Goal: Information Seeking & Learning: Learn about a topic

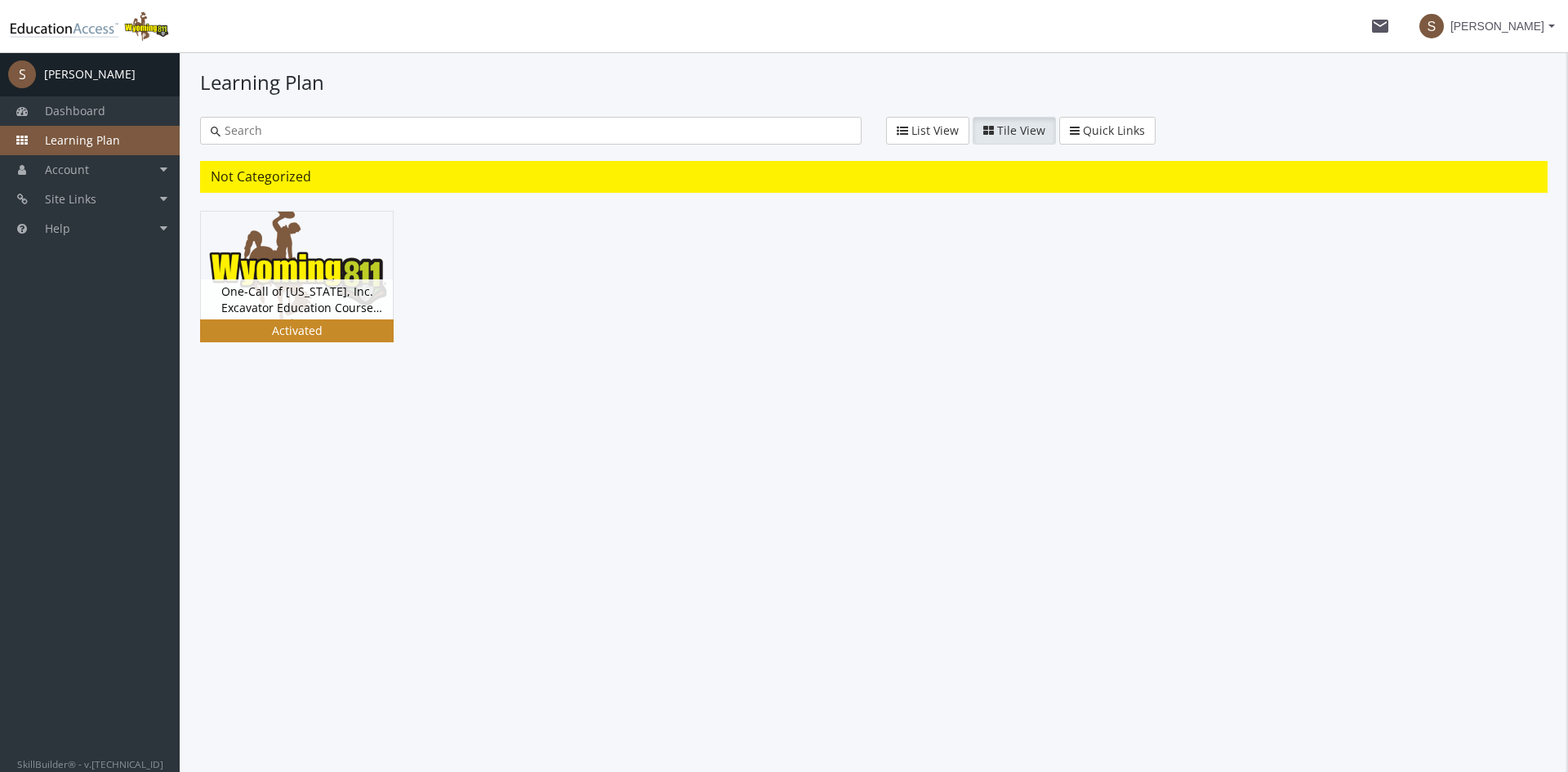
click at [285, 285] on div "One-Call of [US_STATE], Inc. Excavator Education Course Version 5.0 Status Acti…" at bounding box center [296, 299] width 192 height 40
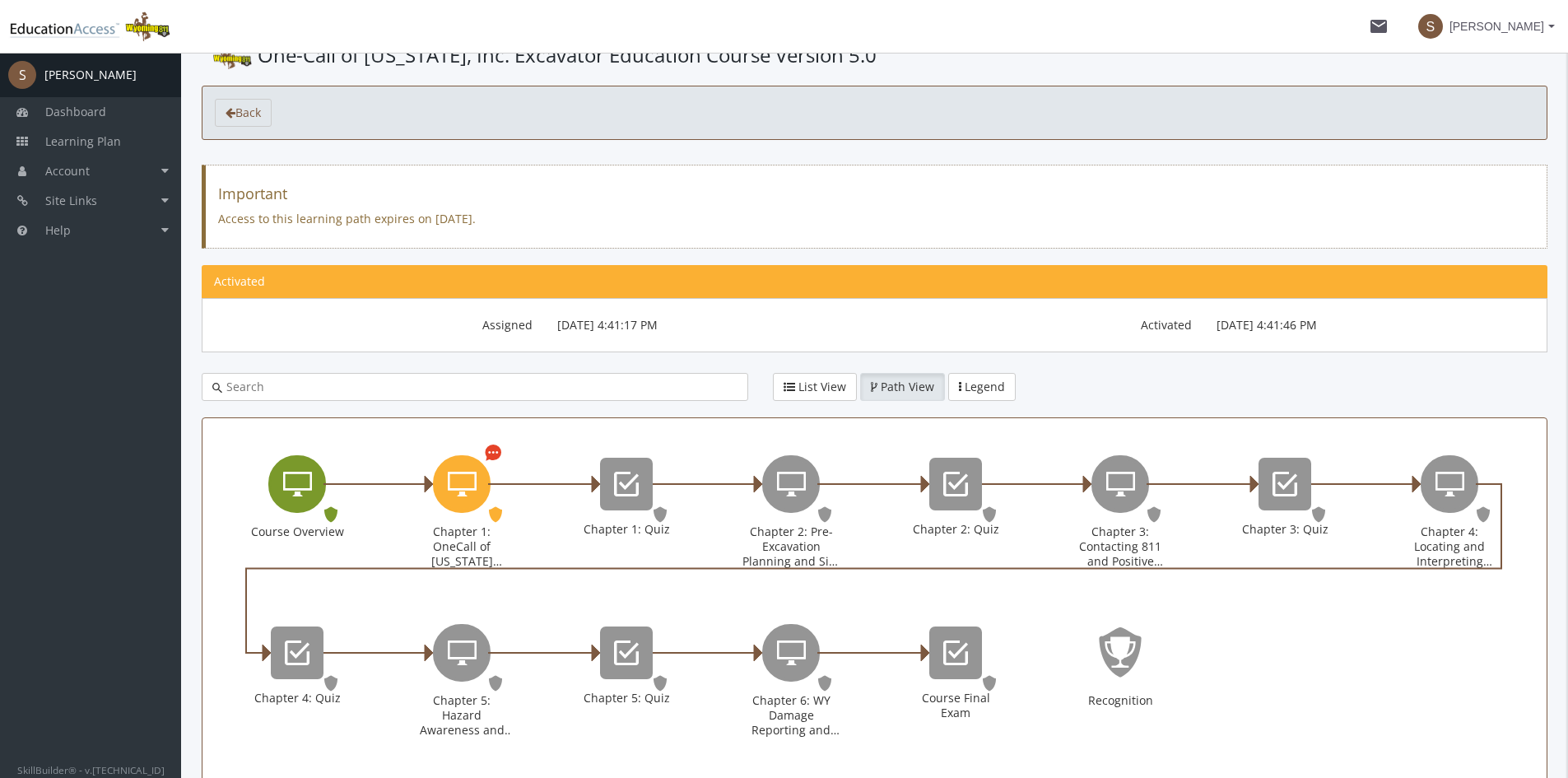
scroll to position [82, 0]
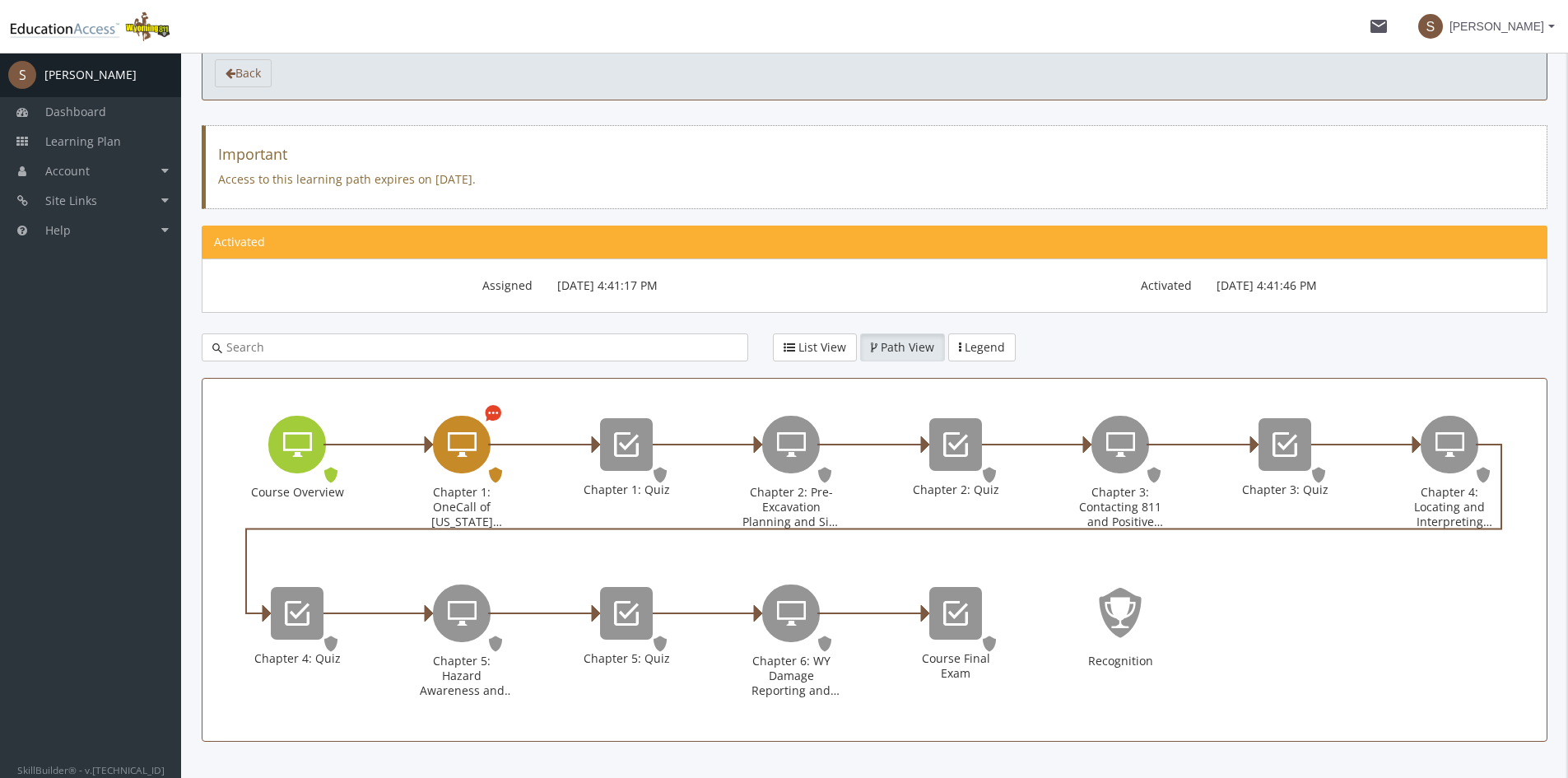
click at [449, 450] on icon "Chapter 1: OneCall of Wyoming Introduction" at bounding box center [462, 444] width 29 height 33
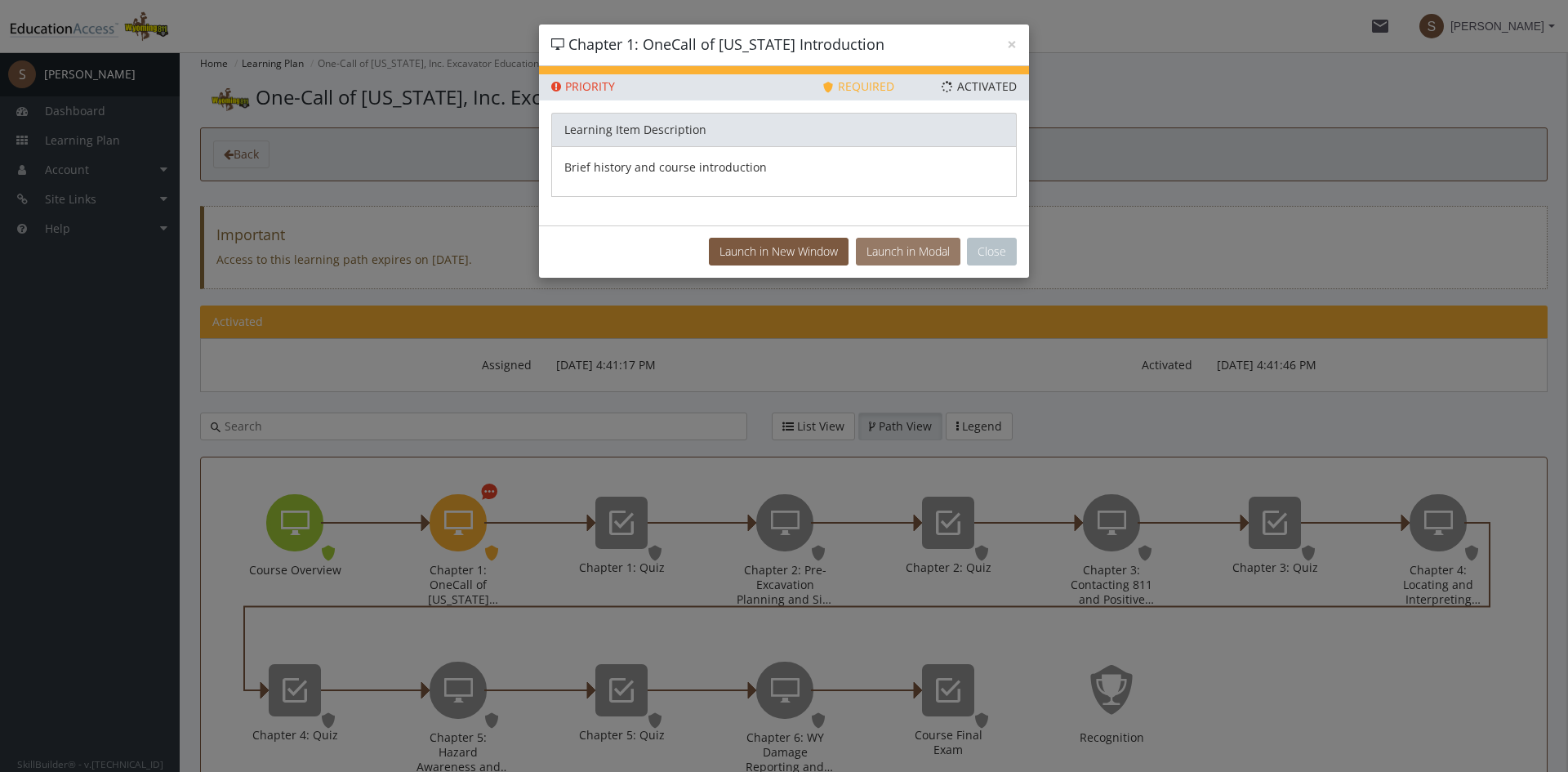
click at [862, 253] on button "Launch in Modal" at bounding box center [908, 251] width 105 height 27
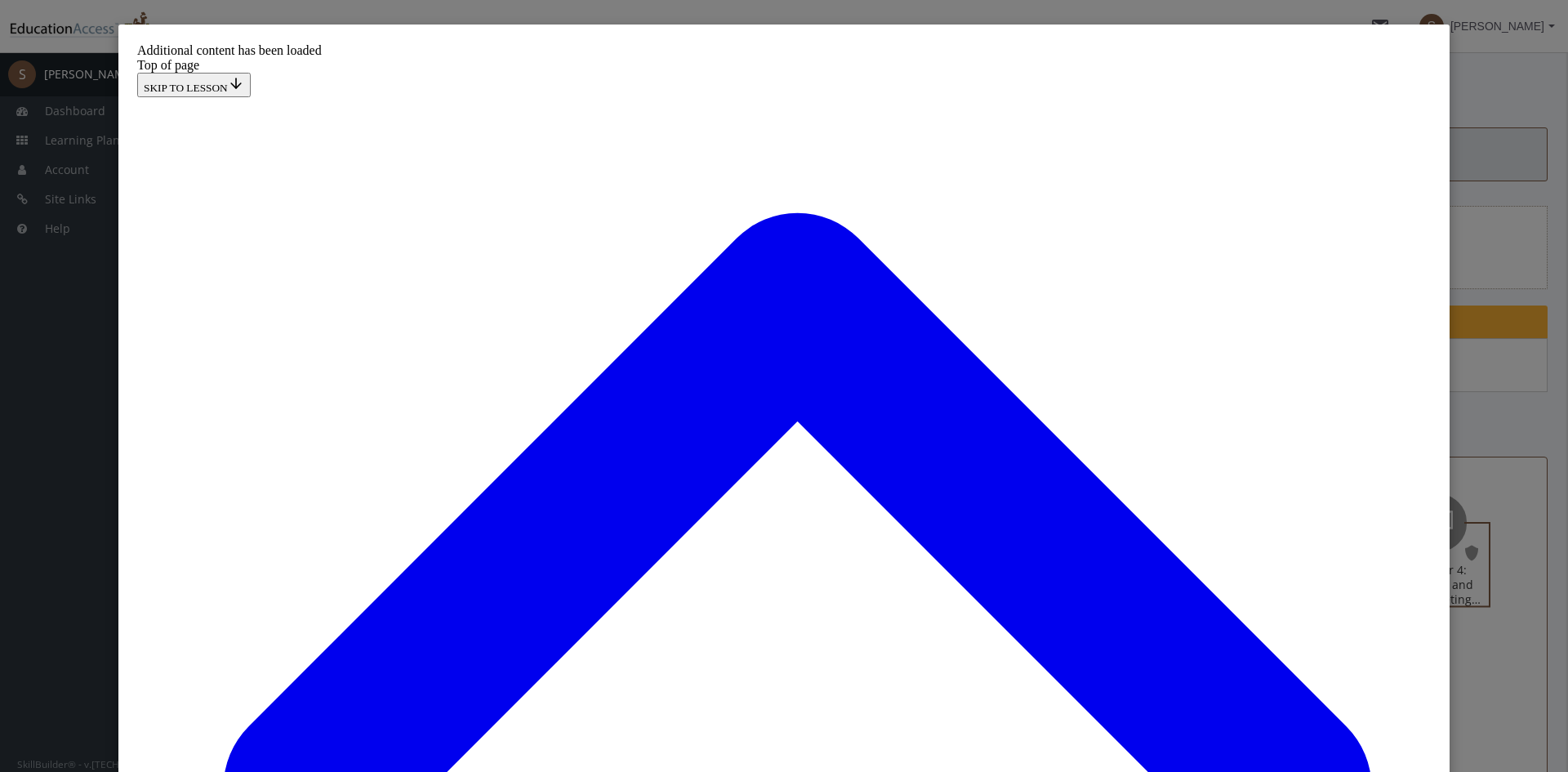
scroll to position [2664, 0]
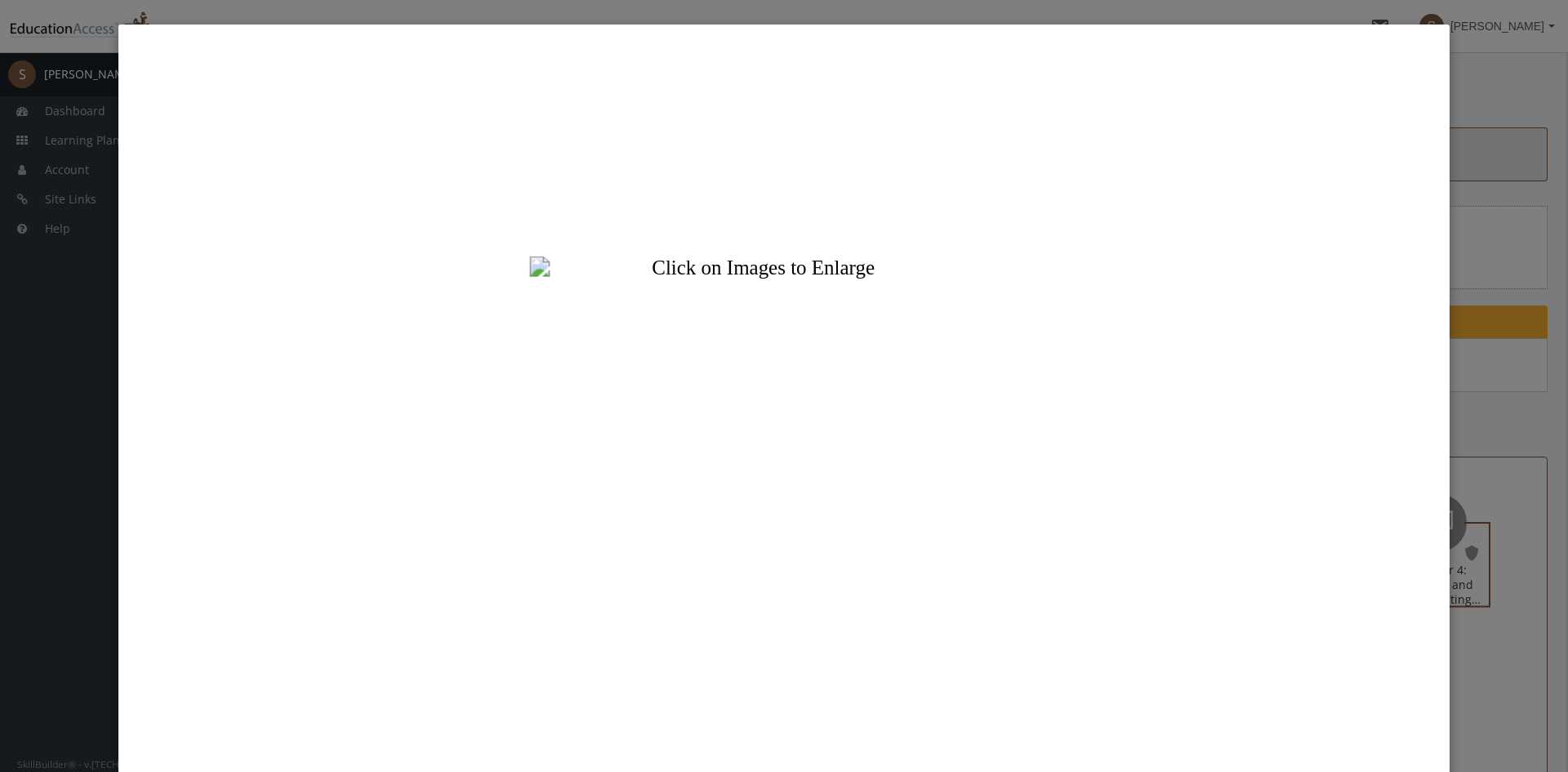
click at [805, 560] on button "Unzoom image" at bounding box center [784, 445] width 1307 height 817
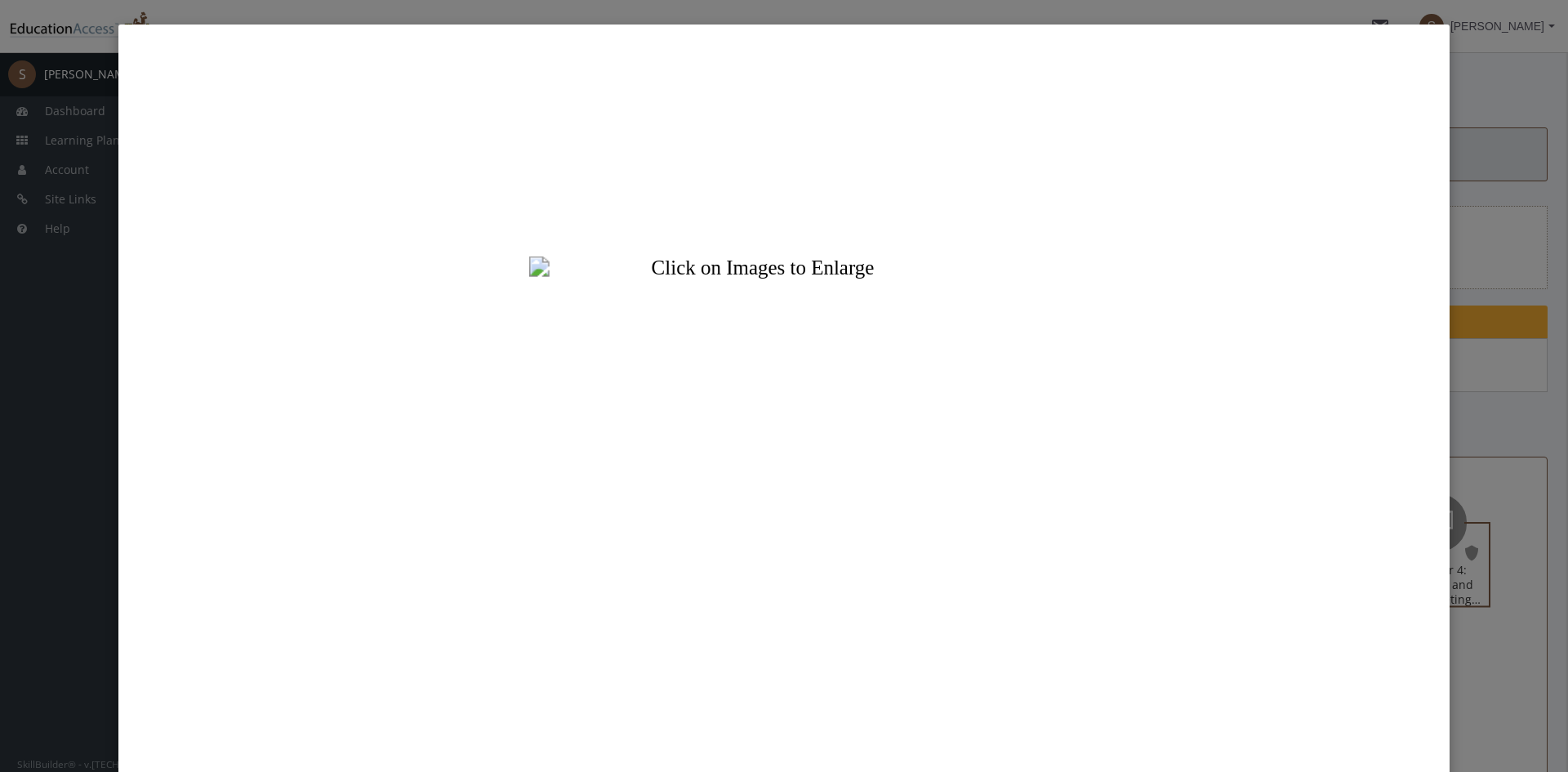
click at [848, 566] on button "Unzoom image" at bounding box center [784, 445] width 1307 height 817
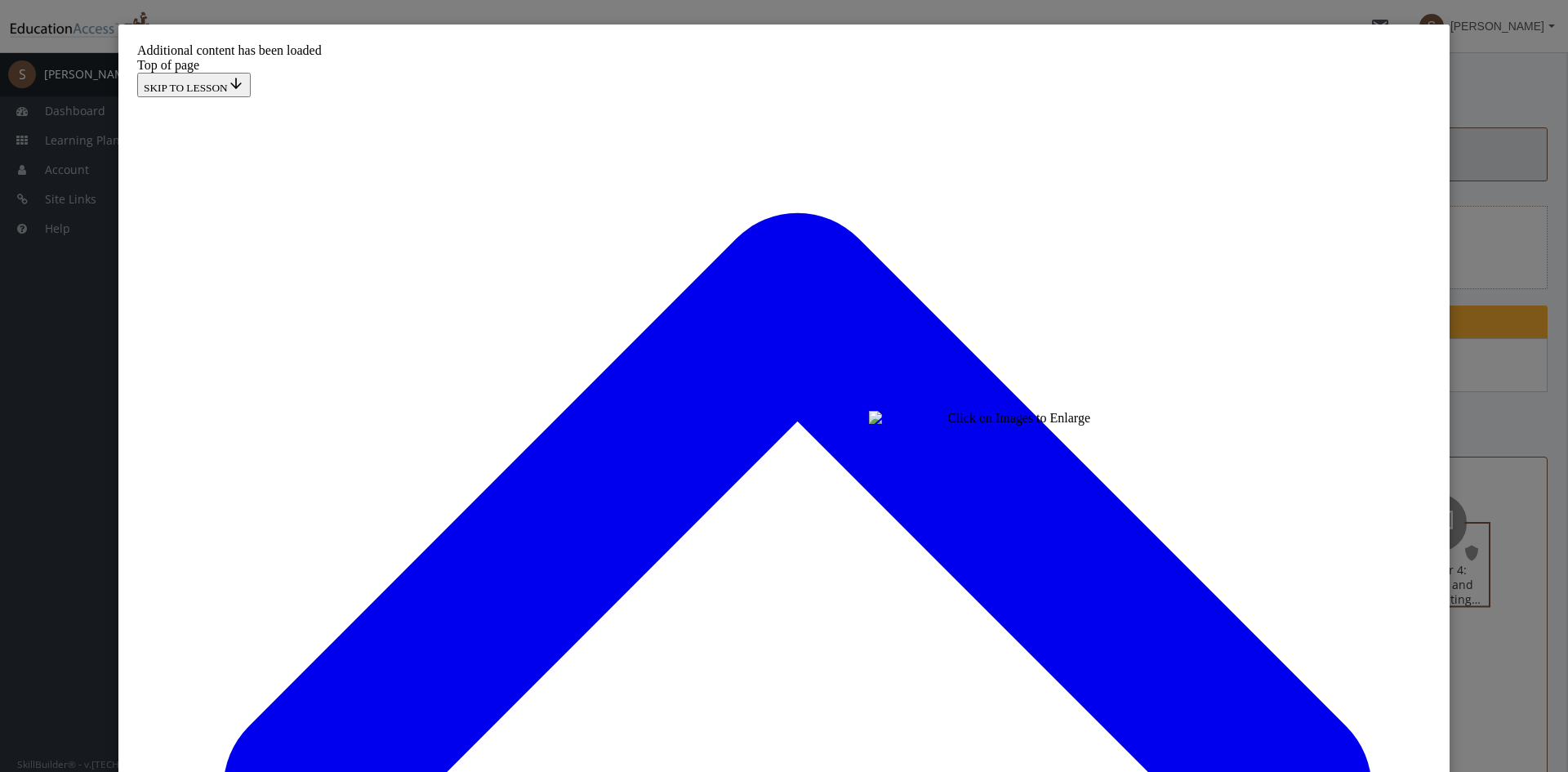
scroll to position [175, 0]
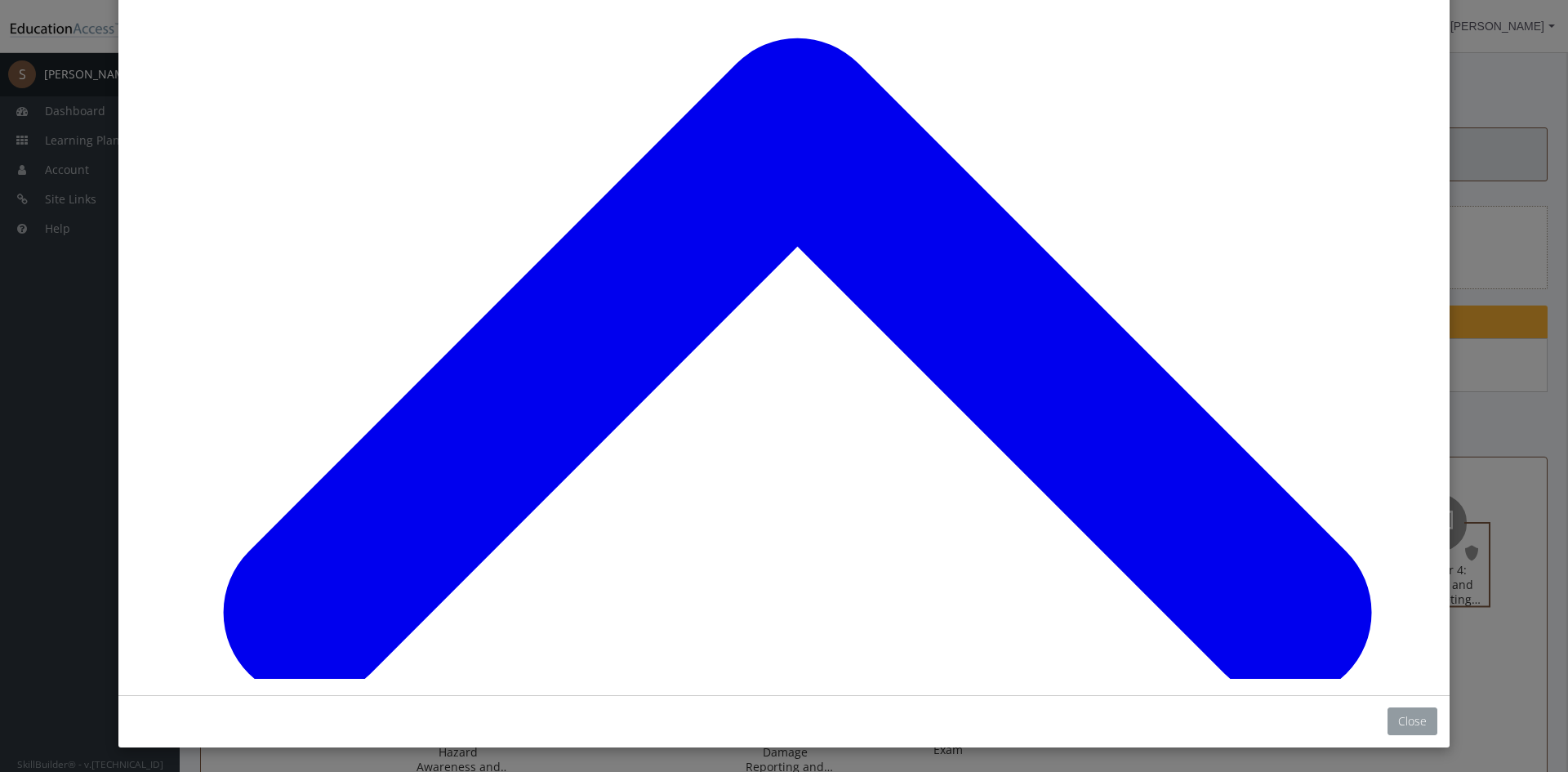
click at [1392, 718] on button "Close" at bounding box center [1411, 721] width 50 height 27
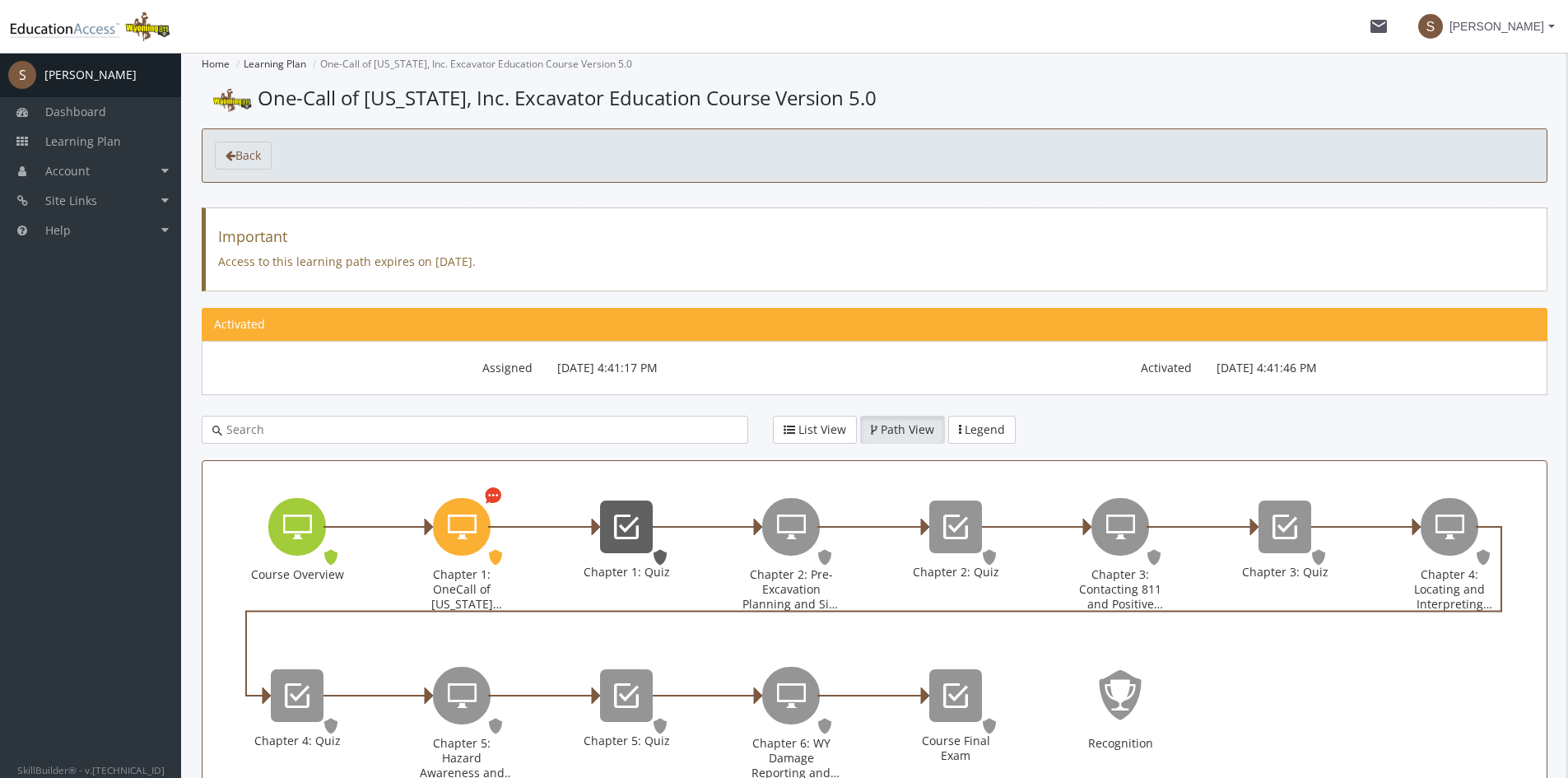
click at [633, 529] on icon "Chapter 1: Quiz" at bounding box center [626, 527] width 25 height 33
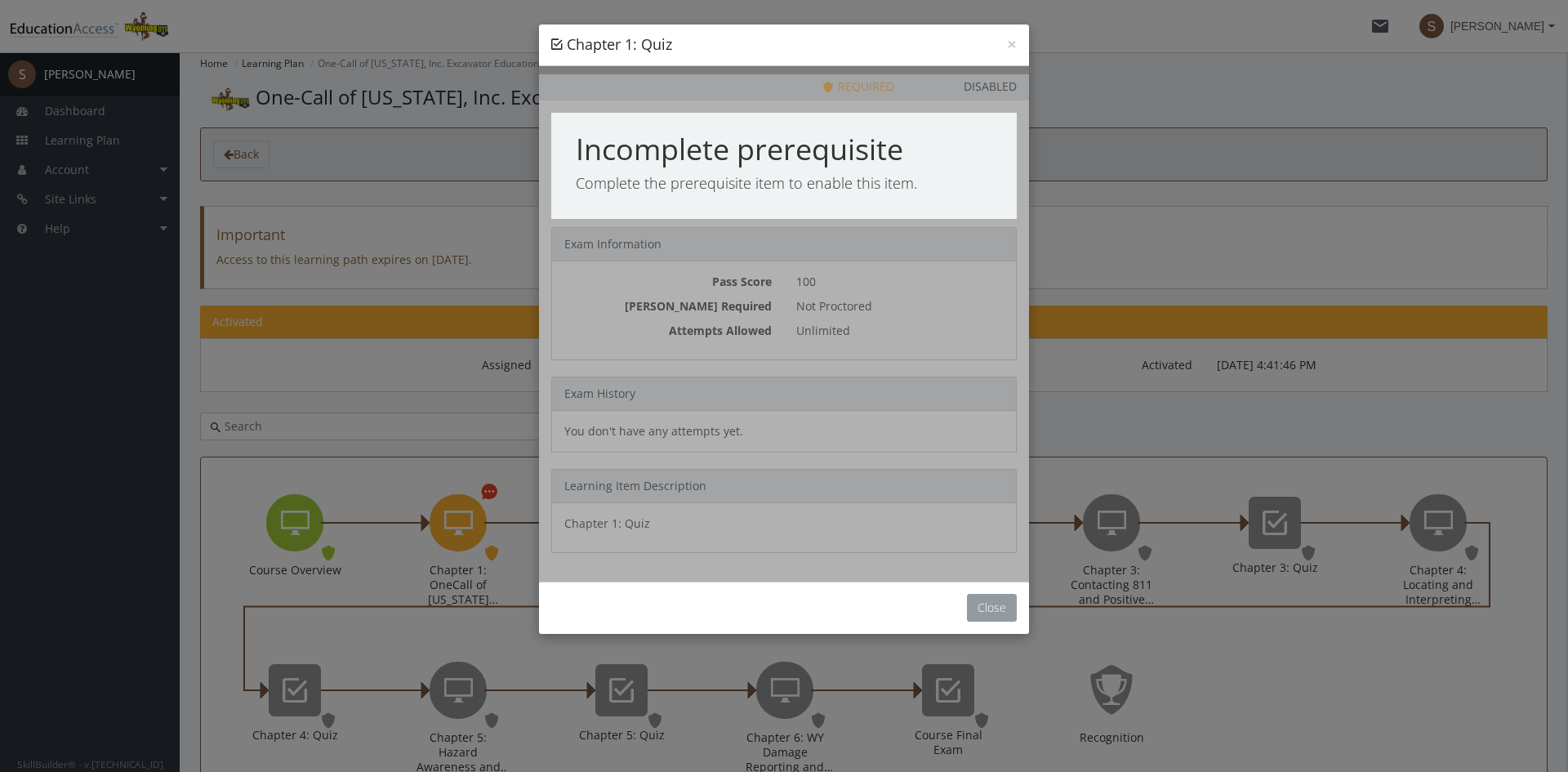
click at [990, 620] on button "Close" at bounding box center [991, 608] width 50 height 27
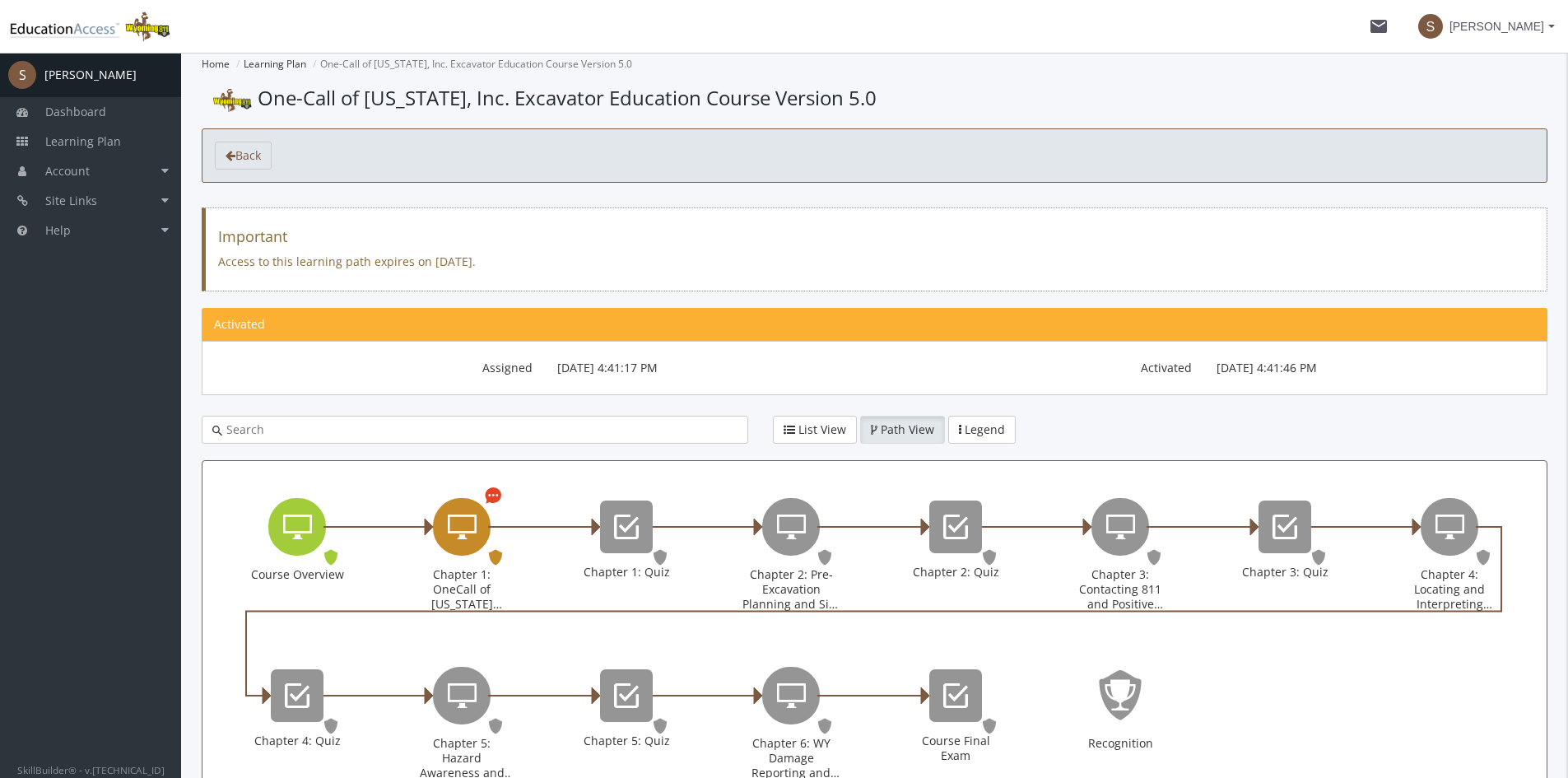
click at [498, 491] on icon "Chapter 1: OneCall of Wyoming Introduction" at bounding box center [493, 496] width 17 height 20
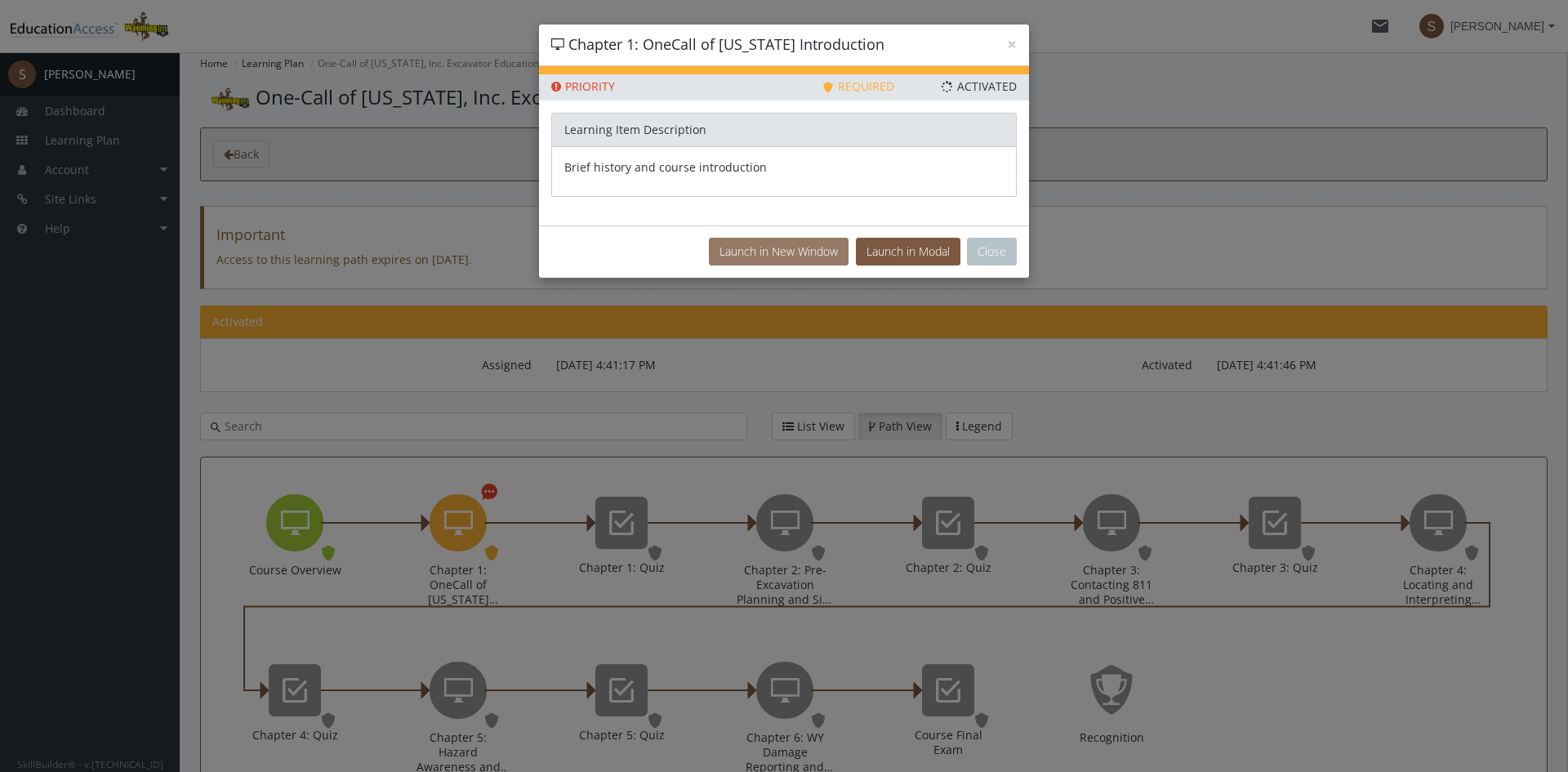
click at [812, 259] on button "Launch in New Window" at bounding box center [779, 251] width 140 height 27
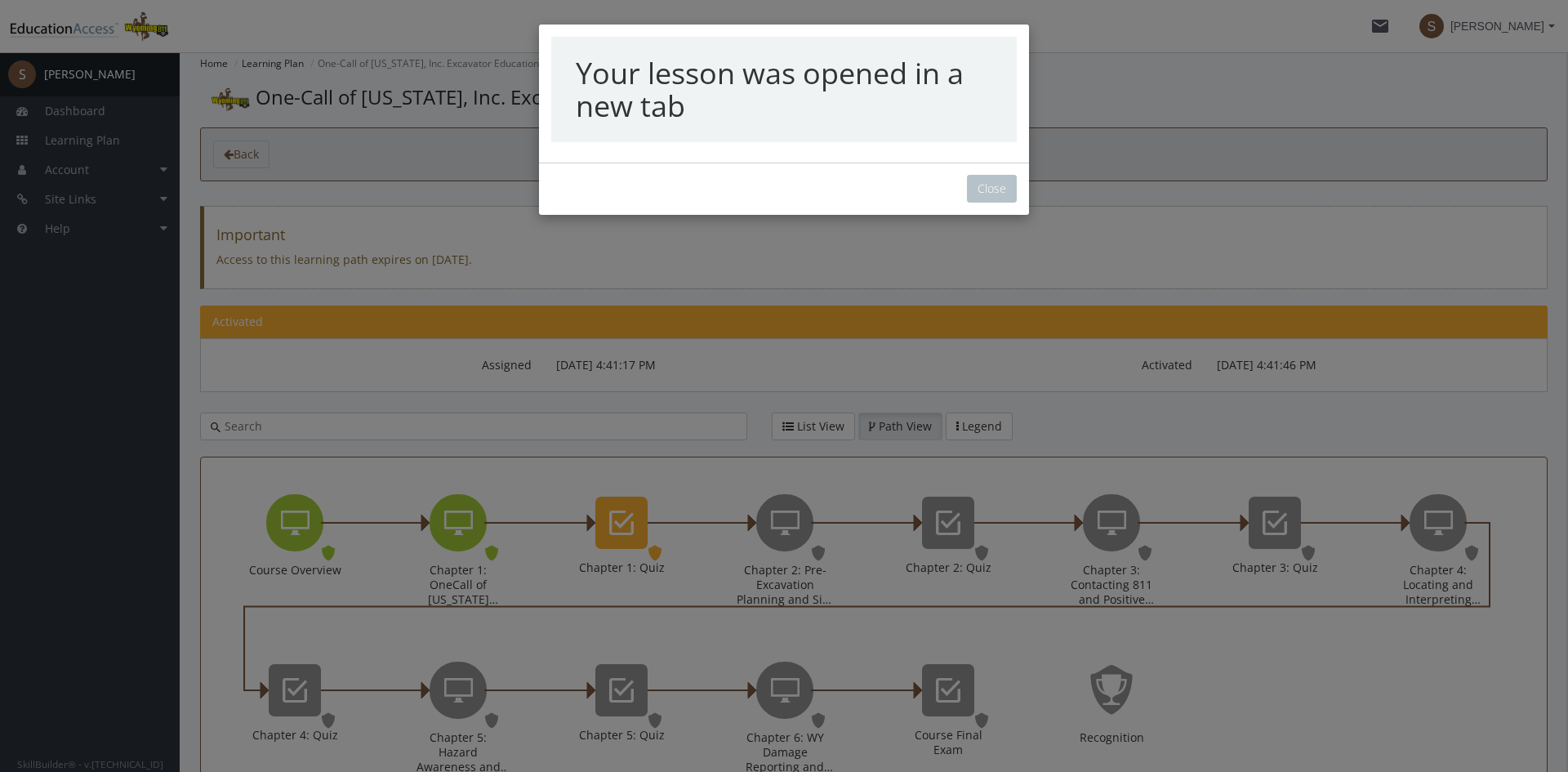
click at [993, 196] on div "Your lesson was opened in a new tab Close" at bounding box center [784, 386] width 1568 height 772
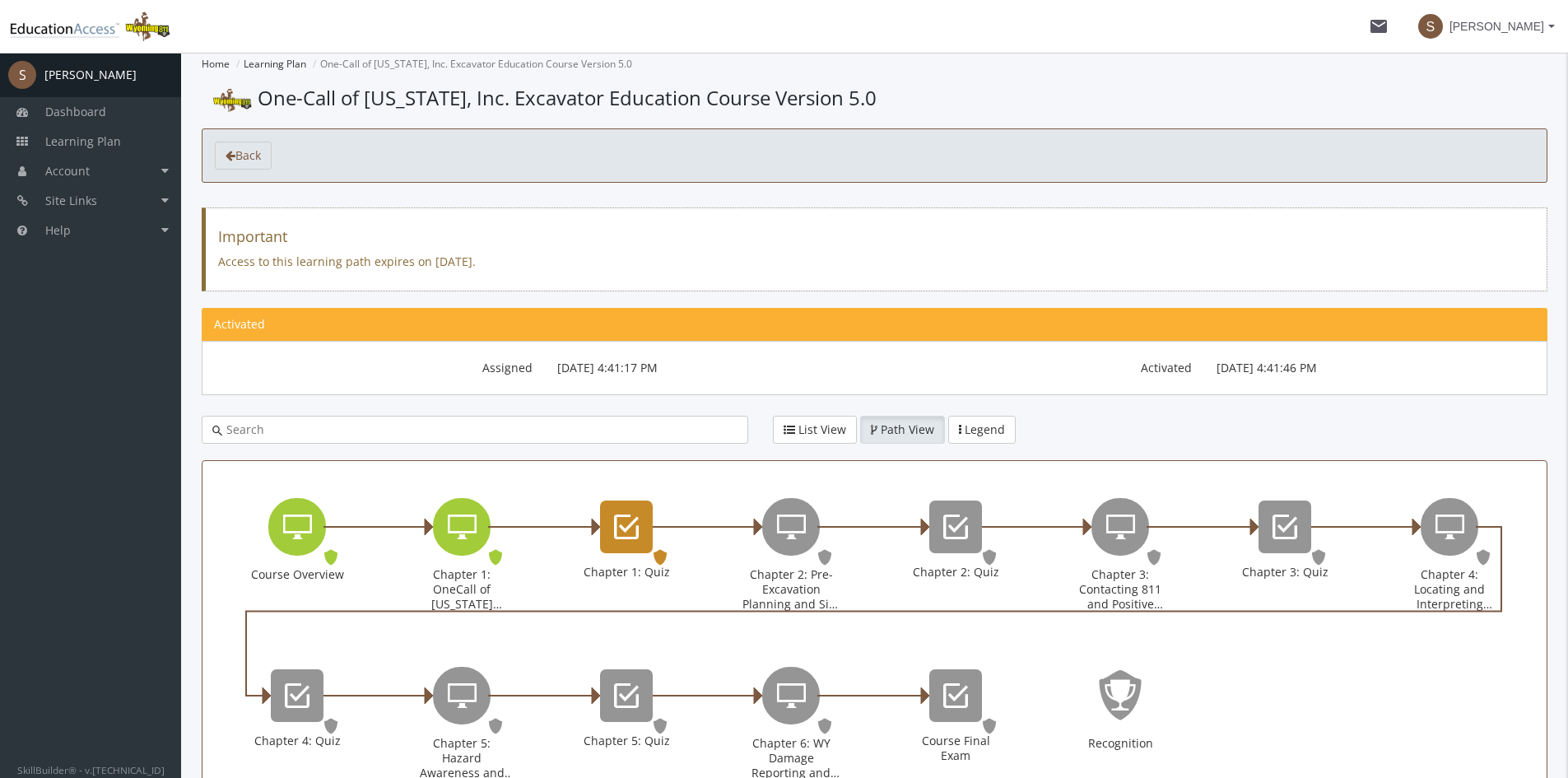
click at [630, 522] on icon "Chapter 1: Quiz" at bounding box center [626, 527] width 25 height 33
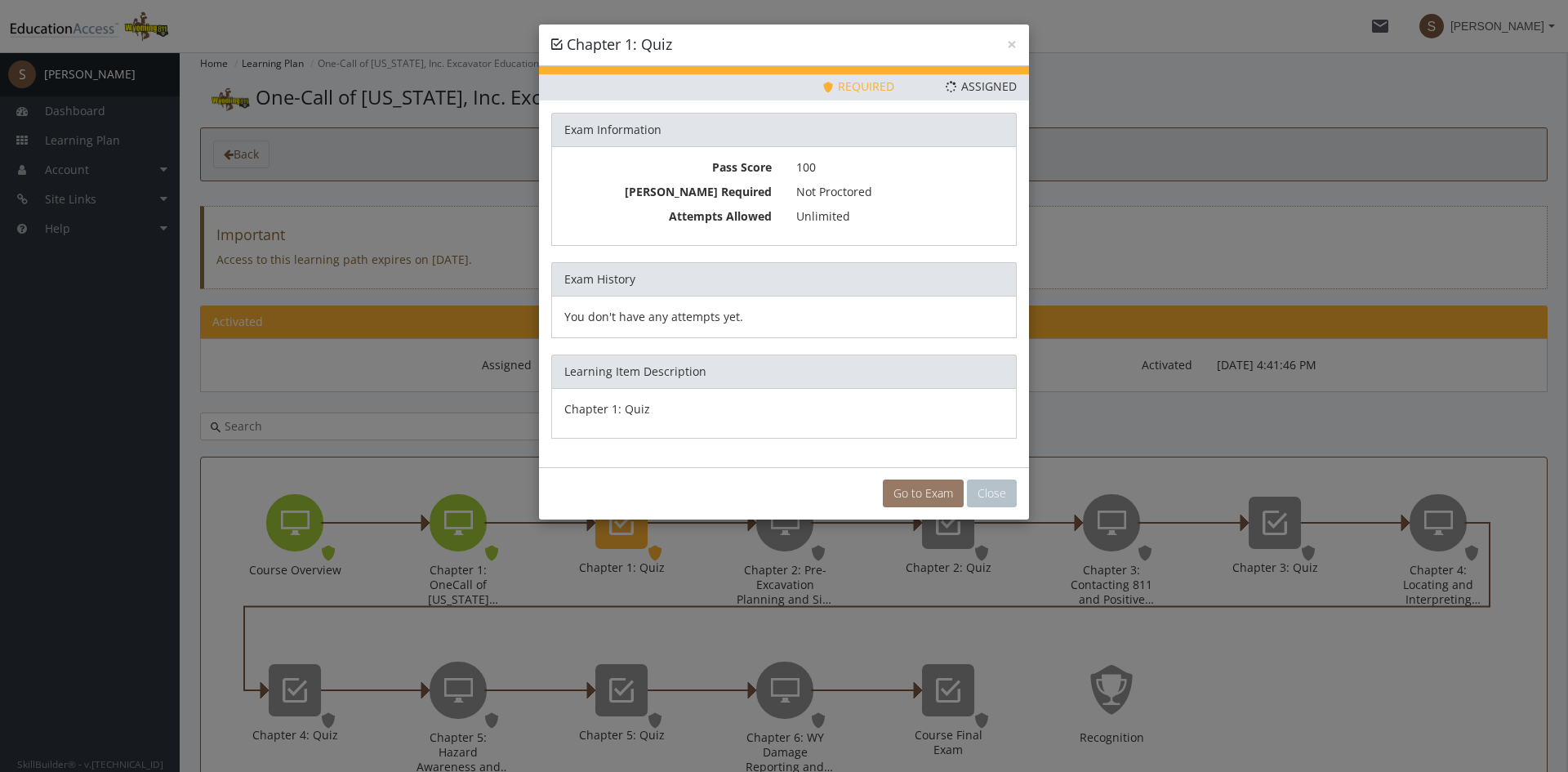
click at [902, 487] on link "Go to Exam" at bounding box center [922, 493] width 81 height 27
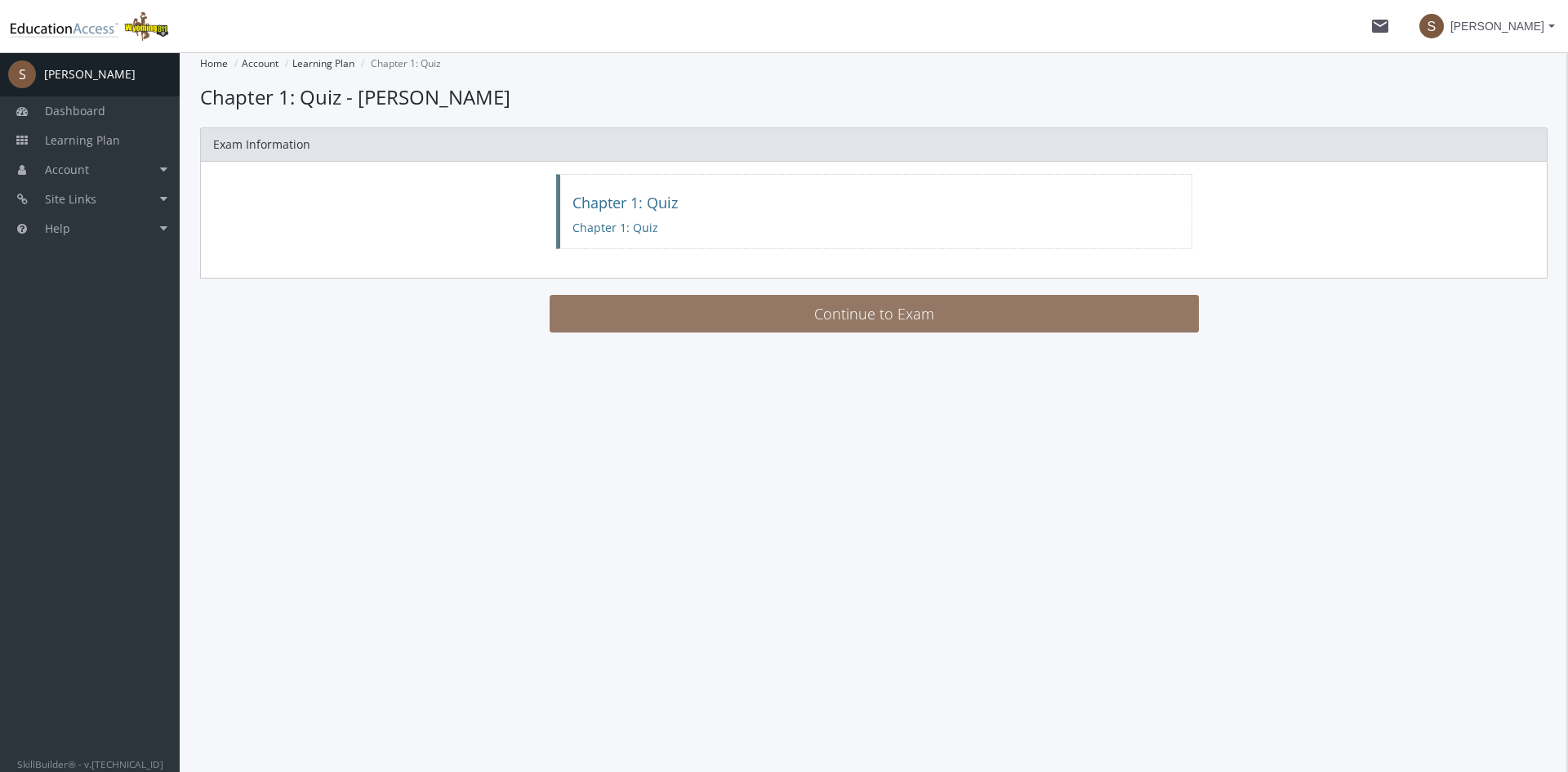
click at [751, 305] on button "Continue to Exam" at bounding box center [874, 313] width 650 height 37
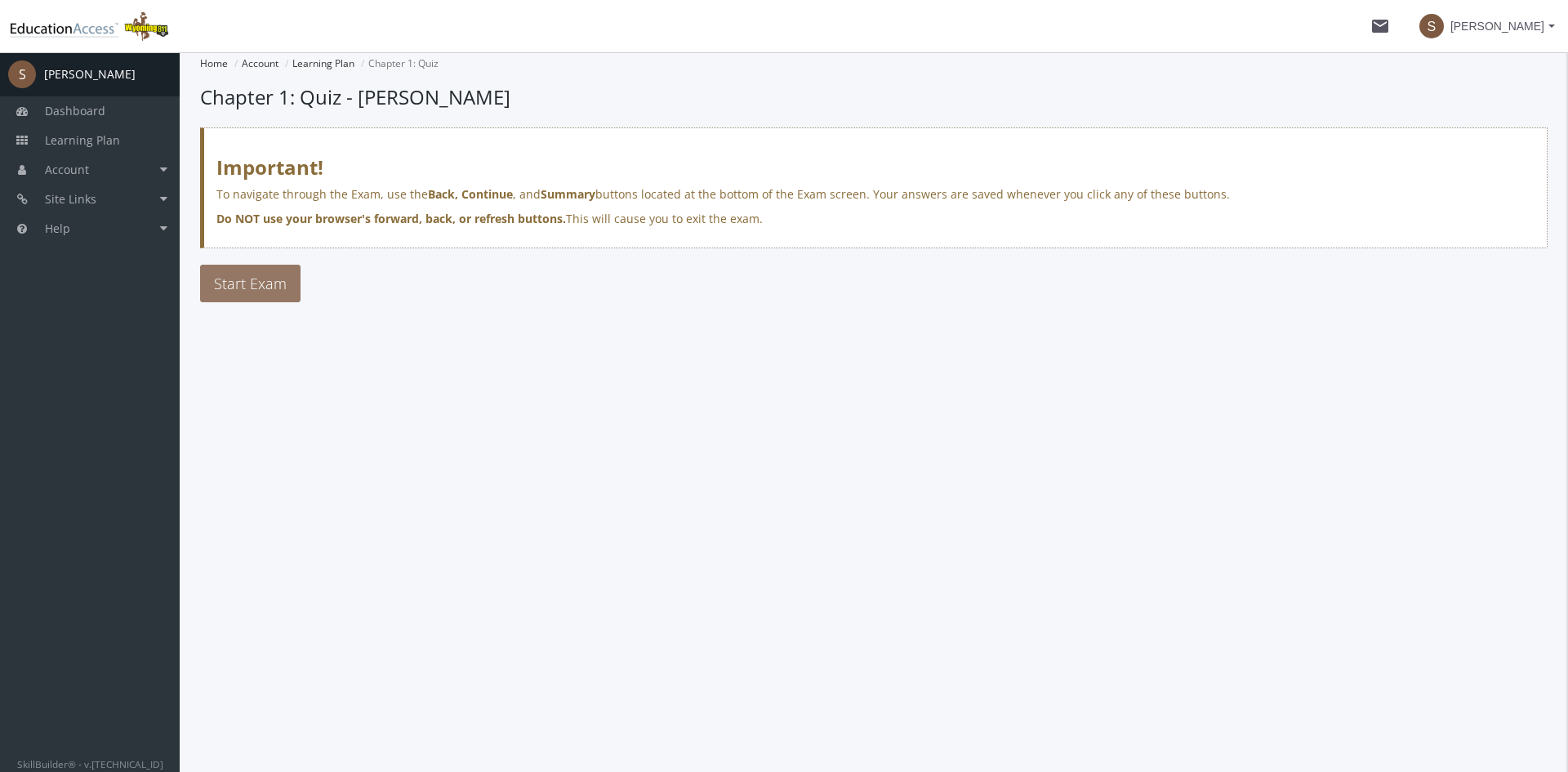
click at [286, 287] on button "Start Exam" at bounding box center [250, 283] width 101 height 37
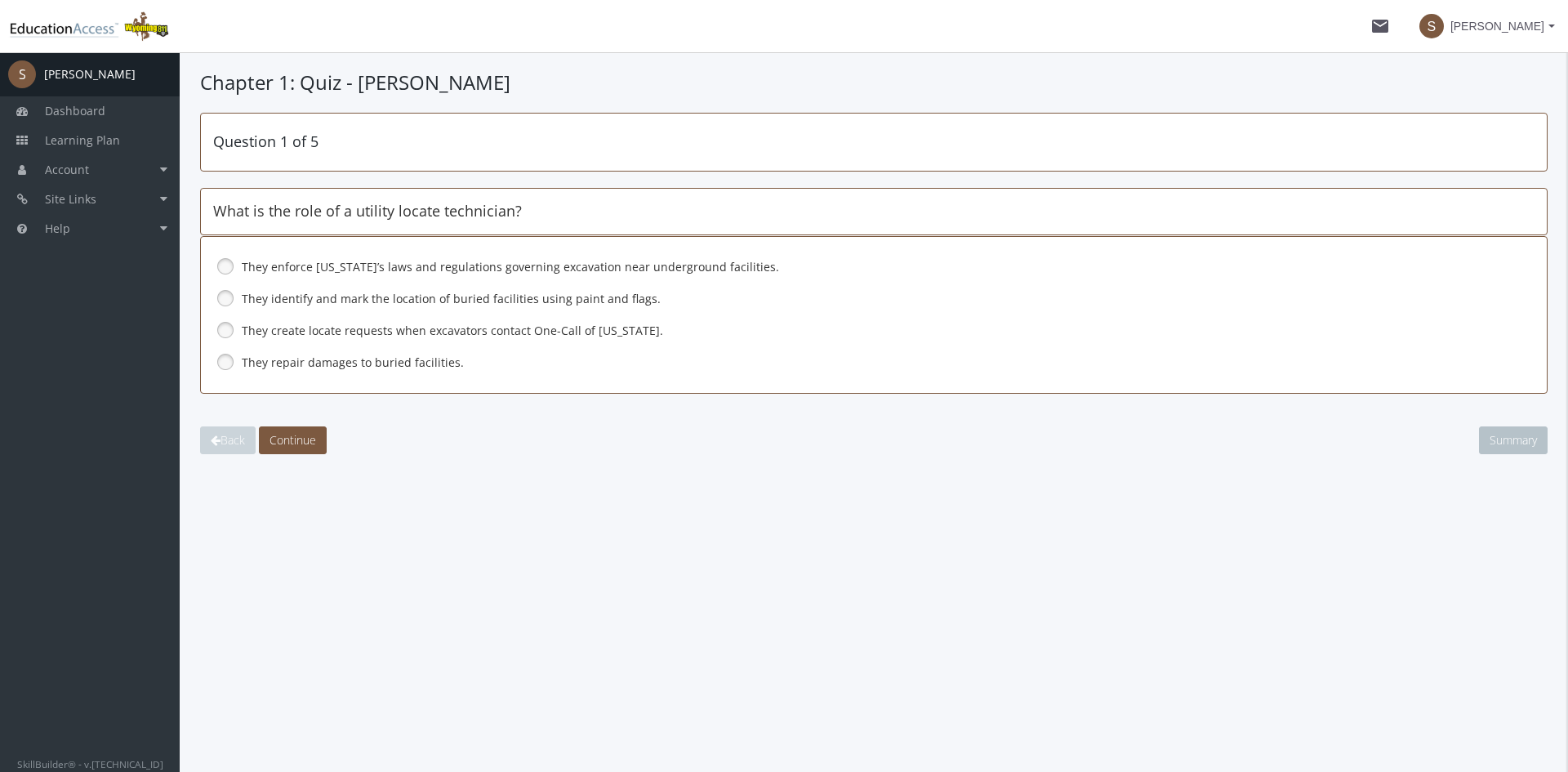
click at [225, 299] on link at bounding box center [225, 297] width 24 height 24
click at [321, 435] on button "Continue" at bounding box center [292, 440] width 67 height 27
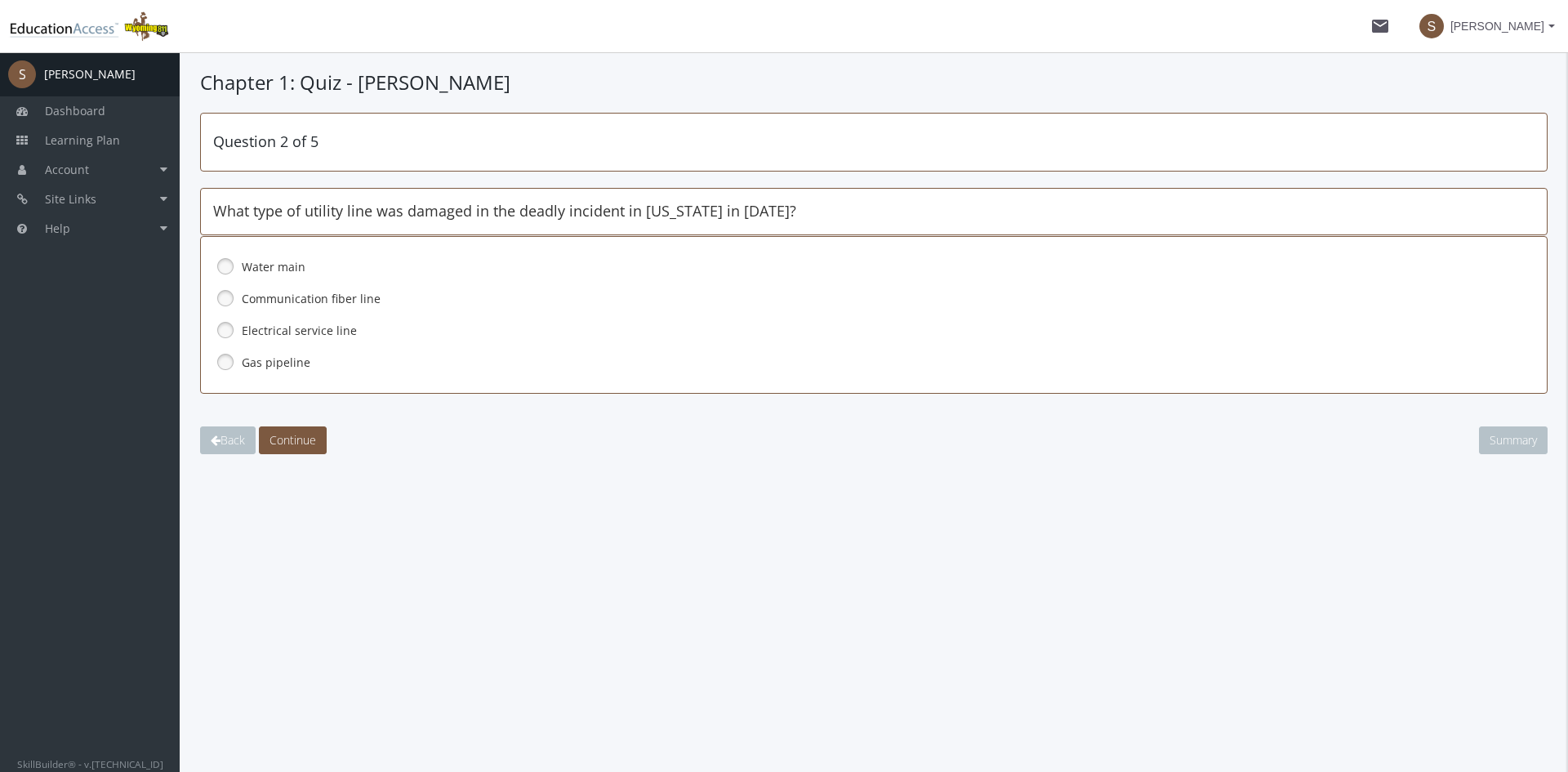
click at [256, 360] on label "Gas pipeline" at bounding box center [836, 362] width 1189 height 17
click at [315, 434] on span "Continue" at bounding box center [292, 440] width 47 height 16
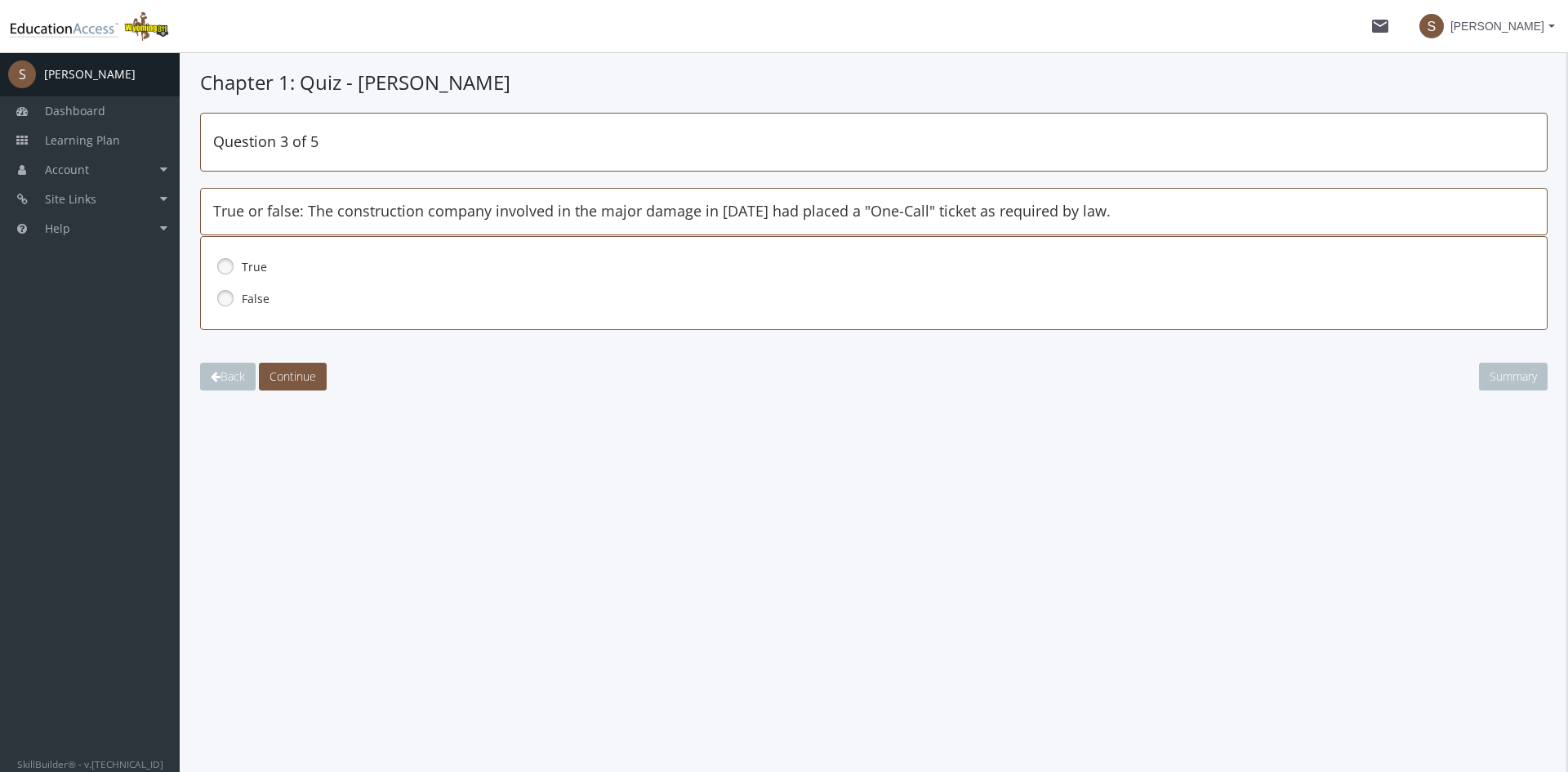
click at [234, 261] on link at bounding box center [225, 266] width 24 height 24
click at [295, 373] on span "Continue" at bounding box center [292, 377] width 47 height 16
click at [248, 301] on label "False" at bounding box center [836, 298] width 1189 height 17
click at [301, 373] on span "Continue" at bounding box center [292, 377] width 47 height 16
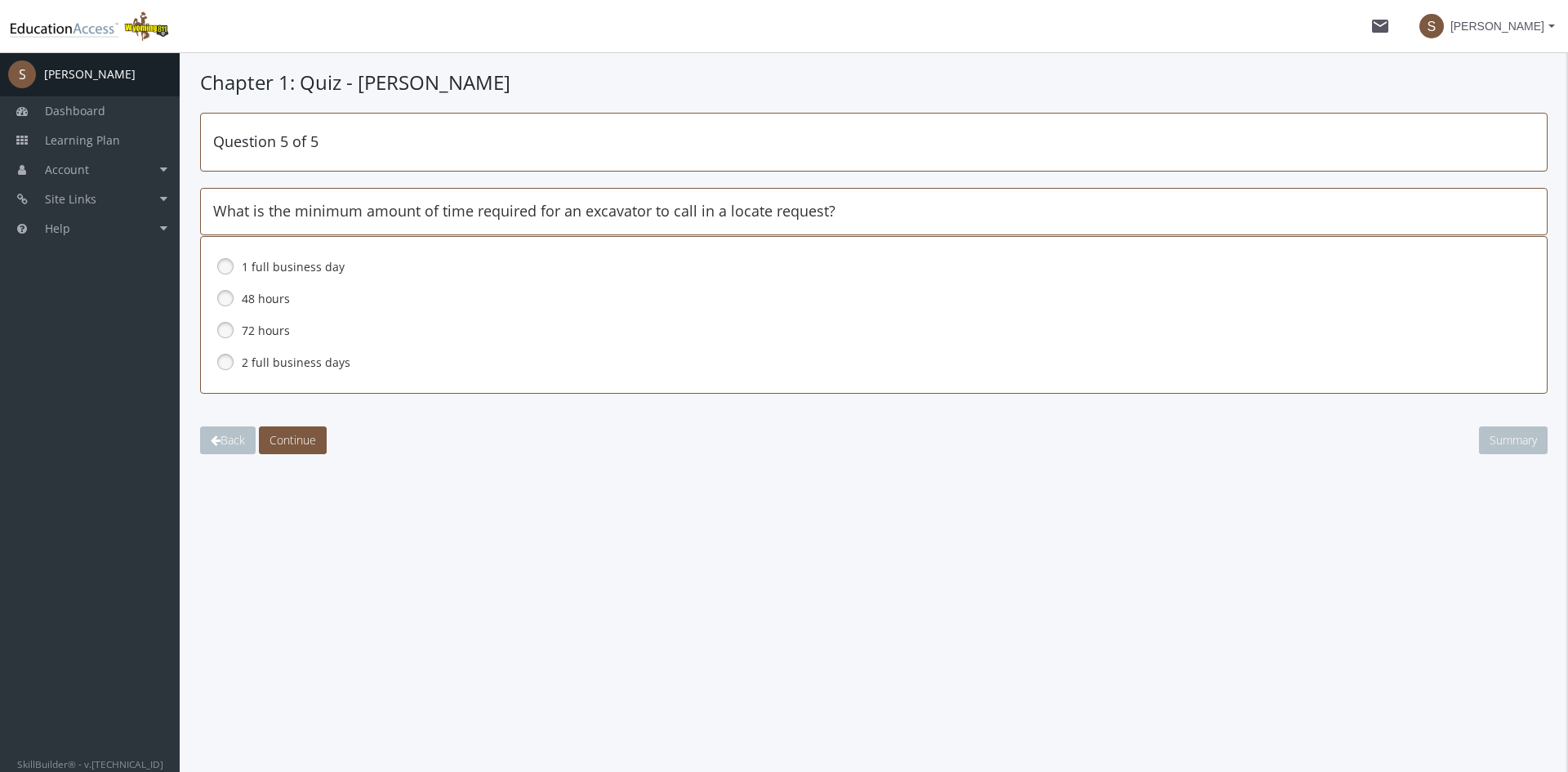
click at [225, 299] on link at bounding box center [225, 297] width 24 height 24
click at [299, 445] on span "Continue" at bounding box center [292, 440] width 47 height 16
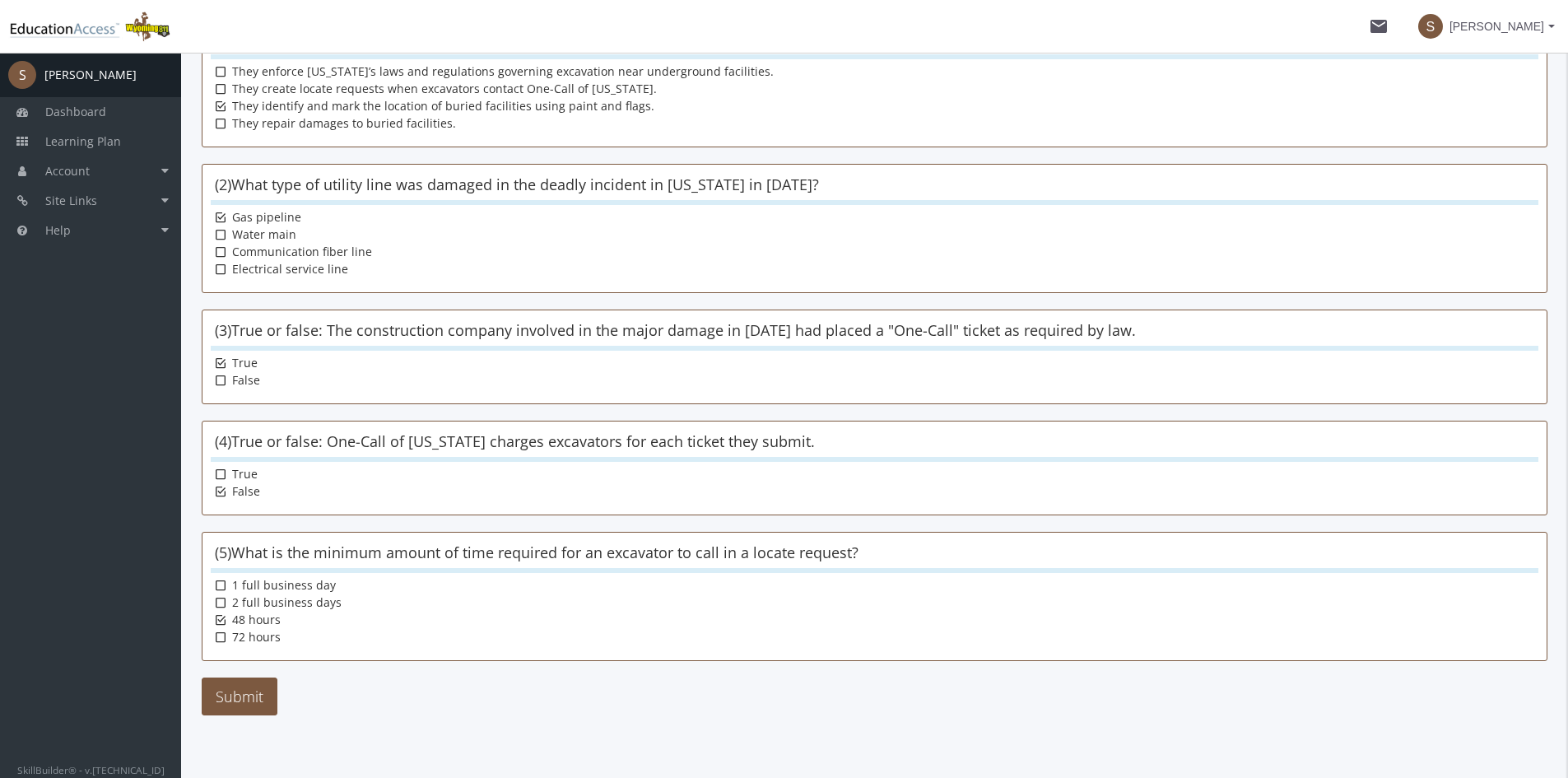
scroll to position [216, 0]
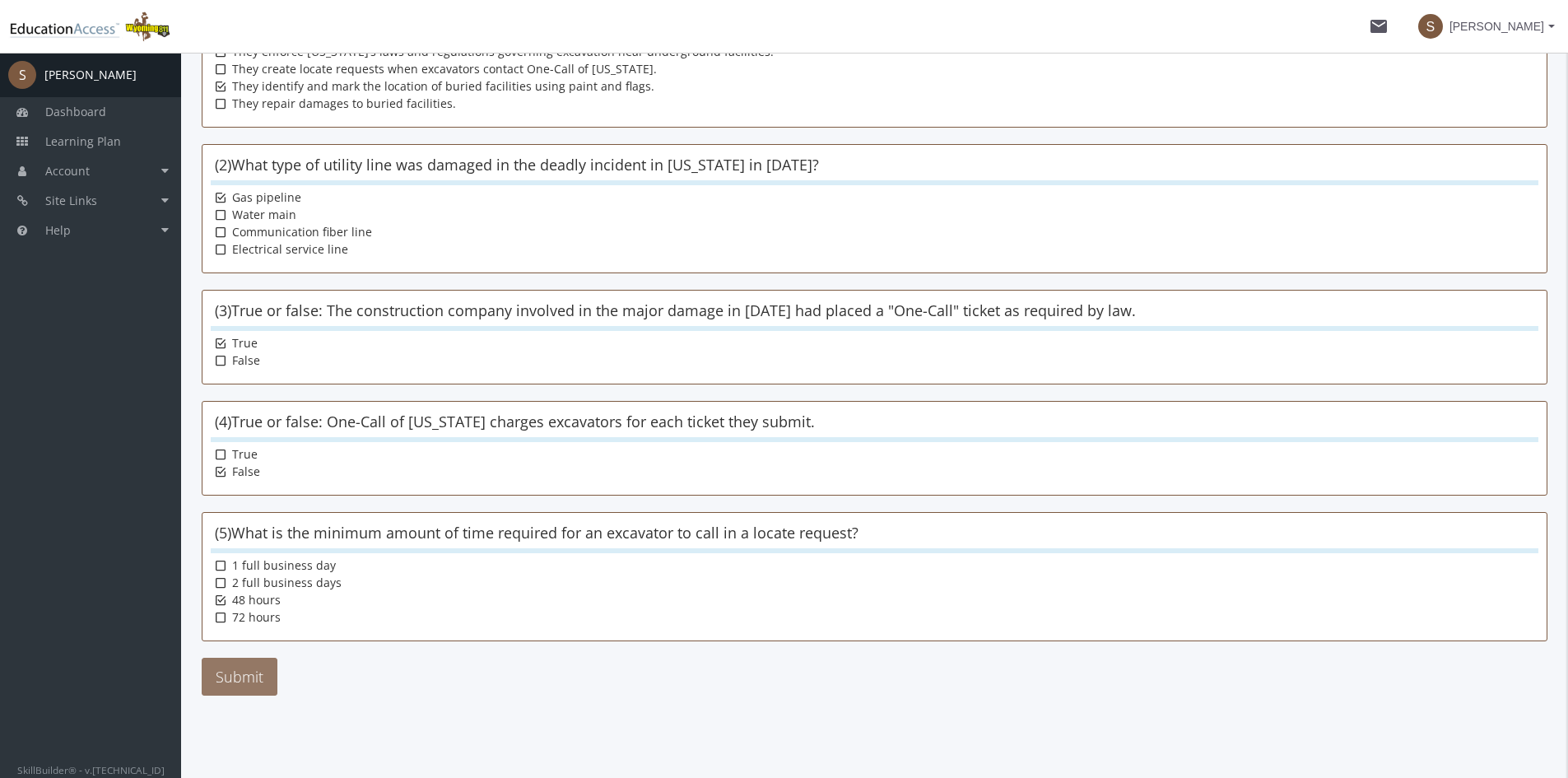
click at [256, 672] on button "Submit" at bounding box center [240, 676] width 76 height 37
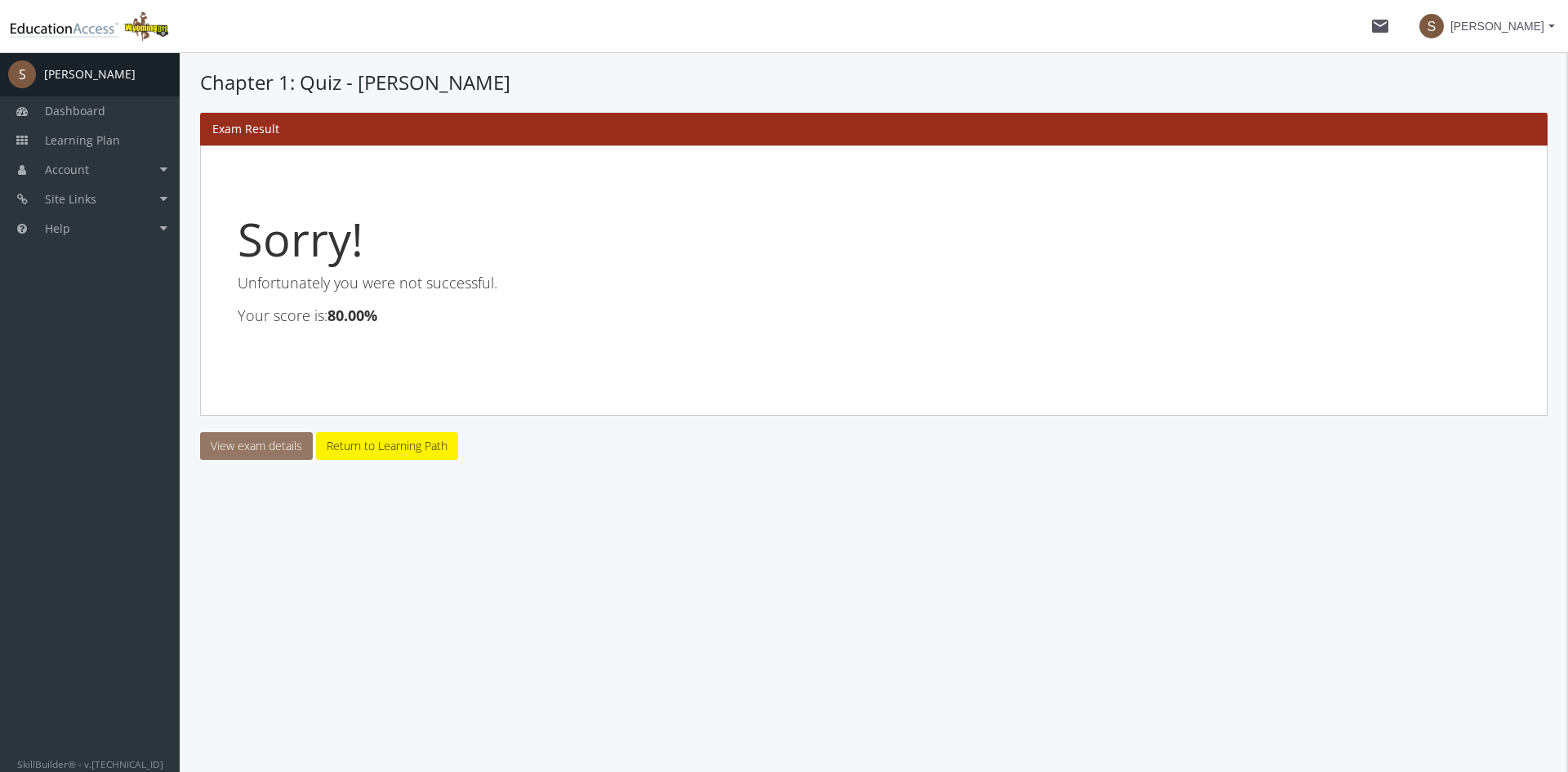
drag, startPoint x: 293, startPoint y: 449, endPoint x: 319, endPoint y: 460, distance: 28.2
click at [293, 449] on link "View exam details" at bounding box center [256, 446] width 112 height 27
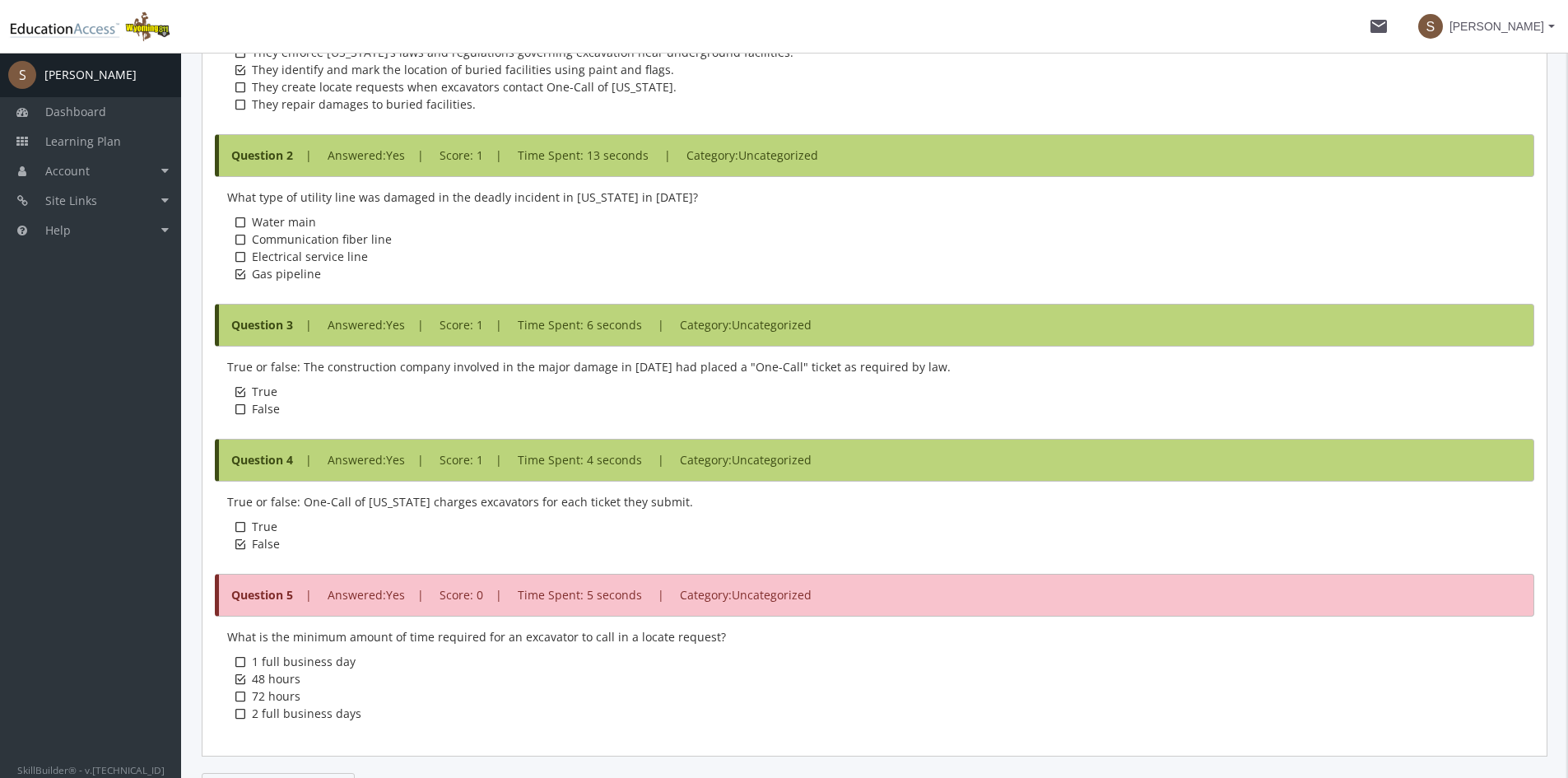
scroll to position [875, 0]
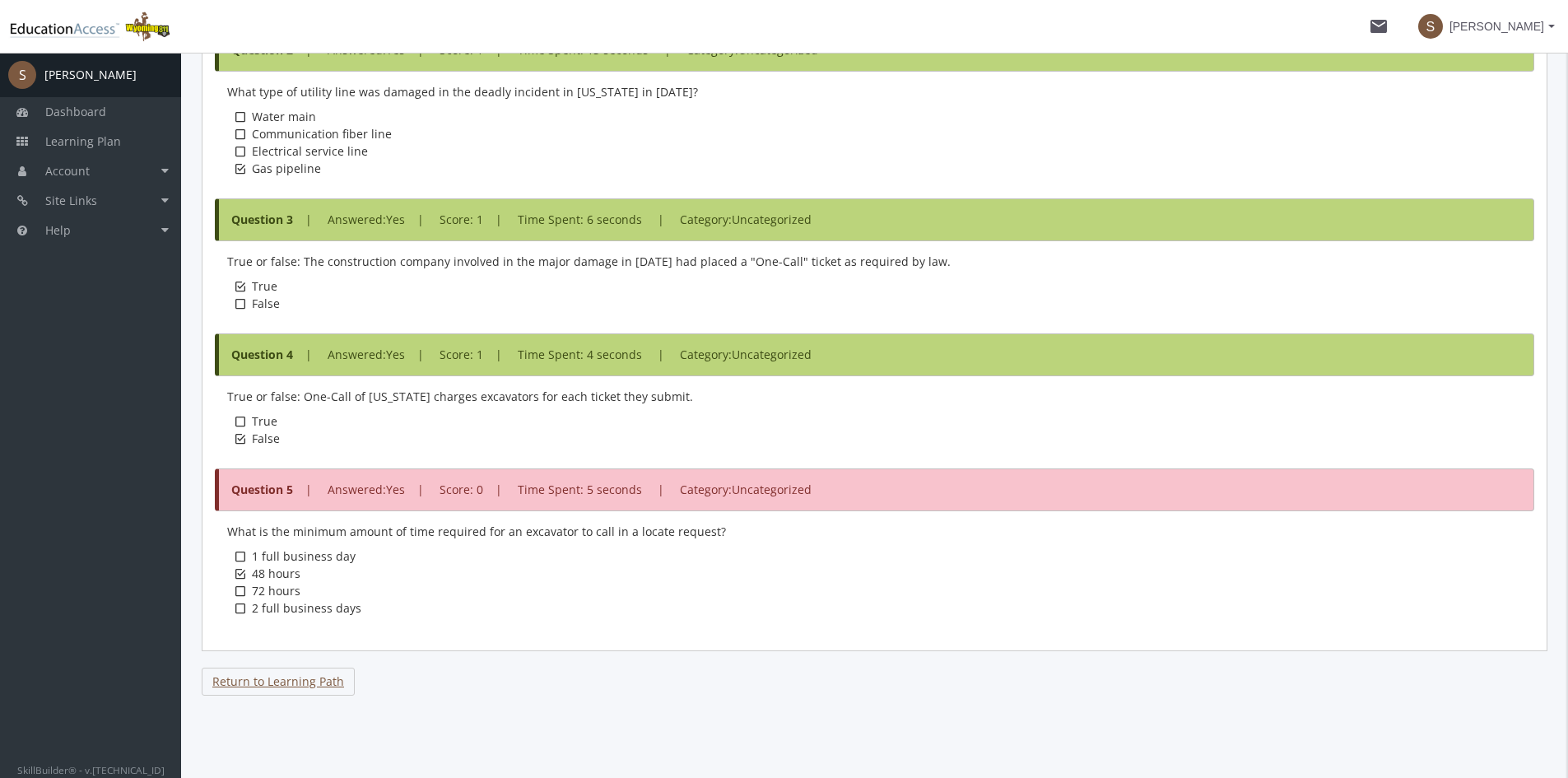
click at [263, 676] on link "Return to Learning Path" at bounding box center [278, 681] width 153 height 28
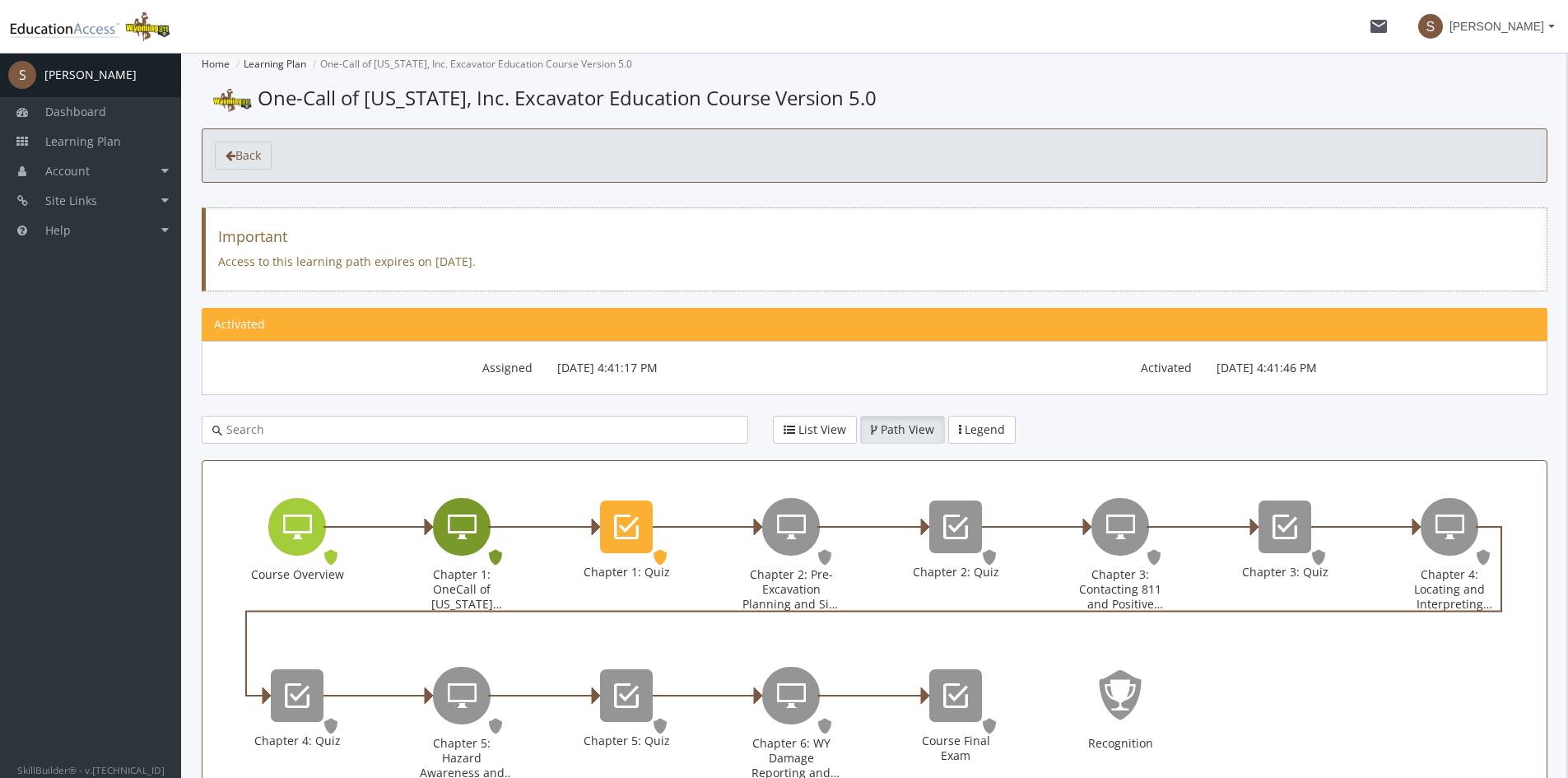
click at [478, 529] on div "Chapter 1: OneCall of Wyoming Introduction" at bounding box center [462, 527] width 57 height 57
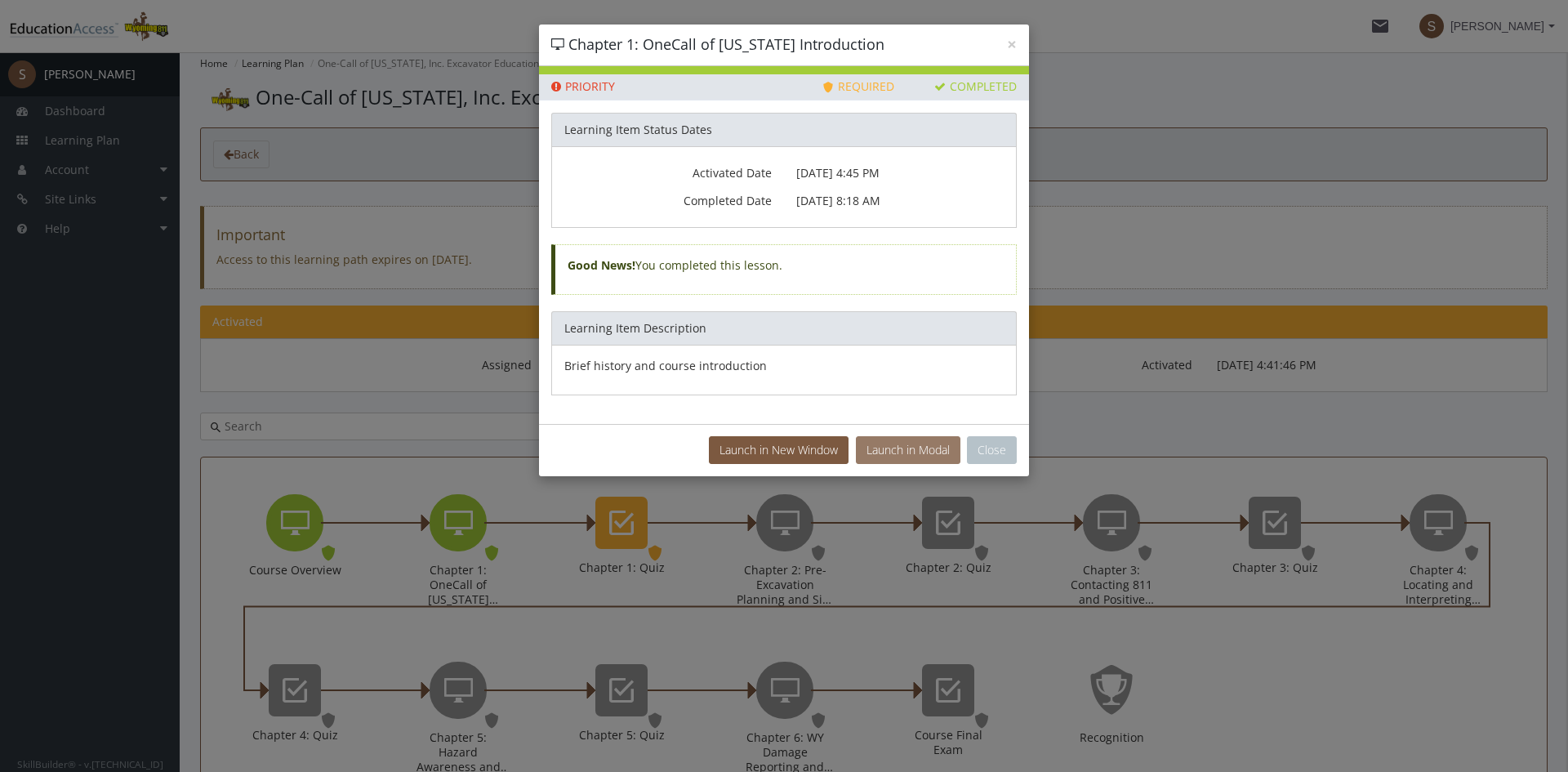
click at [941, 453] on button "Launch in Modal" at bounding box center [908, 450] width 105 height 27
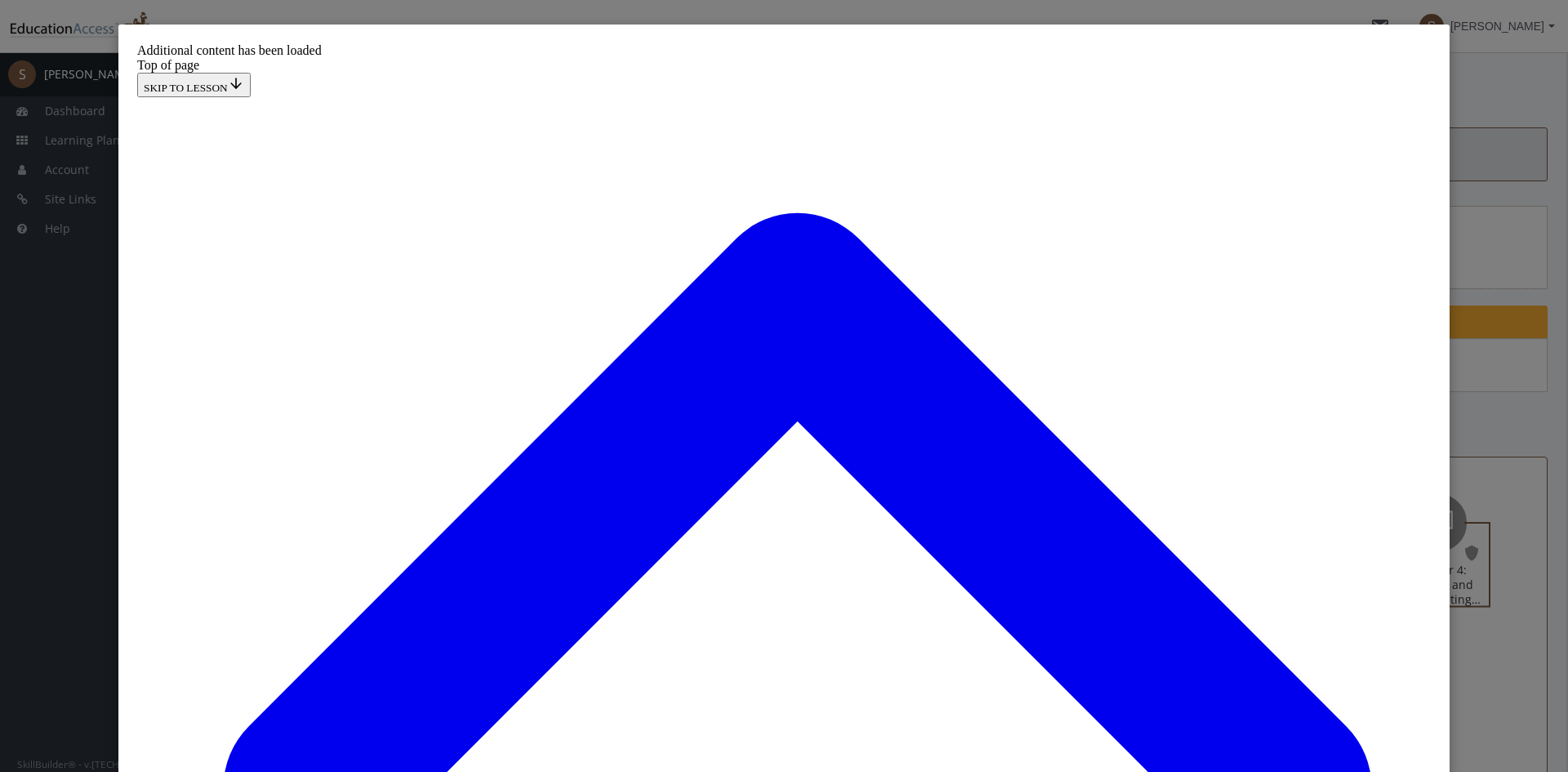
scroll to position [9840, 0]
drag, startPoint x: 657, startPoint y: 280, endPoint x: 730, endPoint y: 169, distance: 132.9
drag, startPoint x: 666, startPoint y: 271, endPoint x: 671, endPoint y: 423, distance: 152.1
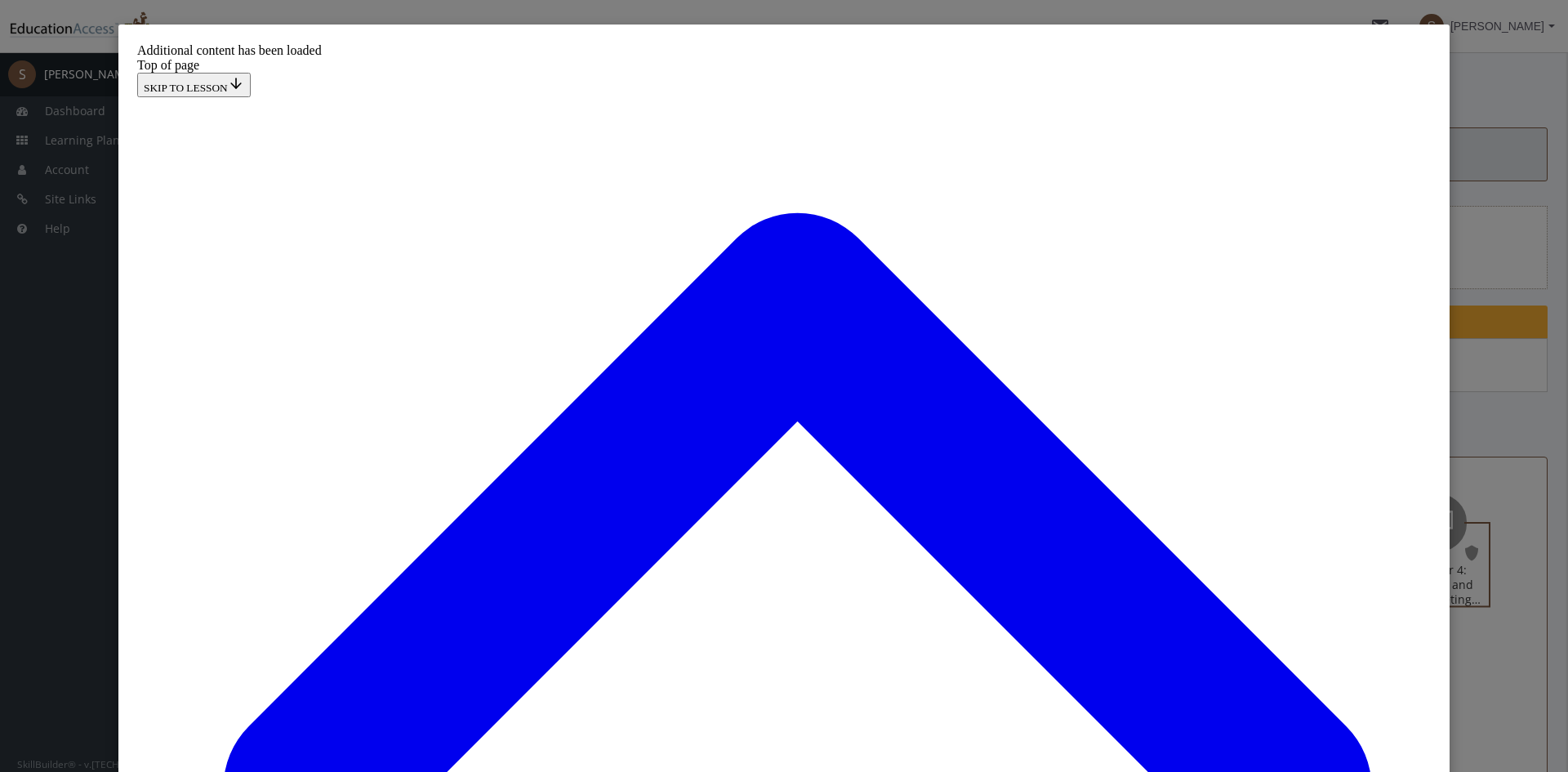
drag, startPoint x: 668, startPoint y: 292, endPoint x: 710, endPoint y: 617, distance: 327.7
drag, startPoint x: 676, startPoint y: 463, endPoint x: 700, endPoint y: 301, distance: 163.8
drag, startPoint x: 670, startPoint y: 259, endPoint x: 764, endPoint y: 259, distance: 94.0
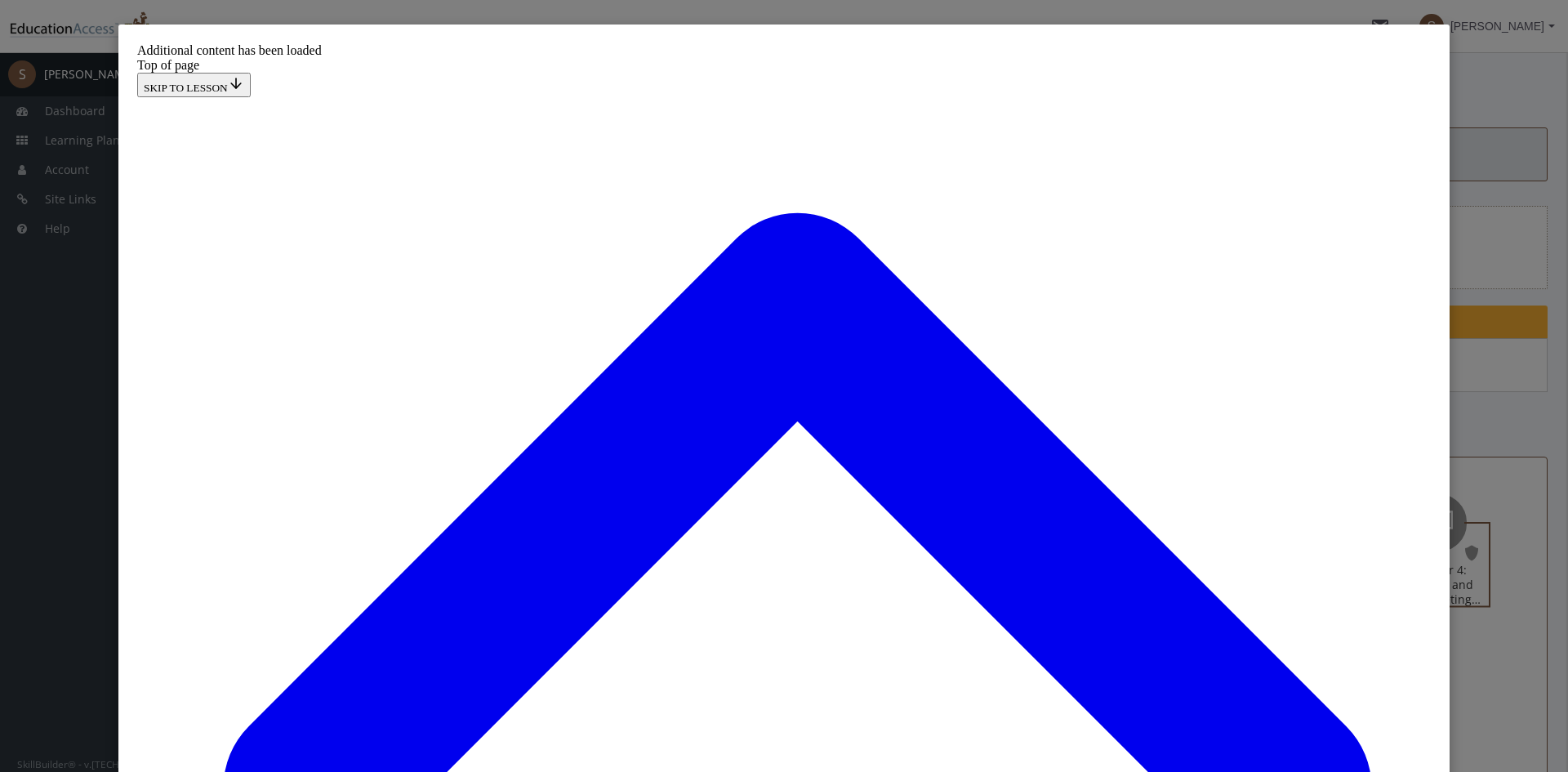
drag, startPoint x: 704, startPoint y: 463, endPoint x: 775, endPoint y: 463, distance: 71.0
drag, startPoint x: 734, startPoint y: 310, endPoint x: 739, endPoint y: 513, distance: 203.1
drag, startPoint x: 686, startPoint y: 282, endPoint x: 728, endPoint y: 398, distance: 123.4
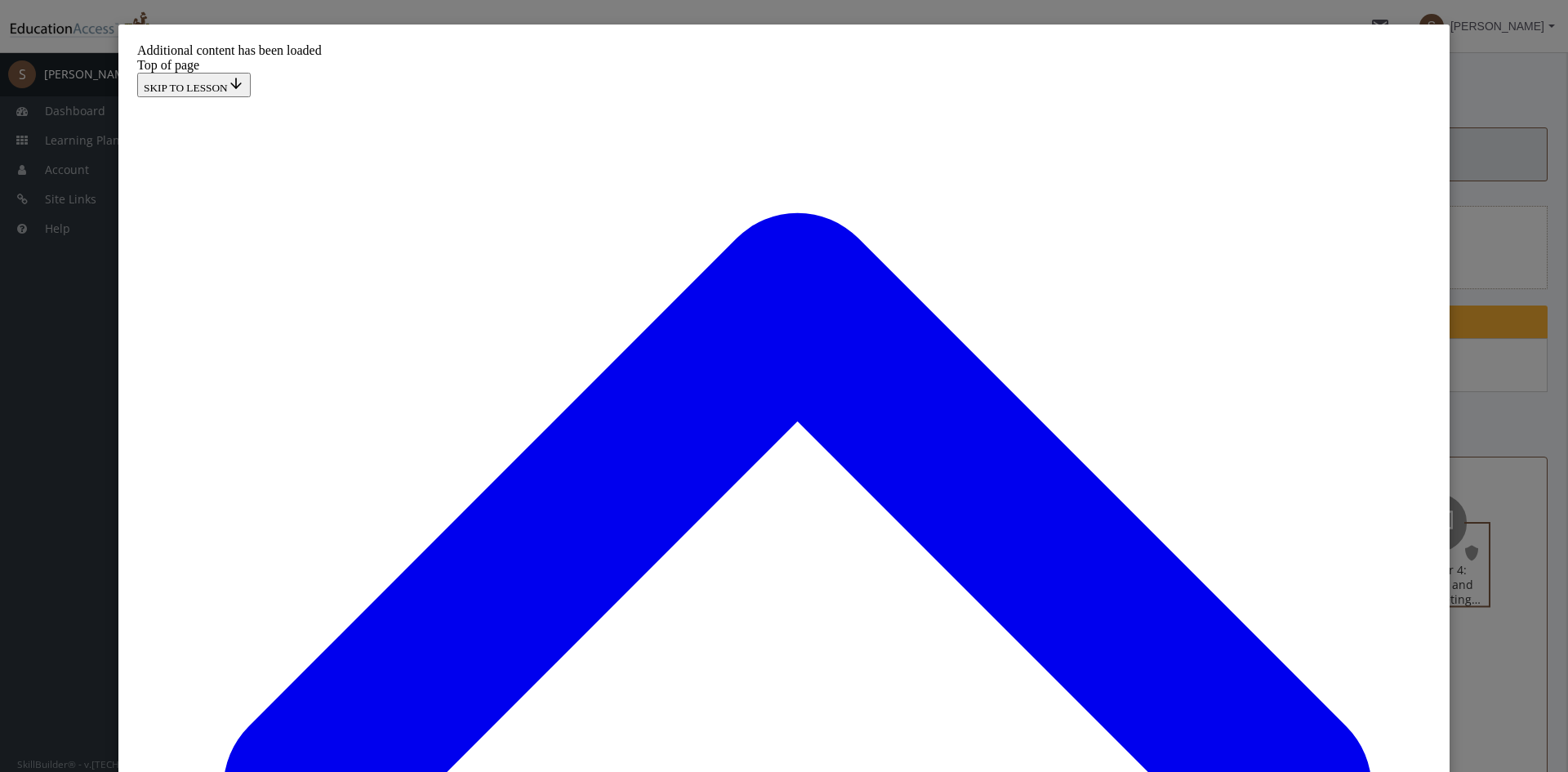
drag, startPoint x: 691, startPoint y: 284, endPoint x: 743, endPoint y: 280, distance: 52.2
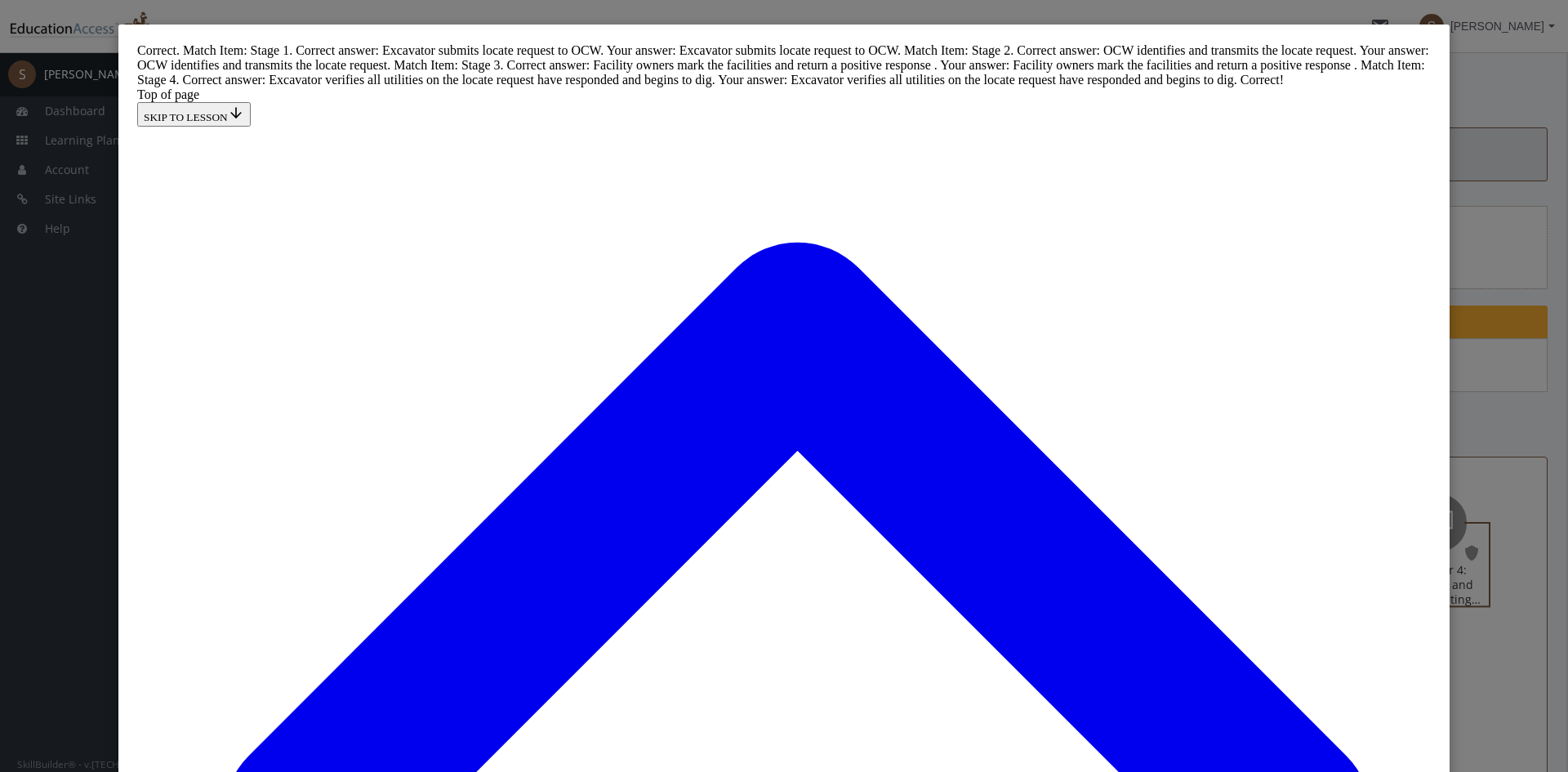
scroll to position [10030, 0]
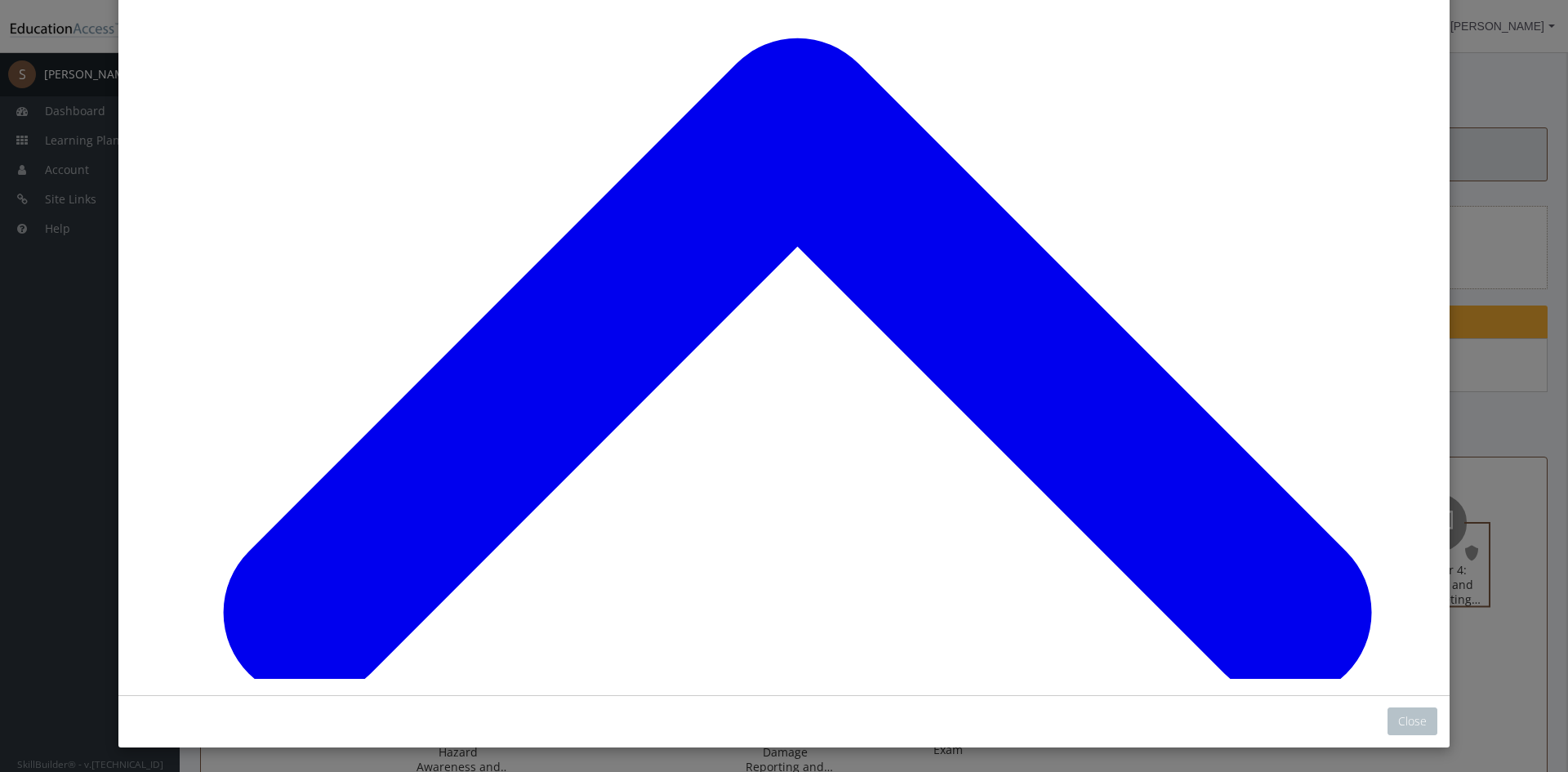
scroll to position [216, 0]
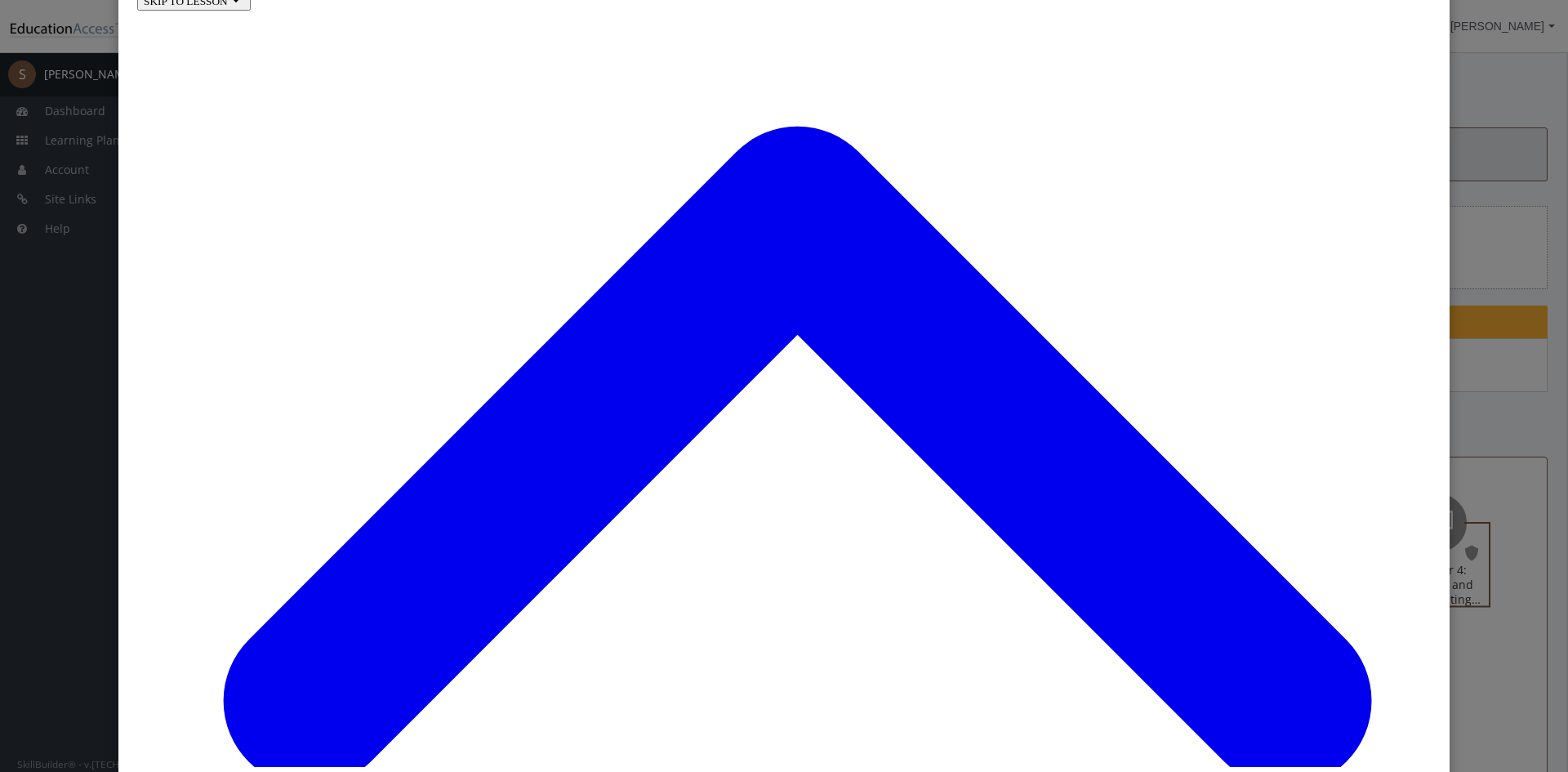
scroll to position [175, 0]
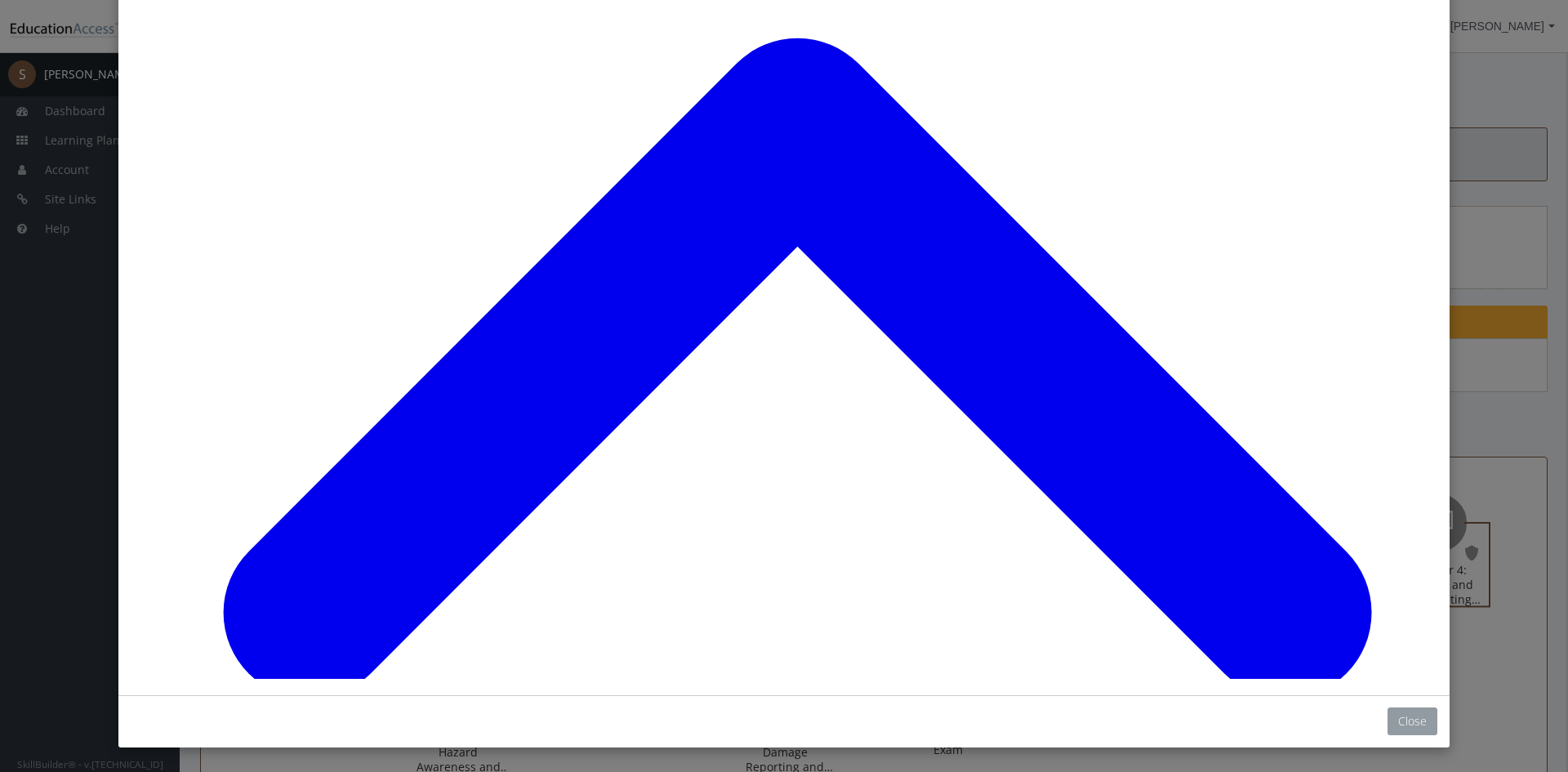
click at [1411, 729] on button "Close" at bounding box center [1411, 721] width 50 height 27
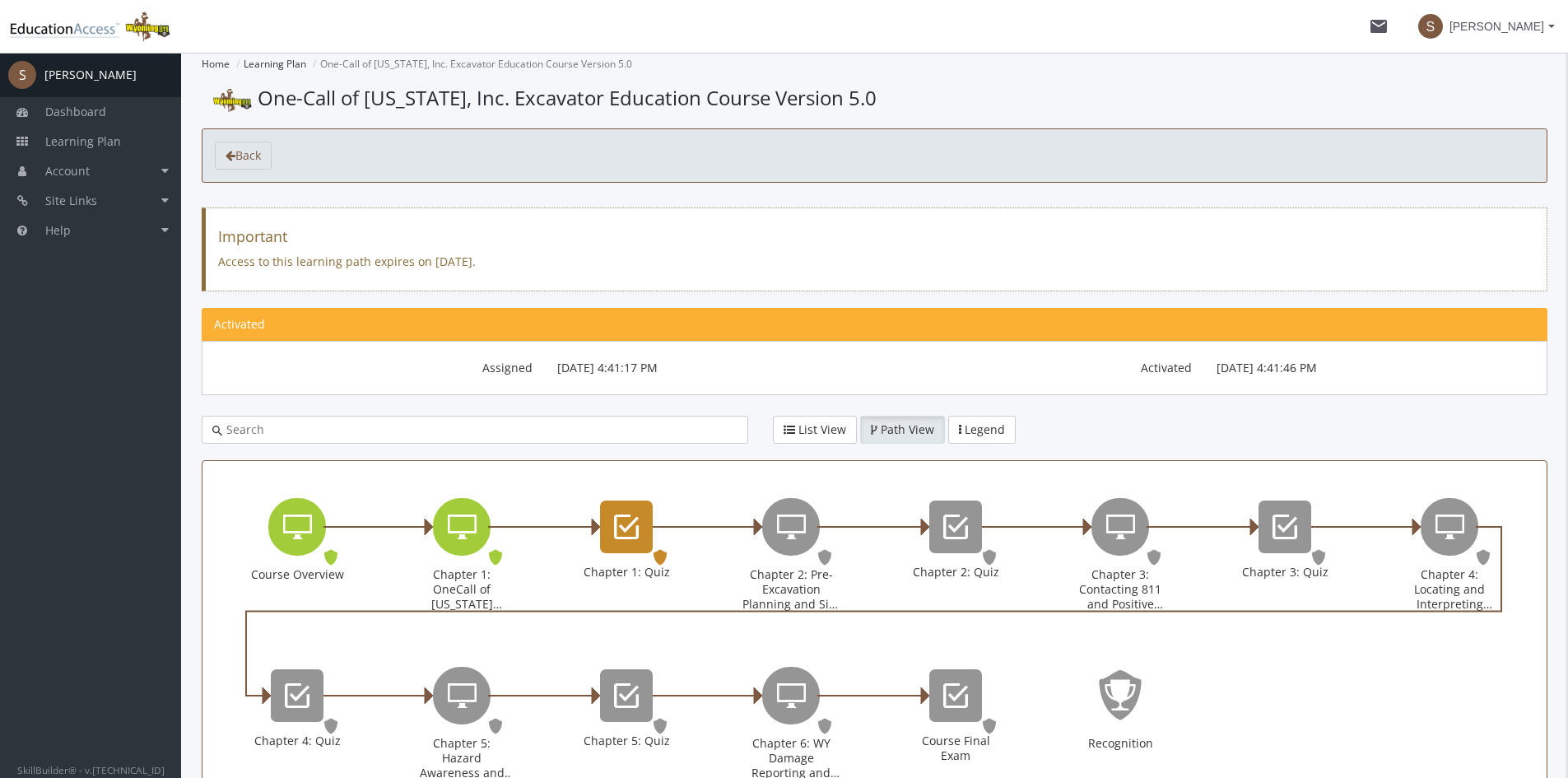
click at [640, 516] on div "Chapter 1: Quiz" at bounding box center [626, 527] width 52 height 52
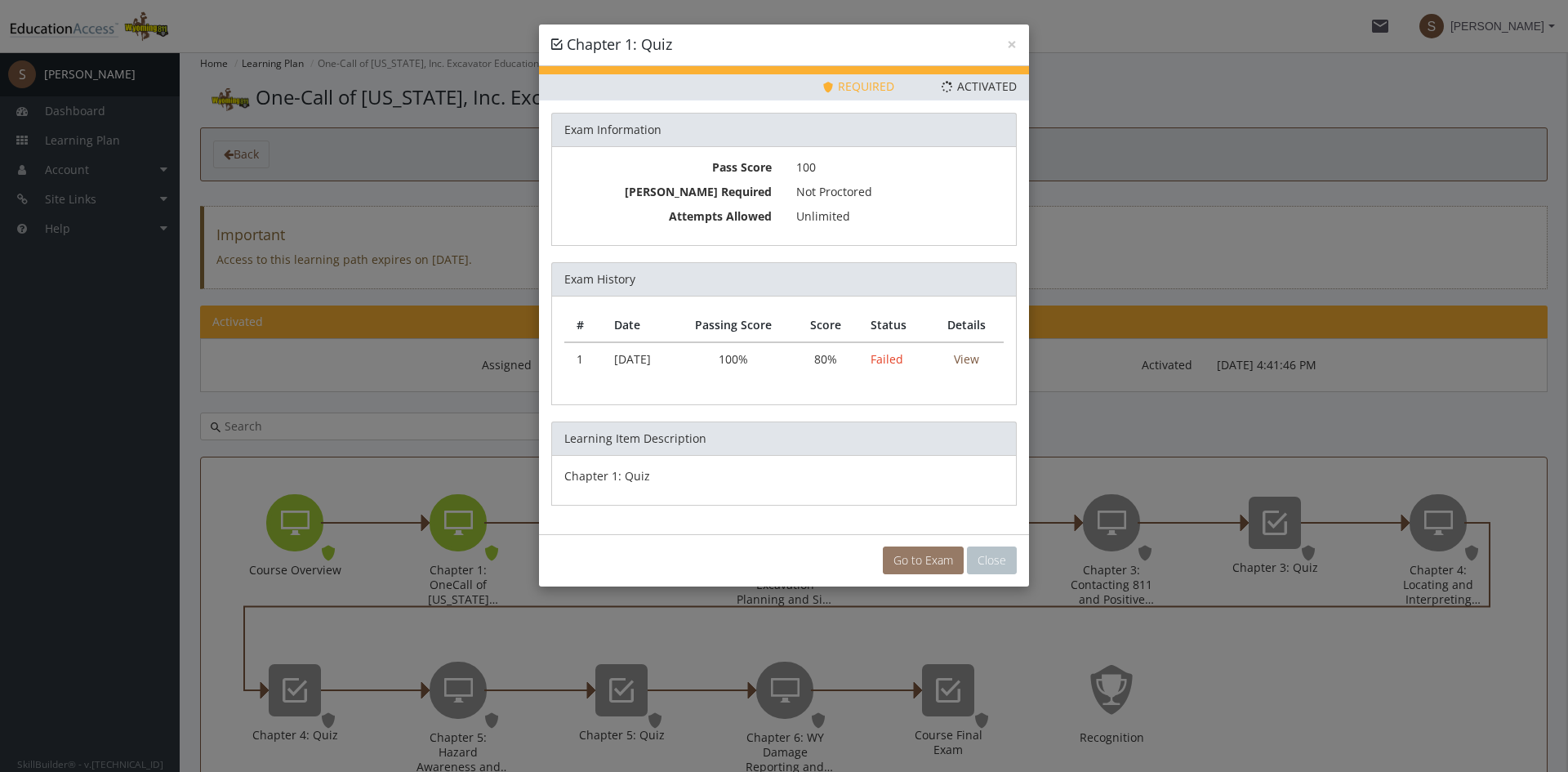
click at [917, 566] on link "Go to Exam" at bounding box center [922, 561] width 81 height 27
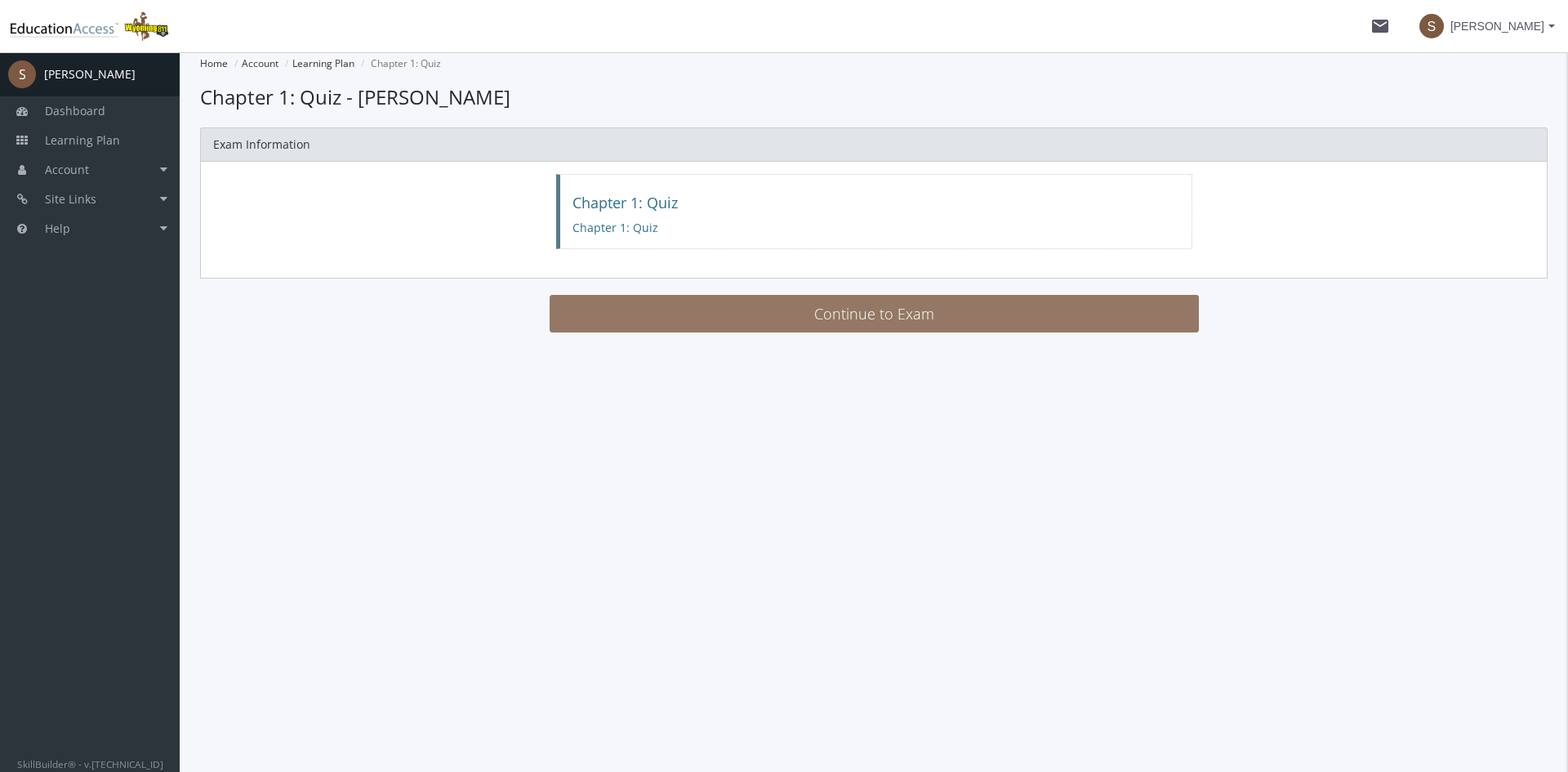
click at [816, 329] on button "Continue to Exam" at bounding box center [874, 313] width 650 height 37
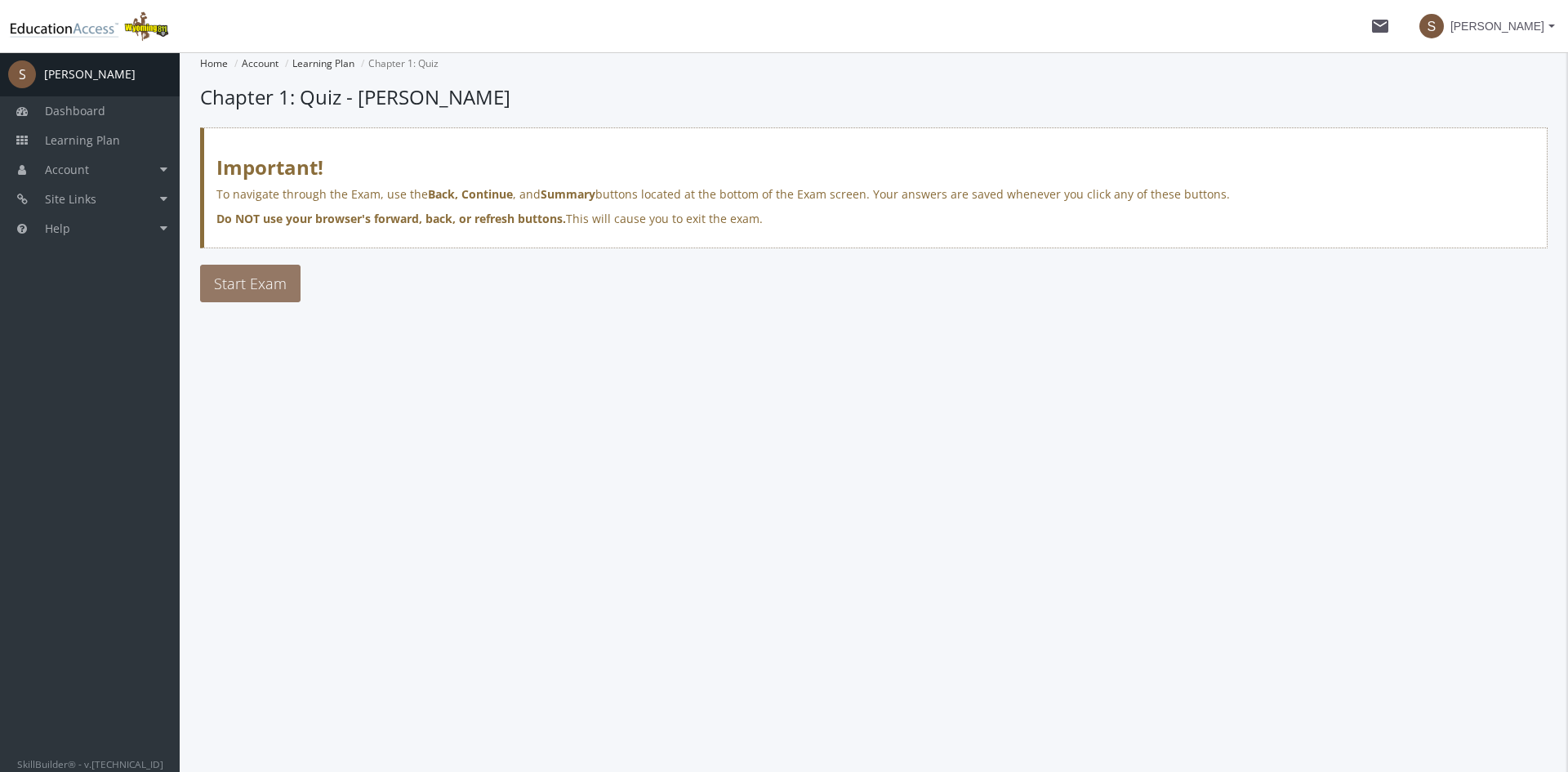
click at [280, 285] on span "Start Exam" at bounding box center [250, 284] width 72 height 20
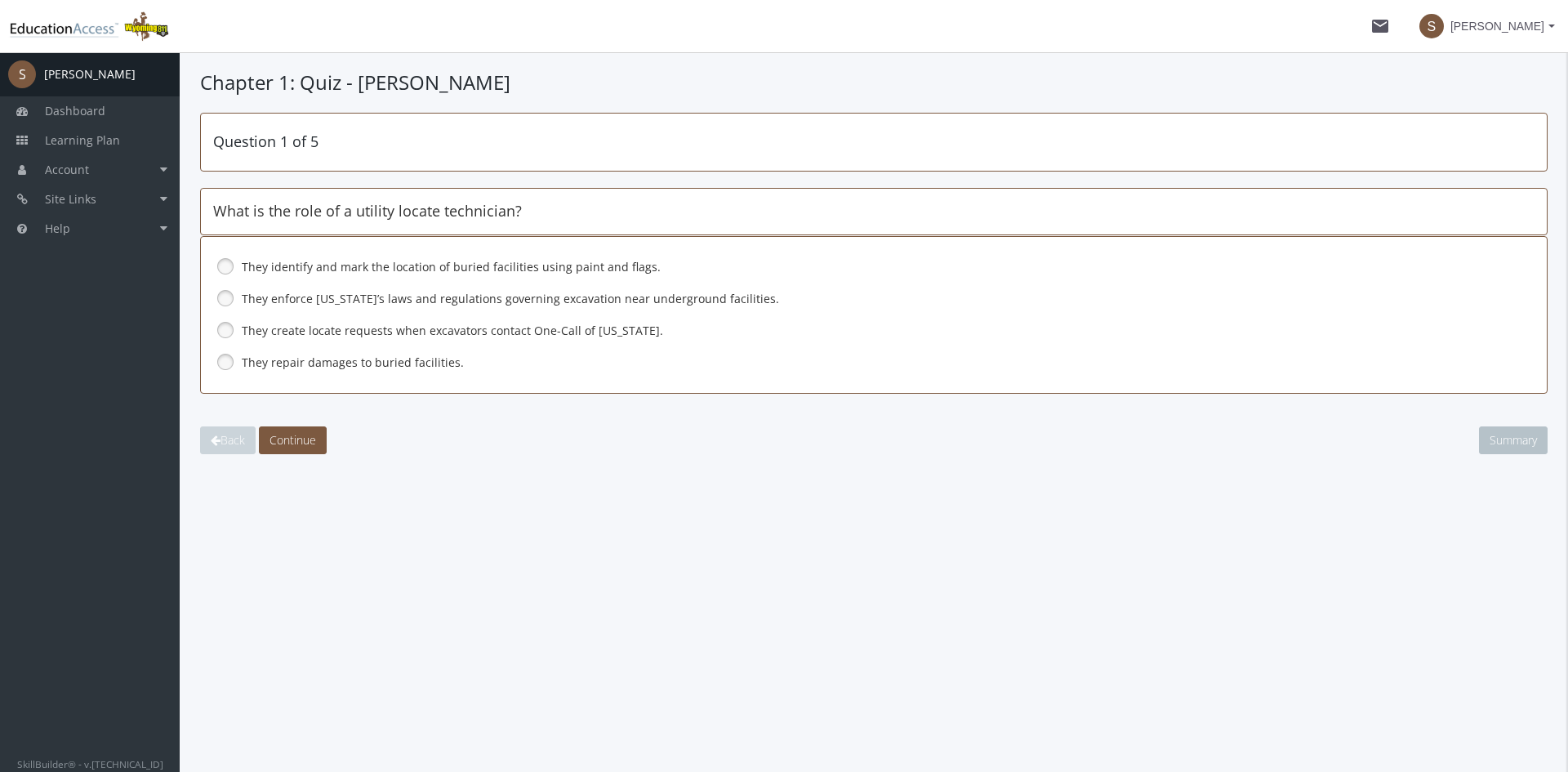
click at [284, 273] on label "They identify and mark the location of buried facilities using paint and flags." at bounding box center [836, 267] width 1189 height 17
click at [292, 443] on span "Continue" at bounding box center [292, 440] width 47 height 16
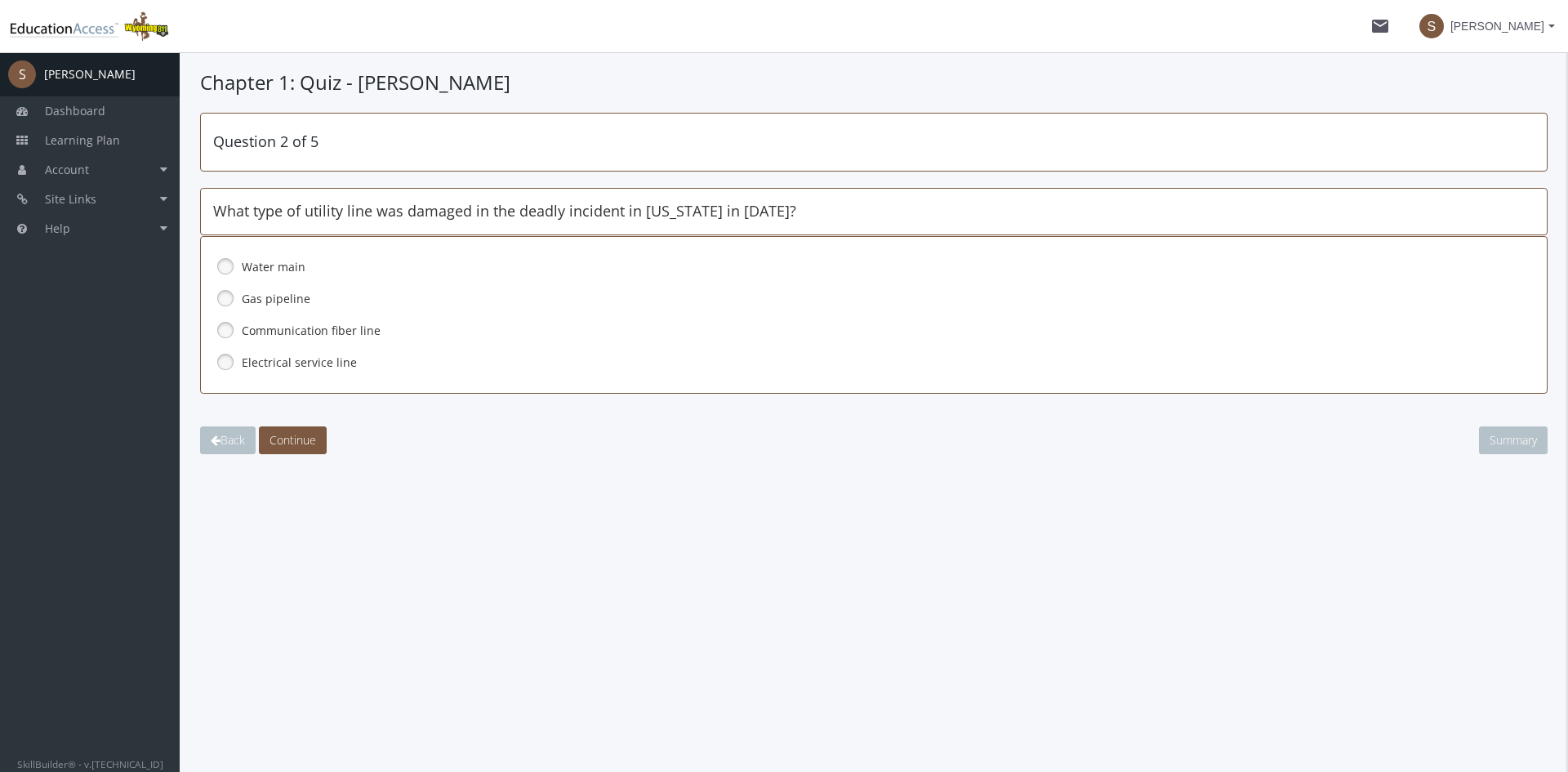
click at [219, 295] on link at bounding box center [225, 297] width 24 height 24
click at [296, 439] on span "Continue" at bounding box center [292, 440] width 47 height 16
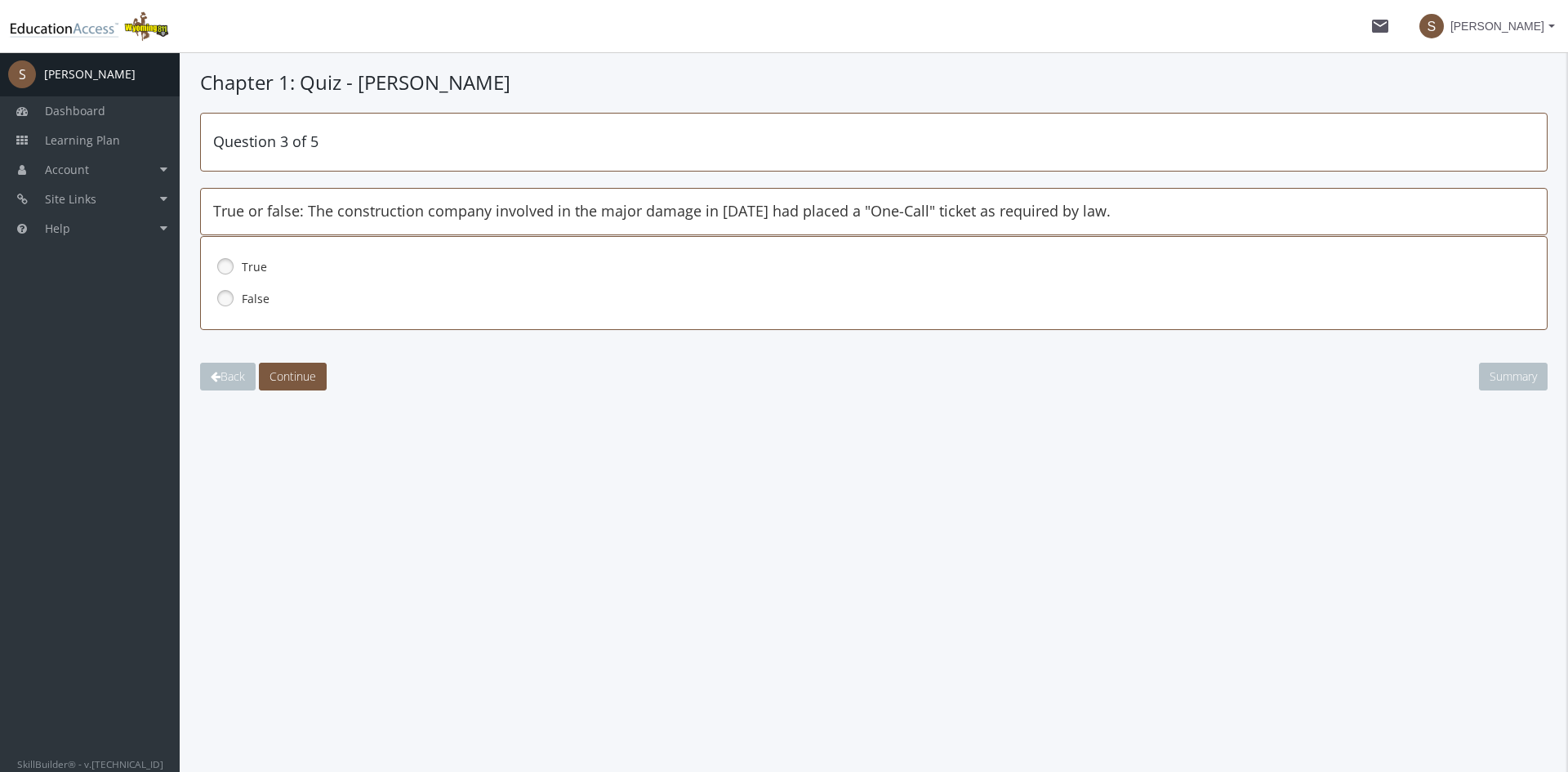
click at [225, 261] on link at bounding box center [225, 266] width 24 height 24
click at [290, 374] on span "Continue" at bounding box center [292, 377] width 47 height 16
click at [275, 284] on div "True False" at bounding box center [874, 283] width 1322 height 60
click at [227, 304] on link at bounding box center [225, 297] width 24 height 24
click at [291, 375] on span "Continue" at bounding box center [292, 377] width 47 height 16
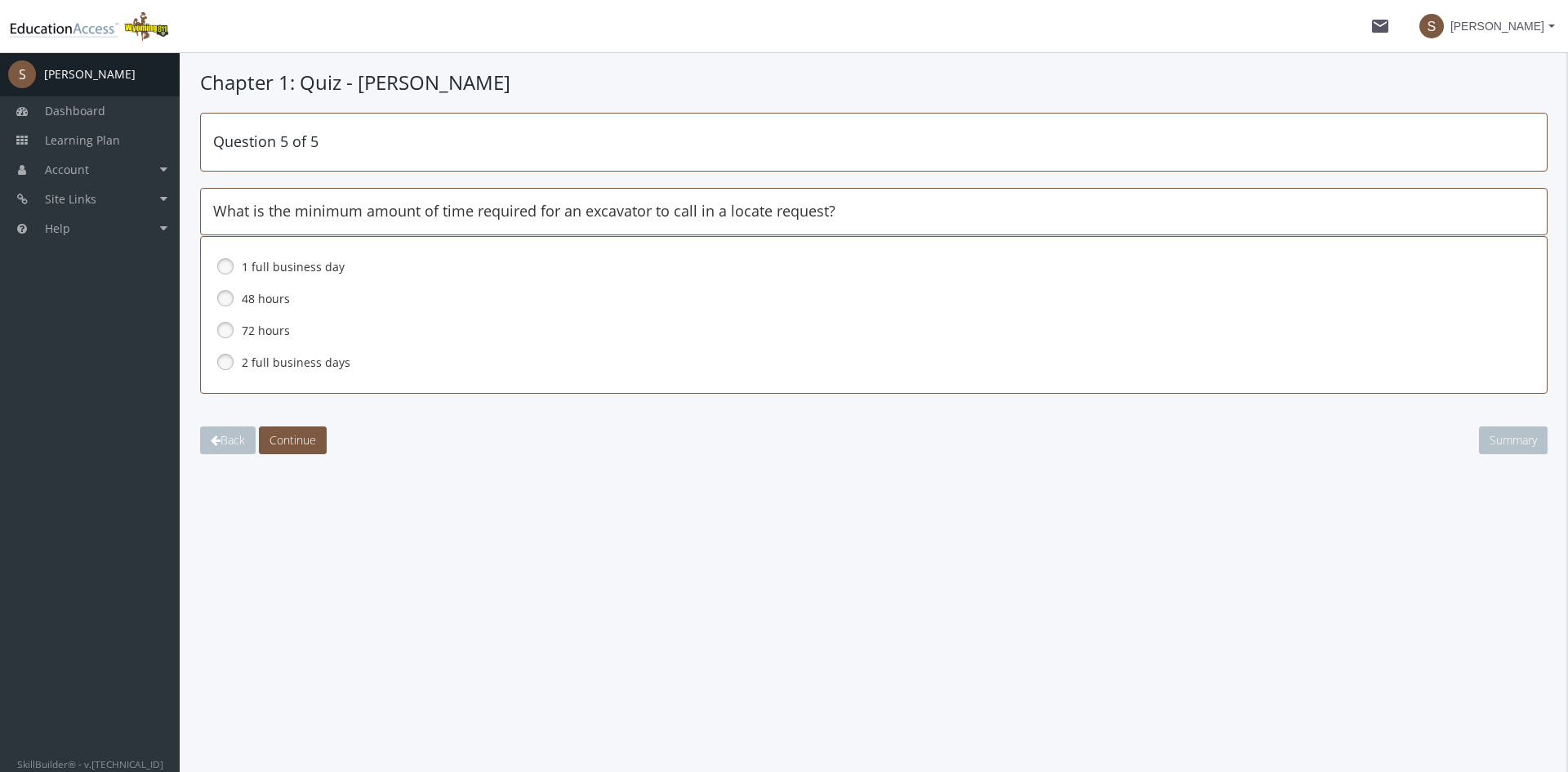
click at [229, 362] on link at bounding box center [225, 361] width 24 height 24
click at [313, 447] on span "Continue" at bounding box center [292, 440] width 47 height 16
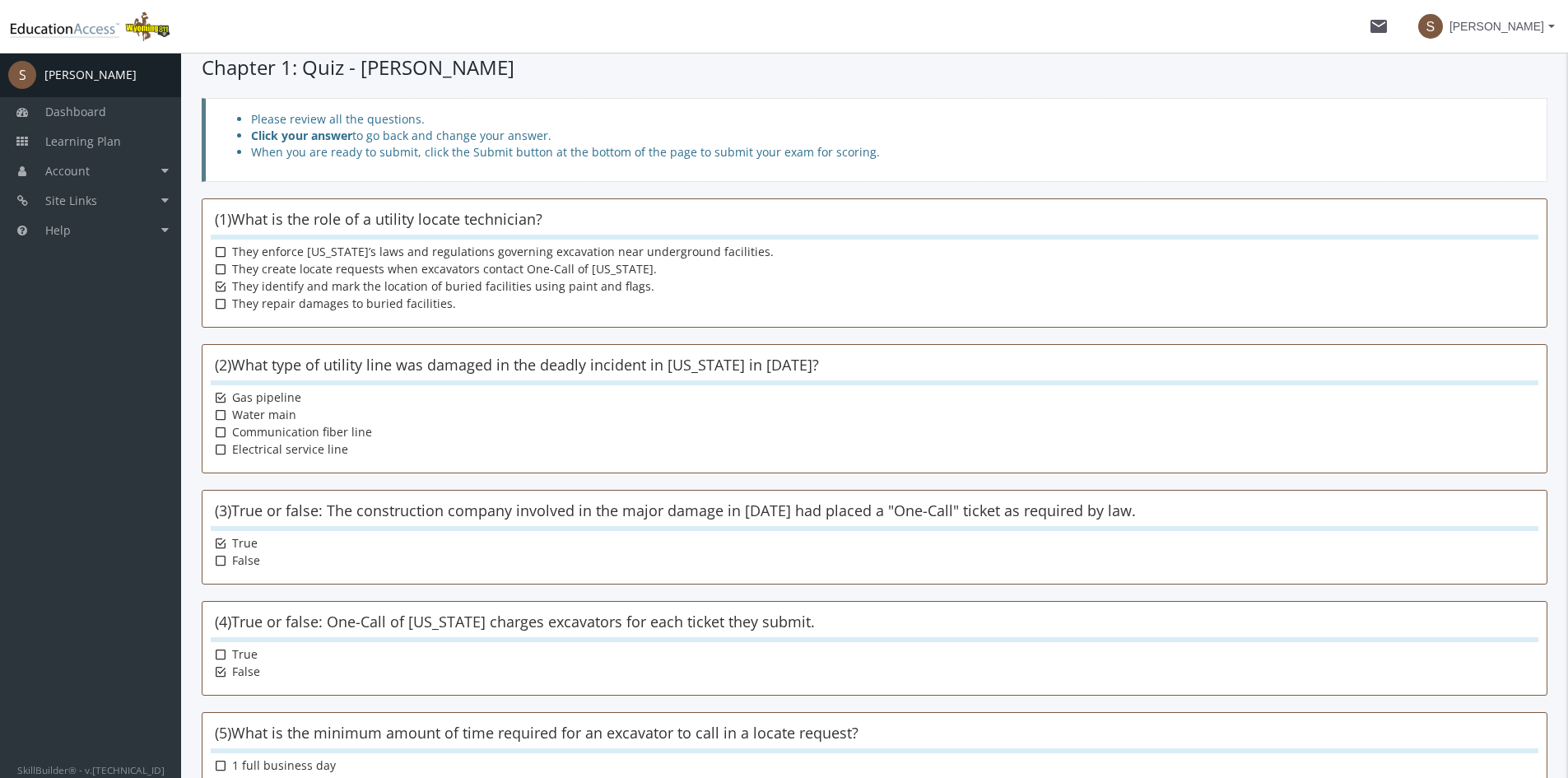
scroll to position [216, 0]
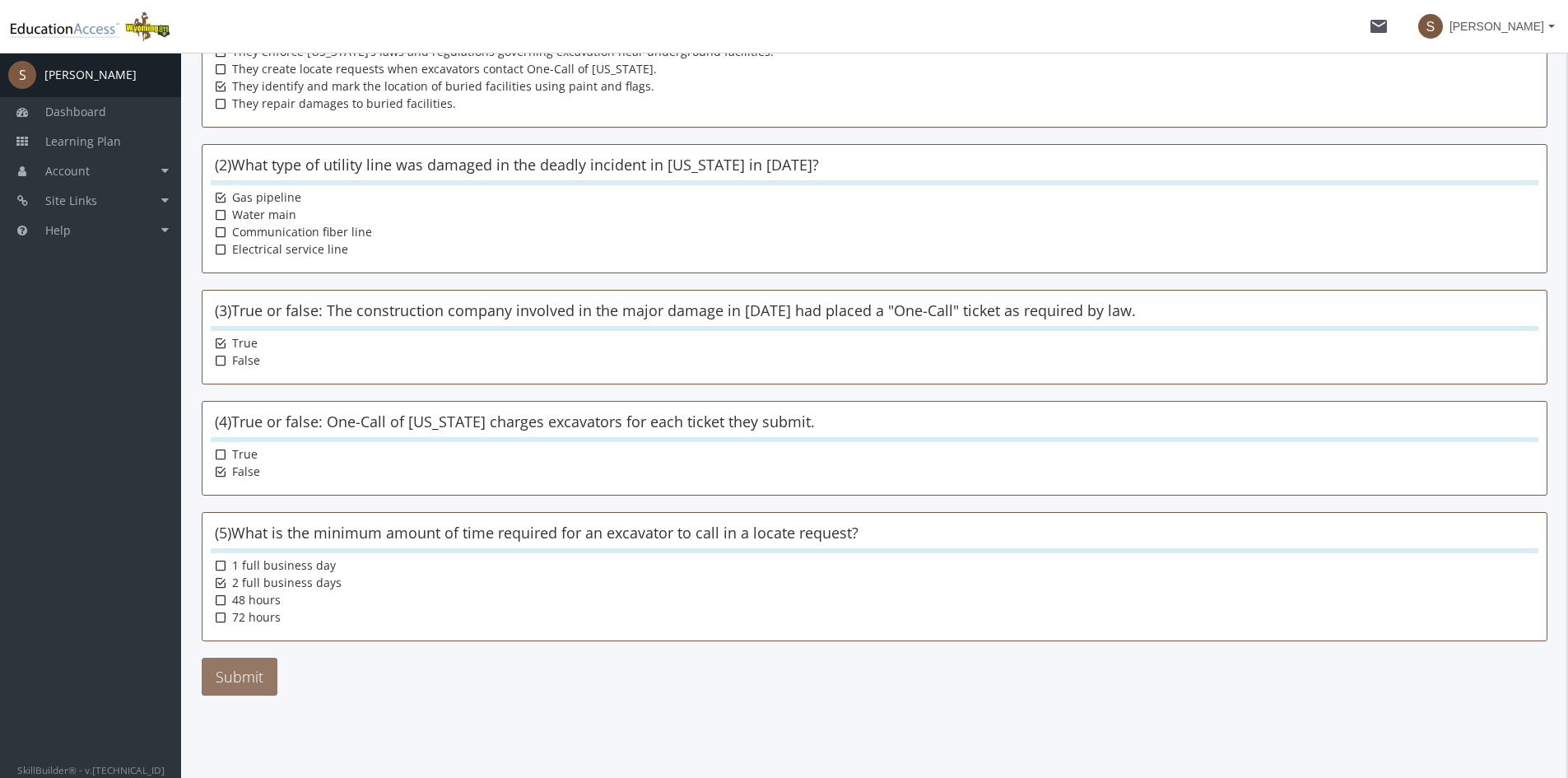
click at [244, 665] on button "Submit" at bounding box center [240, 676] width 76 height 37
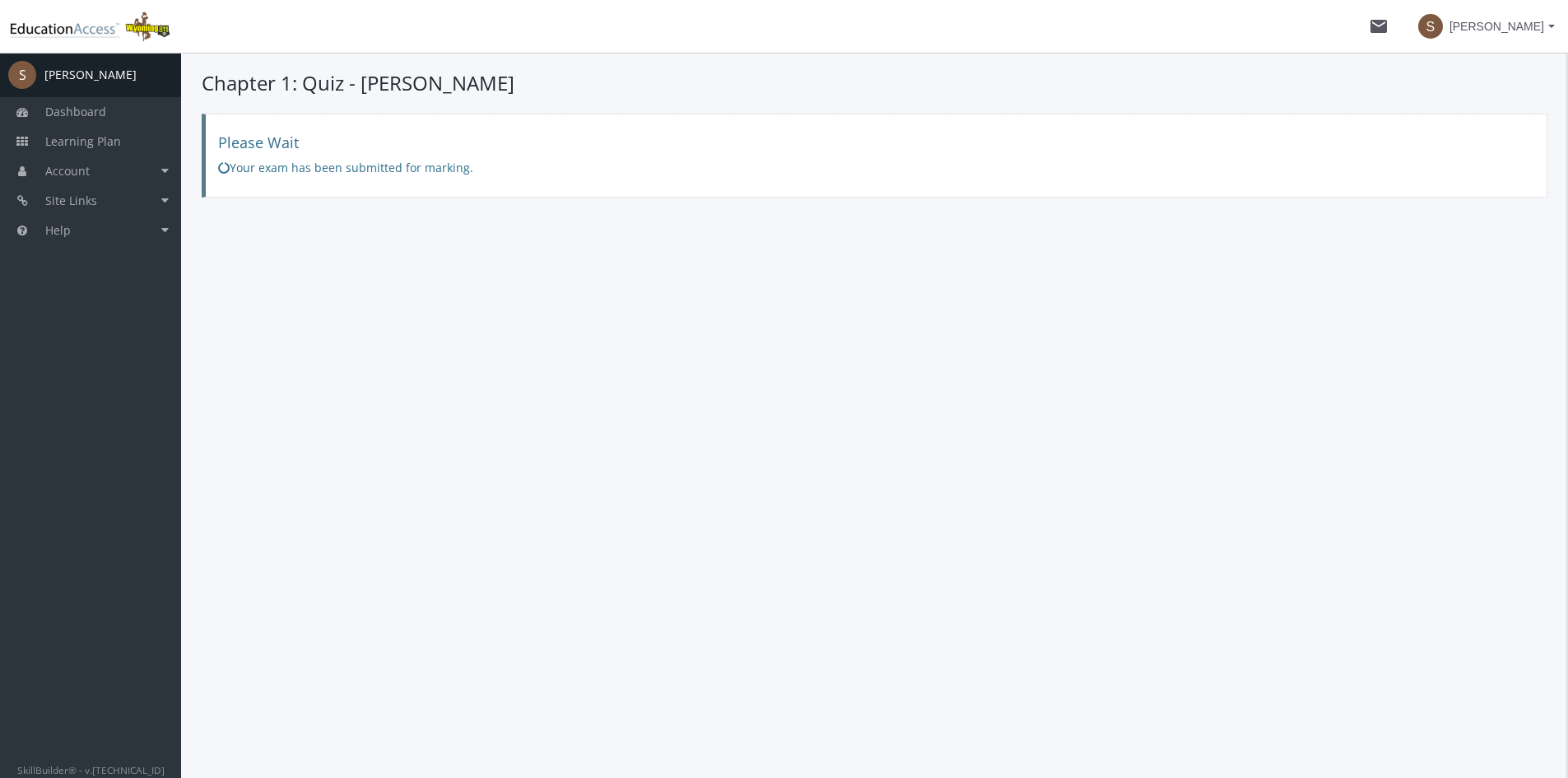
scroll to position [0, 0]
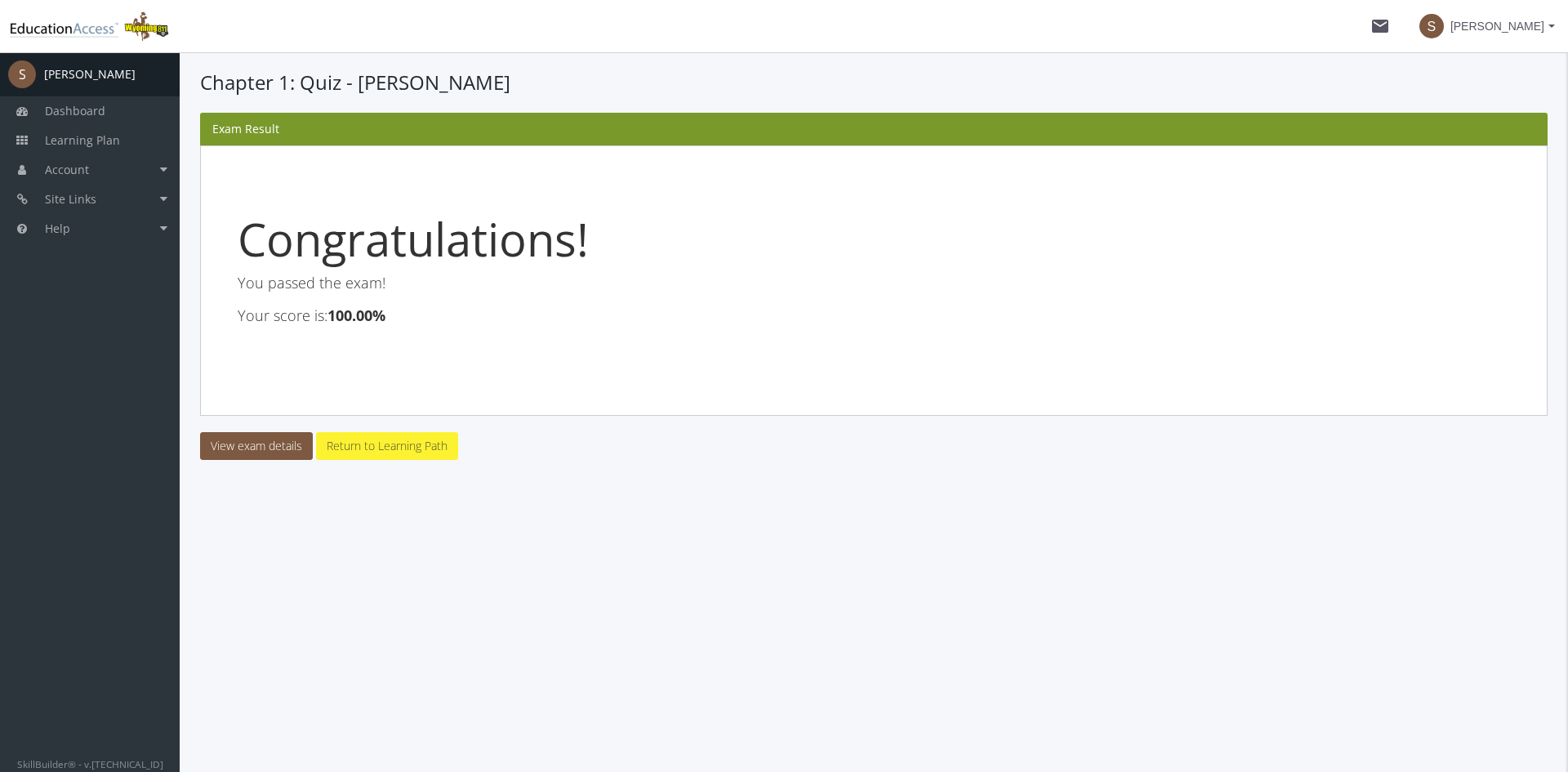
click at [348, 452] on link "Return to Learning Path" at bounding box center [386, 446] width 142 height 27
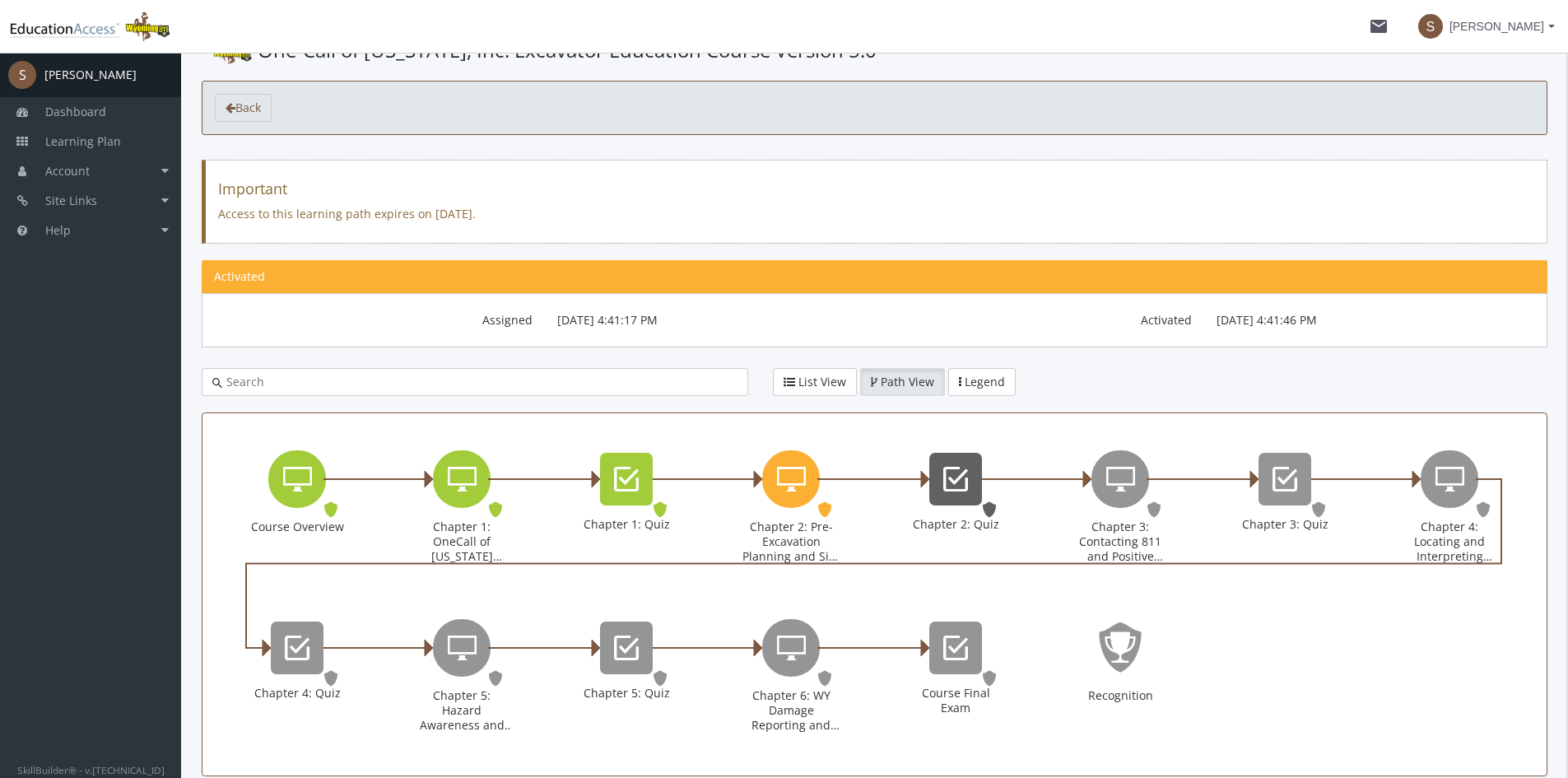
scroll to position [128, 0]
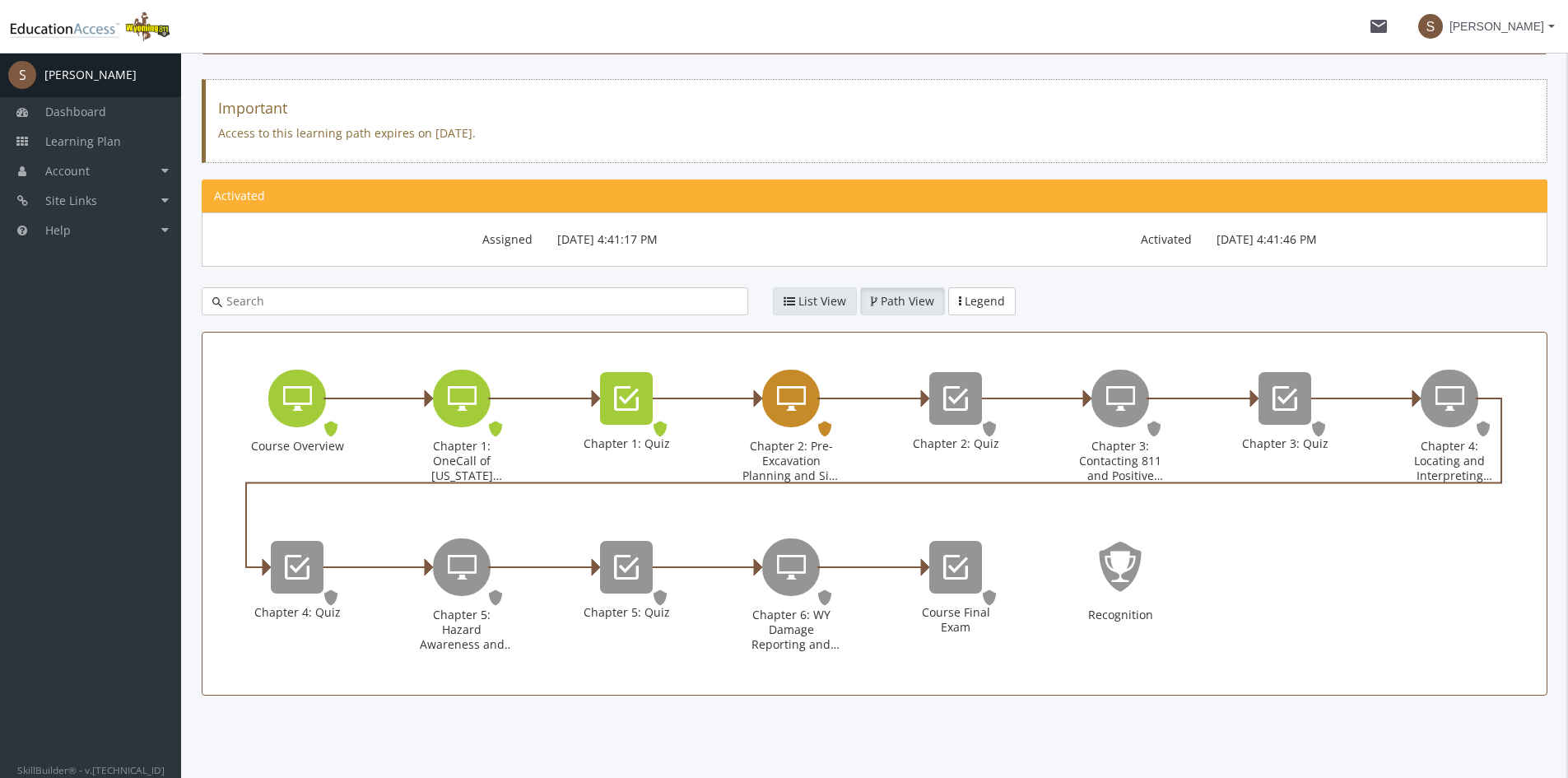
click at [824, 435] on icon "Chapter 2: Pre-Excavation Planning and Site Preparation" at bounding box center [824, 429] width 17 height 24
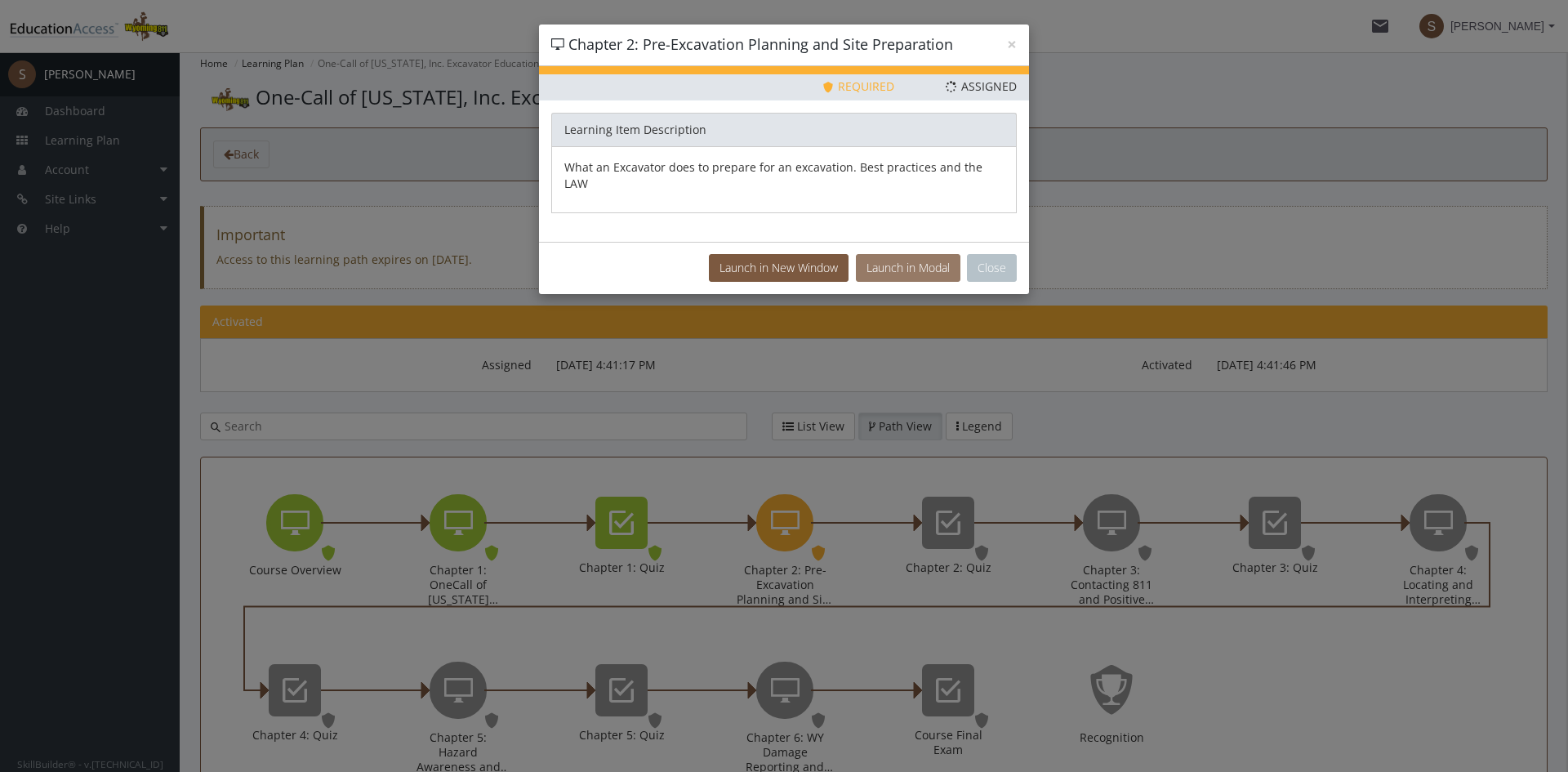
click at [918, 259] on button "Launch in Modal" at bounding box center [908, 268] width 105 height 27
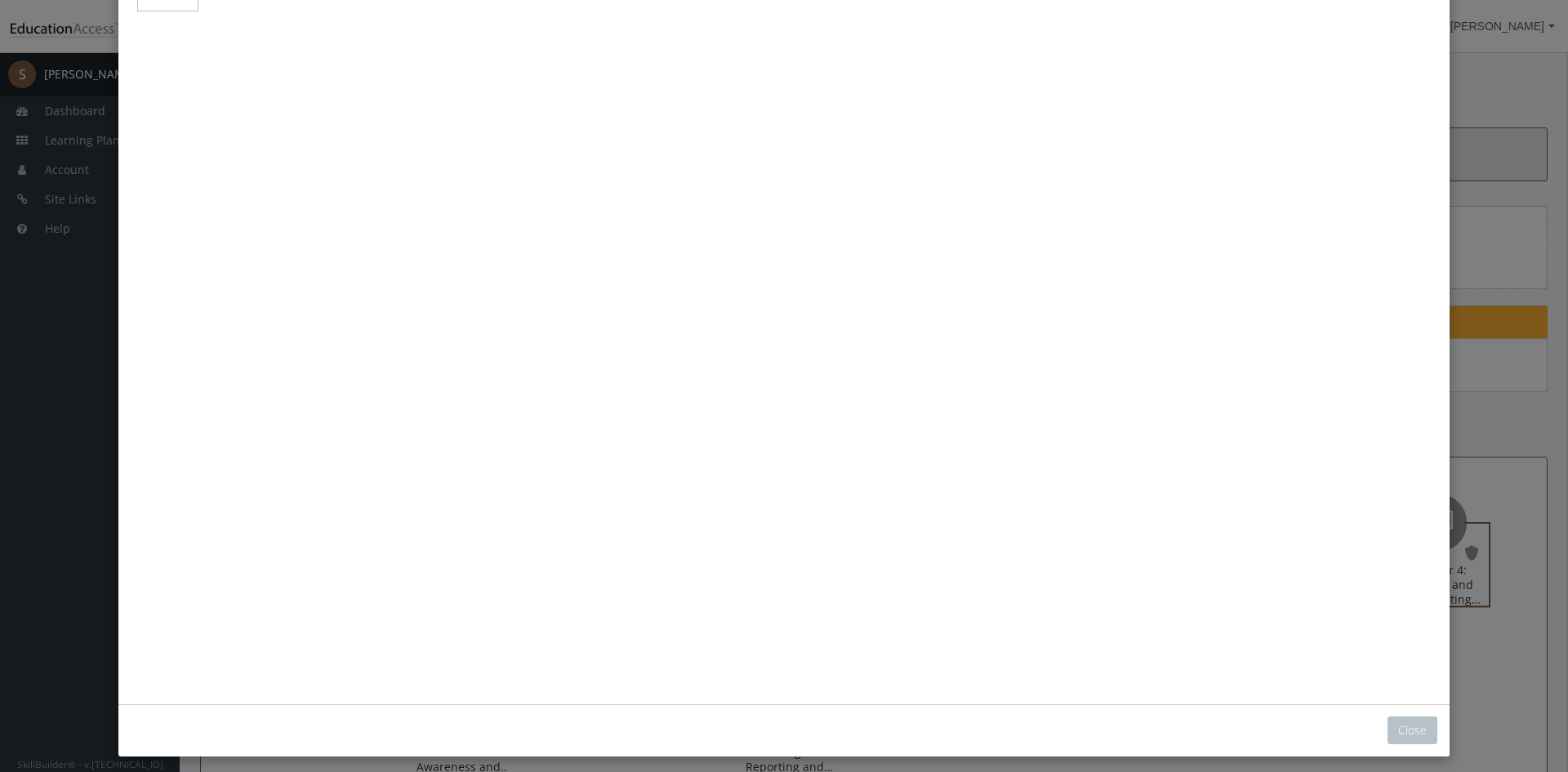
scroll to position [175, 0]
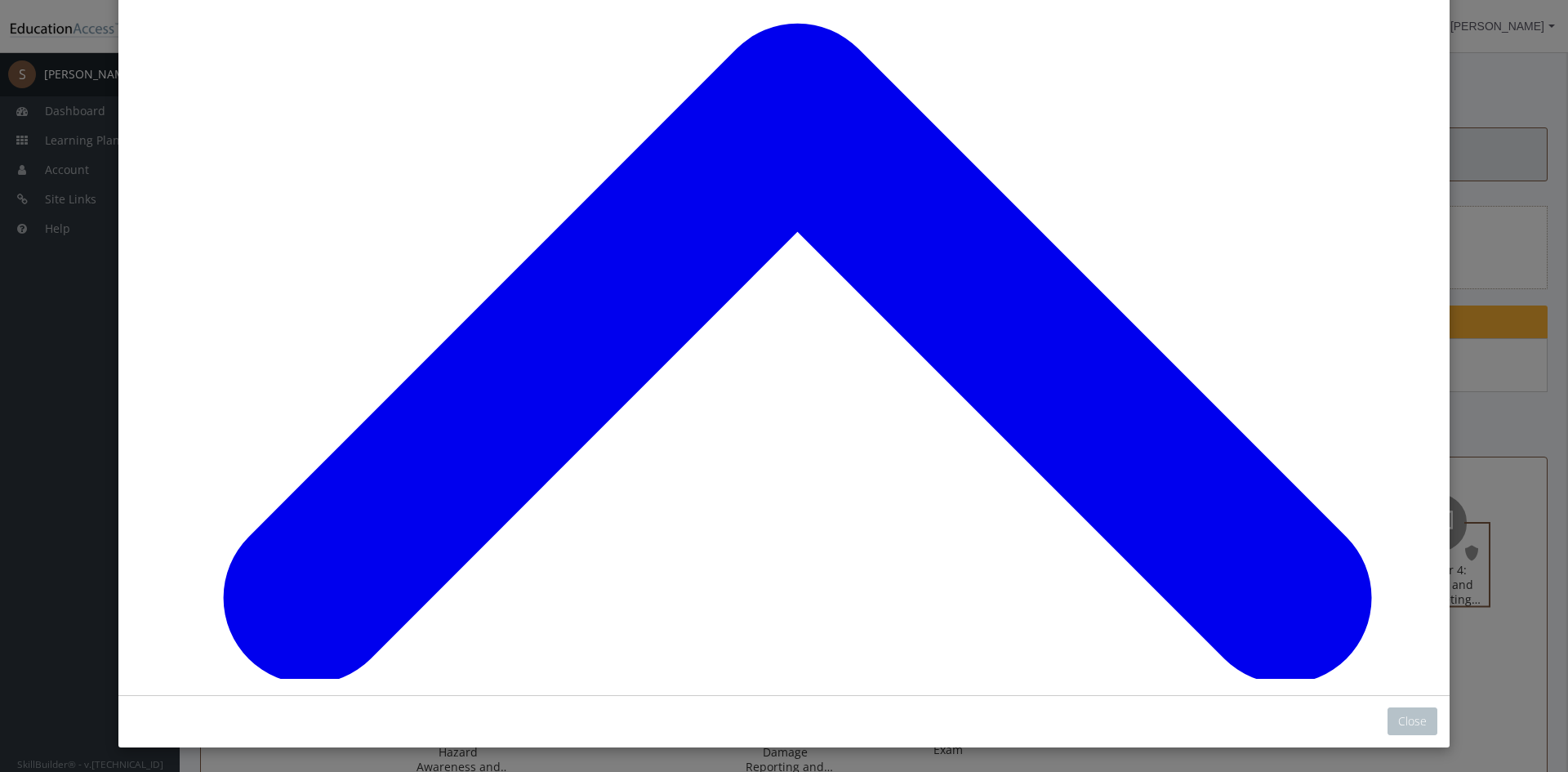
scroll to position [290, 0]
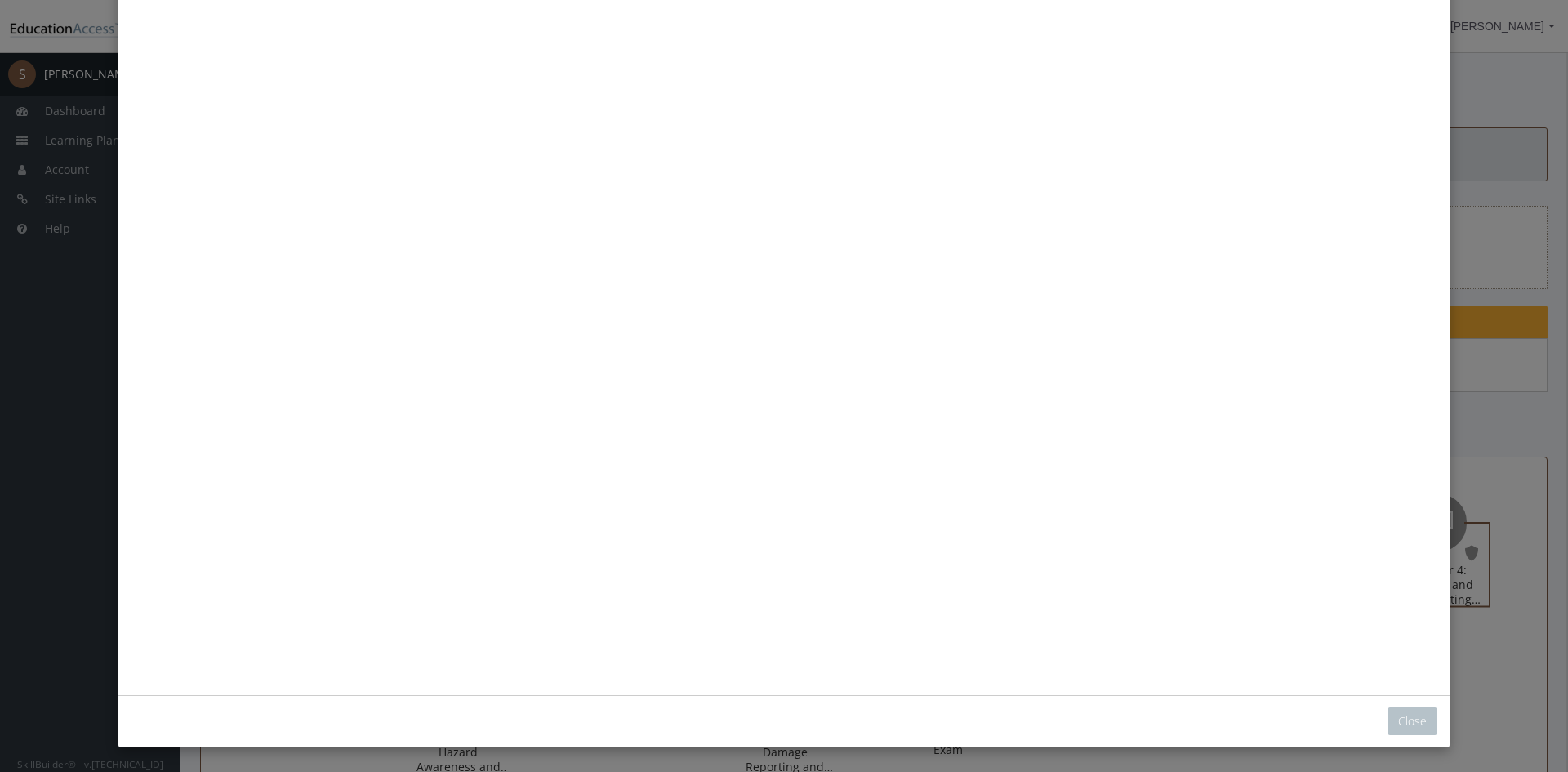
click at [600, 401] on button "Unzoom image" at bounding box center [784, 270] width 1307 height 817
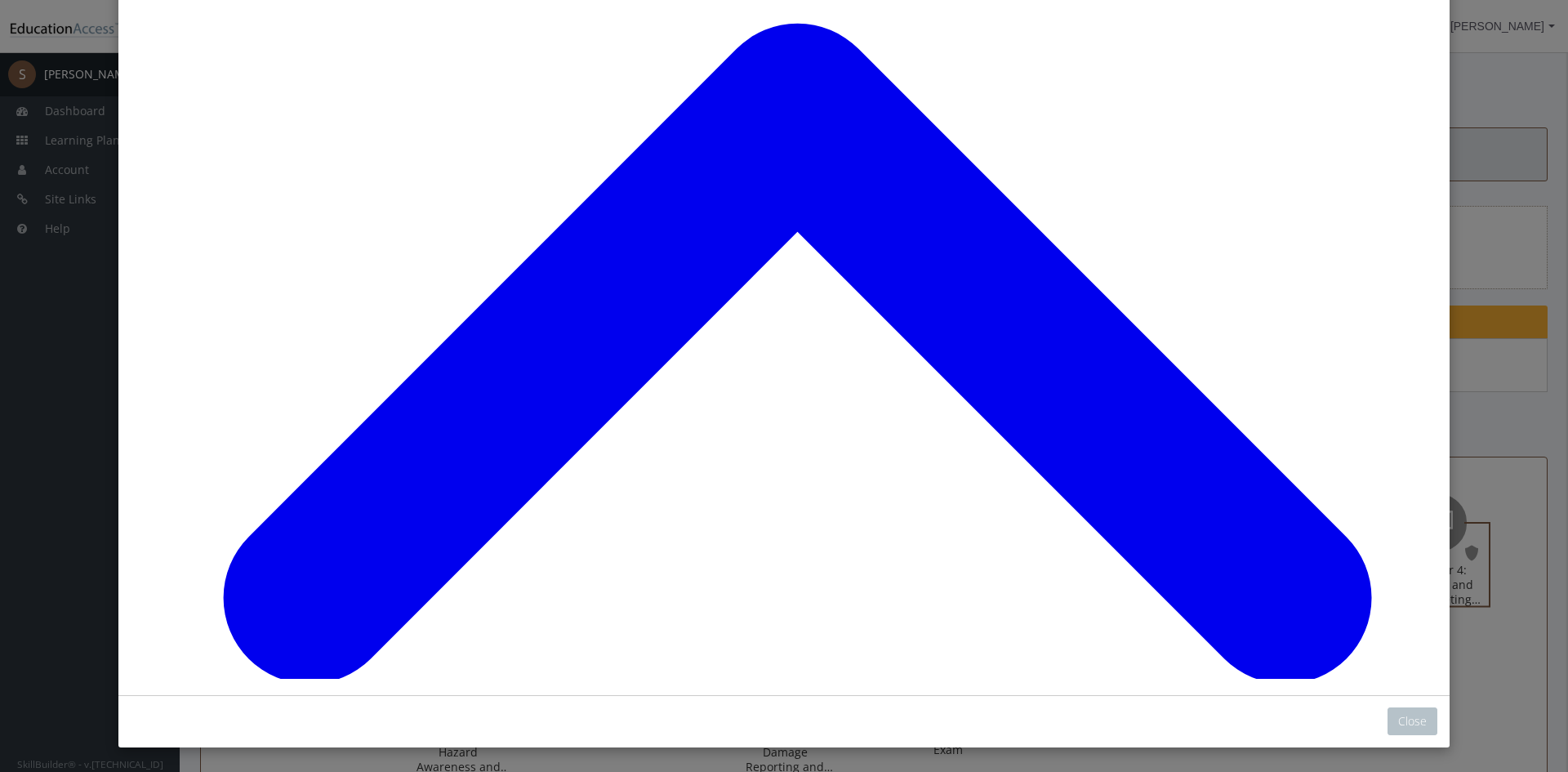
scroll to position [0, 0]
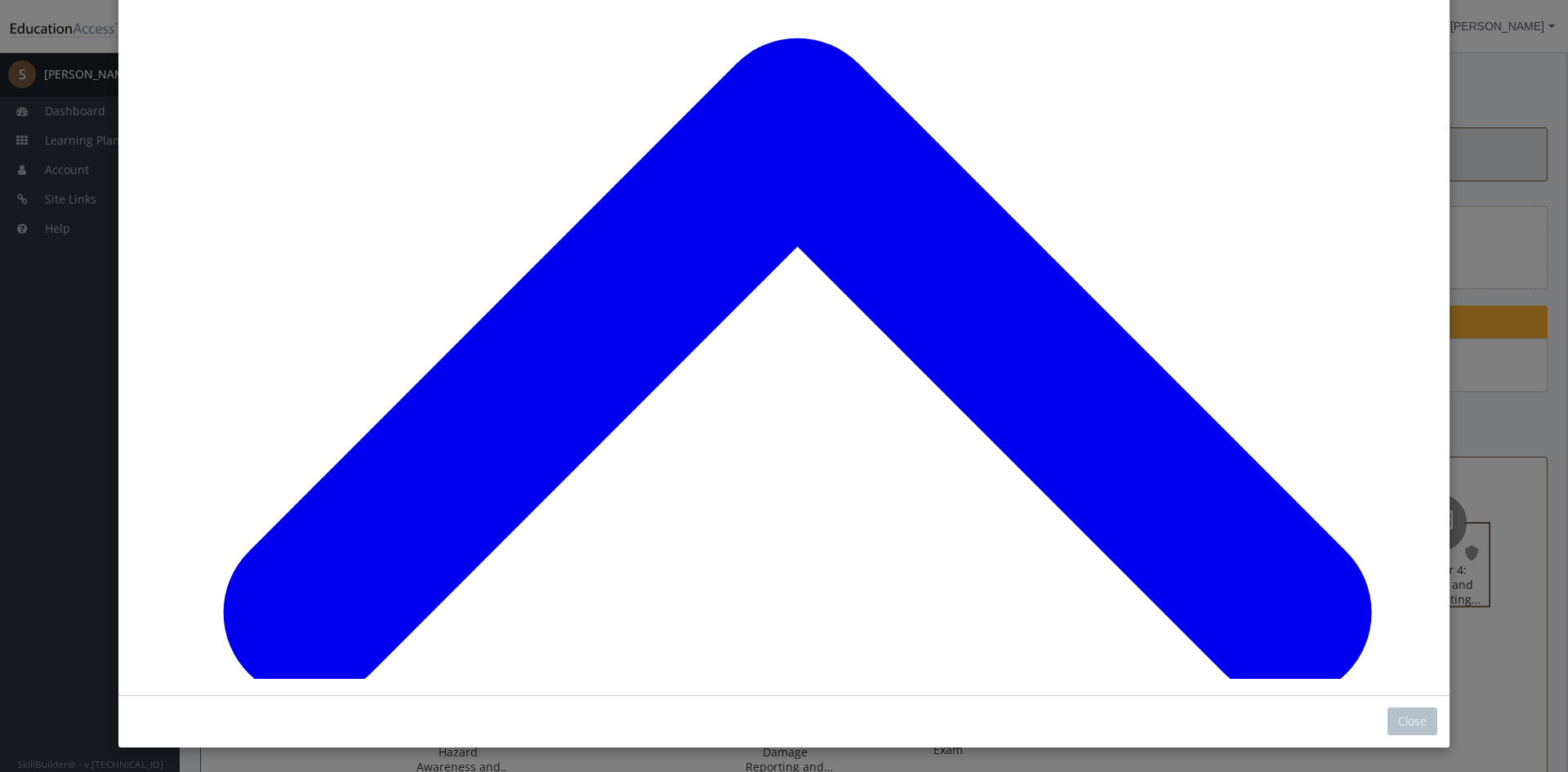
scroll to position [1457, 0]
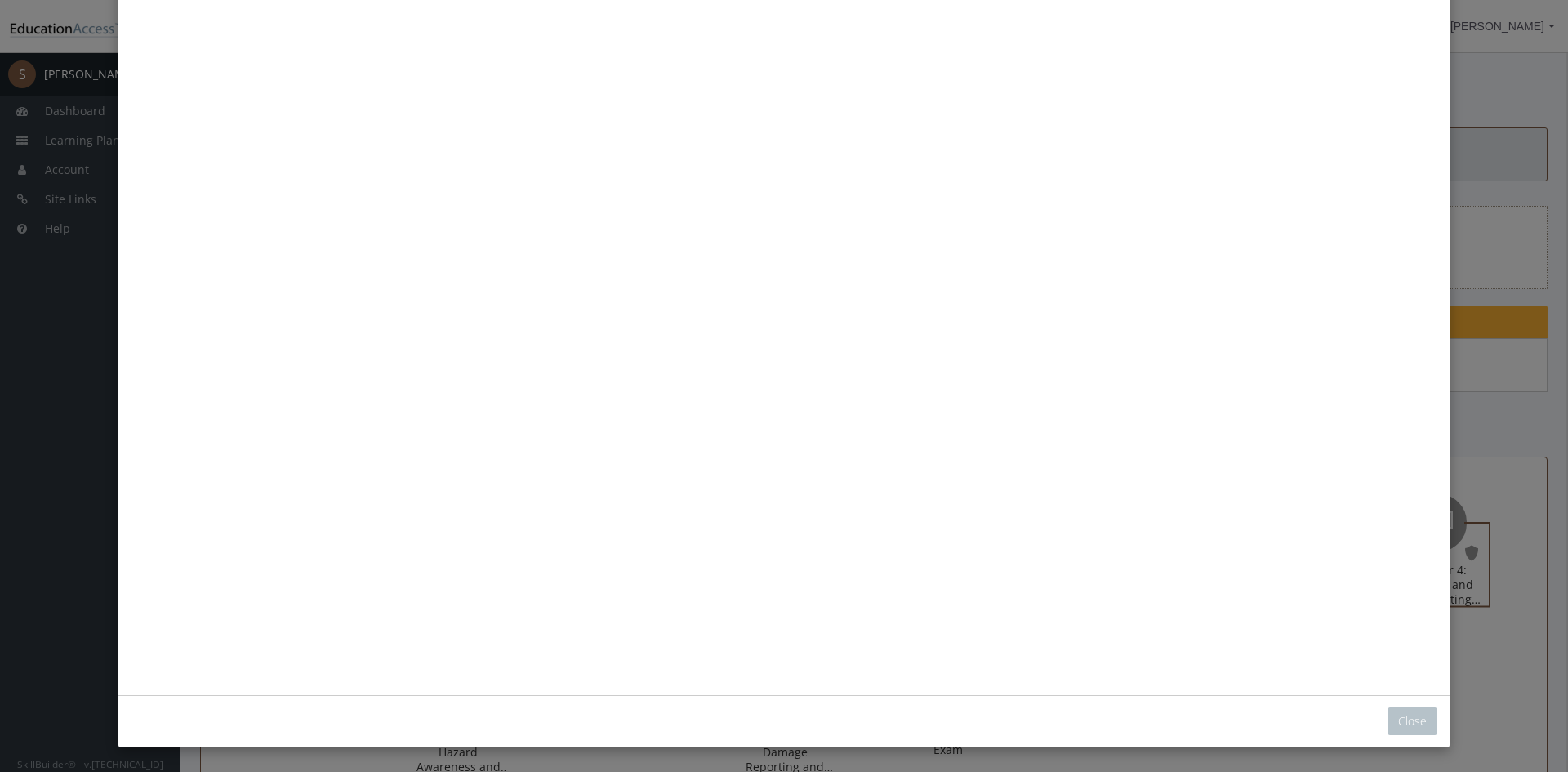
click at [572, 445] on button "Unzoom image" at bounding box center [784, 270] width 1307 height 817
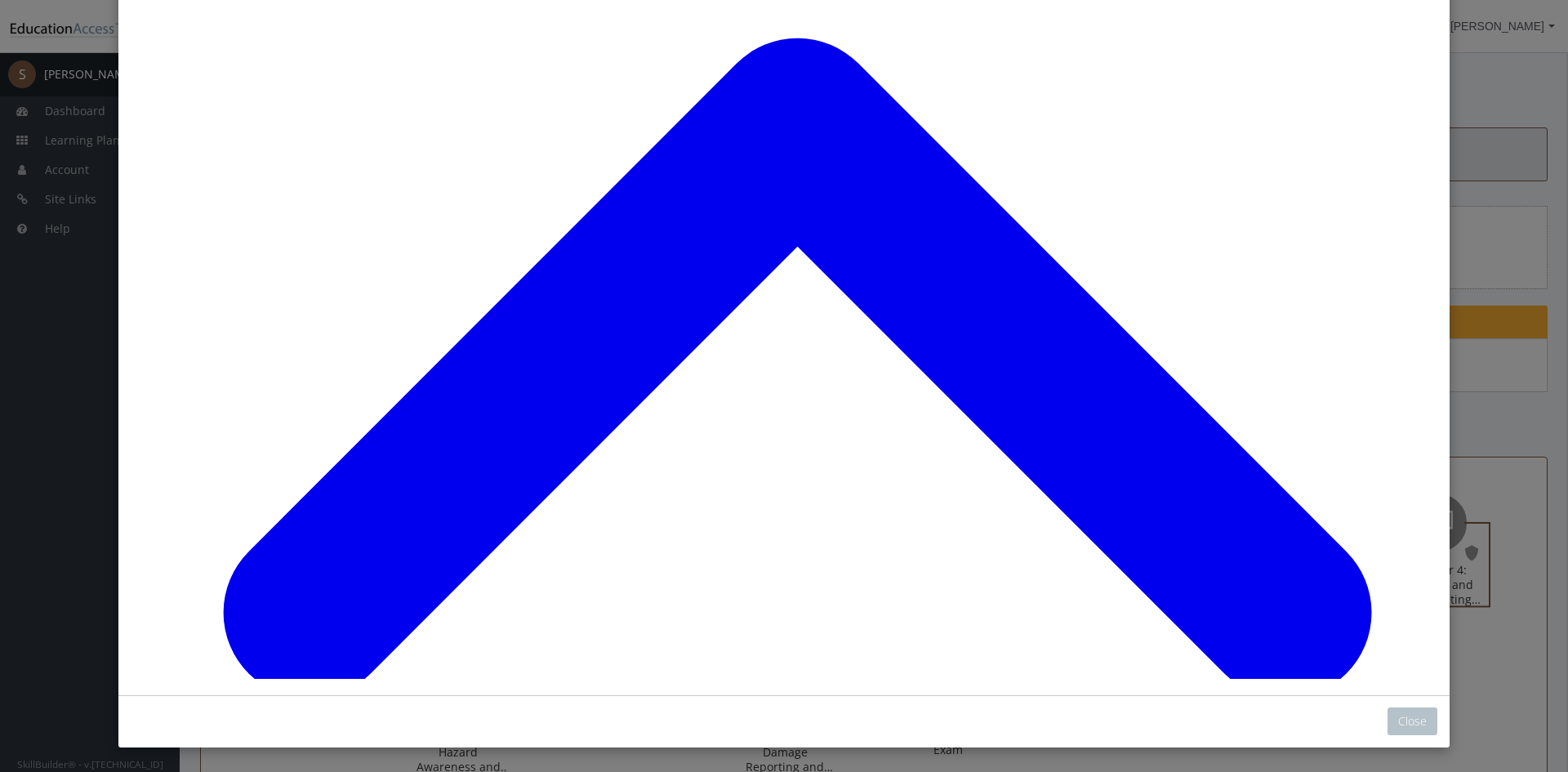
scroll to position [1664, 0]
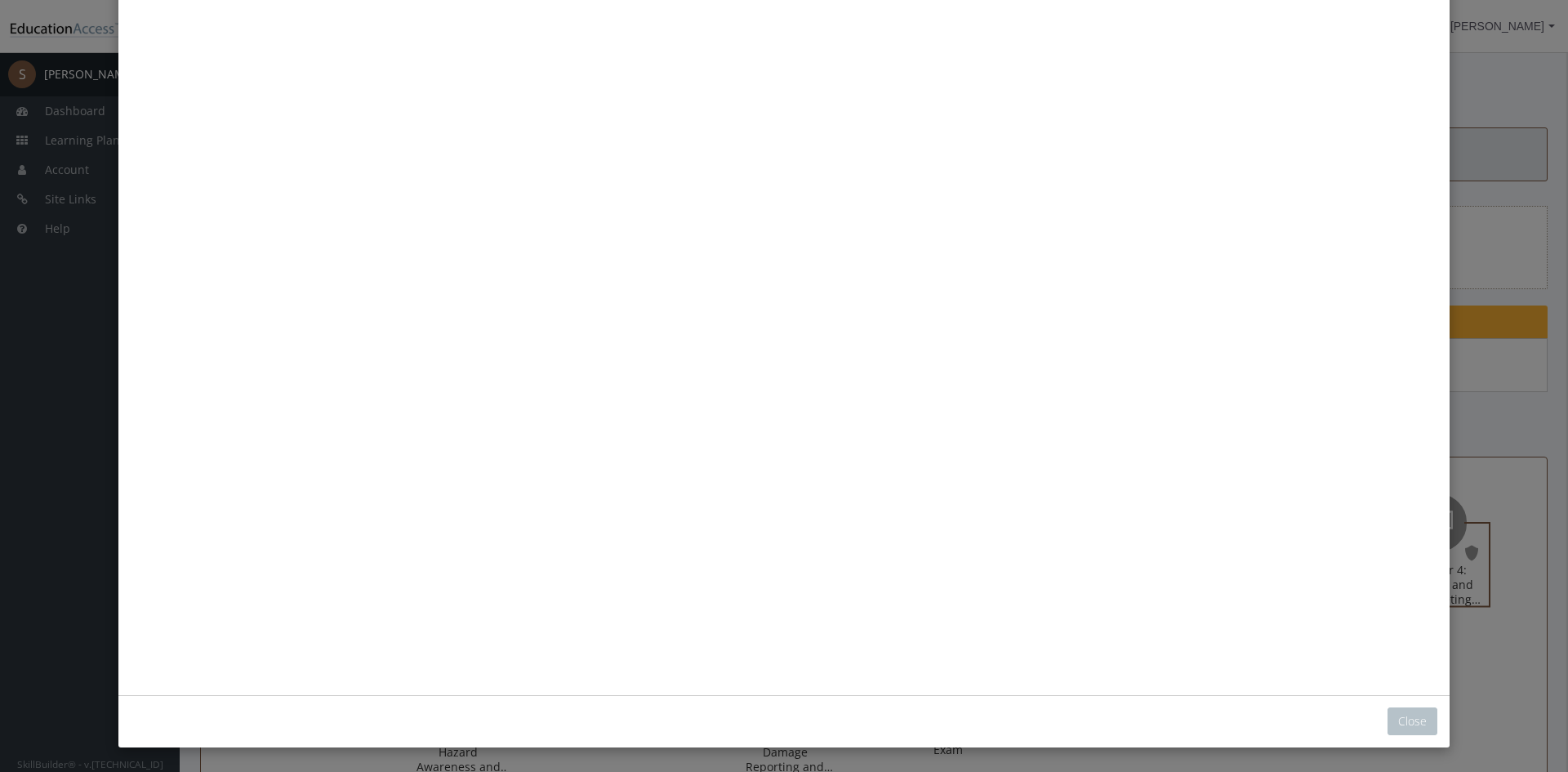
click at [938, 404] on button "Unzoom image" at bounding box center [784, 270] width 1307 height 817
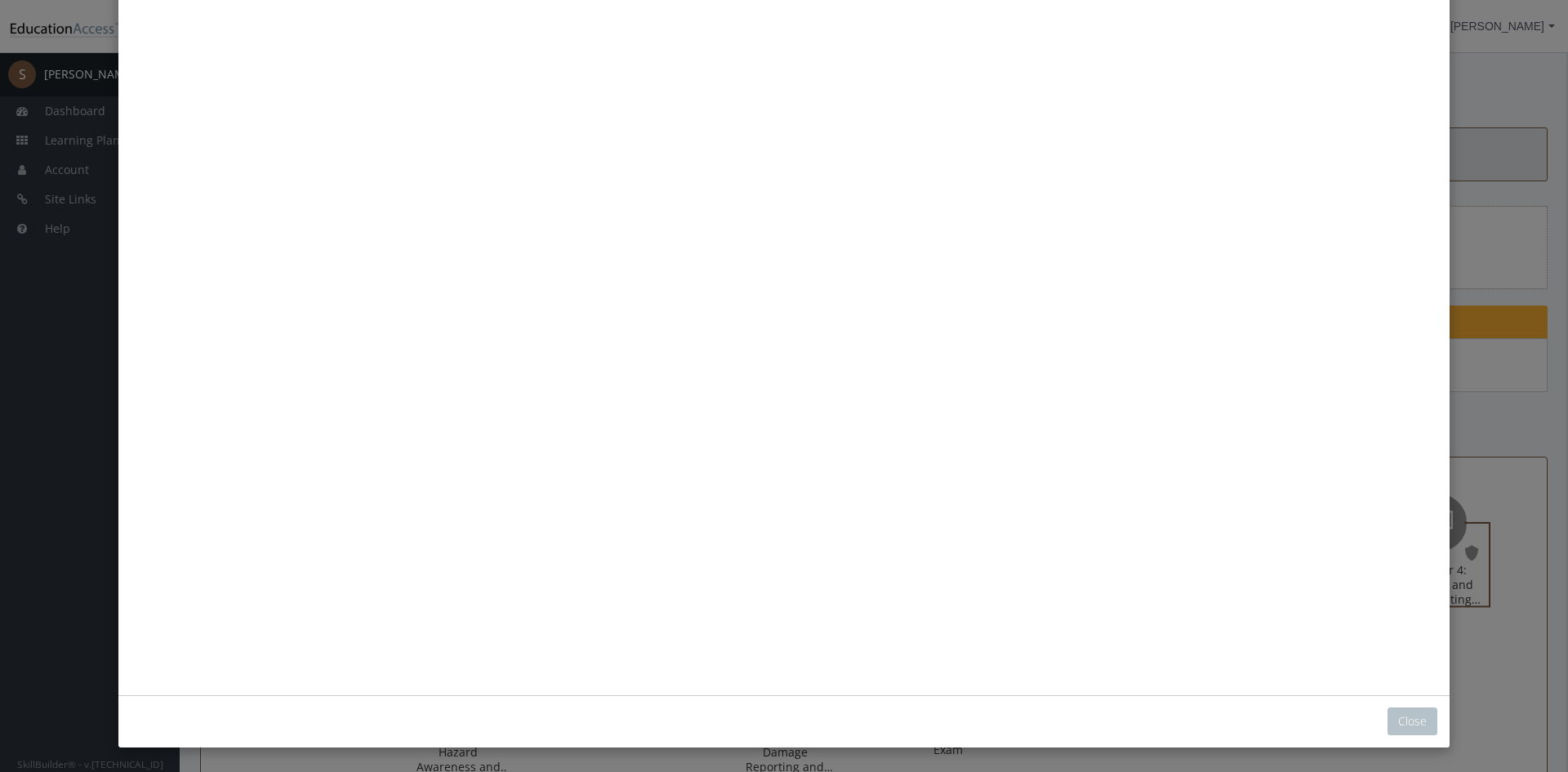
click at [973, 280] on button "Unzoom image" at bounding box center [784, 270] width 1307 height 817
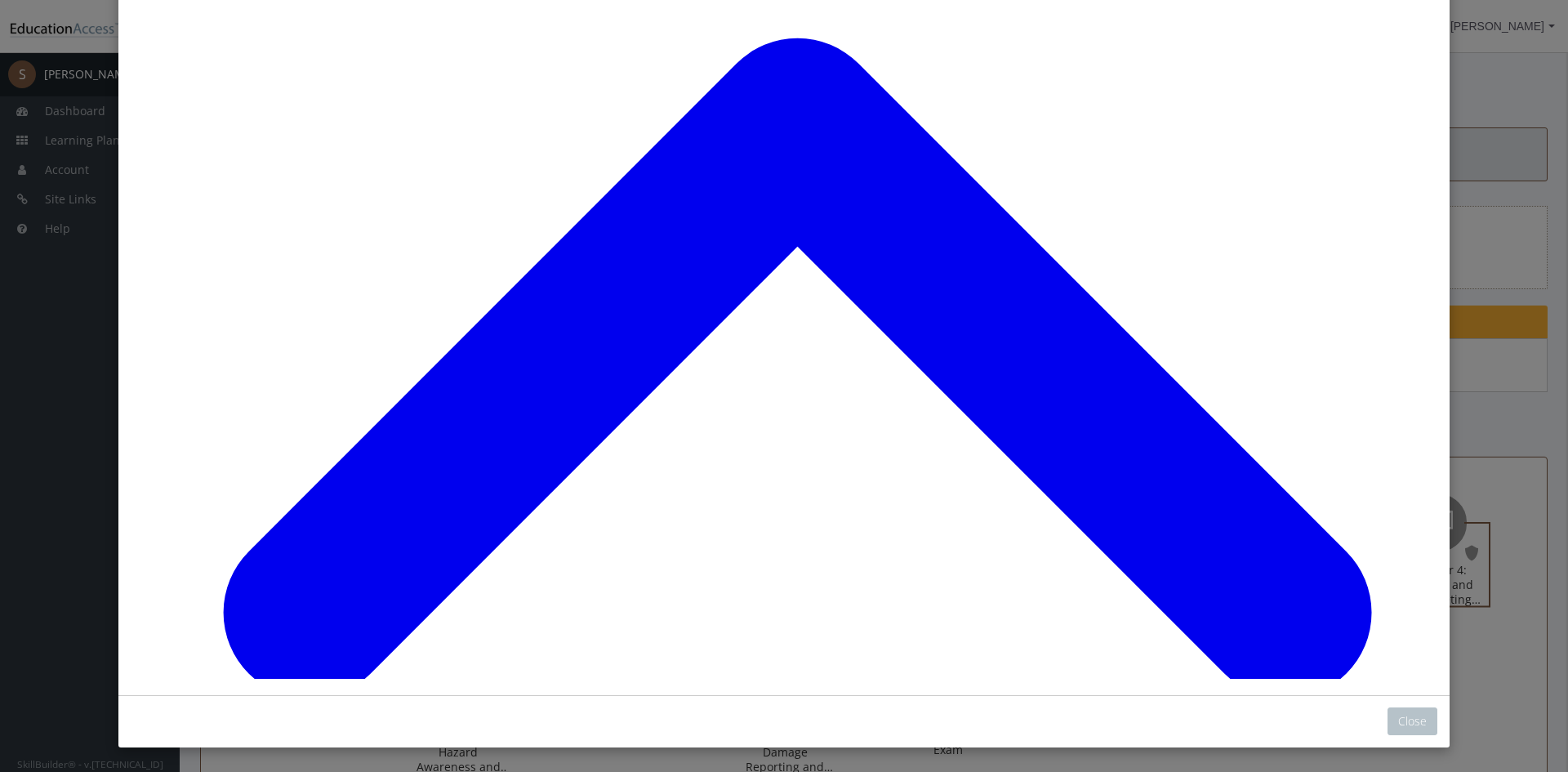
scroll to position [973, 0]
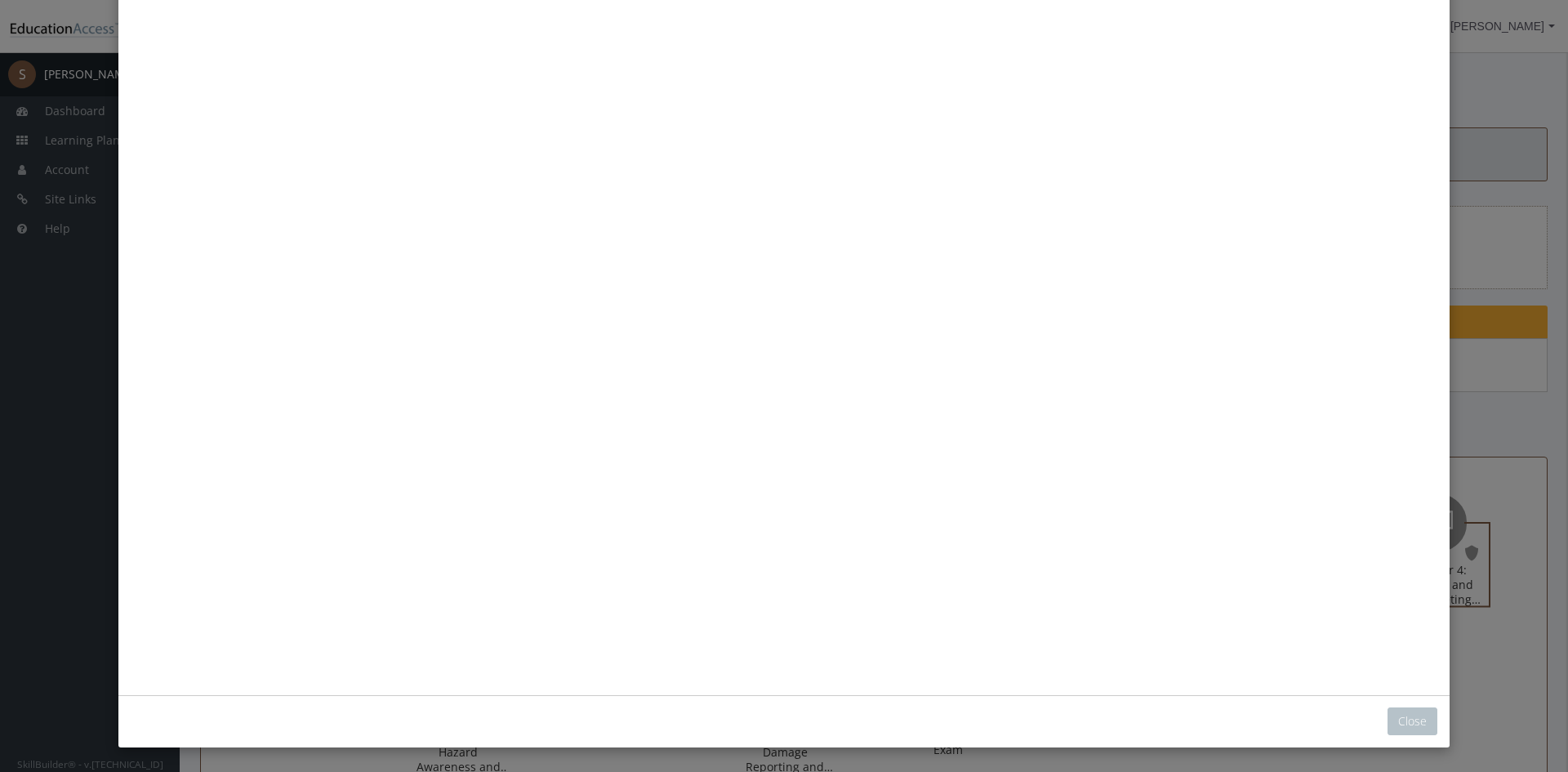
click at [623, 533] on button "Unzoom image" at bounding box center [784, 270] width 1307 height 817
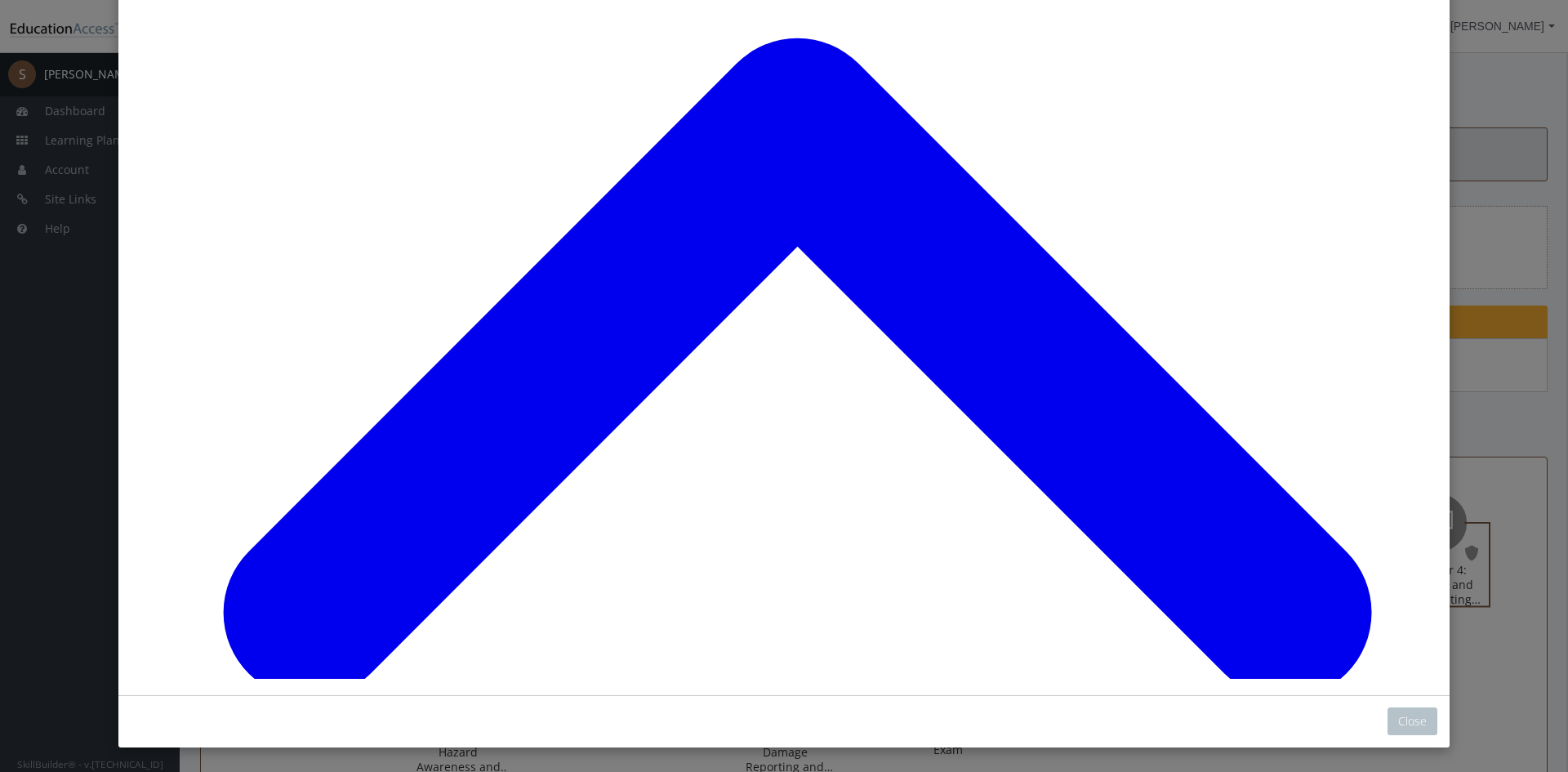
scroll to position [646, 0]
drag, startPoint x: 824, startPoint y: 390, endPoint x: 1055, endPoint y: 532, distance: 271.2
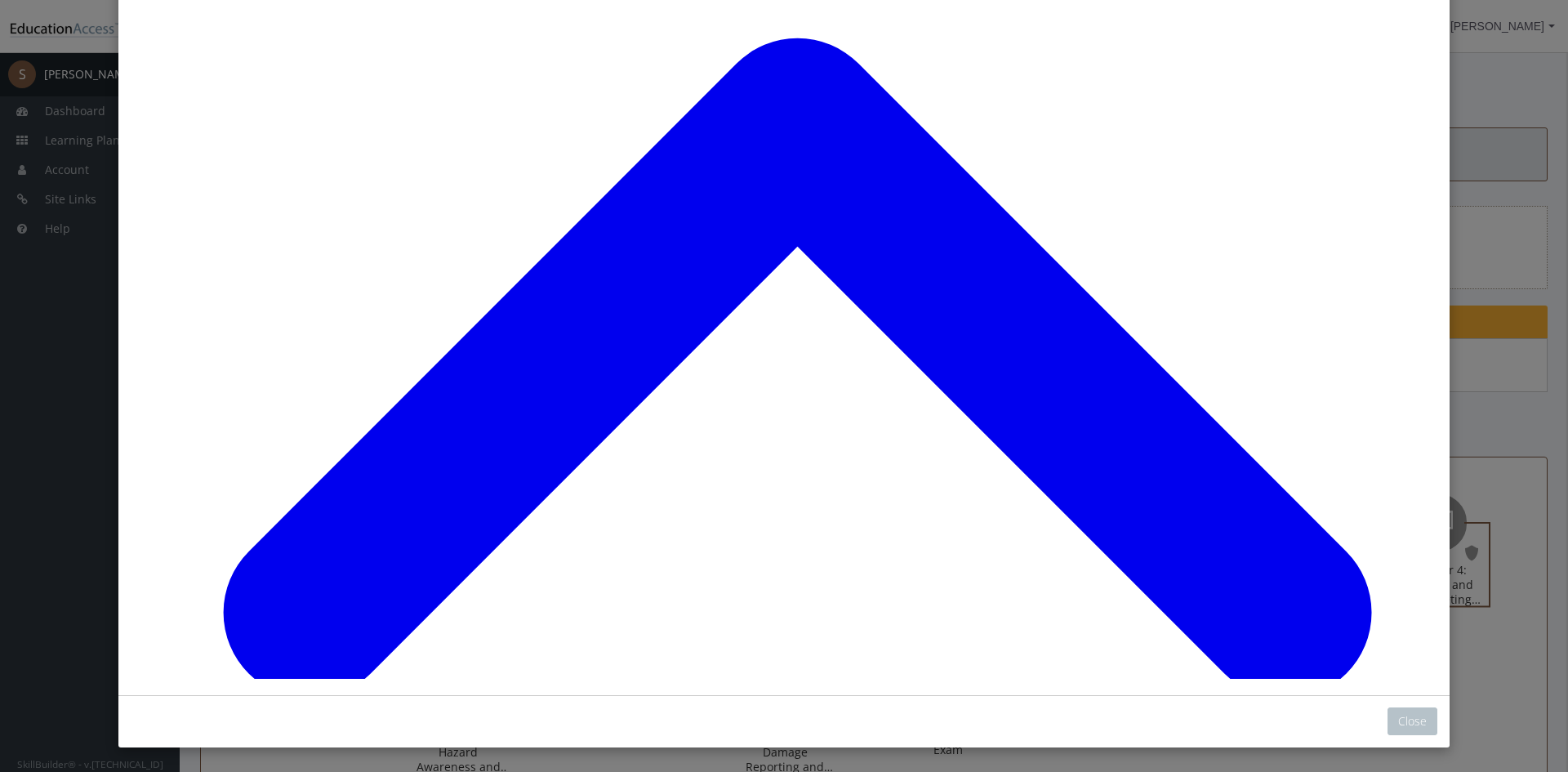
scroll to position [0, 0]
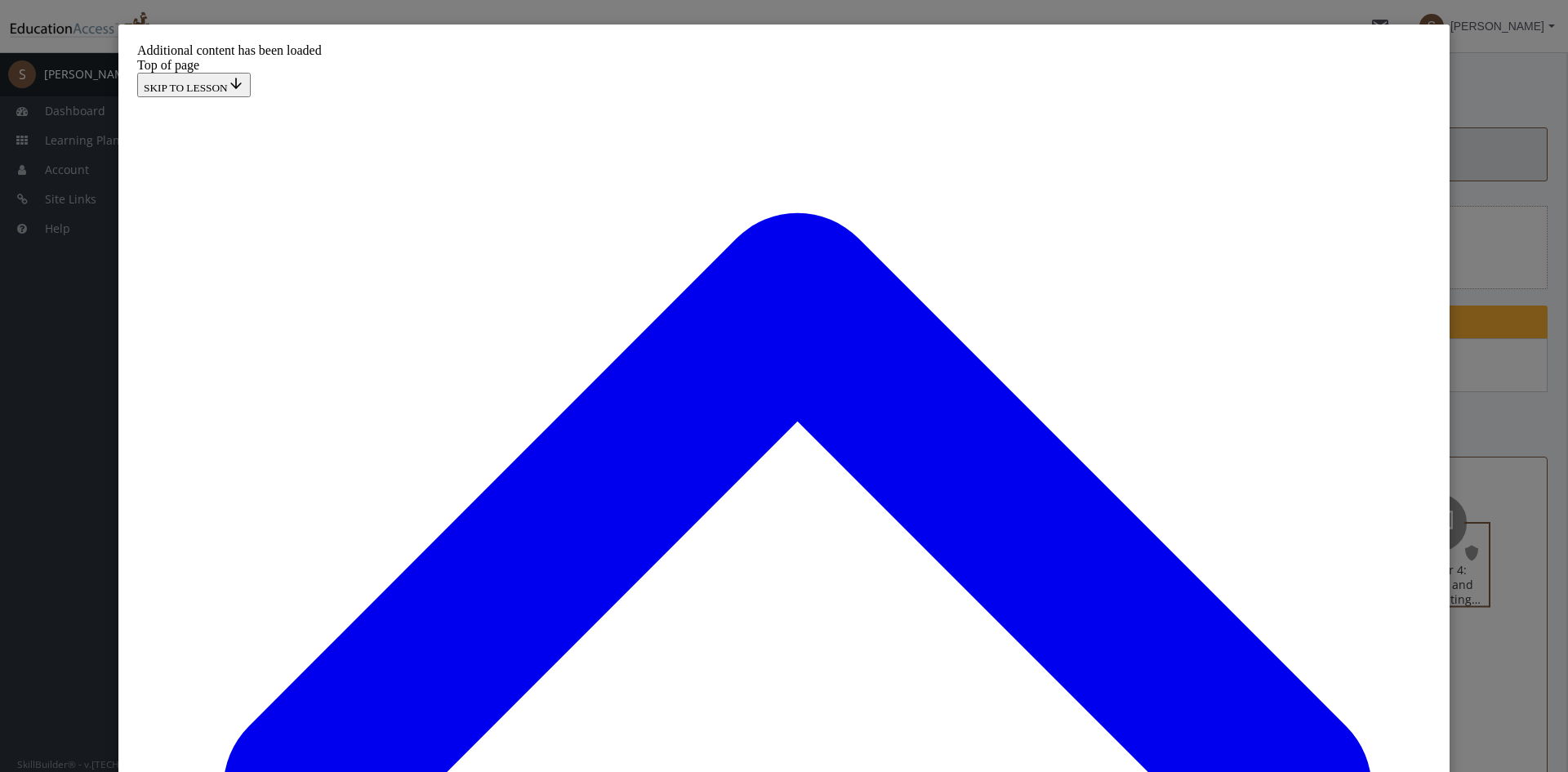
drag, startPoint x: 830, startPoint y: 692, endPoint x: 842, endPoint y: 675, distance: 20.8
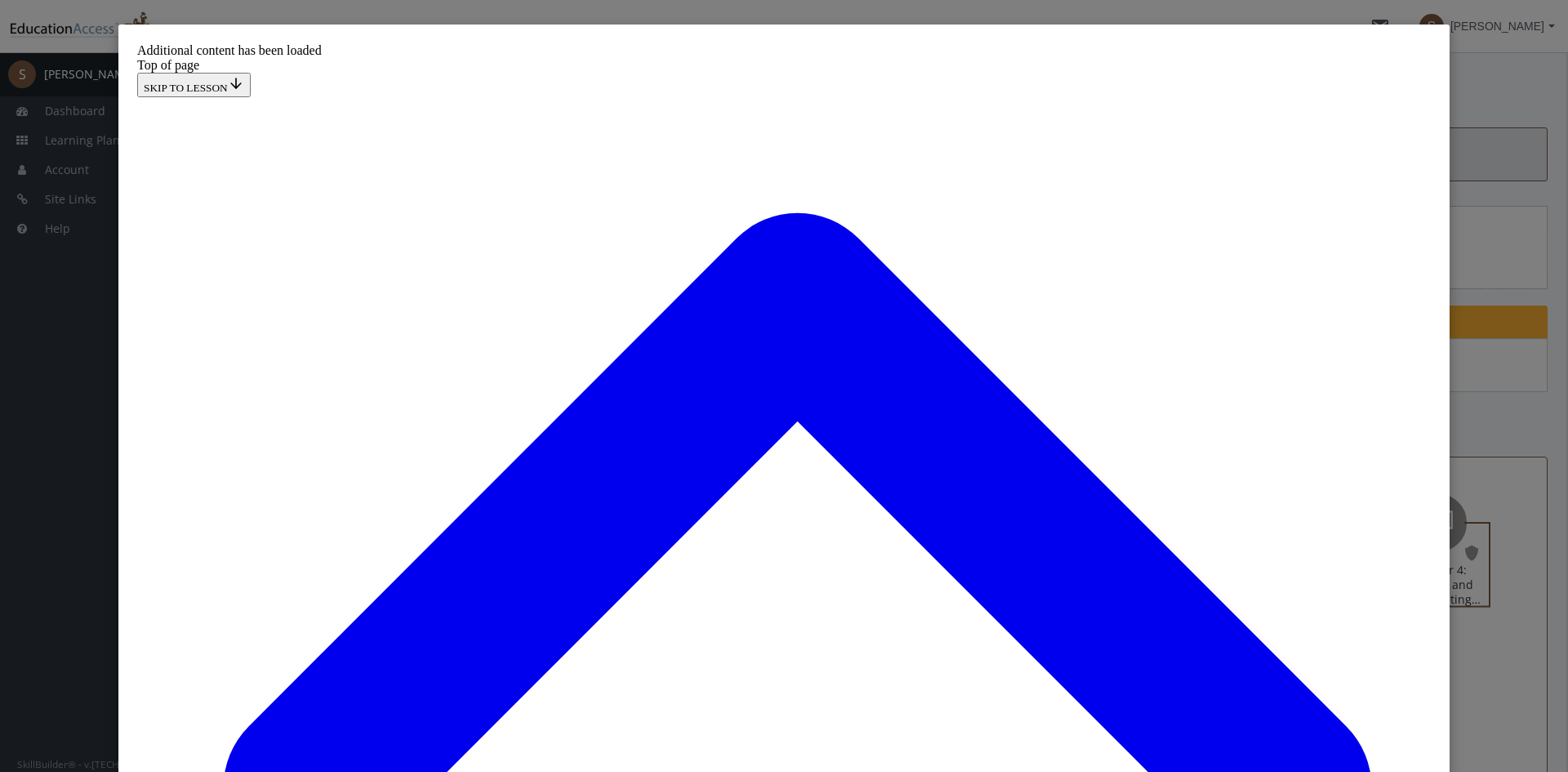
scroll to position [2399, 0]
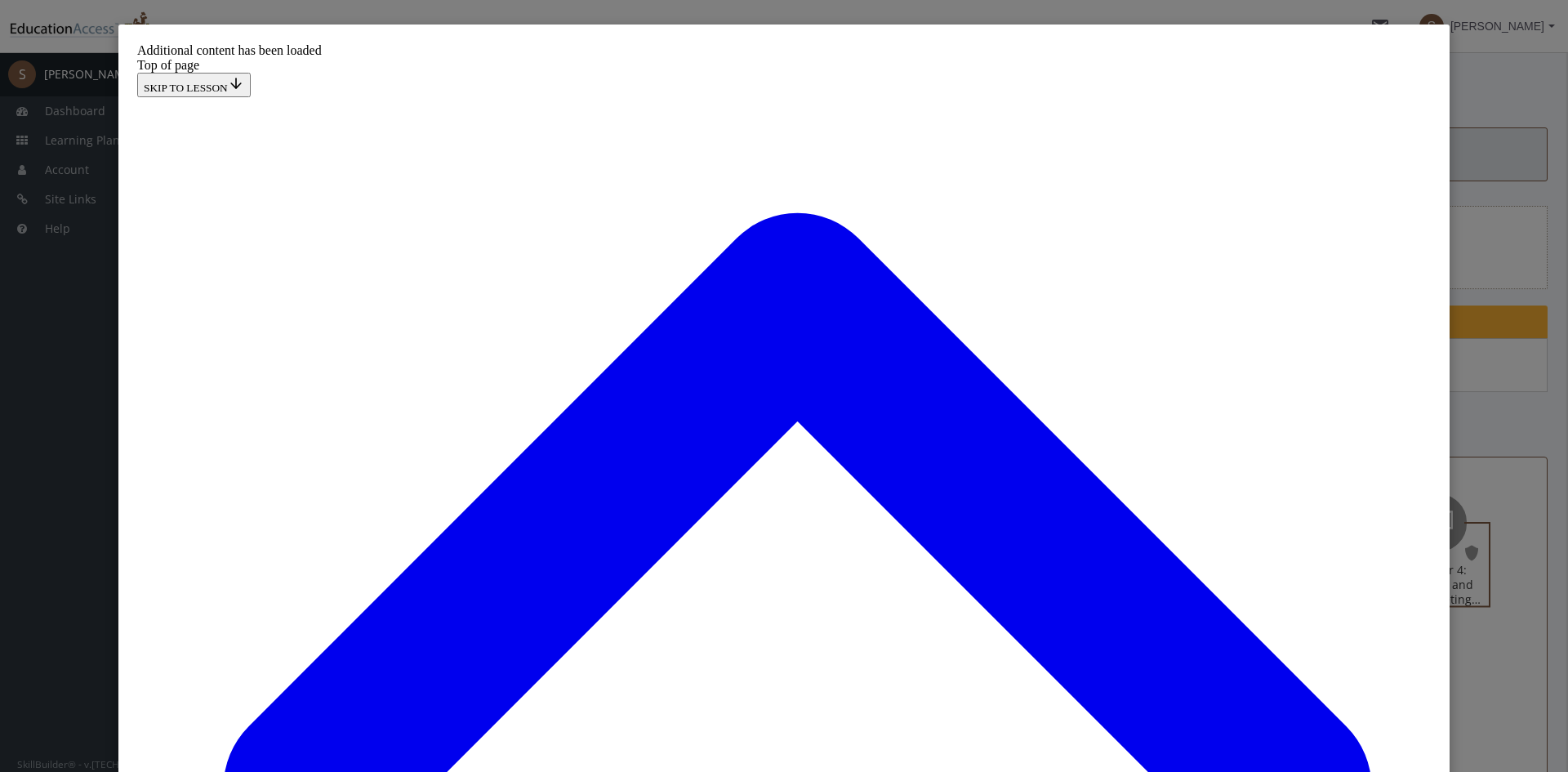
scroll to position [5189, 0]
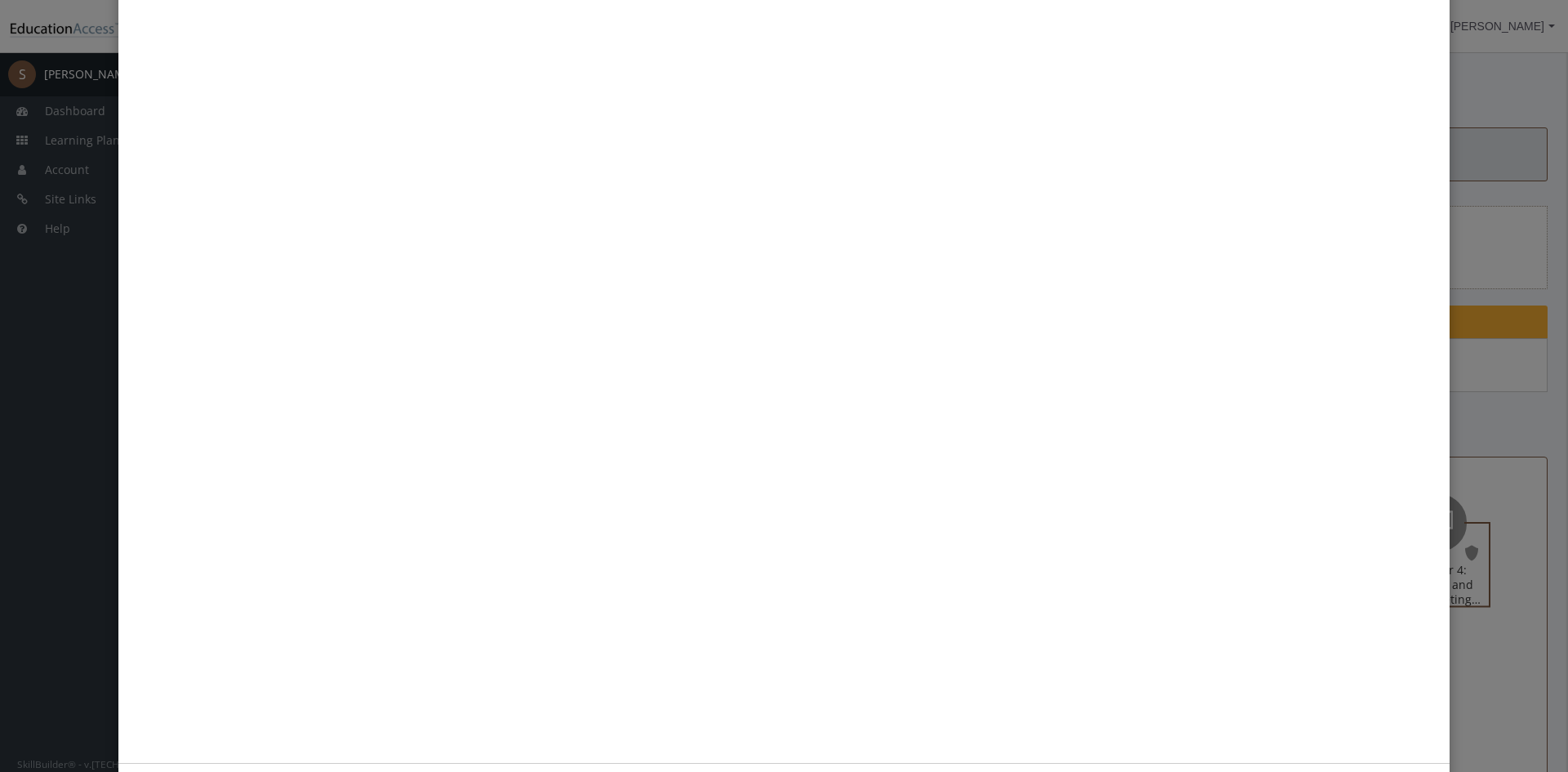
scroll to position [163, 0]
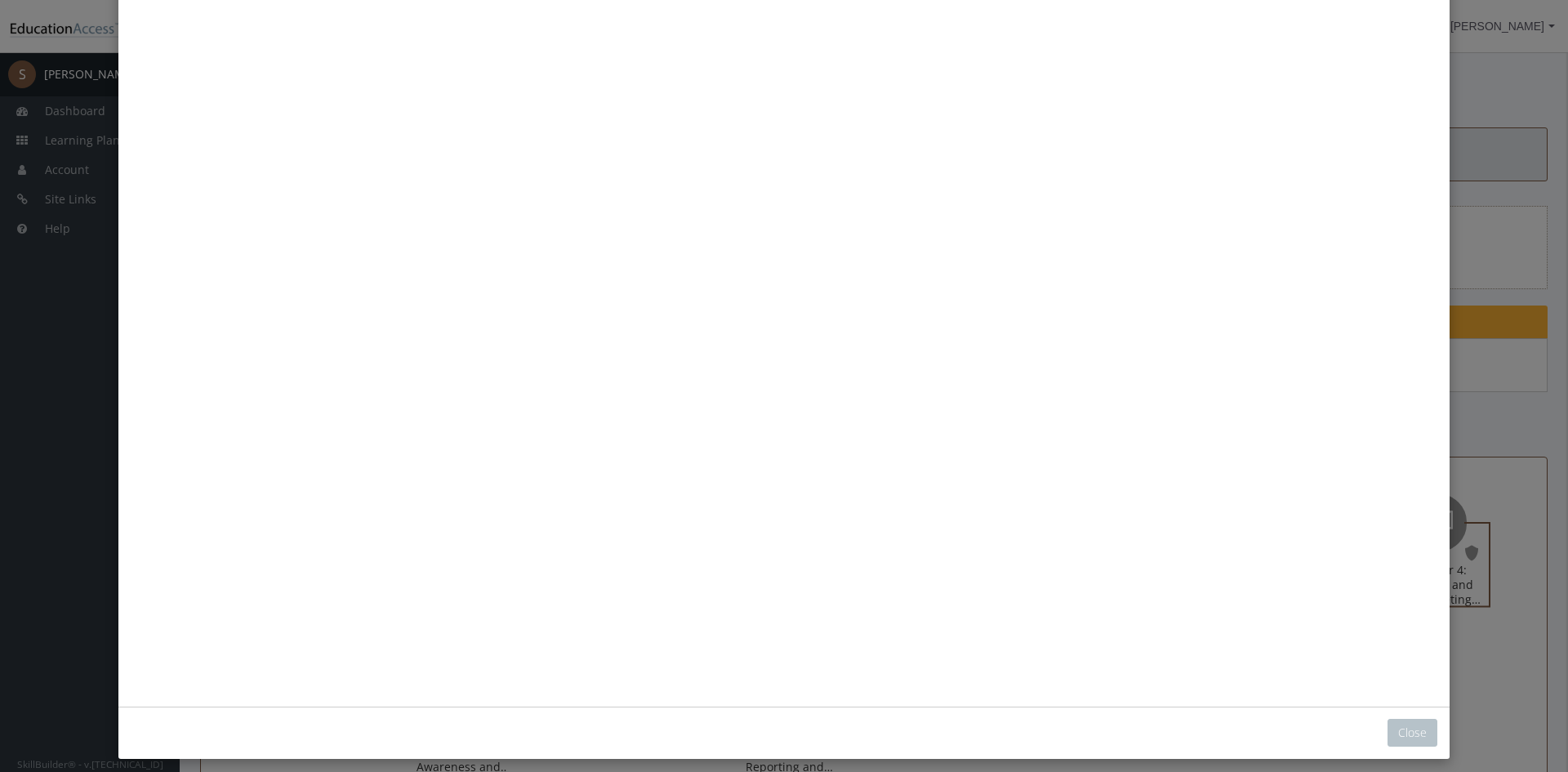
click at [735, 464] on button "Unzoom image" at bounding box center [784, 282] width 1307 height 817
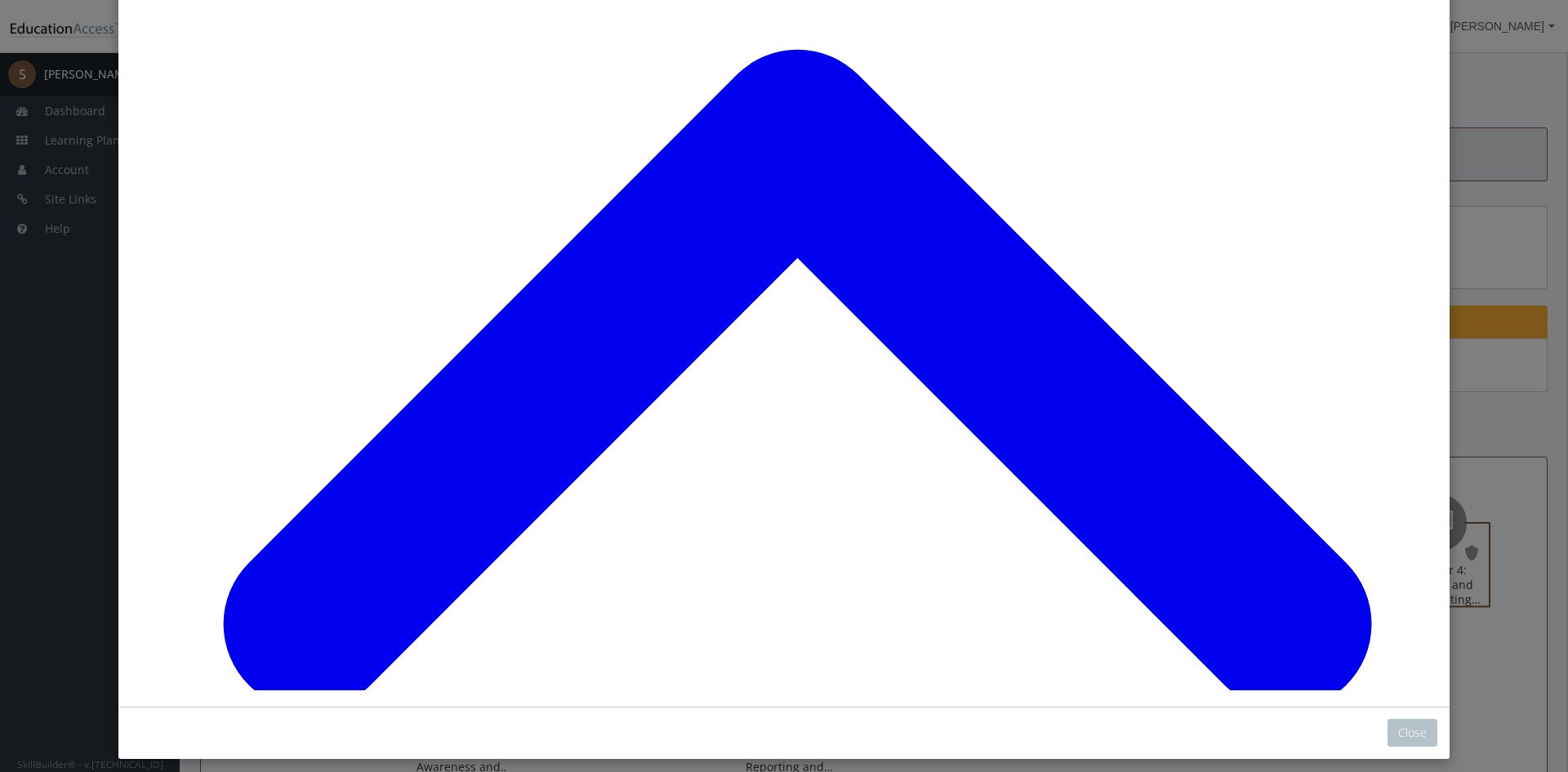
click at [1405, 729] on button "Close" at bounding box center [1411, 733] width 50 height 27
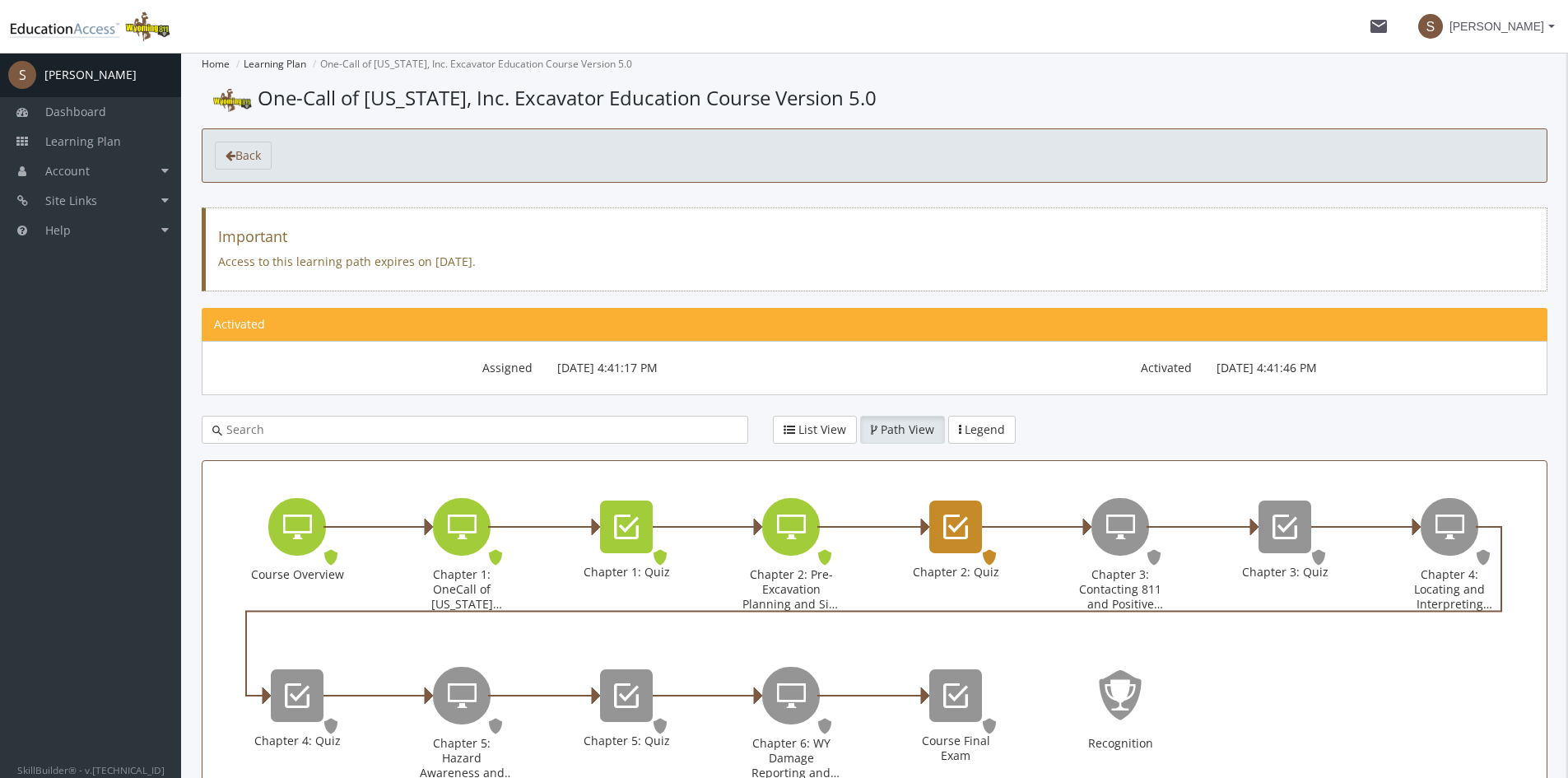
click at [961, 505] on div "Chapter 2: Quiz" at bounding box center [956, 527] width 52 height 52
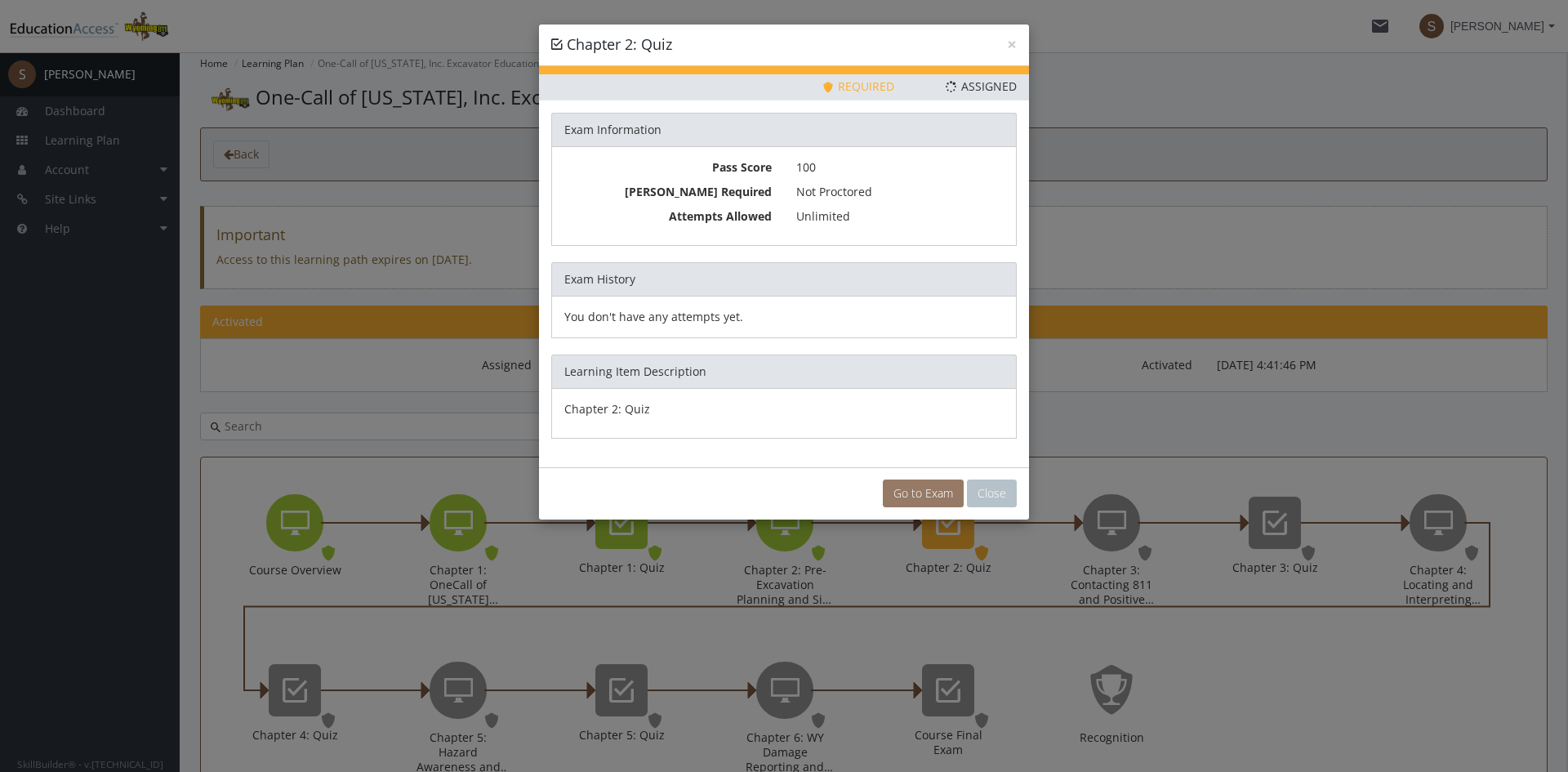
click at [952, 482] on link "Go to Exam" at bounding box center [922, 493] width 81 height 27
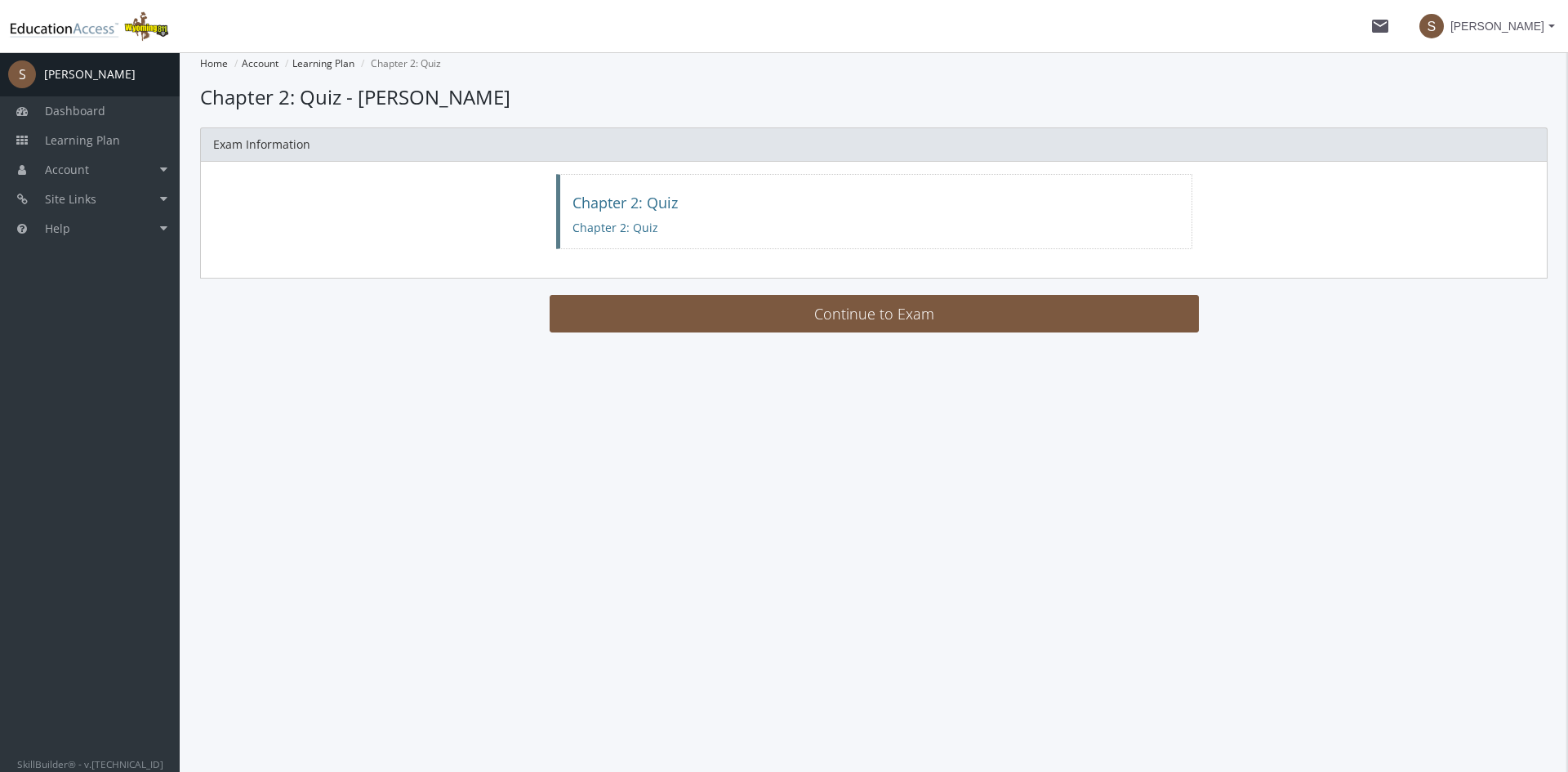
click at [636, 286] on main-section "Home Account Learning Plan Chapter 2: Quiz Loading... Chapter 2: Quiz - [PERSON…" at bounding box center [874, 198] width 1347 height 292
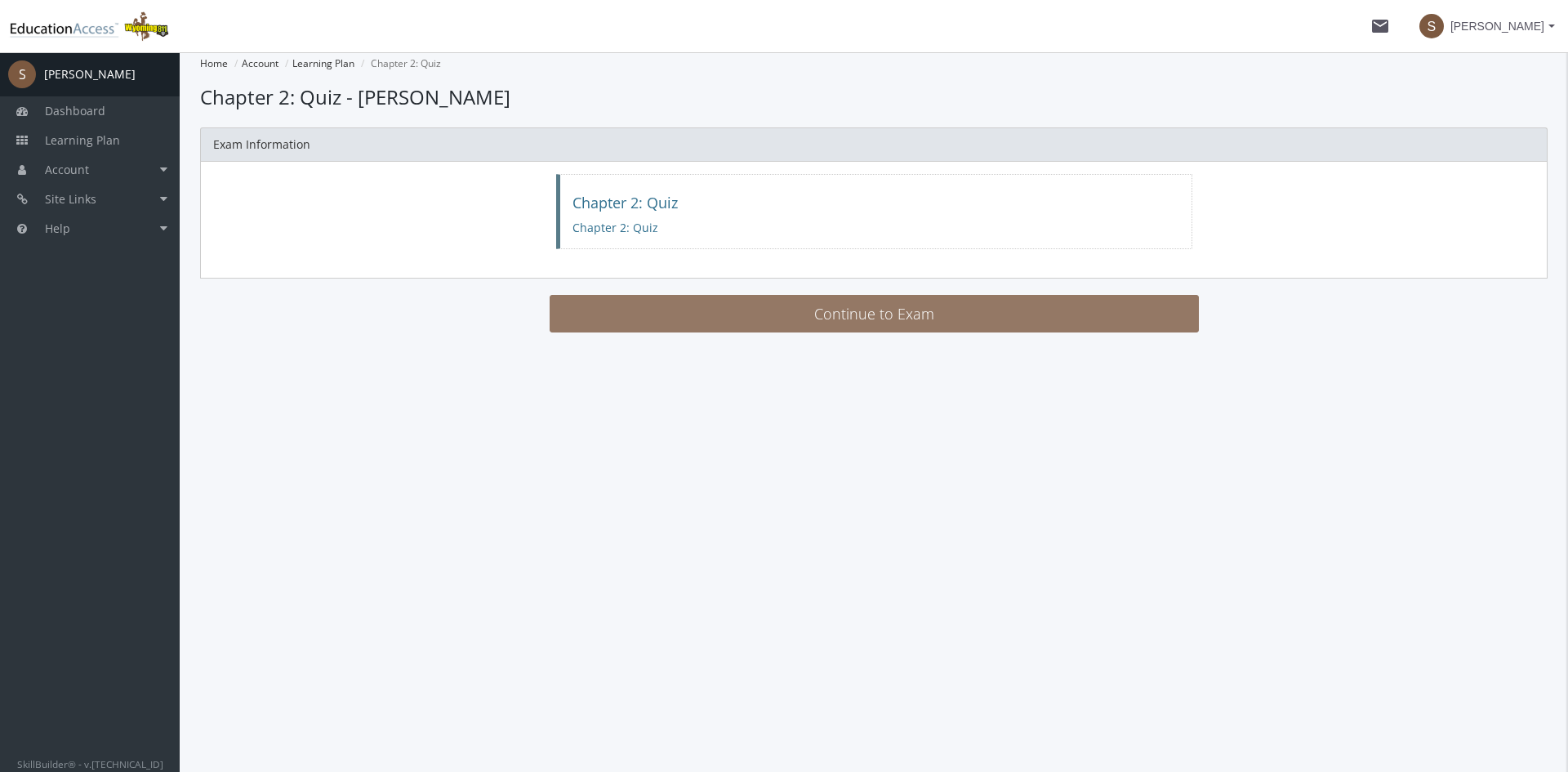
click at [636, 297] on button "Continue to Exam" at bounding box center [874, 313] width 650 height 37
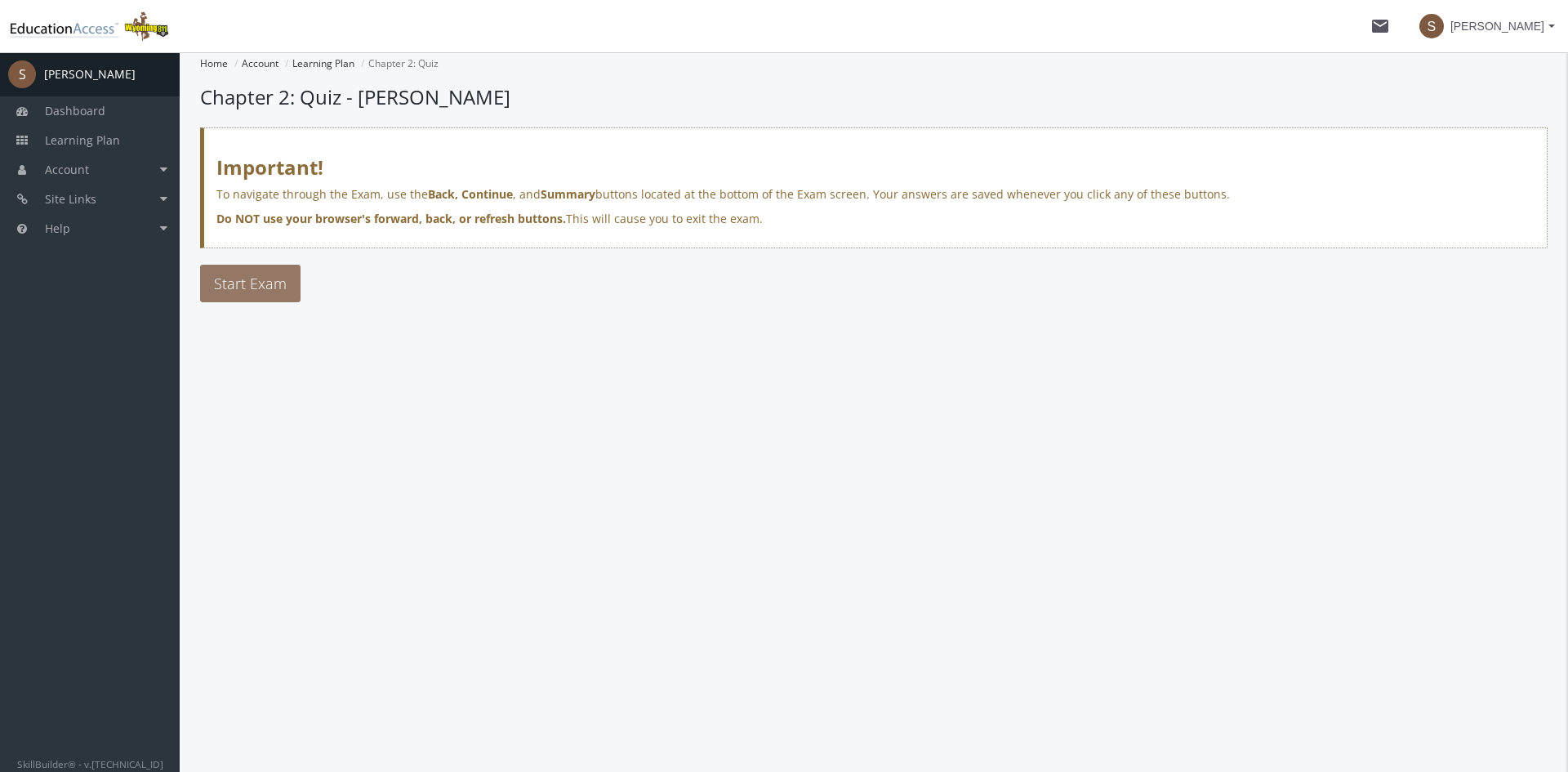
click at [229, 268] on button "Start Exam" at bounding box center [250, 283] width 101 height 37
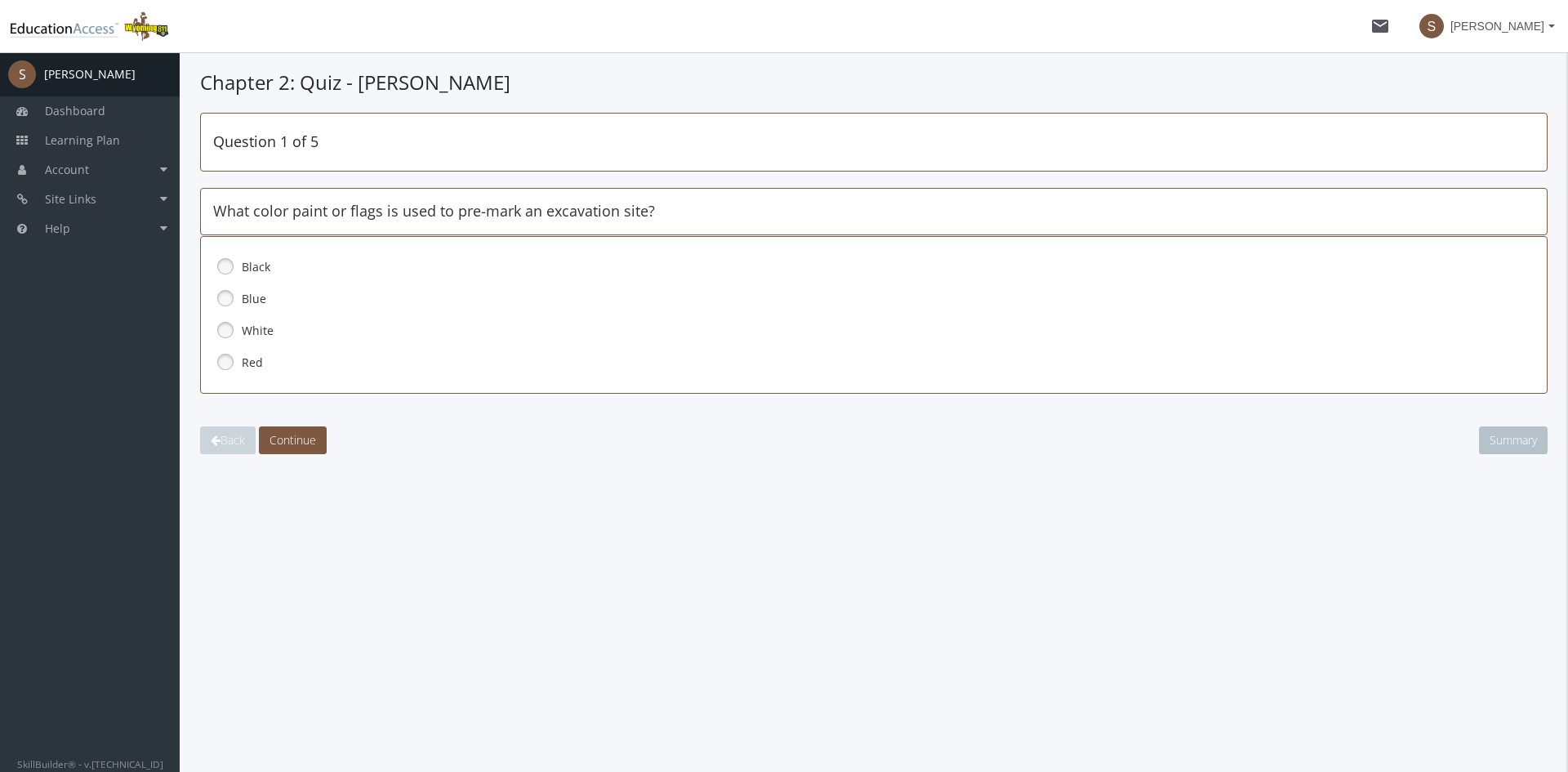
click at [216, 325] on link at bounding box center [225, 330] width 24 height 24
click at [301, 438] on span "Continue" at bounding box center [292, 440] width 47 height 16
click at [227, 264] on link at bounding box center [225, 266] width 24 height 24
click at [226, 365] on link at bounding box center [225, 361] width 24 height 24
click at [282, 432] on span "Continue" at bounding box center [292, 440] width 47 height 16
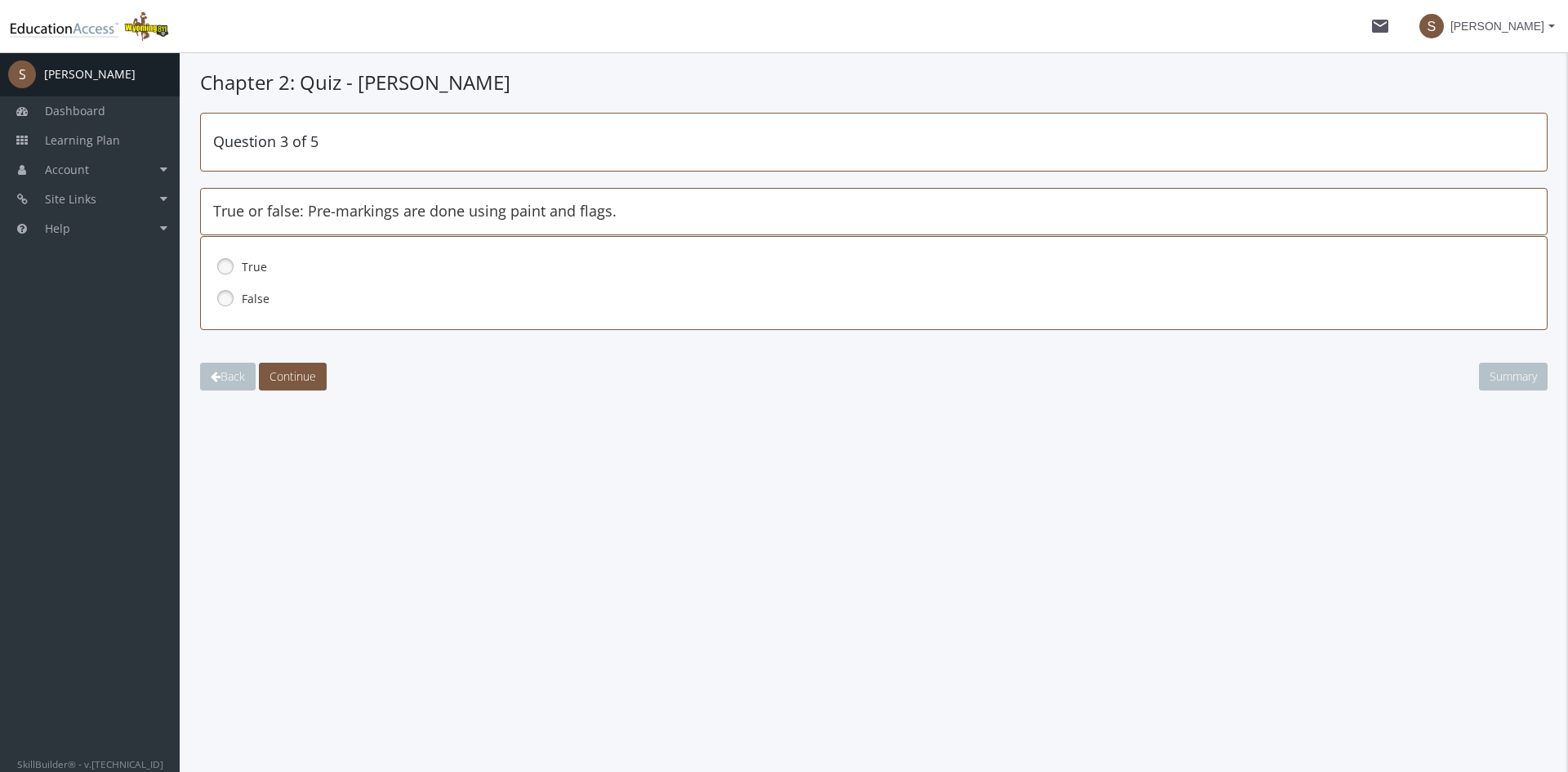
click at [221, 265] on link at bounding box center [225, 266] width 24 height 24
click at [299, 375] on span "Continue" at bounding box center [292, 377] width 47 height 16
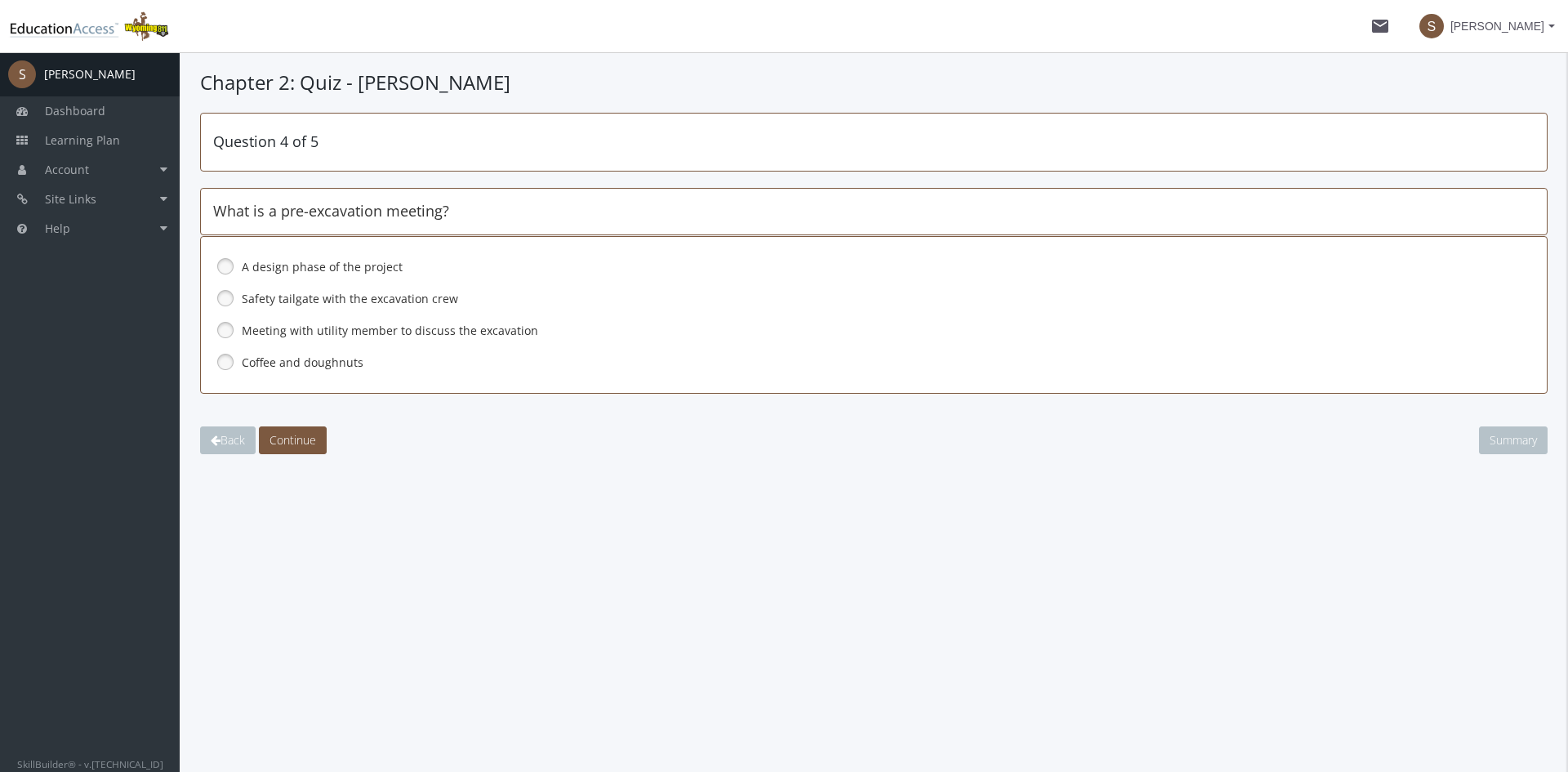
click at [256, 332] on label "Meeting with utility member to discuss the excavation" at bounding box center [836, 331] width 1189 height 17
click at [319, 439] on button "Continue" at bounding box center [292, 440] width 67 height 27
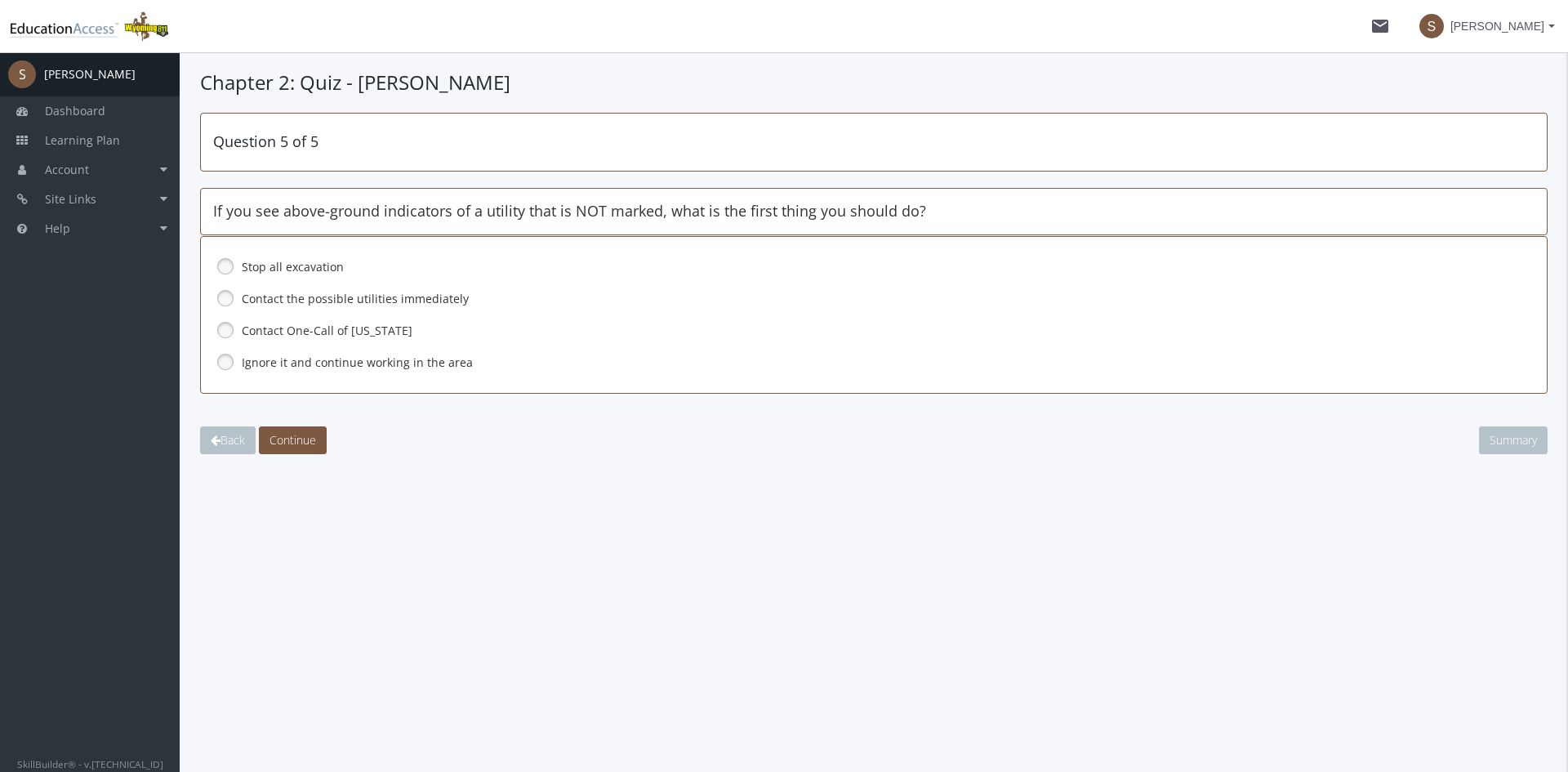
click at [227, 292] on link at bounding box center [225, 297] width 24 height 24
click at [230, 267] on link at bounding box center [225, 266] width 24 height 24
click at [308, 437] on span "Continue" at bounding box center [292, 440] width 47 height 16
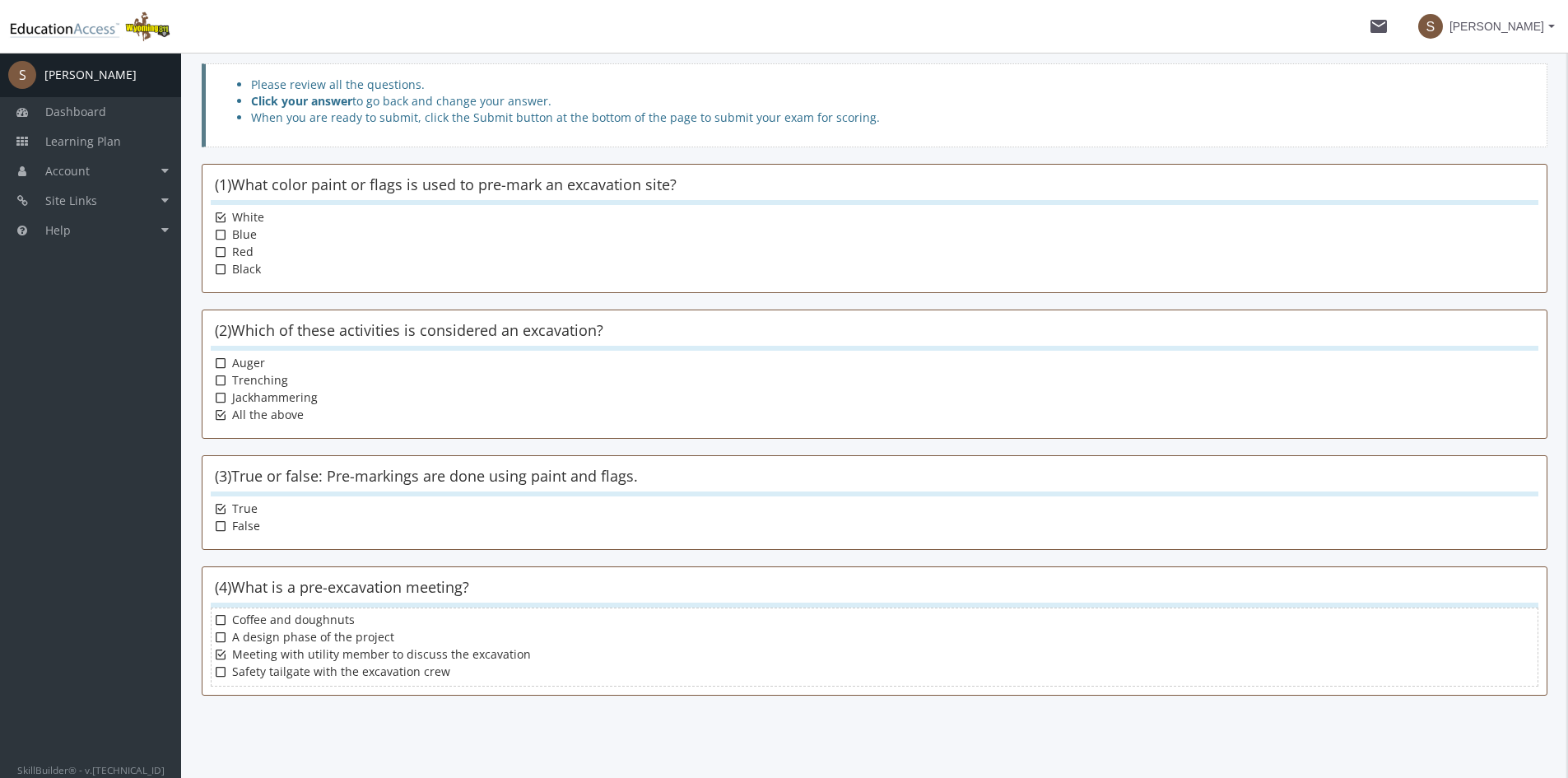
scroll to position [250, 0]
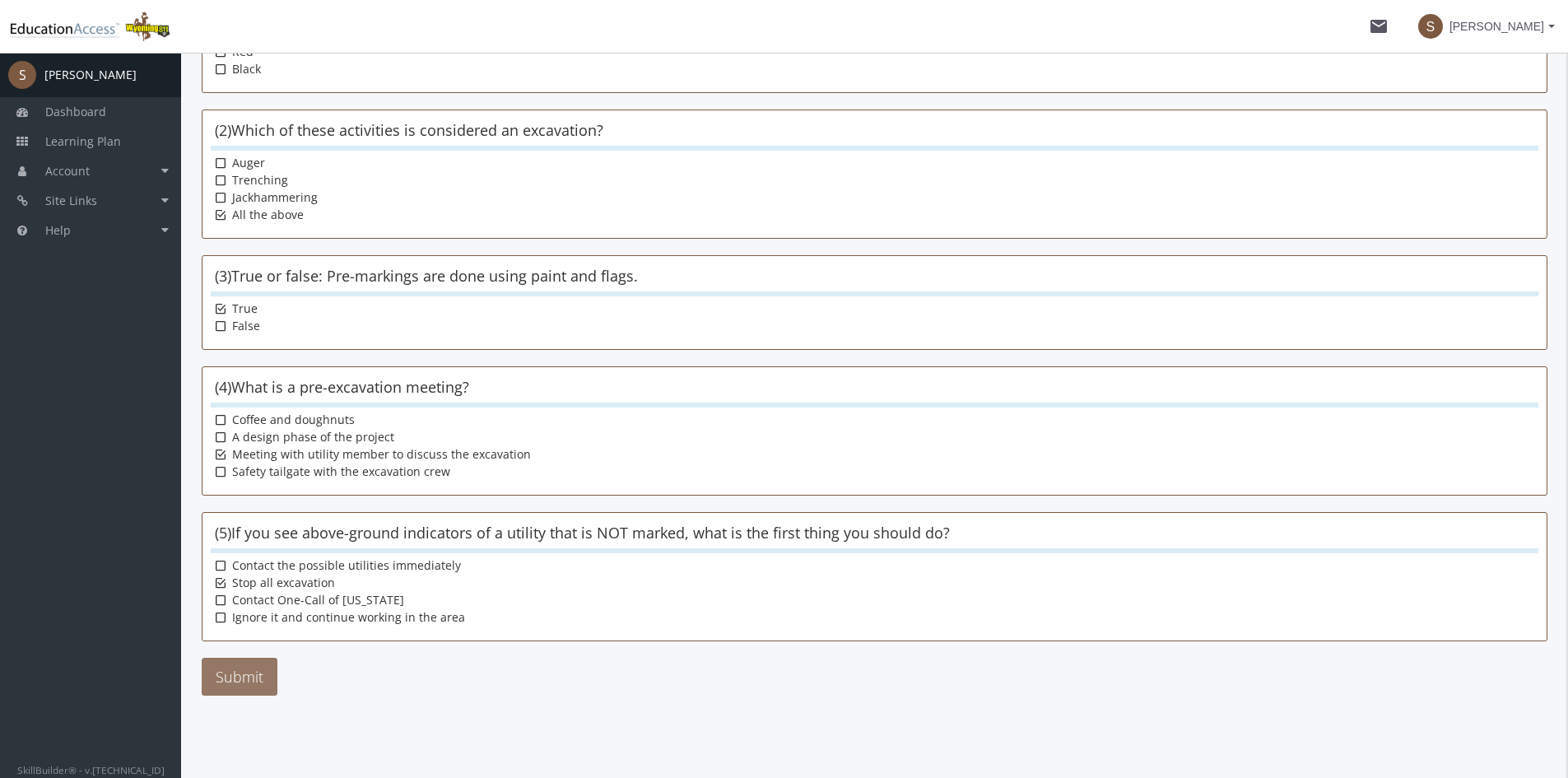
click at [252, 670] on button "Submit" at bounding box center [240, 676] width 76 height 37
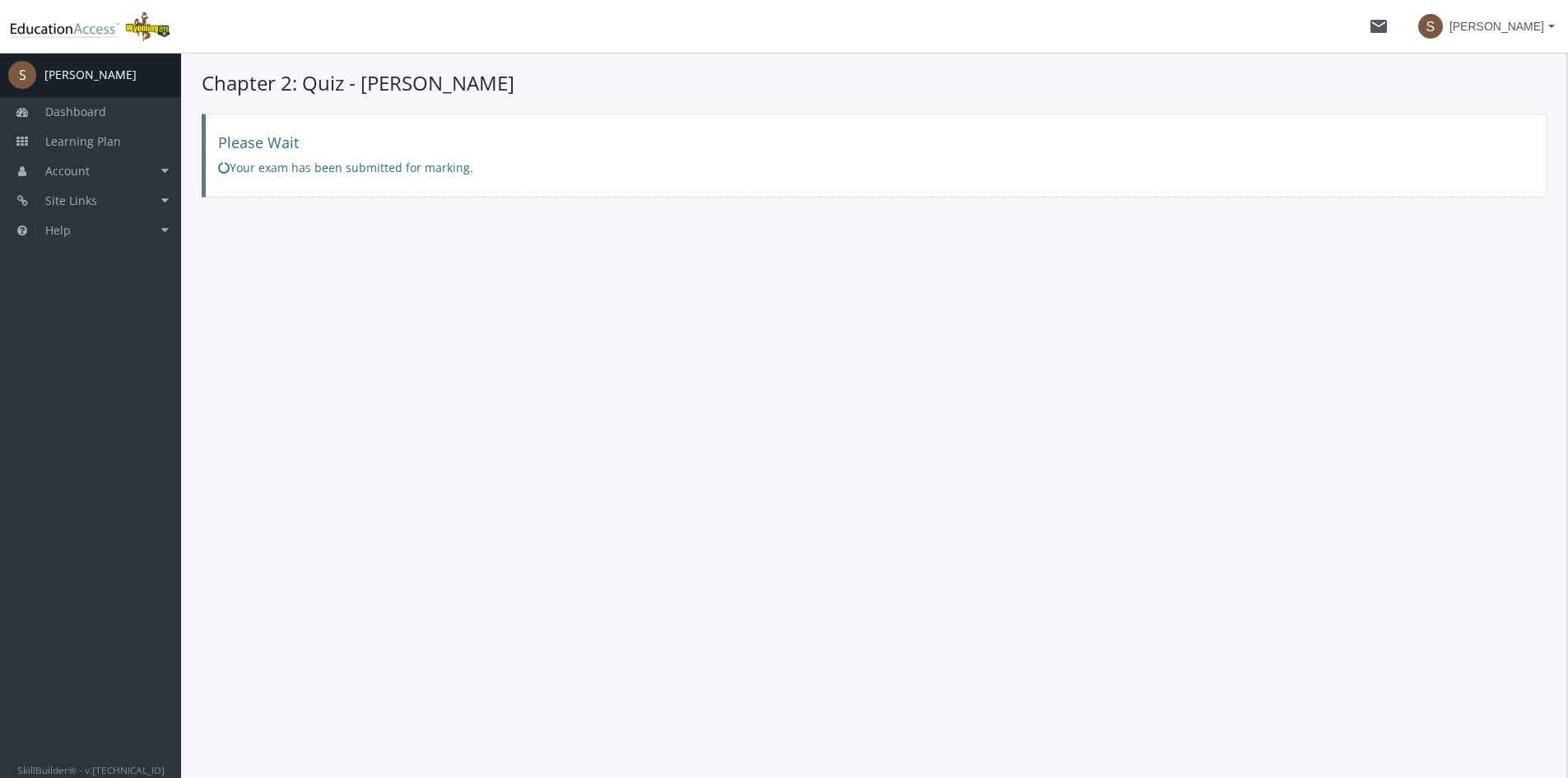
scroll to position [0, 0]
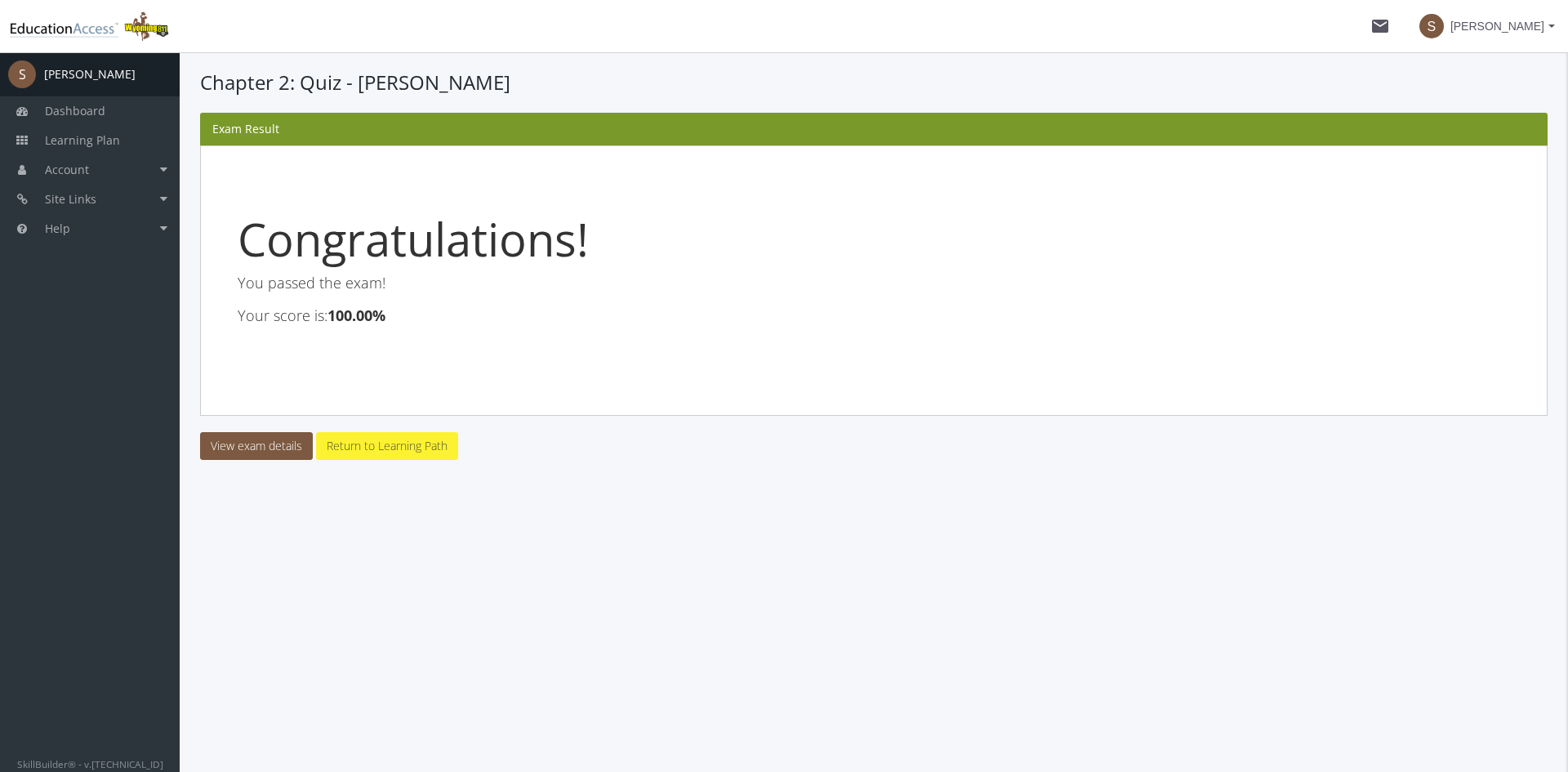
click at [340, 444] on link "Return to Learning Path" at bounding box center [386, 446] width 142 height 27
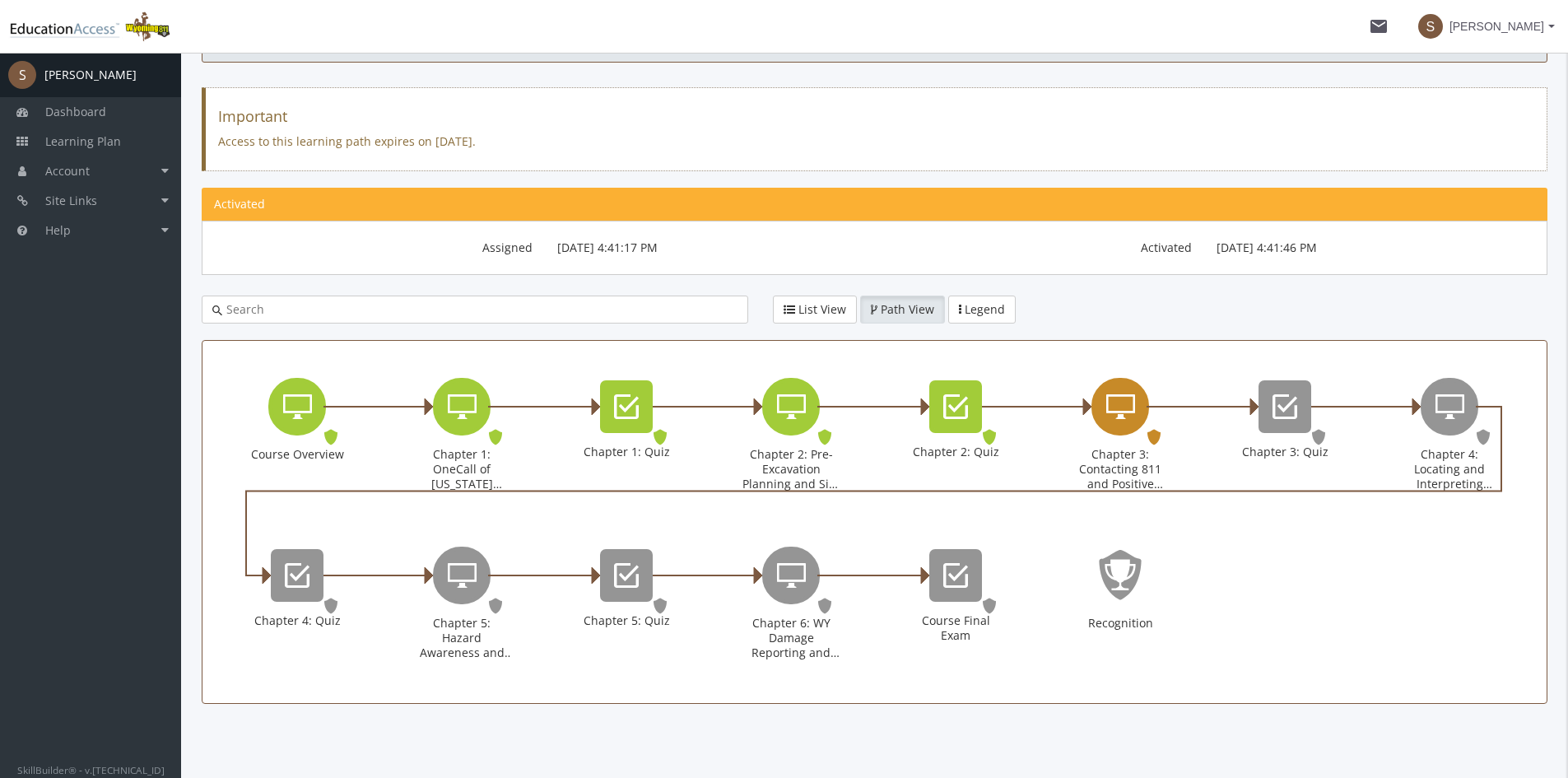
scroll to position [128, 0]
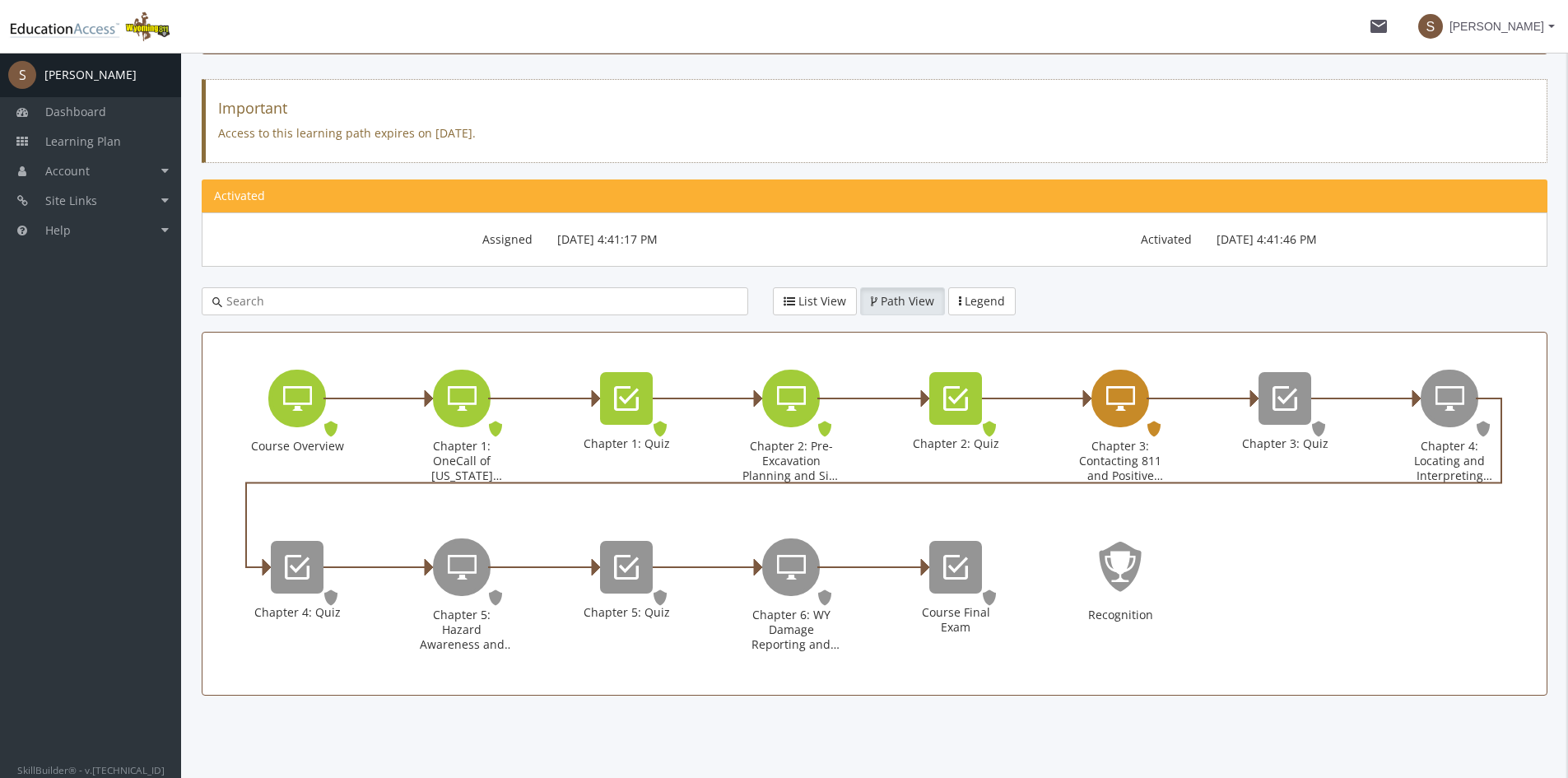
click at [1135, 416] on div "Chapter 3: Contacting 811 and Positive Response" at bounding box center [1120, 398] width 57 height 57
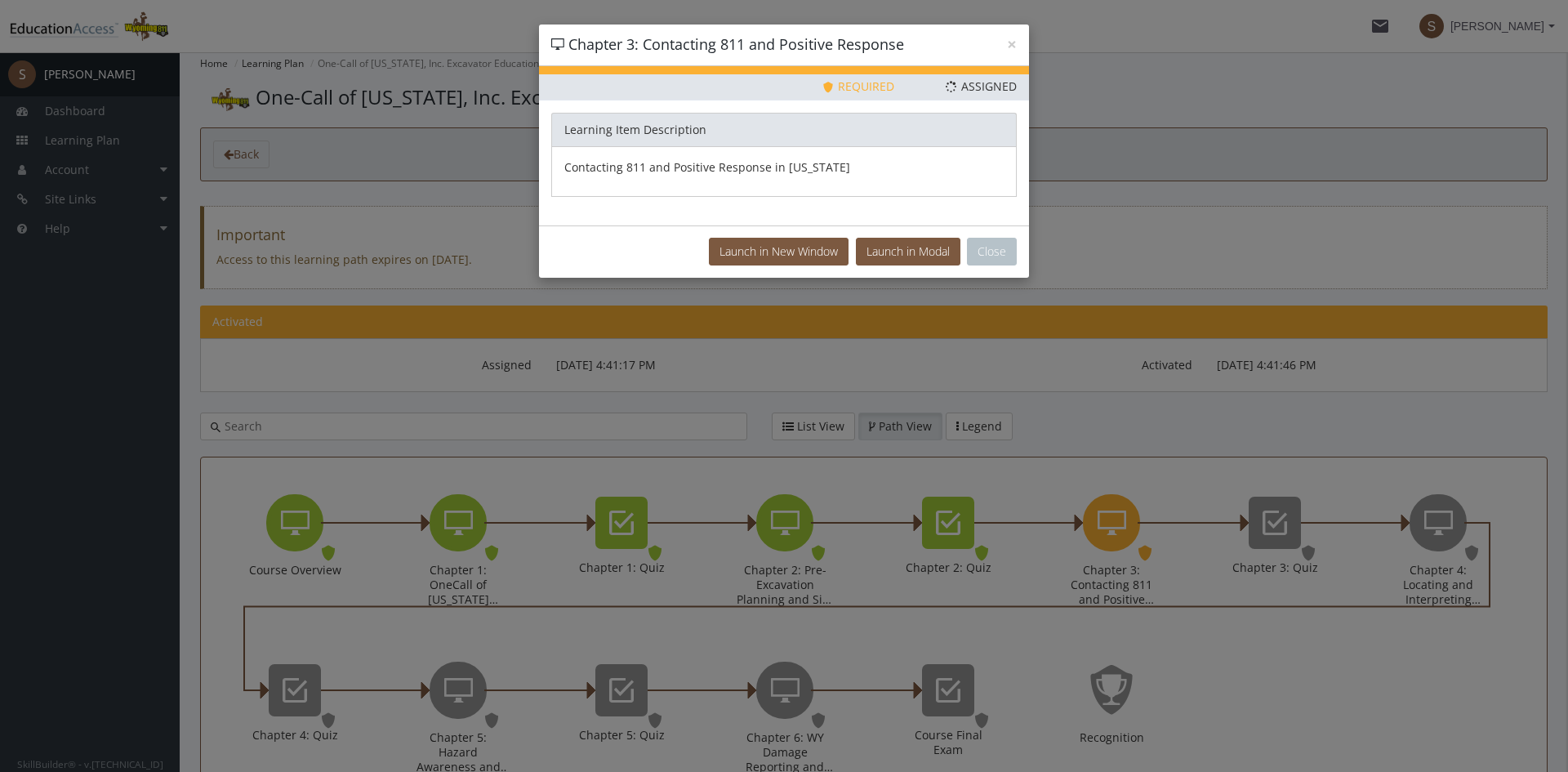
click at [904, 267] on div "Launch in New Window Launch in [GEOGRAPHIC_DATA] Close" at bounding box center [784, 250] width 490 height 52
click at [905, 253] on button "Launch in Modal" at bounding box center [908, 251] width 105 height 27
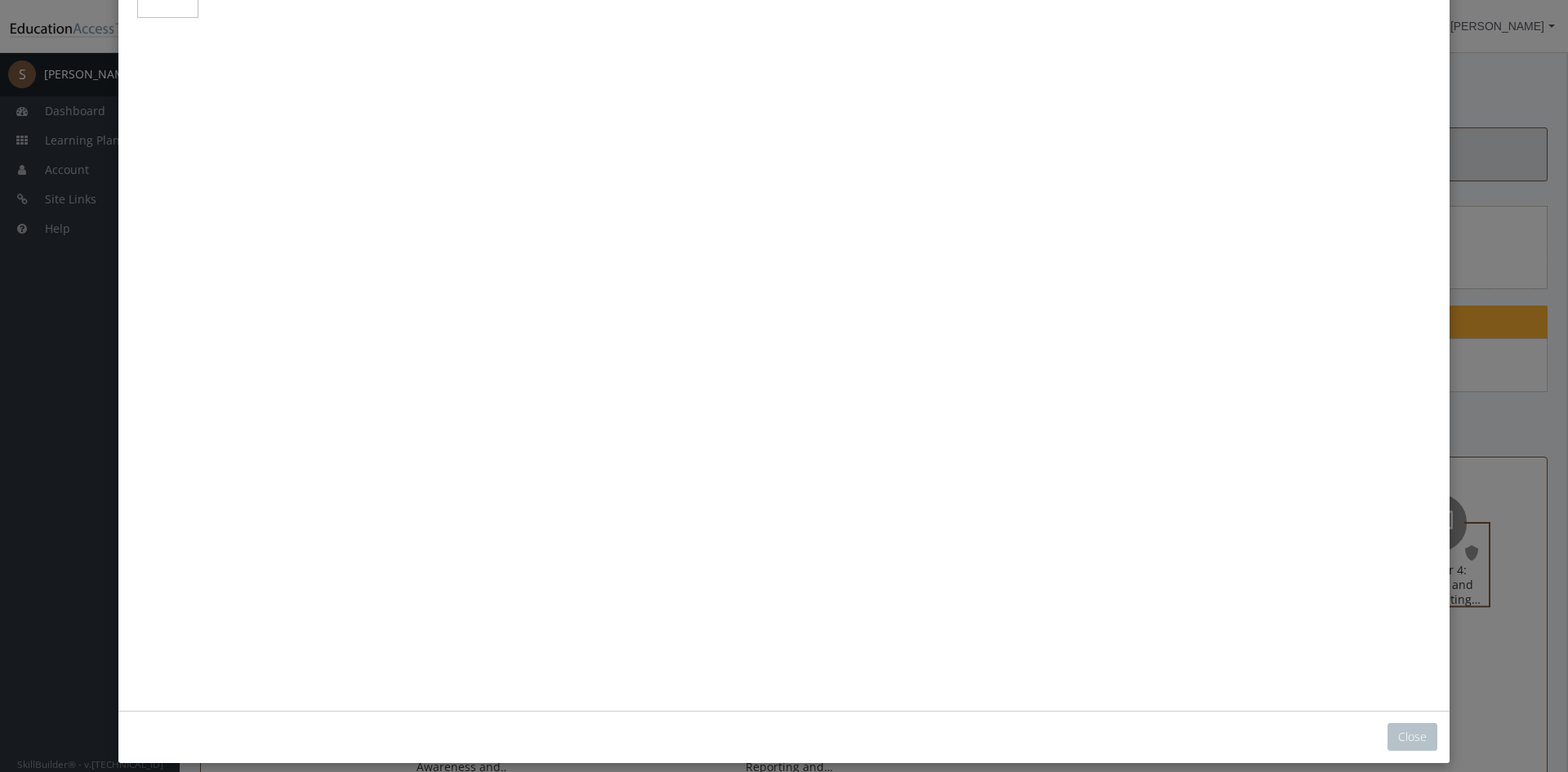
scroll to position [163, 0]
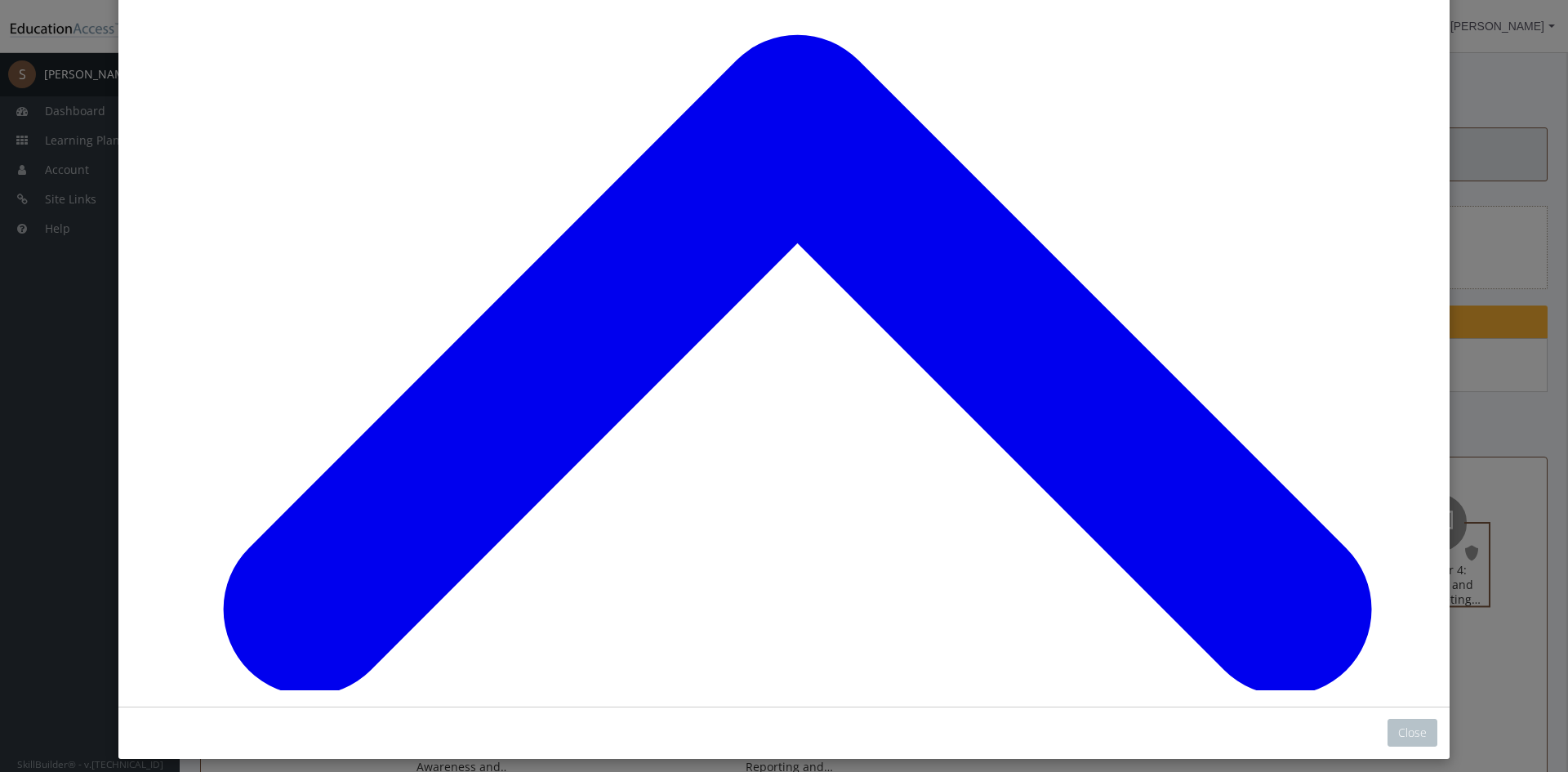
scroll to position [196, 0]
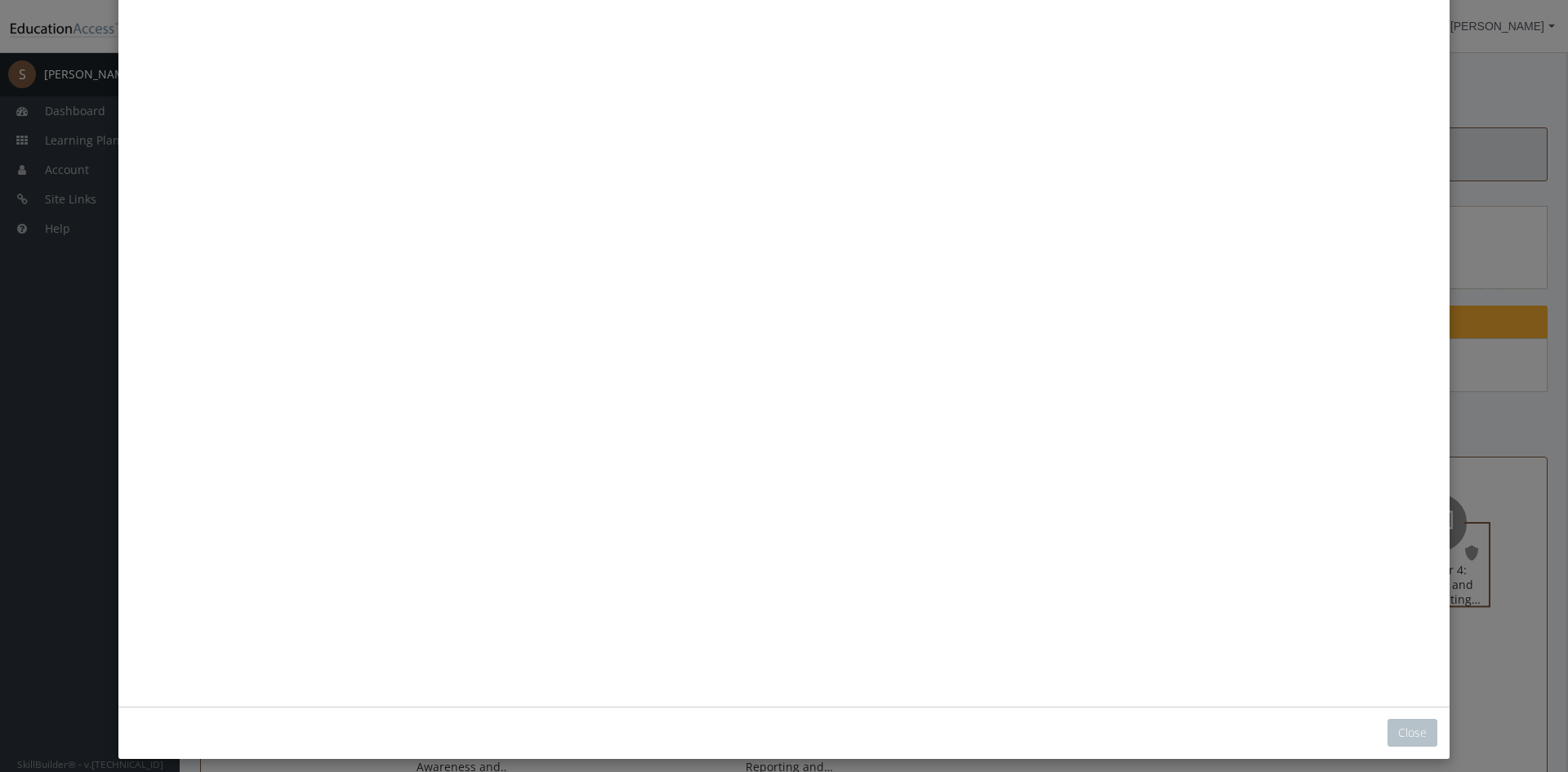
click at [750, 247] on button "Unzoom image" at bounding box center [784, 282] width 1307 height 817
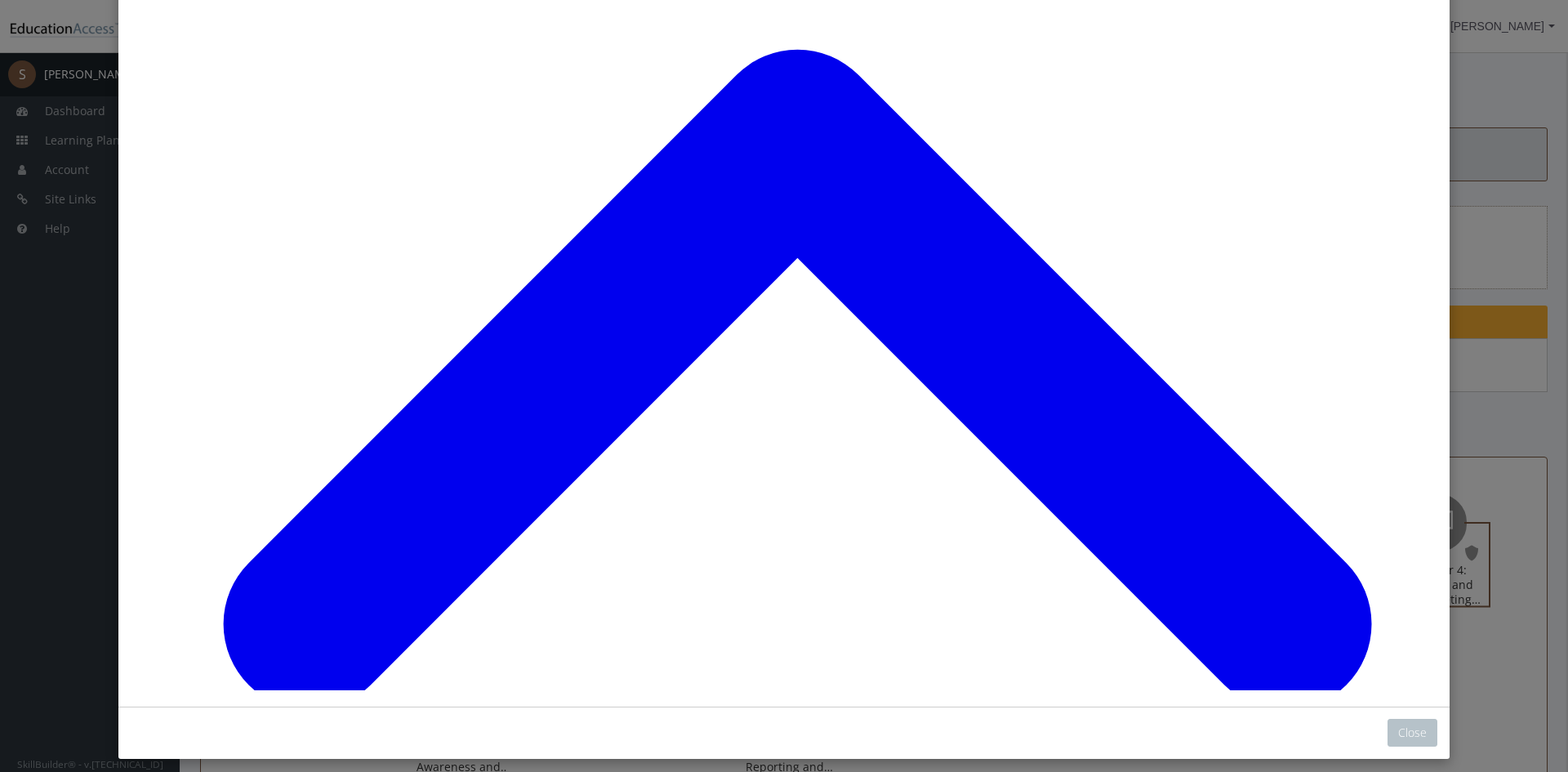
scroll to position [1342, 0]
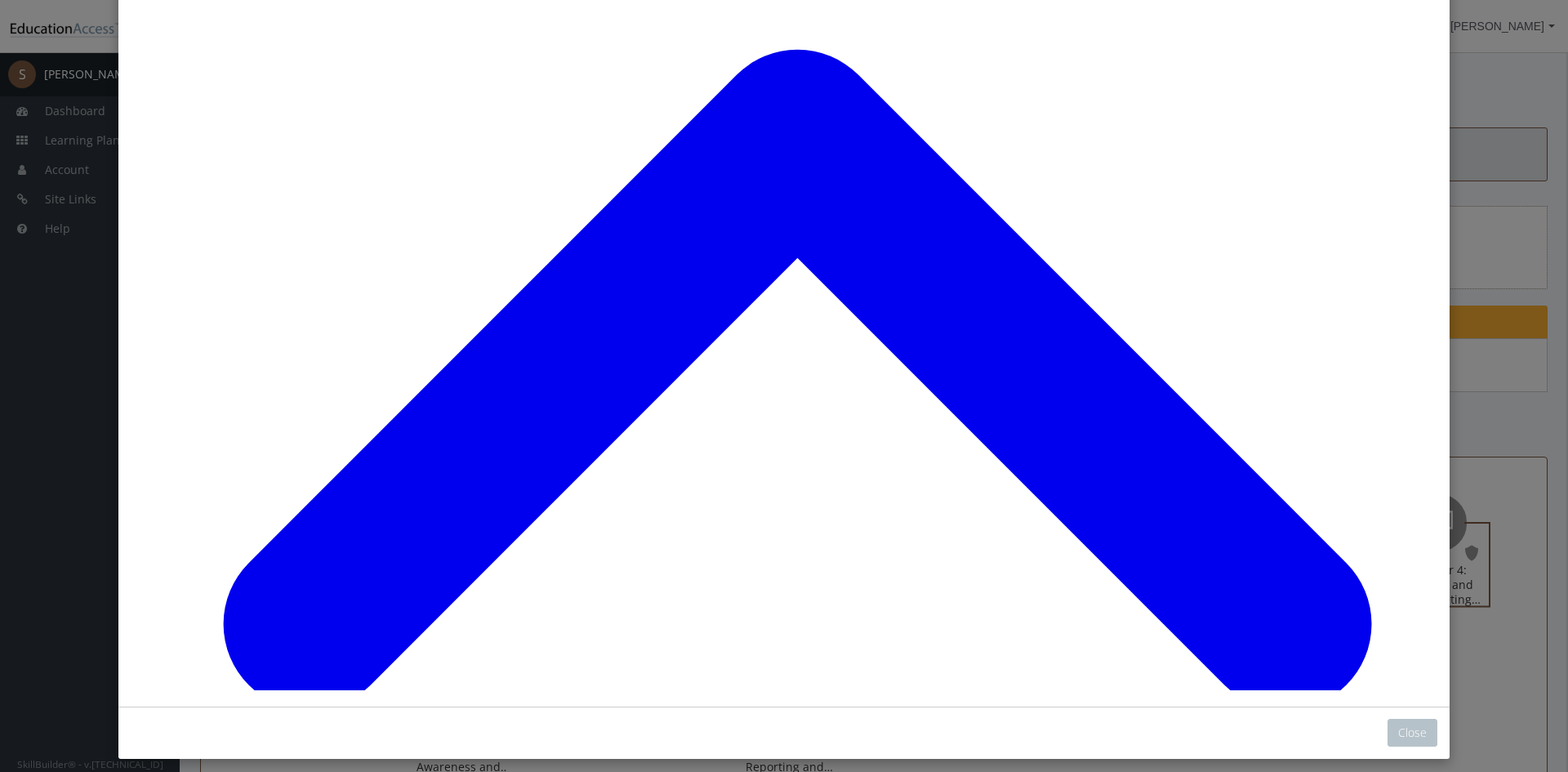
scroll to position [2091, 0]
drag, startPoint x: 782, startPoint y: 302, endPoint x: 767, endPoint y: 318, distance: 21.9
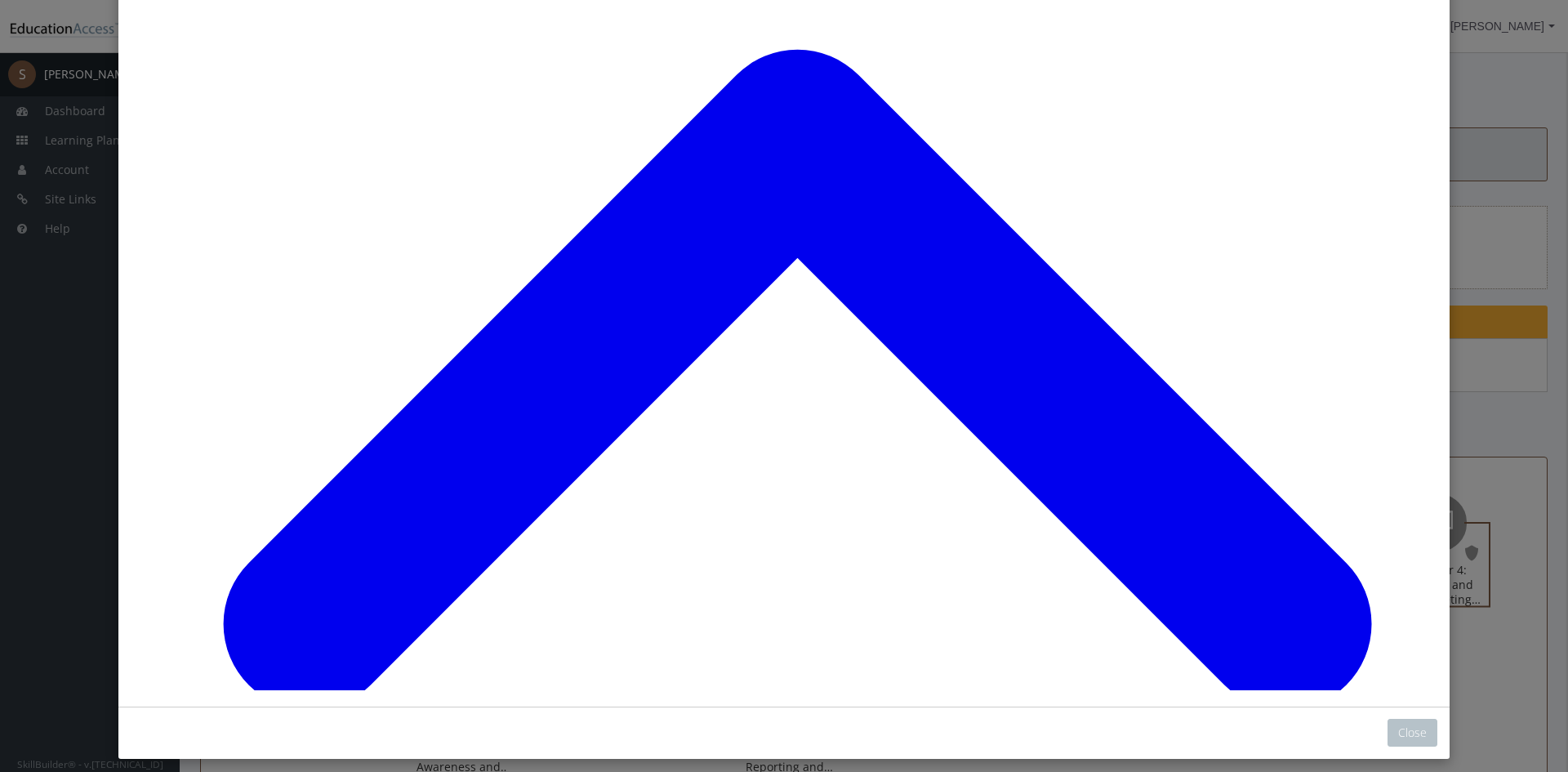
scroll to position [2978, 0]
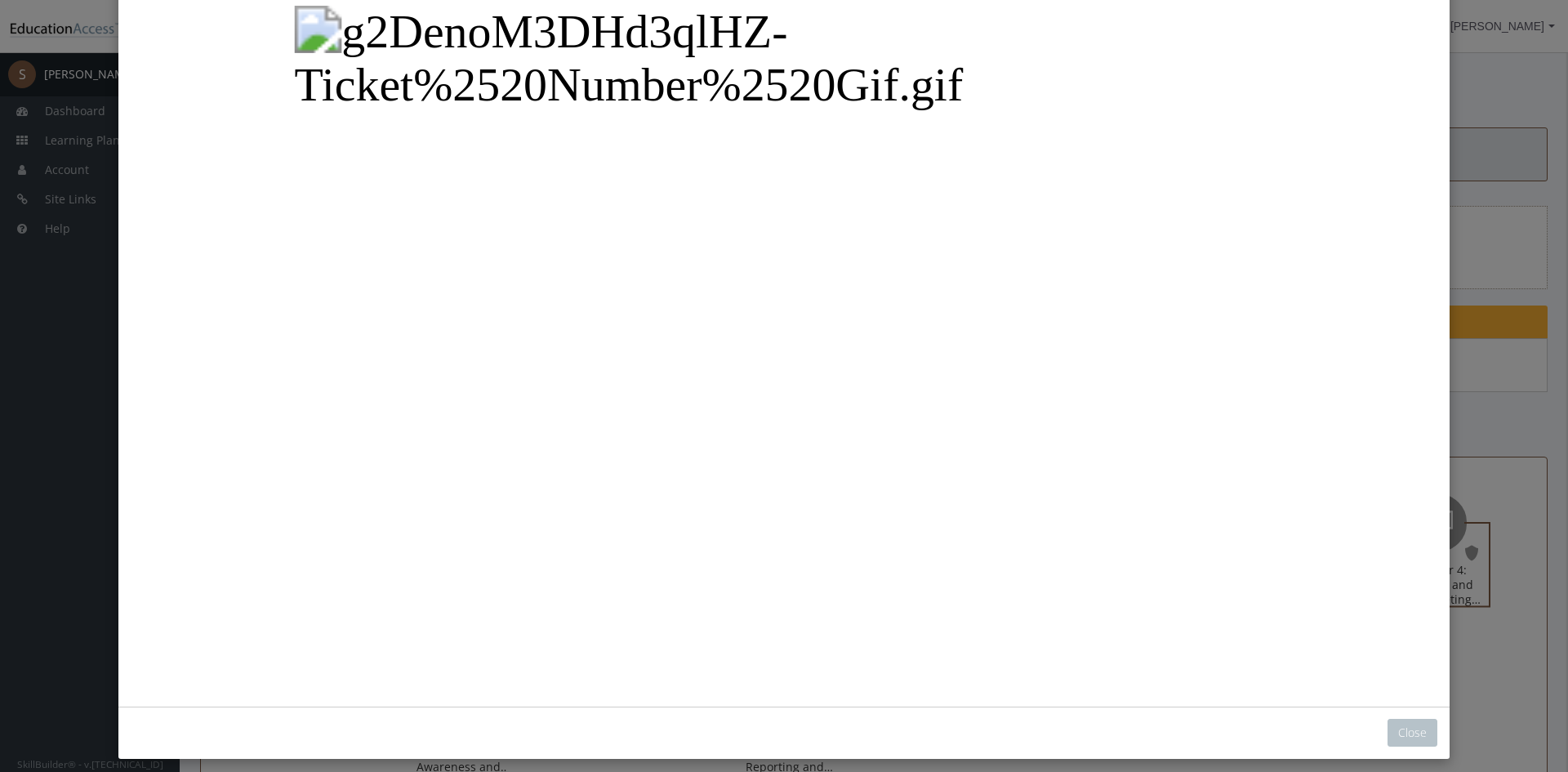
click at [893, 176] on button "Unzoom image" at bounding box center [784, 282] width 1307 height 817
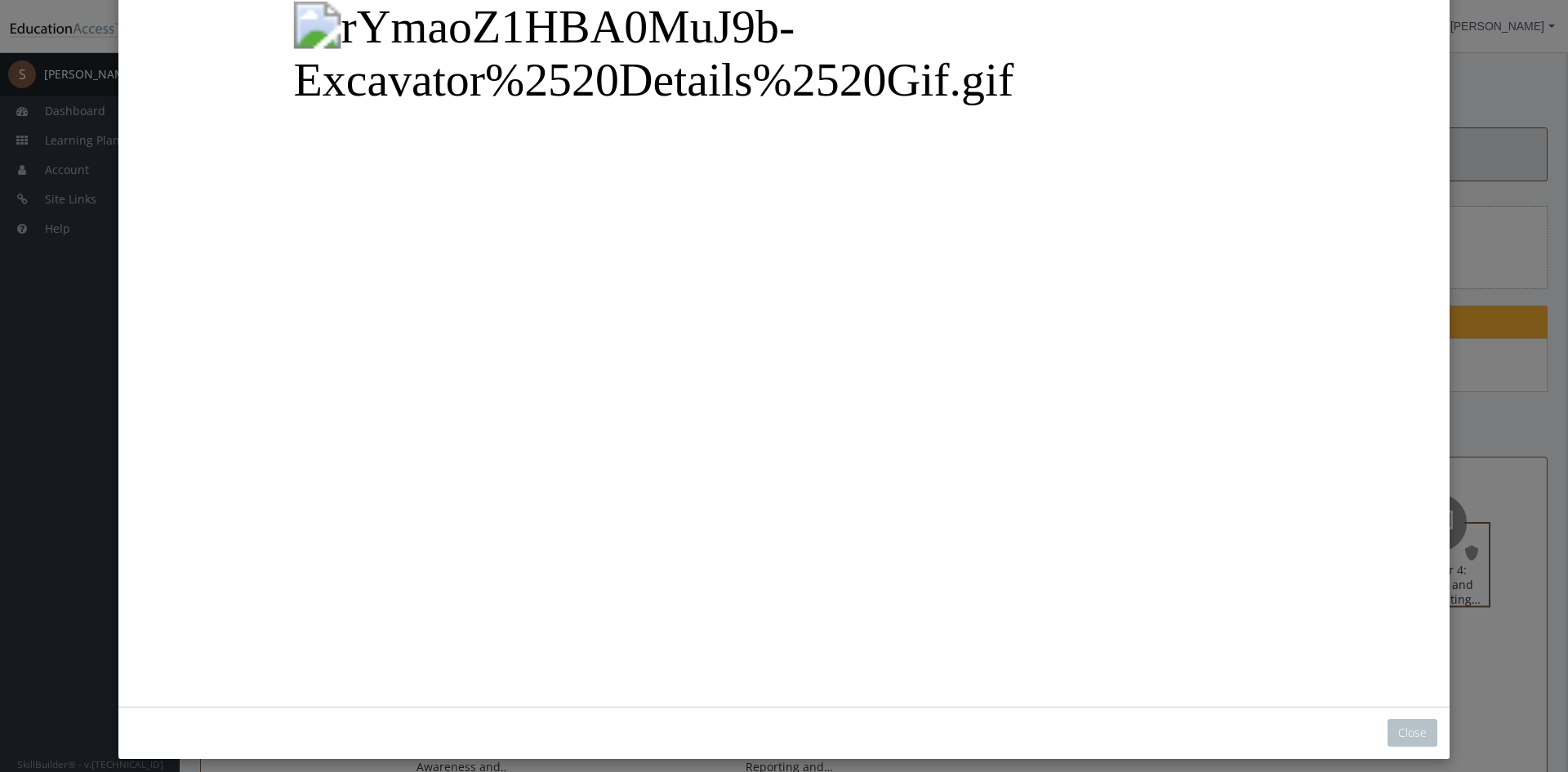
click at [755, 245] on button "Unzoom image" at bounding box center [784, 282] width 1307 height 817
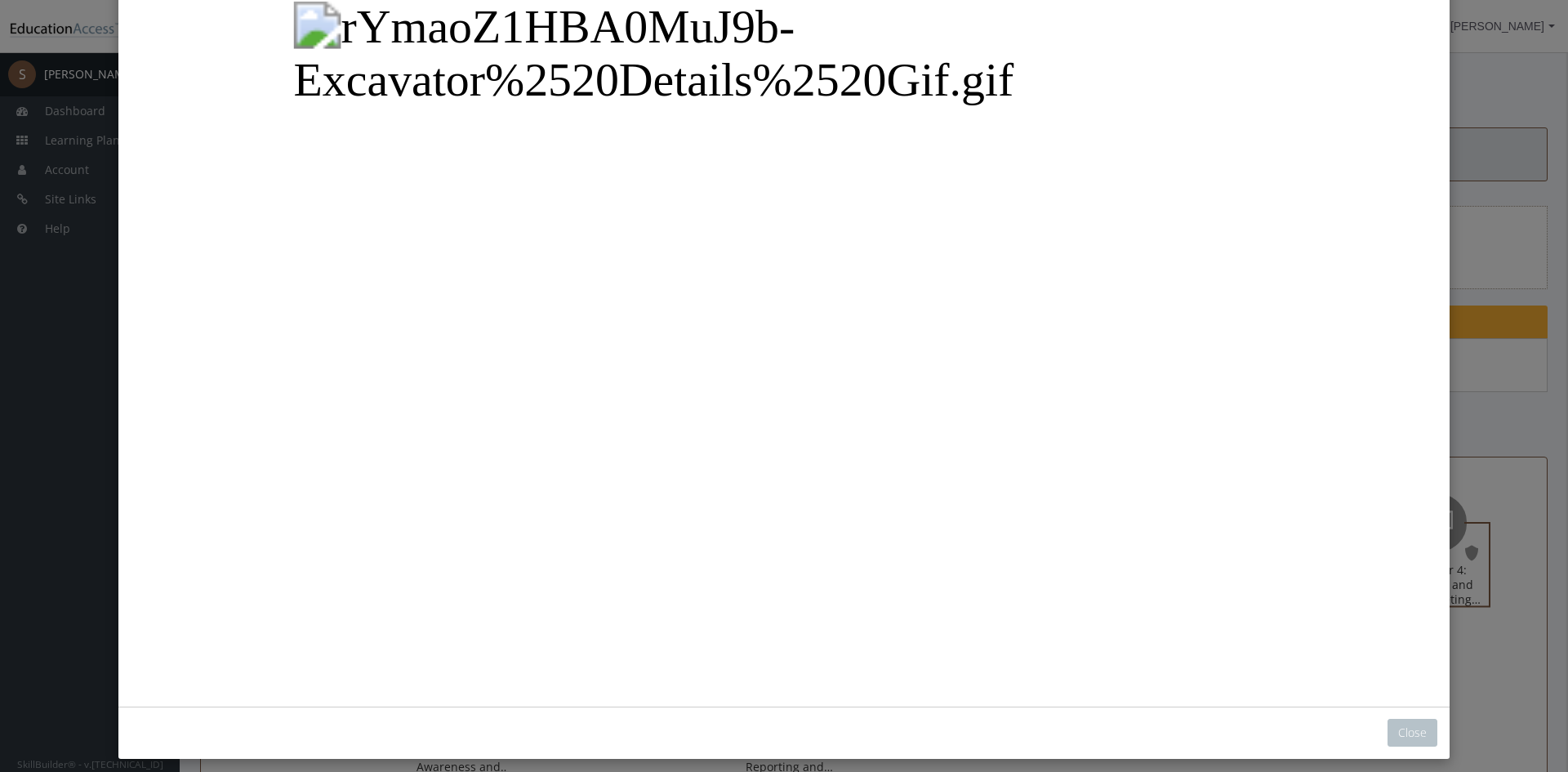
click at [987, 369] on button "Unzoom image" at bounding box center [784, 282] width 1307 height 817
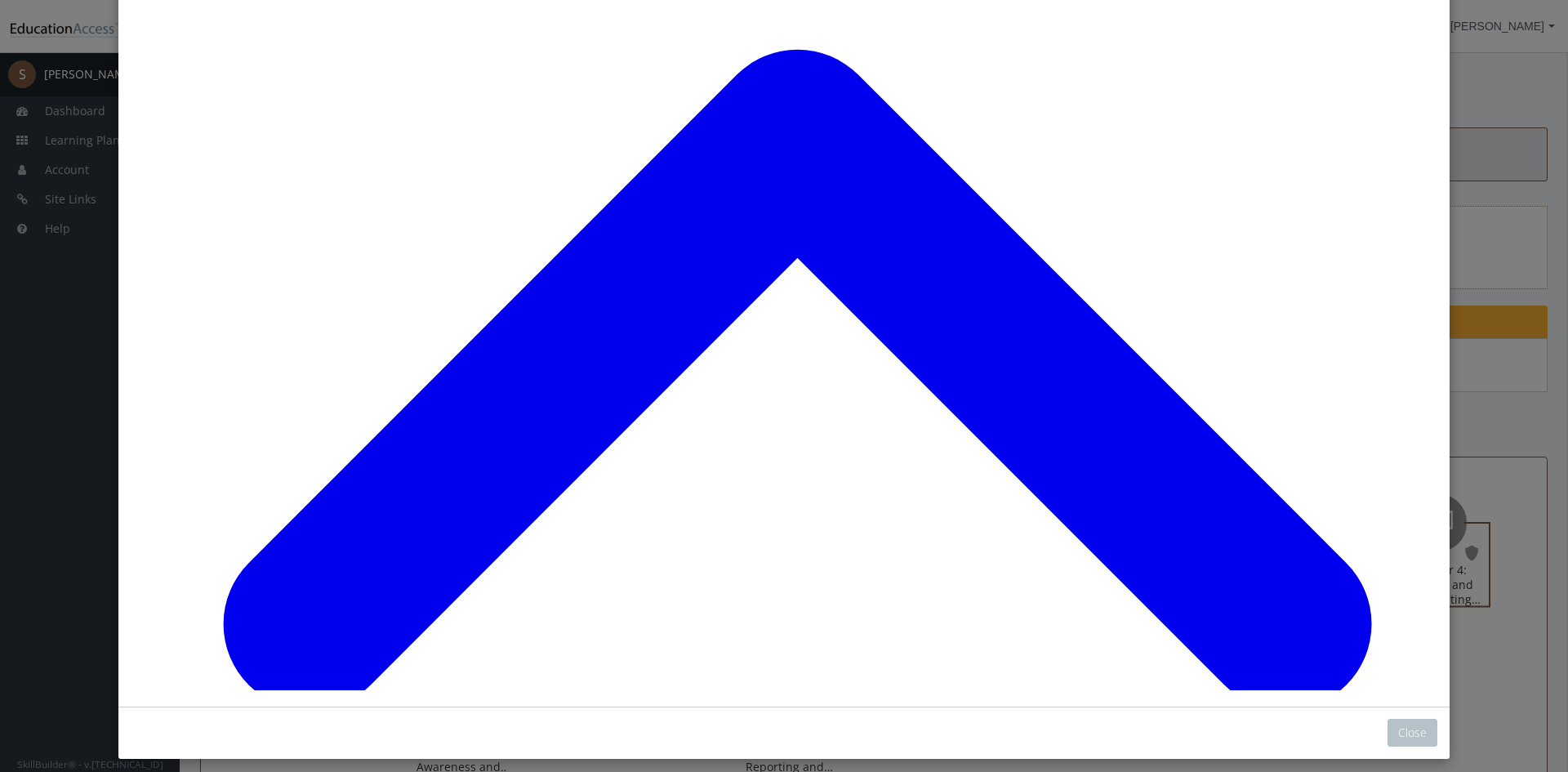
scroll to position [5088, 0]
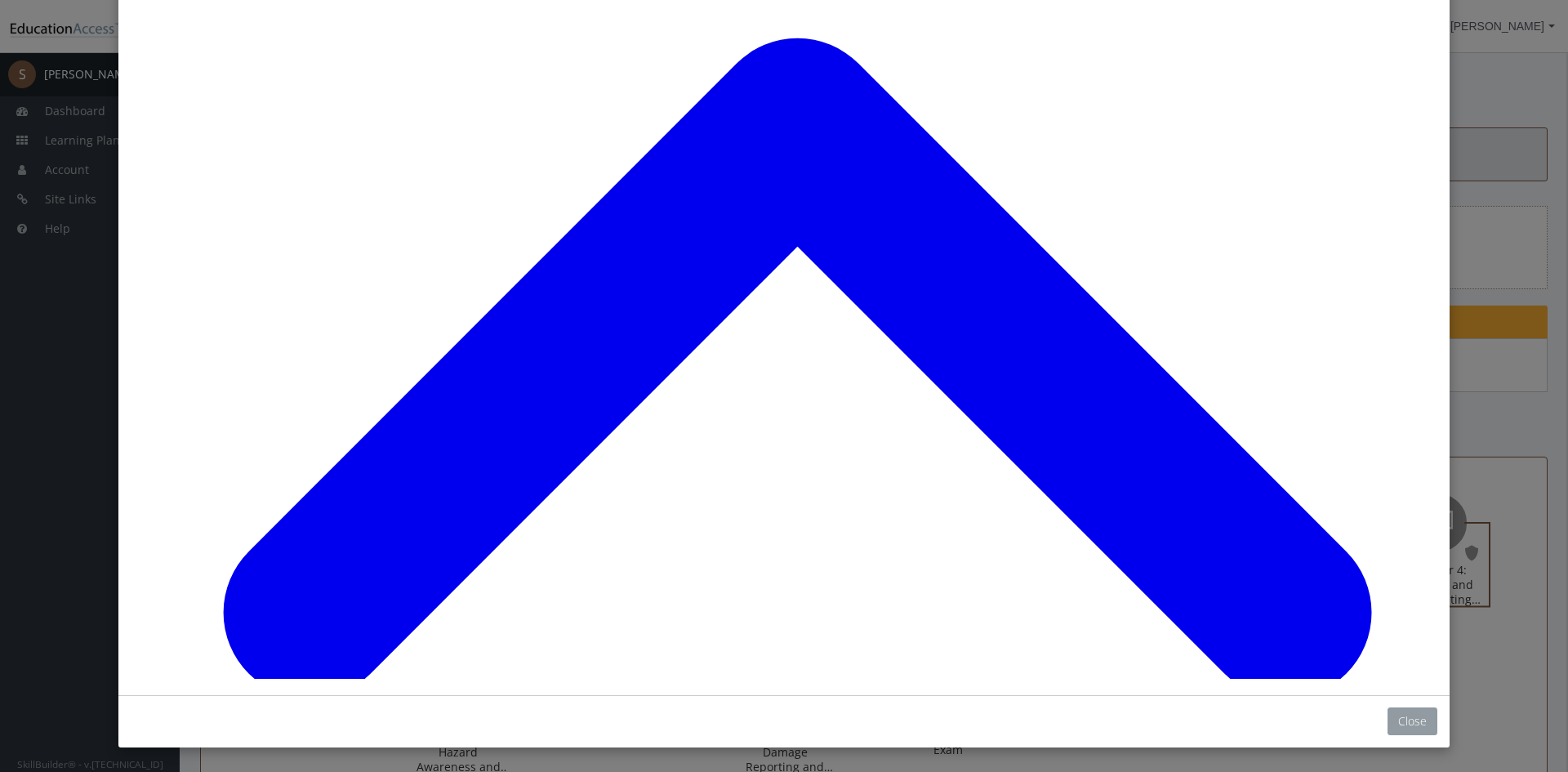
click at [1413, 712] on button "Close" at bounding box center [1411, 721] width 50 height 27
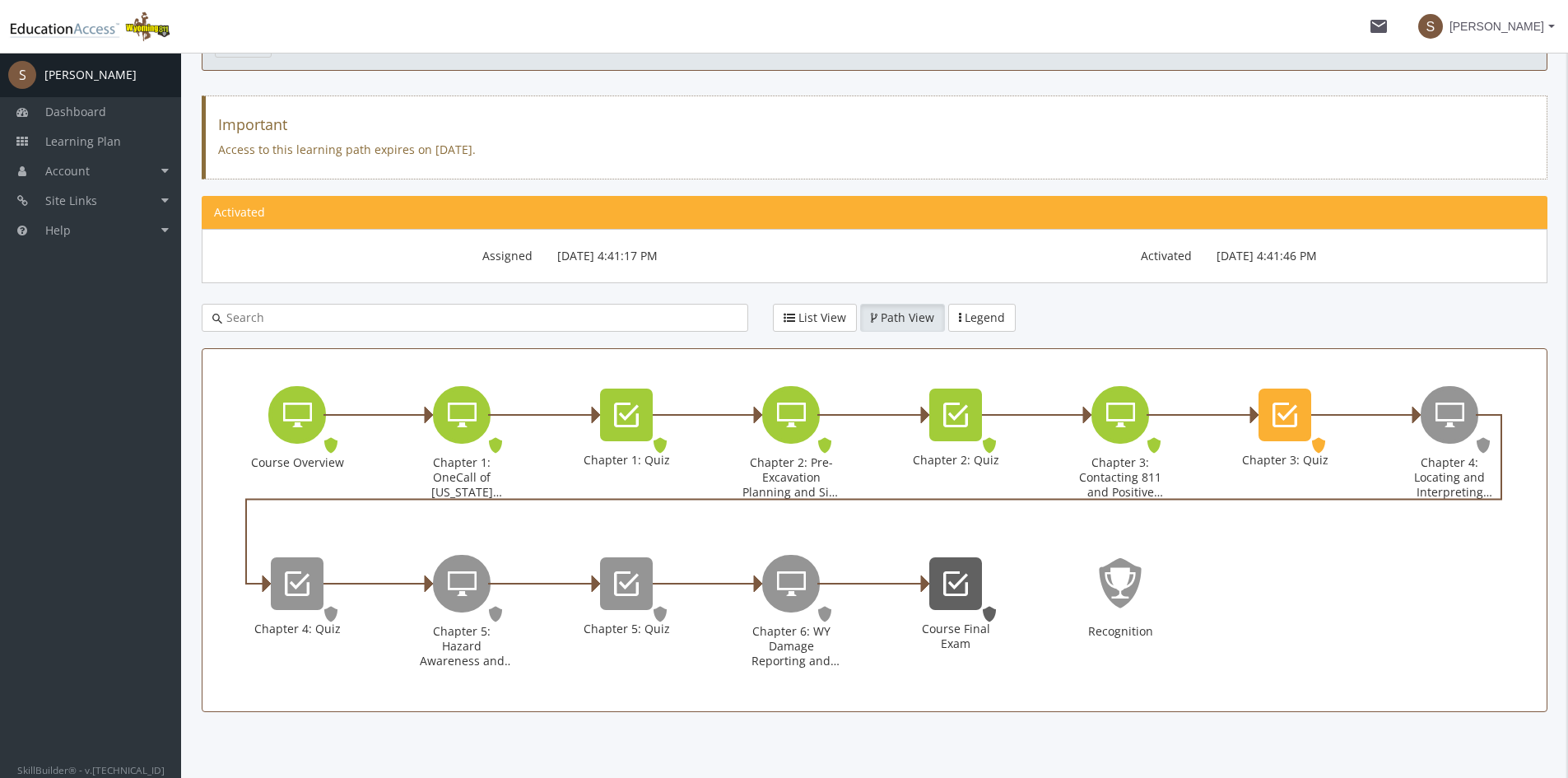
scroll to position [128, 0]
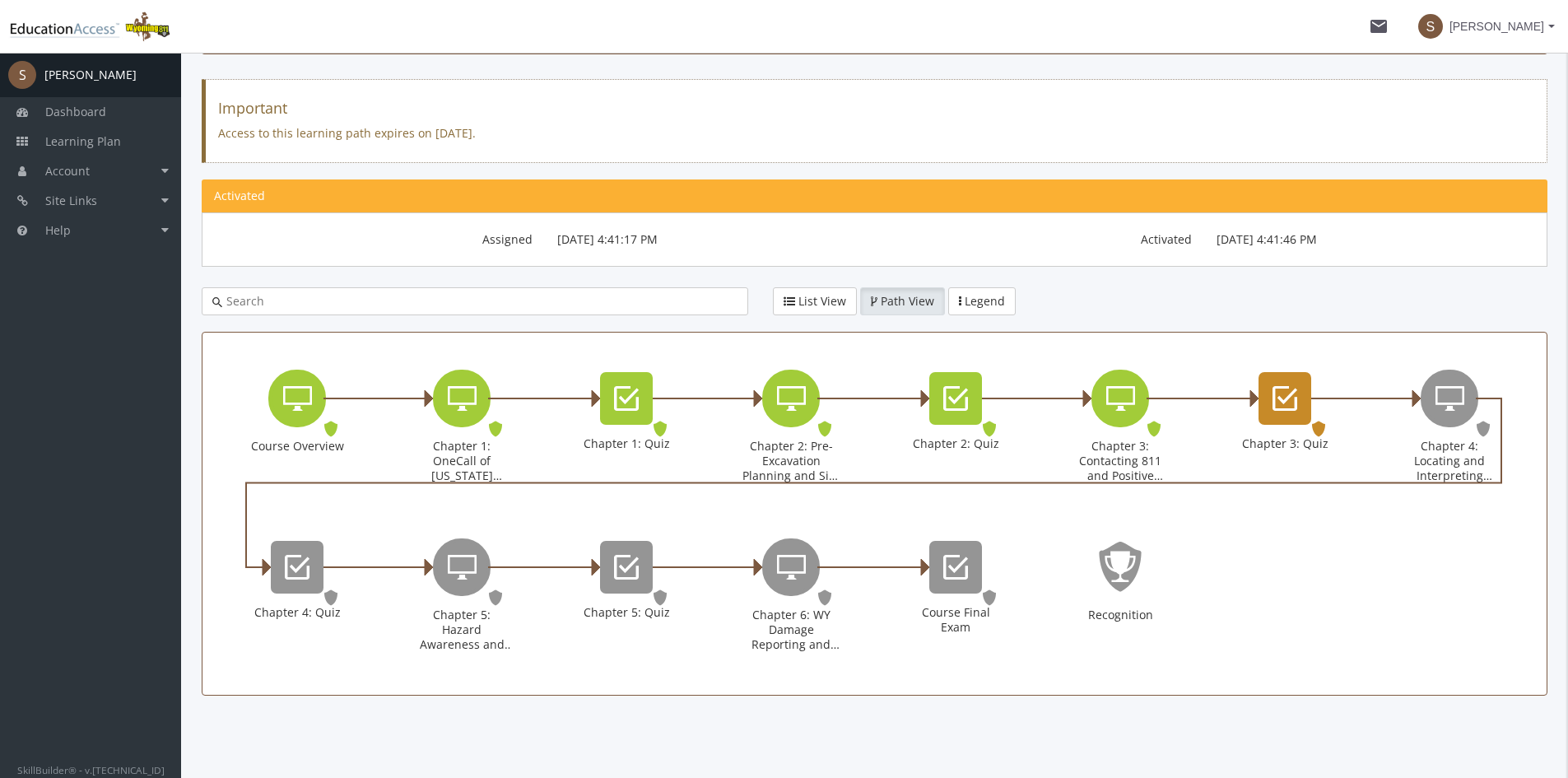
click at [1281, 419] on div "Chapter 3: Quiz" at bounding box center [1284, 397] width 52 height 52
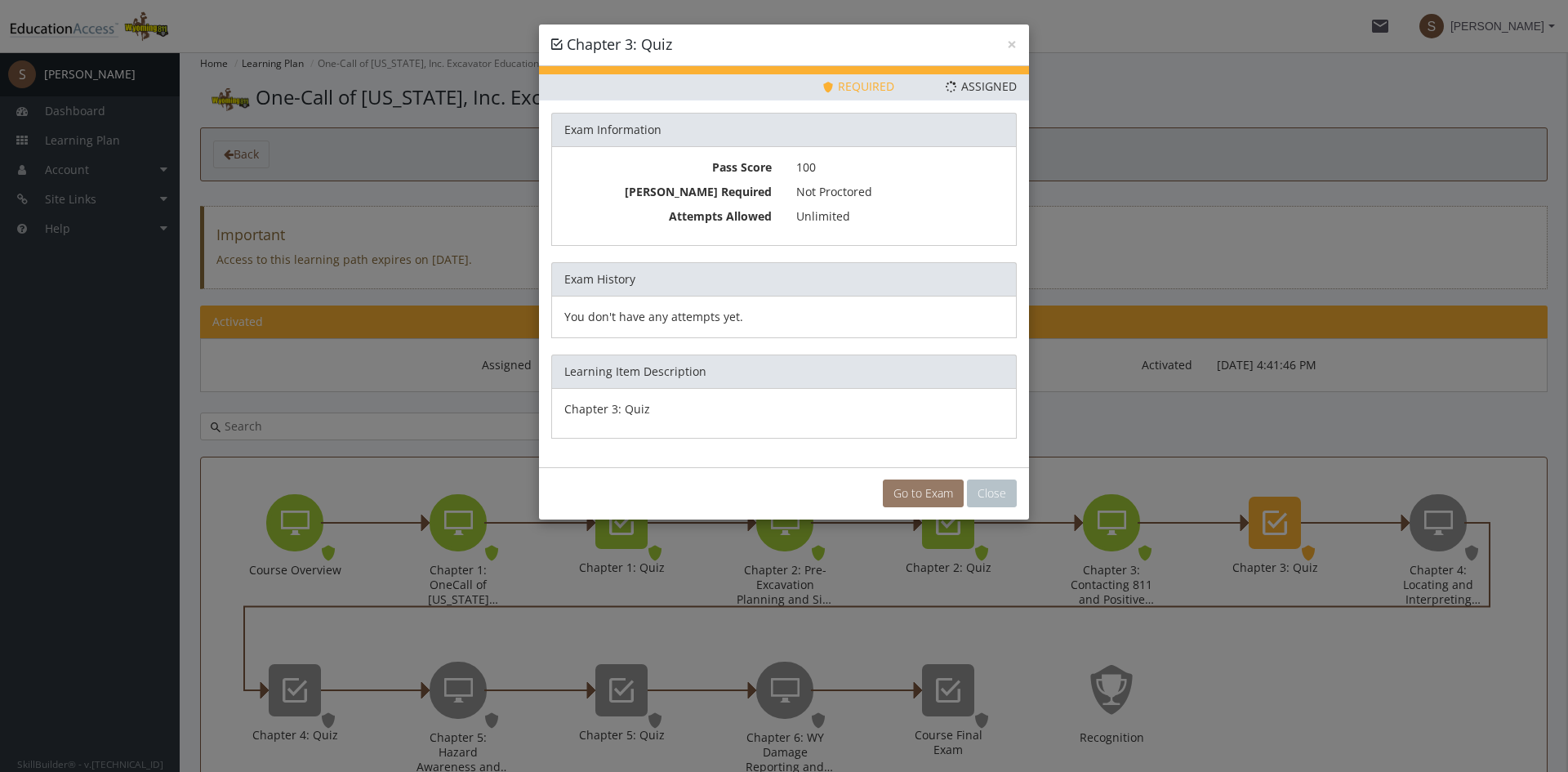
click at [939, 499] on link "Go to Exam" at bounding box center [922, 493] width 81 height 27
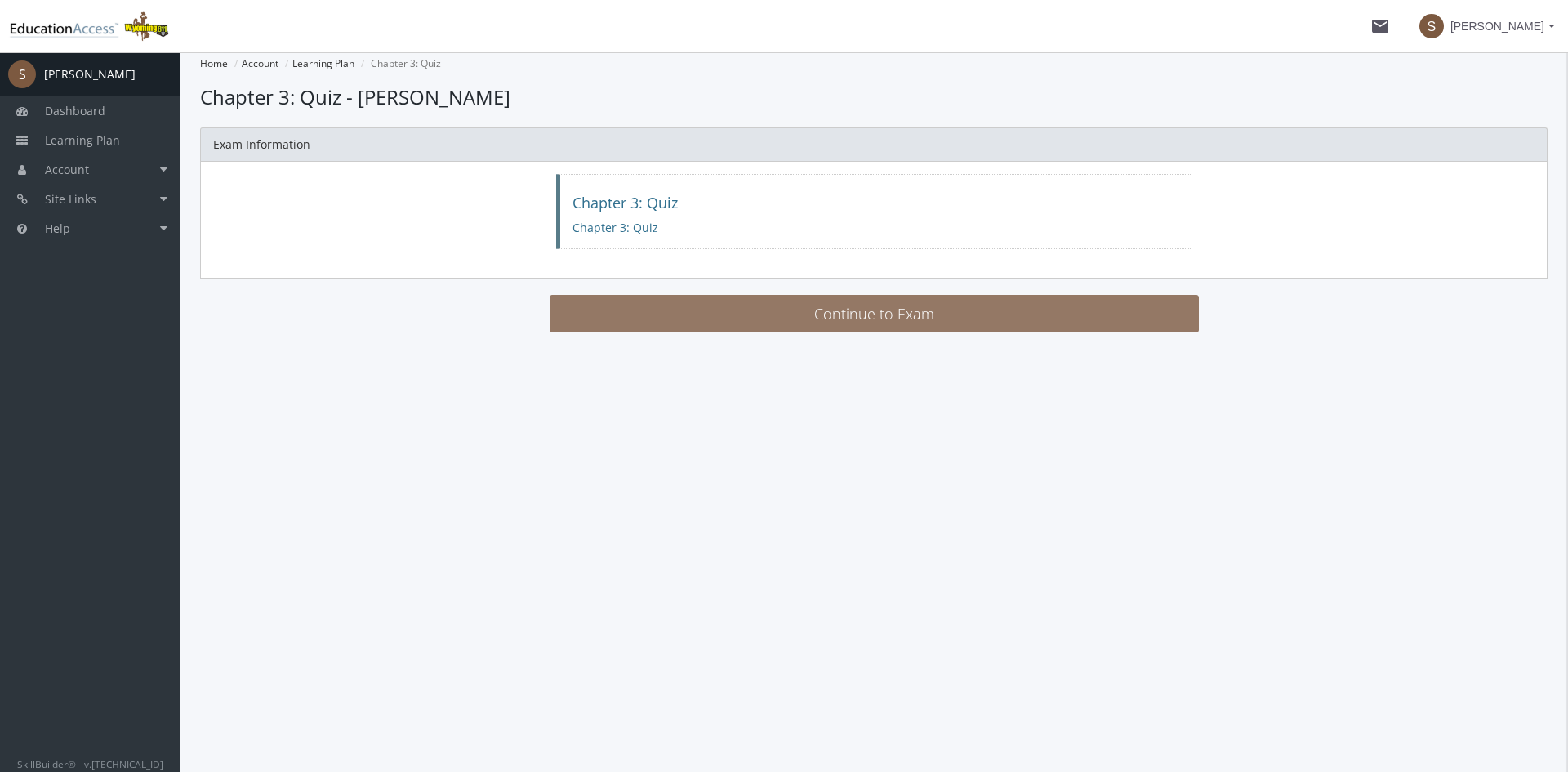
click at [845, 316] on button "Continue to Exam" at bounding box center [874, 313] width 650 height 37
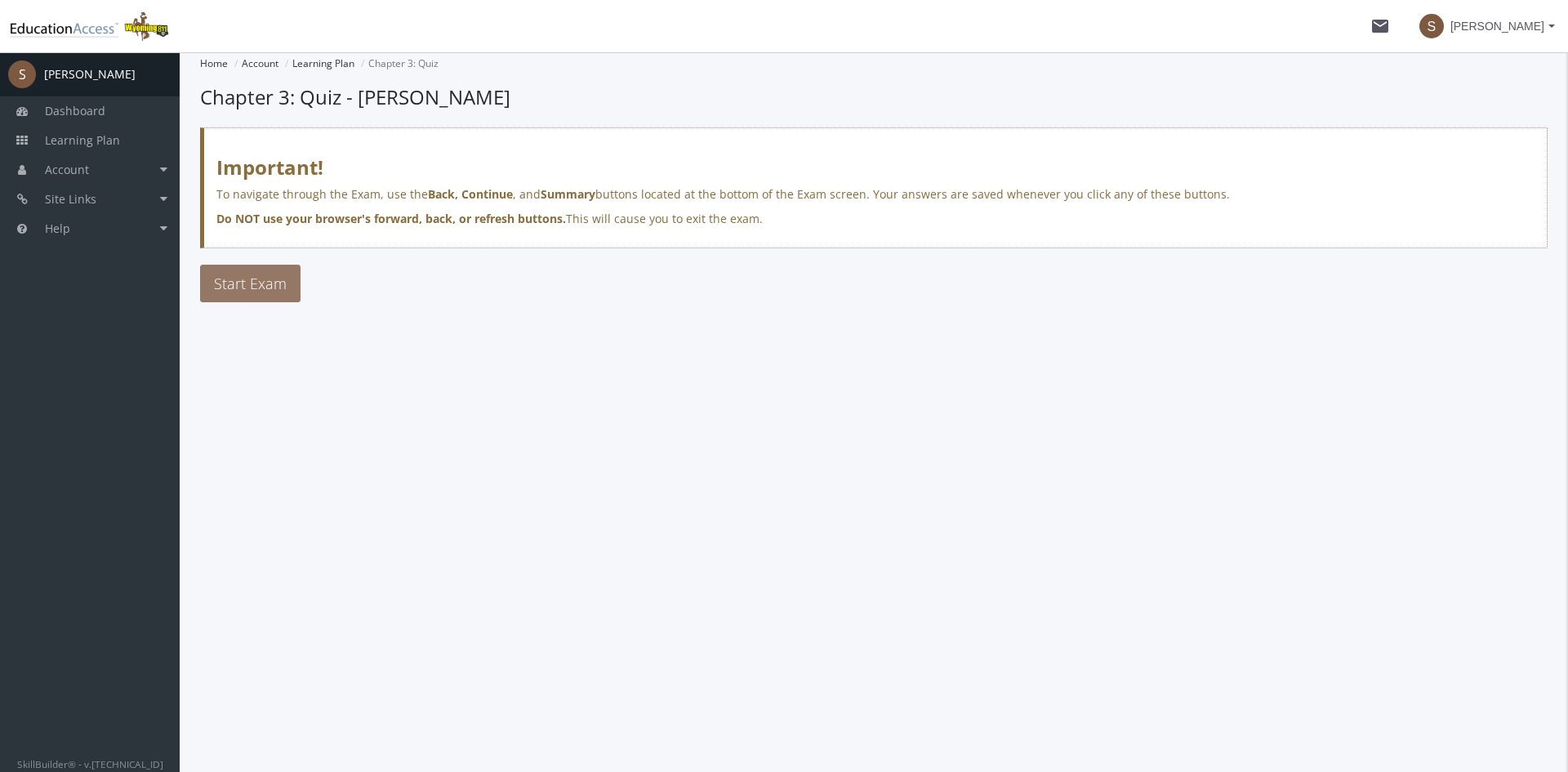
click at [223, 271] on button "Start Exam" at bounding box center [250, 283] width 101 height 37
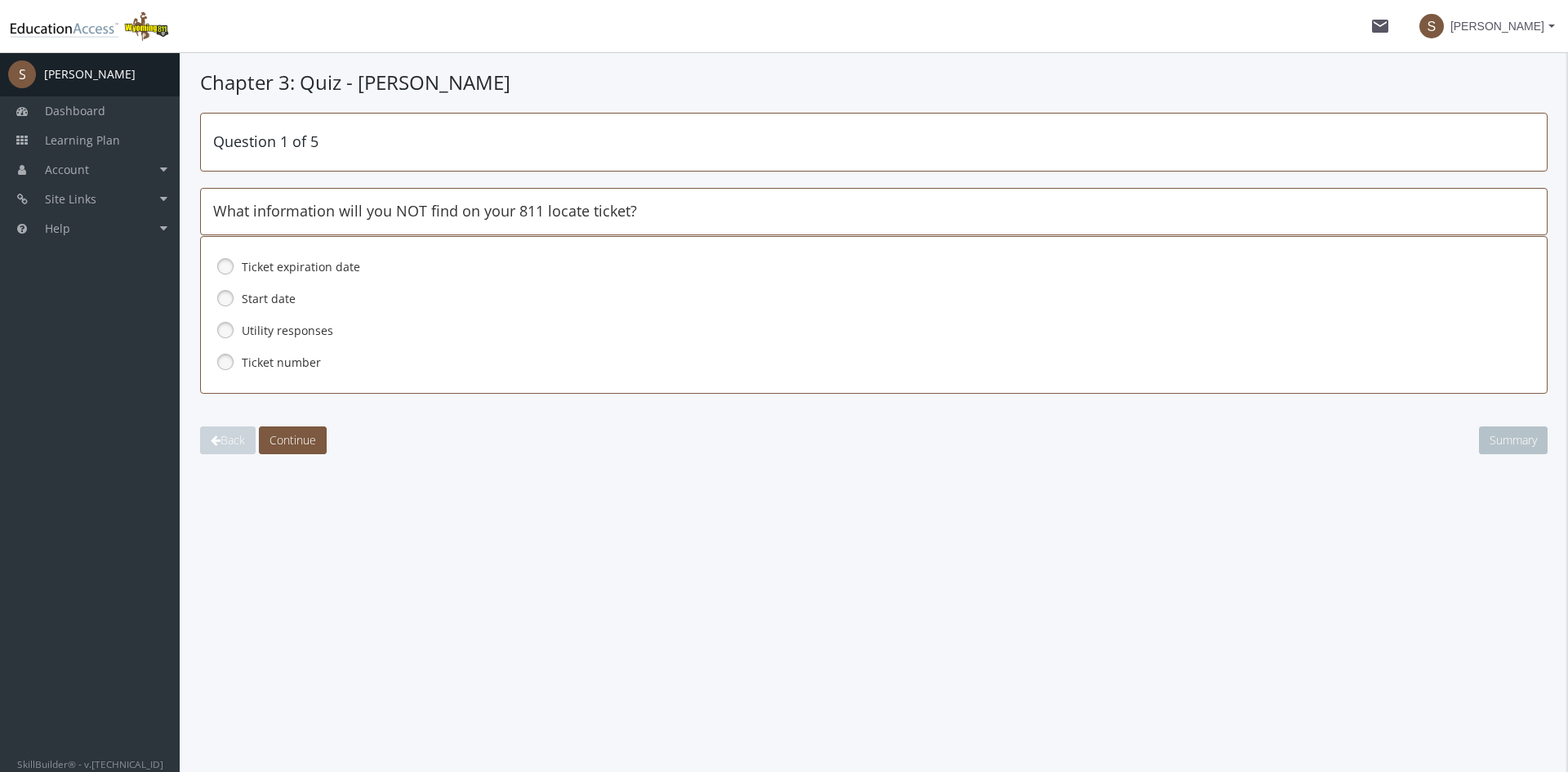
click at [230, 333] on link at bounding box center [225, 330] width 24 height 24
click at [301, 442] on span "Continue" at bounding box center [292, 440] width 47 height 16
click at [231, 267] on link at bounding box center [225, 266] width 24 height 24
click at [225, 368] on link at bounding box center [225, 361] width 24 height 24
click at [295, 435] on span "Continue" at bounding box center [292, 440] width 47 height 16
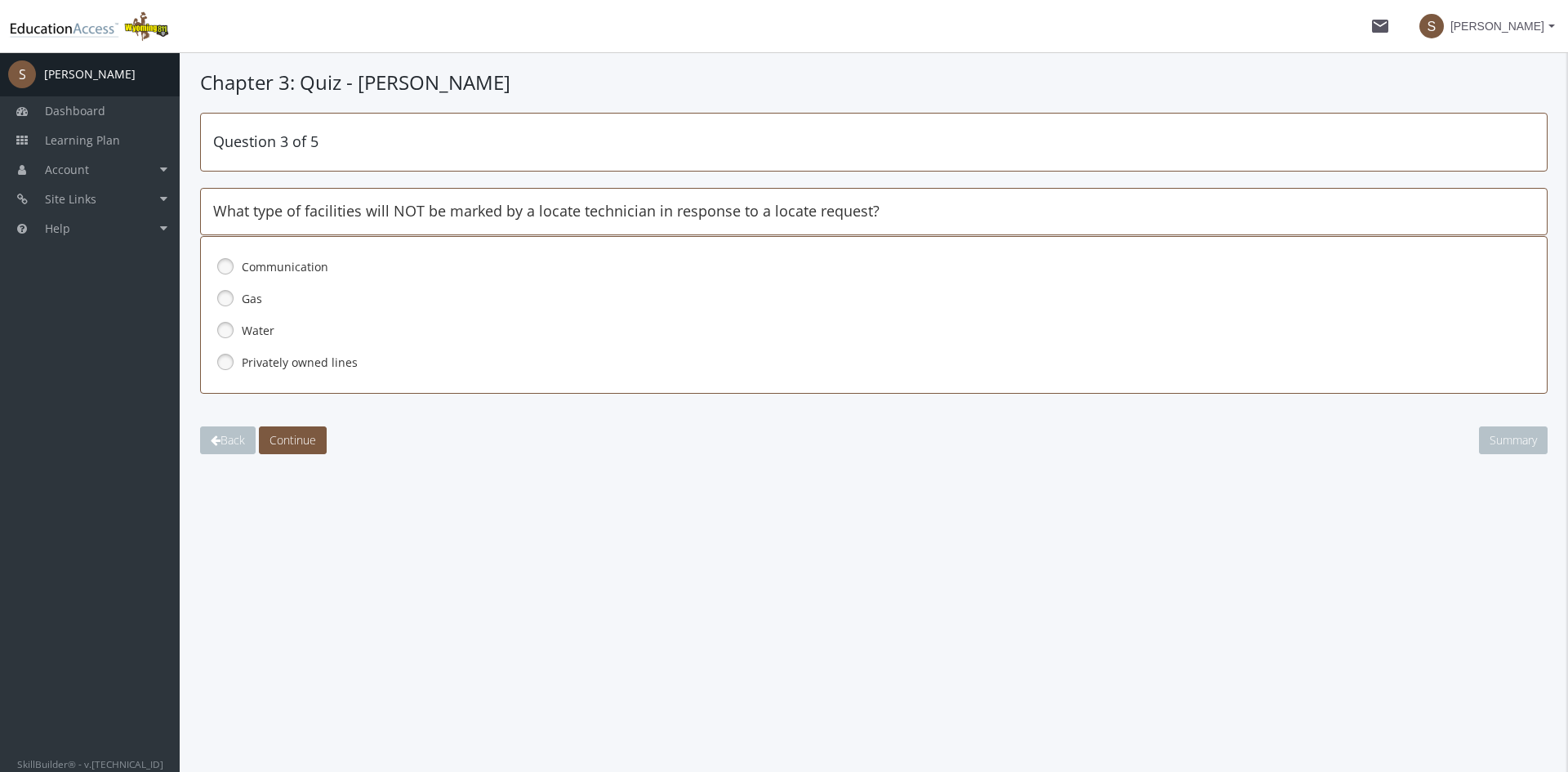
click at [225, 362] on link at bounding box center [225, 361] width 24 height 24
click at [291, 436] on span "Continue" at bounding box center [292, 440] width 47 height 16
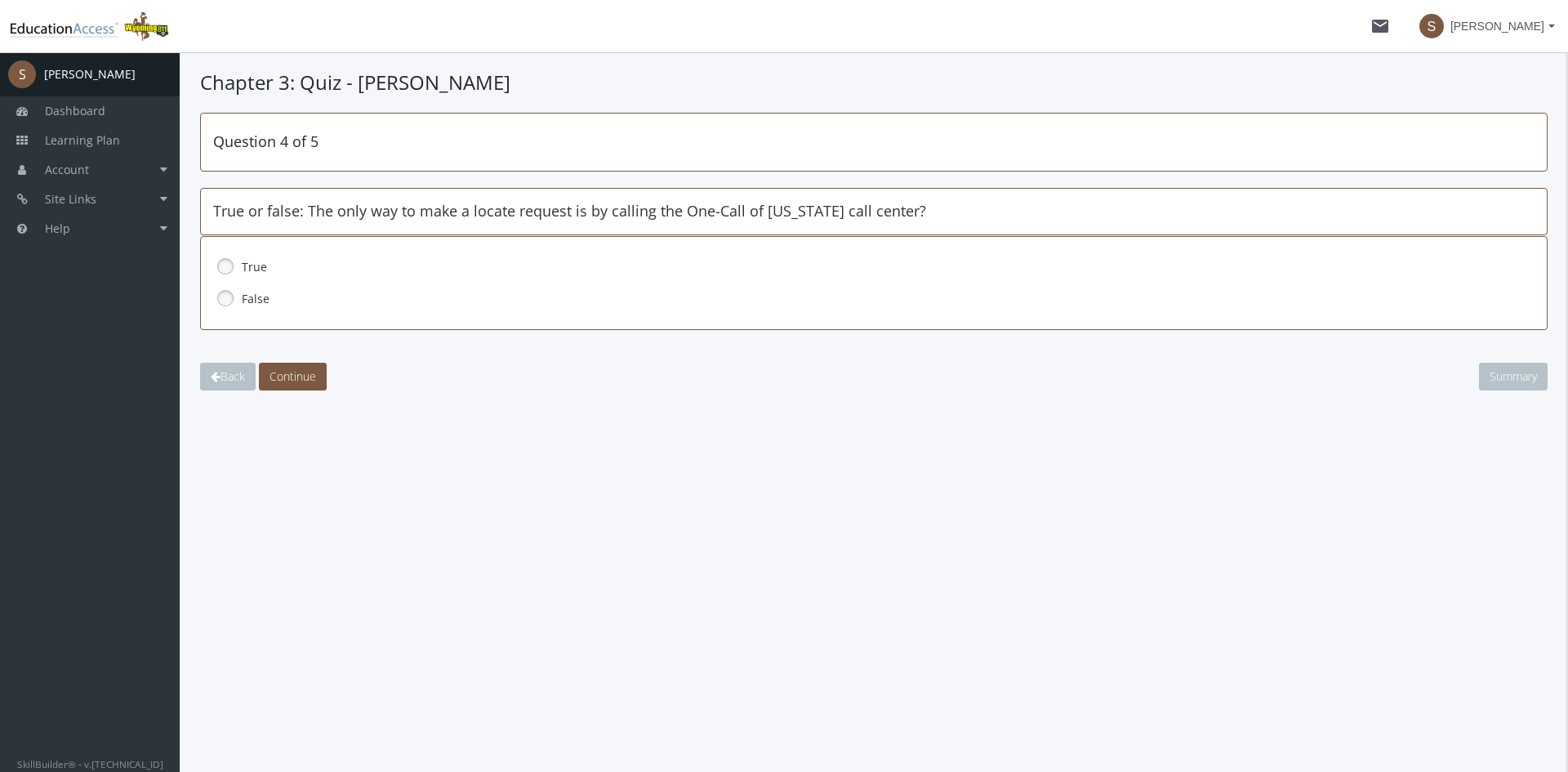
click at [219, 299] on link at bounding box center [225, 297] width 24 height 24
drag, startPoint x: 275, startPoint y: 382, endPoint x: 289, endPoint y: 381, distance: 14.0
click at [275, 381] on span "Continue" at bounding box center [292, 377] width 47 height 16
click at [227, 299] on link at bounding box center [225, 297] width 24 height 24
click at [270, 371] on button "Continue" at bounding box center [292, 377] width 67 height 27
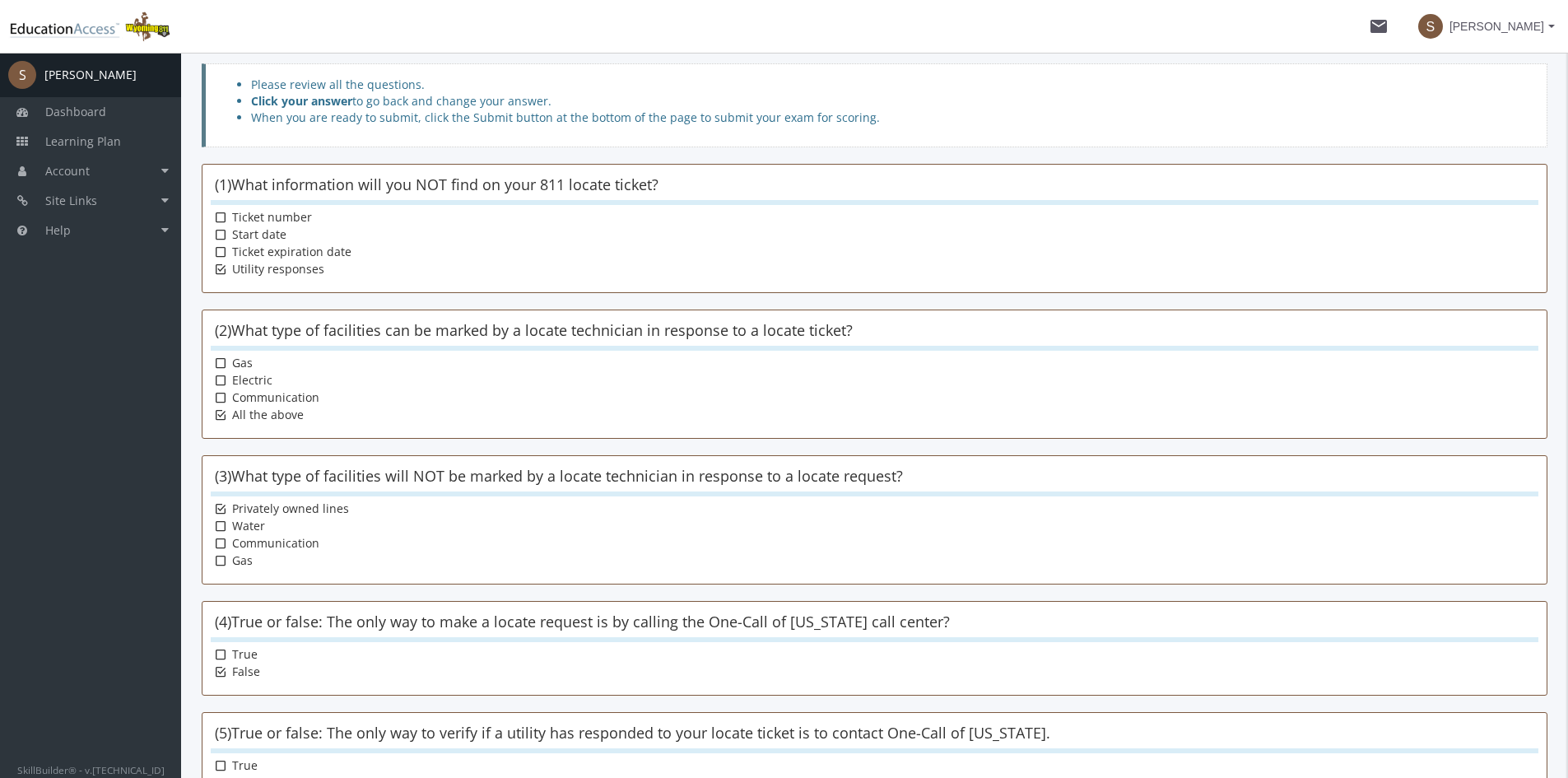
scroll to position [216, 0]
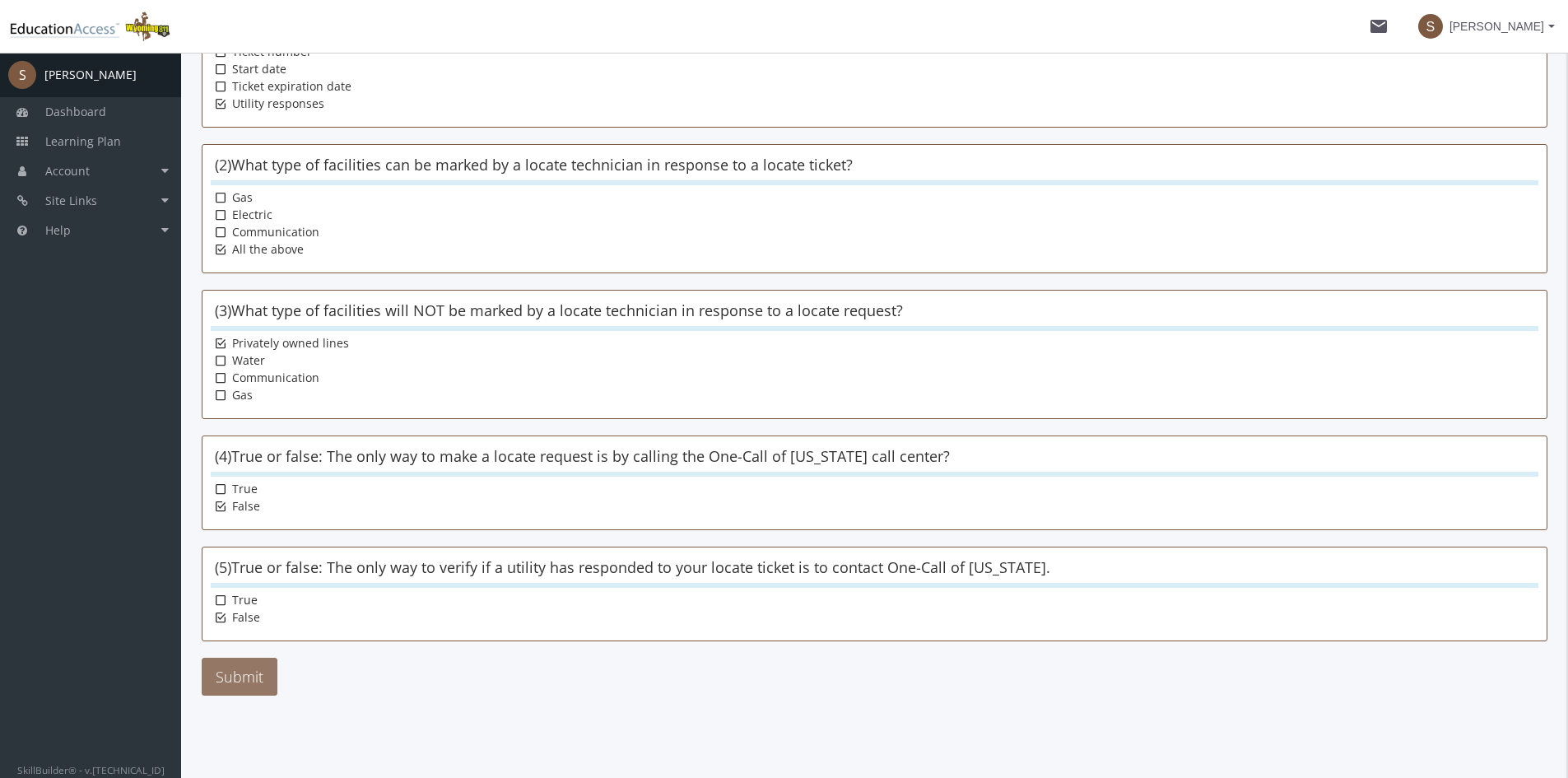
click at [245, 682] on button "Submit" at bounding box center [240, 676] width 76 height 37
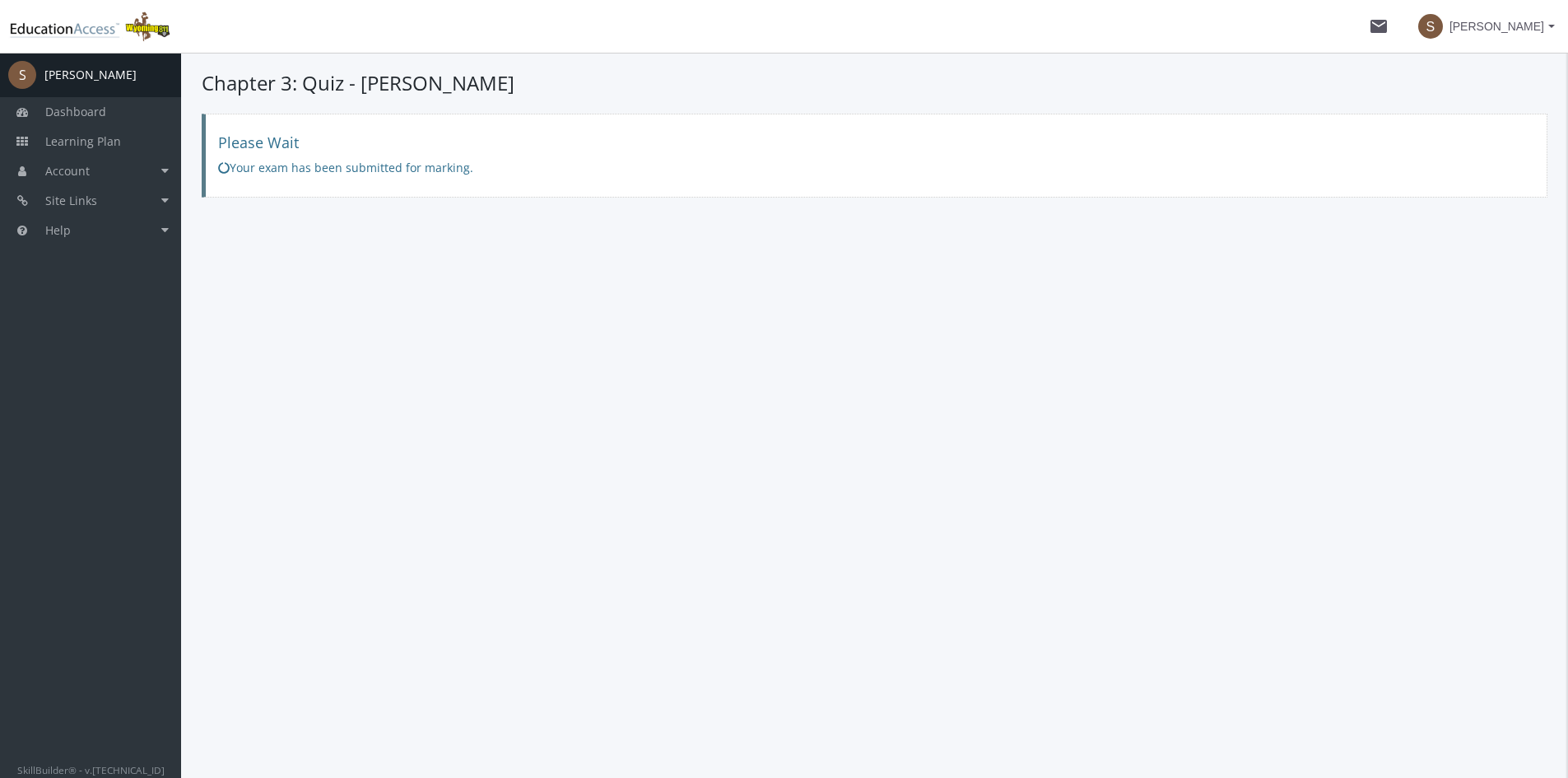
scroll to position [0, 0]
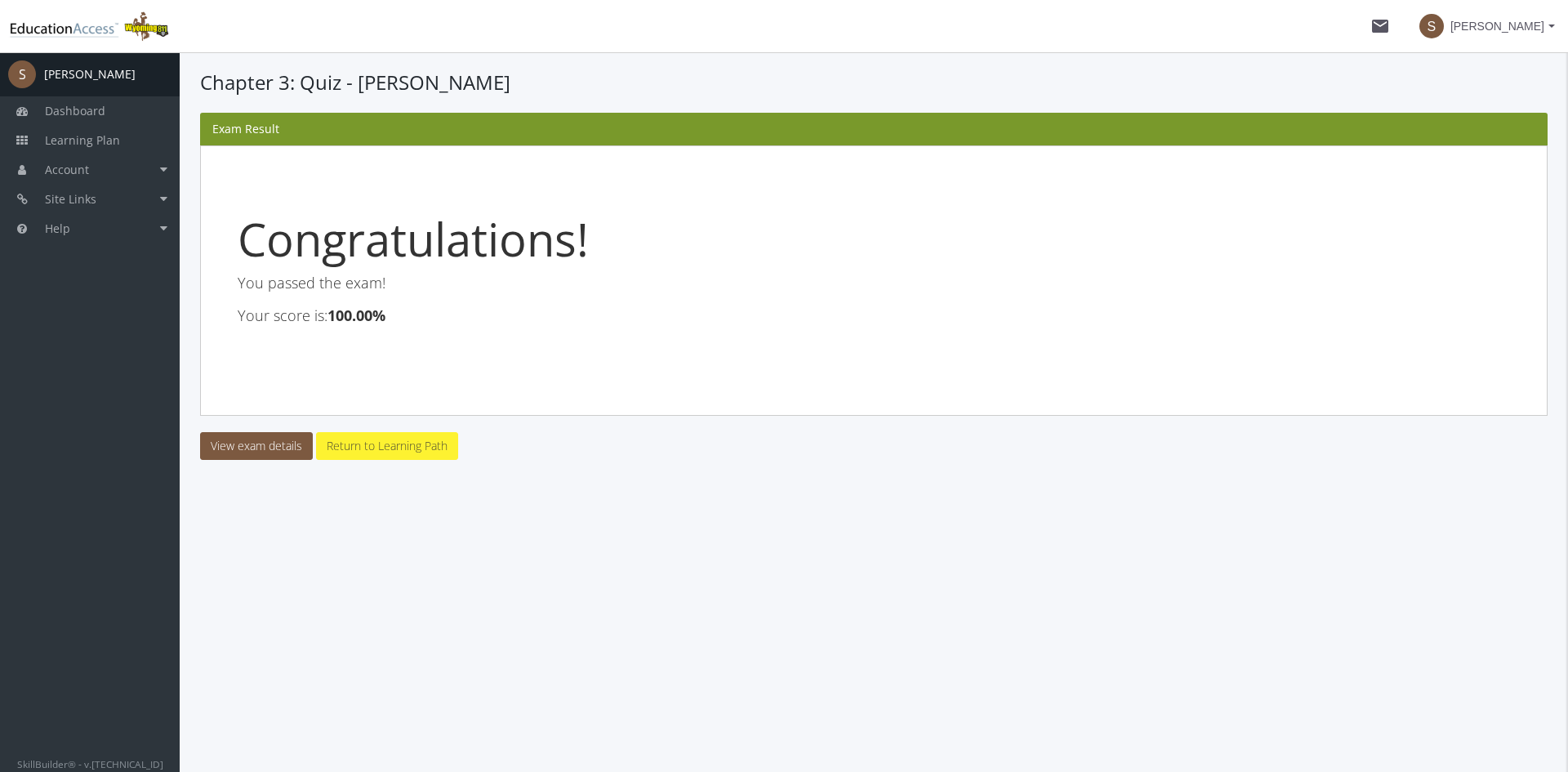
click at [339, 443] on link "Return to Learning Path" at bounding box center [386, 446] width 142 height 27
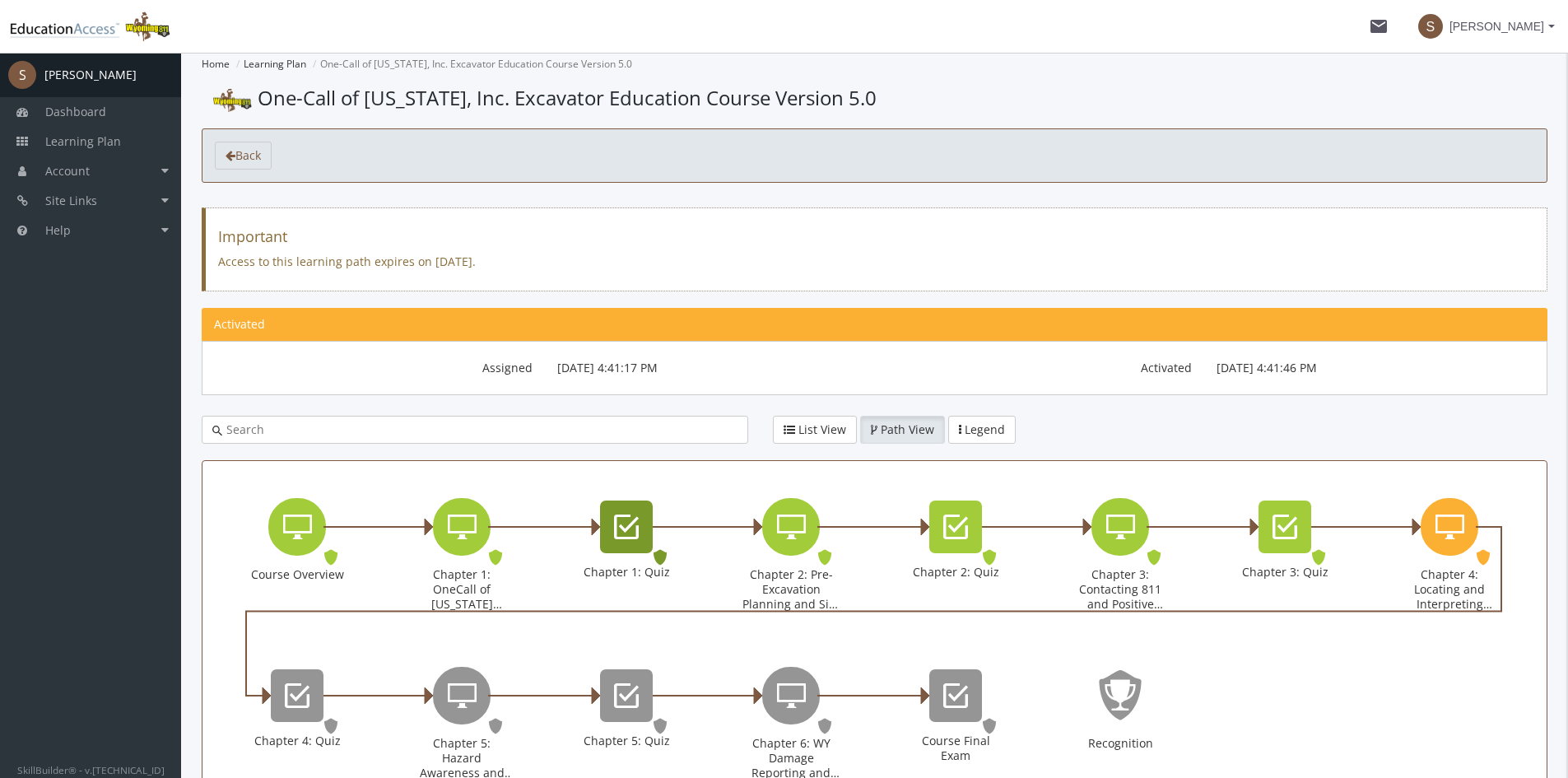
scroll to position [128, 0]
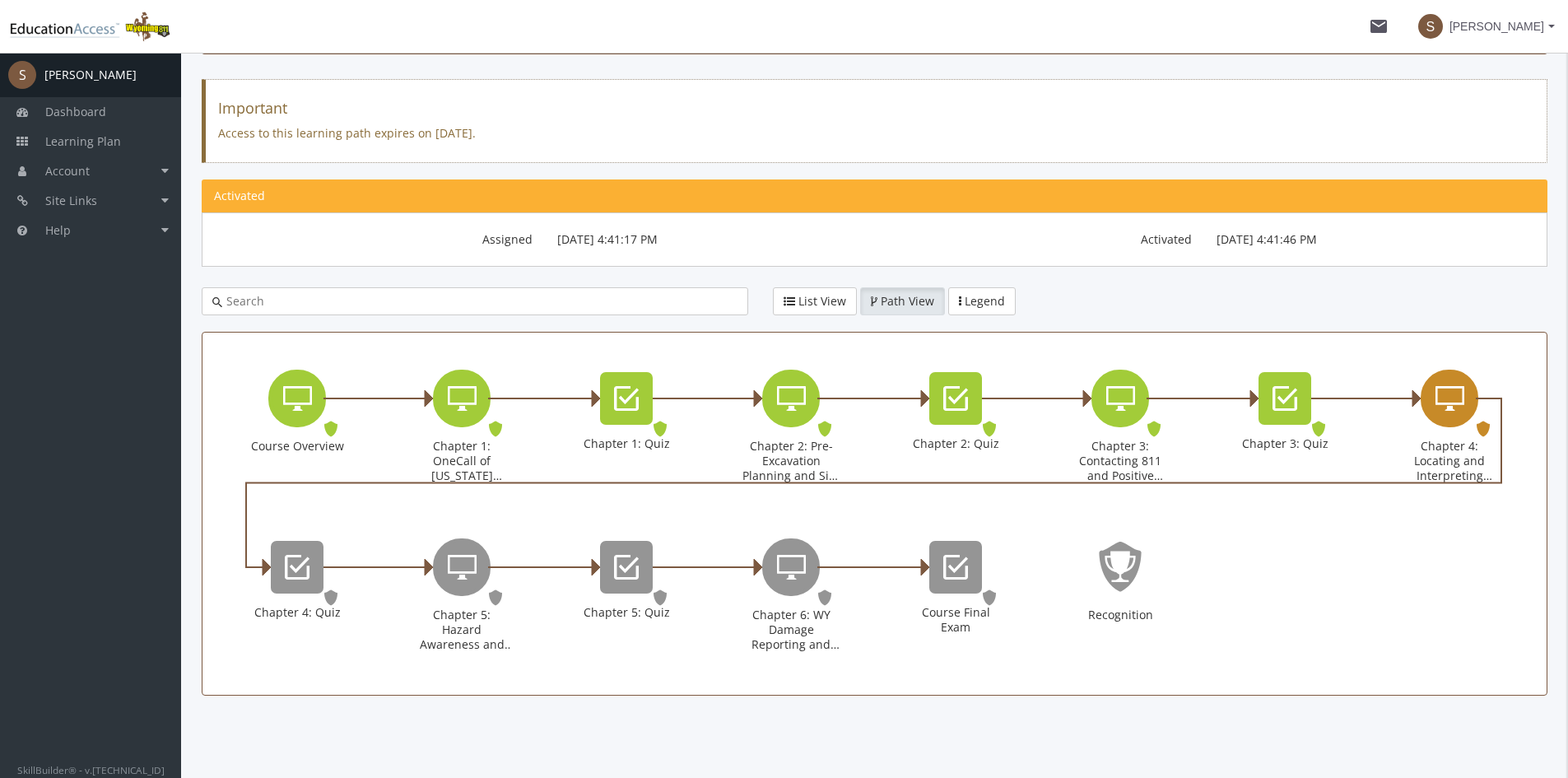
click at [1440, 390] on icon "Chapter 4: Locating and Interpreting Markings" at bounding box center [1450, 397] width 29 height 33
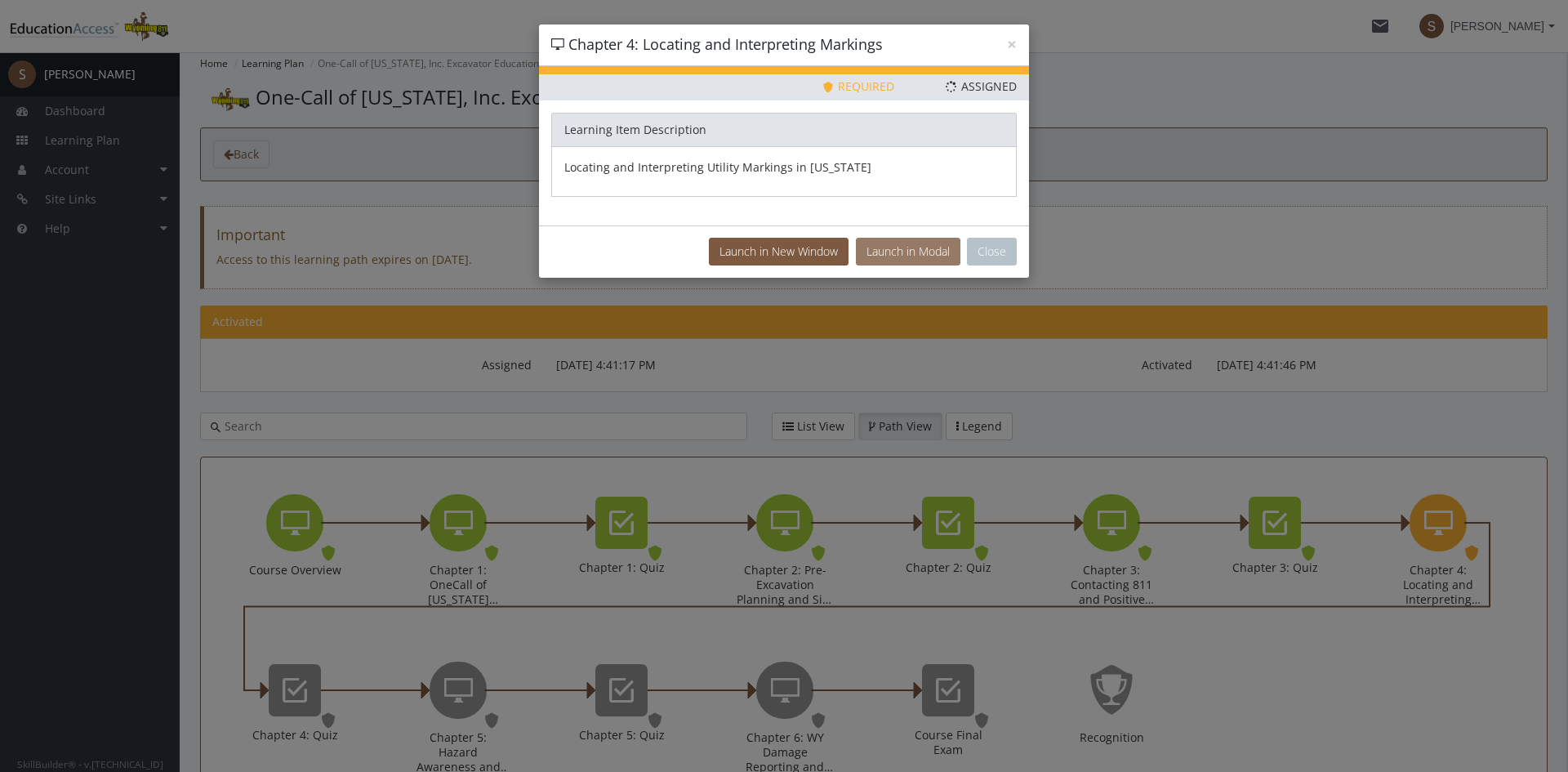
click at [926, 255] on button "Launch in Modal" at bounding box center [908, 251] width 105 height 27
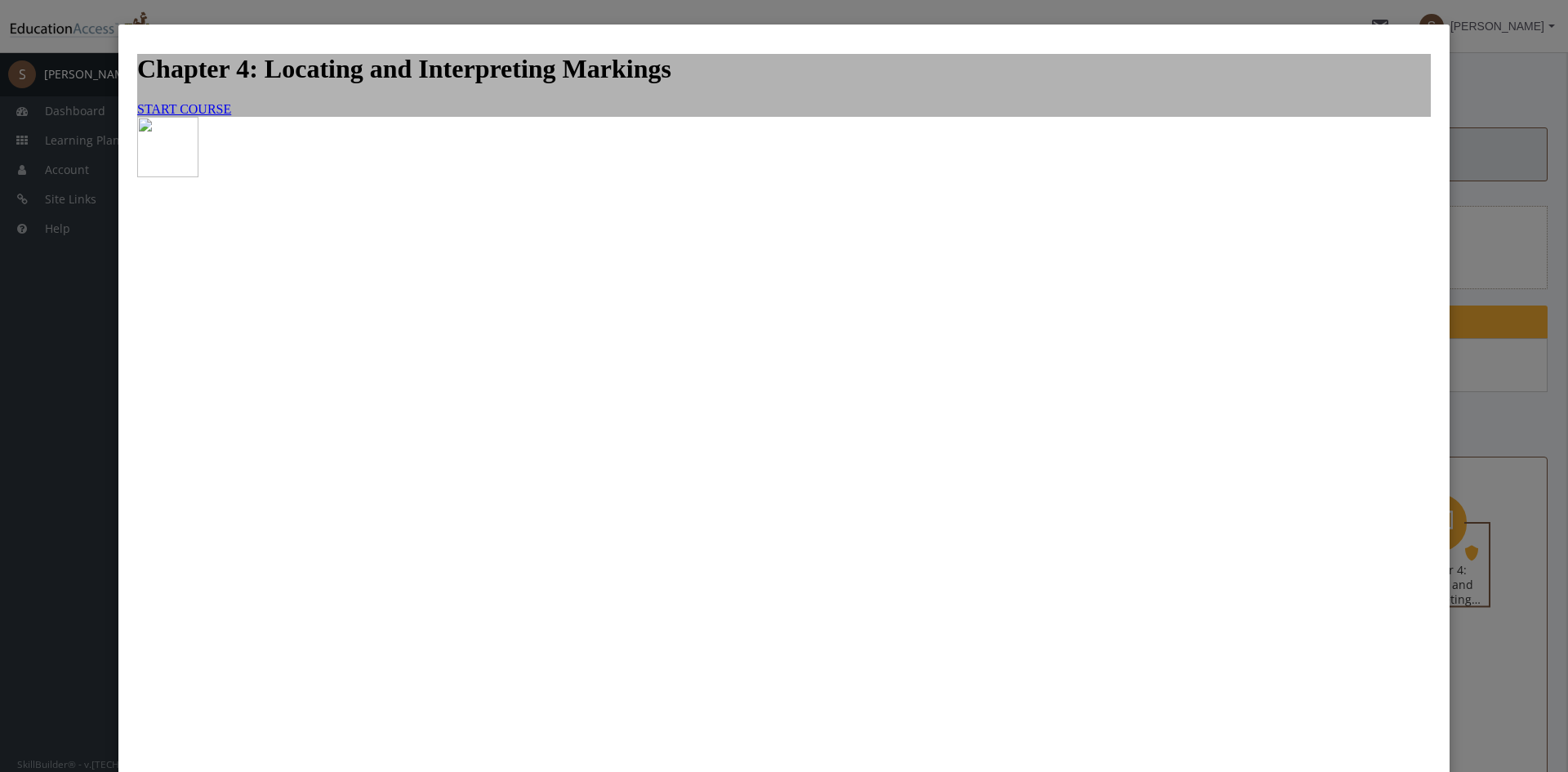
click at [231, 116] on link "START COURSE" at bounding box center [184, 109] width 94 height 14
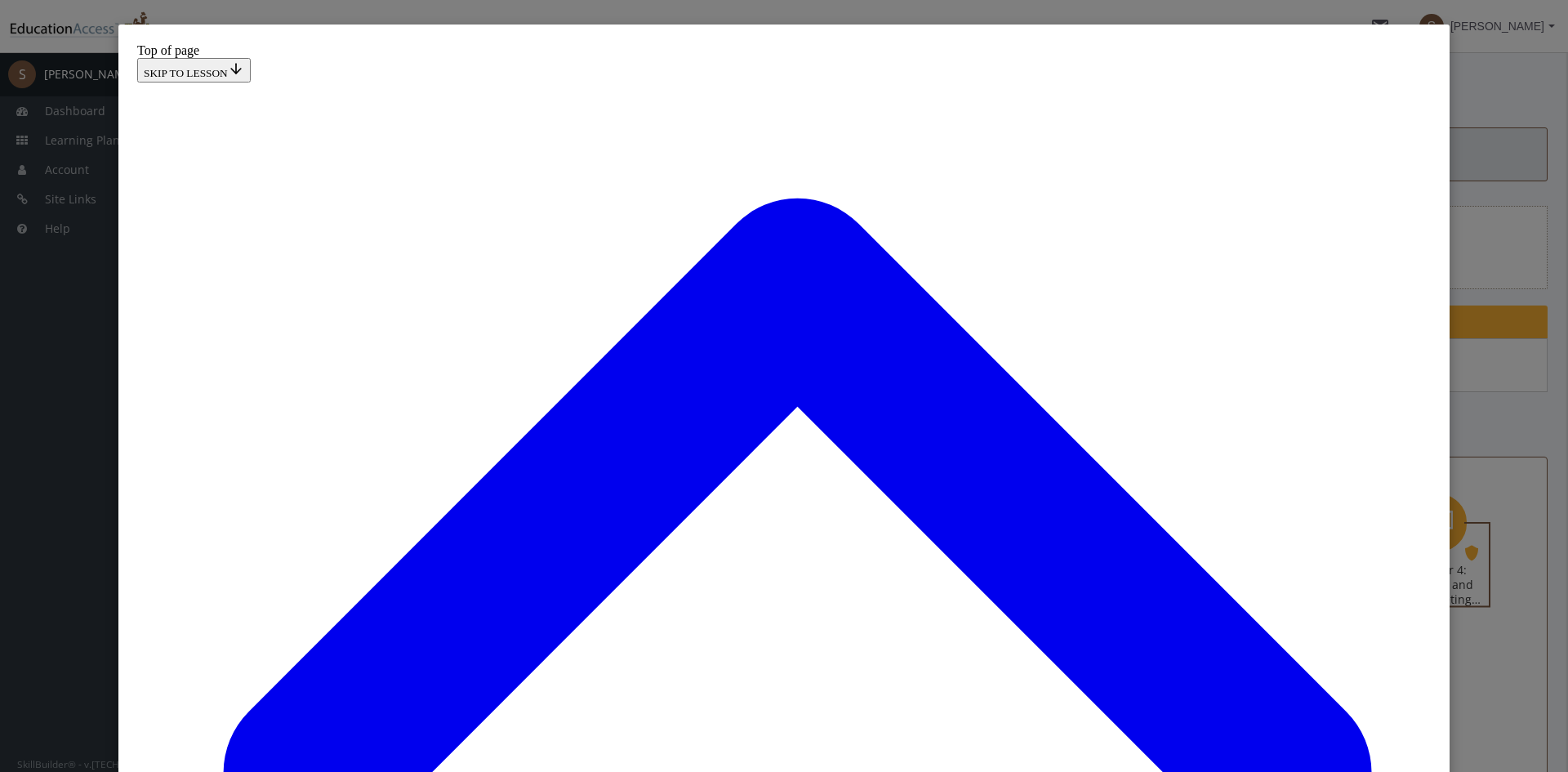
scroll to position [350, 0]
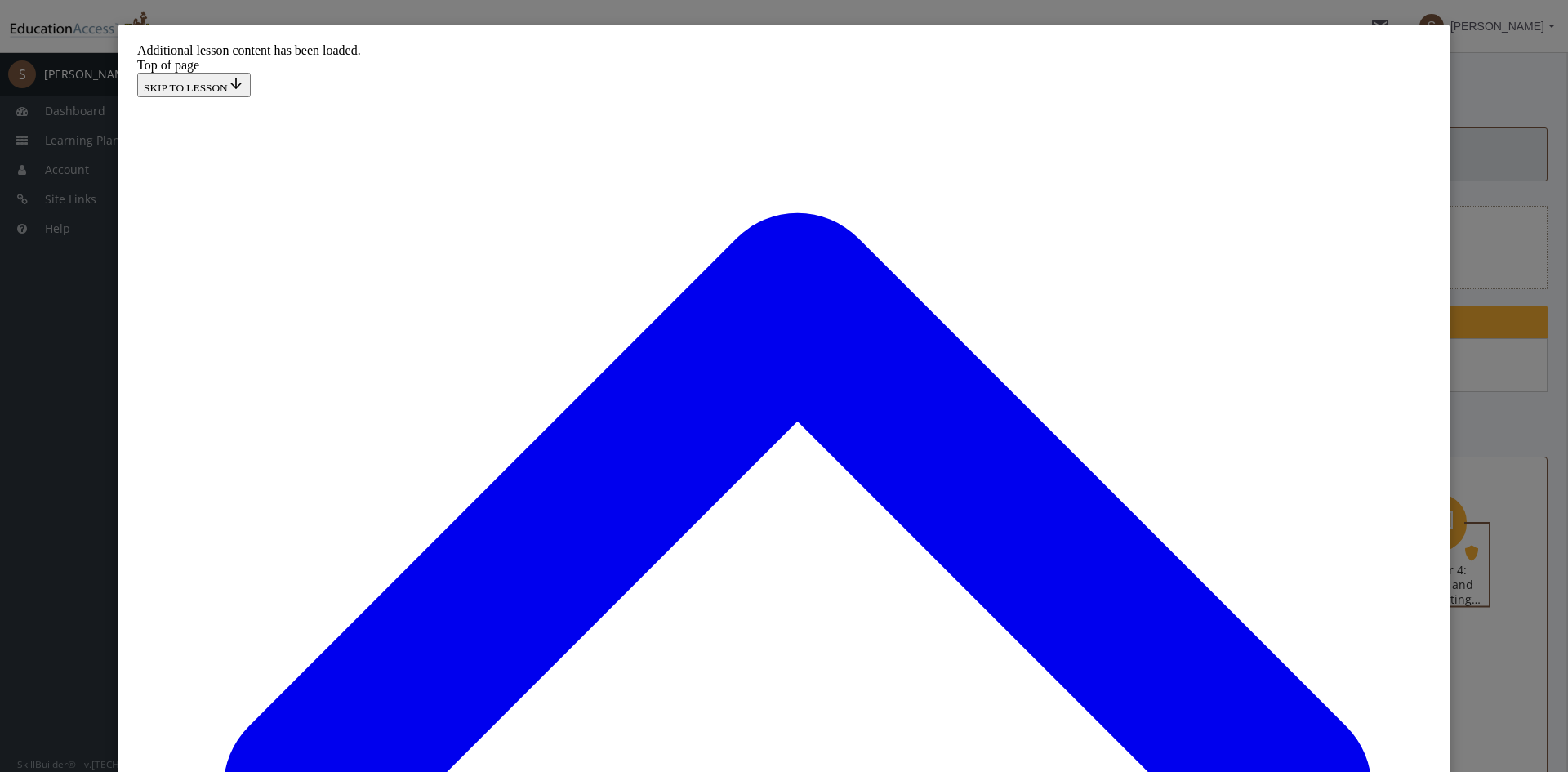
scroll to position [931, 0]
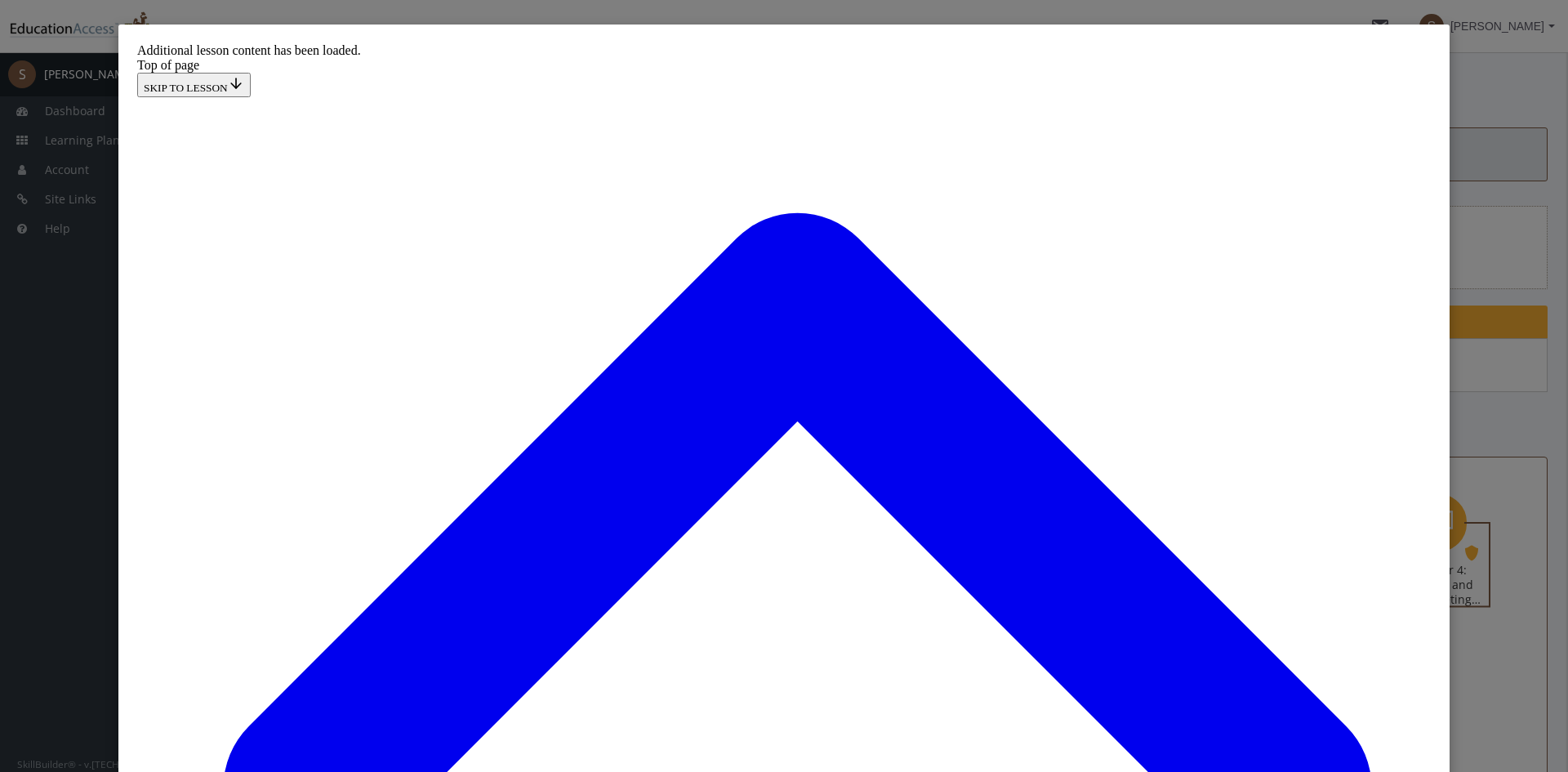
drag, startPoint x: 1183, startPoint y: 562, endPoint x: 1173, endPoint y: 563, distance: 10.0
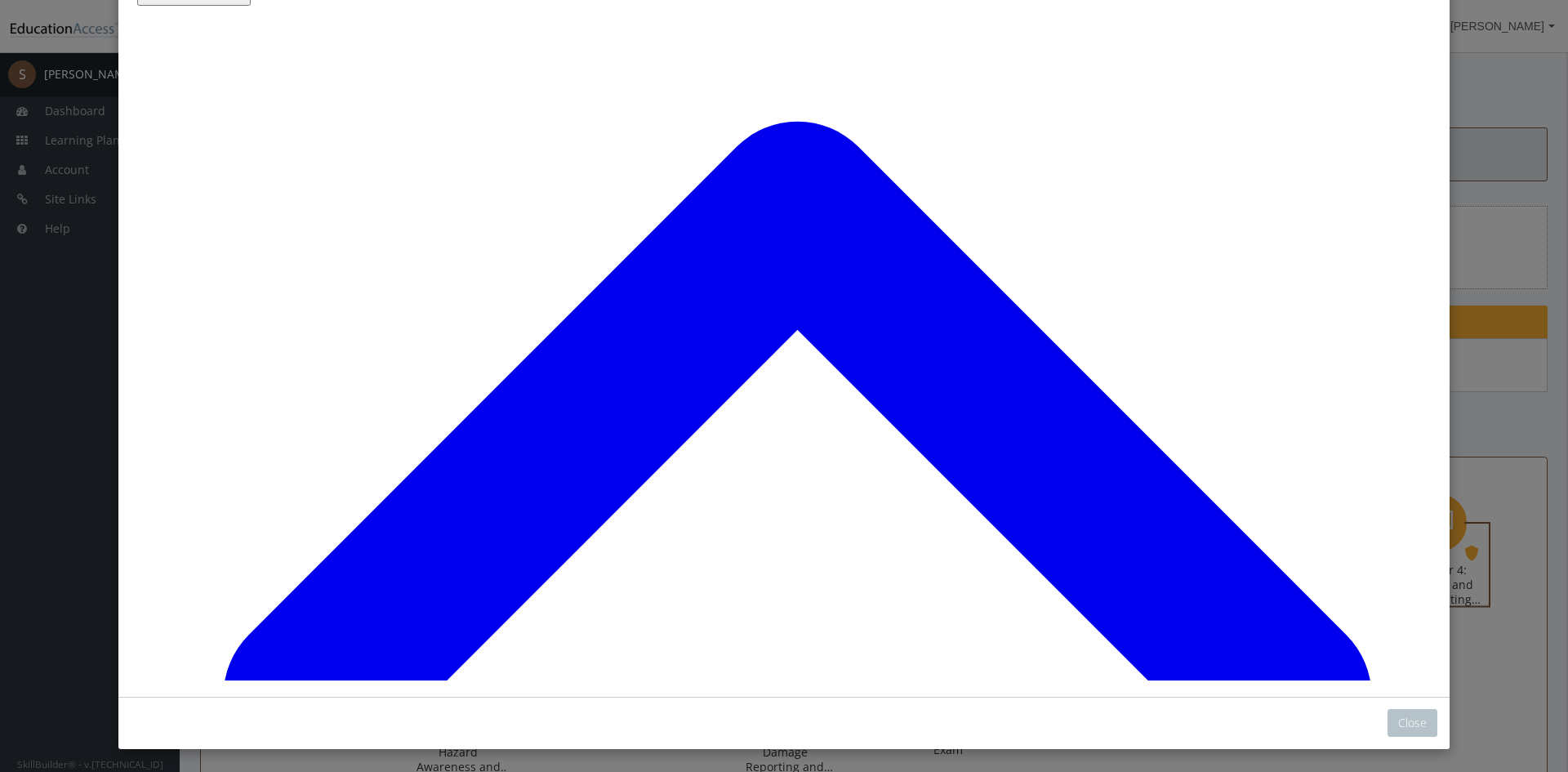
scroll to position [93, 0]
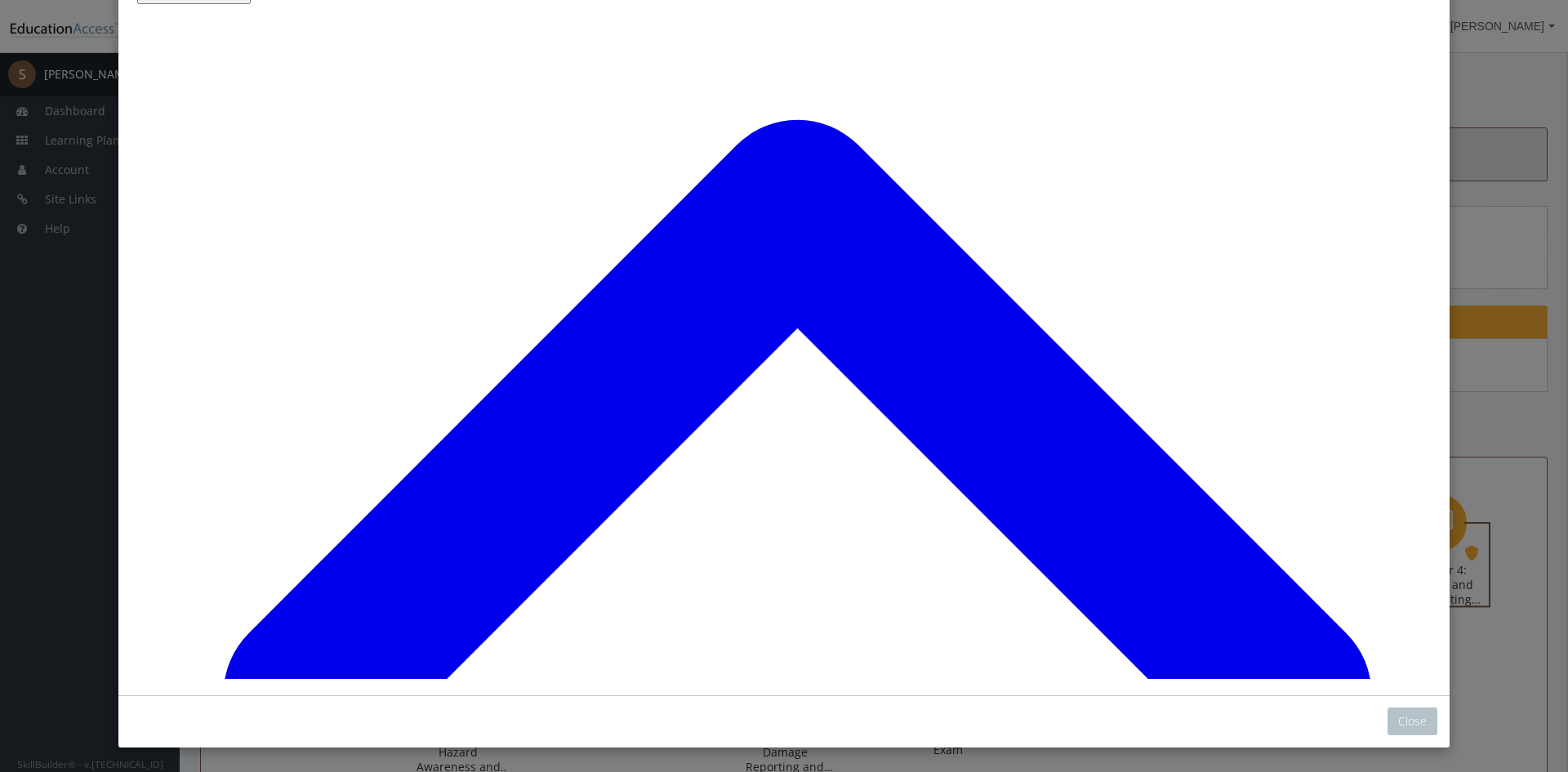
scroll to position [3423, 0]
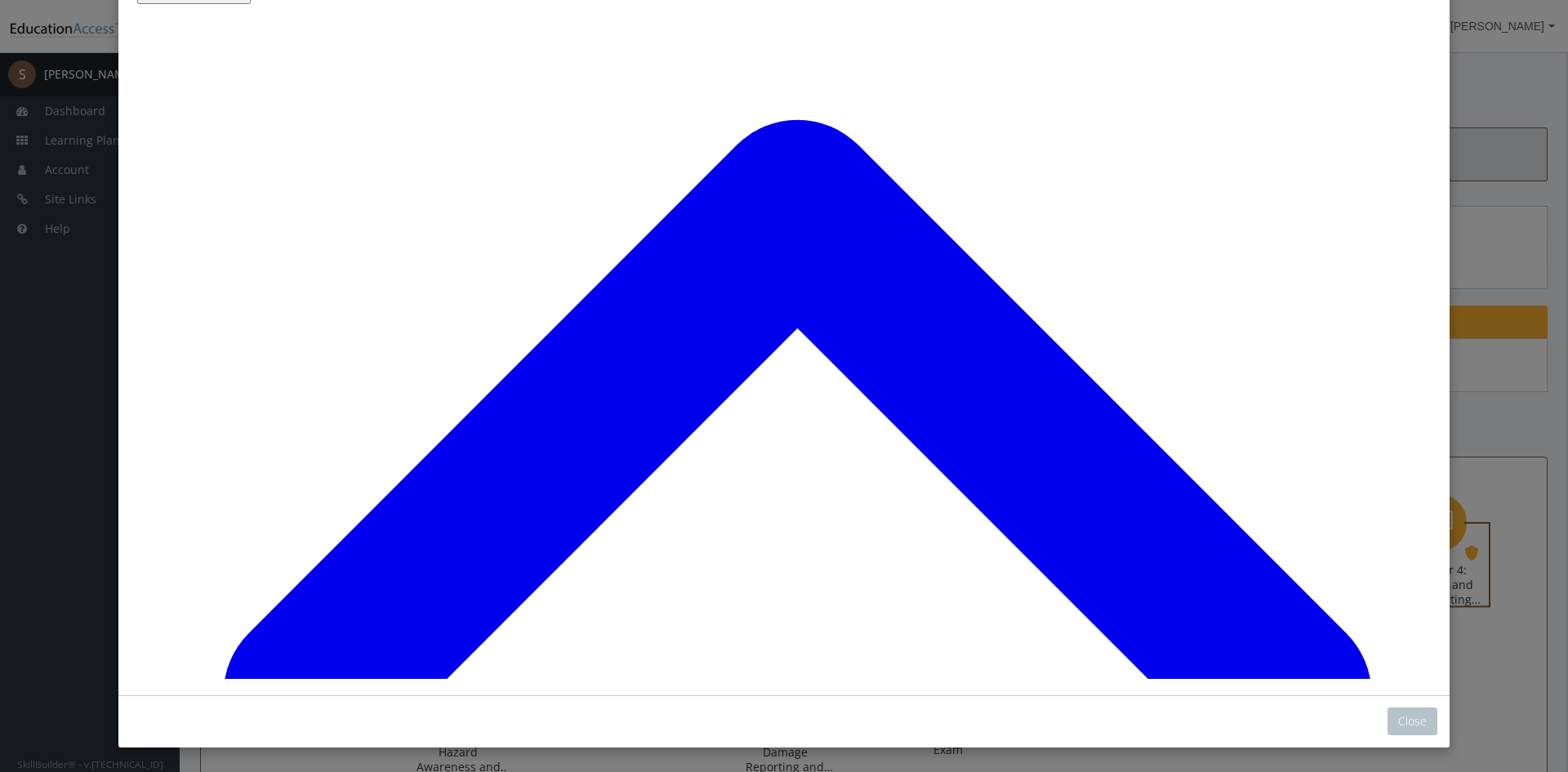
drag, startPoint x: 878, startPoint y: 134, endPoint x: 751, endPoint y: 568, distance: 452.2
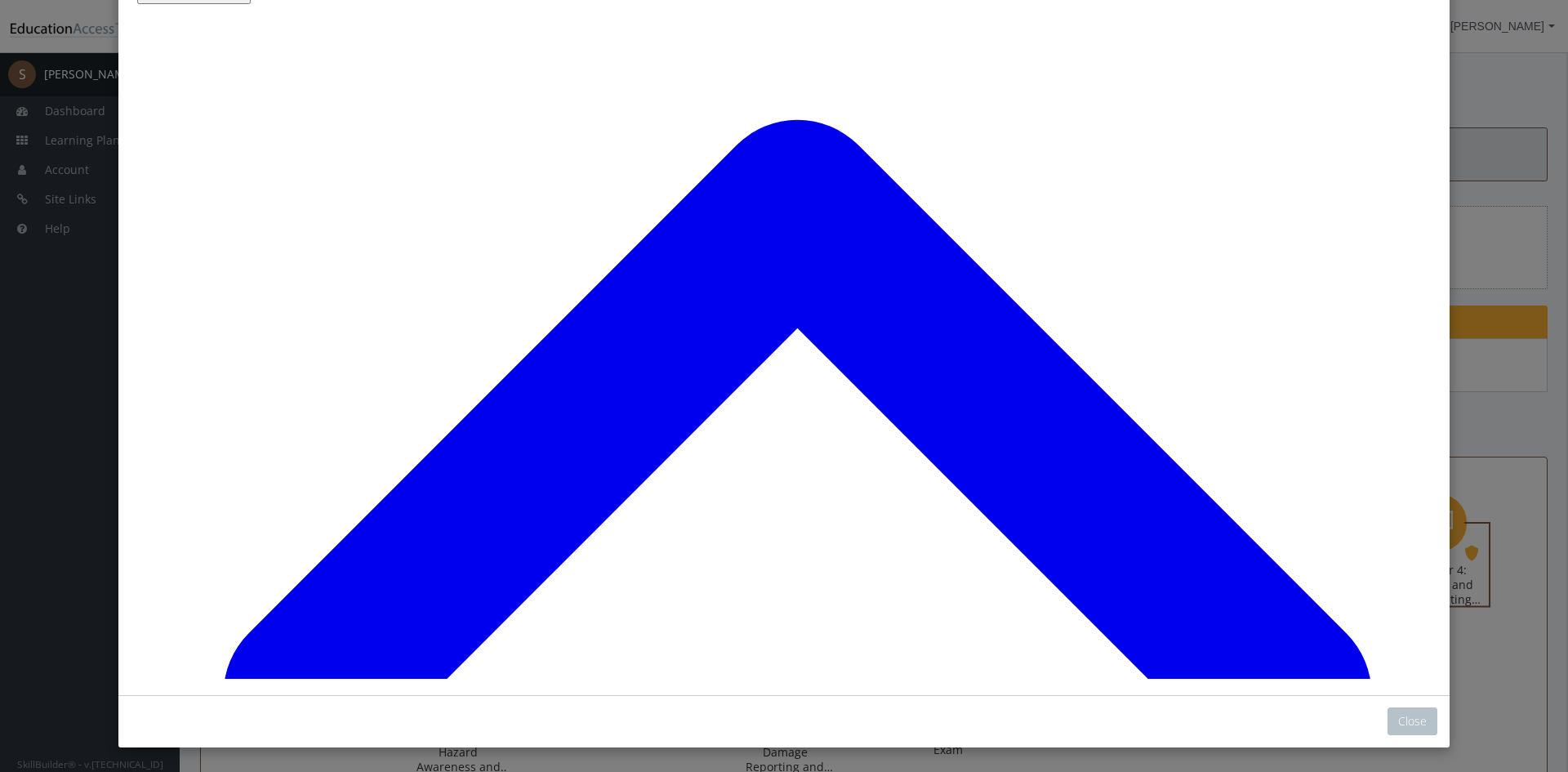
drag, startPoint x: 873, startPoint y: 119, endPoint x: 817, endPoint y: 222, distance: 117.2
drag, startPoint x: 666, startPoint y: 600, endPoint x: 711, endPoint y: 116, distance: 486.1
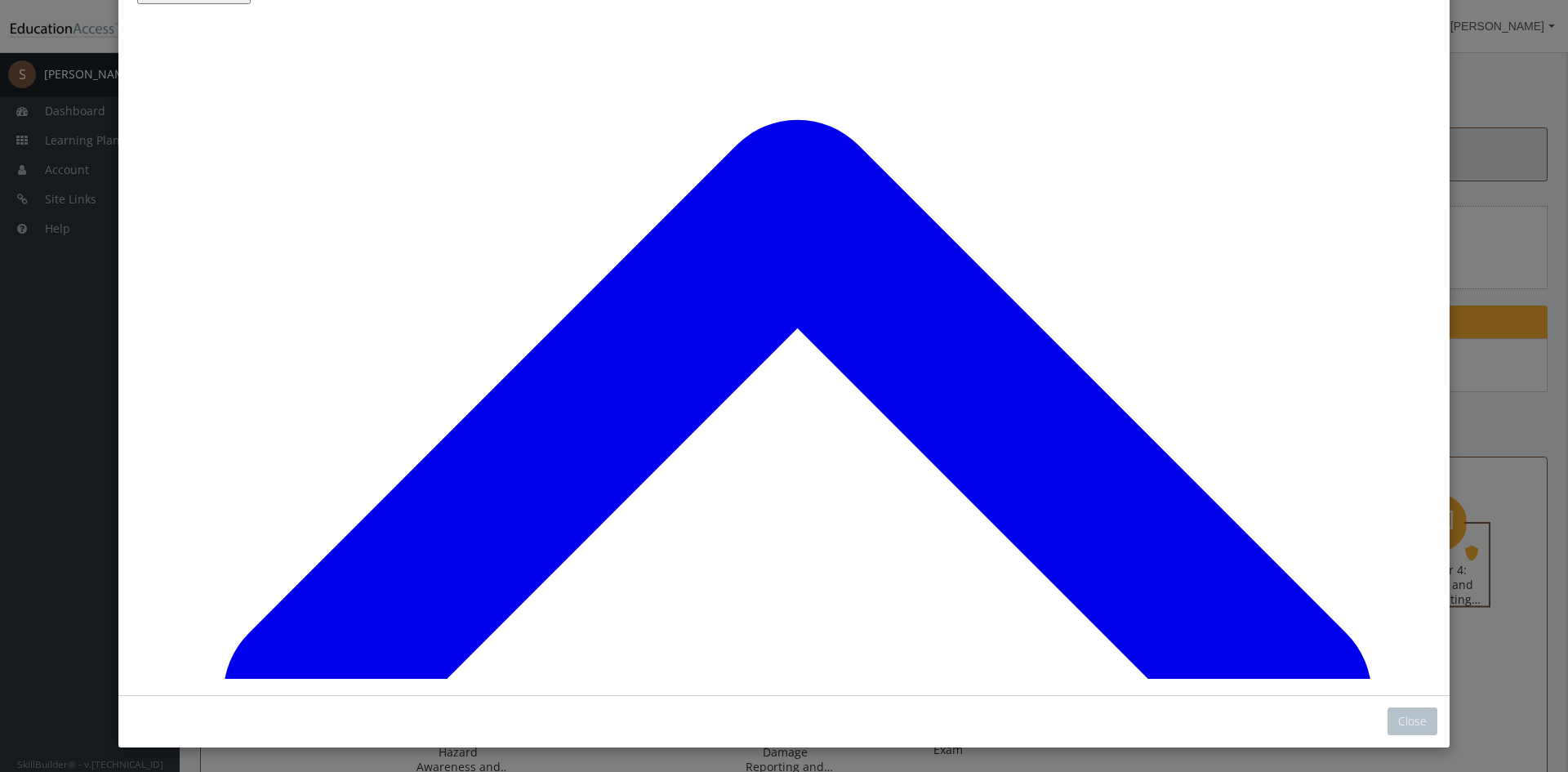
drag, startPoint x: 704, startPoint y: 596, endPoint x: 680, endPoint y: 646, distance: 55.5
drag, startPoint x: 619, startPoint y: 294, endPoint x: 624, endPoint y: 465, distance: 171.1
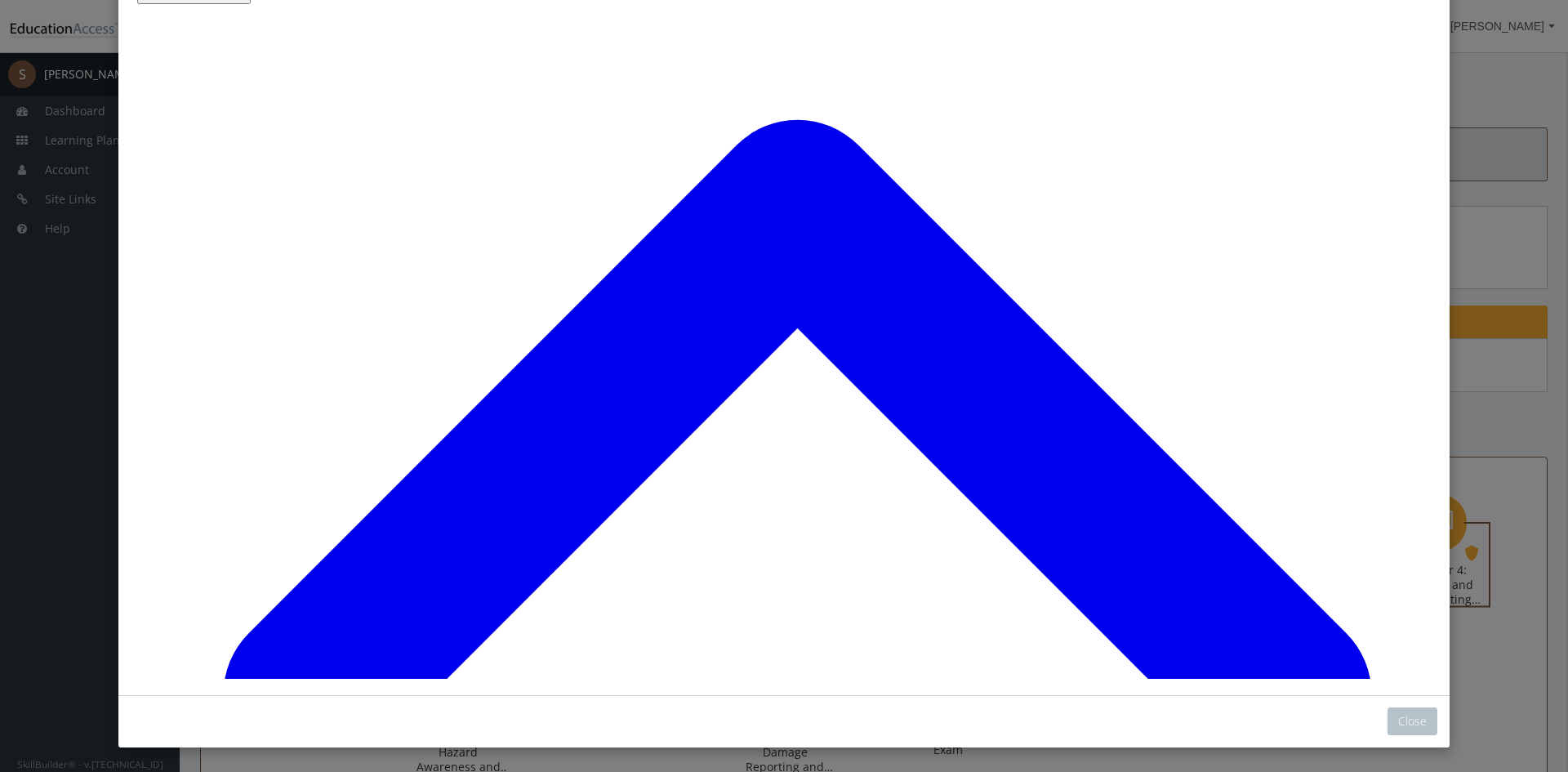
drag, startPoint x: 700, startPoint y: 432, endPoint x: 665, endPoint y: 267, distance: 168.7
drag, startPoint x: 662, startPoint y: 296, endPoint x: 726, endPoint y: 417, distance: 136.9
drag, startPoint x: 645, startPoint y: 320, endPoint x: 730, endPoint y: 402, distance: 118.1
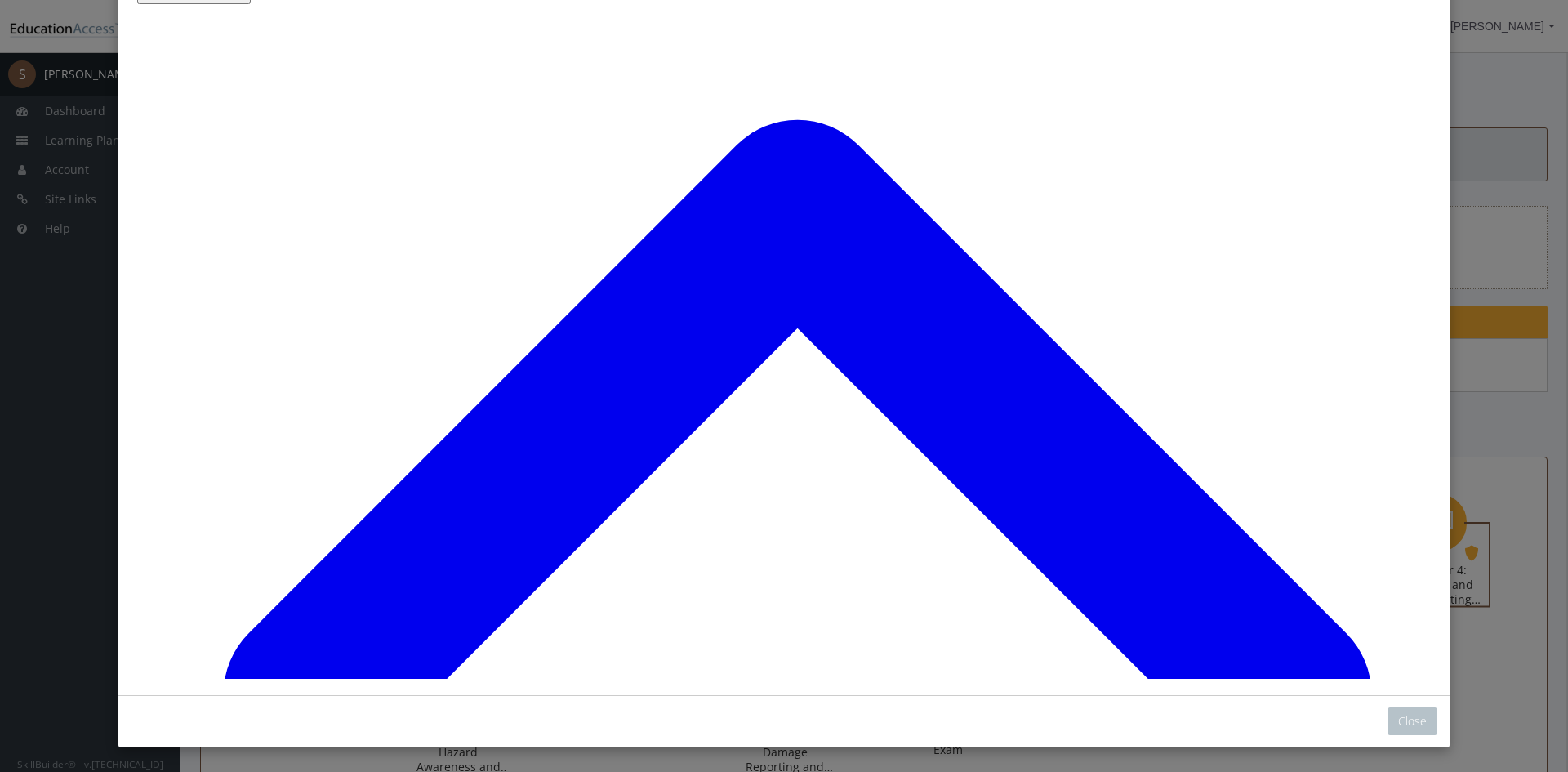
scroll to position [5403, 0]
drag, startPoint x: 681, startPoint y: 552, endPoint x: 724, endPoint y: 477, distance: 86.5
drag, startPoint x: 680, startPoint y: 552, endPoint x: 742, endPoint y: 626, distance: 96.5
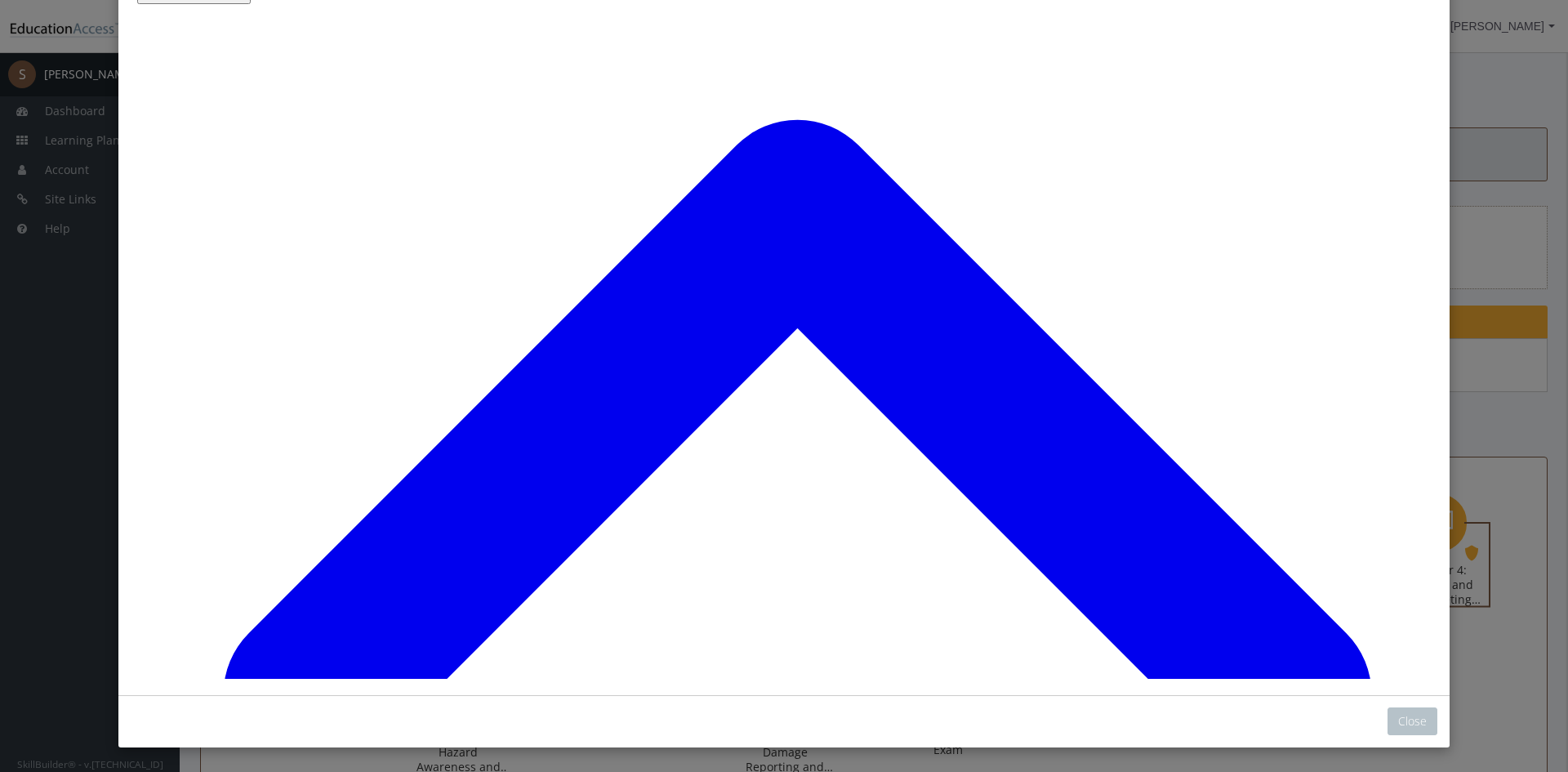
drag, startPoint x: 718, startPoint y: 373, endPoint x: 769, endPoint y: 372, distance: 51.0
drag, startPoint x: 729, startPoint y: 656, endPoint x: 799, endPoint y: 656, distance: 70.0
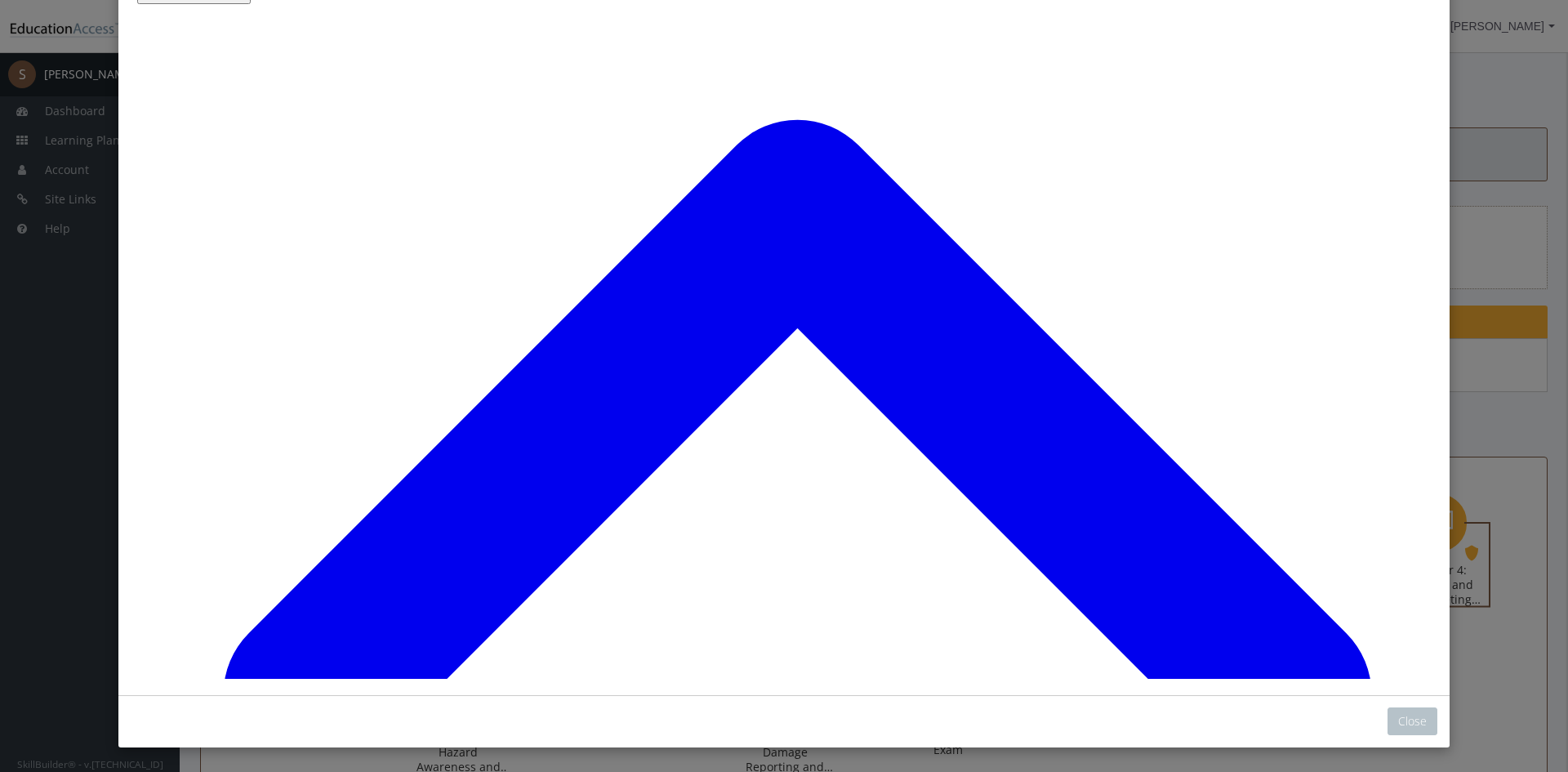
drag, startPoint x: 730, startPoint y: 615, endPoint x: 772, endPoint y: 599, distance: 44.9
drag, startPoint x: 697, startPoint y: 183, endPoint x: 808, endPoint y: 191, distance: 111.3
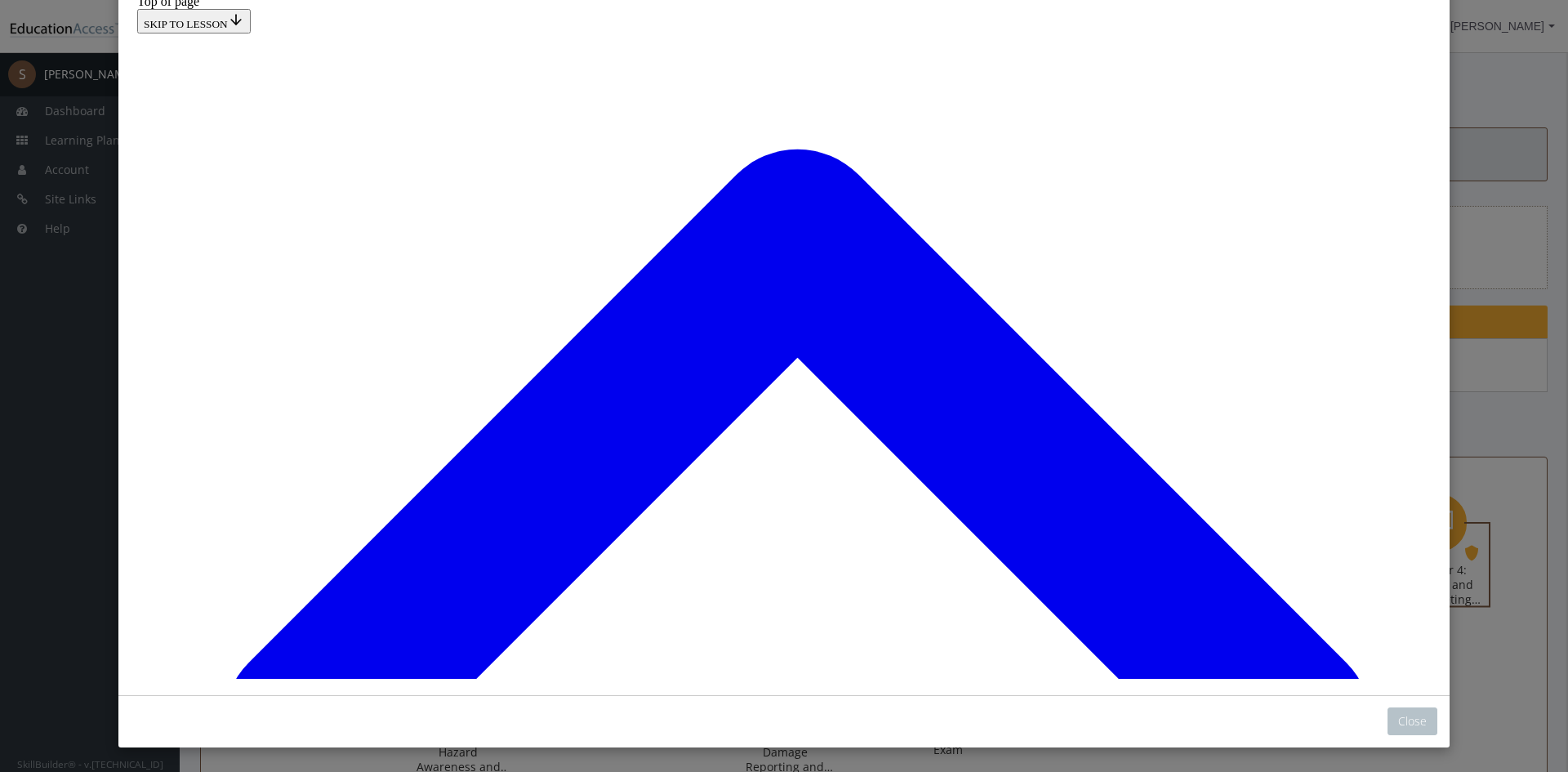
scroll to position [5407, 0]
drag, startPoint x: 695, startPoint y: 480, endPoint x: 654, endPoint y: 478, distance: 41.0
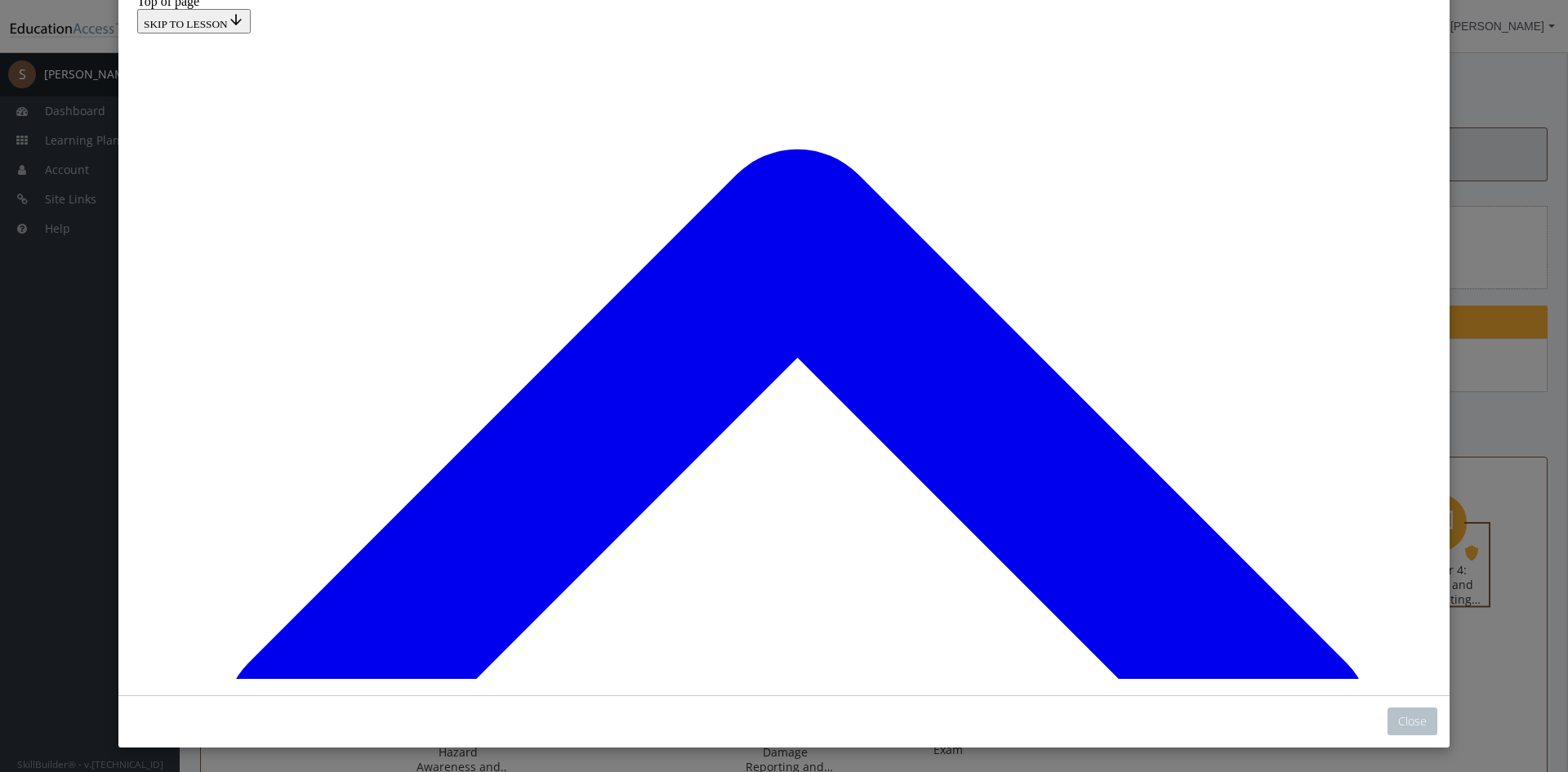
scroll to position [5177, 0]
drag, startPoint x: 639, startPoint y: 516, endPoint x: 703, endPoint y: 308, distance: 217.6
drag, startPoint x: 631, startPoint y: 620, endPoint x: 671, endPoint y: 223, distance: 399.0
drag, startPoint x: 685, startPoint y: 487, endPoint x: 710, endPoint y: 349, distance: 140.2
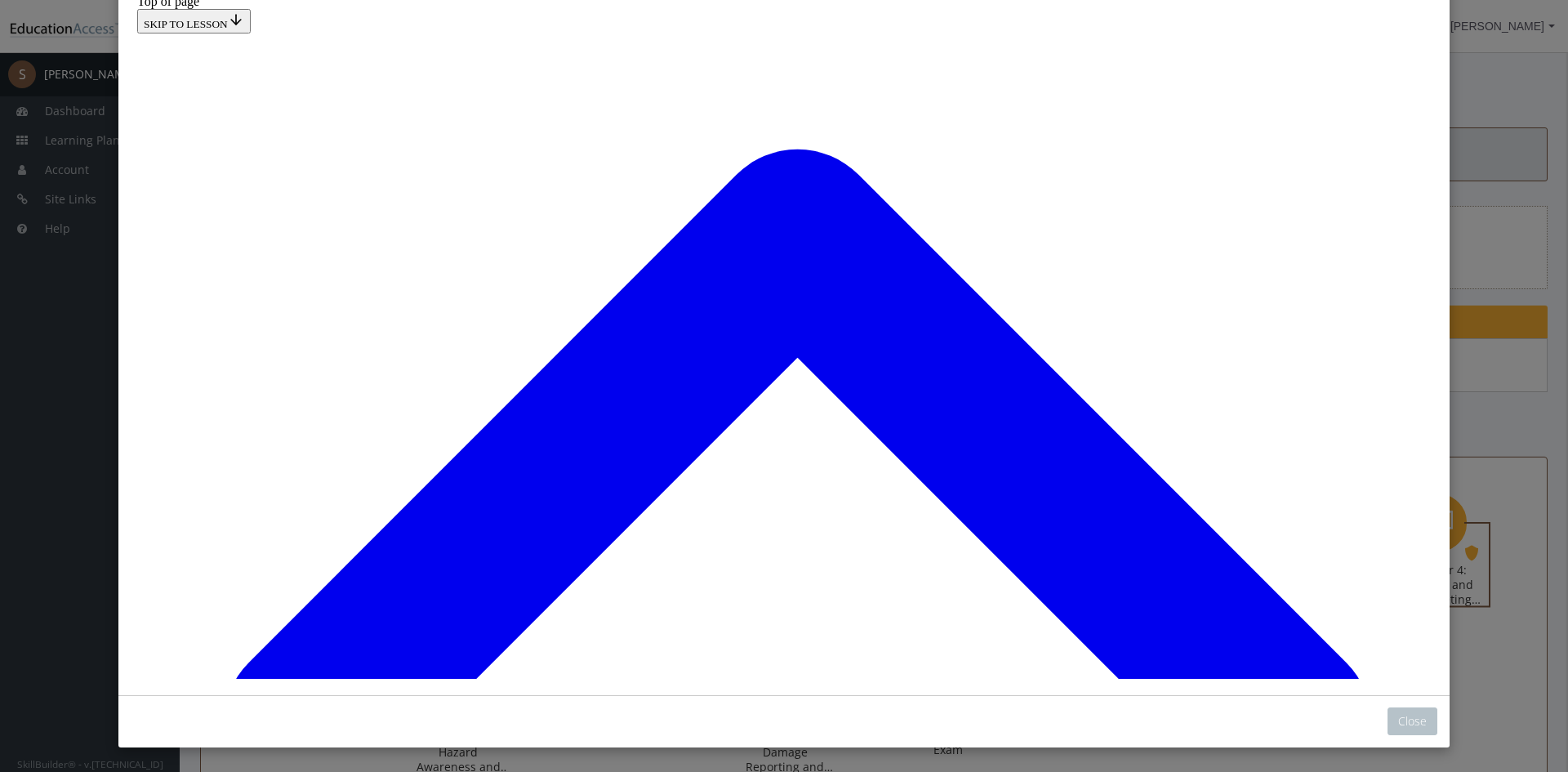
drag, startPoint x: 654, startPoint y: 361, endPoint x: 695, endPoint y: 288, distance: 83.7
drag, startPoint x: 698, startPoint y: 488, endPoint x: 717, endPoint y: 343, distance: 146.2
drag, startPoint x: 670, startPoint y: 428, endPoint x: 718, endPoint y: 485, distance: 74.5
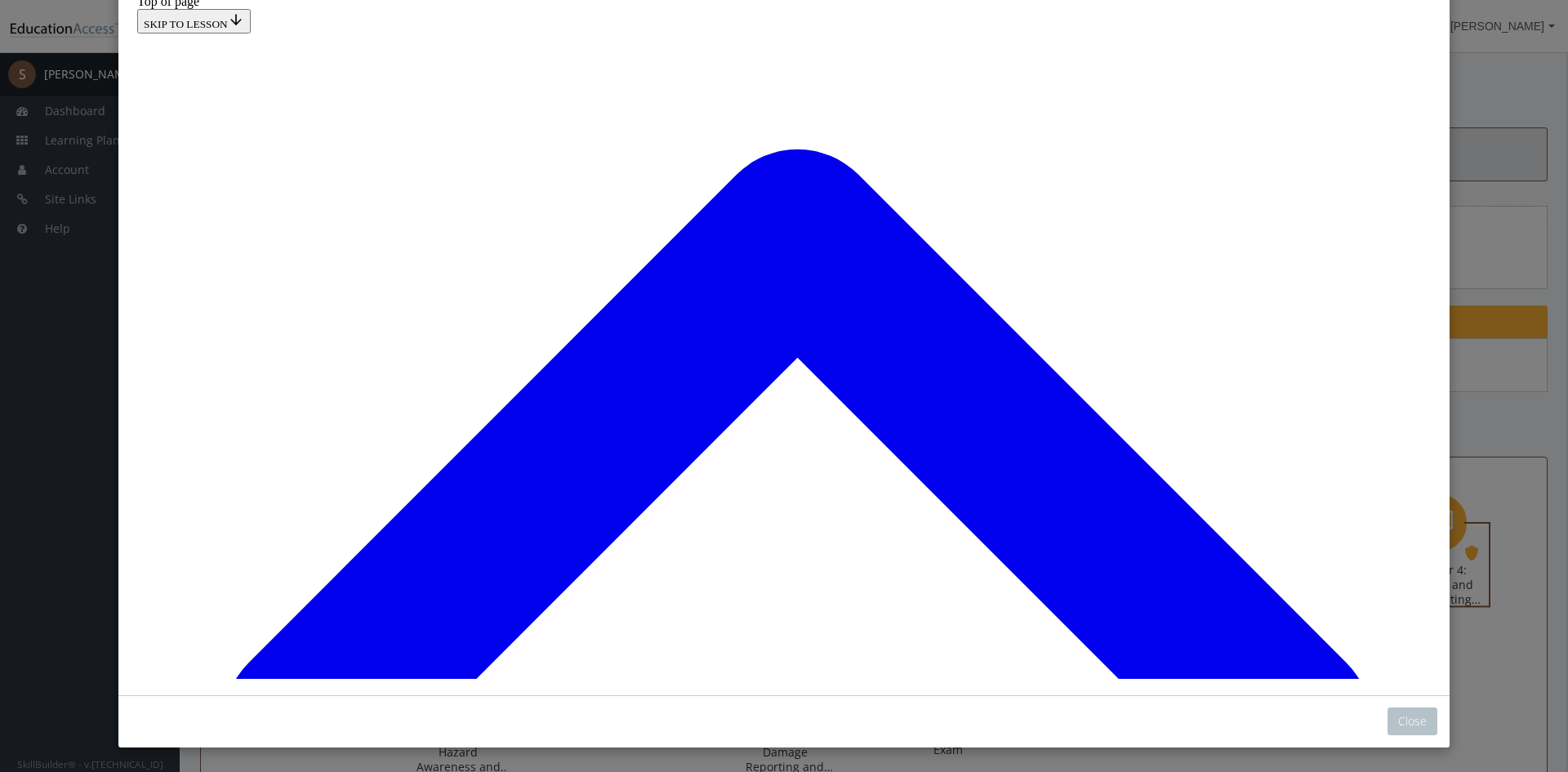
scroll to position [5348, 0]
drag, startPoint x: 712, startPoint y: 629, endPoint x: 727, endPoint y: 626, distance: 15.3
drag, startPoint x: 729, startPoint y: 548, endPoint x: 764, endPoint y: 522, distance: 43.6
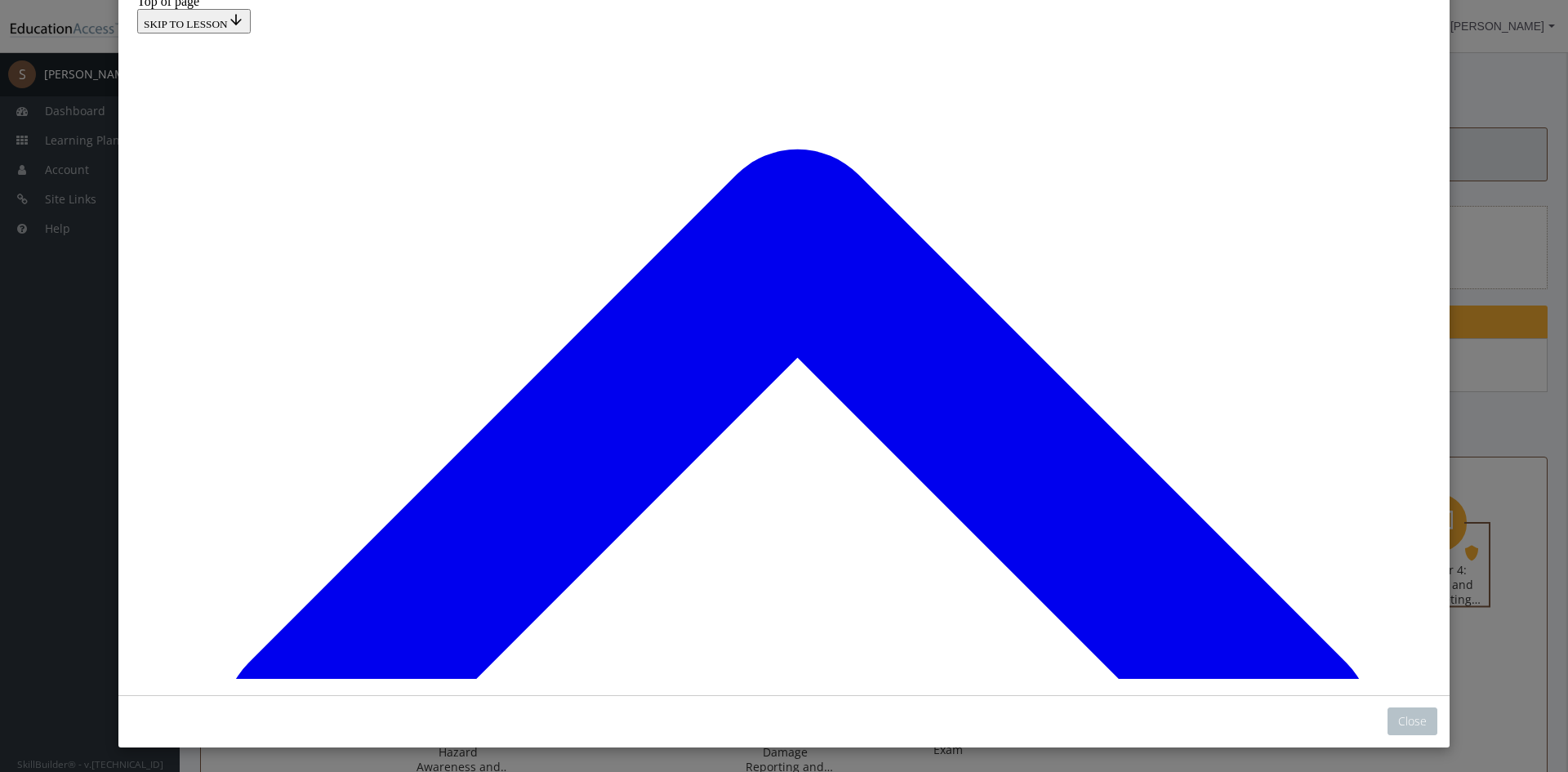
drag, startPoint x: 749, startPoint y: 409, endPoint x: 783, endPoint y: 409, distance: 34.0
drag, startPoint x: 739, startPoint y: 343, endPoint x: 788, endPoint y: 342, distance: 49.0
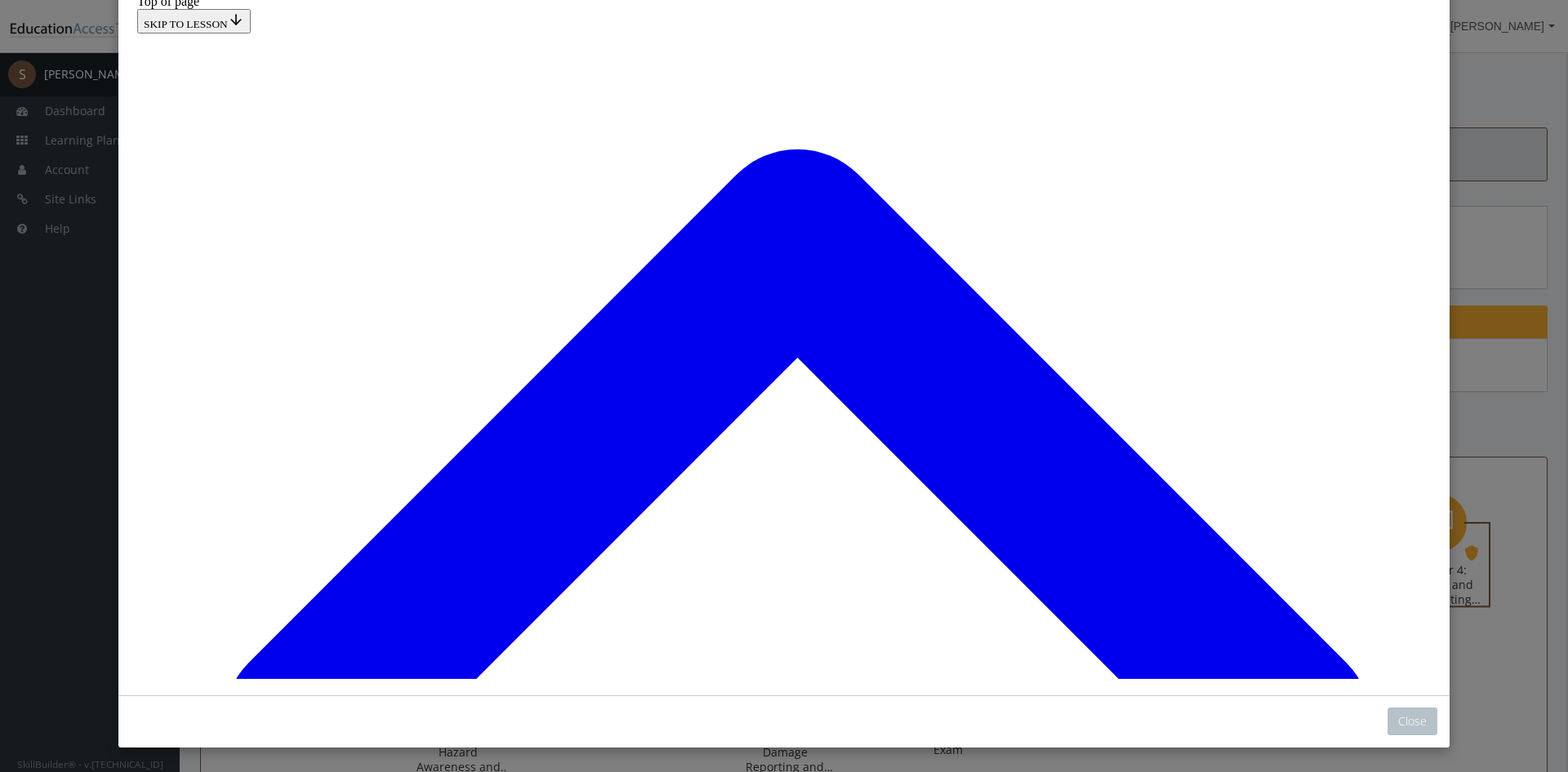
drag, startPoint x: 727, startPoint y: 408, endPoint x: 739, endPoint y: 405, distance: 12.4
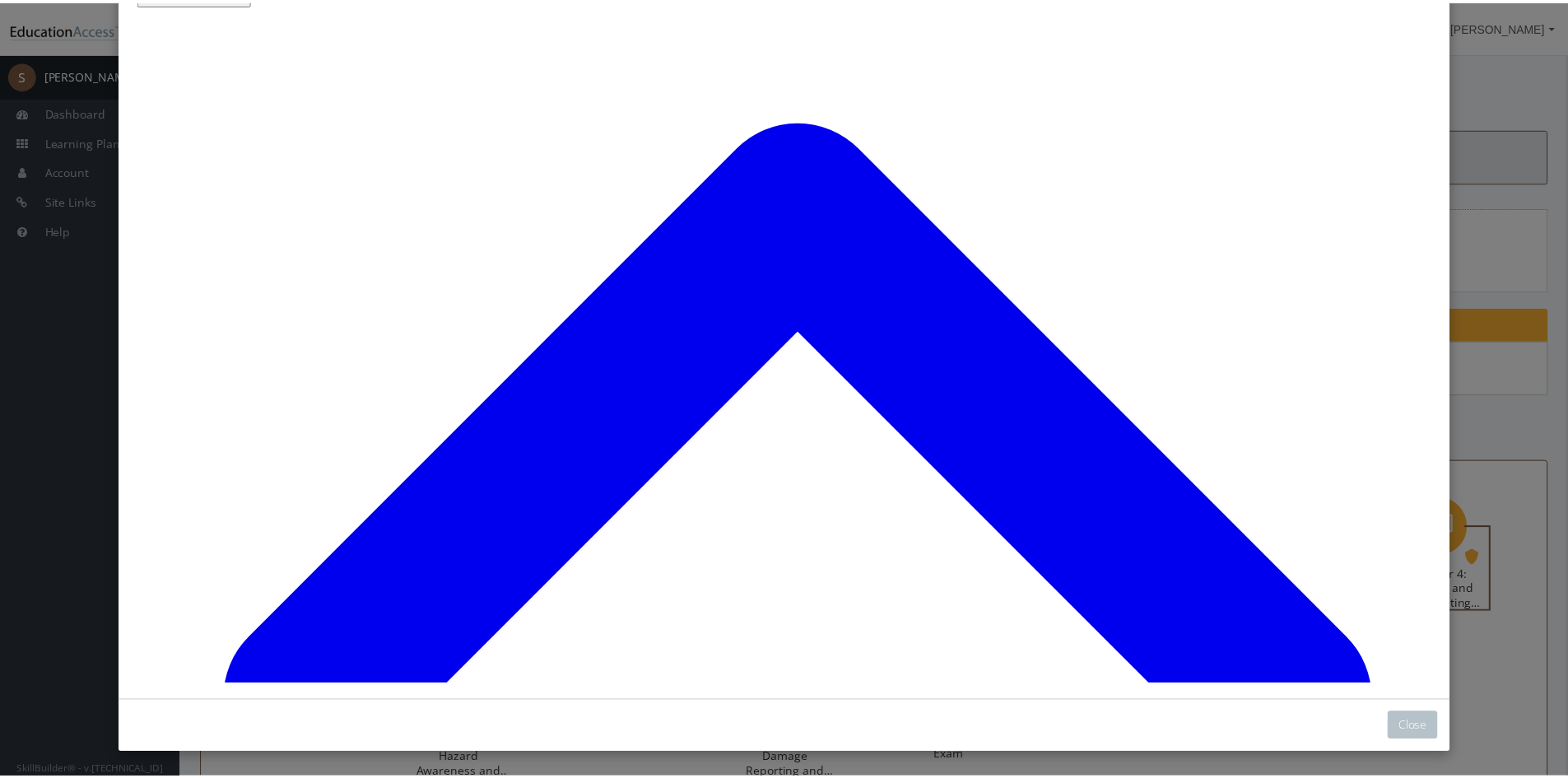
scroll to position [5859, 0]
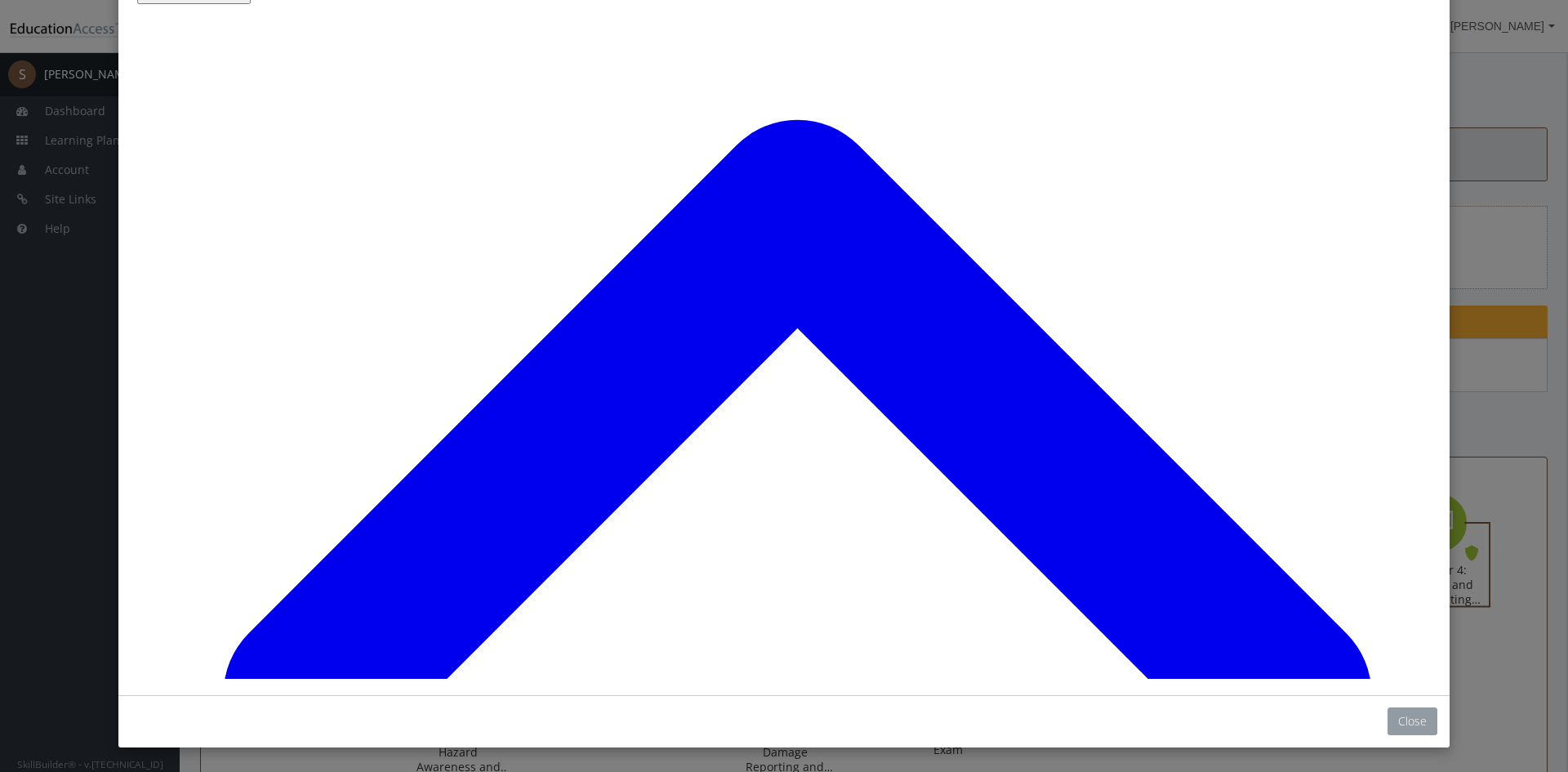
click at [1405, 711] on button "Close" at bounding box center [1411, 721] width 50 height 27
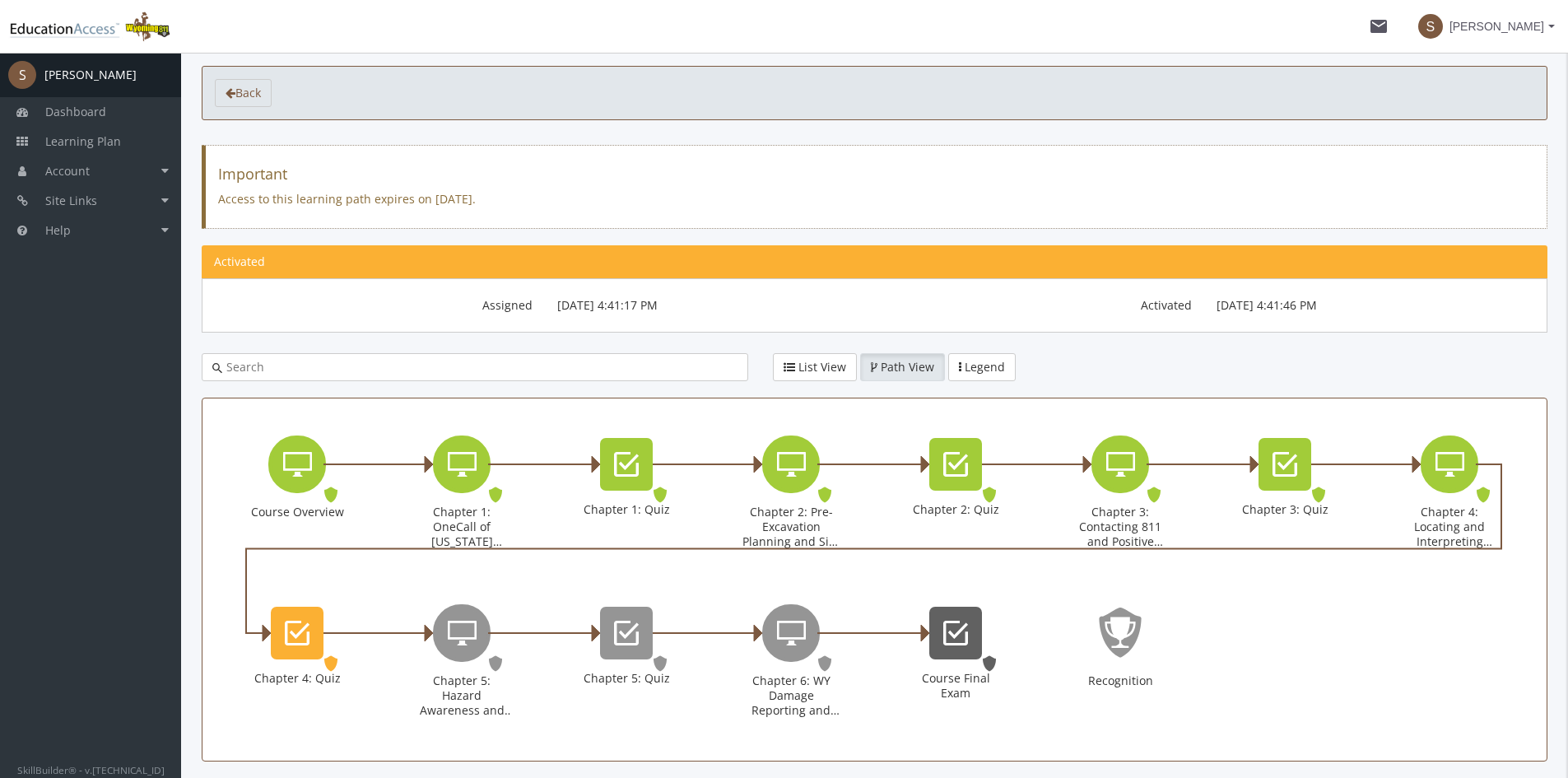
scroll to position [128, 0]
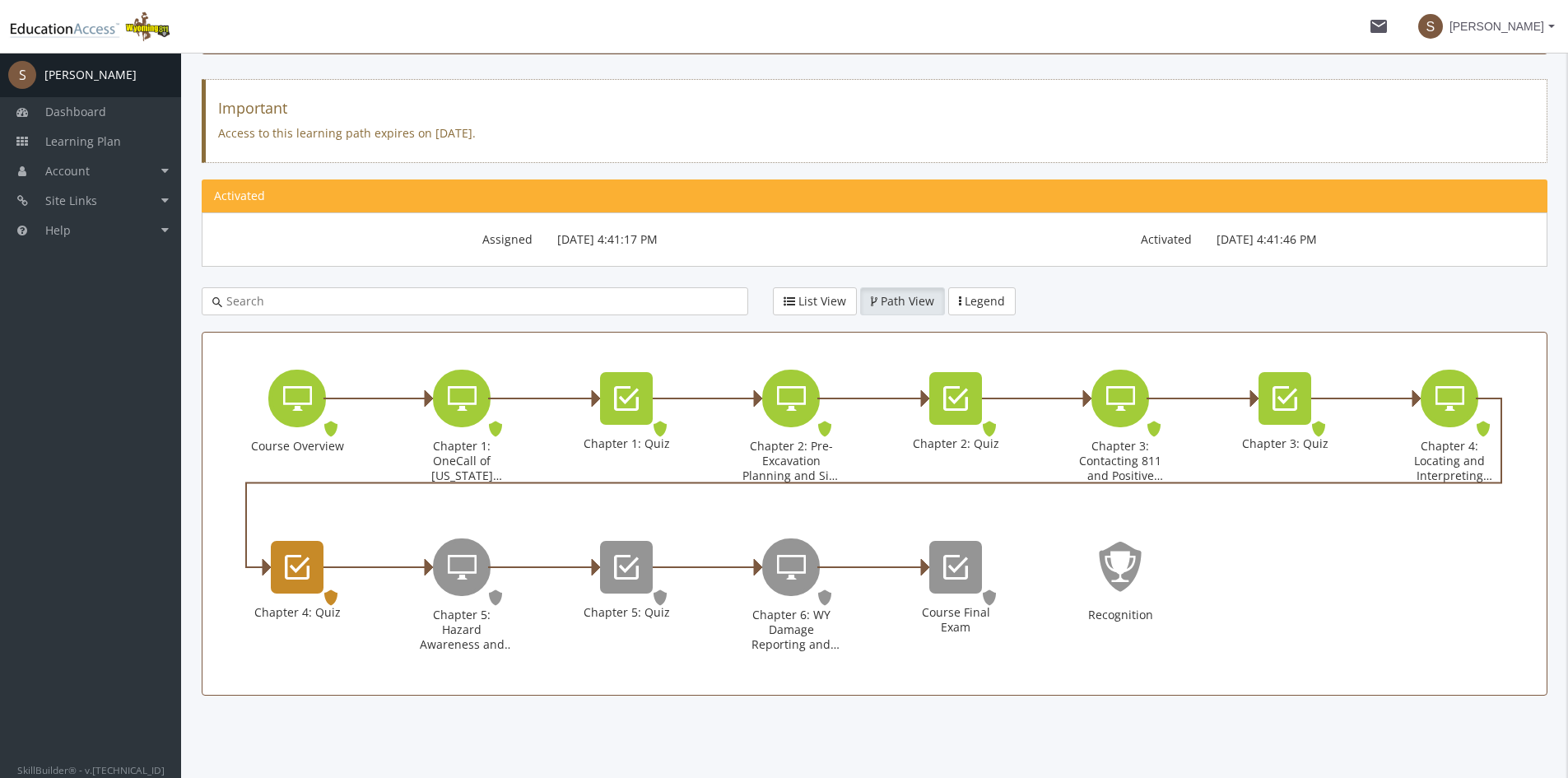
click at [317, 554] on div "Chapter 4: Quiz" at bounding box center [297, 566] width 52 height 52
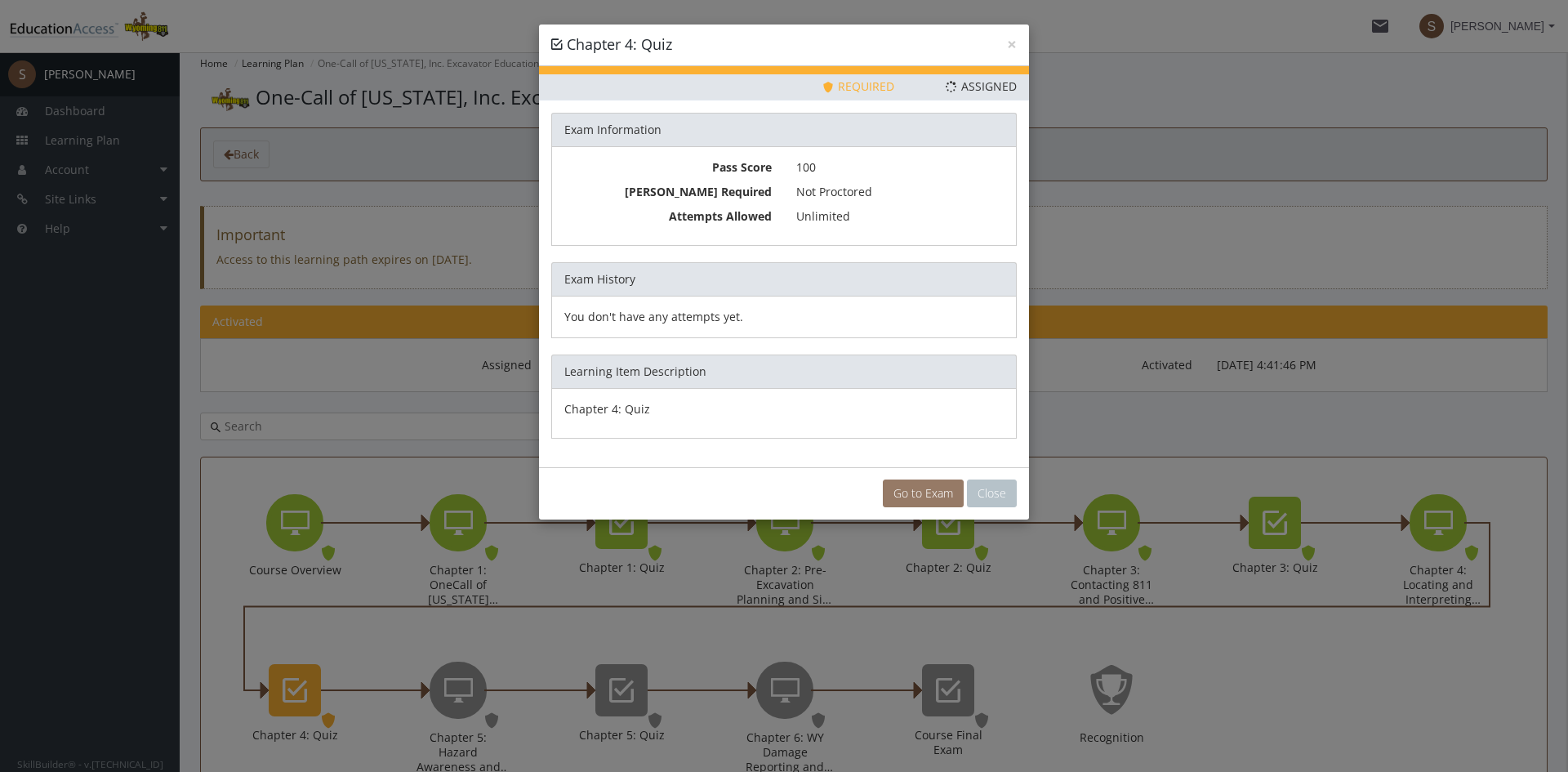
click at [883, 487] on link "Go to Exam" at bounding box center [922, 493] width 81 height 27
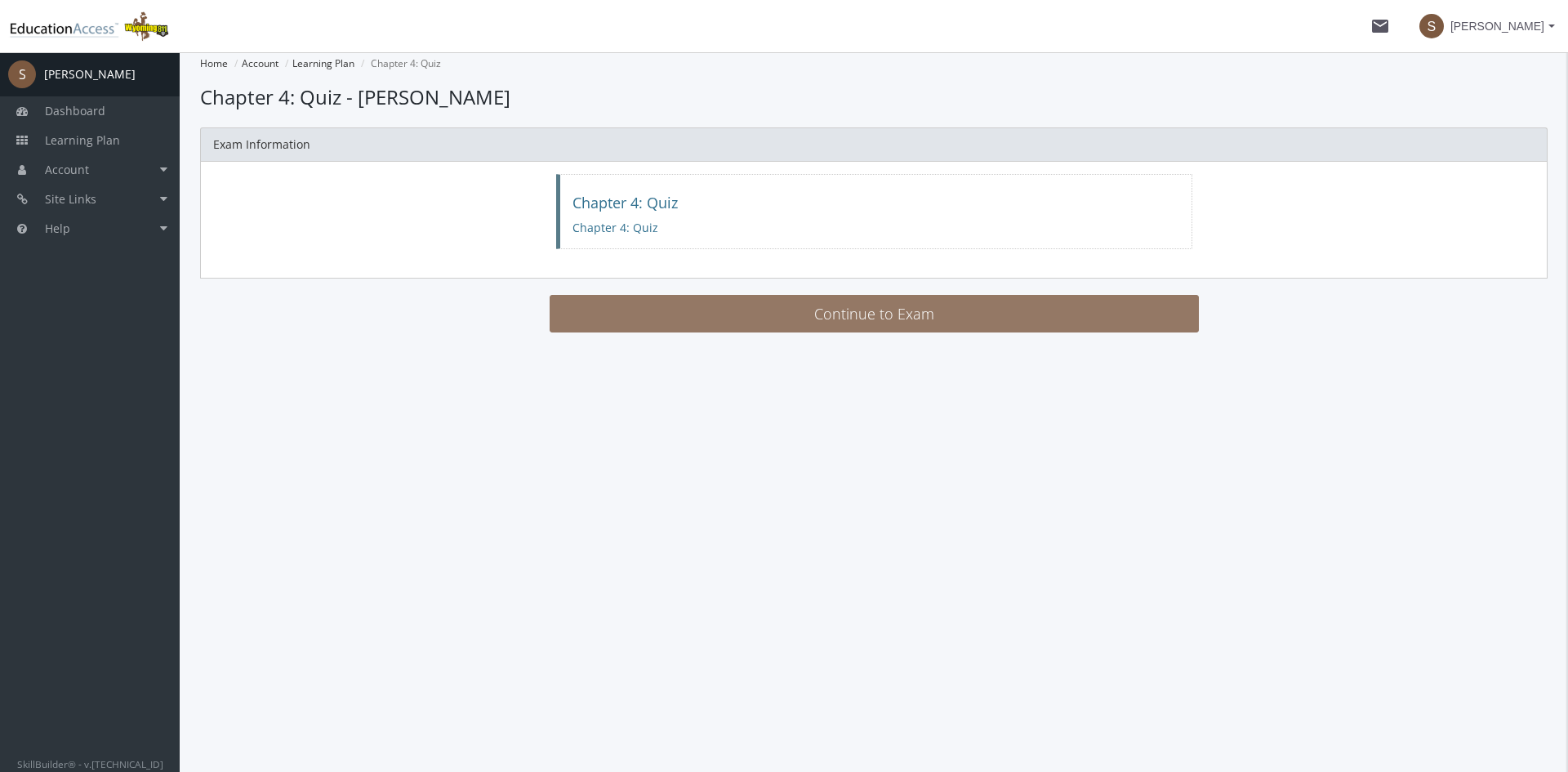
click at [696, 304] on button "Continue to Exam" at bounding box center [874, 313] width 650 height 37
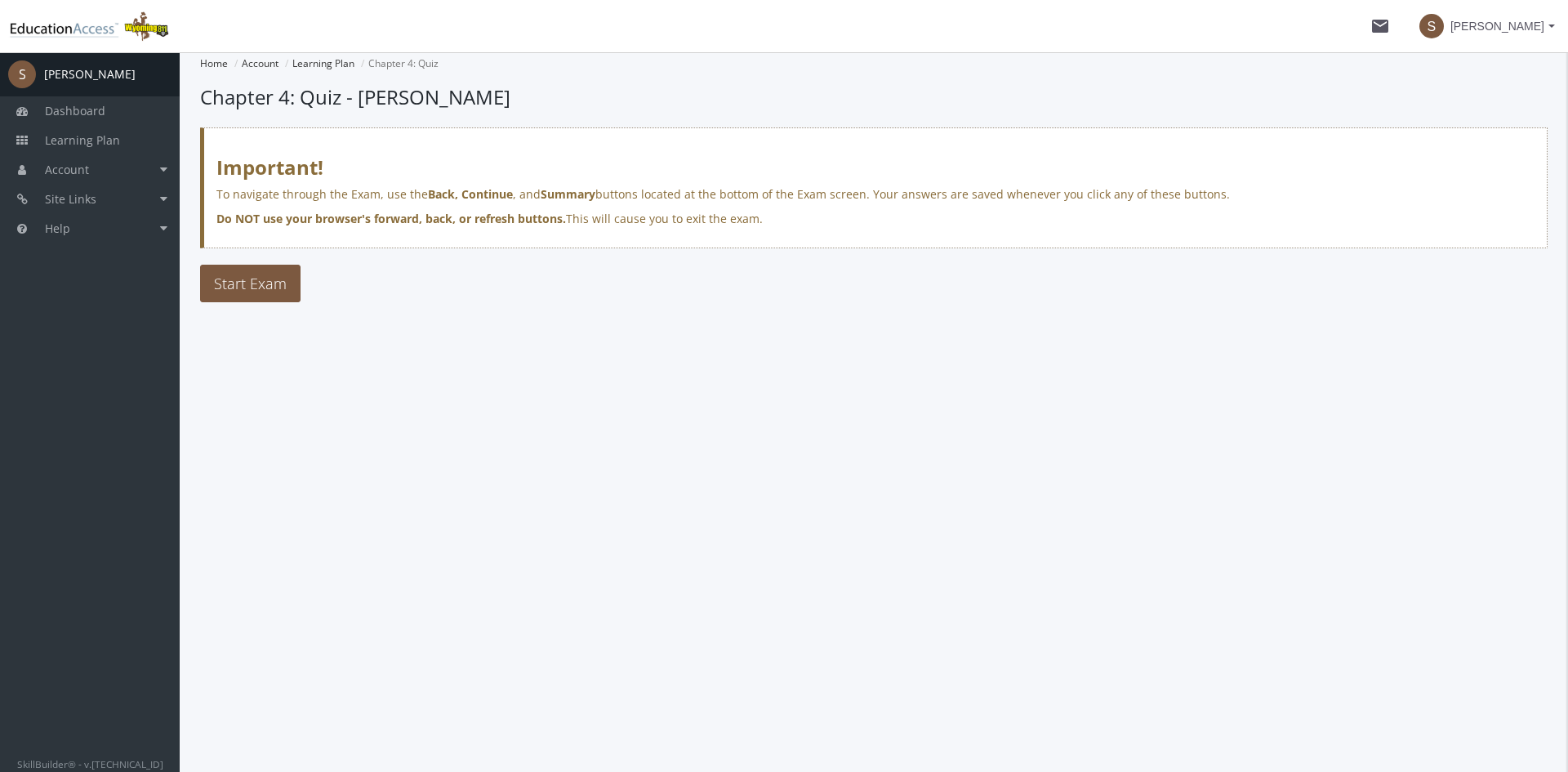
click at [279, 306] on main-section "Home Account Learning Plan Chapter 4: Quiz Chapter 4: Quiz - [PERSON_NAME] Impo…" at bounding box center [874, 209] width 1347 height 315
click at [277, 295] on button "Start Exam" at bounding box center [250, 283] width 101 height 37
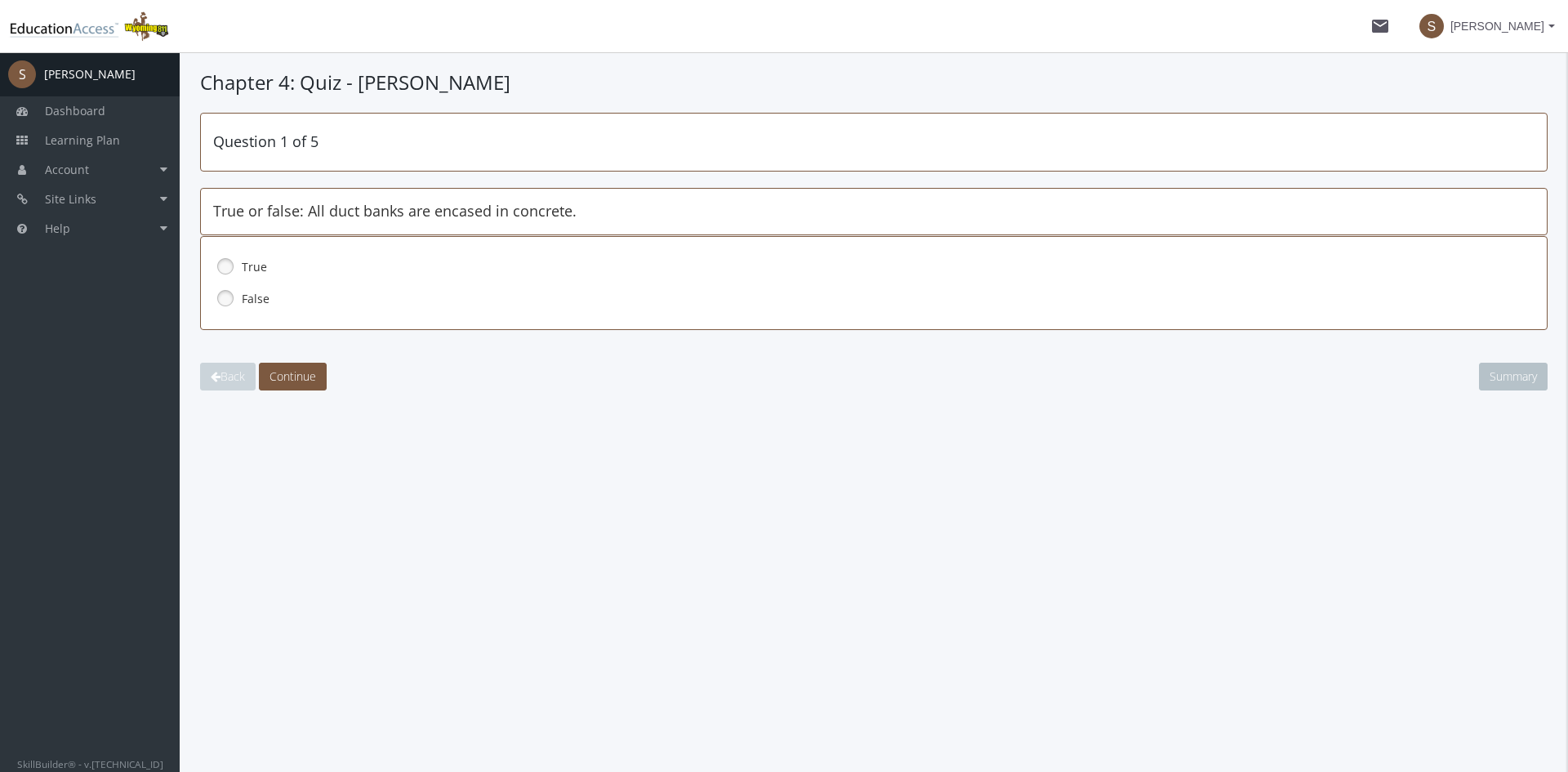
click at [220, 264] on link at bounding box center [225, 266] width 24 height 24
click at [287, 375] on span "Continue" at bounding box center [292, 377] width 47 height 16
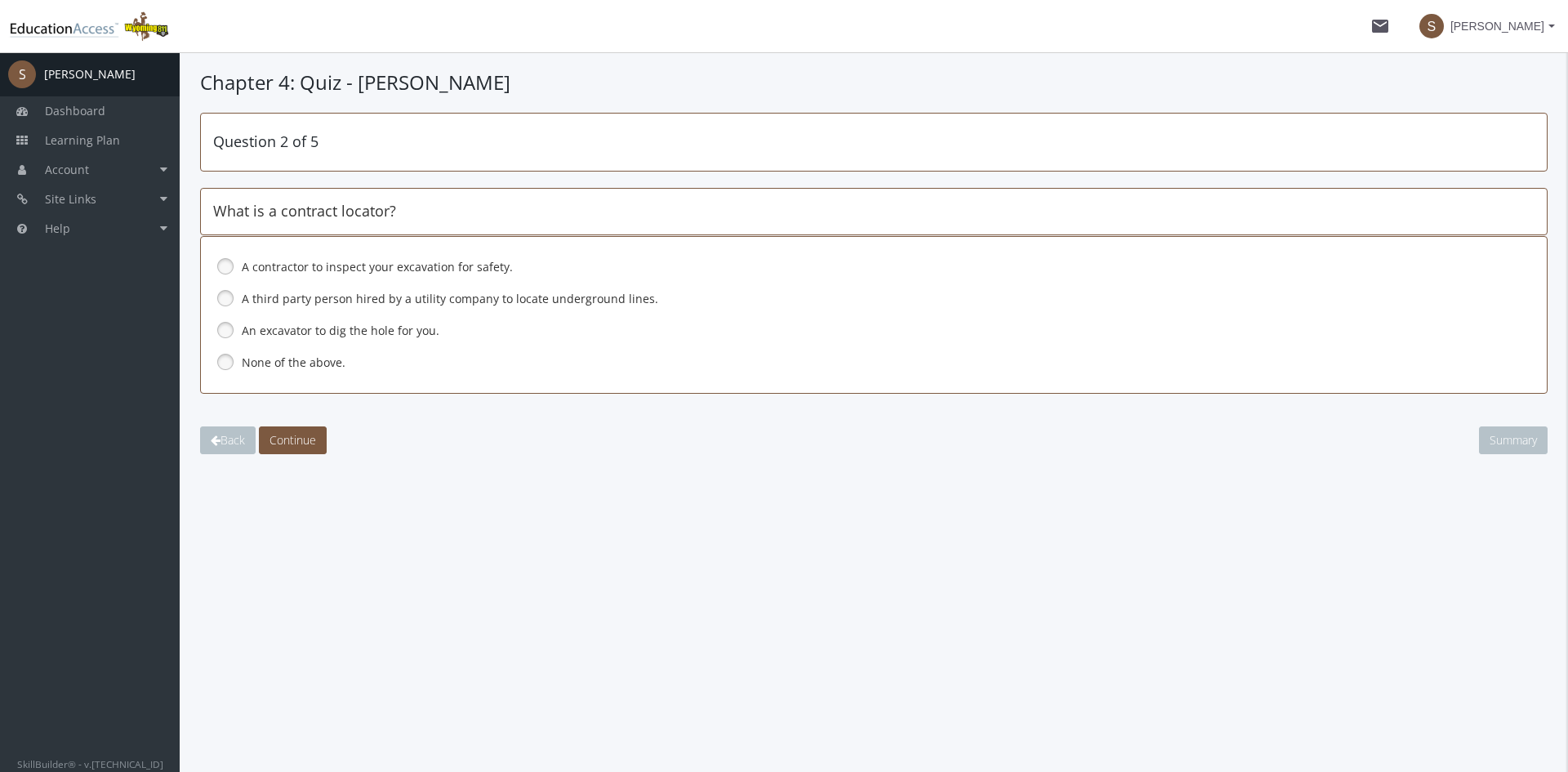
click at [229, 301] on link at bounding box center [225, 297] width 24 height 24
click at [313, 442] on span "Continue" at bounding box center [292, 440] width 47 height 16
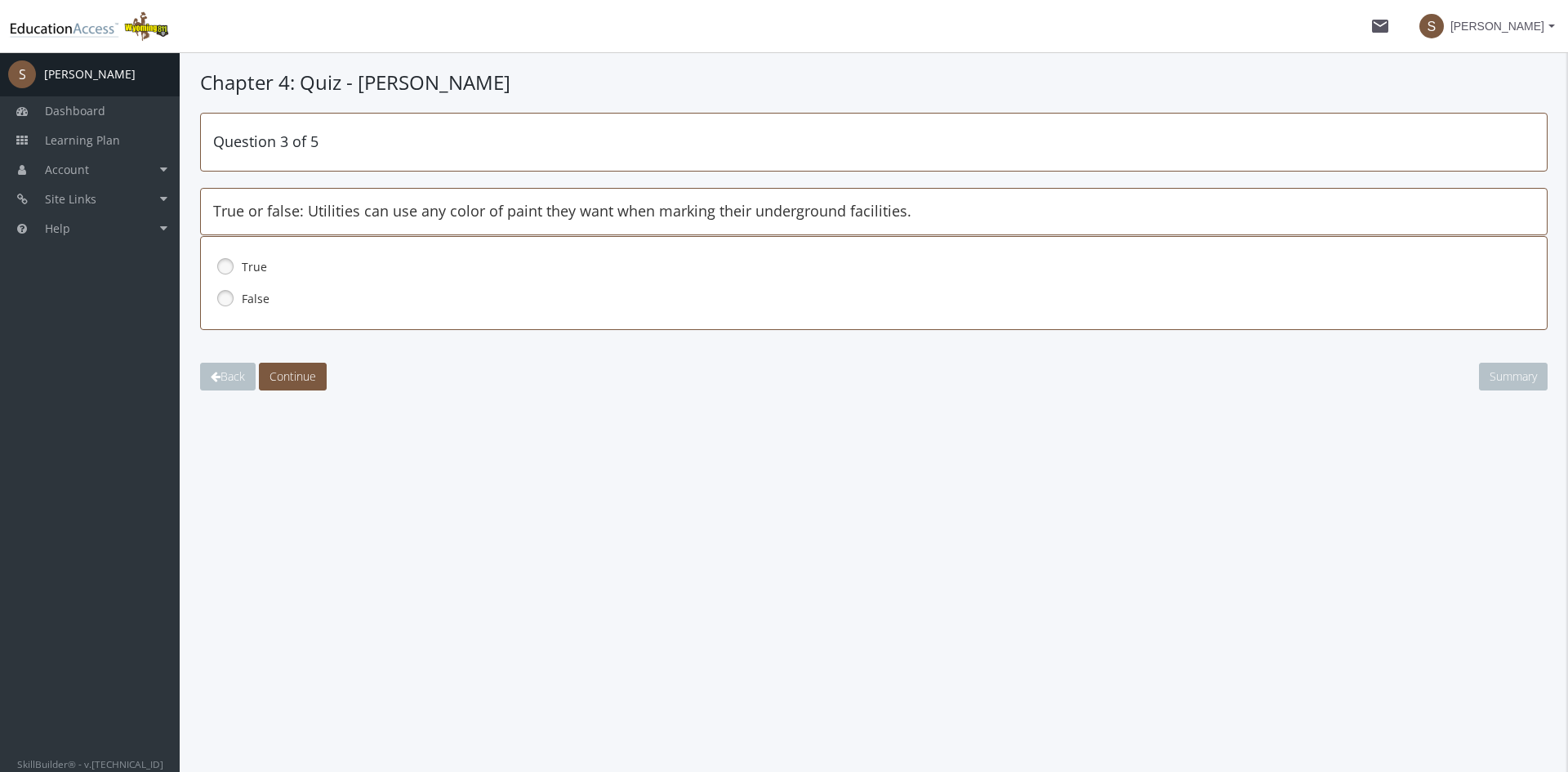
click at [229, 299] on link at bounding box center [225, 297] width 24 height 24
click at [288, 373] on span "Continue" at bounding box center [292, 377] width 47 height 16
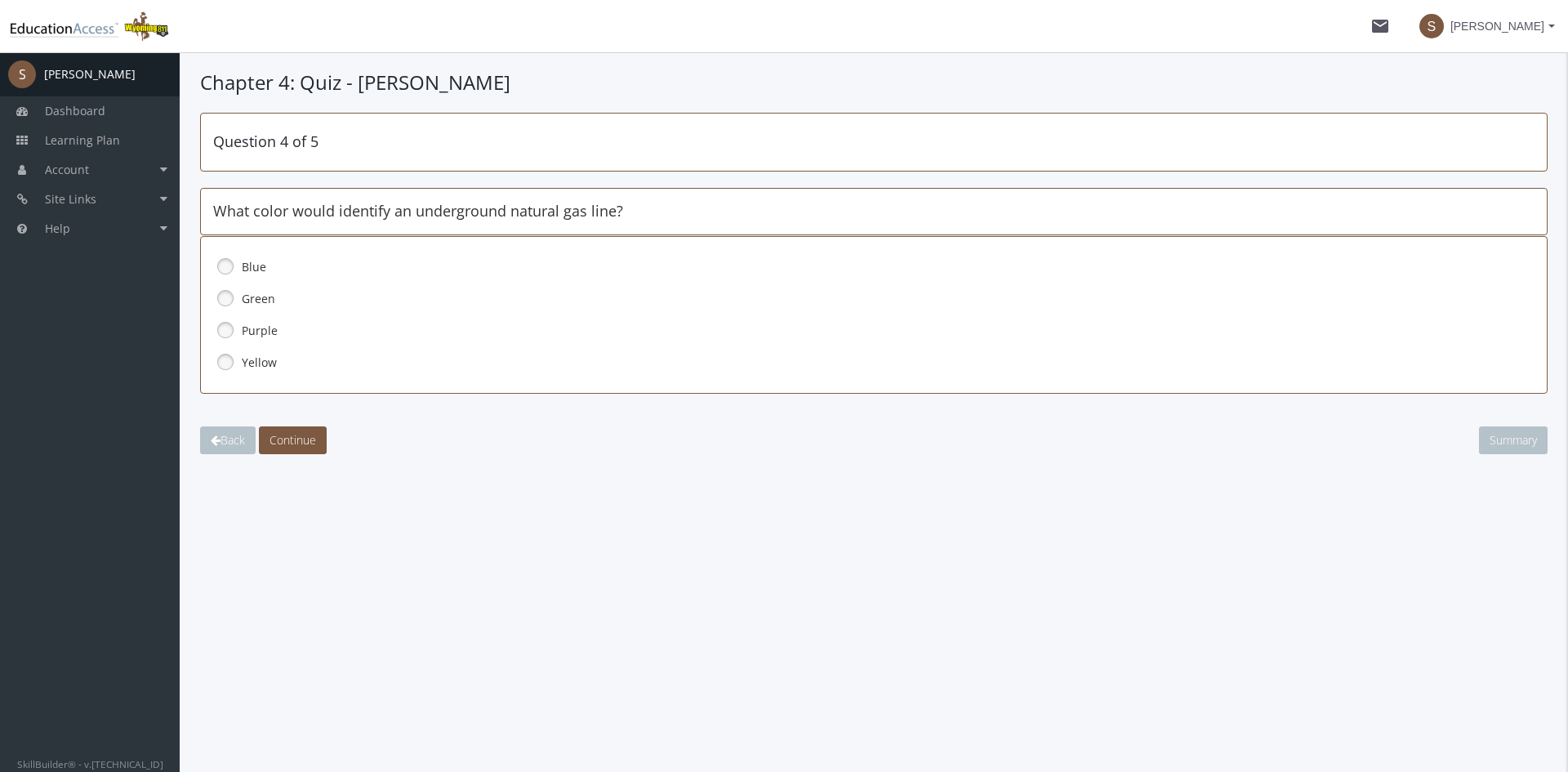
click at [222, 295] on link at bounding box center [225, 297] width 24 height 24
click at [291, 429] on button "Continue" at bounding box center [292, 440] width 67 height 27
click at [225, 358] on link at bounding box center [225, 361] width 24 height 24
click at [288, 433] on span "Continue" at bounding box center [292, 440] width 47 height 16
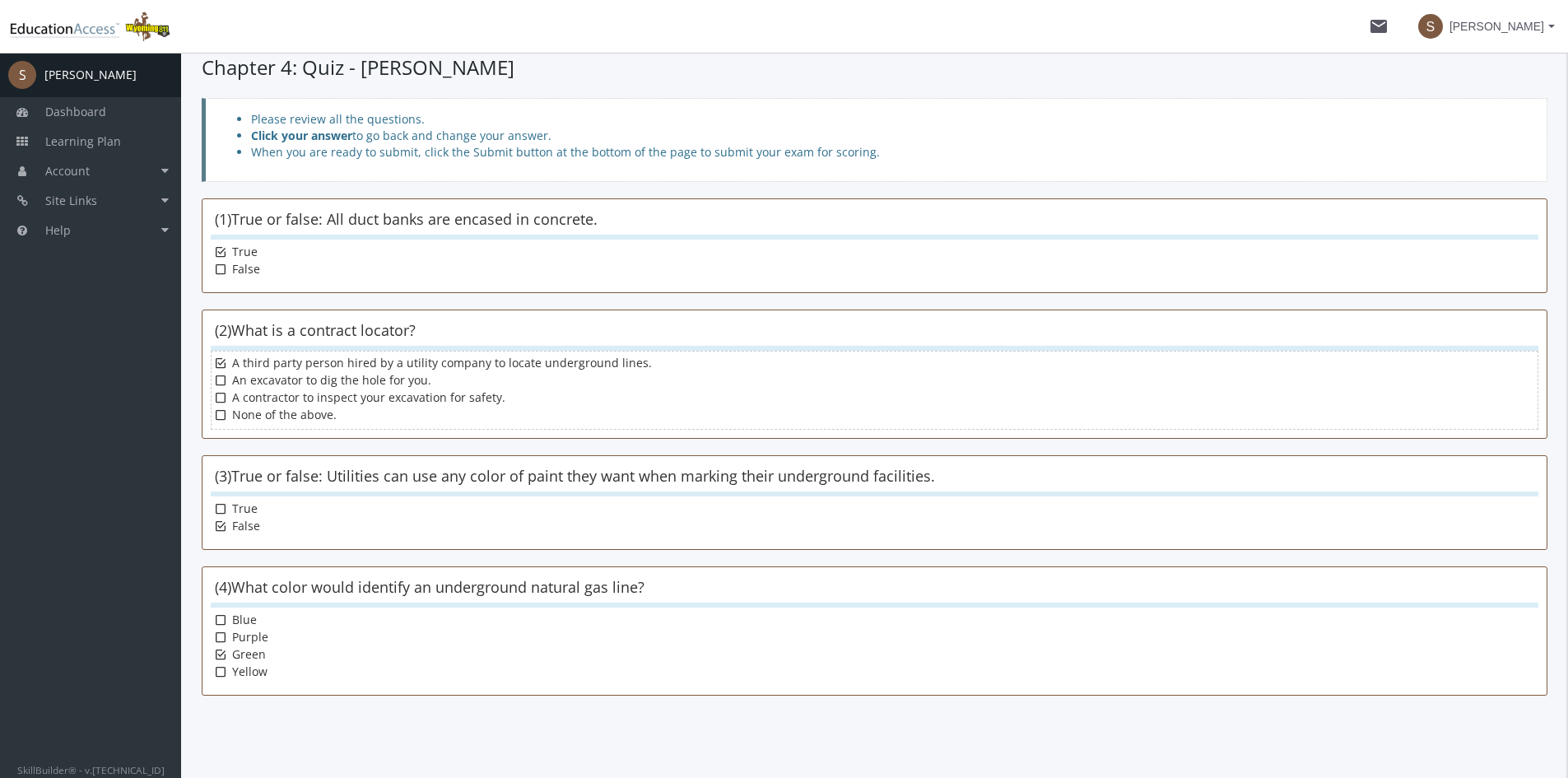
scroll to position [216, 0]
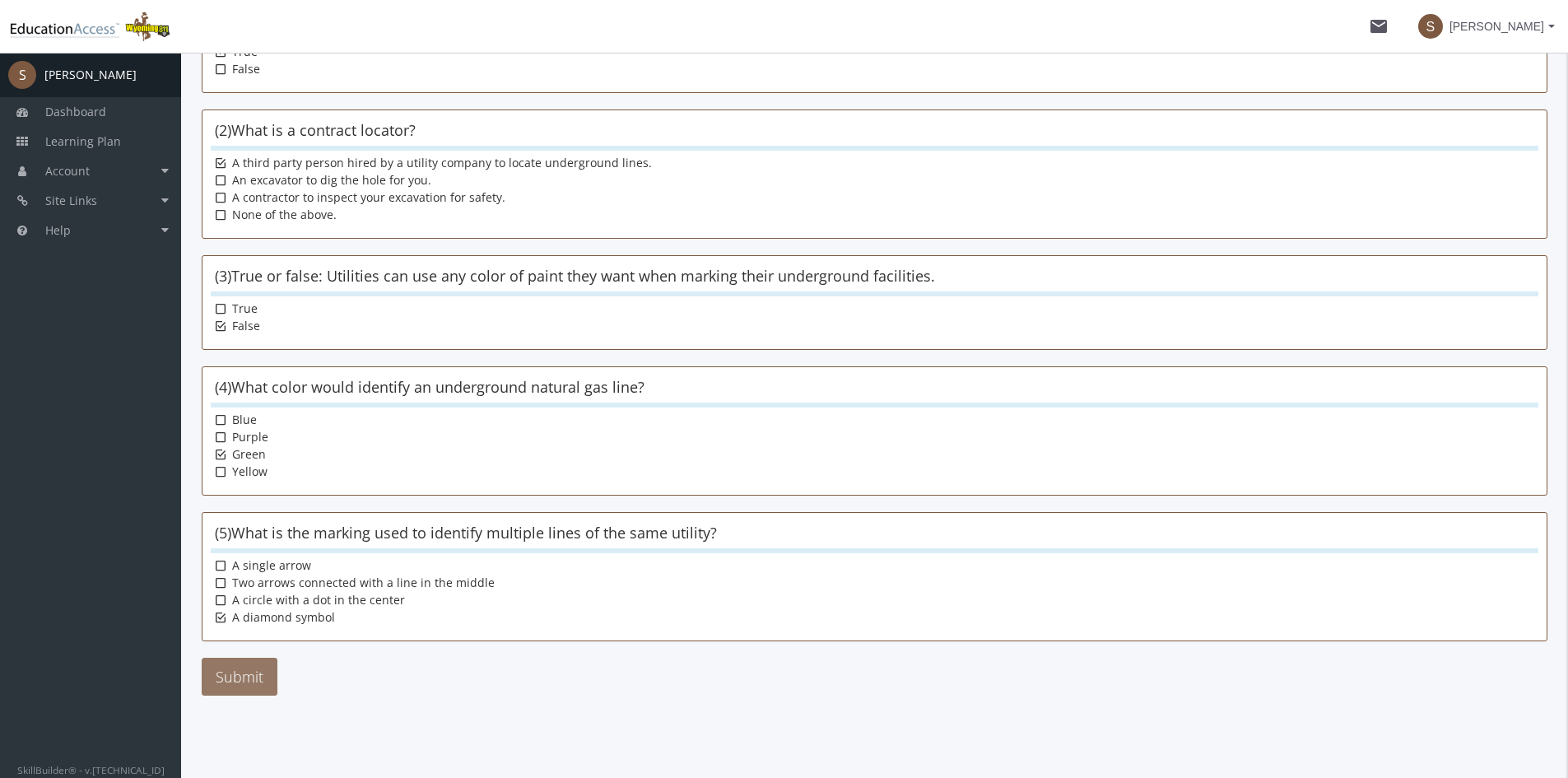
click at [235, 665] on button "Submit" at bounding box center [240, 676] width 76 height 37
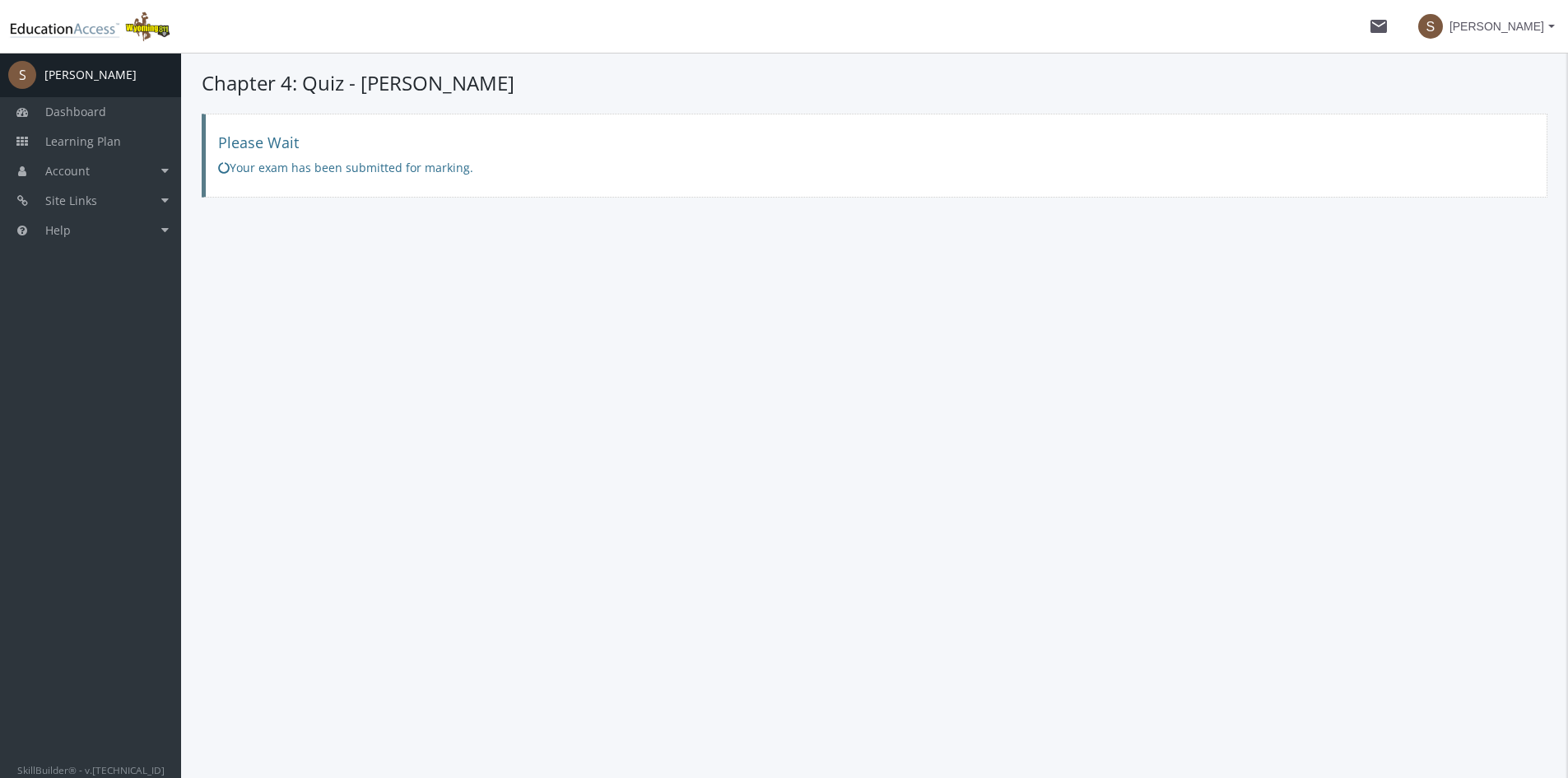
scroll to position [0, 0]
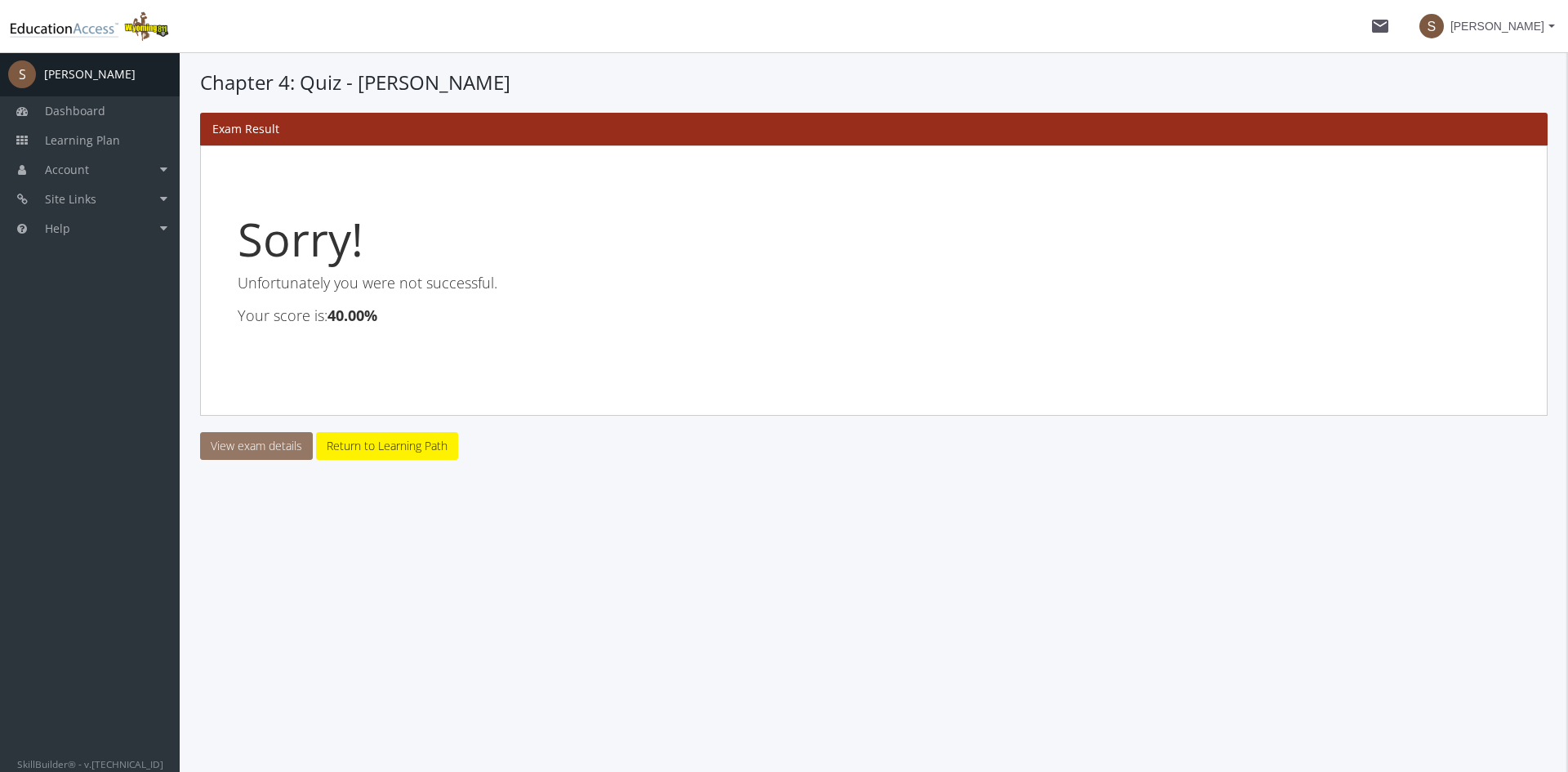
drag, startPoint x: 294, startPoint y: 447, endPoint x: 520, endPoint y: 513, distance: 235.4
click at [294, 447] on link "View exam details" at bounding box center [256, 446] width 112 height 27
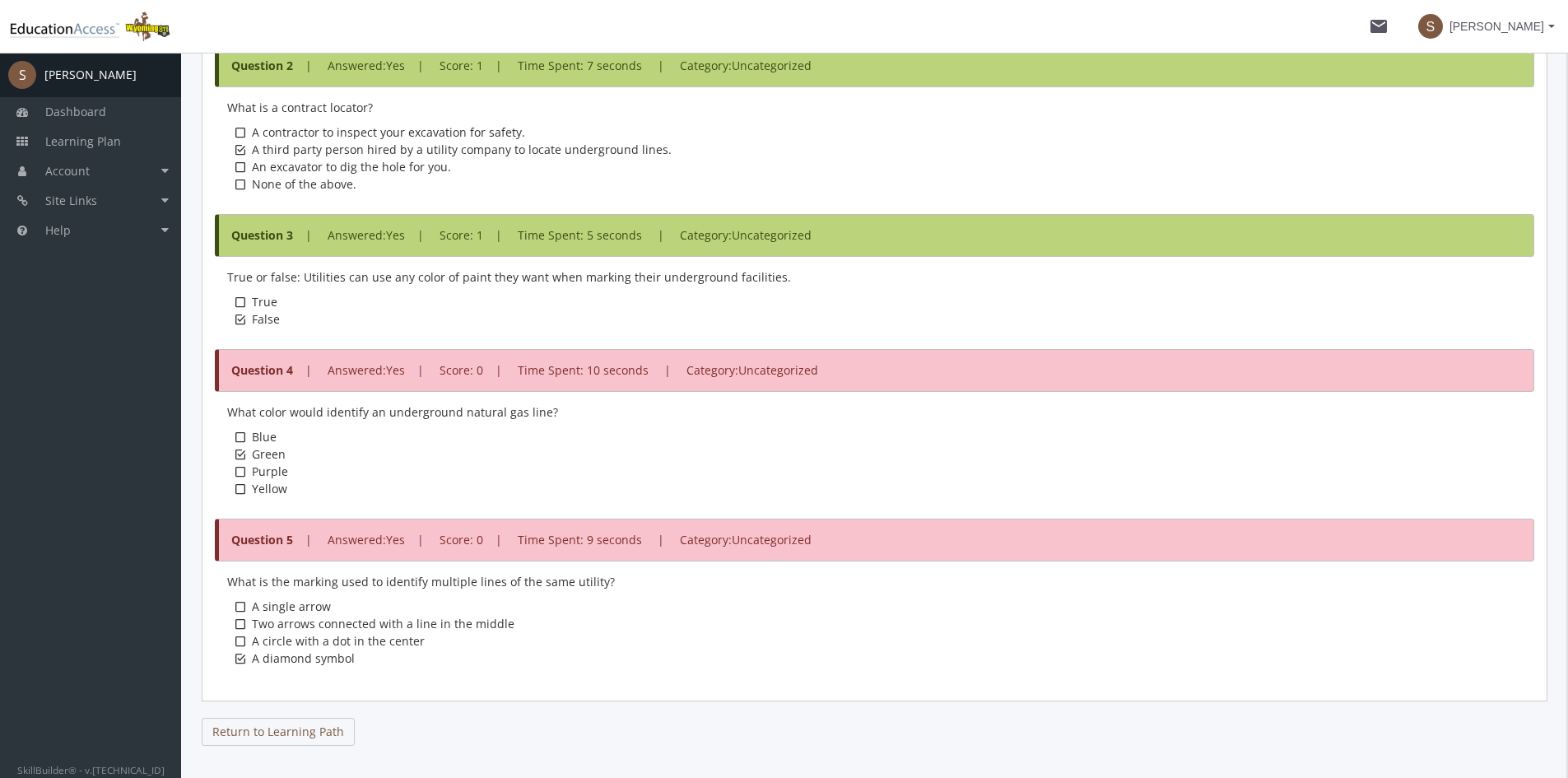
scroll to position [875, 0]
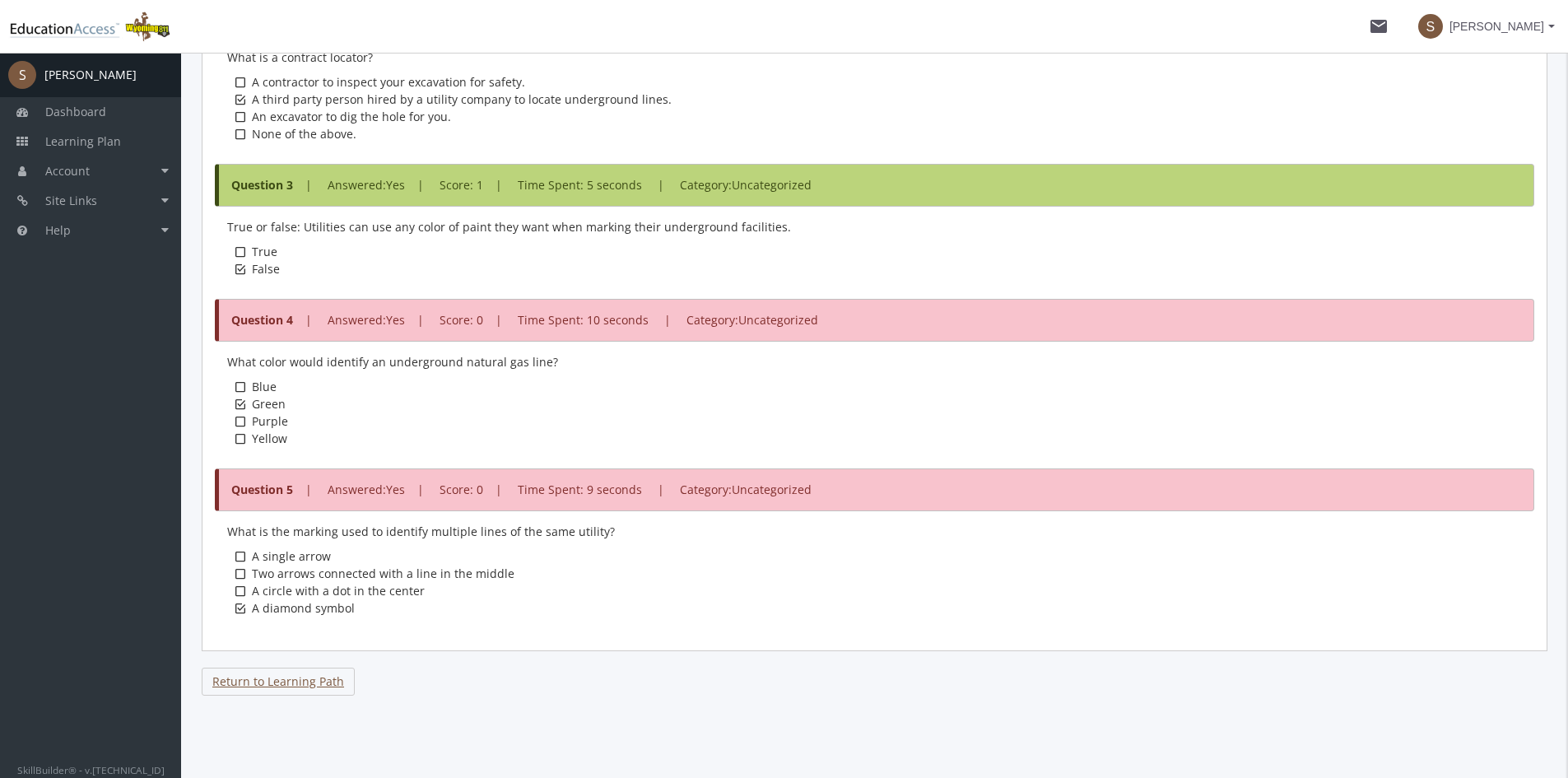
click at [327, 688] on link "Return to Learning Path" at bounding box center [278, 681] width 153 height 28
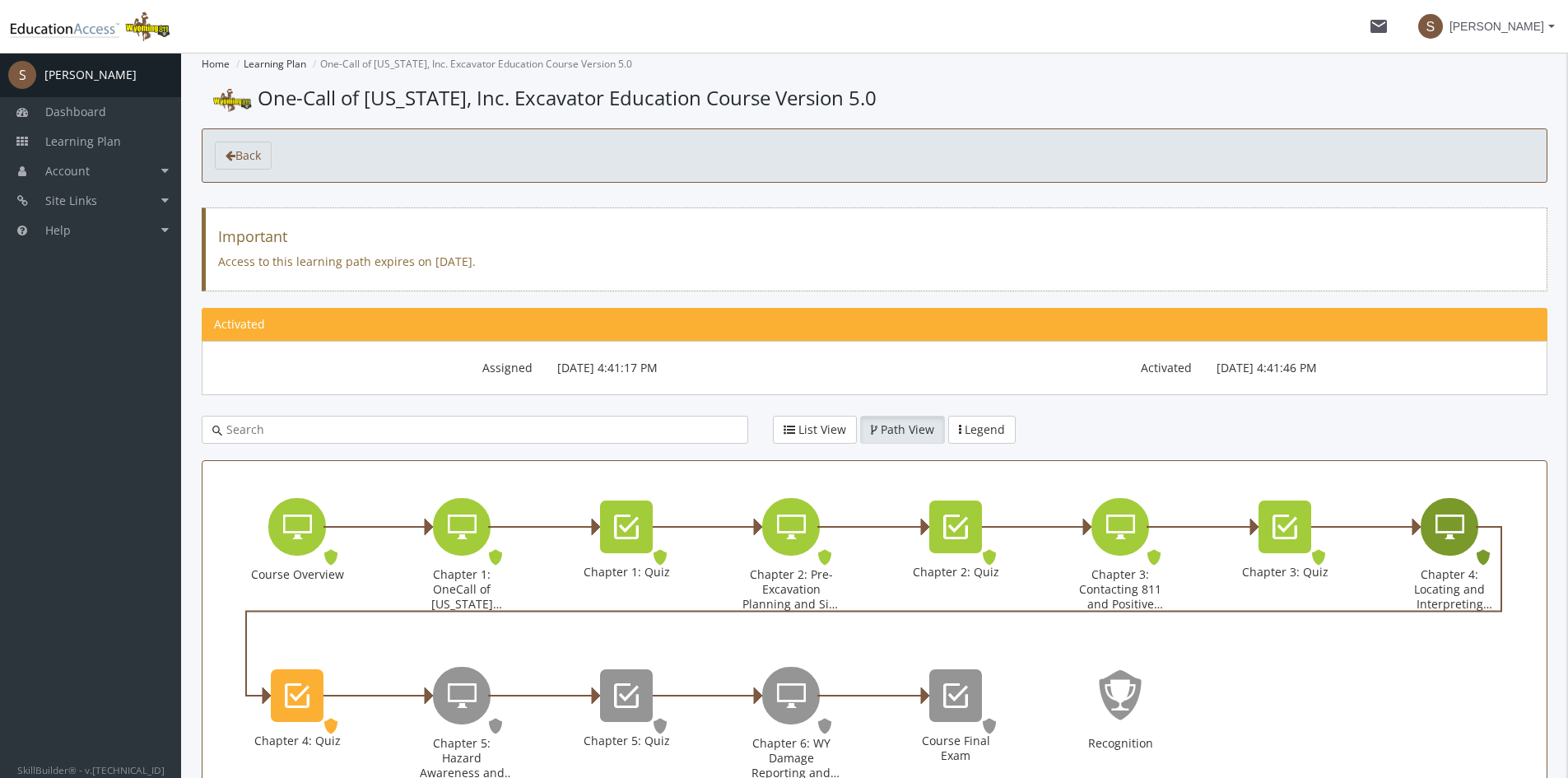
click at [1461, 511] on icon "Chapter 4: Locating and Interpreting Markings" at bounding box center [1450, 527] width 29 height 33
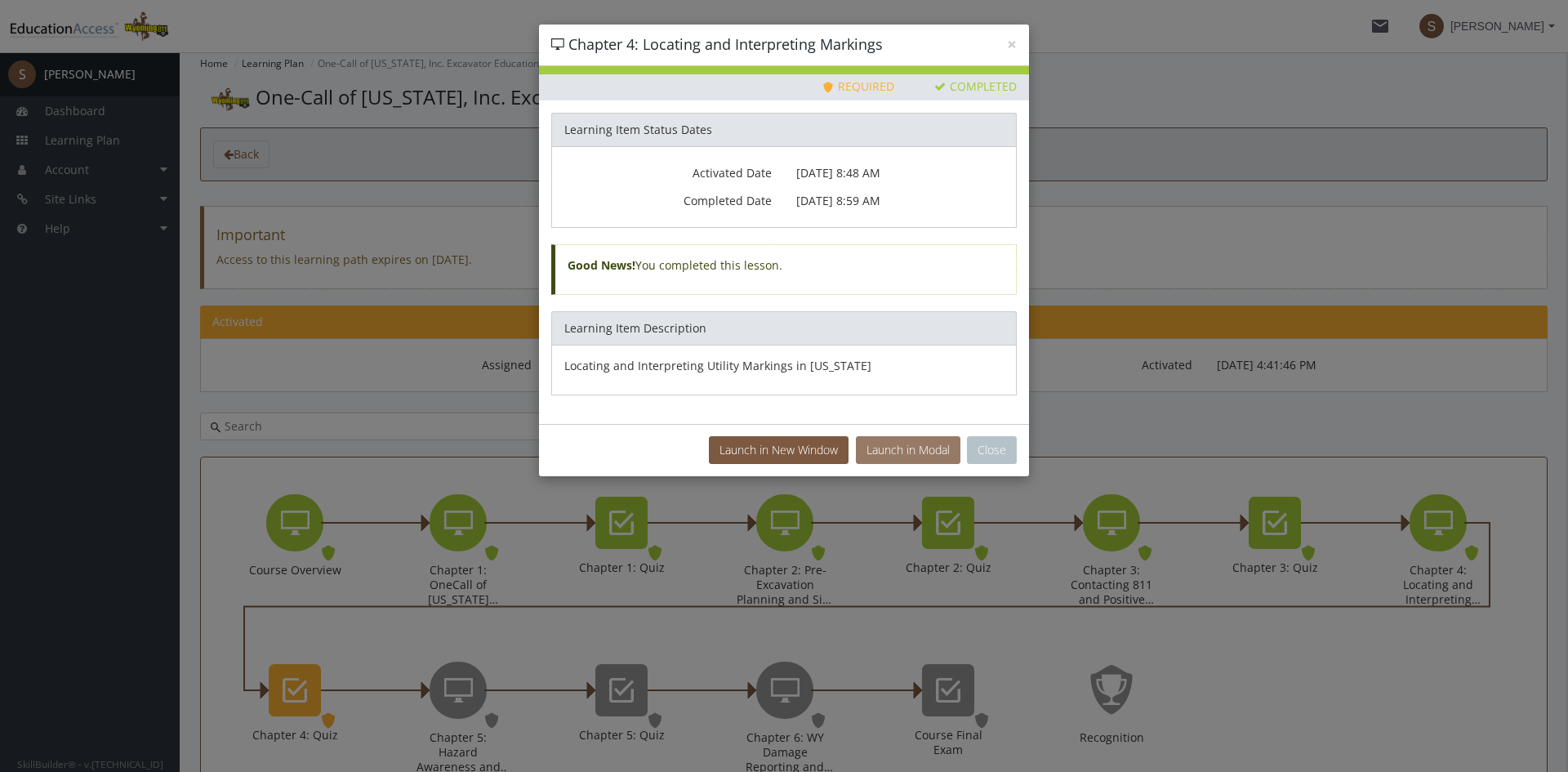
click at [887, 452] on button "Launch in Modal" at bounding box center [908, 450] width 105 height 27
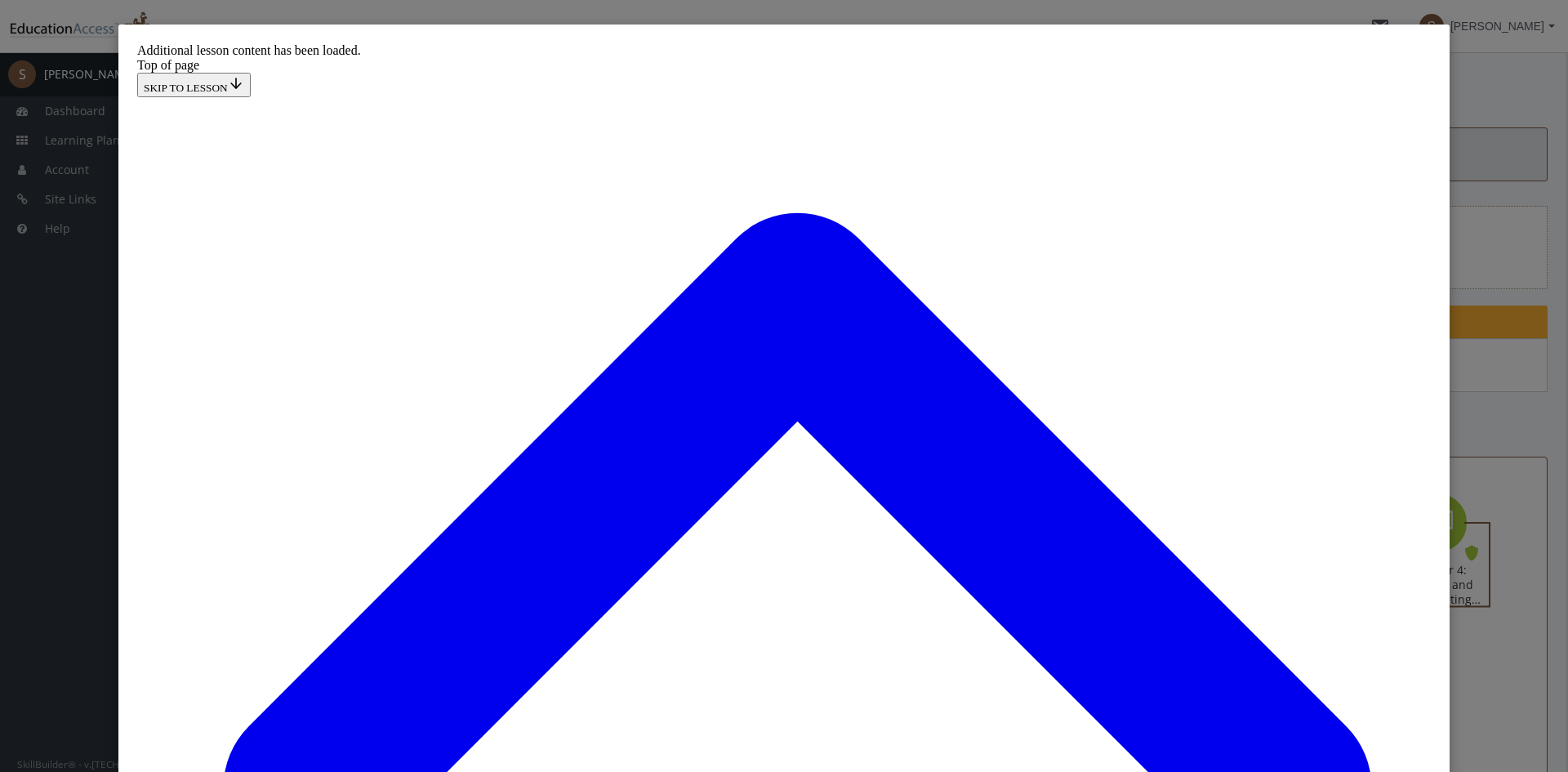
scroll to position [132, 0]
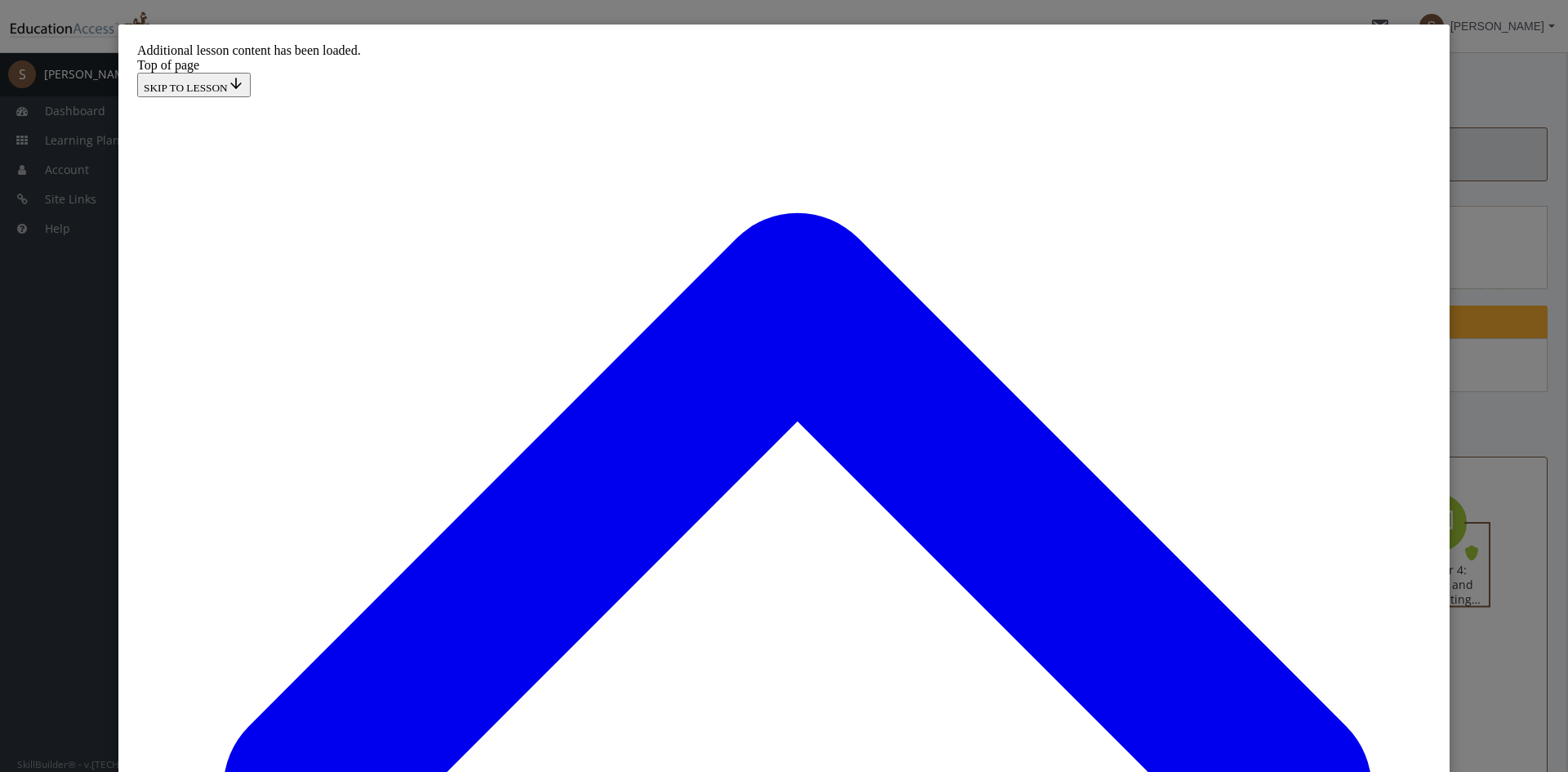
scroll to position [93, 0]
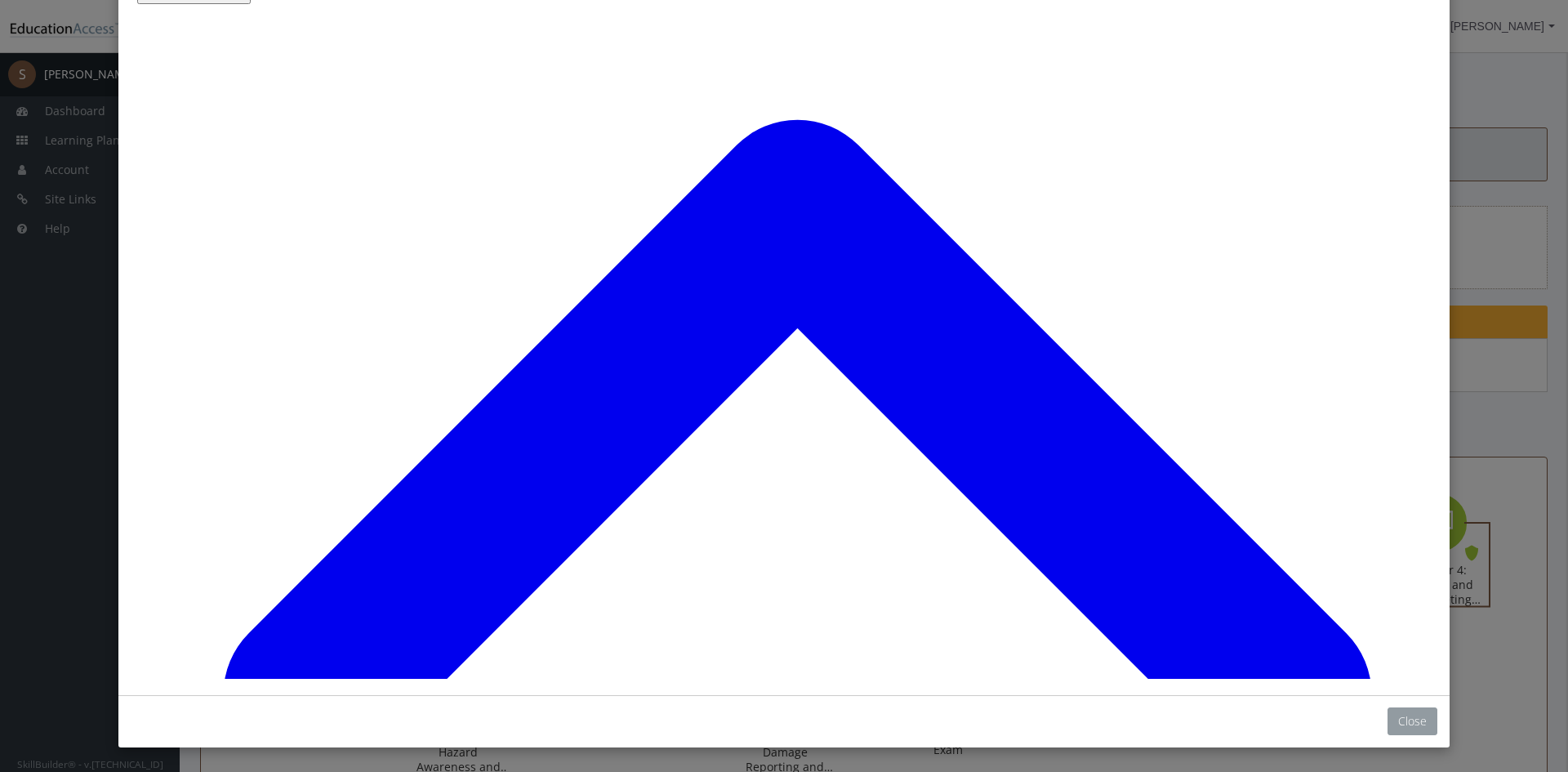
click at [1426, 730] on button "Close" at bounding box center [1411, 721] width 50 height 27
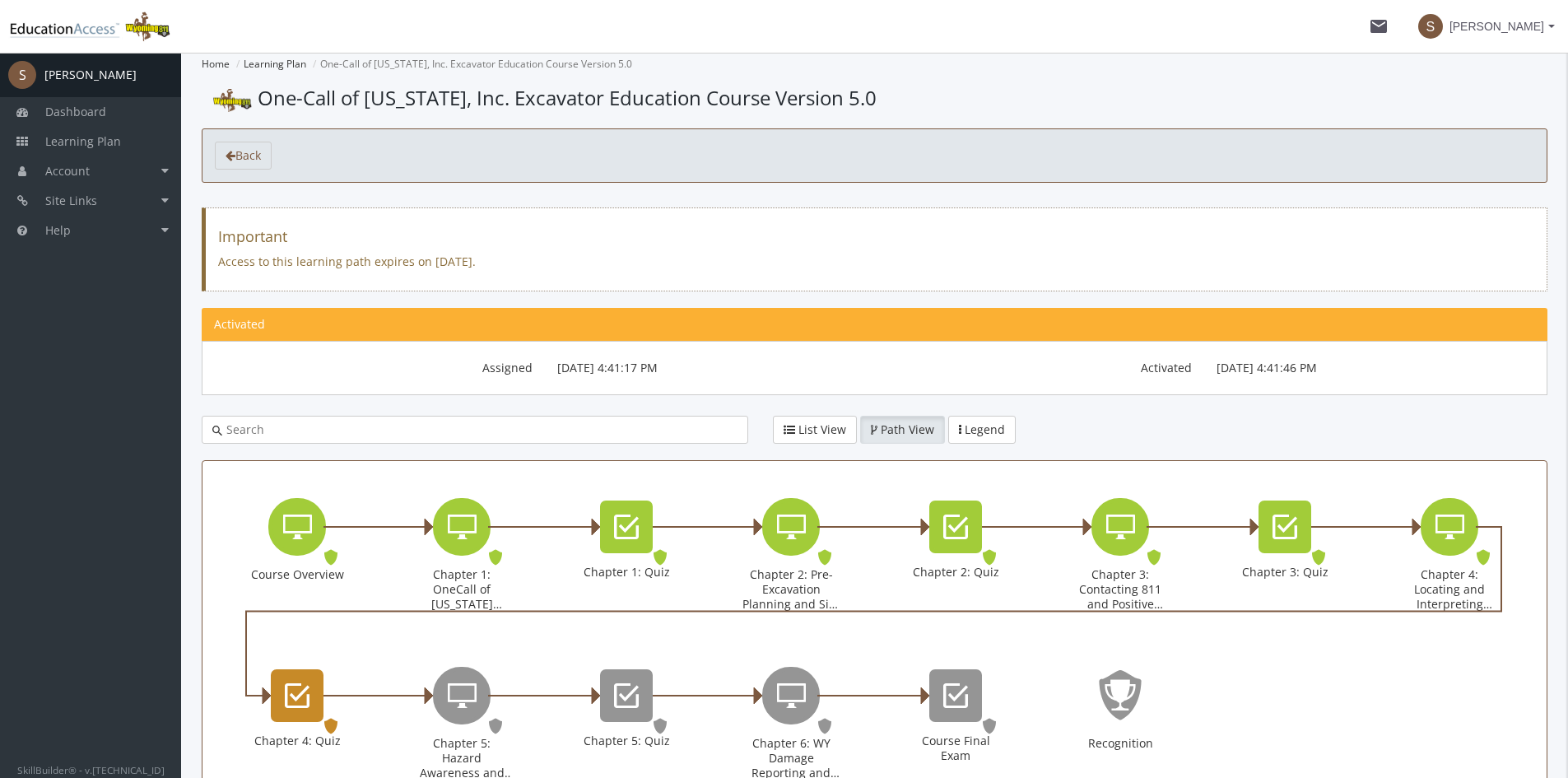
click at [297, 693] on icon "Chapter 4: Quiz" at bounding box center [297, 695] width 25 height 33
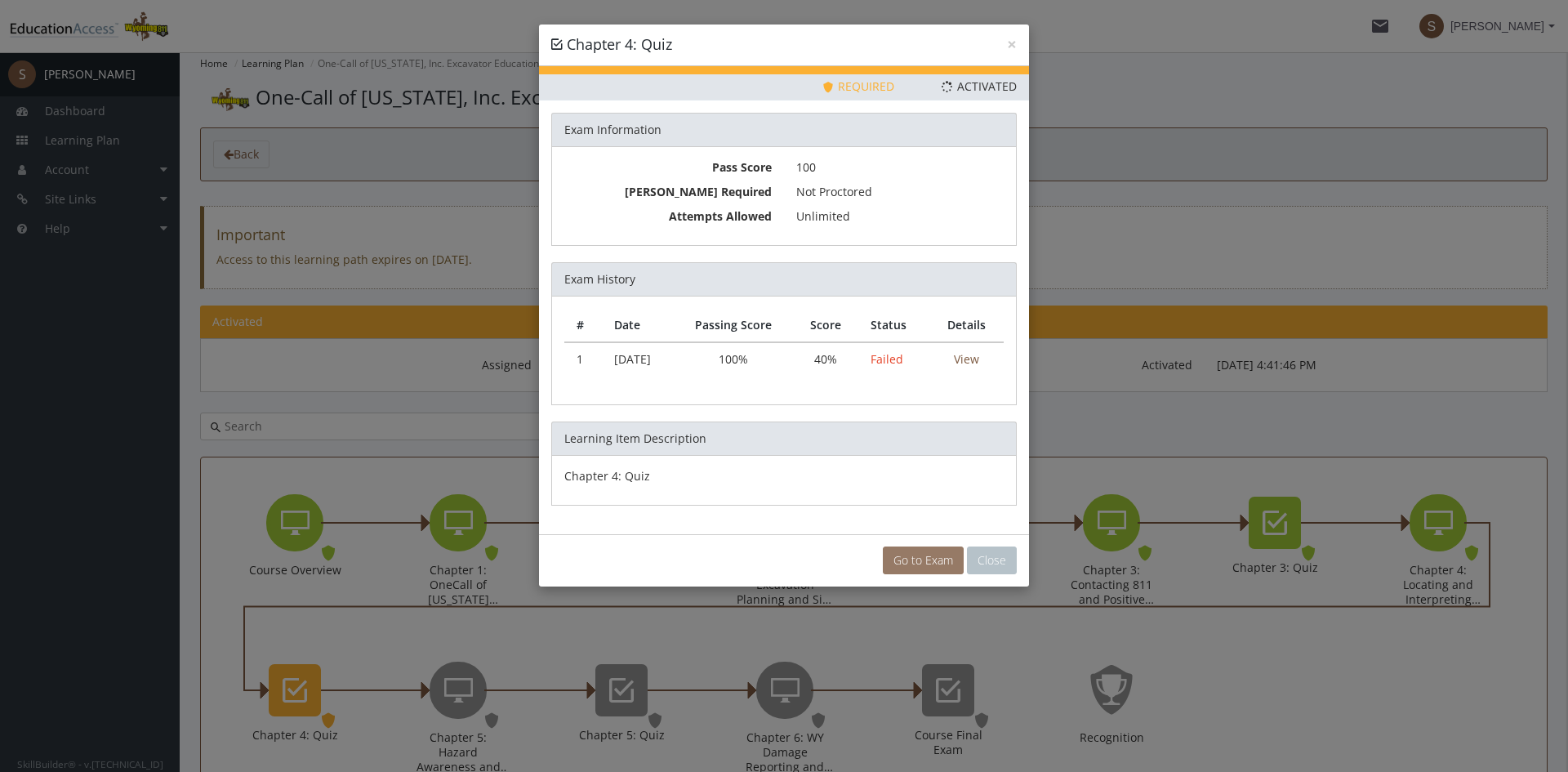
click at [898, 559] on link "Go to Exam" at bounding box center [922, 561] width 81 height 27
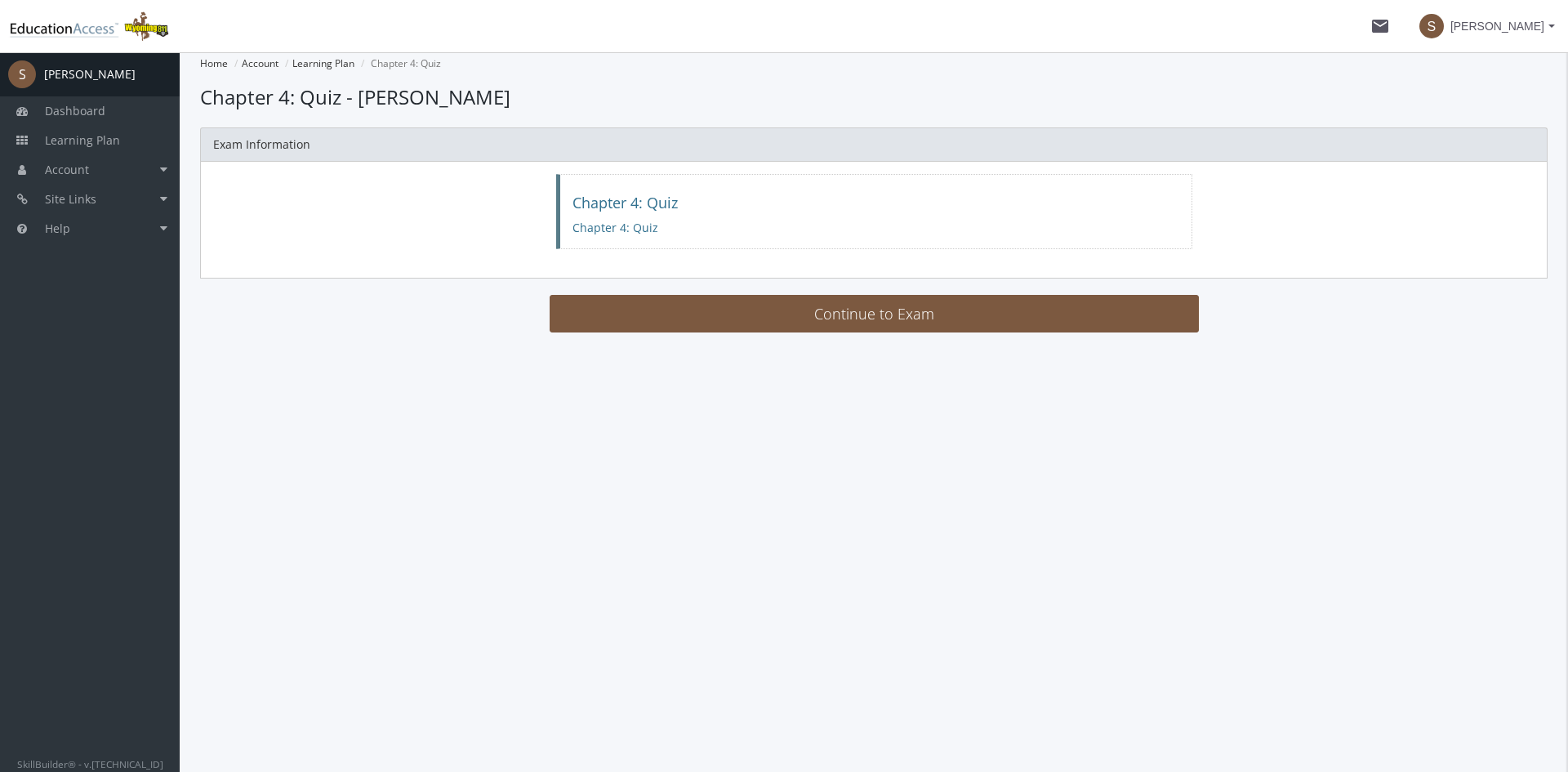
click at [685, 334] on main-section "Home Account Learning Plan Chapter 4: Quiz Loading... Chapter 4: Quiz - [PERSON…" at bounding box center [874, 198] width 1347 height 292
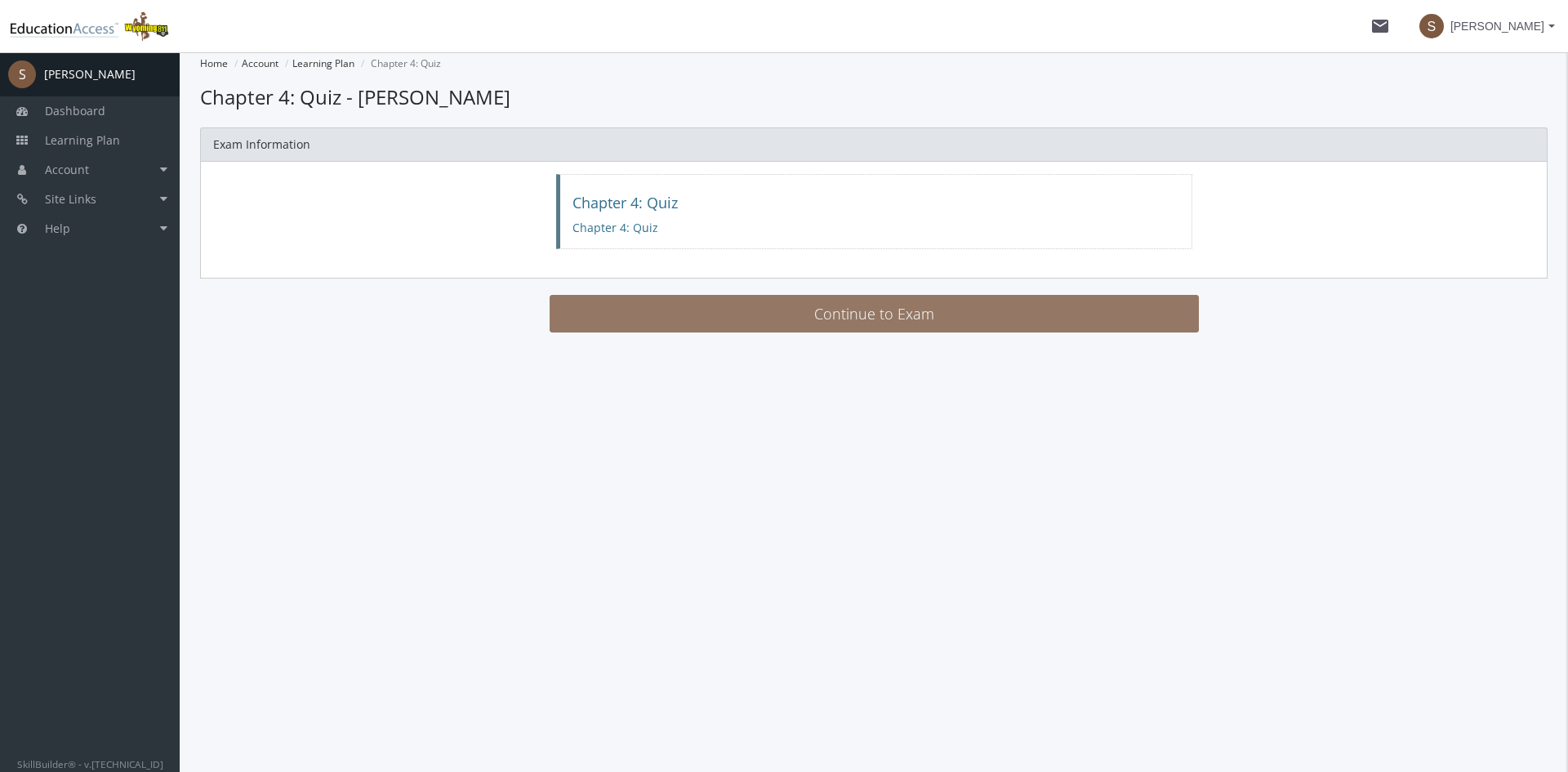
click at [676, 319] on button "Continue to Exam" at bounding box center [874, 313] width 650 height 37
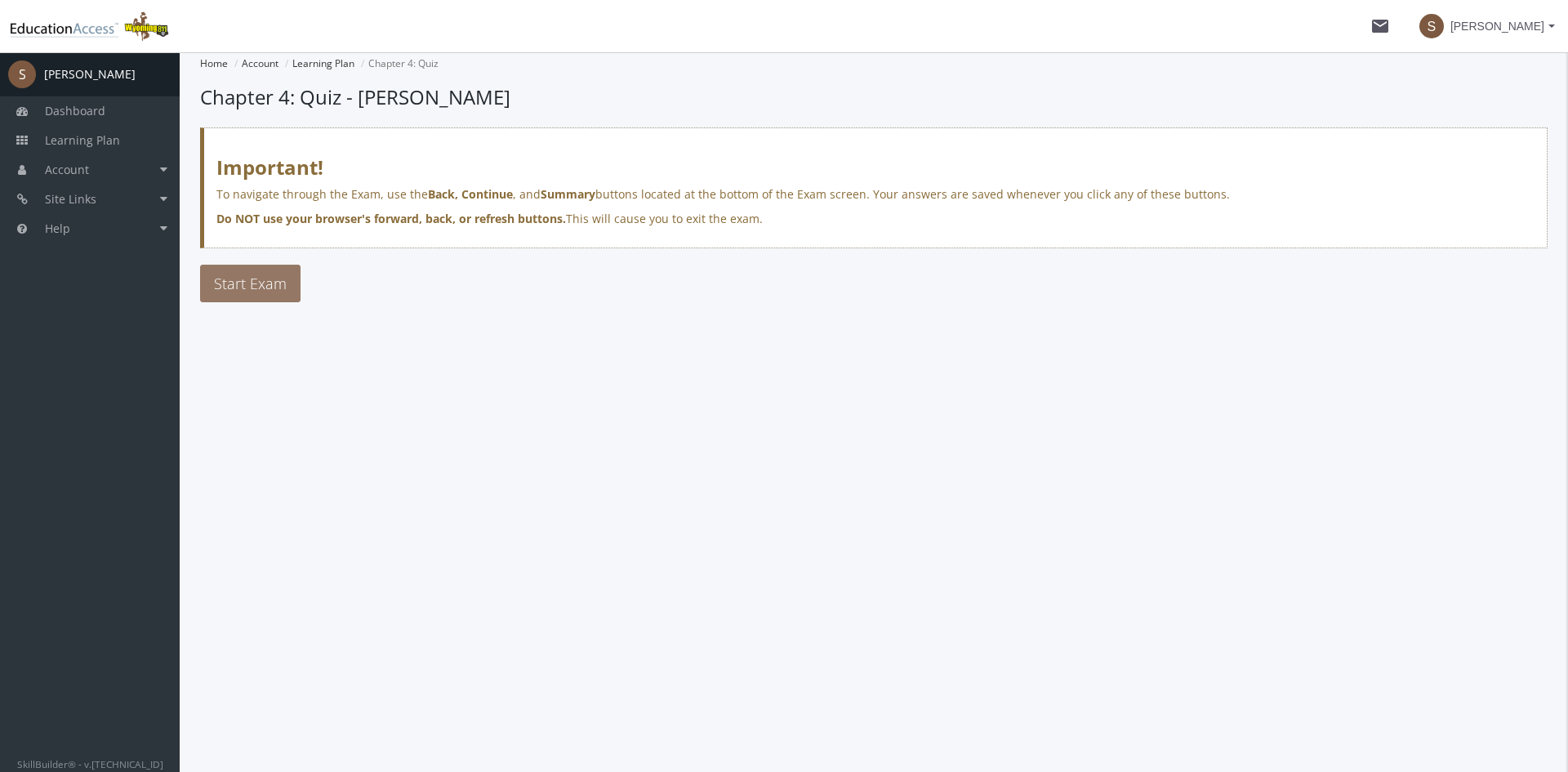
click at [253, 278] on span "Start Exam" at bounding box center [250, 284] width 72 height 20
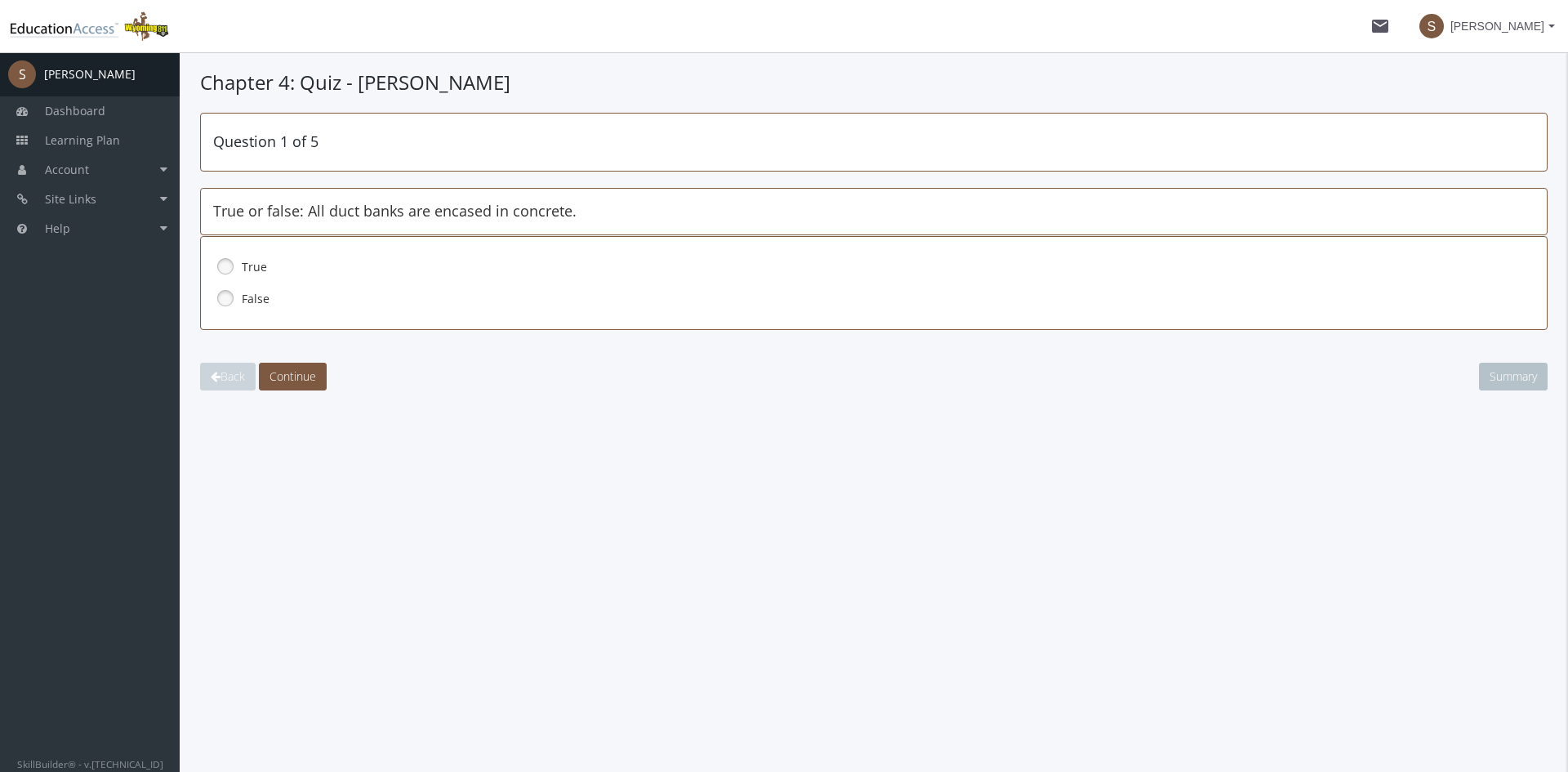
click at [230, 289] on link at bounding box center [225, 297] width 24 height 24
click at [301, 371] on span "Continue" at bounding box center [292, 377] width 47 height 16
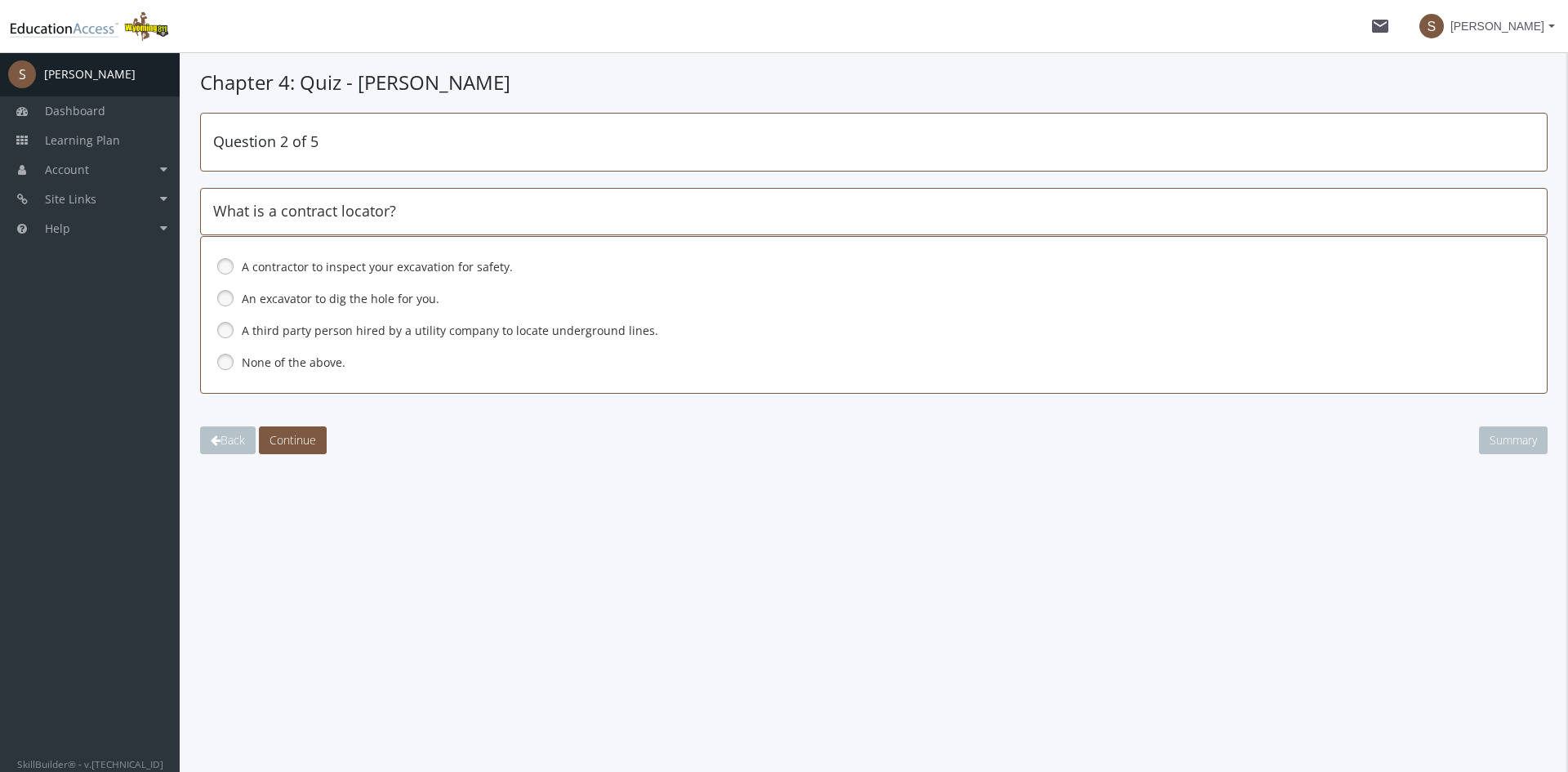
click at [231, 323] on link at bounding box center [225, 330] width 24 height 24
click at [303, 440] on span "Continue" at bounding box center [292, 440] width 47 height 16
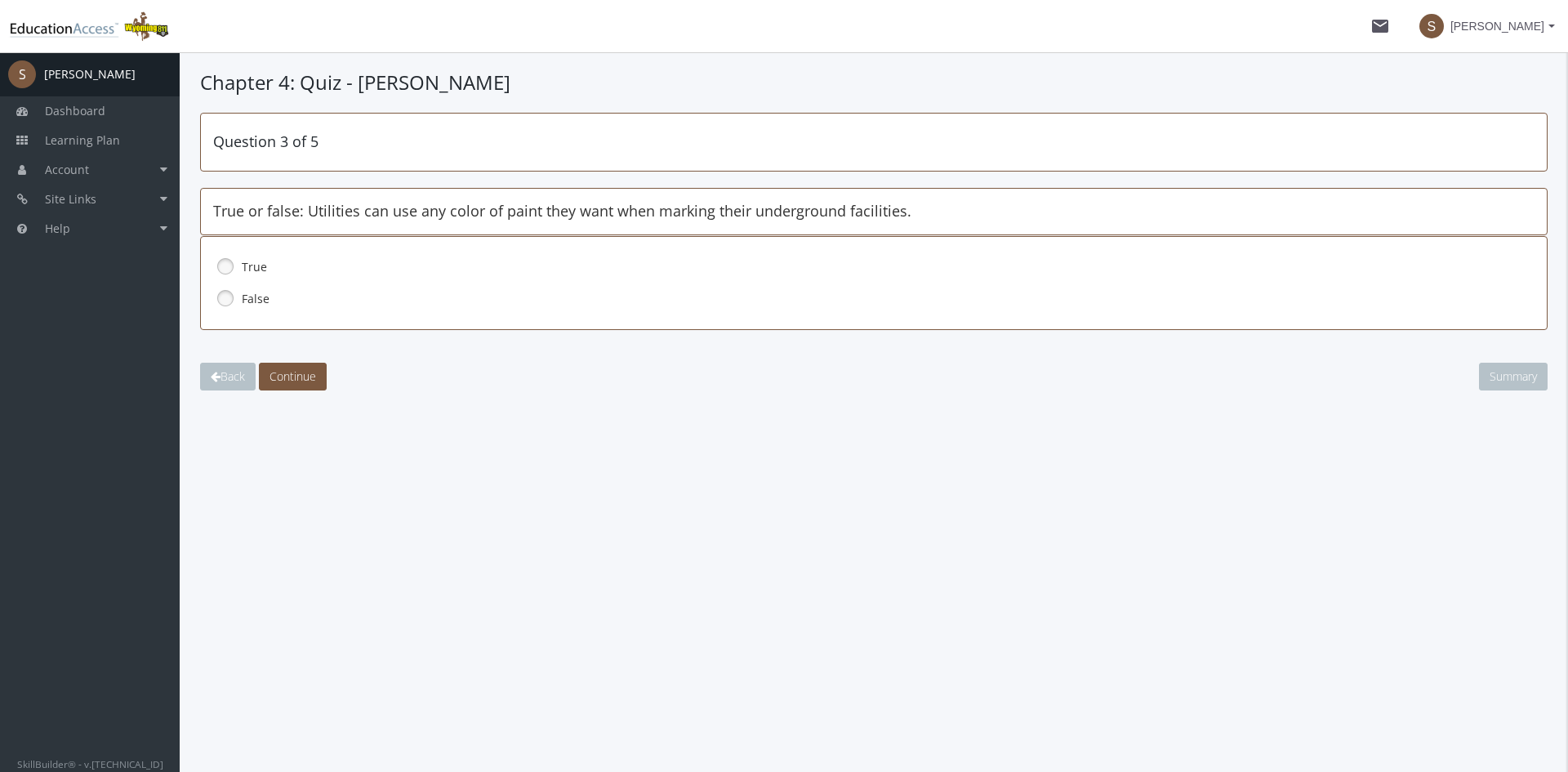
click at [261, 298] on label "False" at bounding box center [836, 298] width 1189 height 17
click at [287, 375] on span "Continue" at bounding box center [292, 377] width 47 height 16
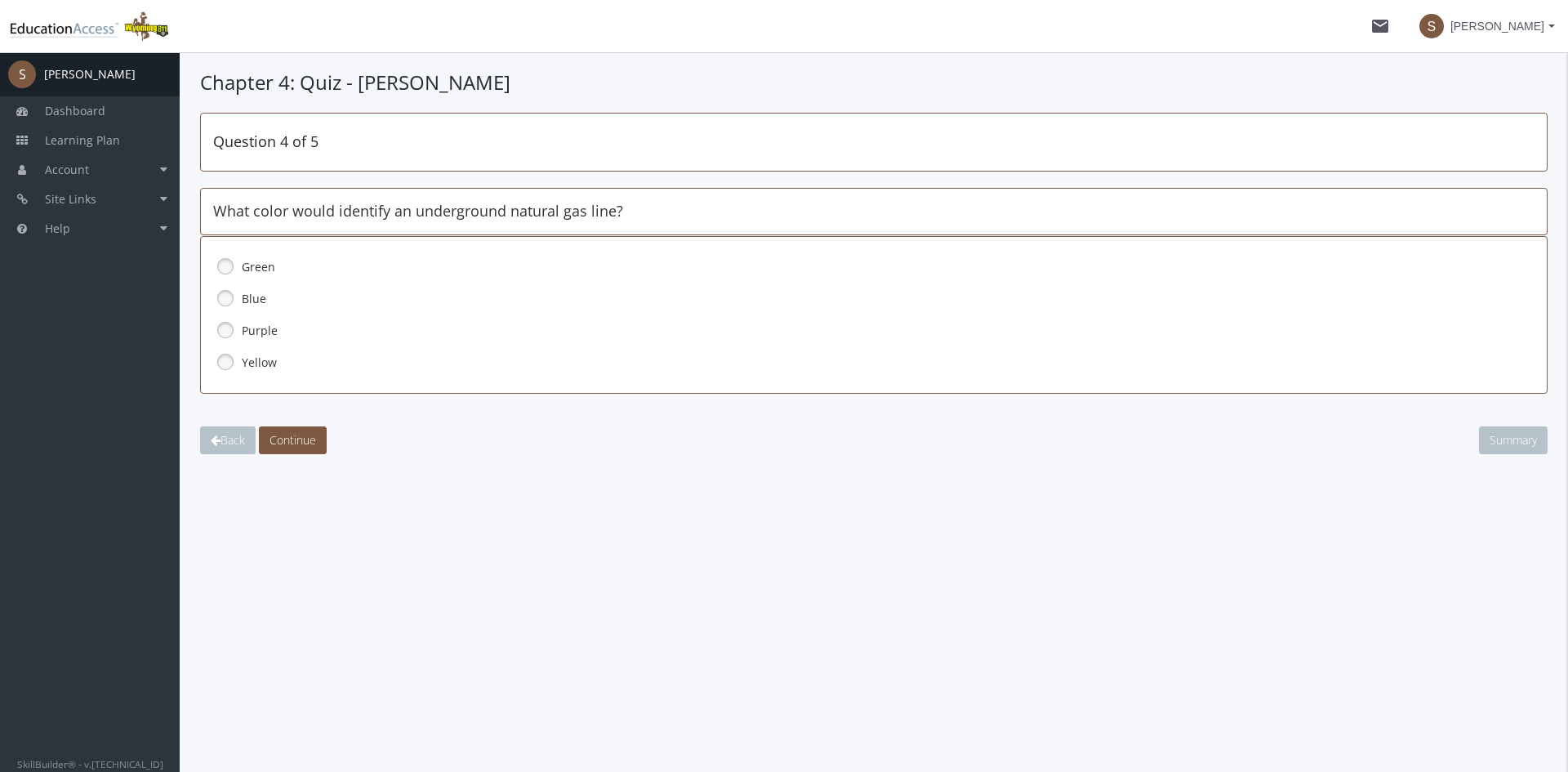
click at [231, 359] on link at bounding box center [225, 361] width 24 height 24
click at [287, 435] on span "Continue" at bounding box center [292, 440] width 47 height 16
click at [226, 290] on link at bounding box center [225, 297] width 24 height 24
click at [304, 434] on span "Continue" at bounding box center [292, 440] width 47 height 16
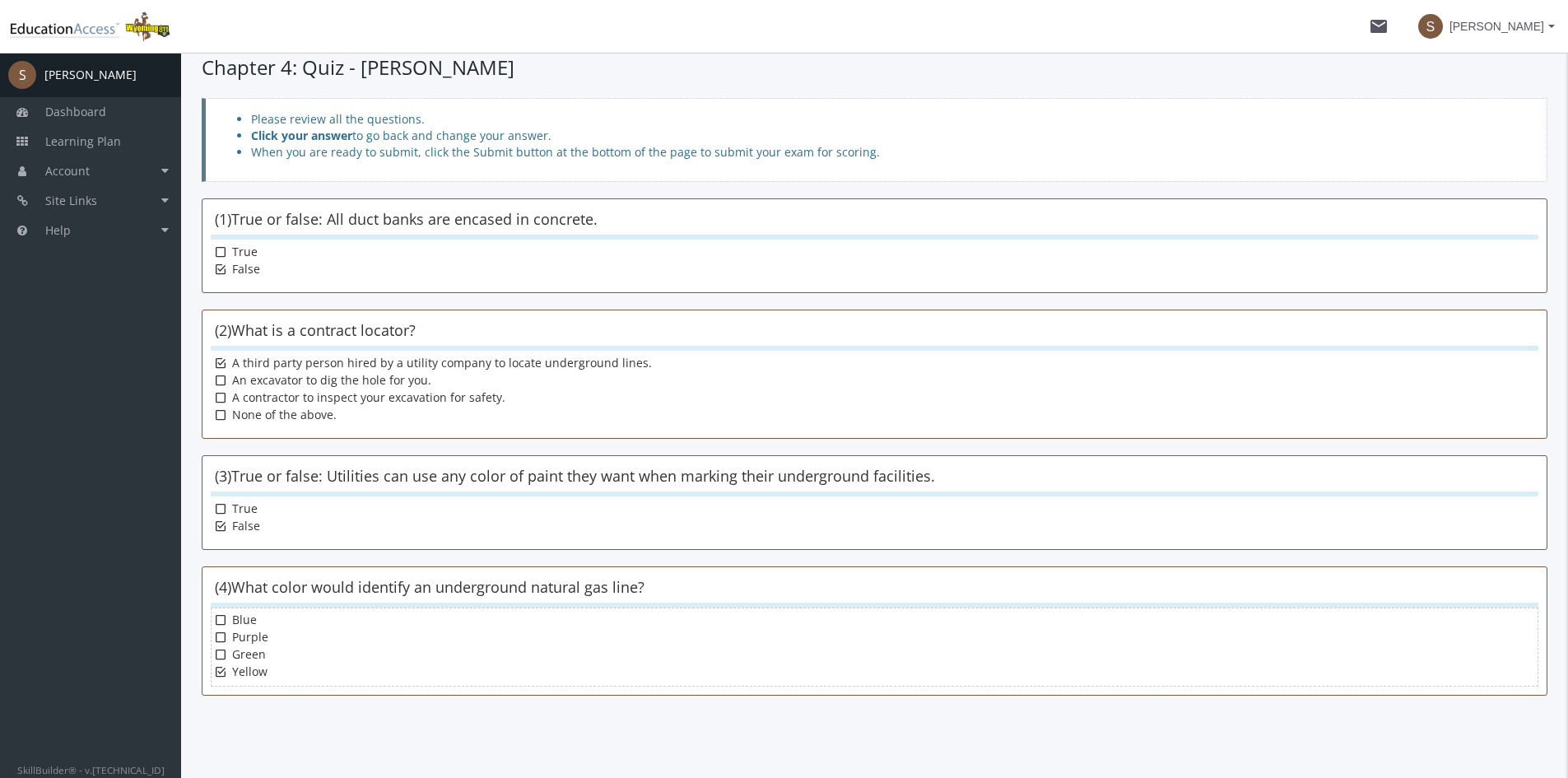
scroll to position [216, 0]
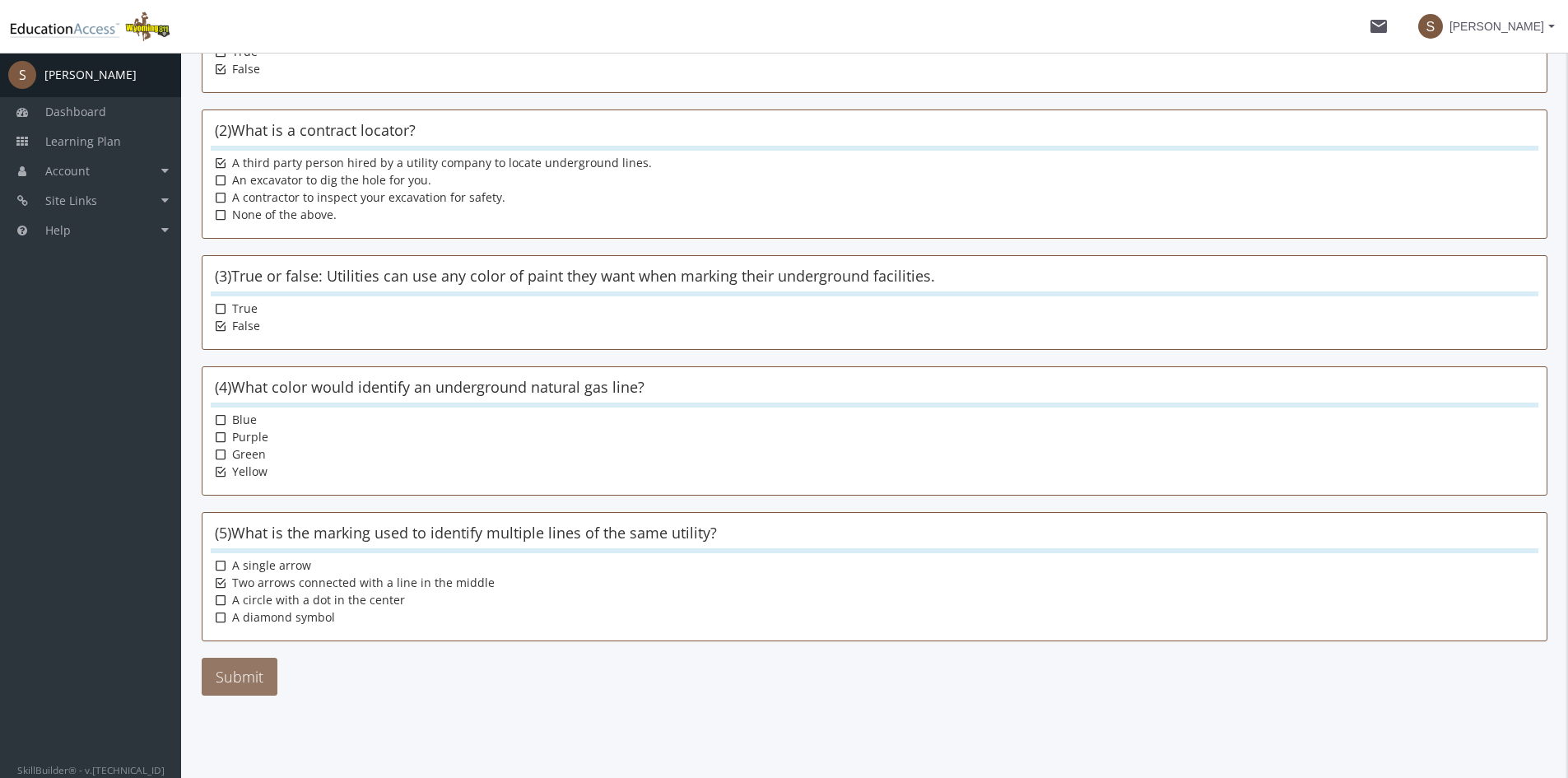
click at [244, 689] on button "Submit" at bounding box center [240, 676] width 76 height 37
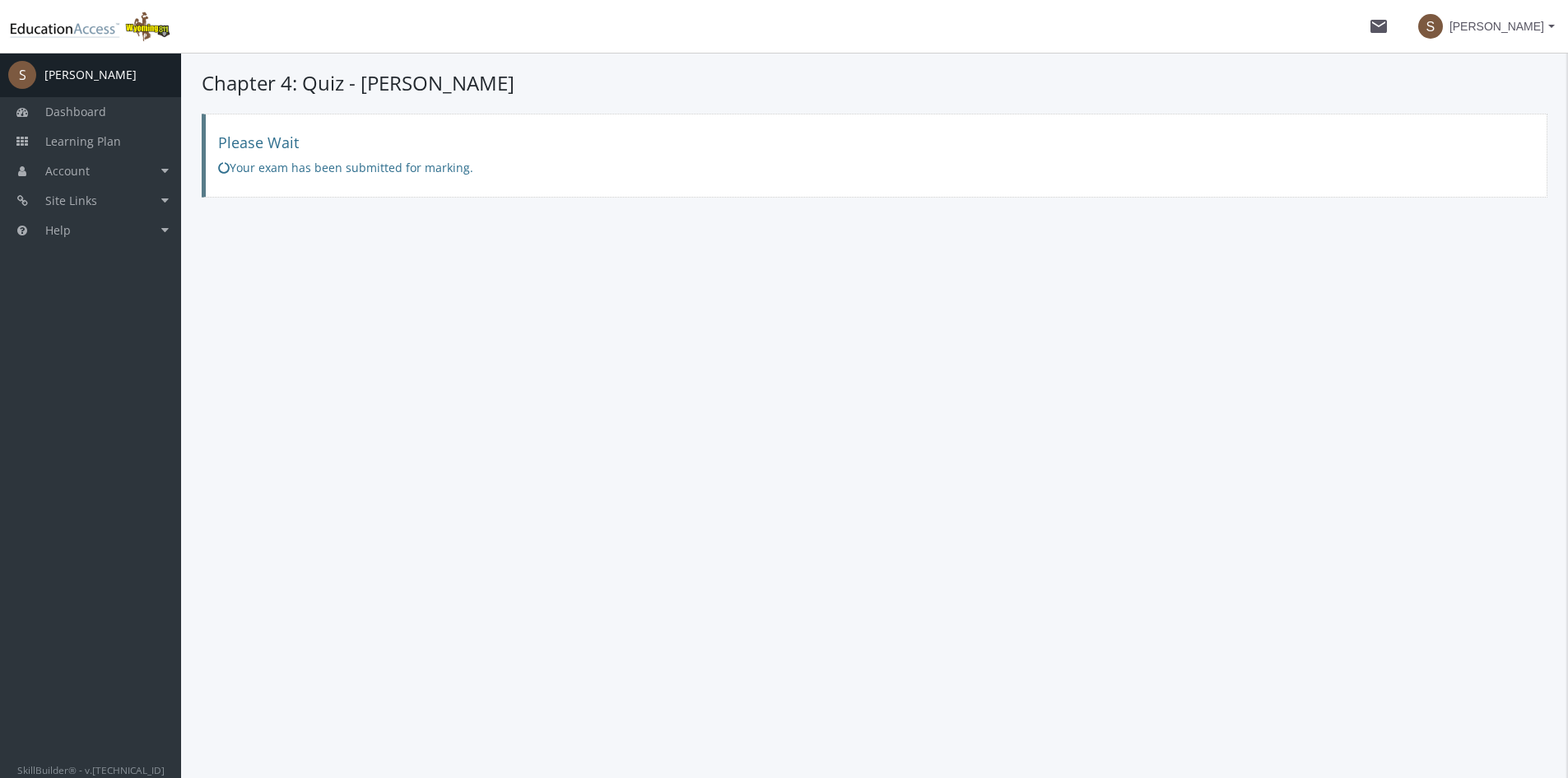
scroll to position [0, 0]
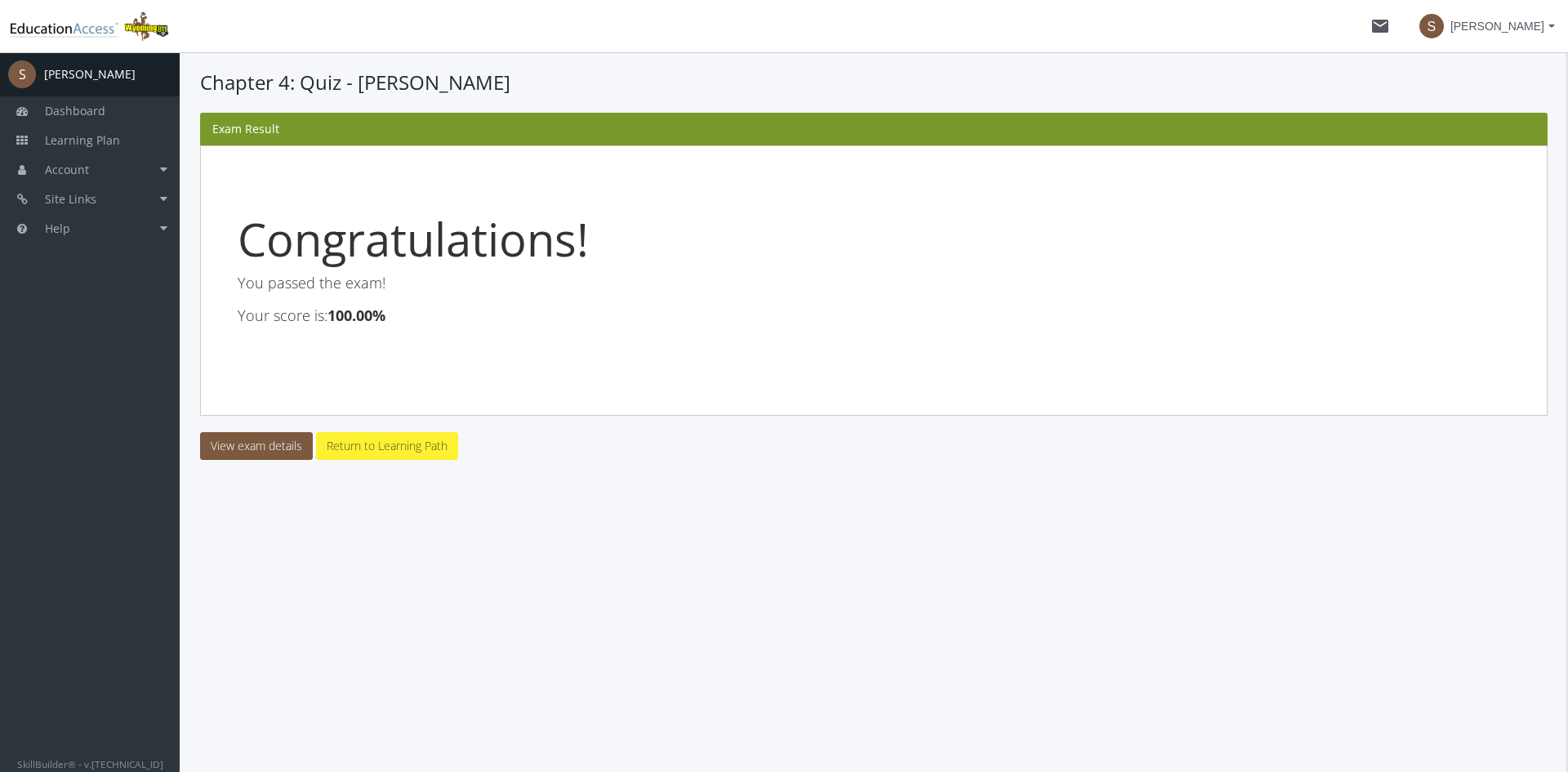
click at [367, 448] on link "Return to Learning Path" at bounding box center [386, 446] width 142 height 27
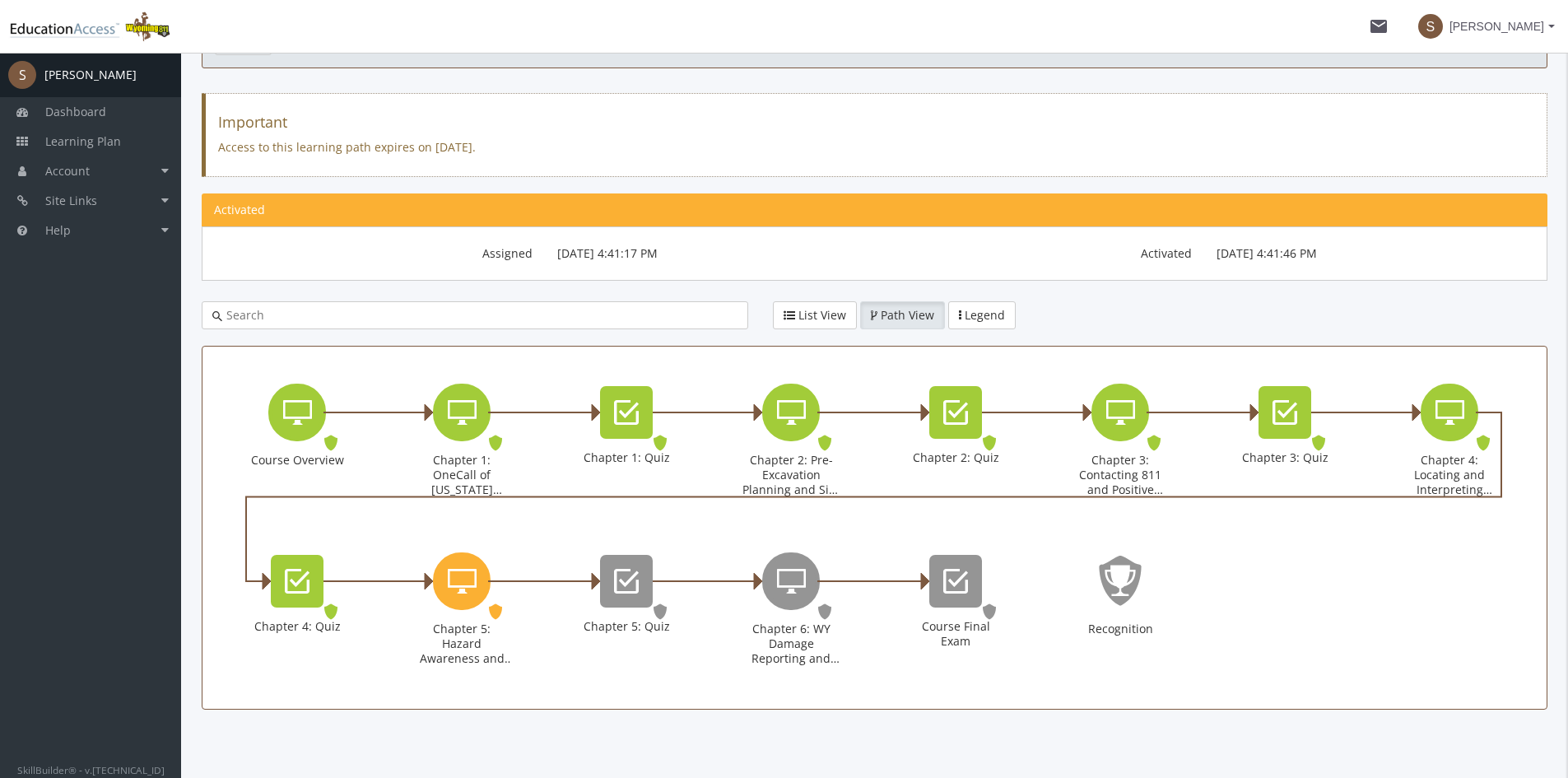
scroll to position [128, 0]
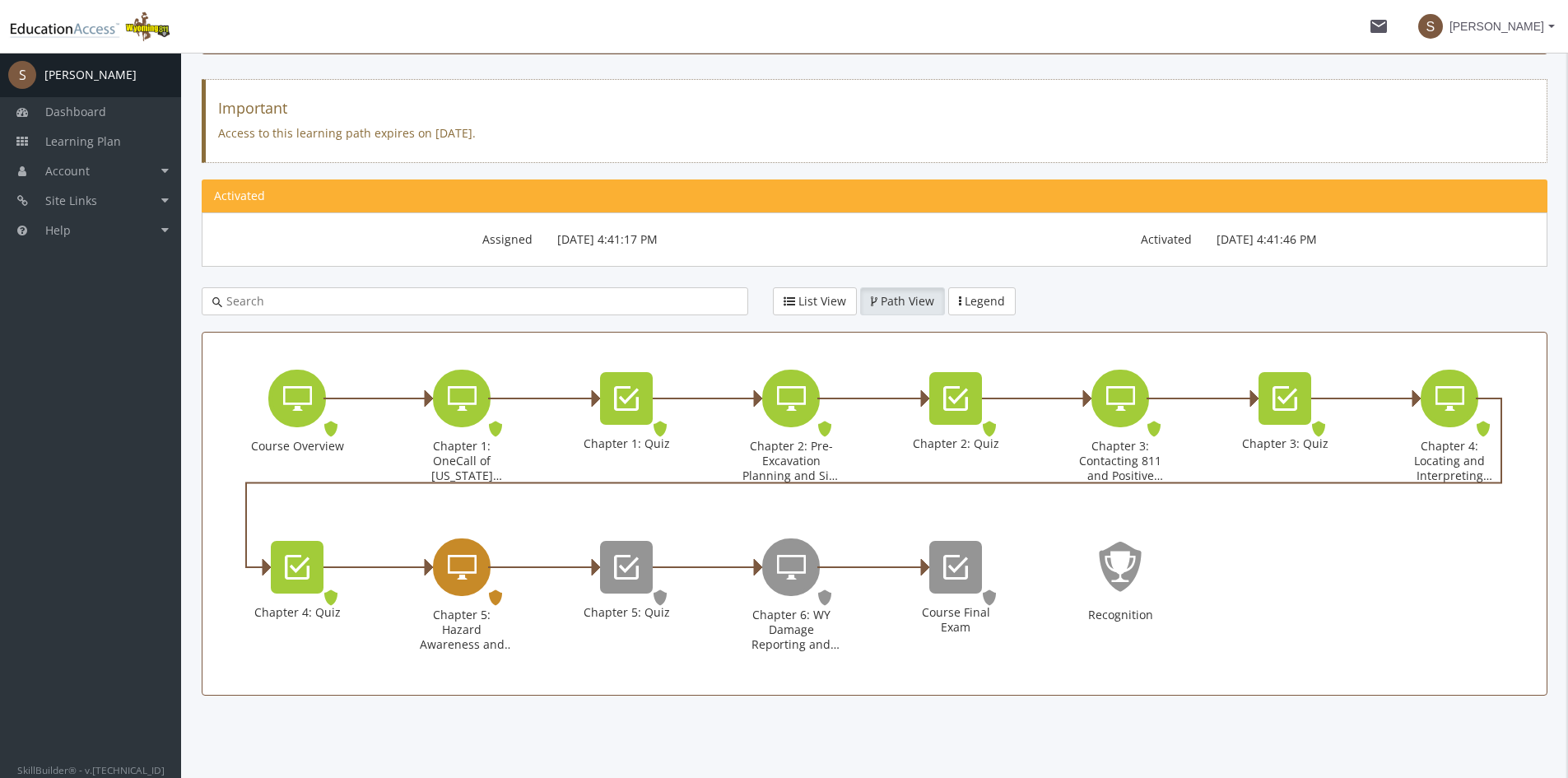
click at [470, 564] on icon "Chapter 5: Hazard Awareness and Excavation Best Practices" at bounding box center [462, 567] width 29 height 33
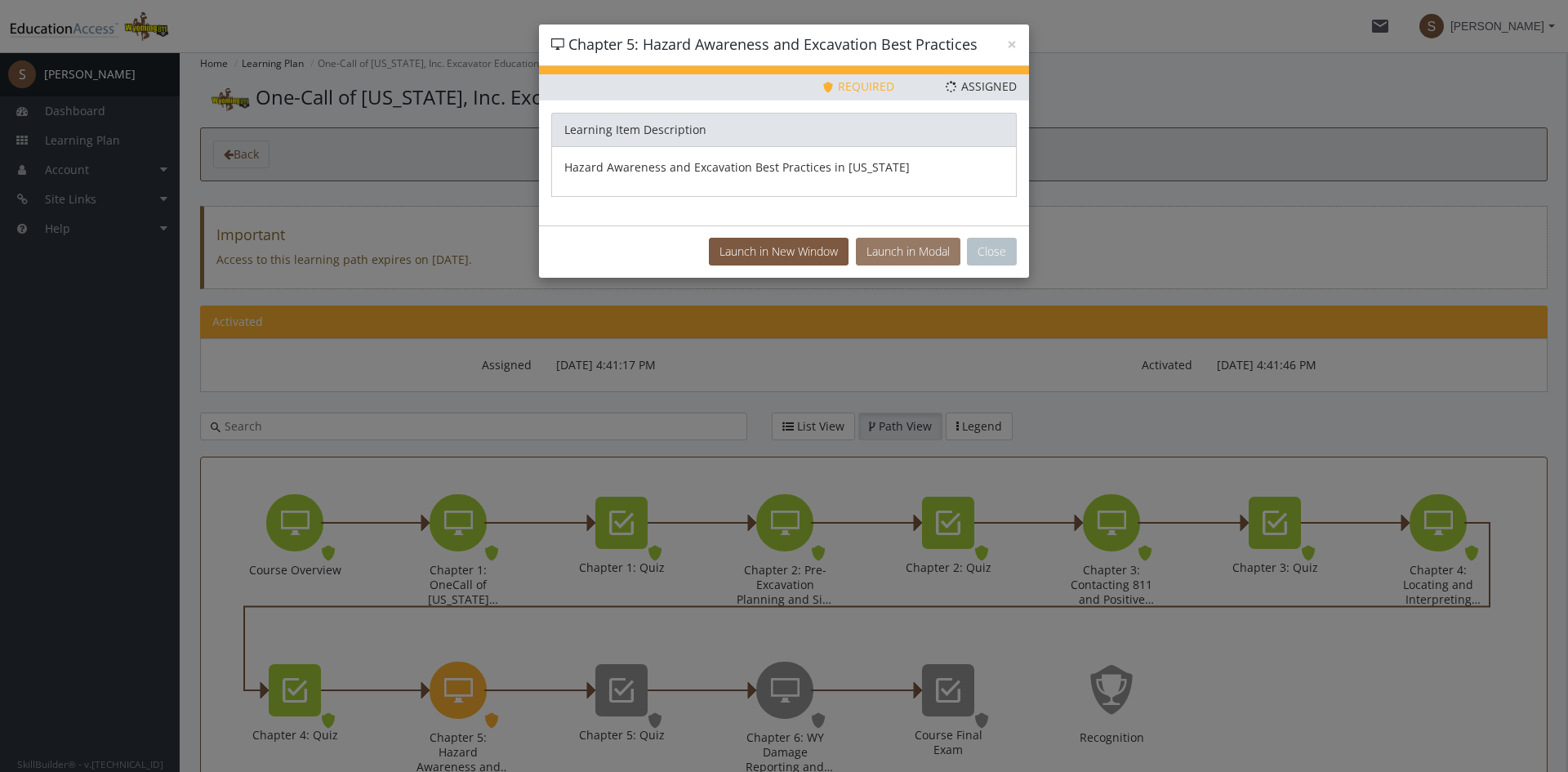
click at [903, 253] on button "Launch in Modal" at bounding box center [908, 251] width 105 height 27
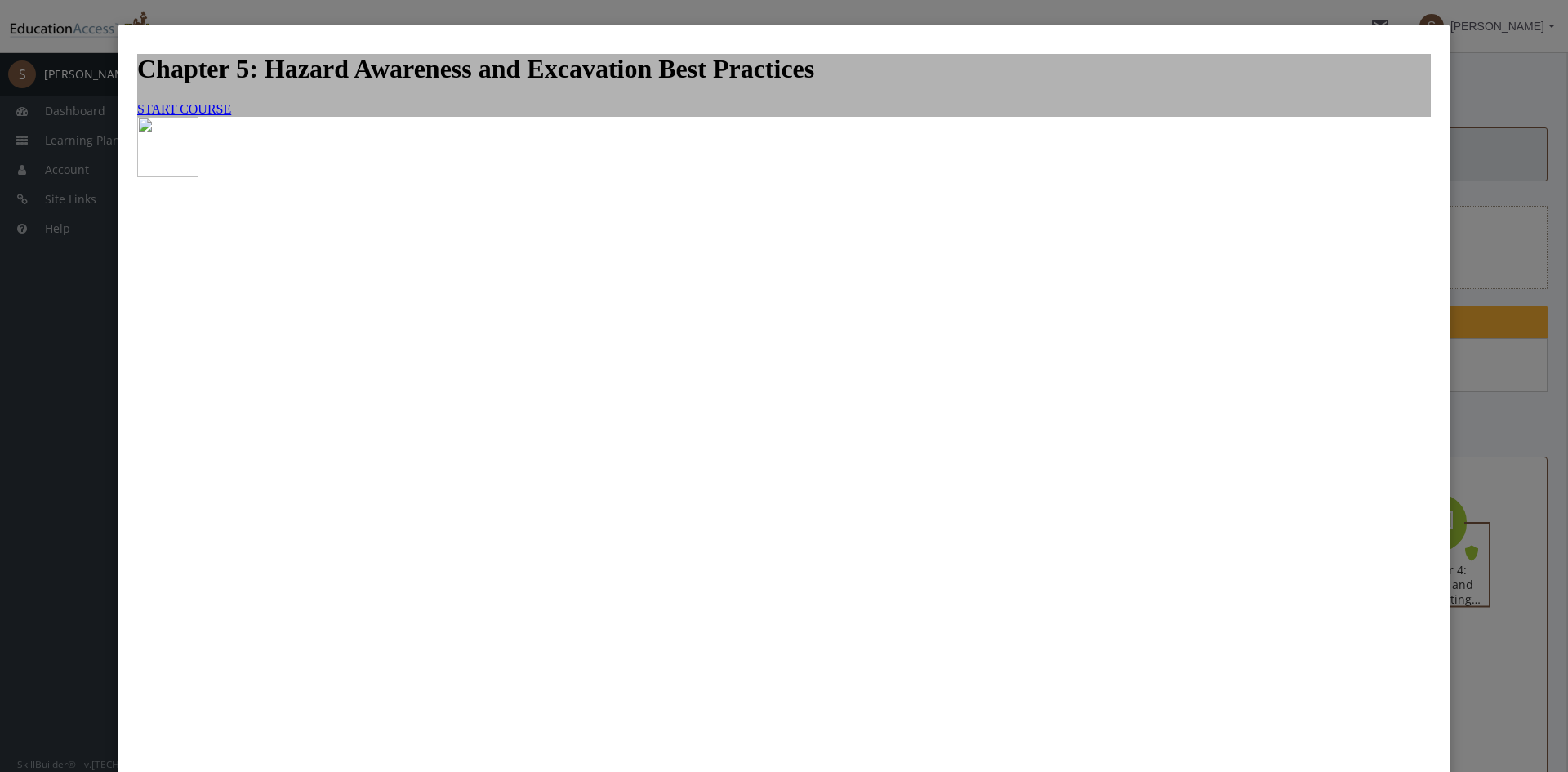
click at [231, 116] on link "START COURSE" at bounding box center [184, 109] width 94 height 14
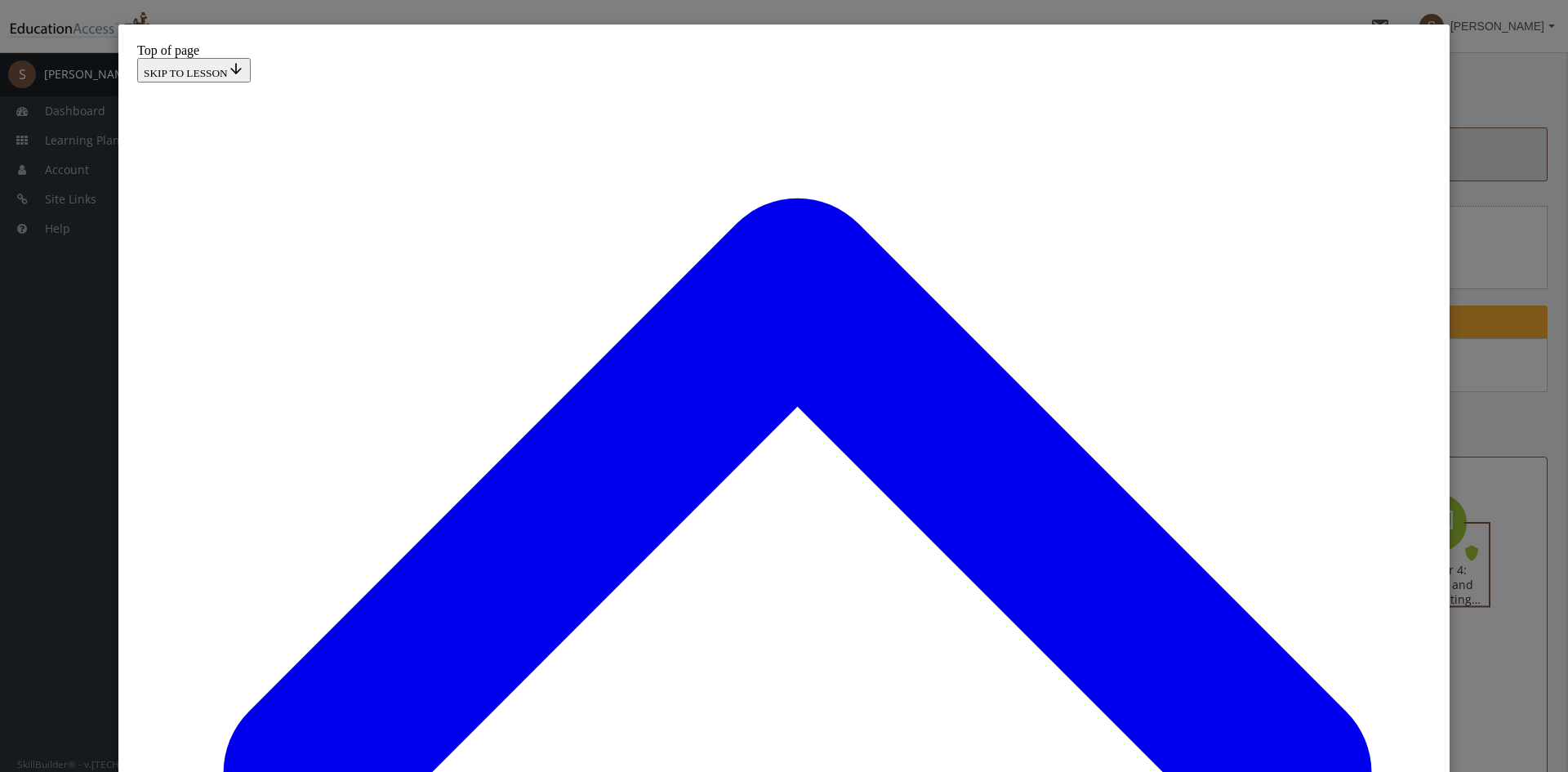
scroll to position [290, 0]
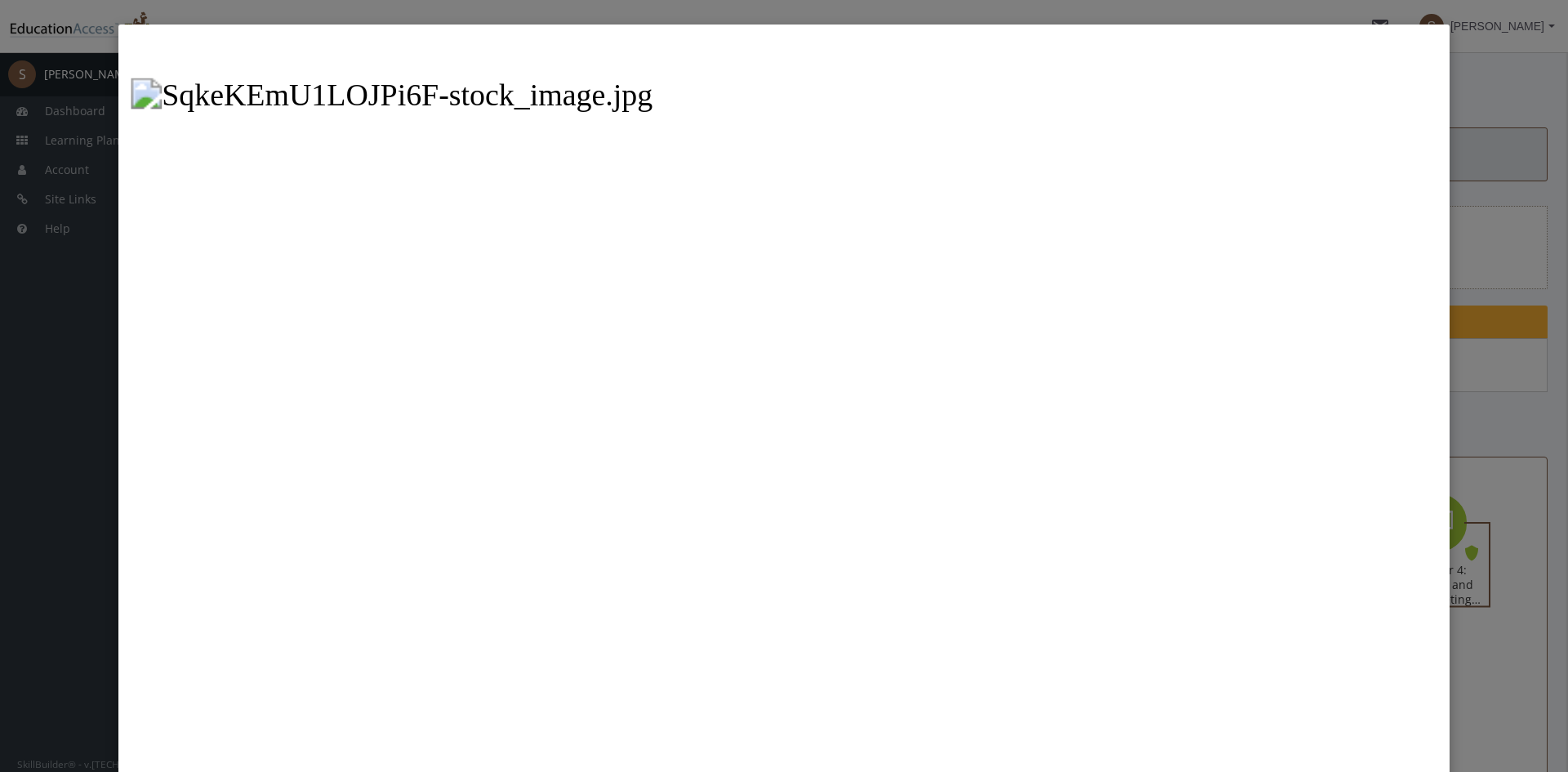
click at [665, 334] on button "Unzoom image" at bounding box center [784, 445] width 1307 height 817
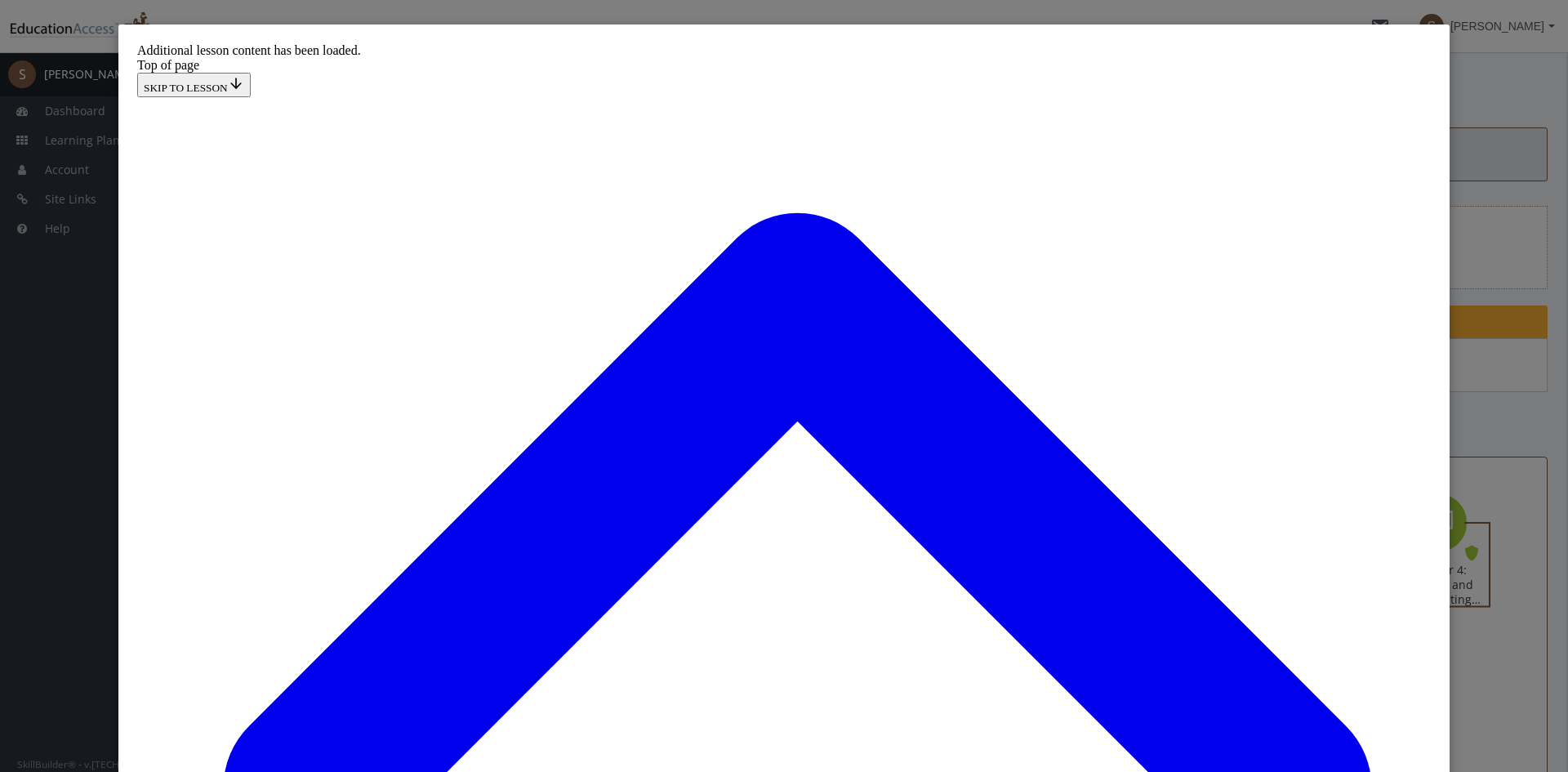
scroll to position [876, 0]
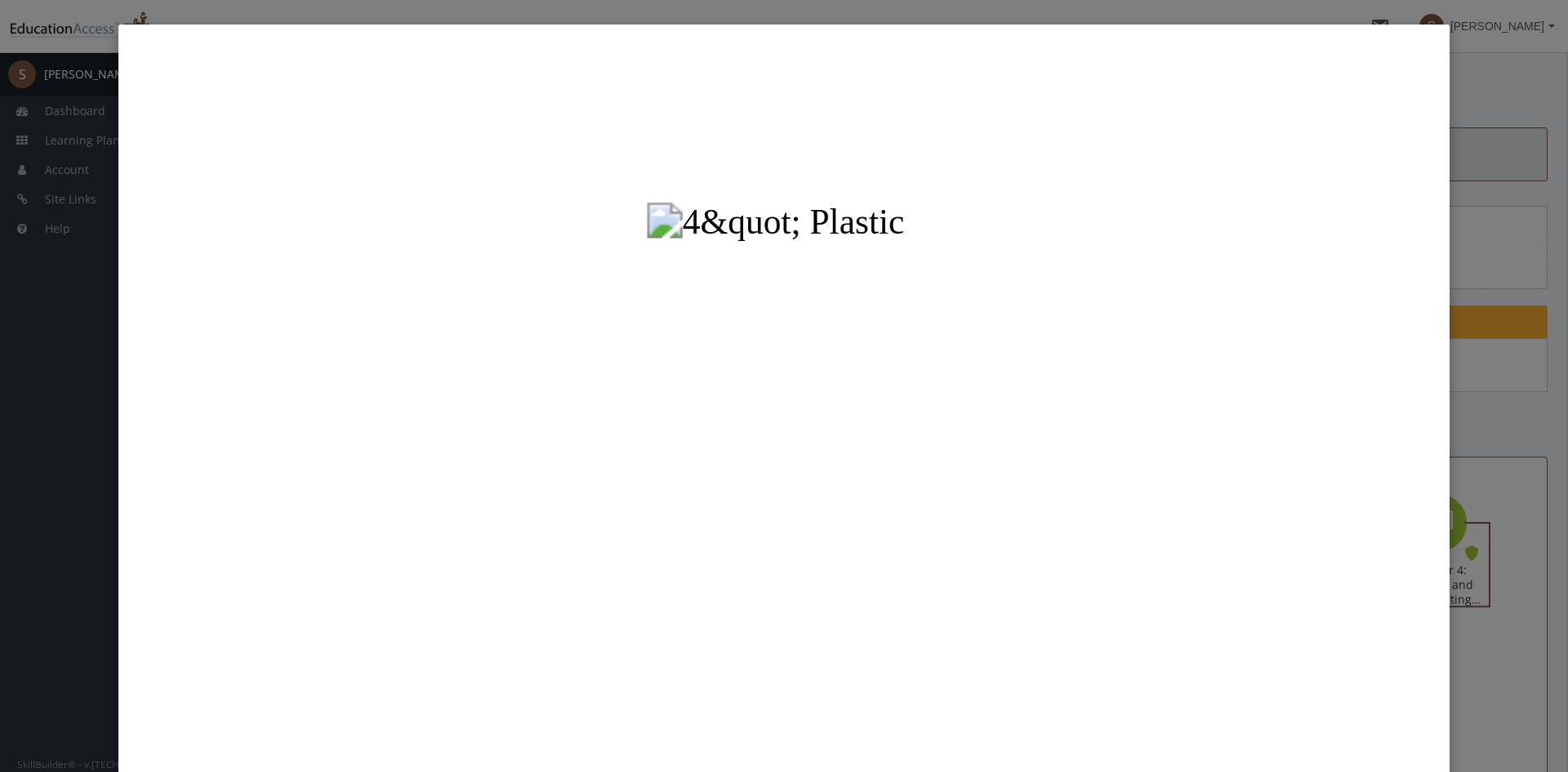
click at [689, 449] on button "Unzoom image" at bounding box center [784, 445] width 1307 height 817
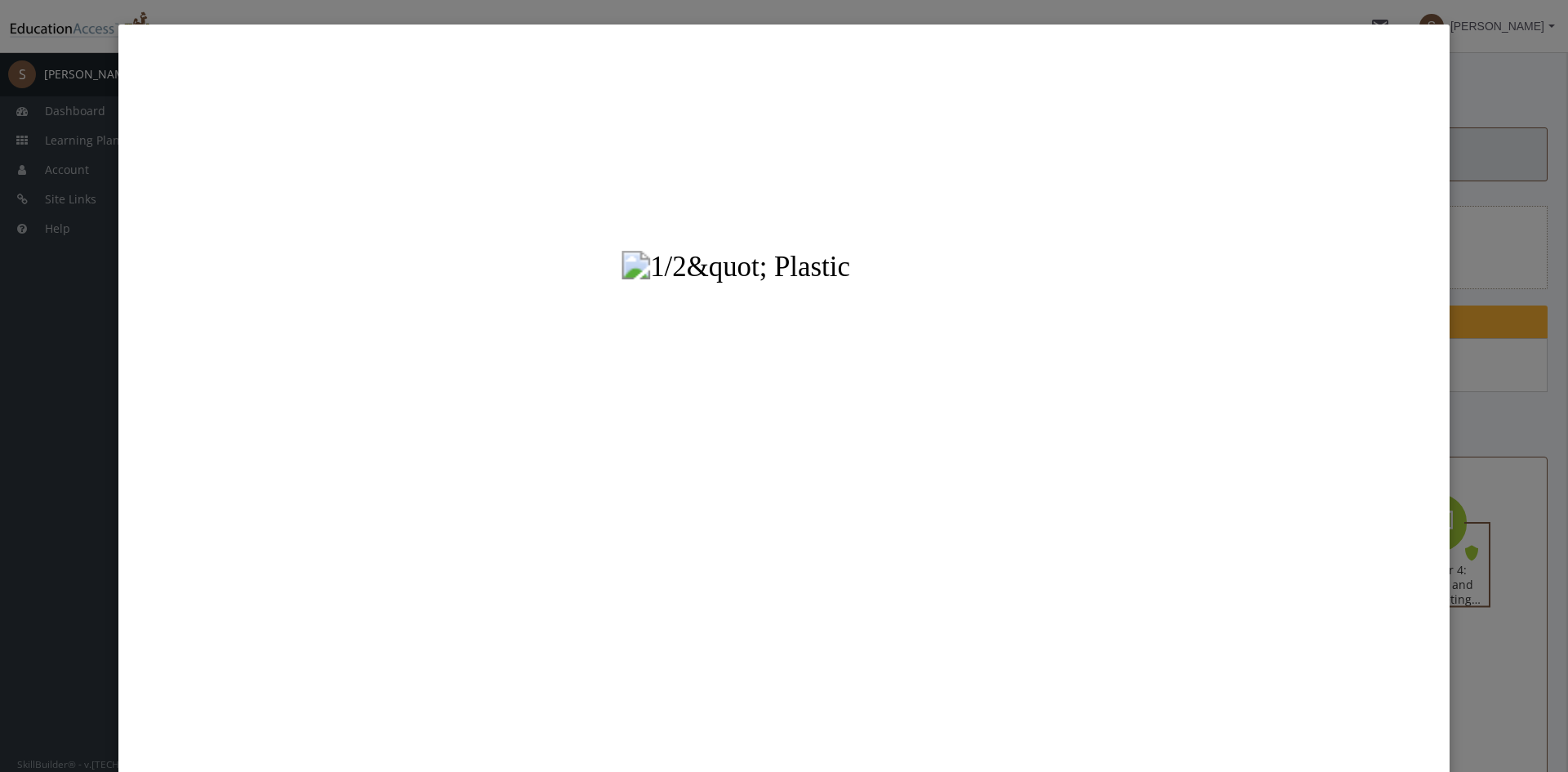
click at [906, 328] on button "Unzoom image" at bounding box center [784, 445] width 1307 height 817
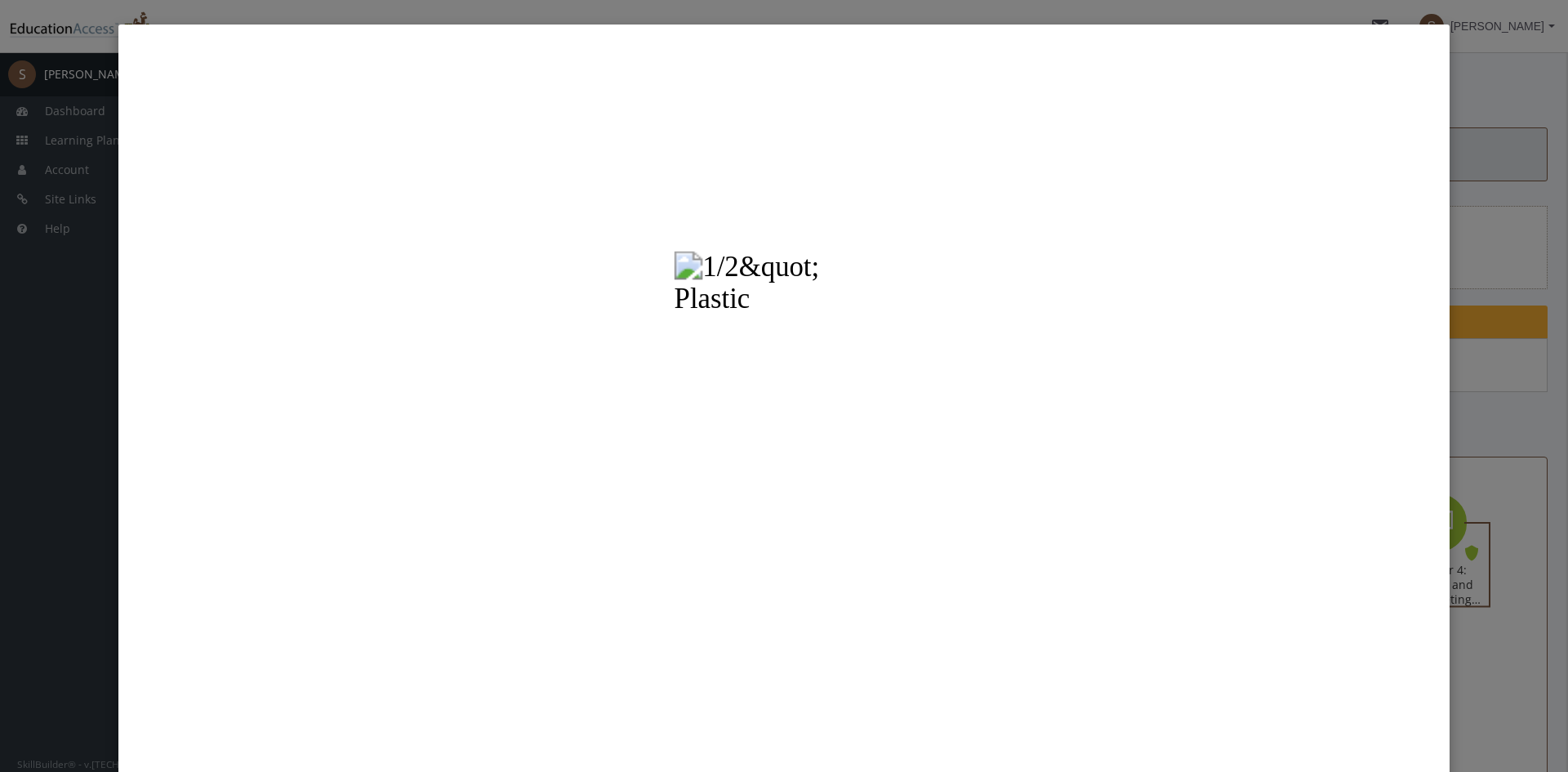
click at [842, 402] on button "Unzoom image" at bounding box center [784, 445] width 1307 height 817
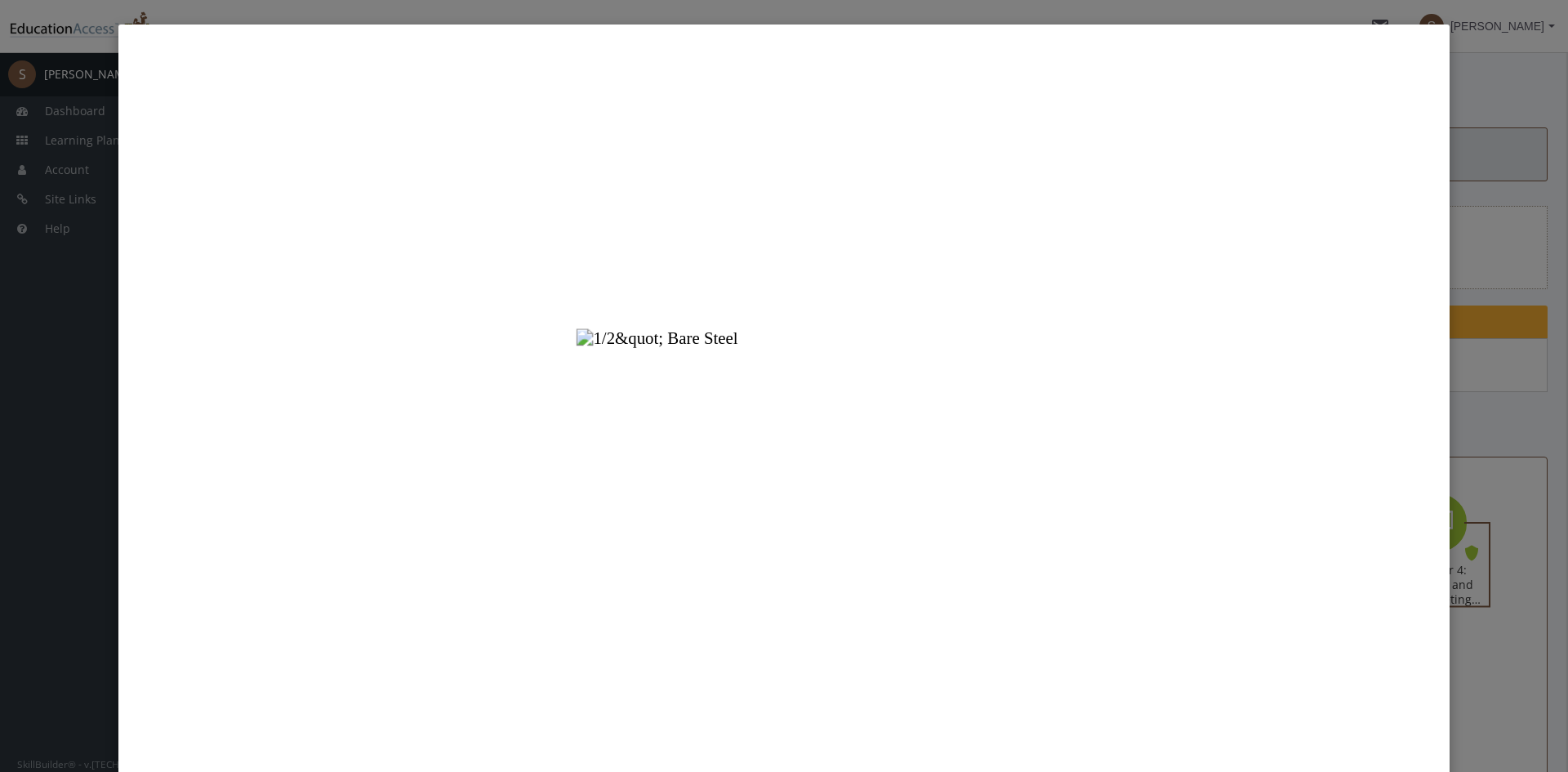
click at [887, 517] on button "Unzoom image" at bounding box center [784, 445] width 1307 height 817
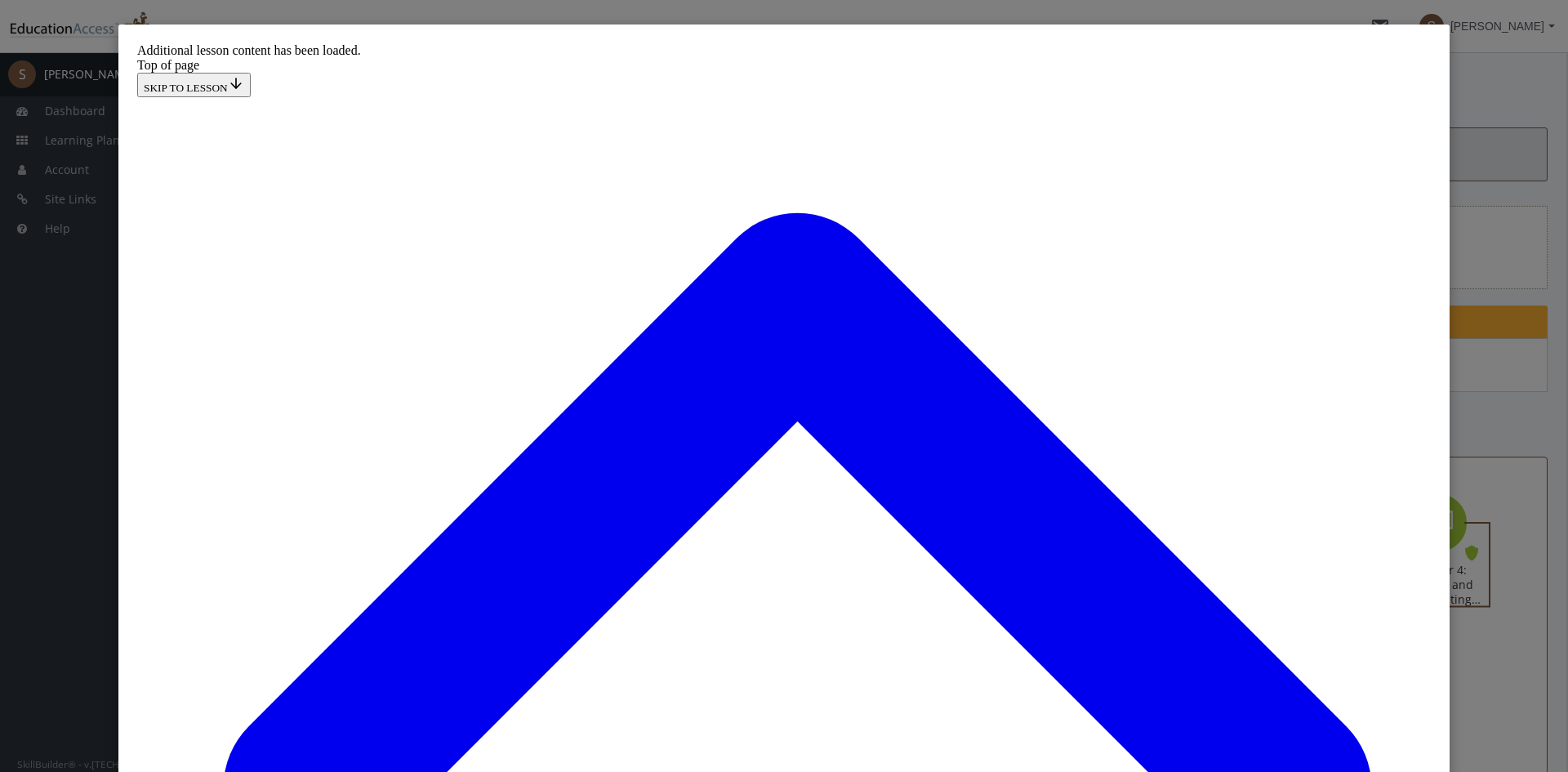
scroll to position [2743, 0]
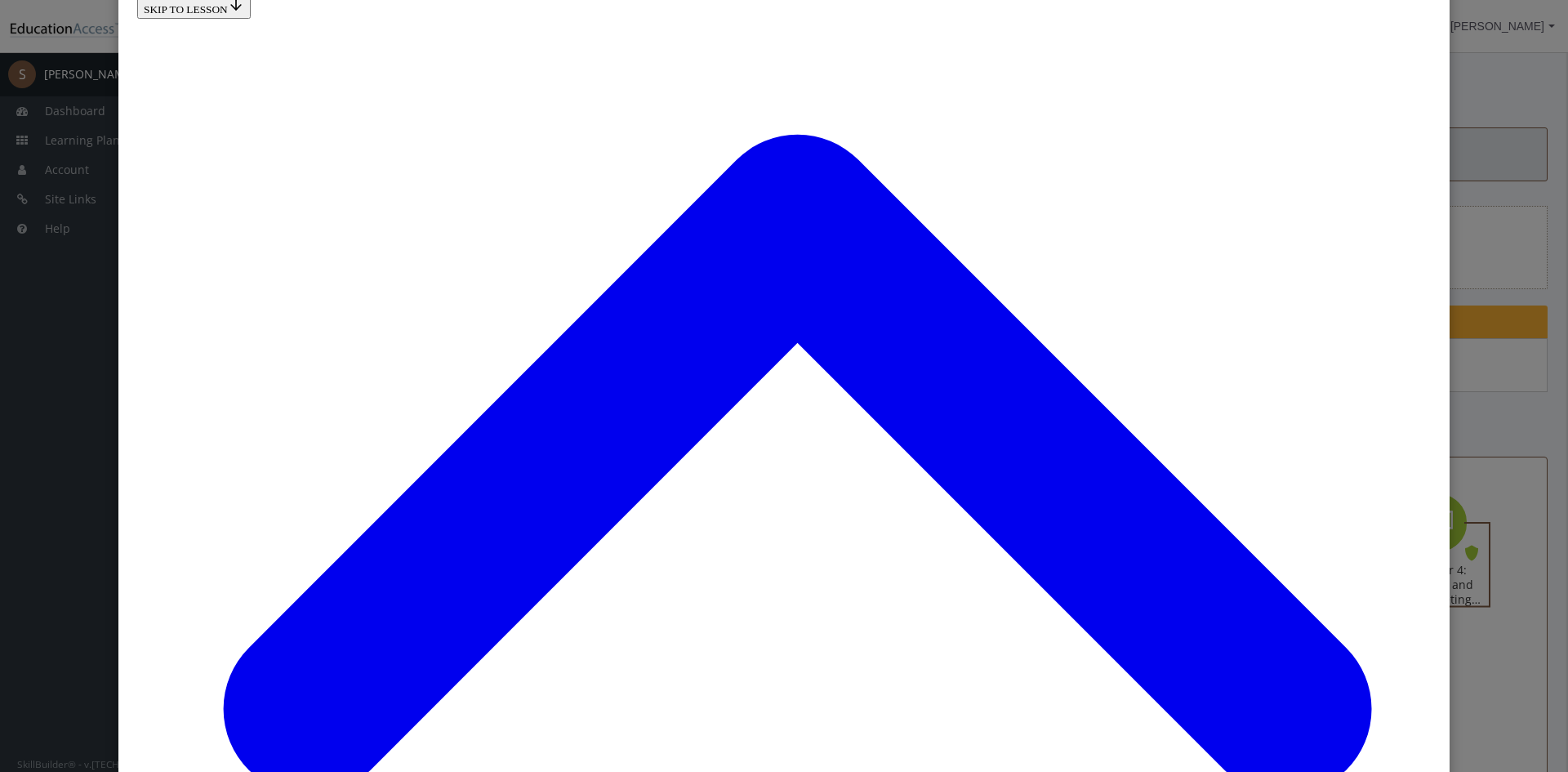
scroll to position [0, 0]
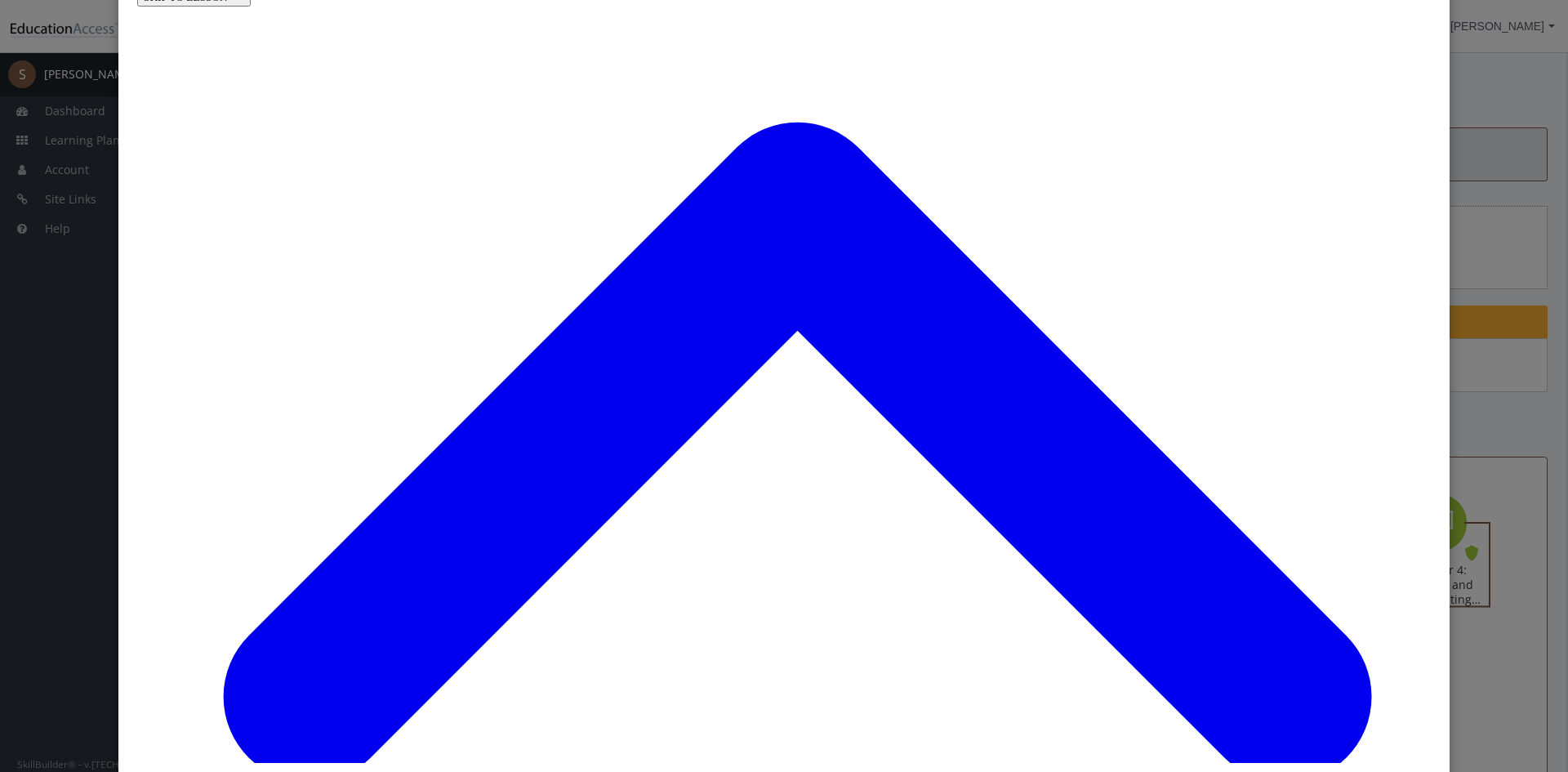
scroll to position [175, 0]
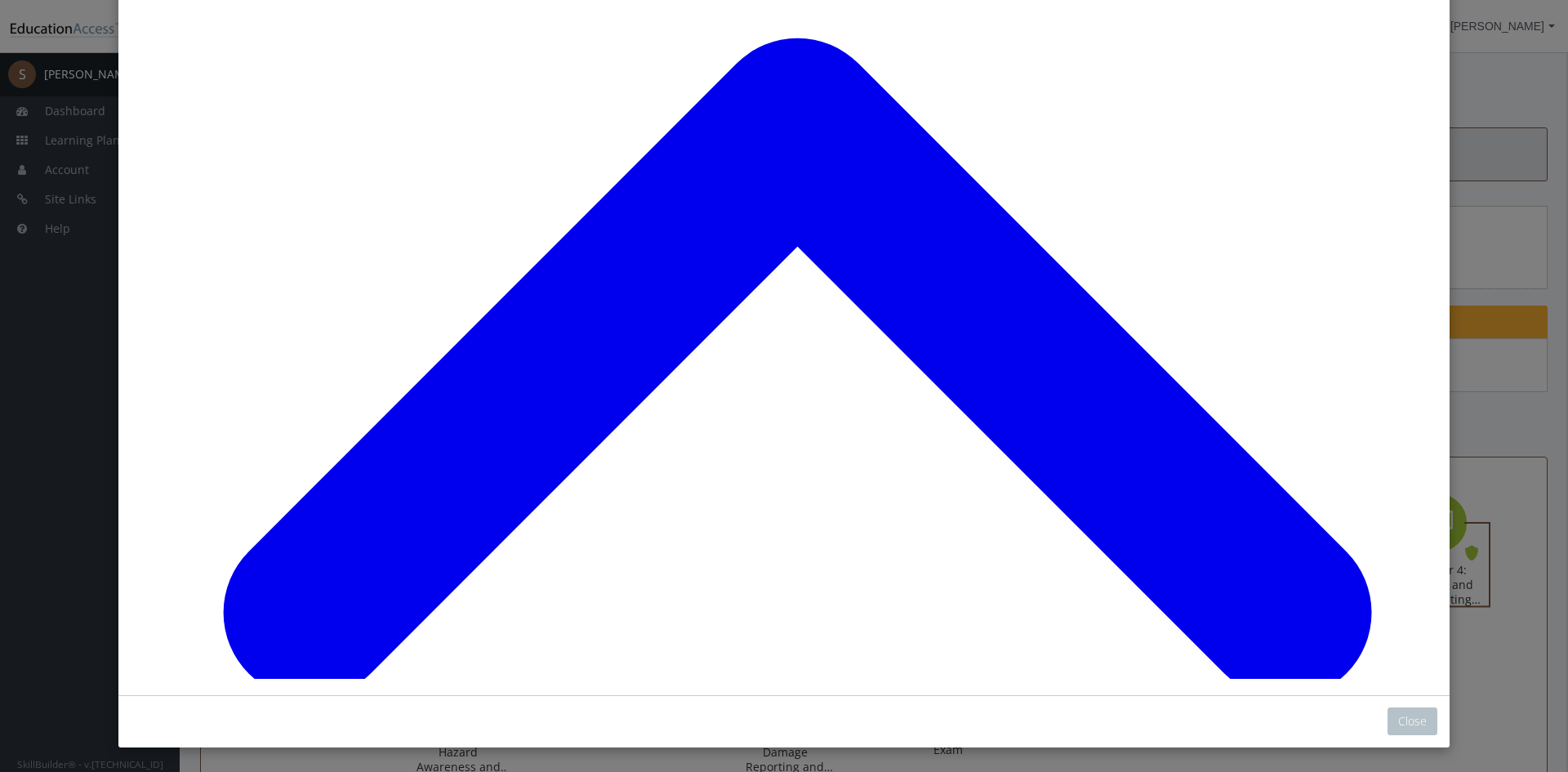
click button "START"
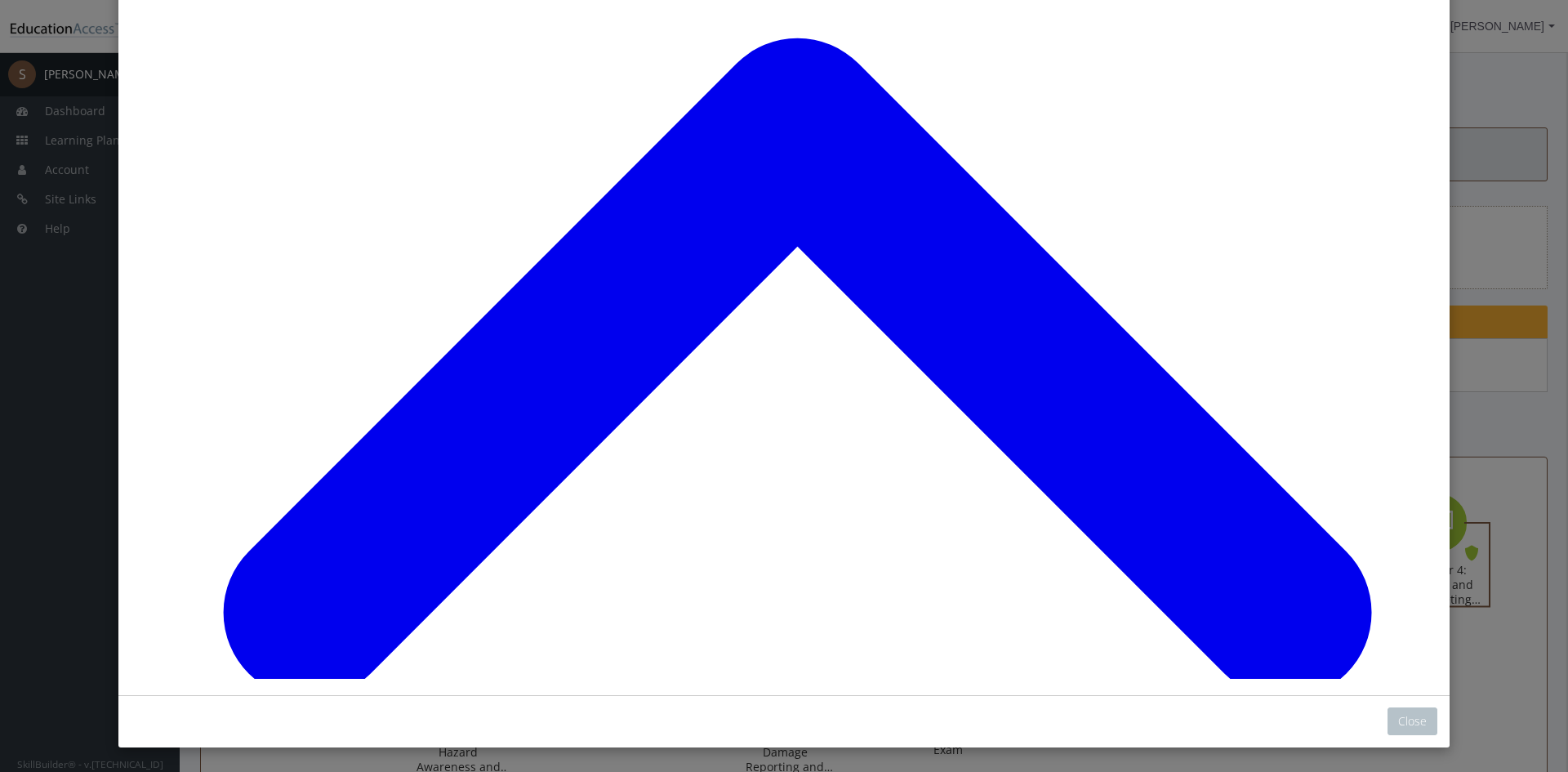
scroll to position [4226, 0]
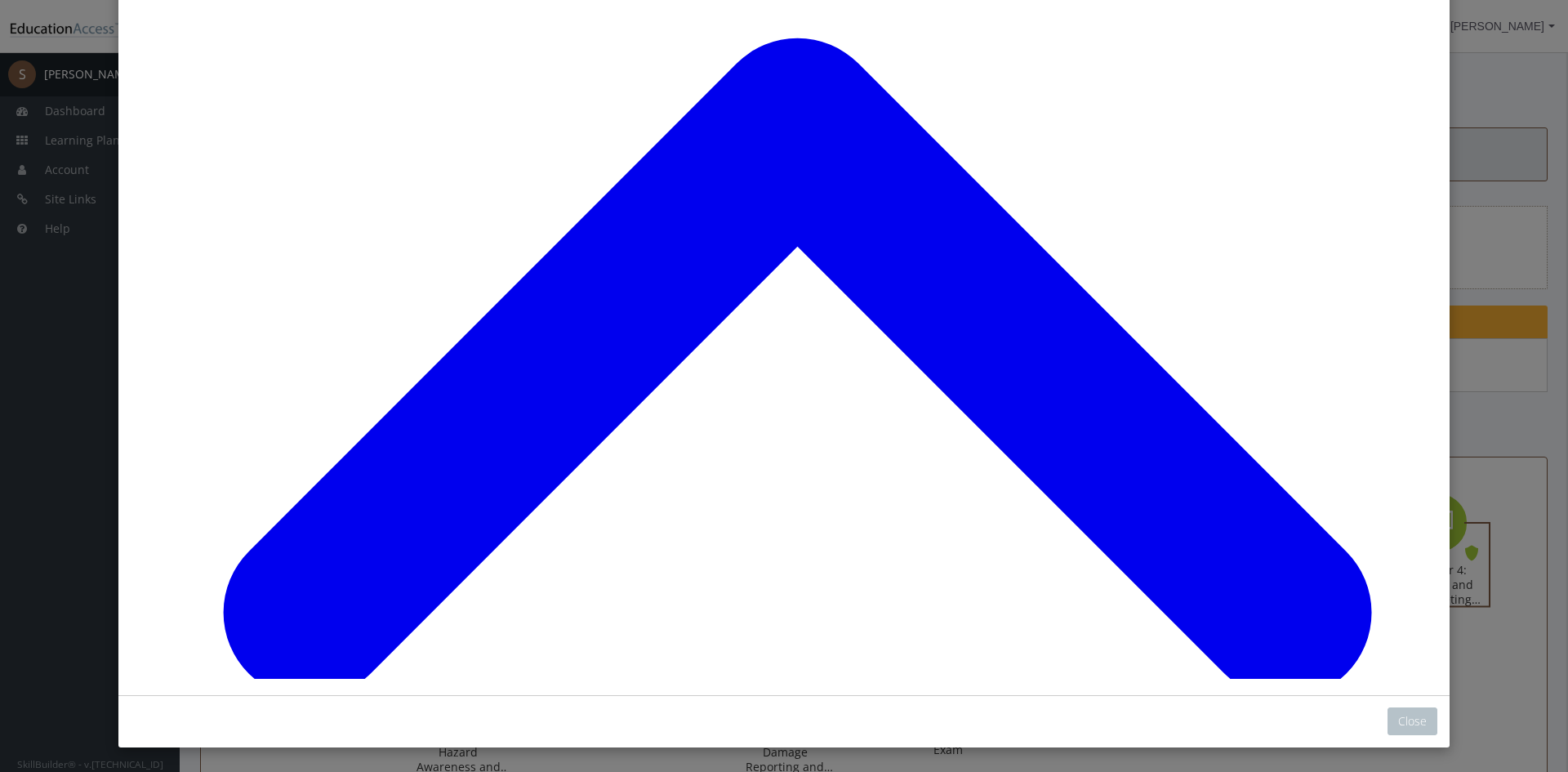
scroll to position [4666, 0]
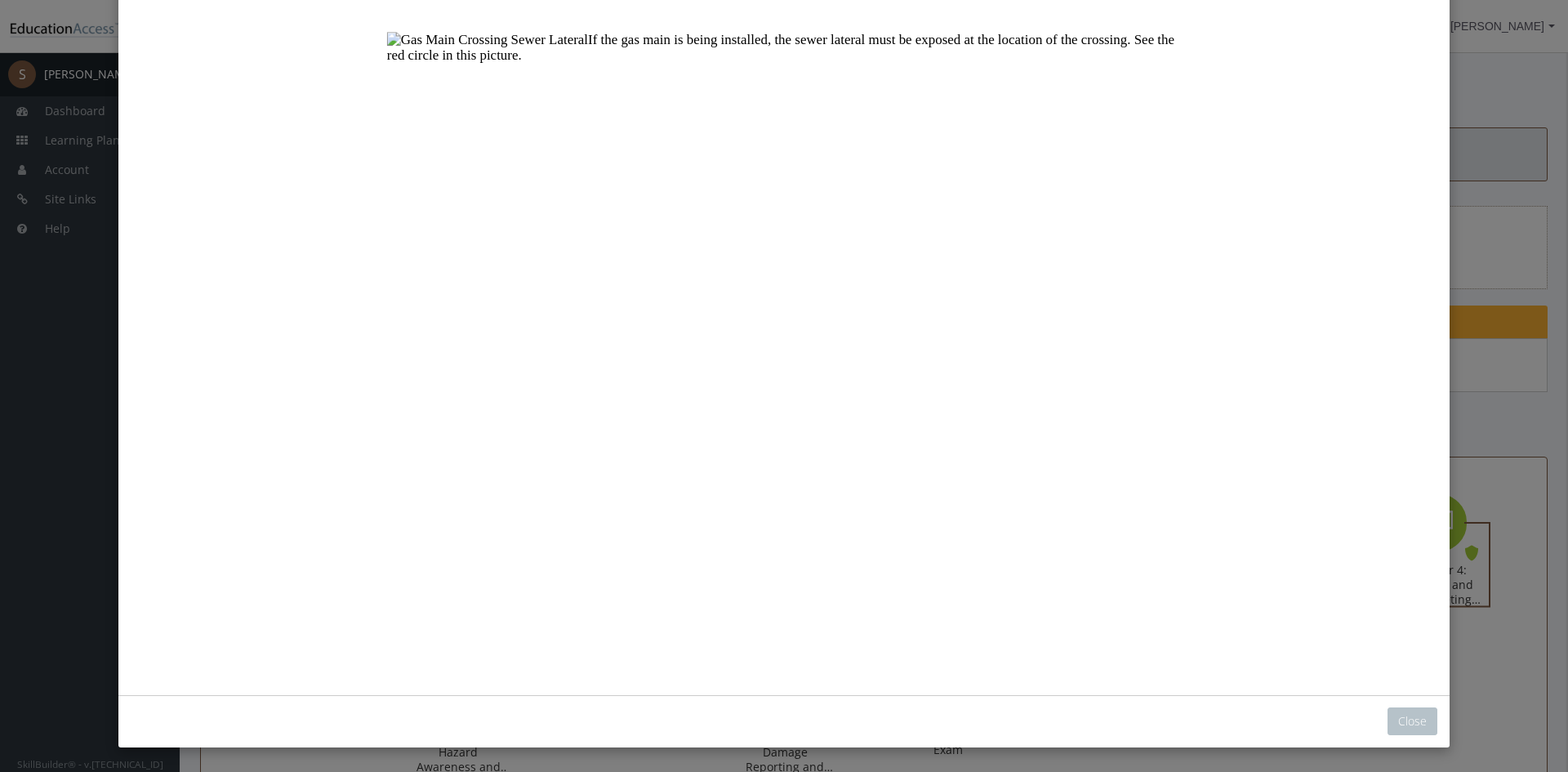
click at [1084, 305] on button "Unzoom image" at bounding box center [784, 270] width 1307 height 817
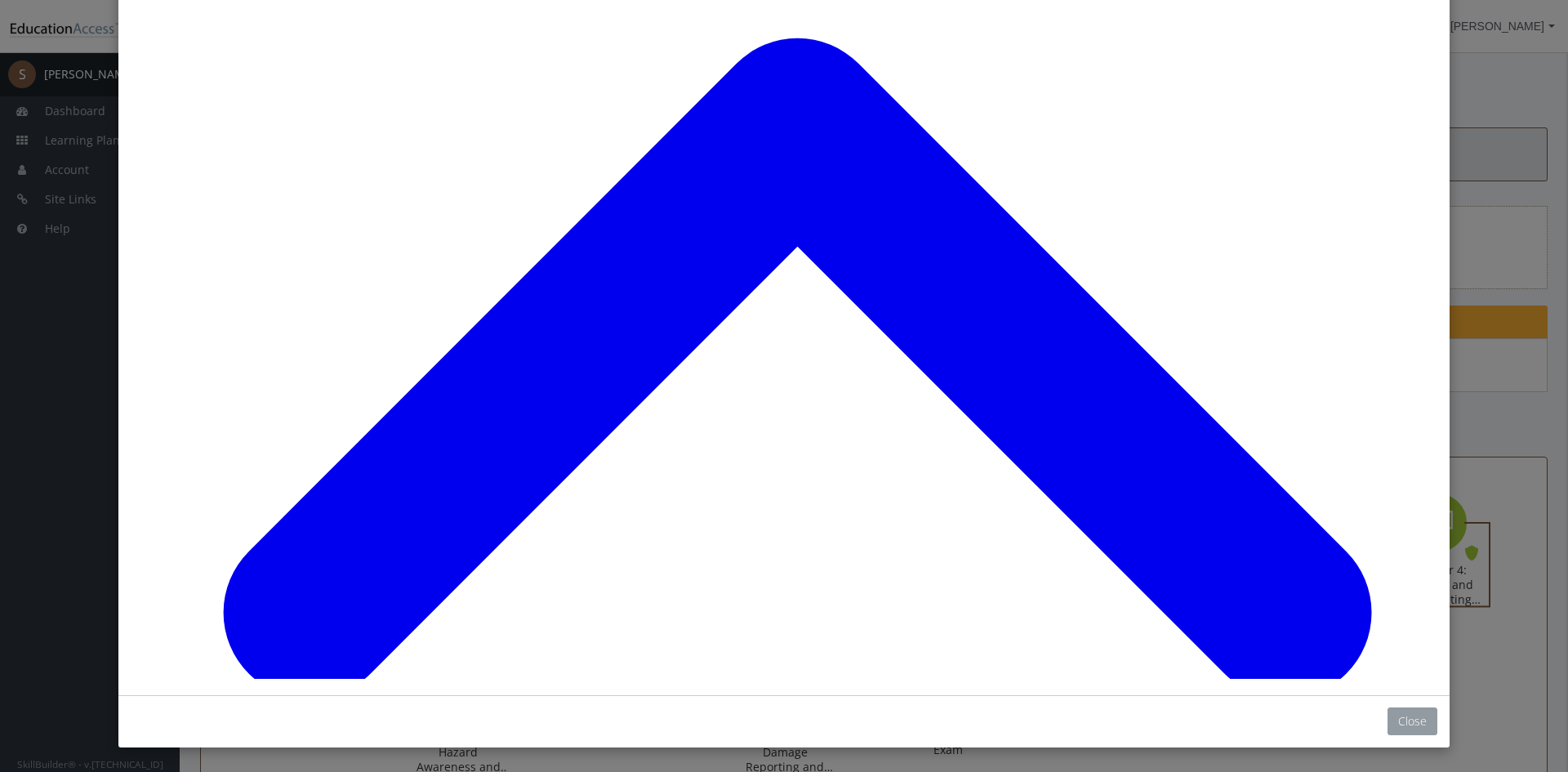
click at [1416, 724] on button "Close" at bounding box center [1411, 721] width 50 height 27
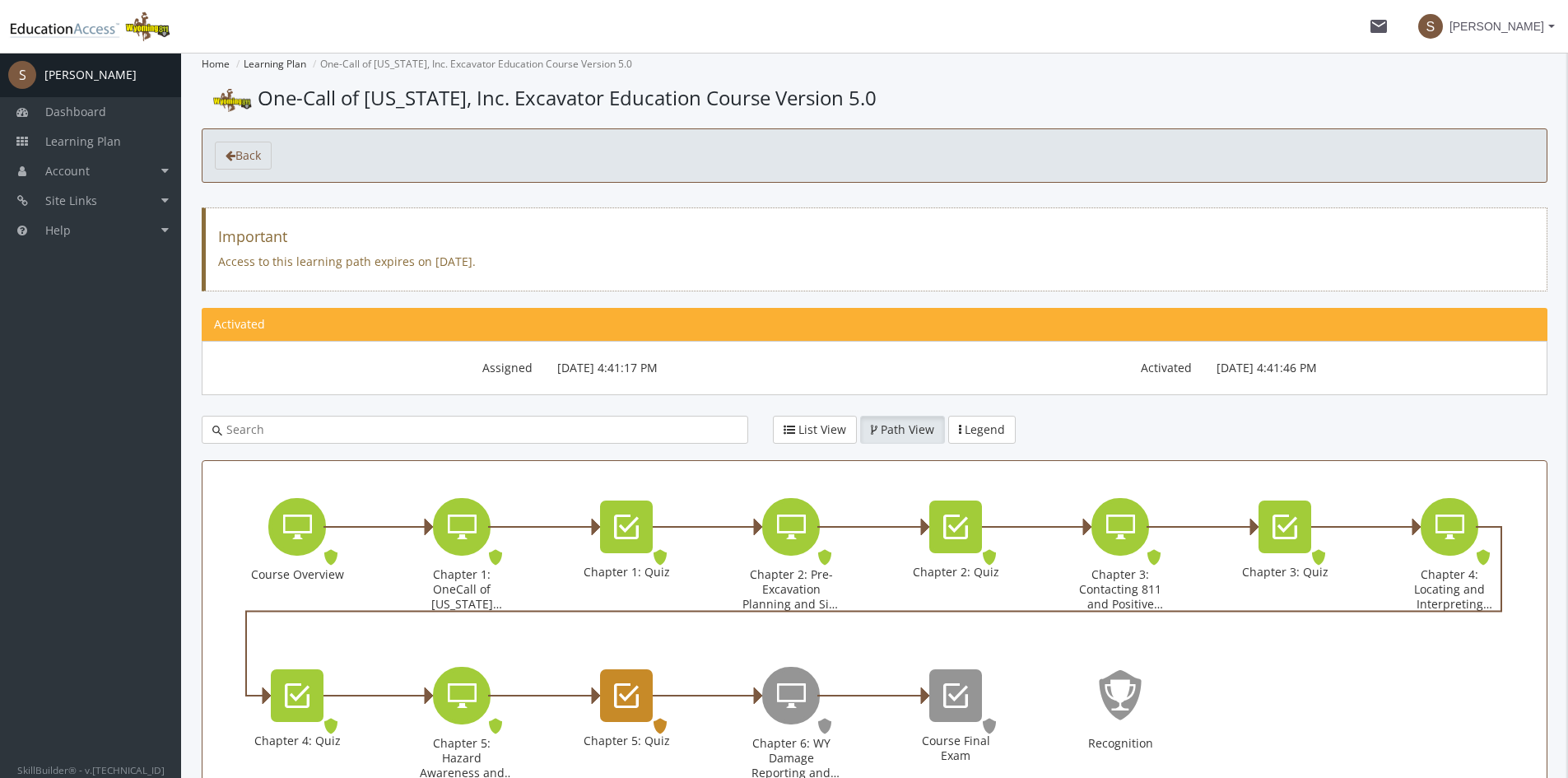
click at [636, 695] on icon "Chapter 5: Quiz" at bounding box center [626, 695] width 25 height 33
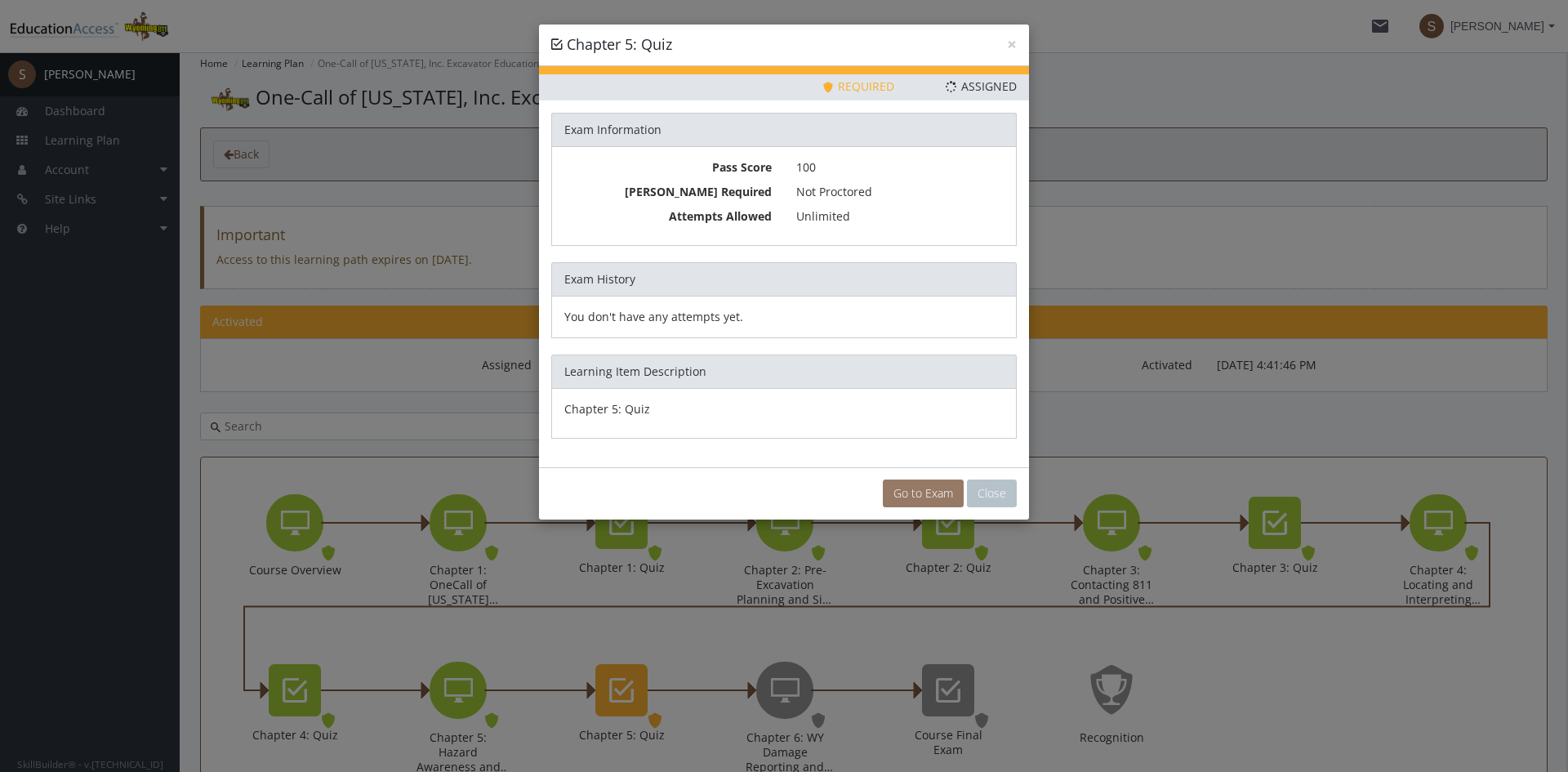
click at [925, 491] on link "Go to Exam" at bounding box center [922, 493] width 81 height 27
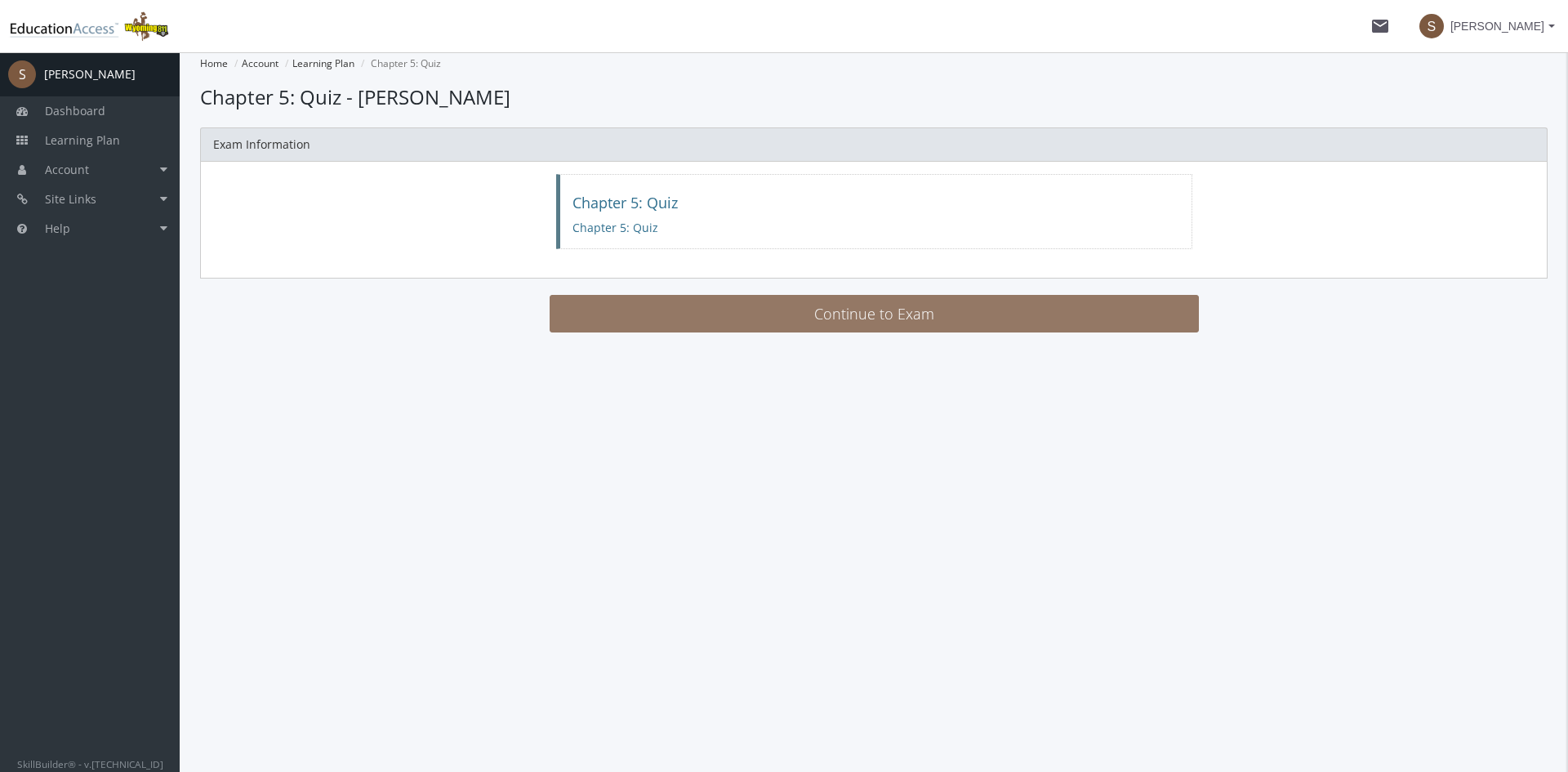
click at [737, 318] on button "Continue to Exam" at bounding box center [874, 313] width 650 height 37
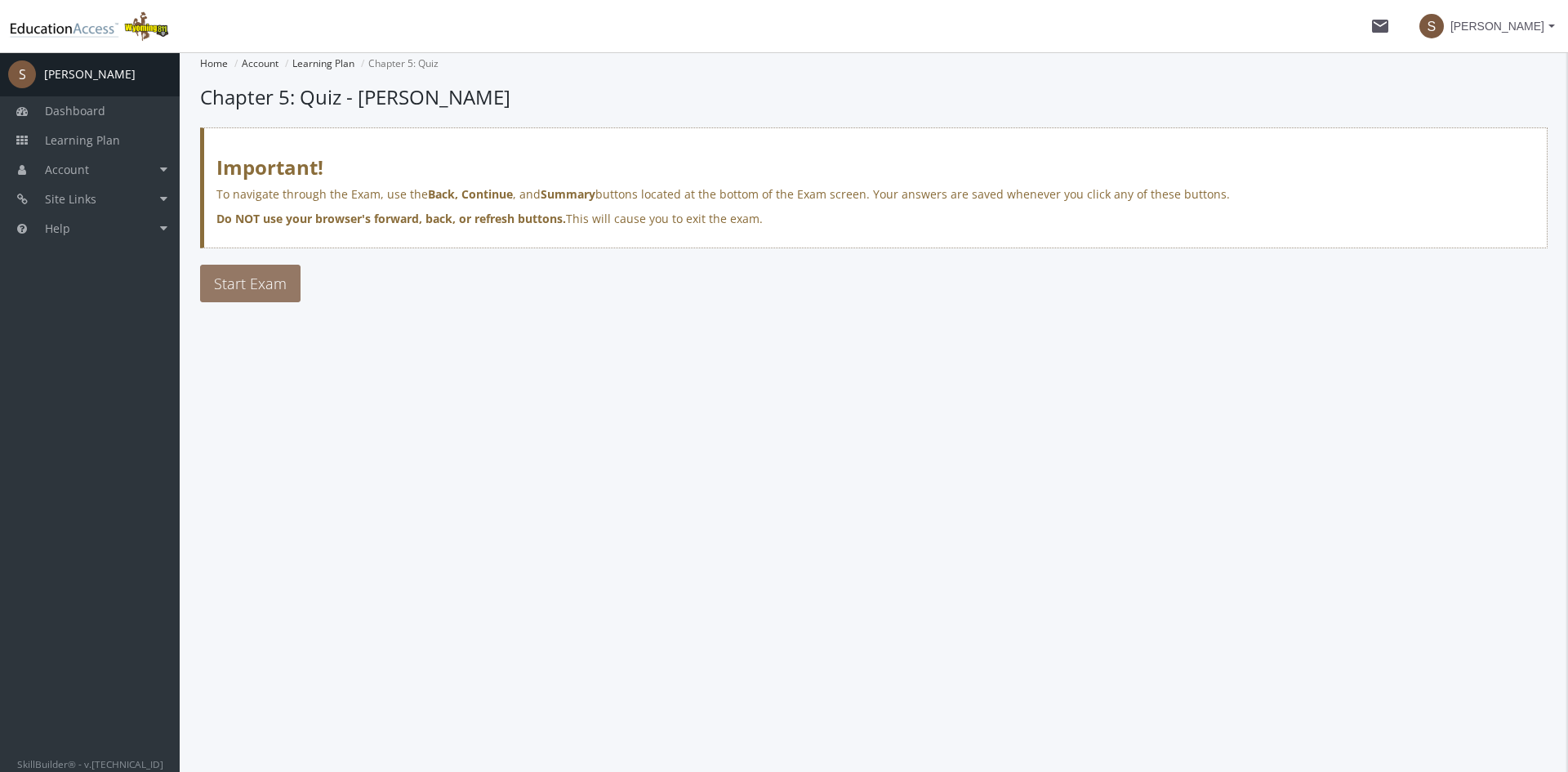
click at [294, 290] on button "Start Exam" at bounding box center [250, 283] width 101 height 37
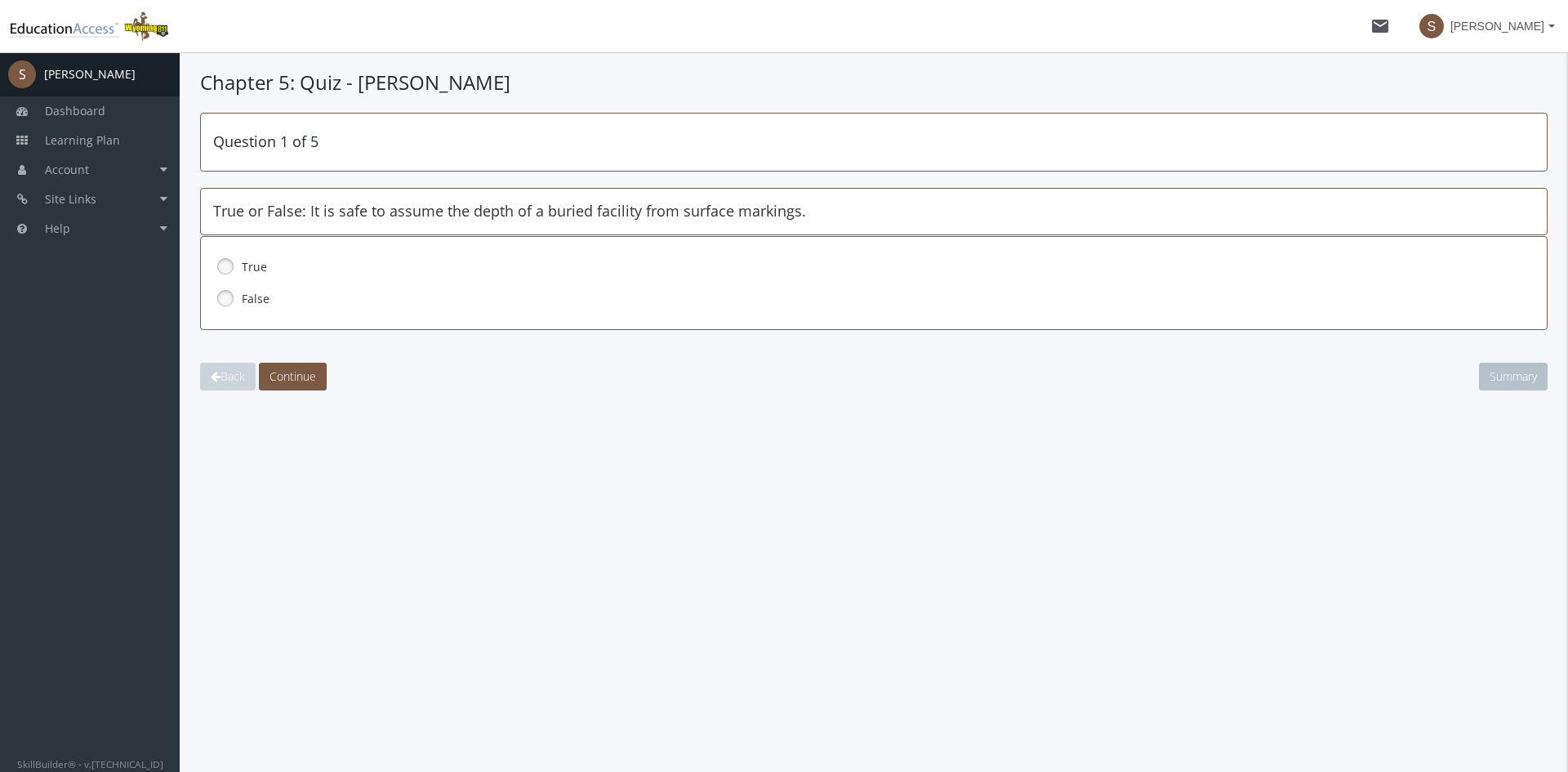
click at [246, 294] on label "False" at bounding box center [836, 298] width 1189 height 17
click at [296, 374] on span "Continue" at bounding box center [292, 377] width 47 height 16
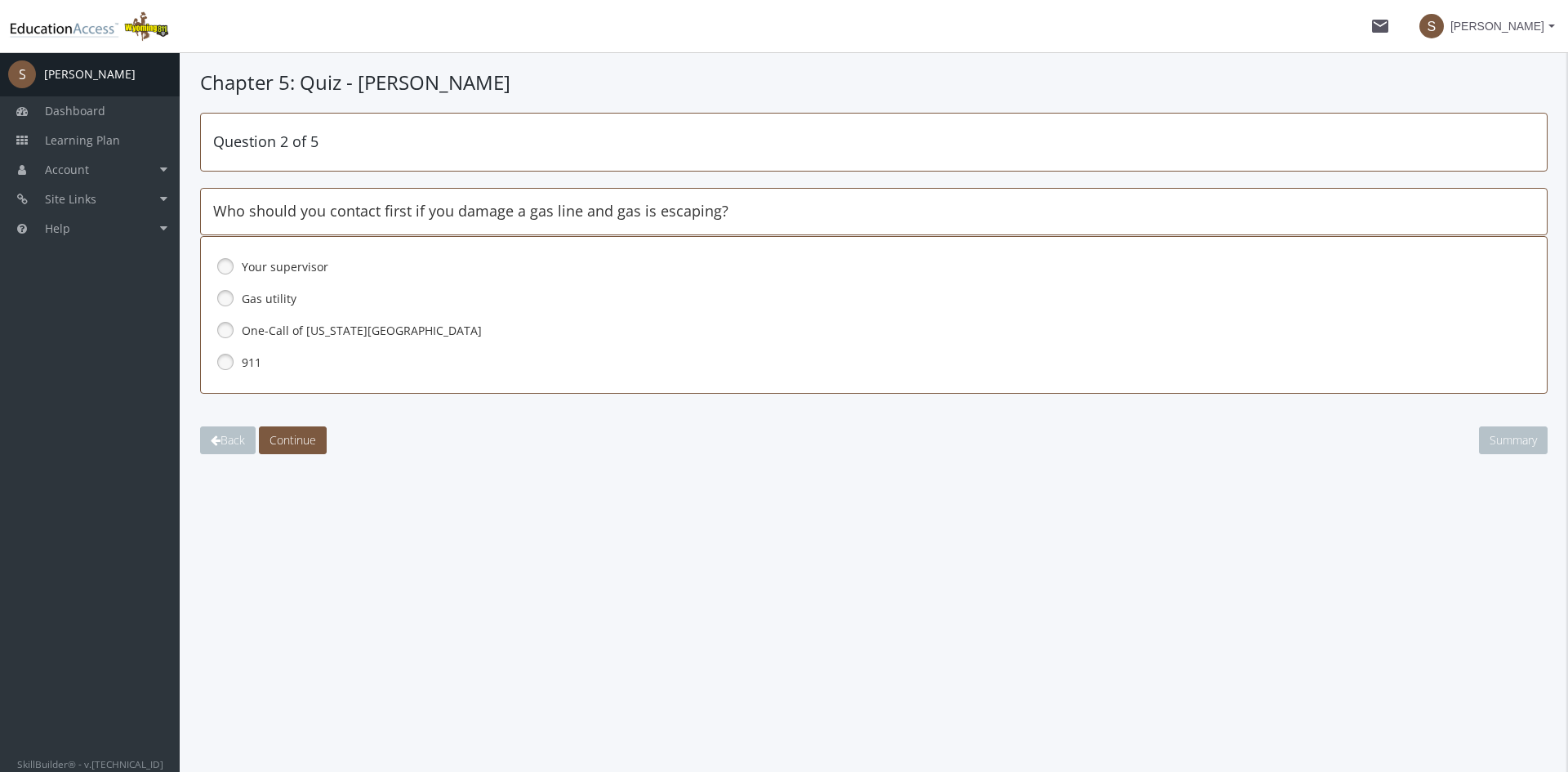
click at [229, 356] on link at bounding box center [225, 361] width 24 height 24
click at [287, 442] on span "Continue" at bounding box center [292, 440] width 47 height 16
click at [222, 326] on link at bounding box center [225, 330] width 24 height 24
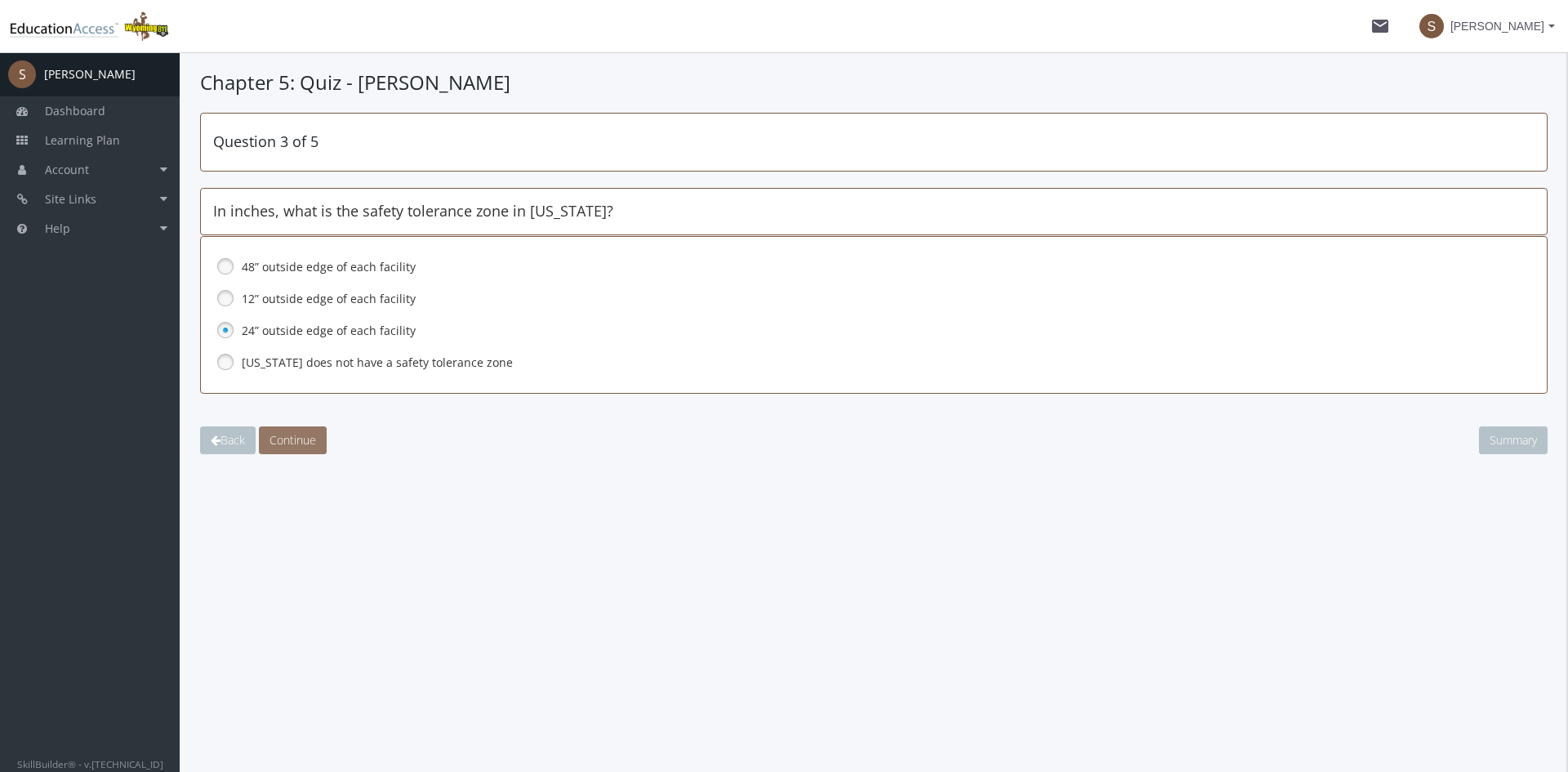
click at [294, 432] on span "Continue" at bounding box center [292, 440] width 47 height 16
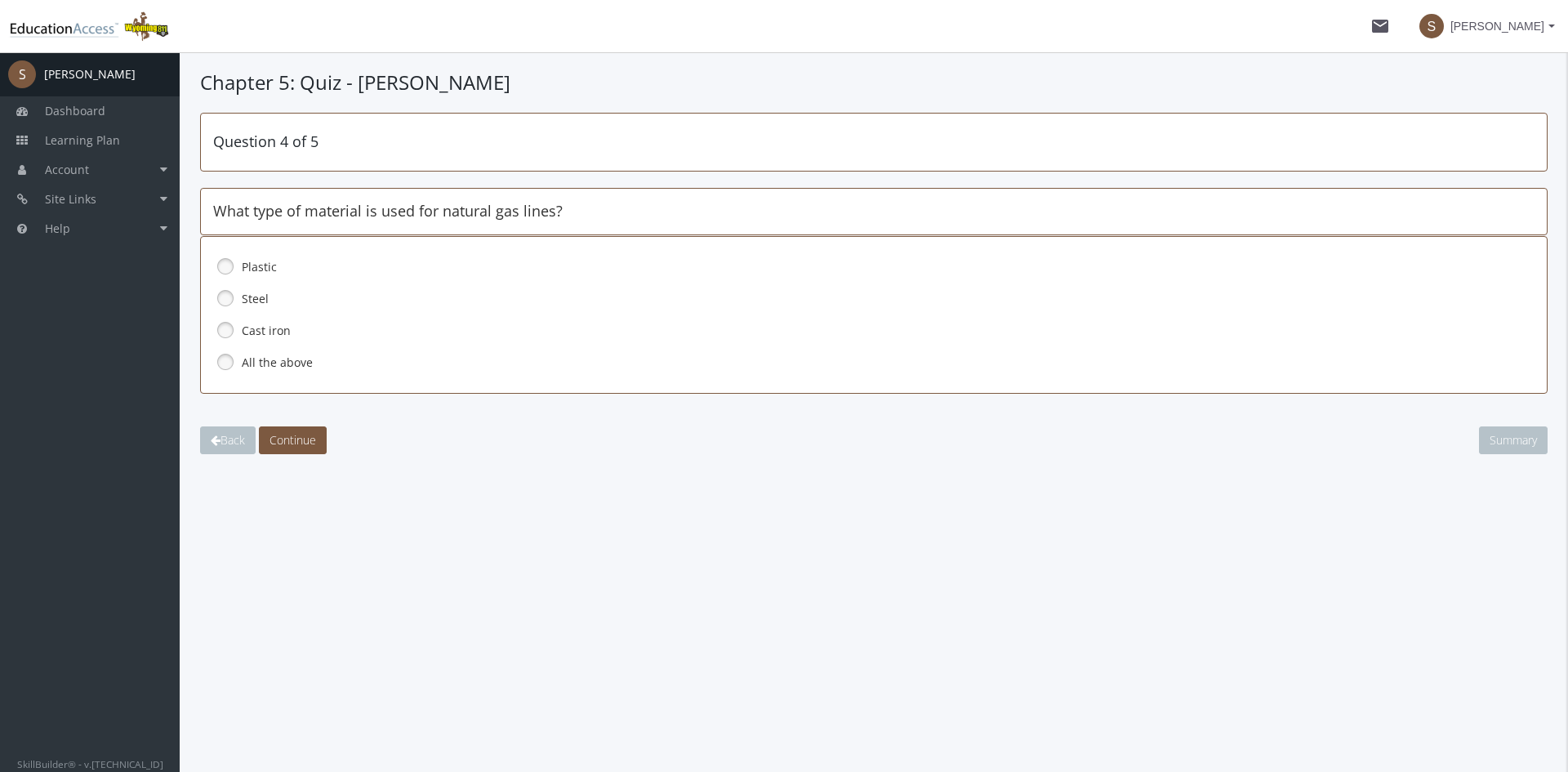
click at [225, 366] on link at bounding box center [225, 361] width 24 height 24
click at [299, 442] on span "Continue" at bounding box center [292, 440] width 47 height 16
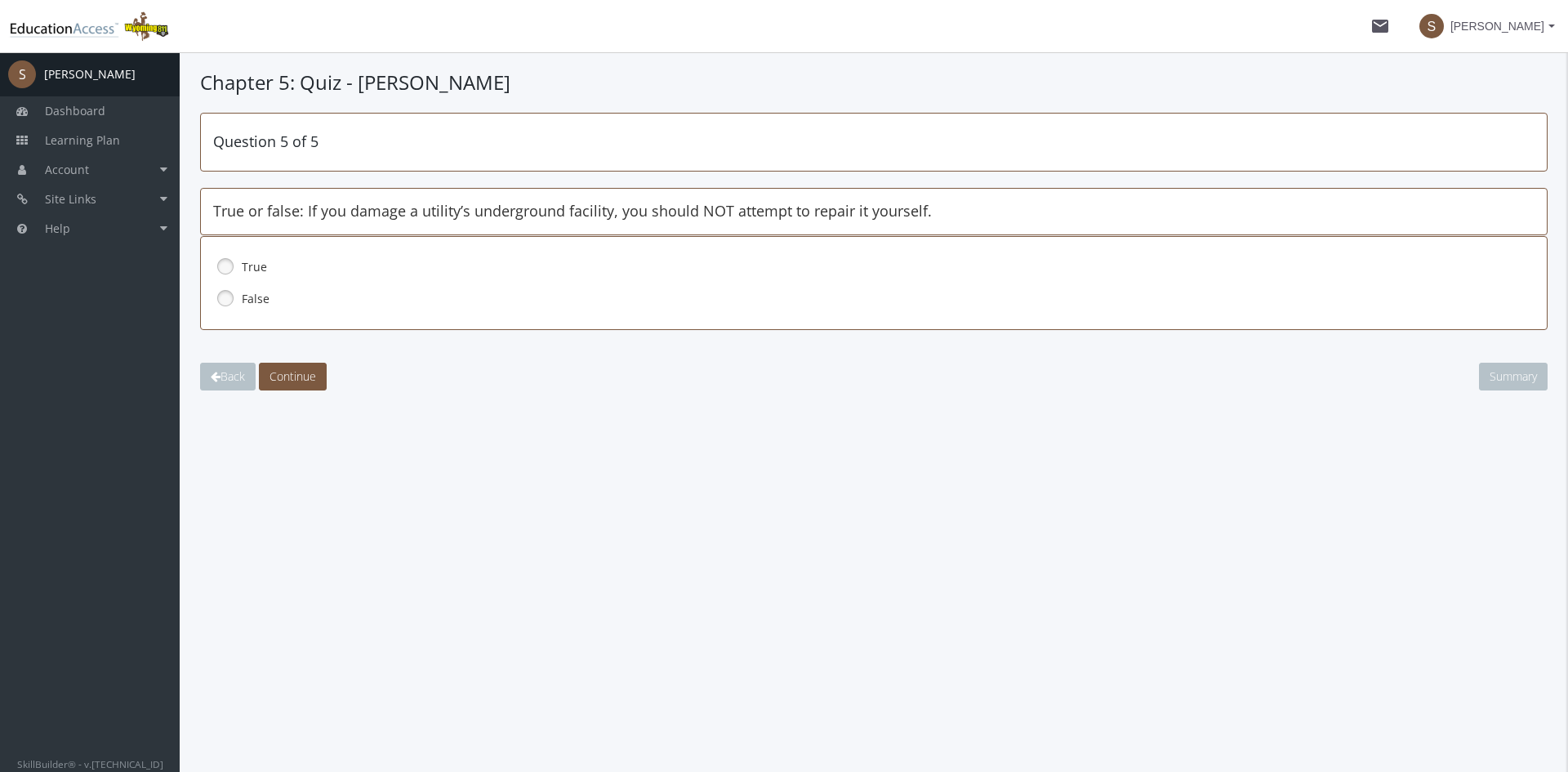
click at [246, 271] on label "True" at bounding box center [836, 267] width 1189 height 17
click at [291, 384] on span "Continue" at bounding box center [292, 377] width 47 height 16
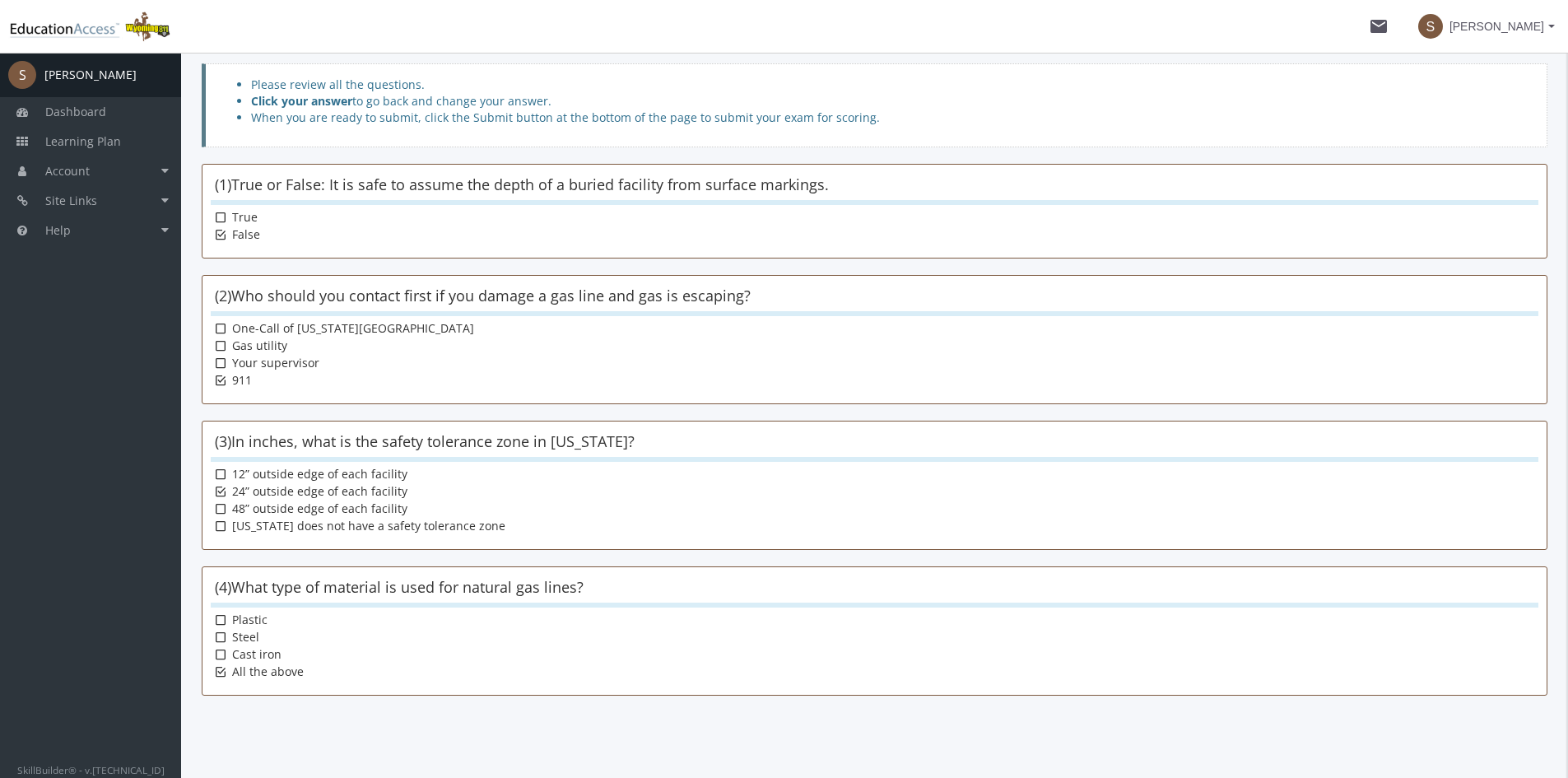
scroll to position [216, 0]
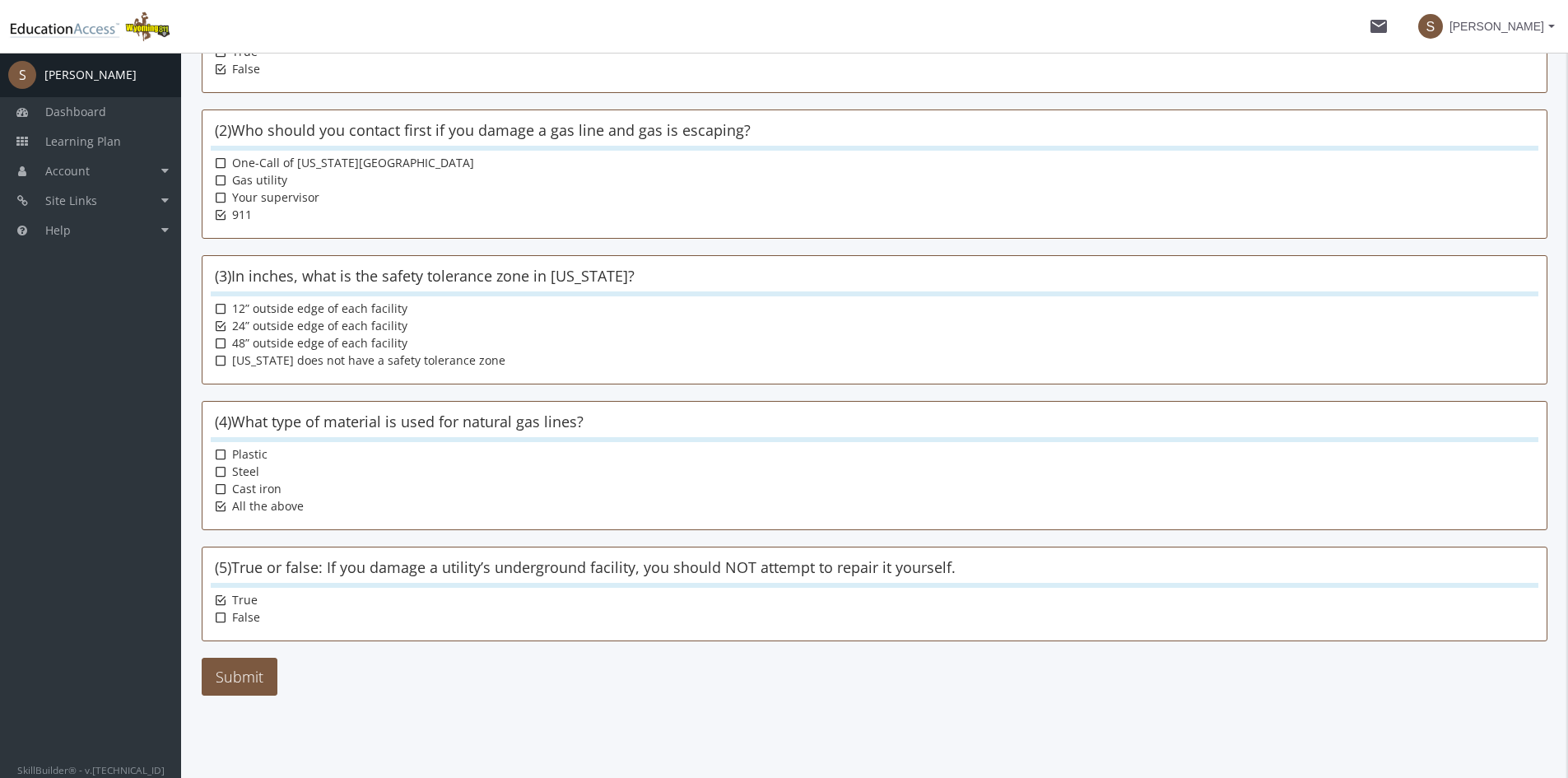
click at [237, 652] on div "Please review all the questions. Click your answer to go back and change your a…" at bounding box center [875, 296] width 1346 height 798
click at [237, 671] on button "Submit" at bounding box center [240, 676] width 76 height 37
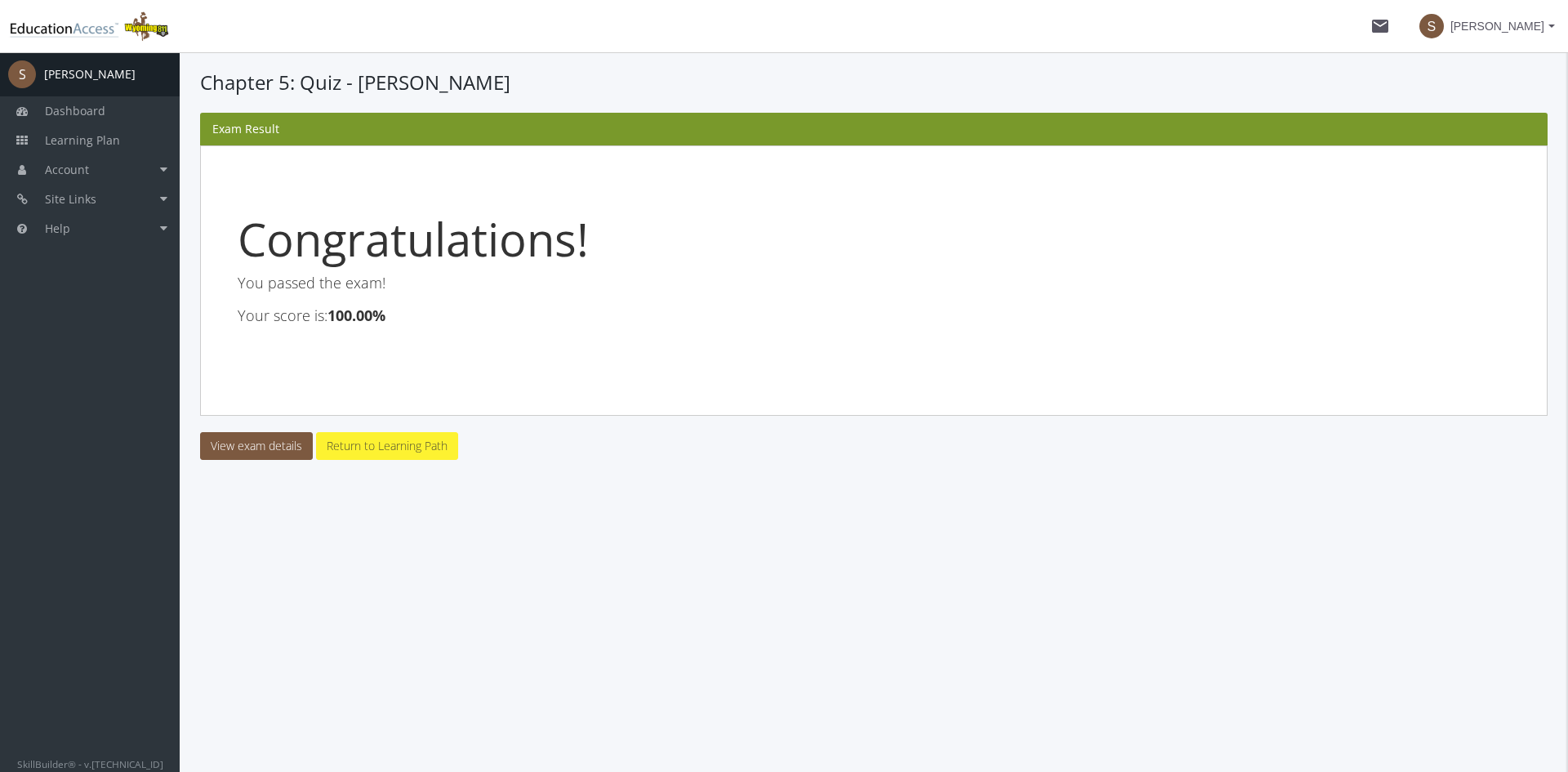
click at [354, 435] on link "Return to Learning Path" at bounding box center [386, 446] width 142 height 27
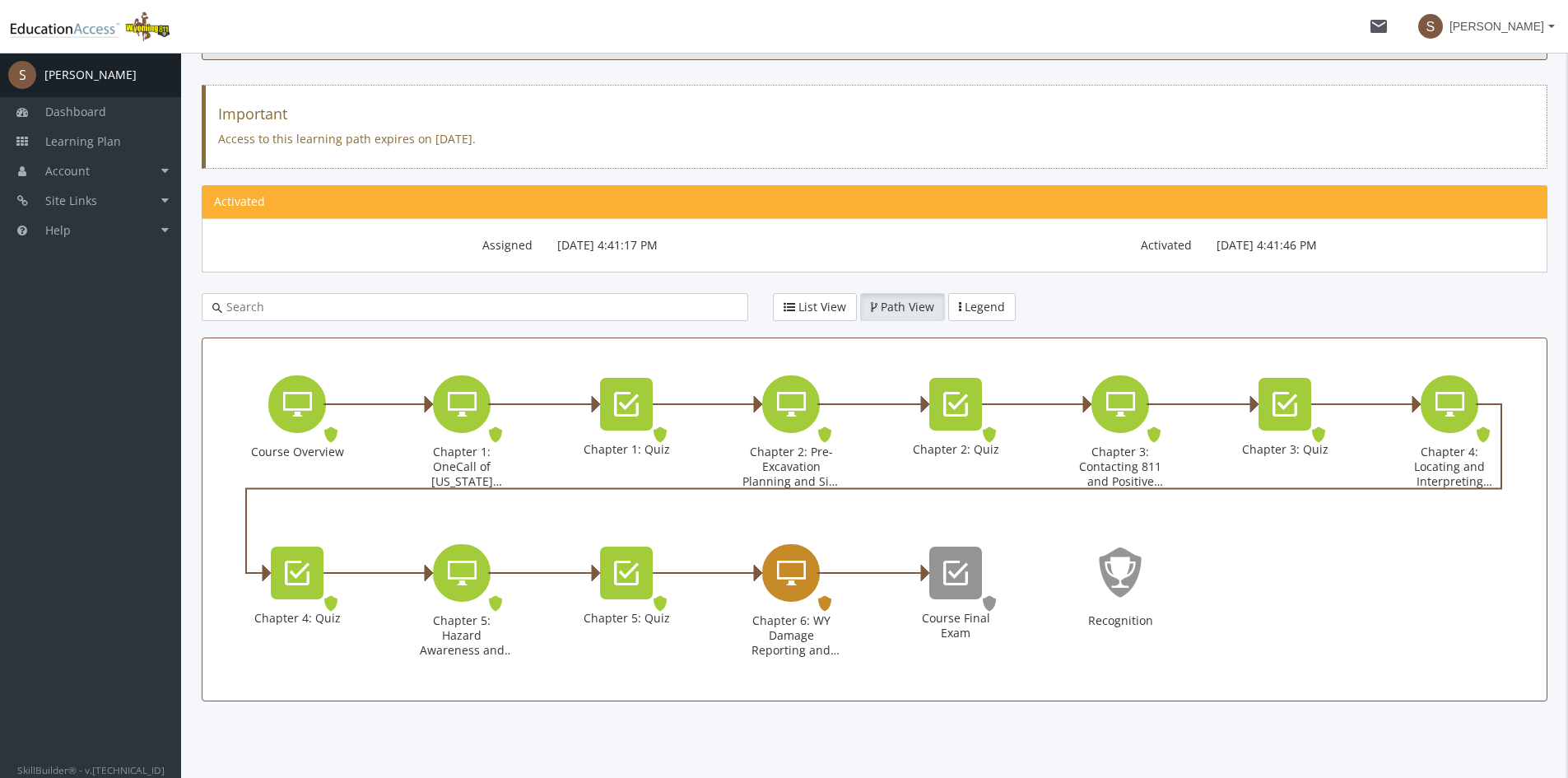
scroll to position [128, 0]
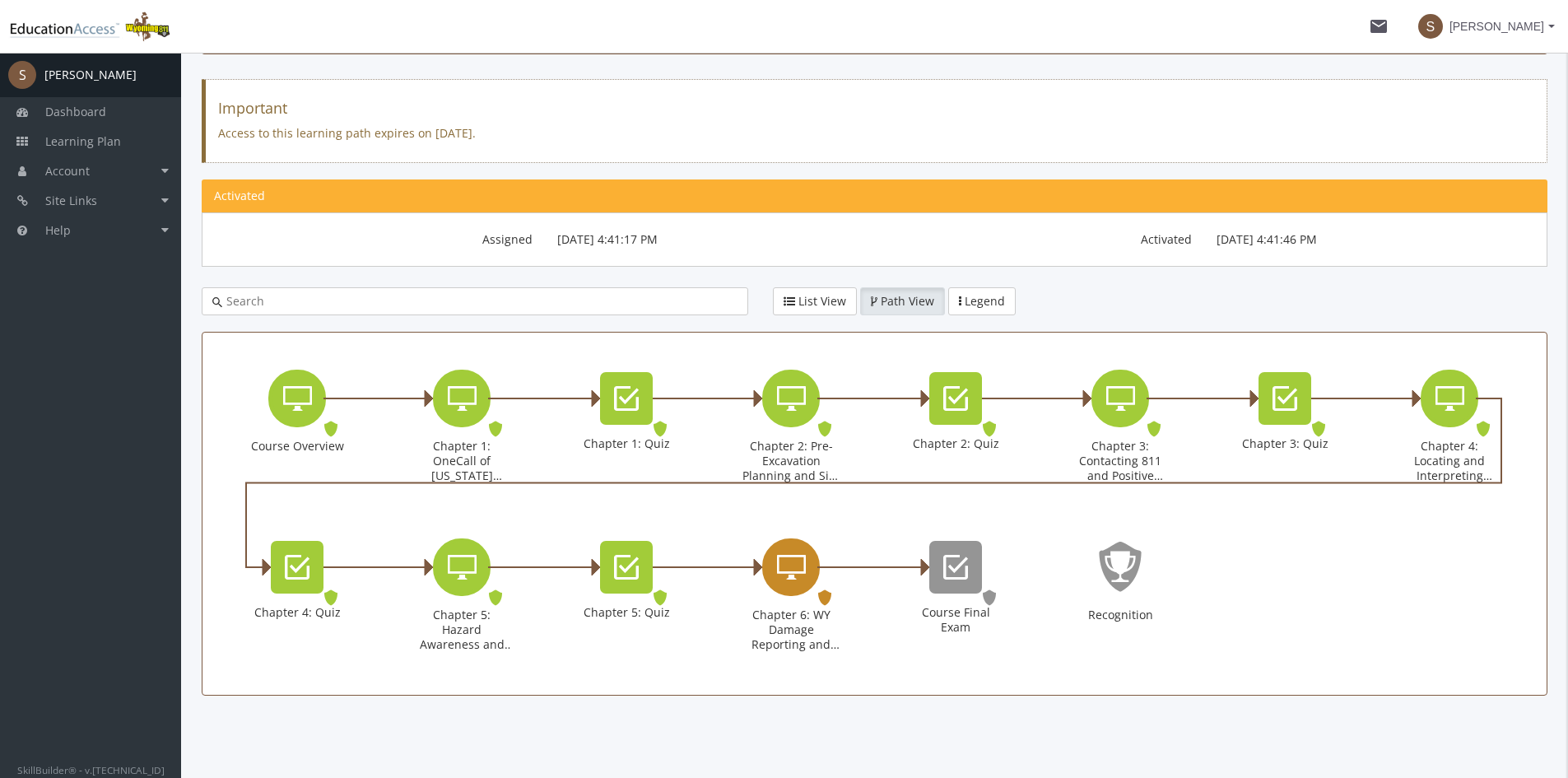
click at [784, 559] on icon "Chapter 6: WY Damage Reporting and Enforcement" at bounding box center [791, 567] width 29 height 33
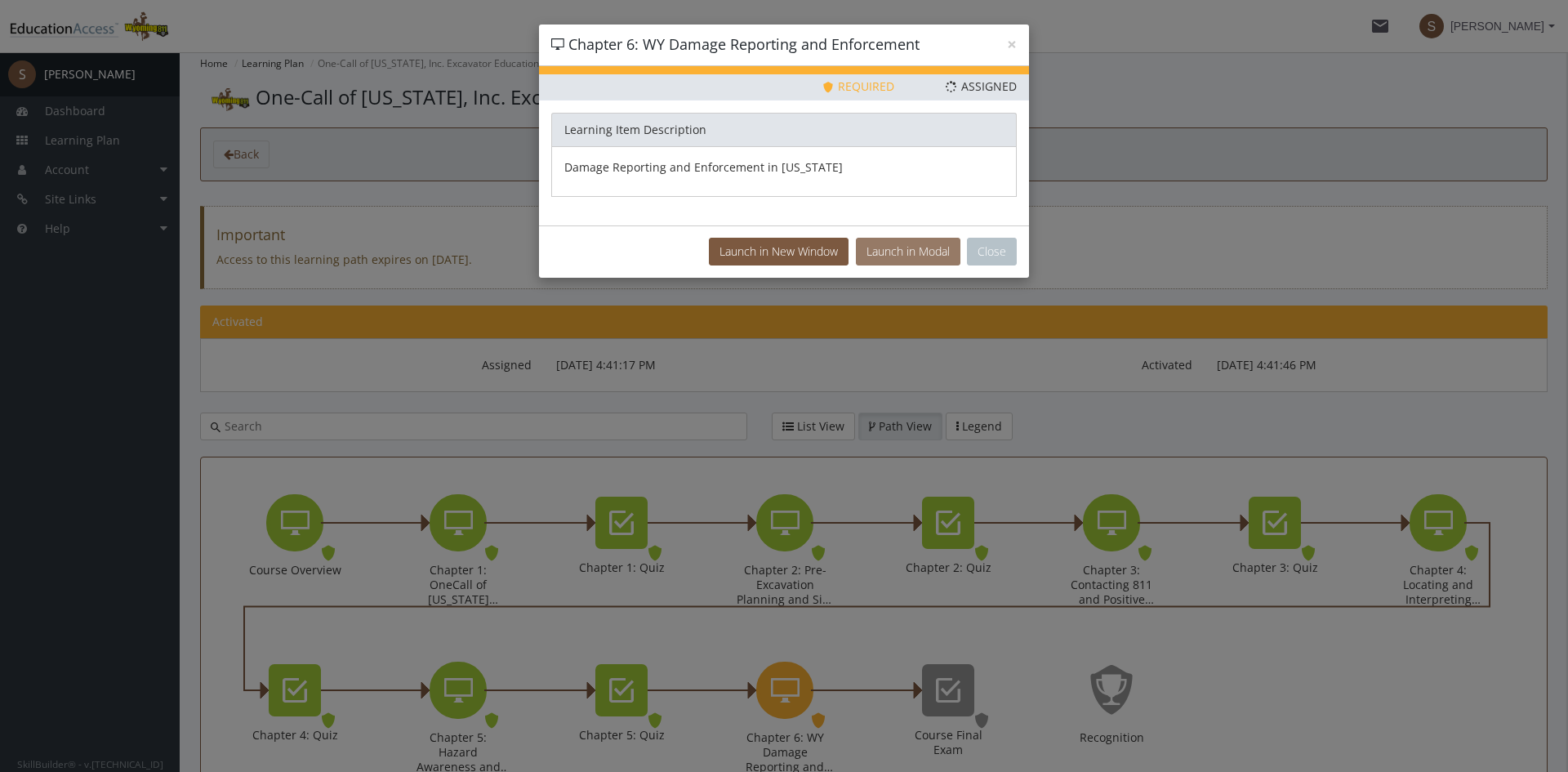
click at [868, 244] on button "Launch in Modal" at bounding box center [908, 251] width 105 height 27
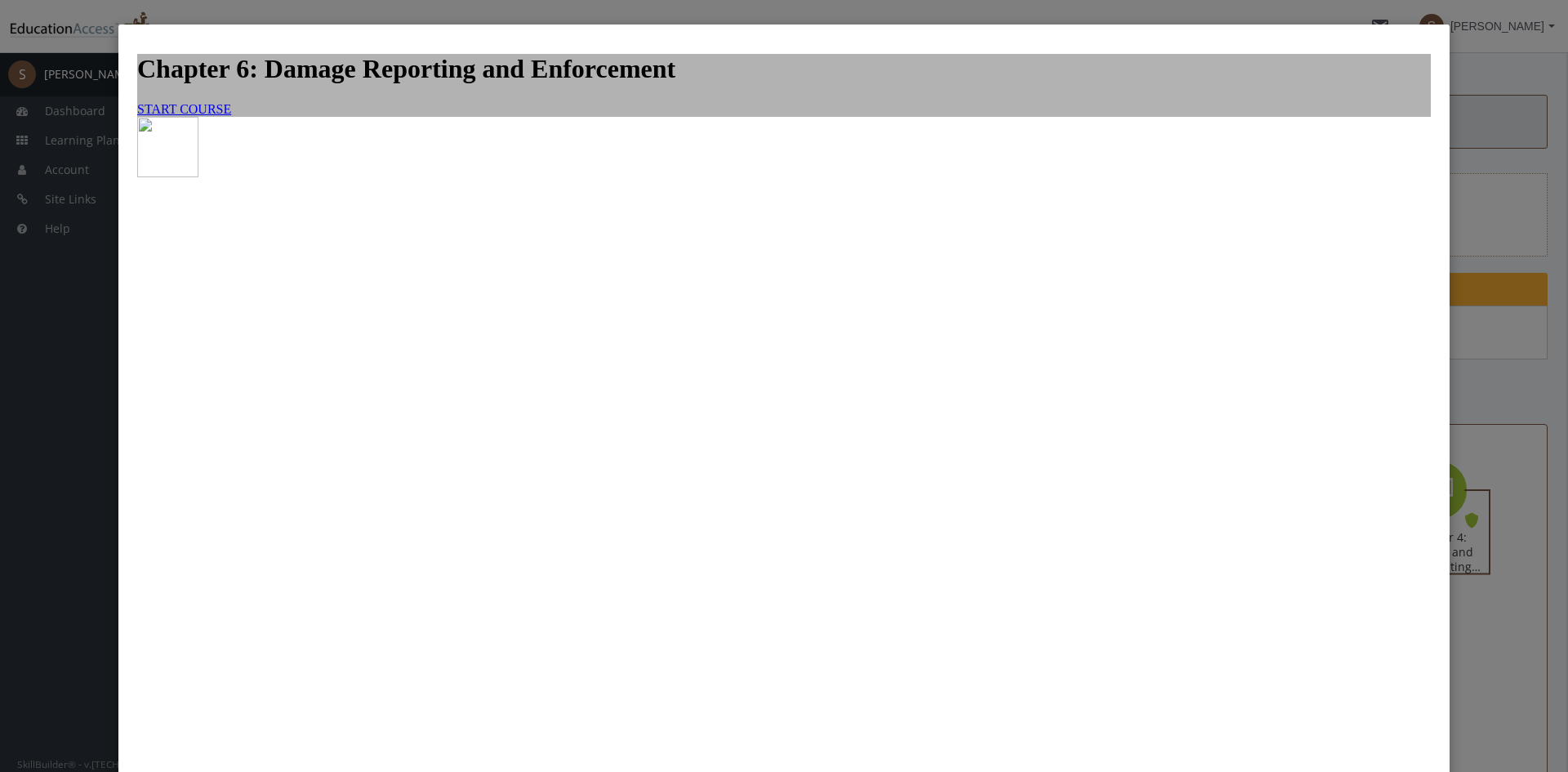
click at [231, 116] on link "START COURSE" at bounding box center [184, 109] width 94 height 14
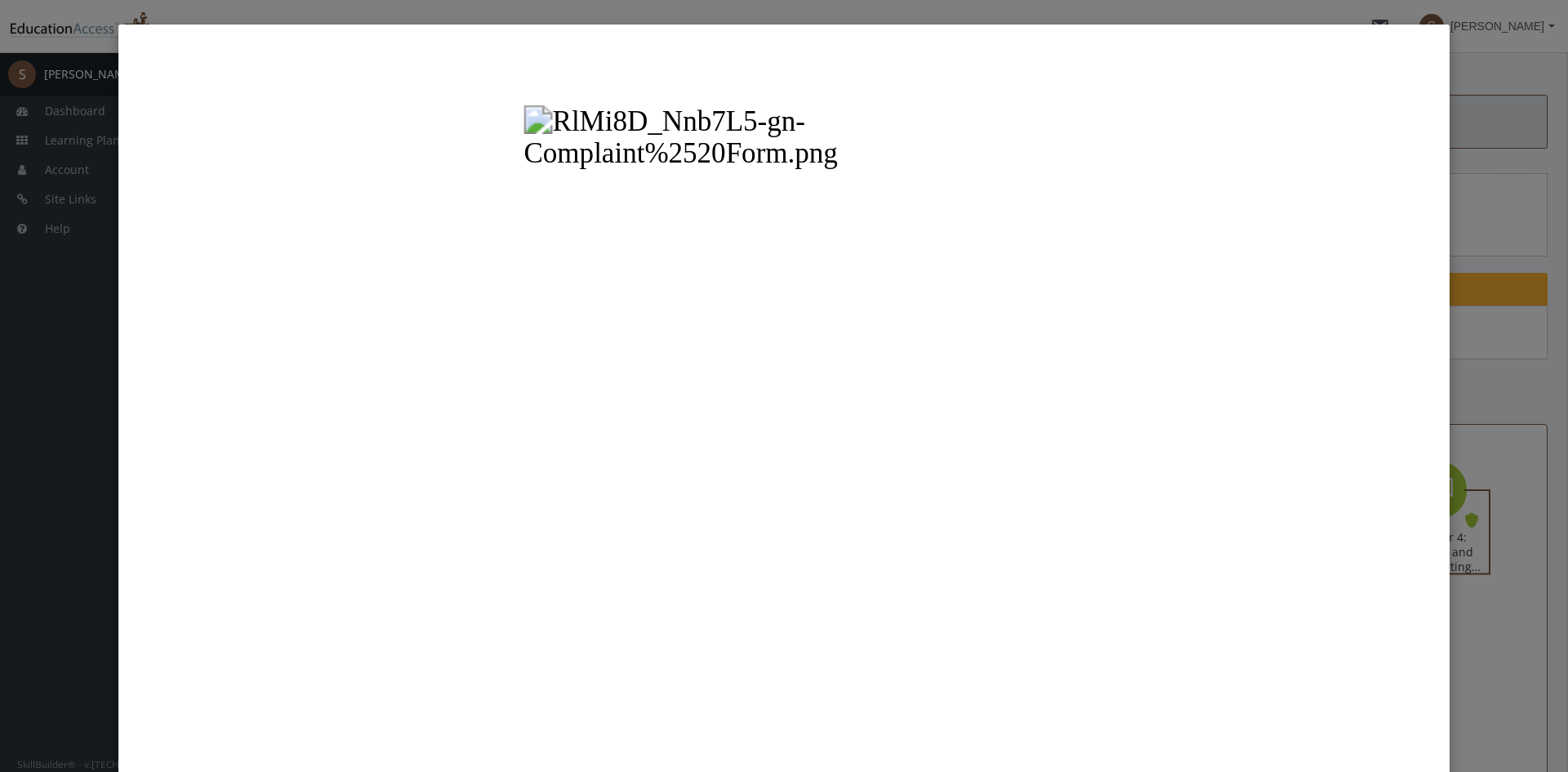
click at [1047, 492] on button "Unzoom image" at bounding box center [784, 445] width 1307 height 817
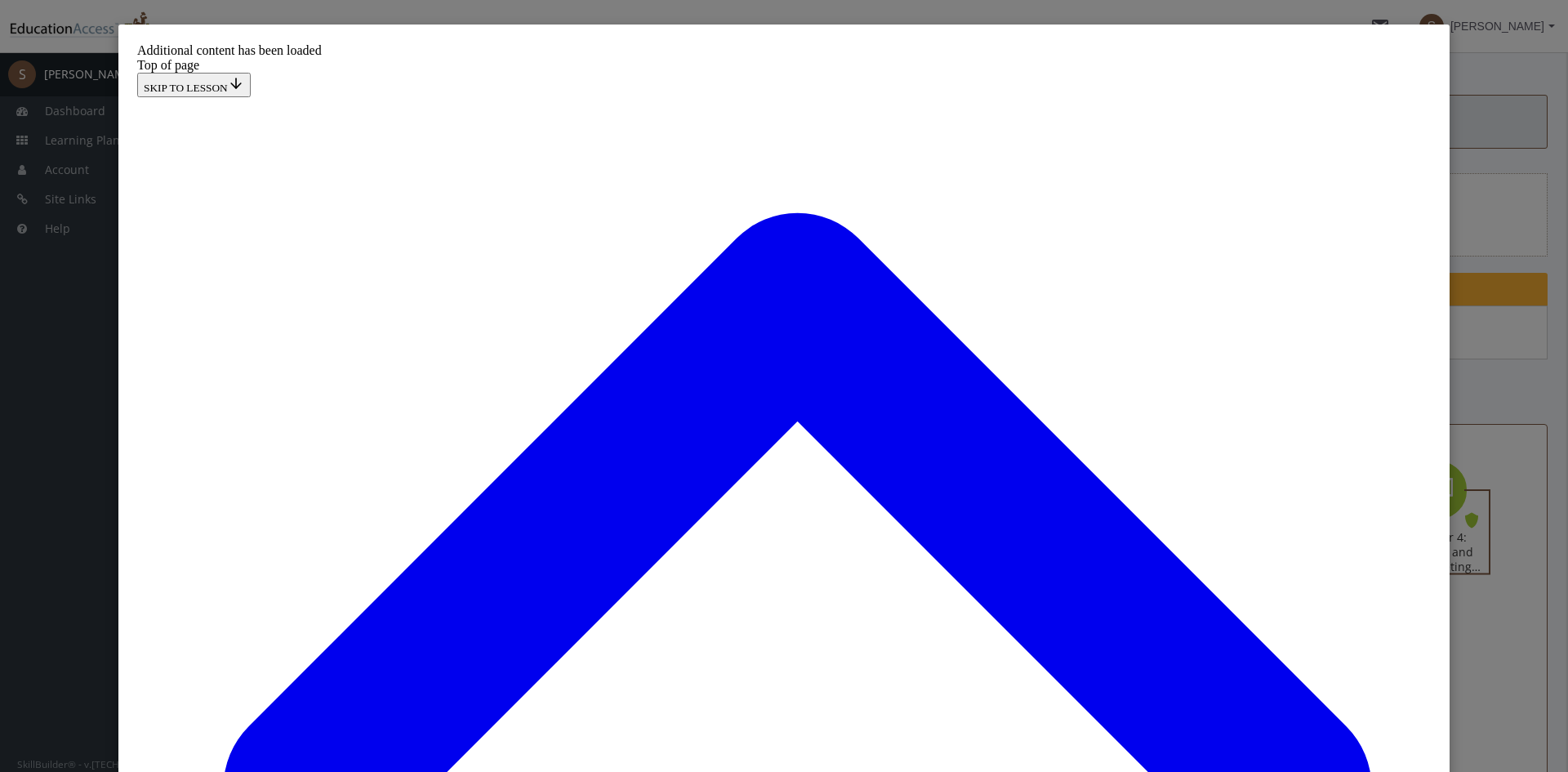
scroll to position [730, 0]
click button "START"
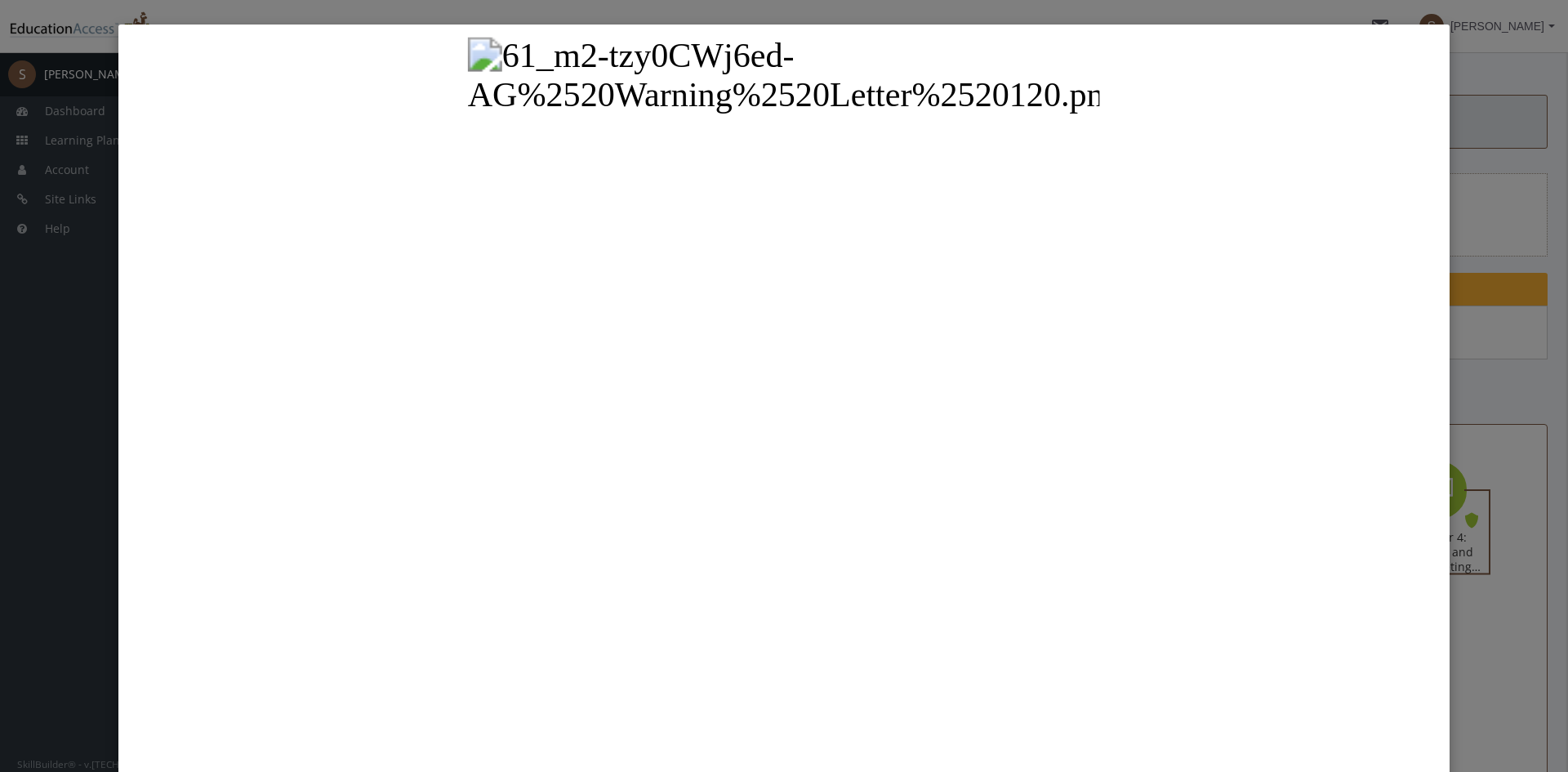
click at [1103, 590] on button "Unzoom image" at bounding box center [784, 445] width 1307 height 817
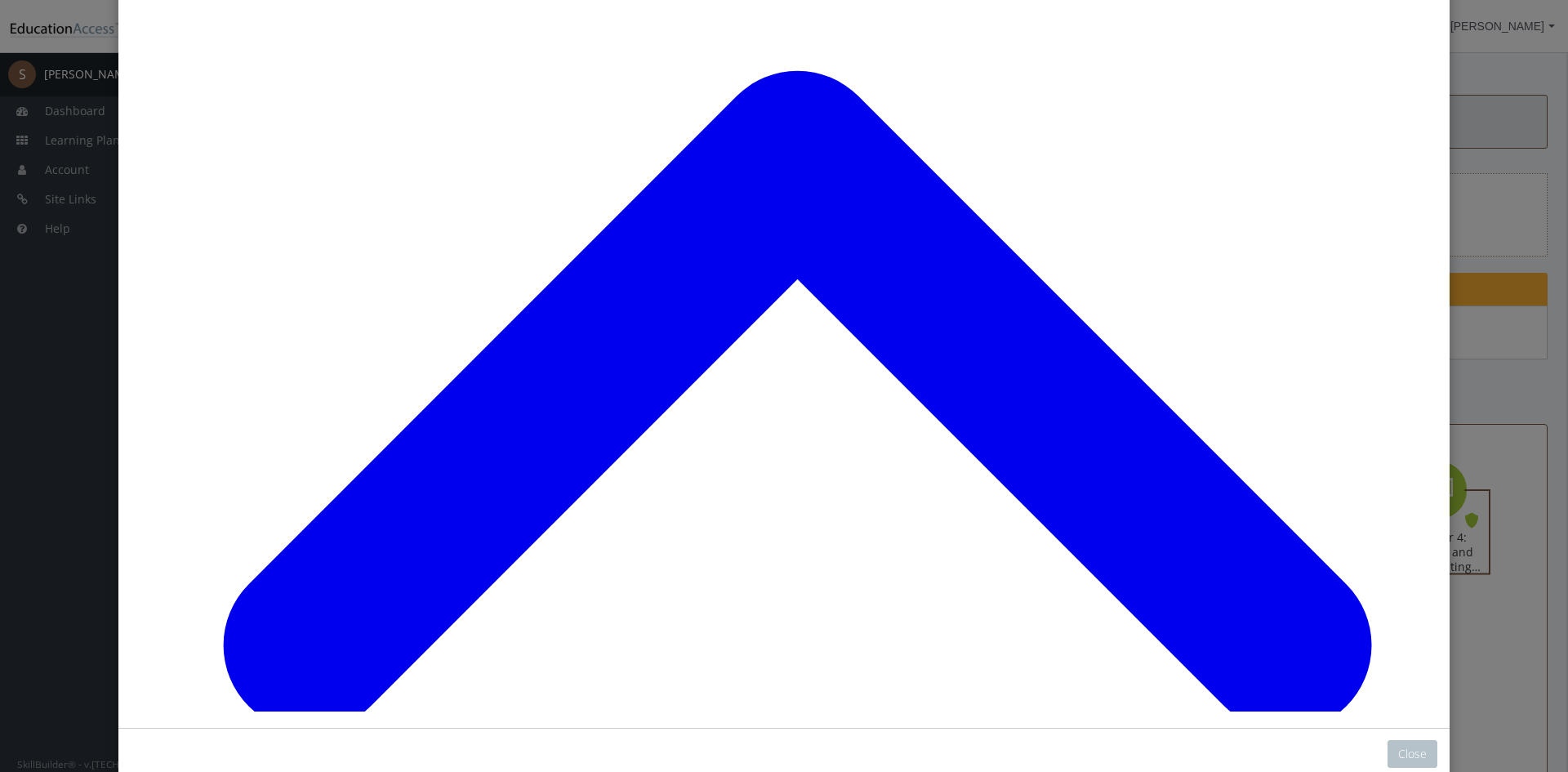
scroll to position [163, 0]
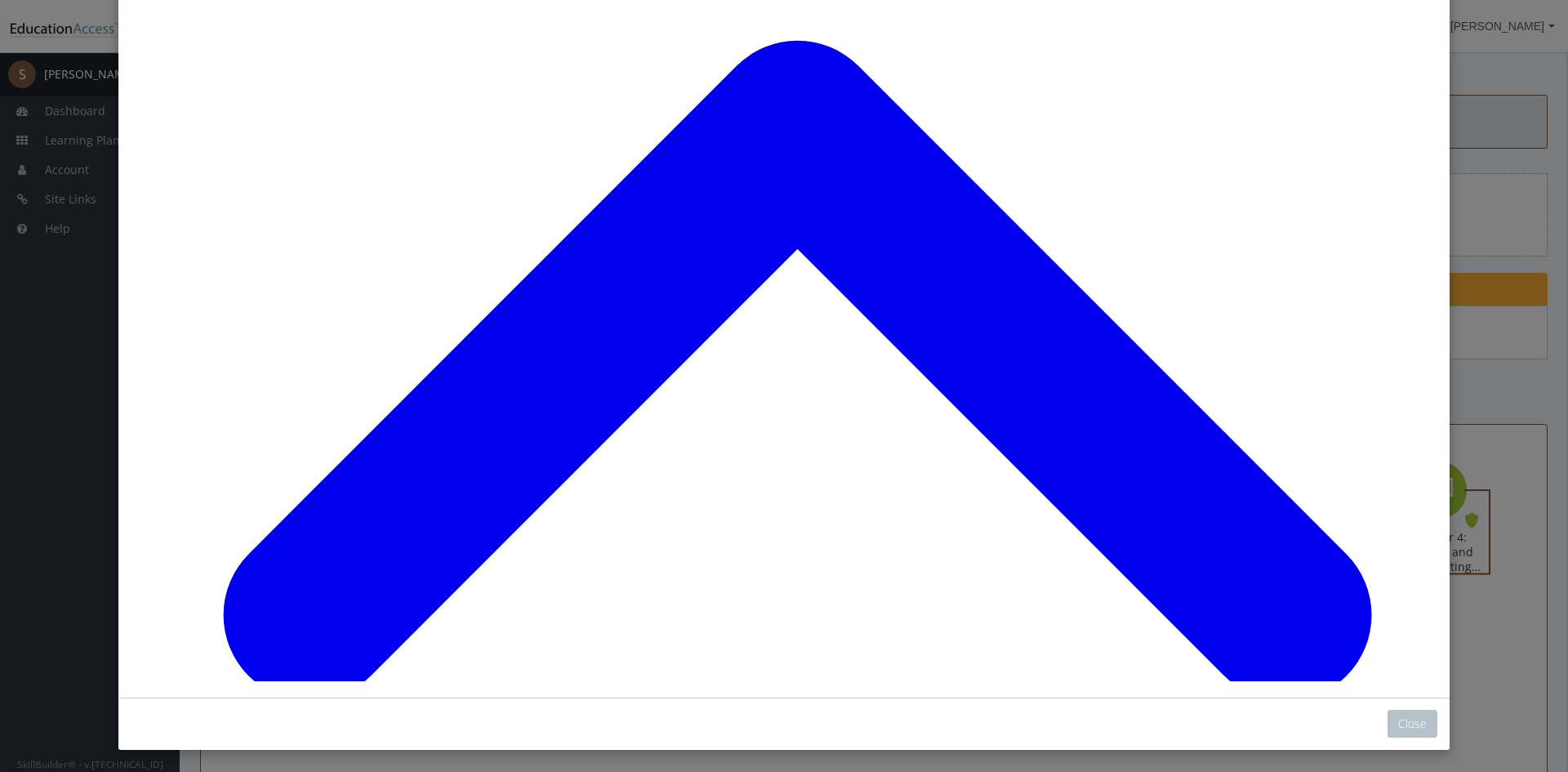
scroll to position [175, 0]
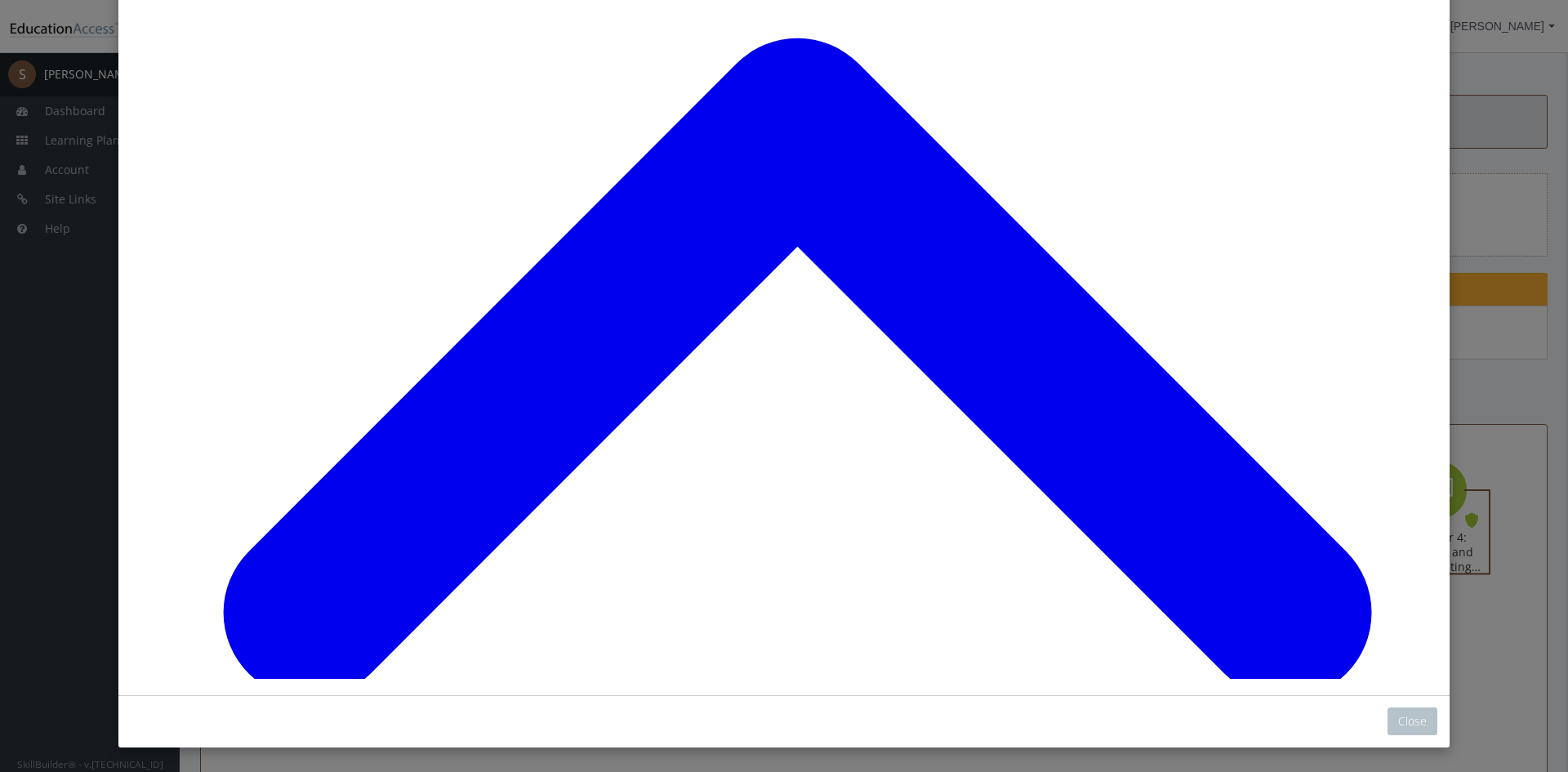
scroll to position [6673, 0]
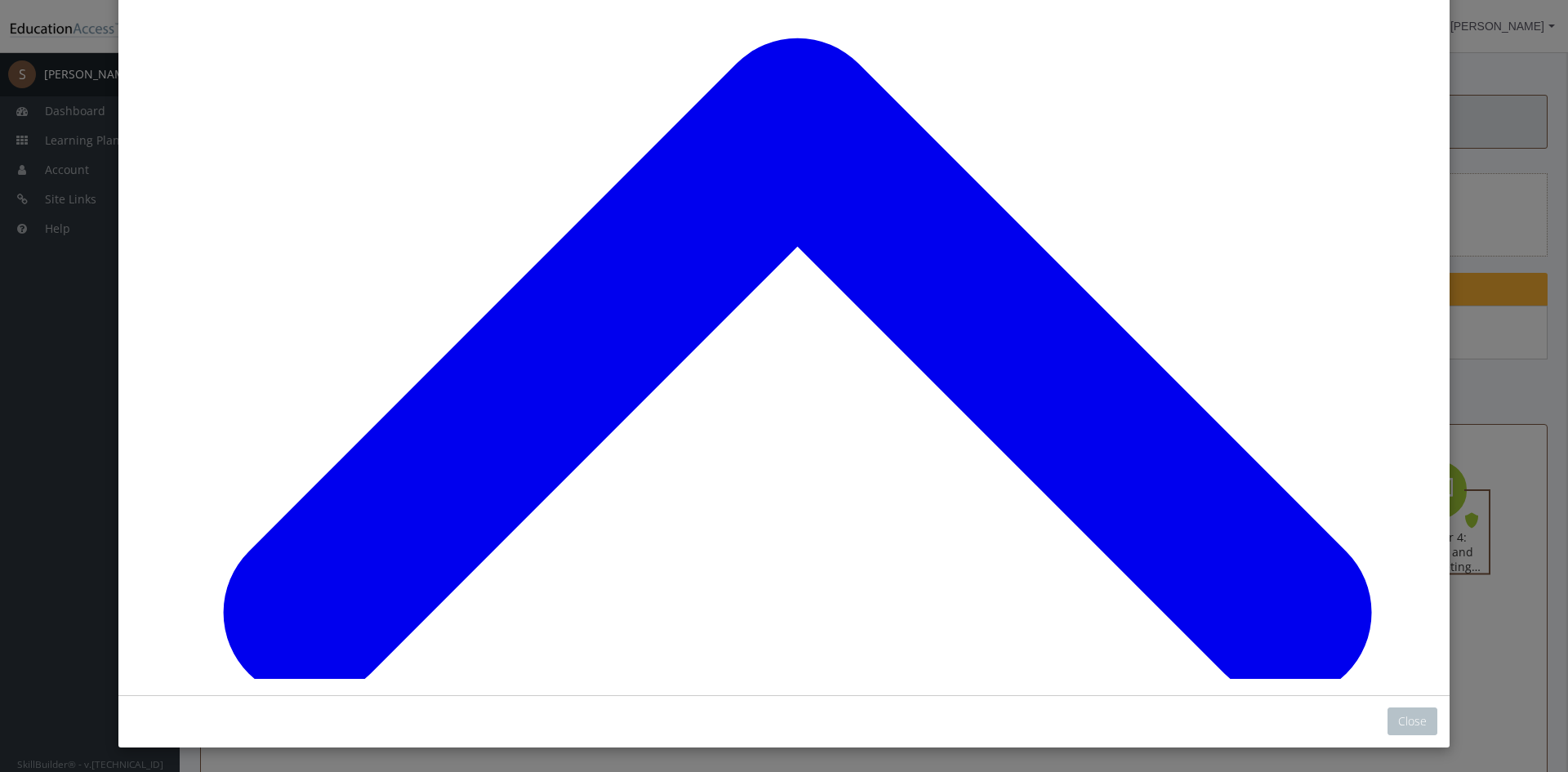
click at [1378, 710] on div "Close" at bounding box center [784, 720] width 1331 height 52
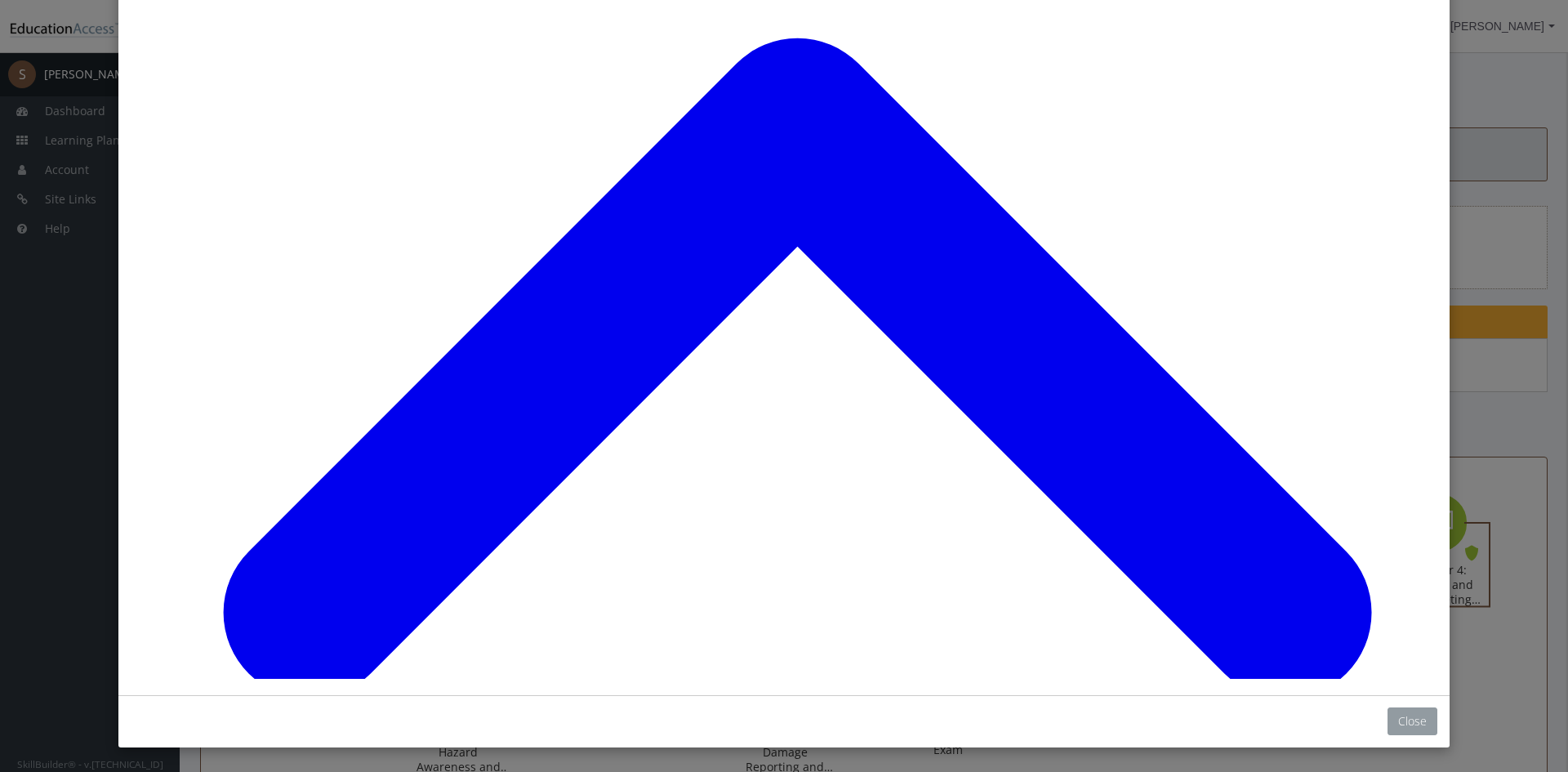
click at [1387, 711] on button "Close" at bounding box center [1411, 721] width 50 height 27
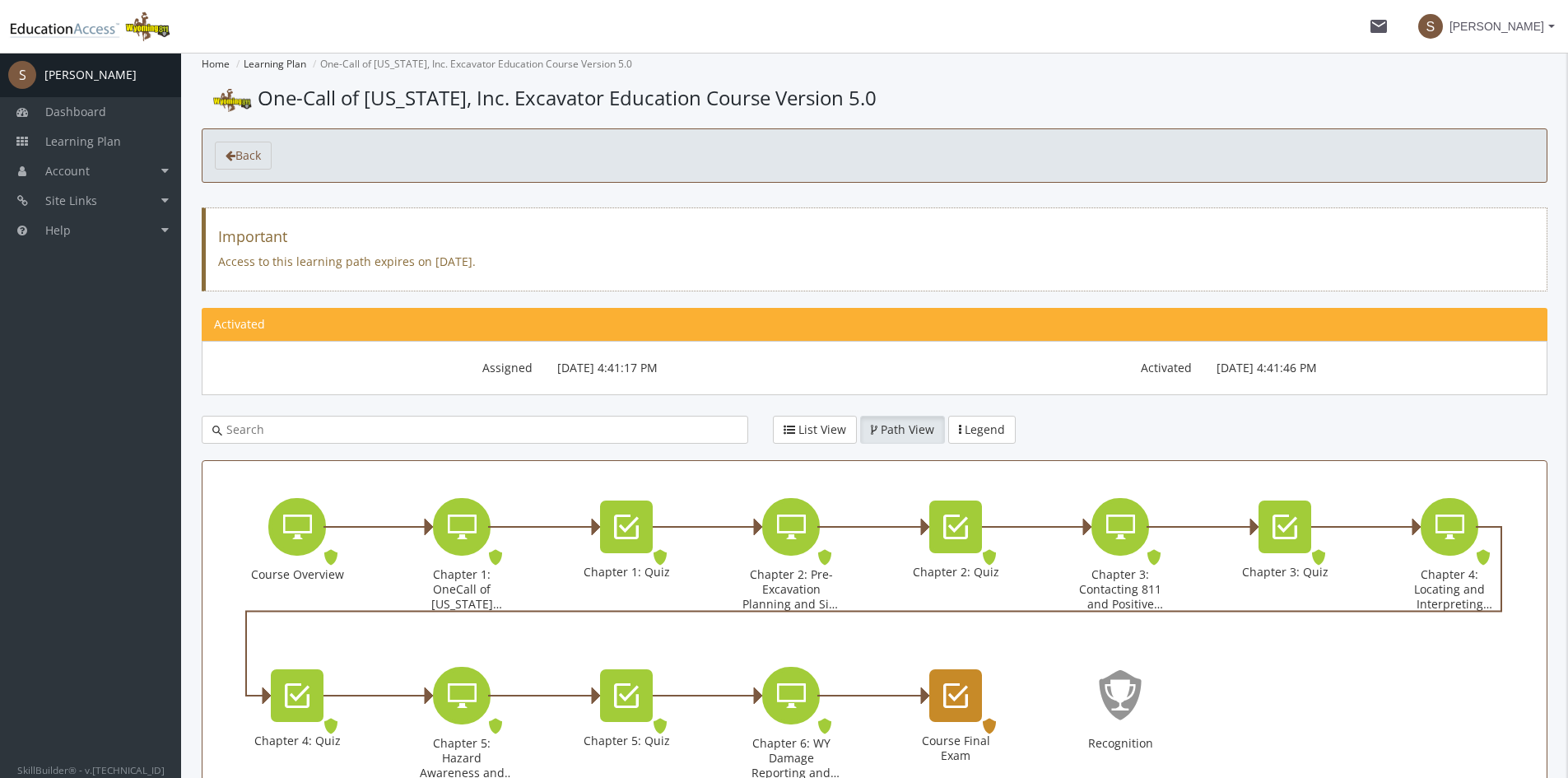
click at [947, 686] on icon "Course Final Exam" at bounding box center [956, 695] width 25 height 33
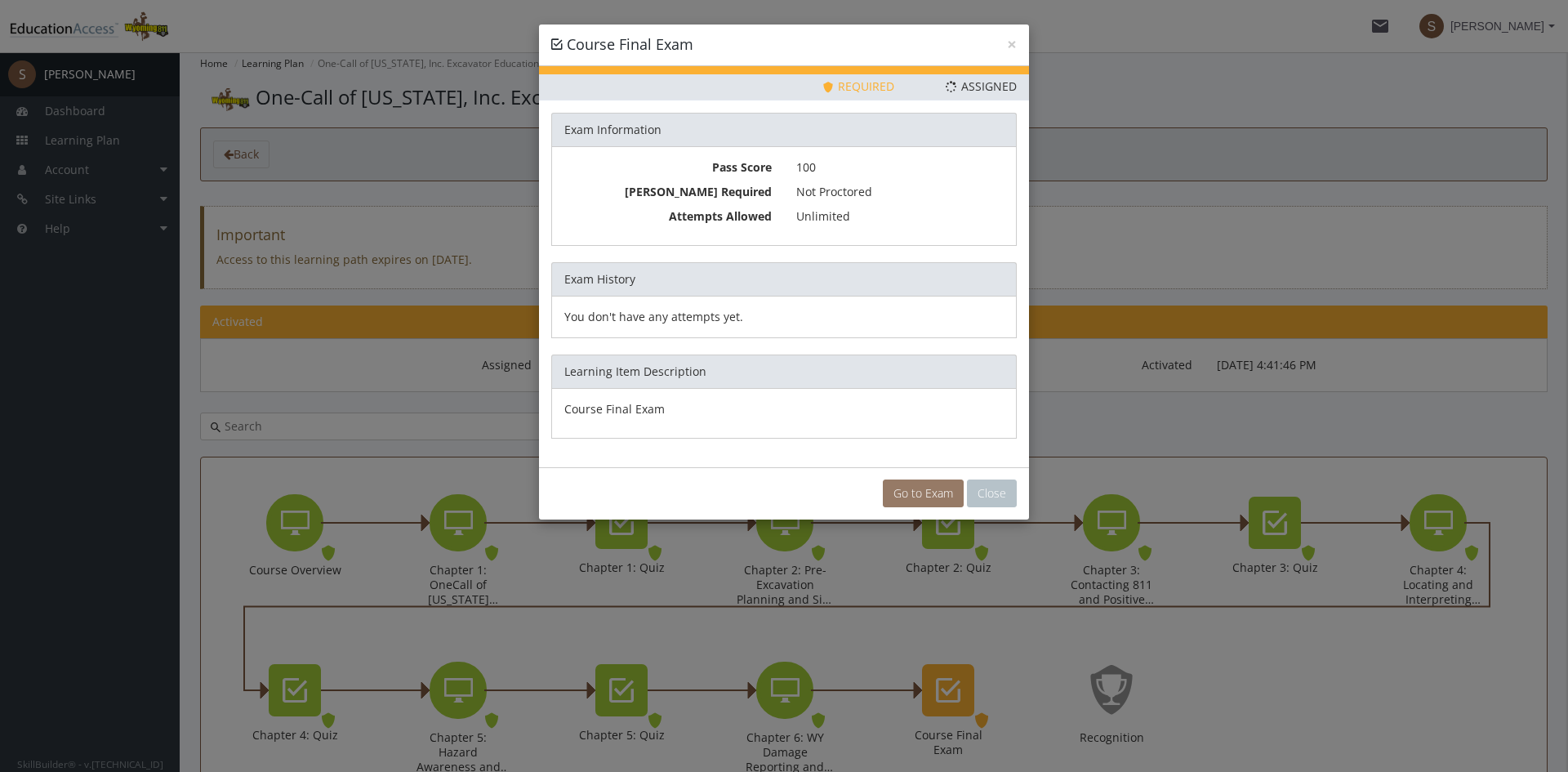
click at [913, 496] on link "Go to Exam" at bounding box center [922, 493] width 81 height 27
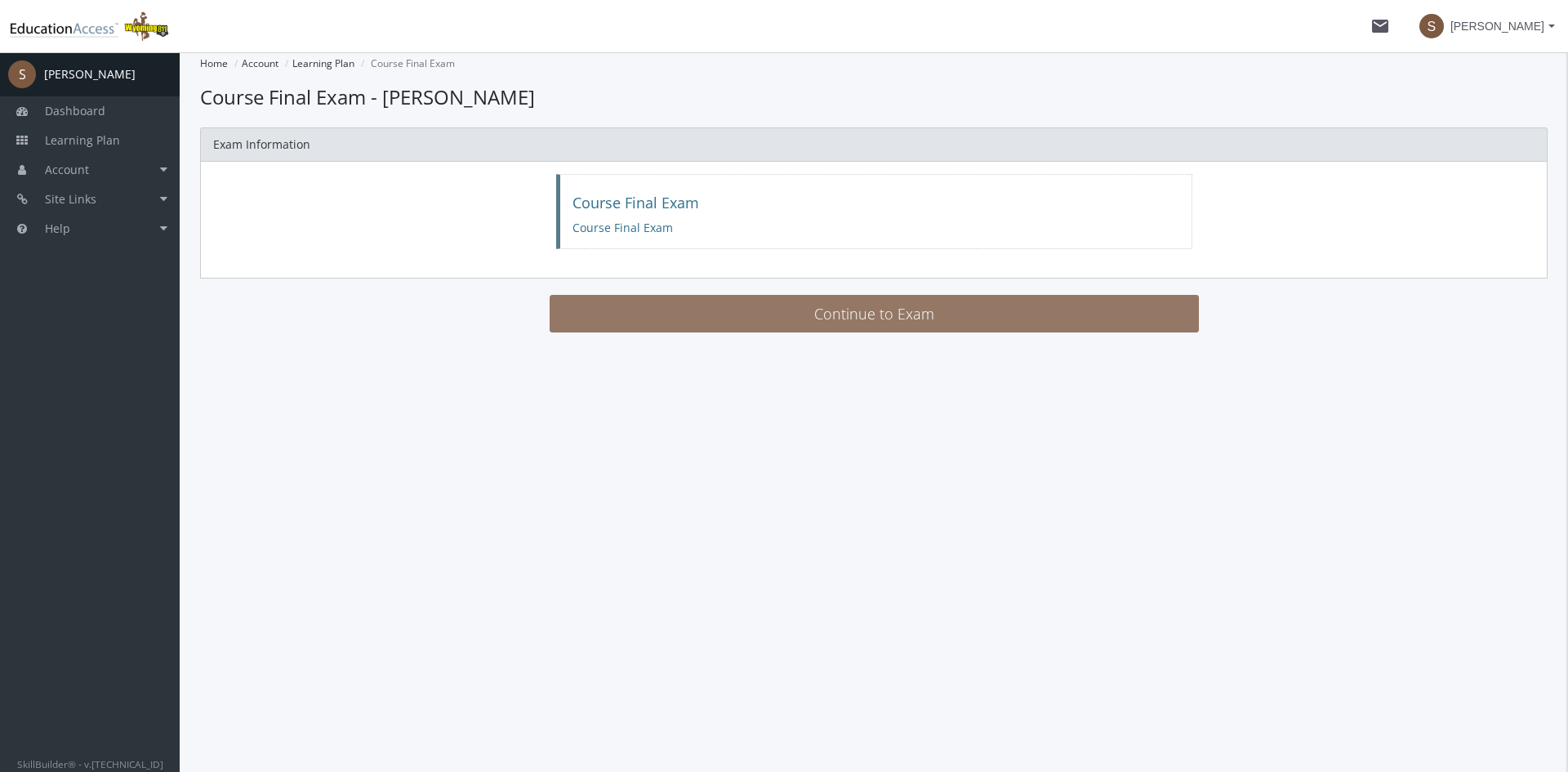
click at [772, 312] on button "Continue to Exam" at bounding box center [874, 313] width 650 height 37
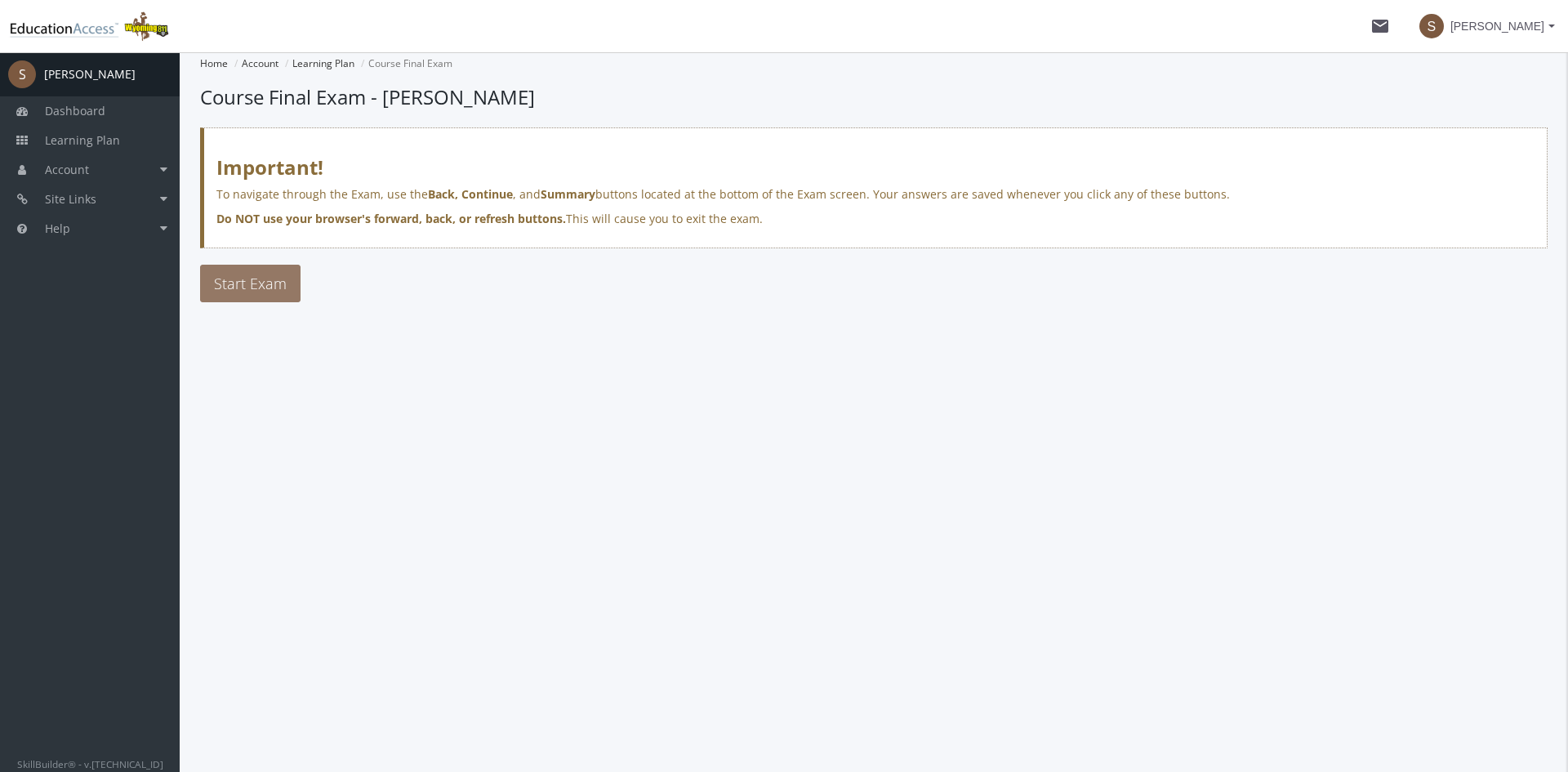
click at [241, 266] on button "Start Exam" at bounding box center [250, 283] width 101 height 37
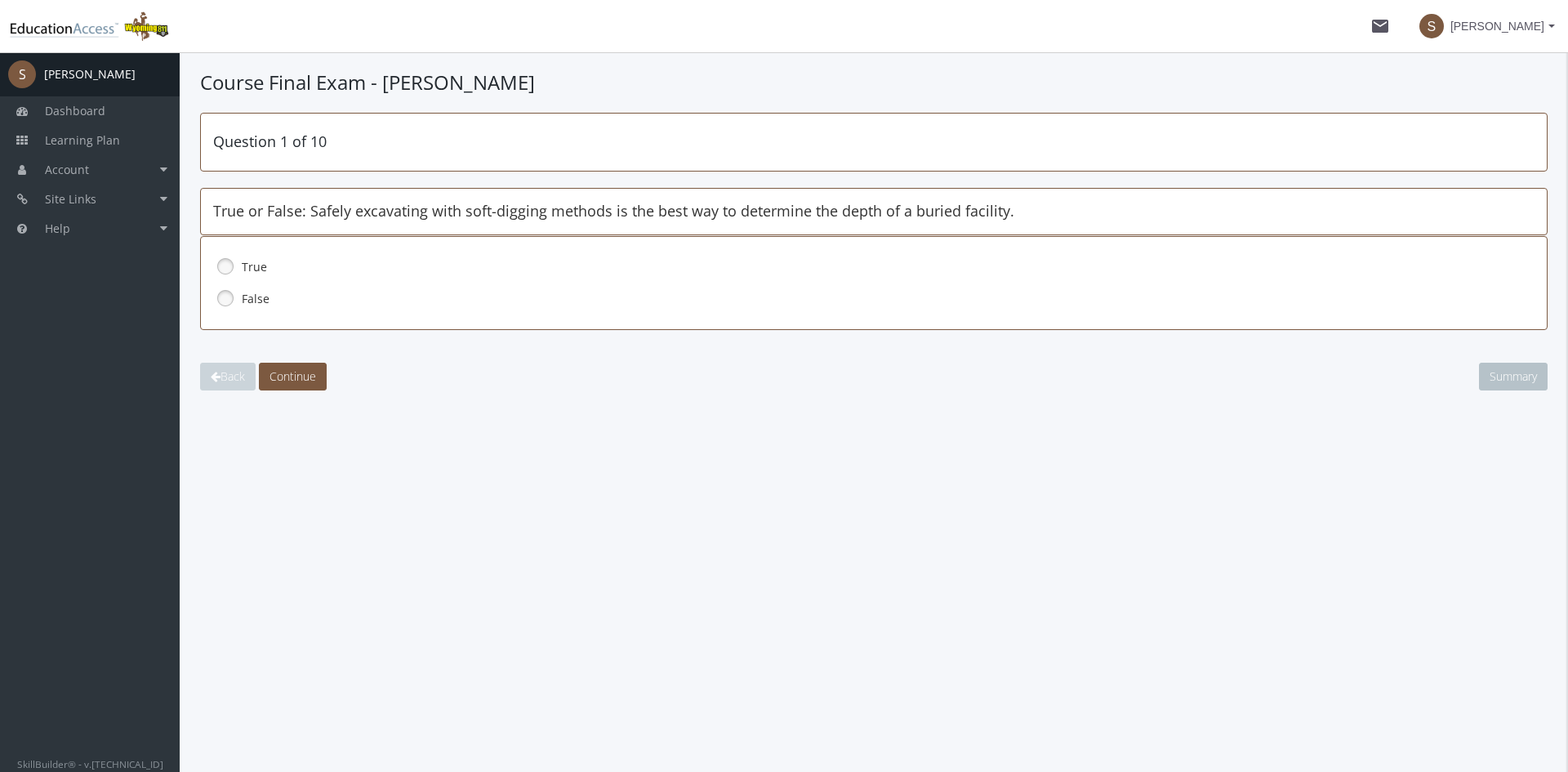
click at [240, 263] on div "True" at bounding box center [874, 267] width 1322 height 27
click at [285, 365] on button "Continue" at bounding box center [292, 377] width 67 height 27
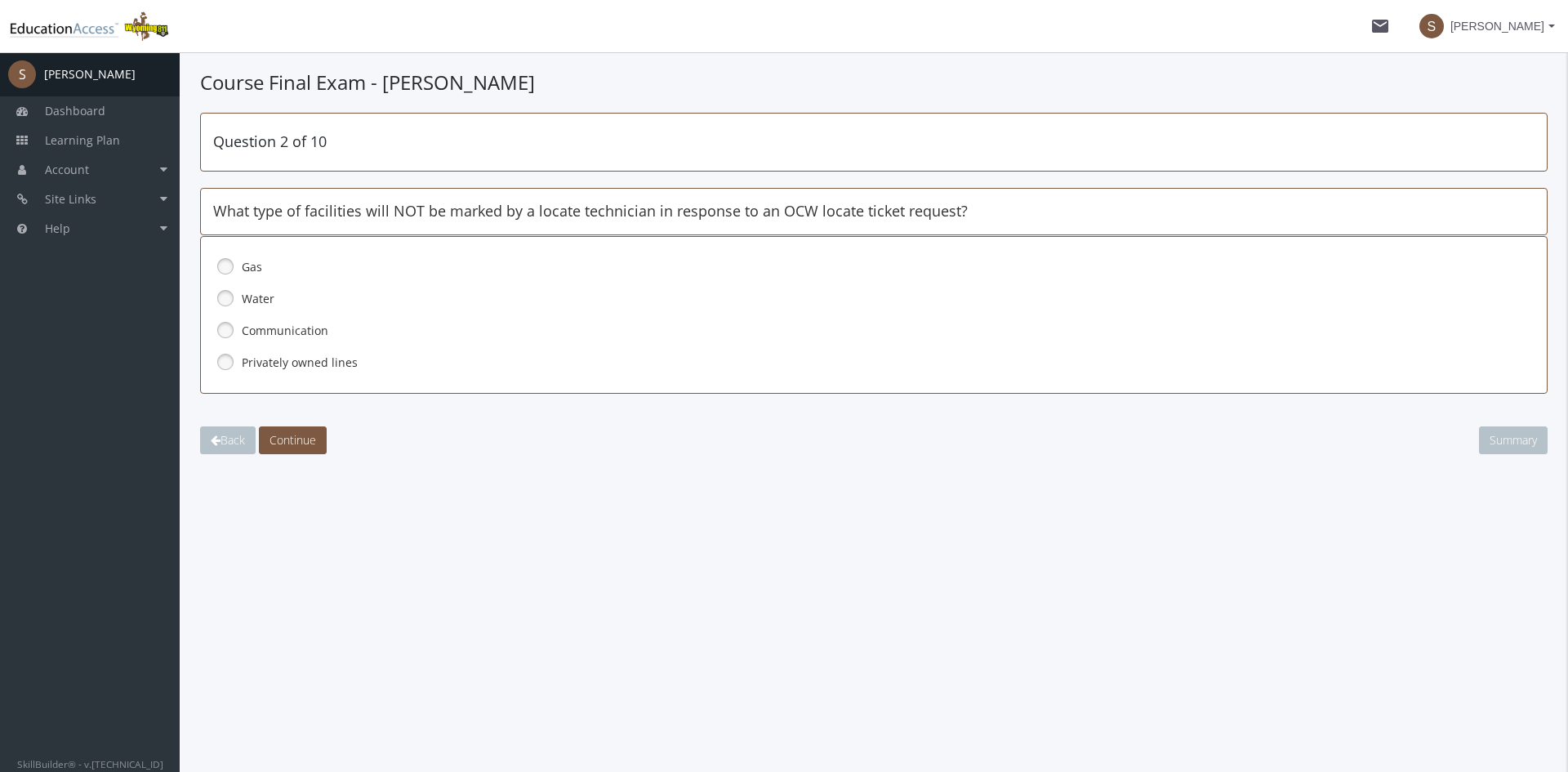
click at [235, 369] on link at bounding box center [225, 361] width 24 height 24
click at [301, 441] on span "Continue" at bounding box center [292, 440] width 47 height 16
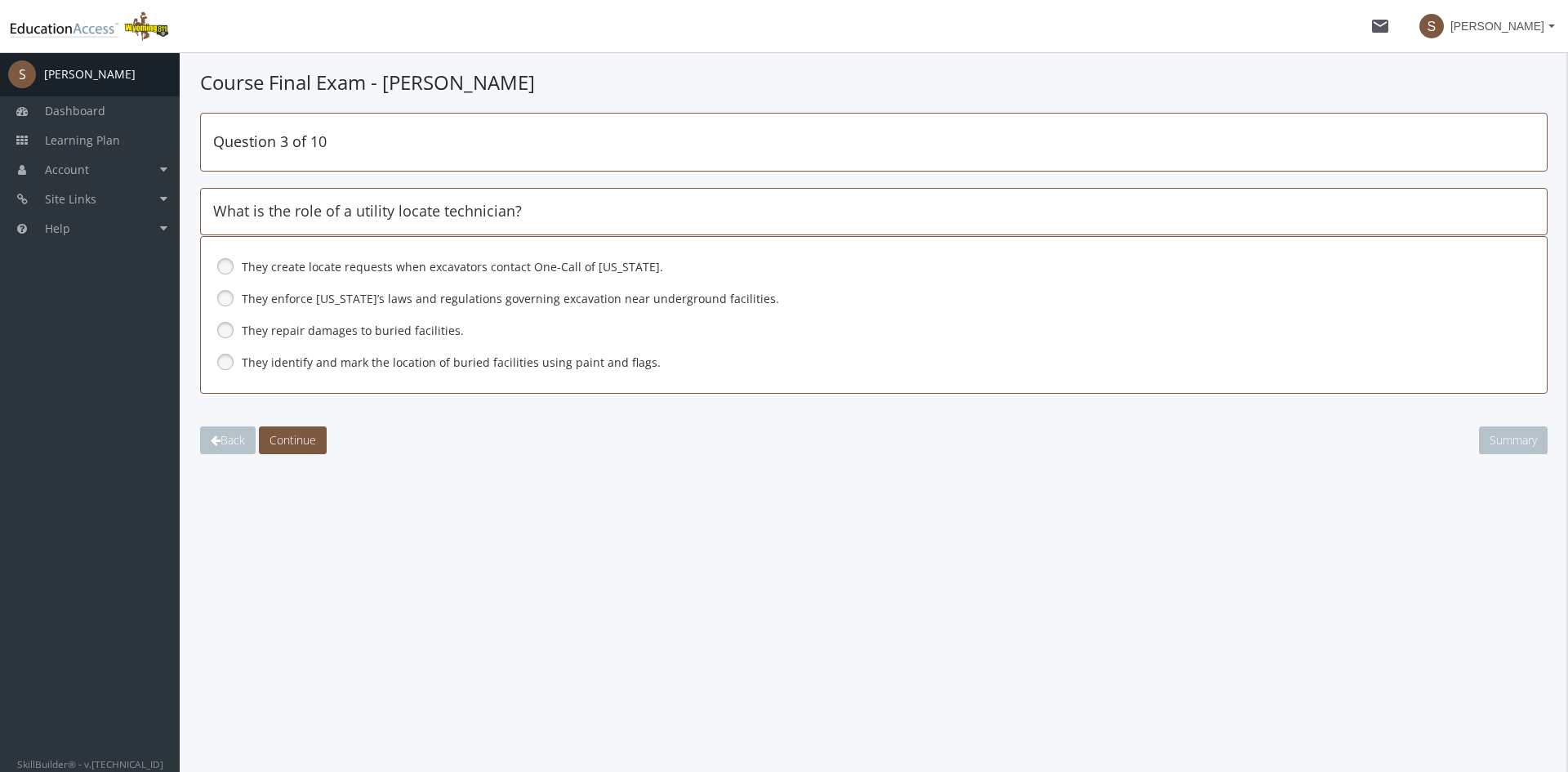
click at [226, 361] on link at bounding box center [225, 361] width 24 height 24
click at [304, 437] on span "Continue" at bounding box center [292, 440] width 47 height 16
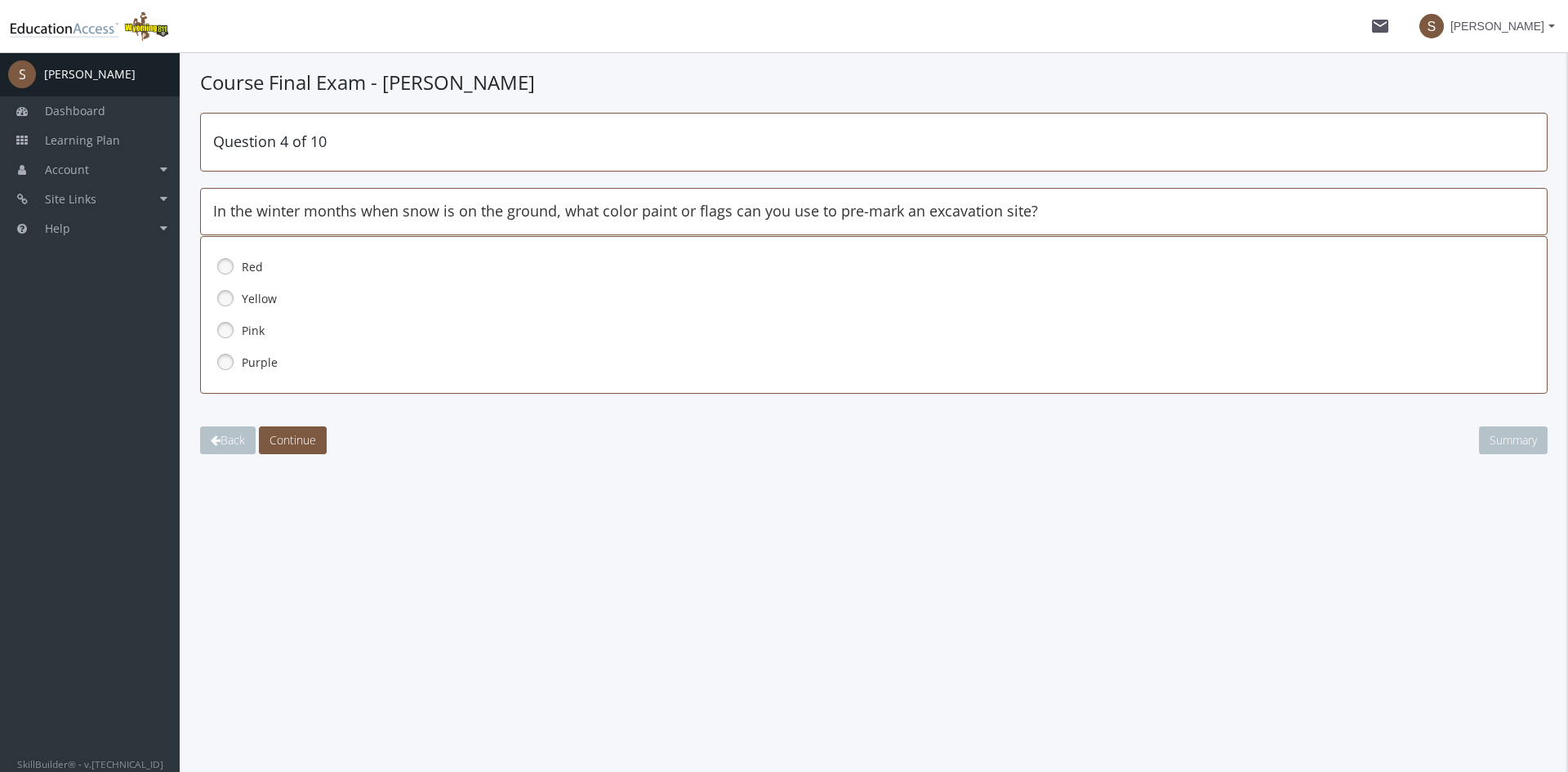
click at [236, 364] on link at bounding box center [225, 361] width 24 height 24
click at [301, 453] on button "Continue" at bounding box center [292, 440] width 67 height 27
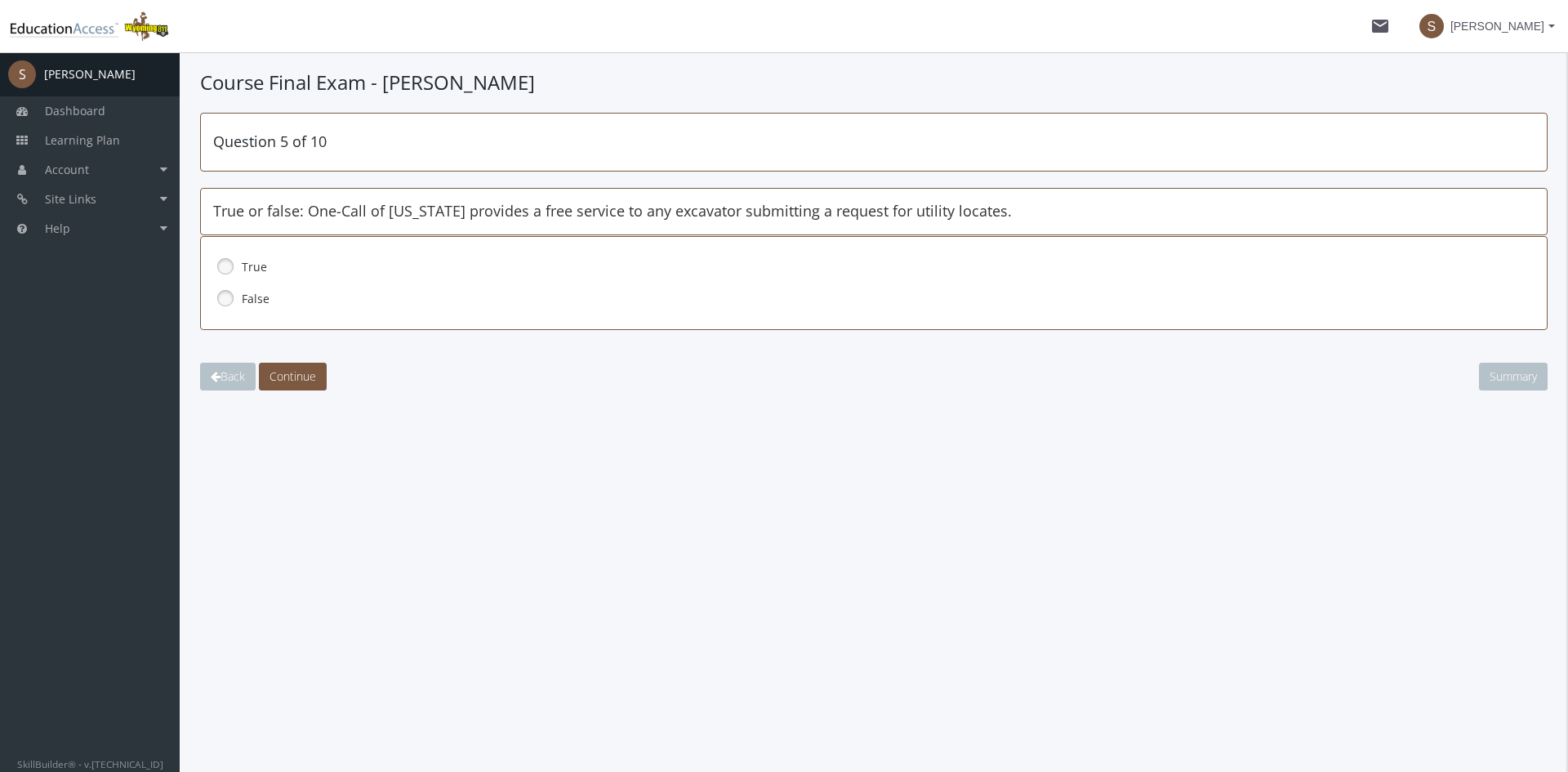
click at [249, 265] on label "True" at bounding box center [836, 267] width 1189 height 17
click at [308, 363] on button "Continue" at bounding box center [292, 377] width 67 height 27
click at [226, 300] on link at bounding box center [225, 297] width 24 height 24
click at [303, 364] on button "Continue" at bounding box center [292, 377] width 67 height 27
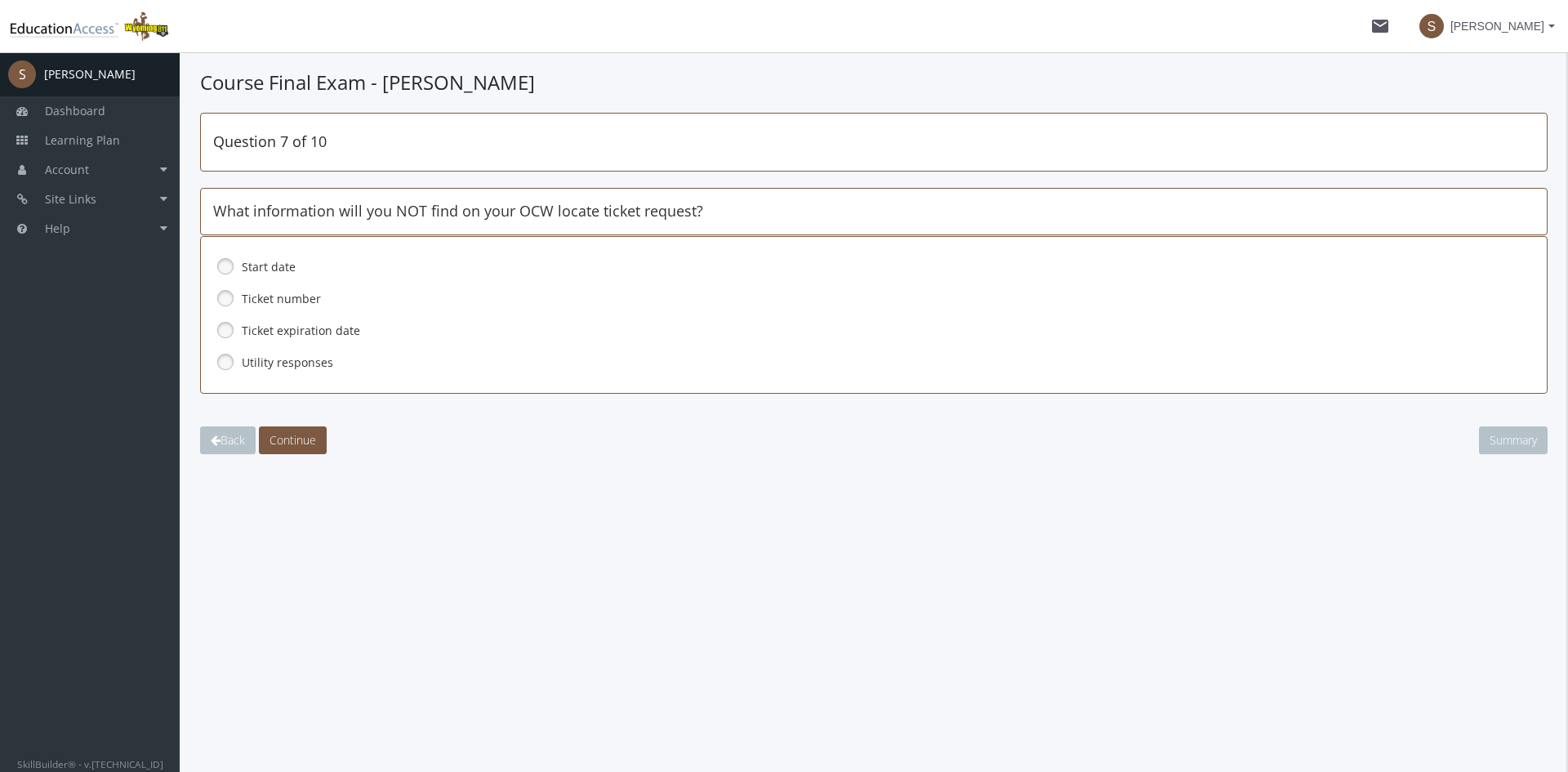
click at [229, 370] on link at bounding box center [225, 361] width 24 height 24
click at [290, 432] on span "Continue" at bounding box center [292, 440] width 47 height 16
click at [235, 370] on link at bounding box center [225, 361] width 24 height 24
click at [283, 428] on button "Continue" at bounding box center [292, 440] width 67 height 27
click at [235, 298] on link at bounding box center [225, 297] width 24 height 24
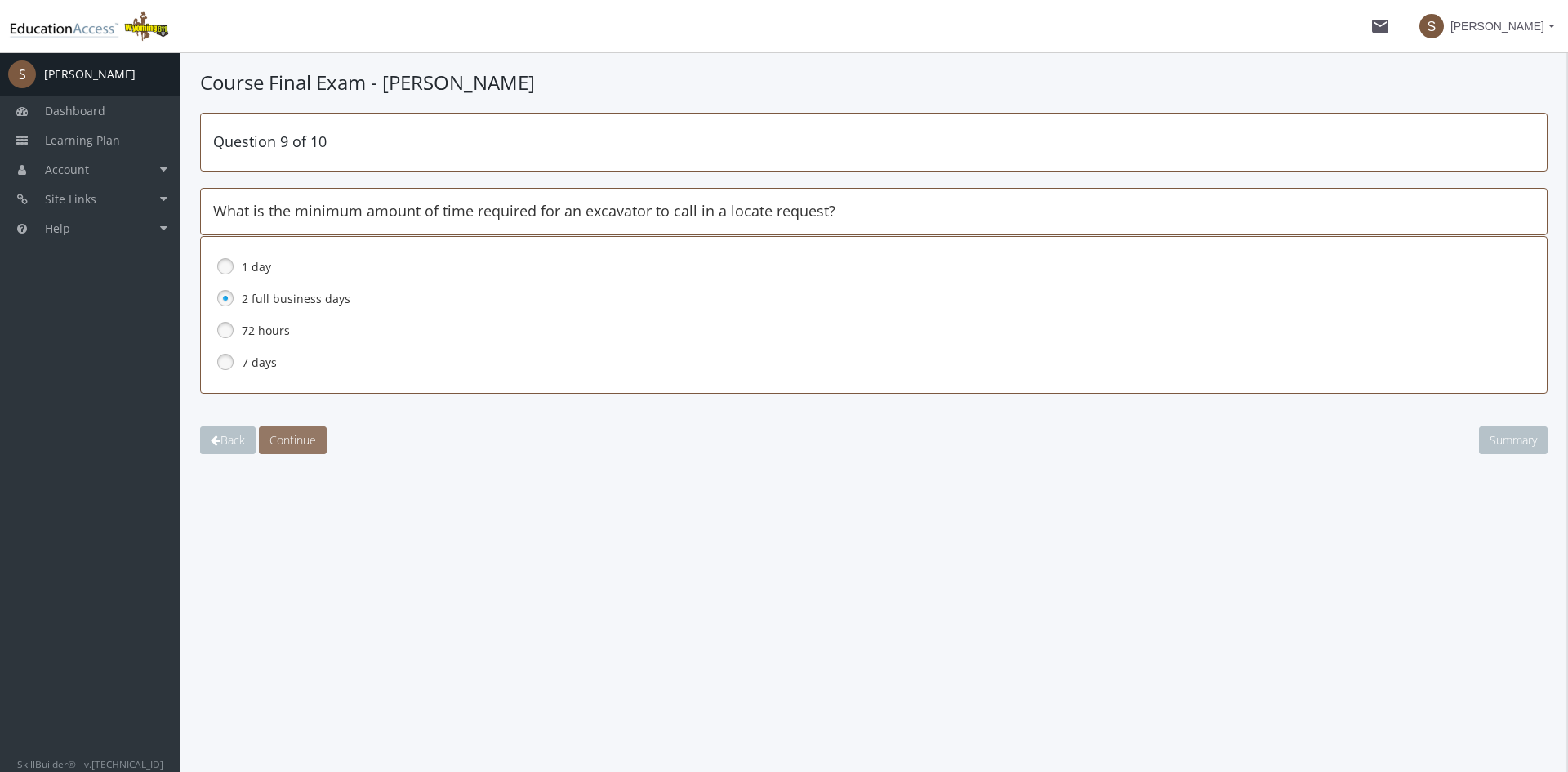
click at [297, 433] on span "Continue" at bounding box center [292, 440] width 47 height 16
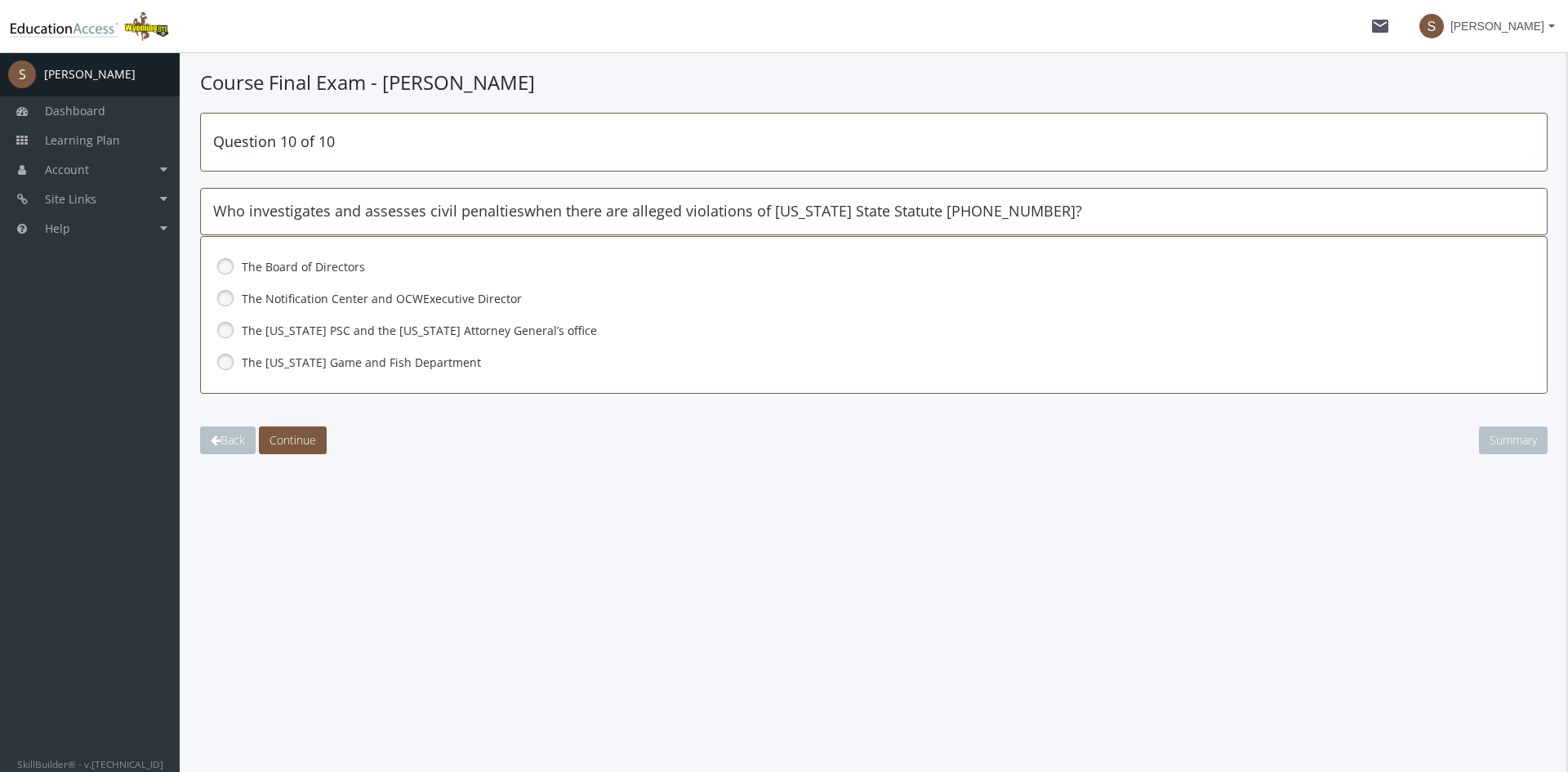
click at [267, 332] on span "The [US_STATE] PSC and the [US_STATE] Attorney General’s office" at bounding box center [419, 331] width 355 height 16
click at [291, 442] on span "Continue" at bounding box center [292, 440] width 47 height 16
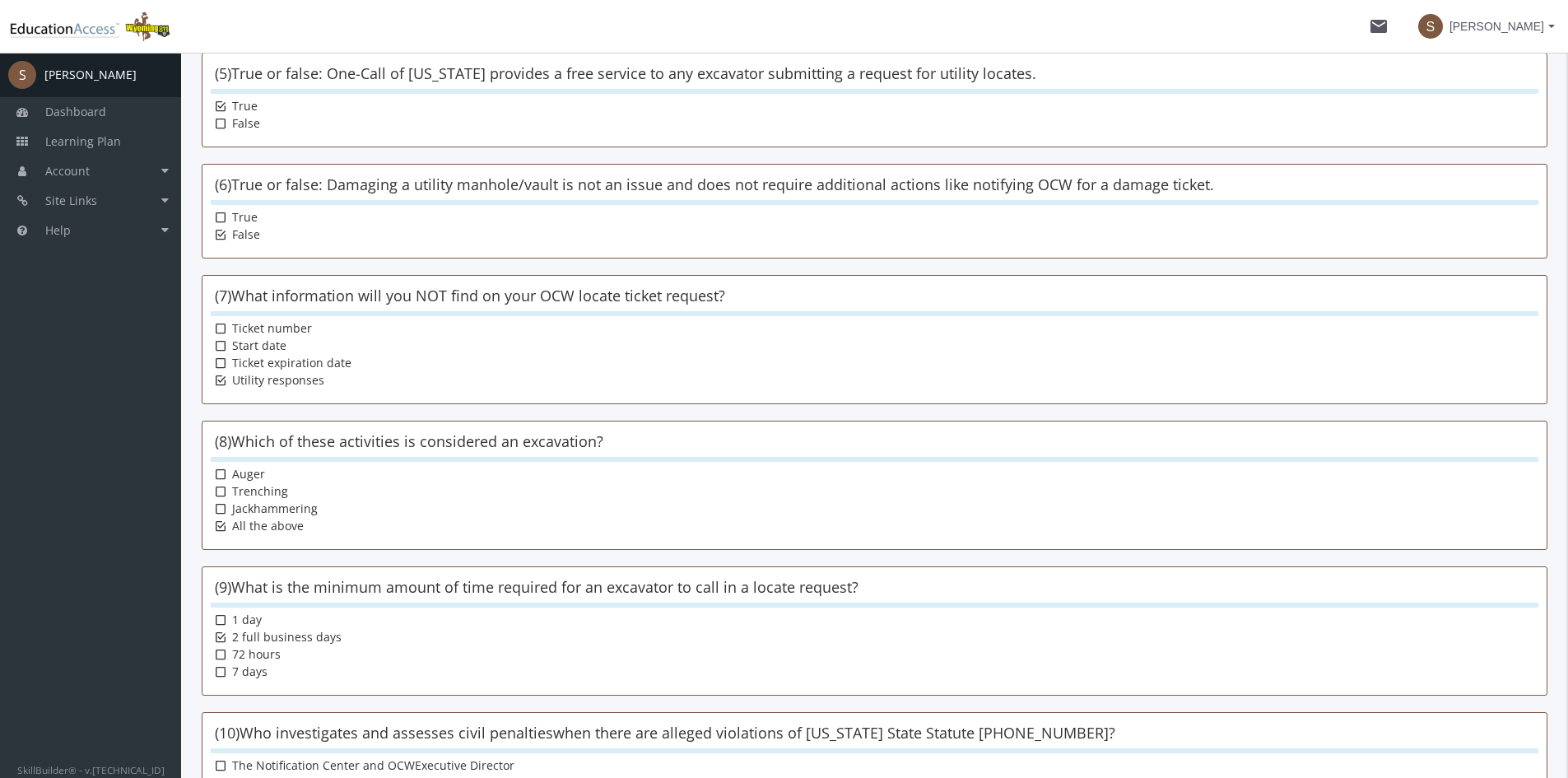
scroll to position [909, 0]
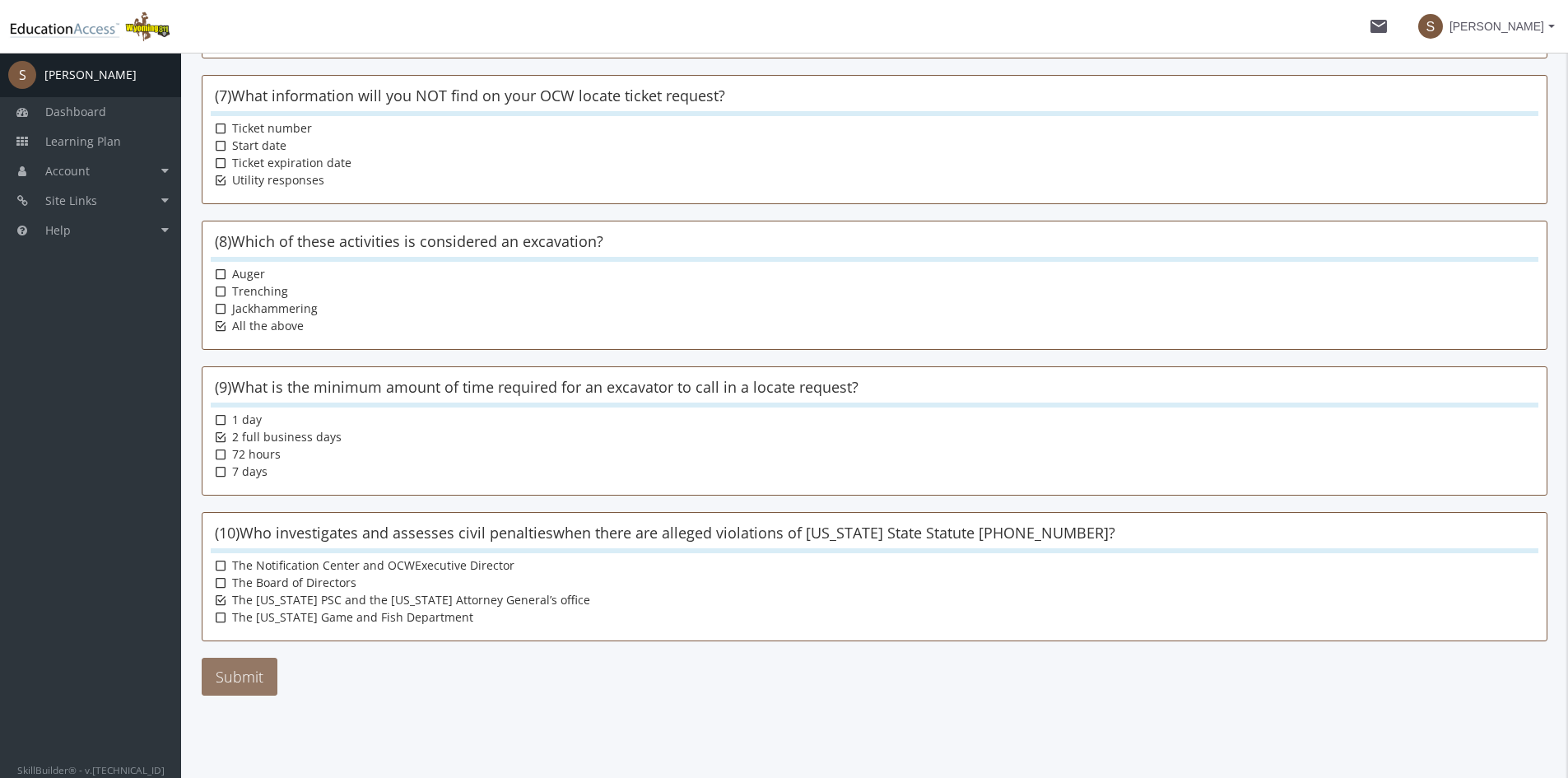
click at [266, 686] on button "Submit" at bounding box center [240, 676] width 76 height 37
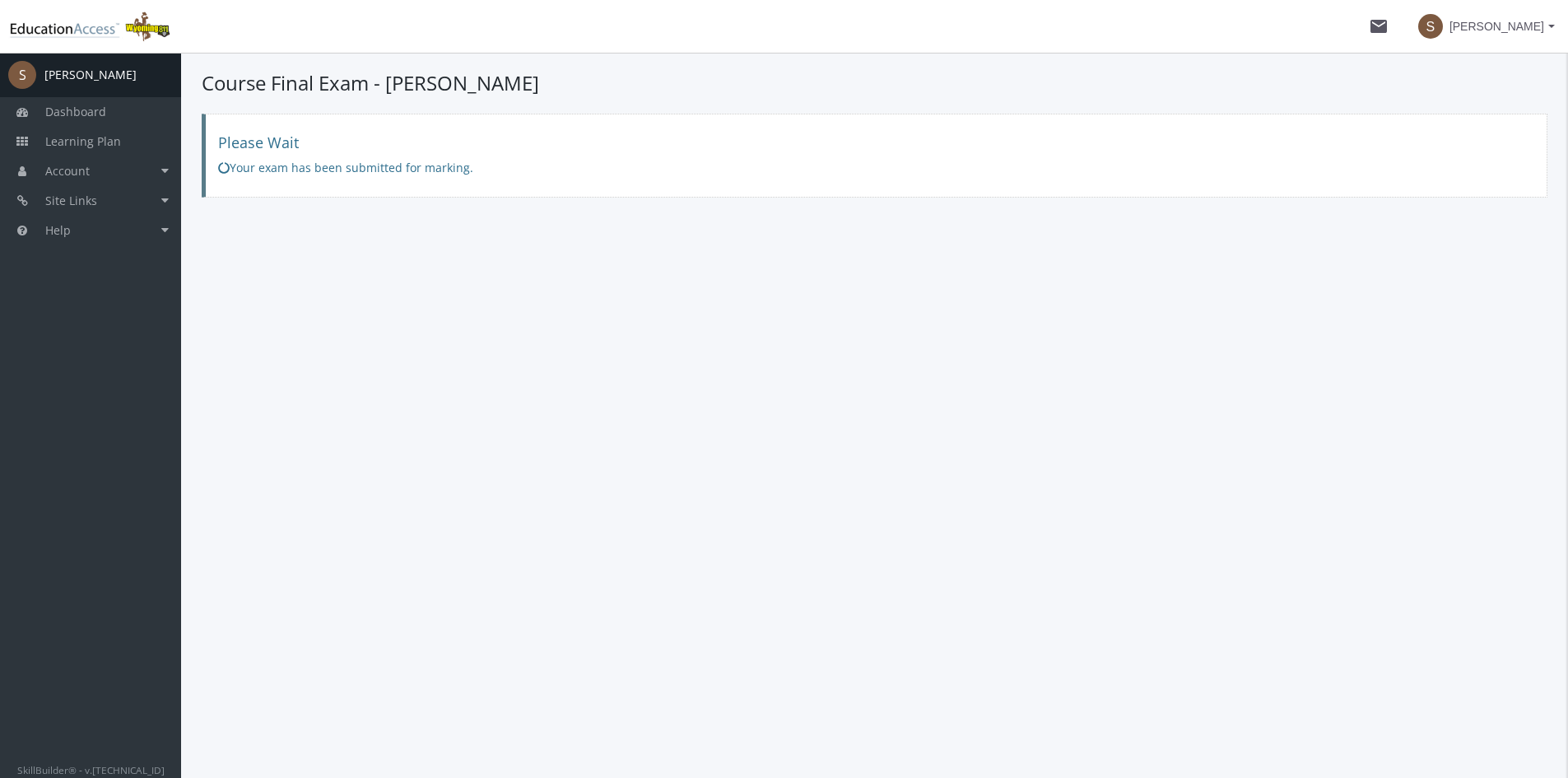
scroll to position [0, 0]
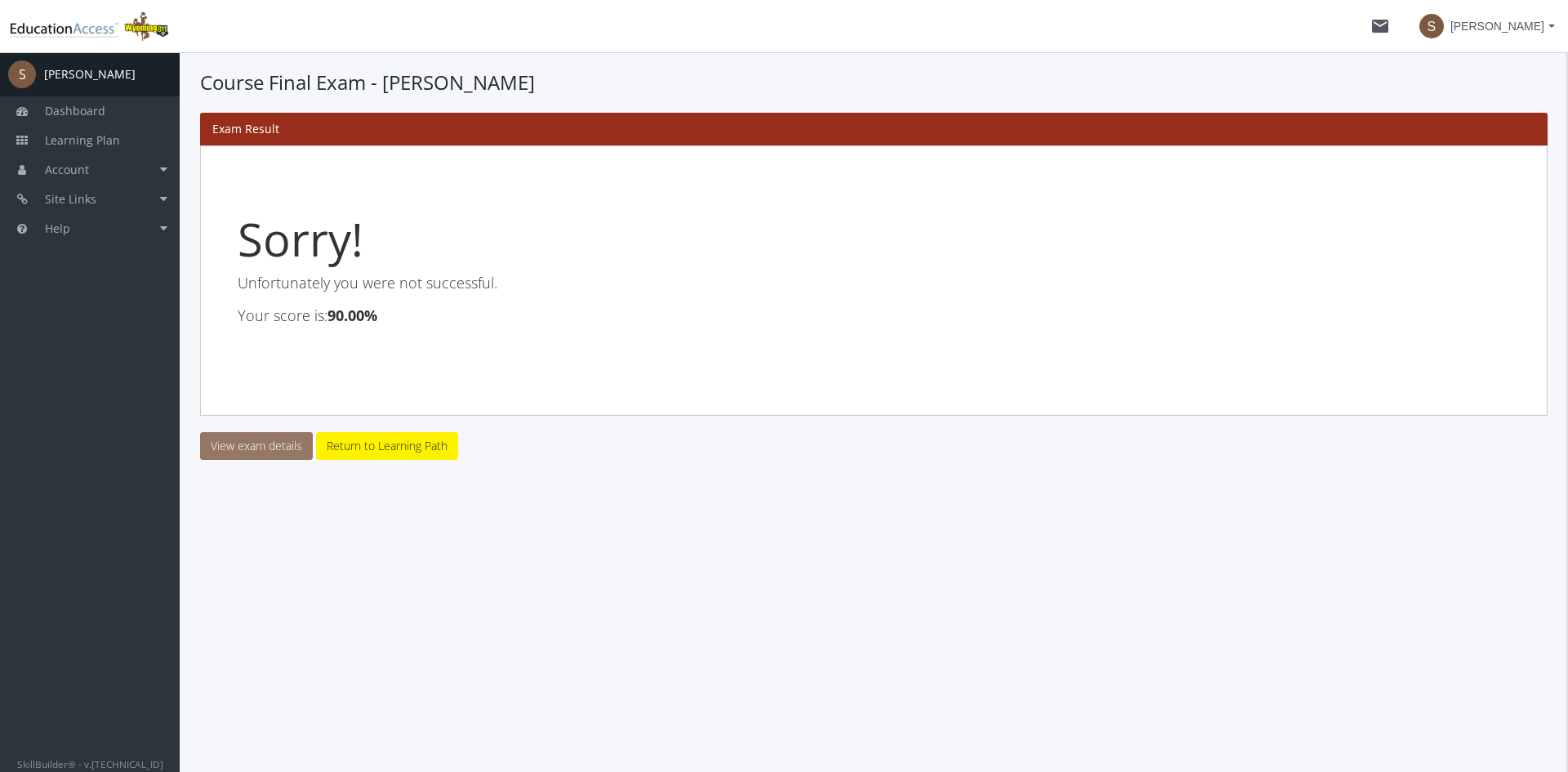
drag, startPoint x: 277, startPoint y: 444, endPoint x: 380, endPoint y: 474, distance: 107.3
click at [277, 444] on link "View exam details" at bounding box center [256, 446] width 112 height 27
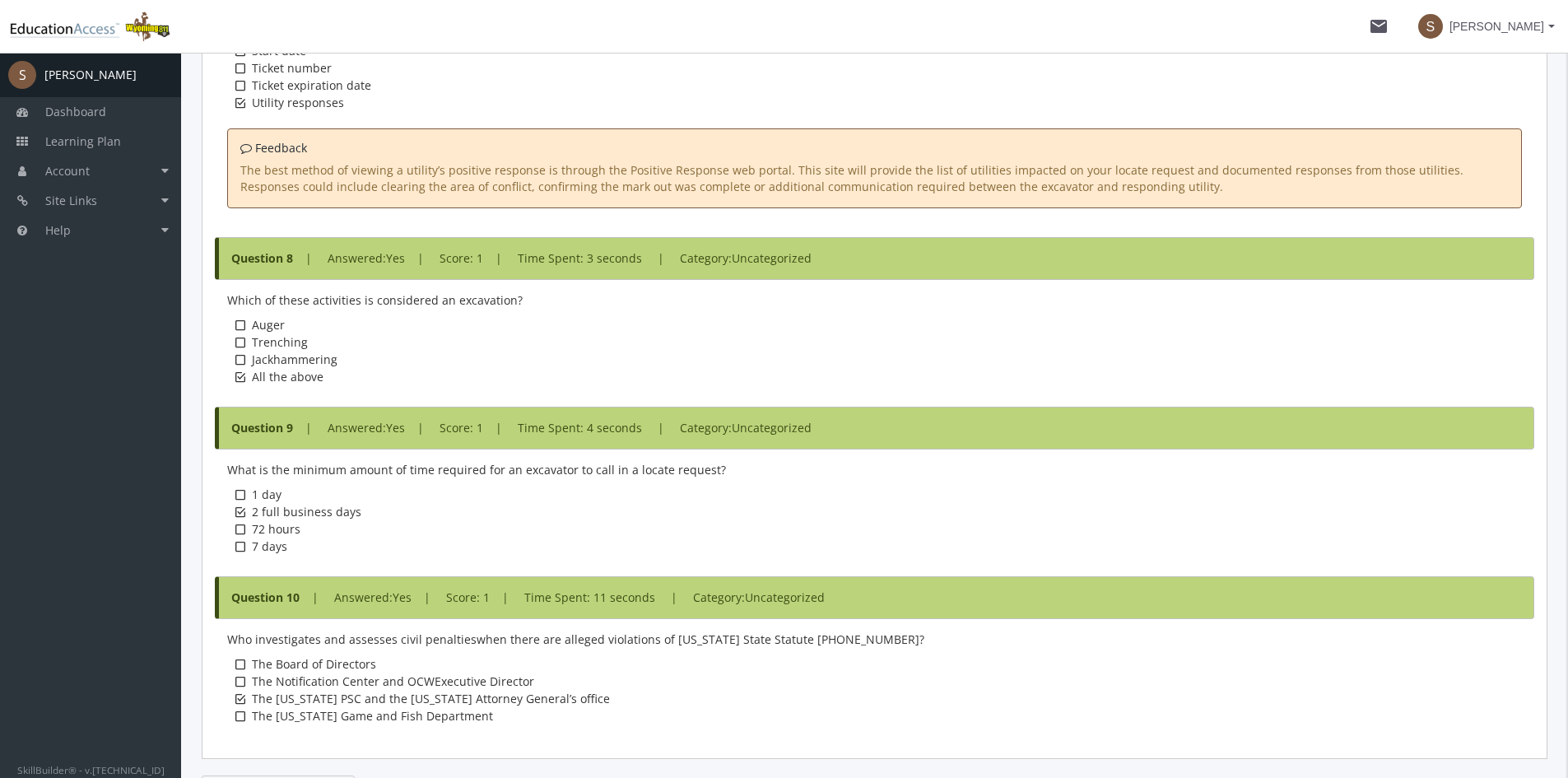
scroll to position [2235, 0]
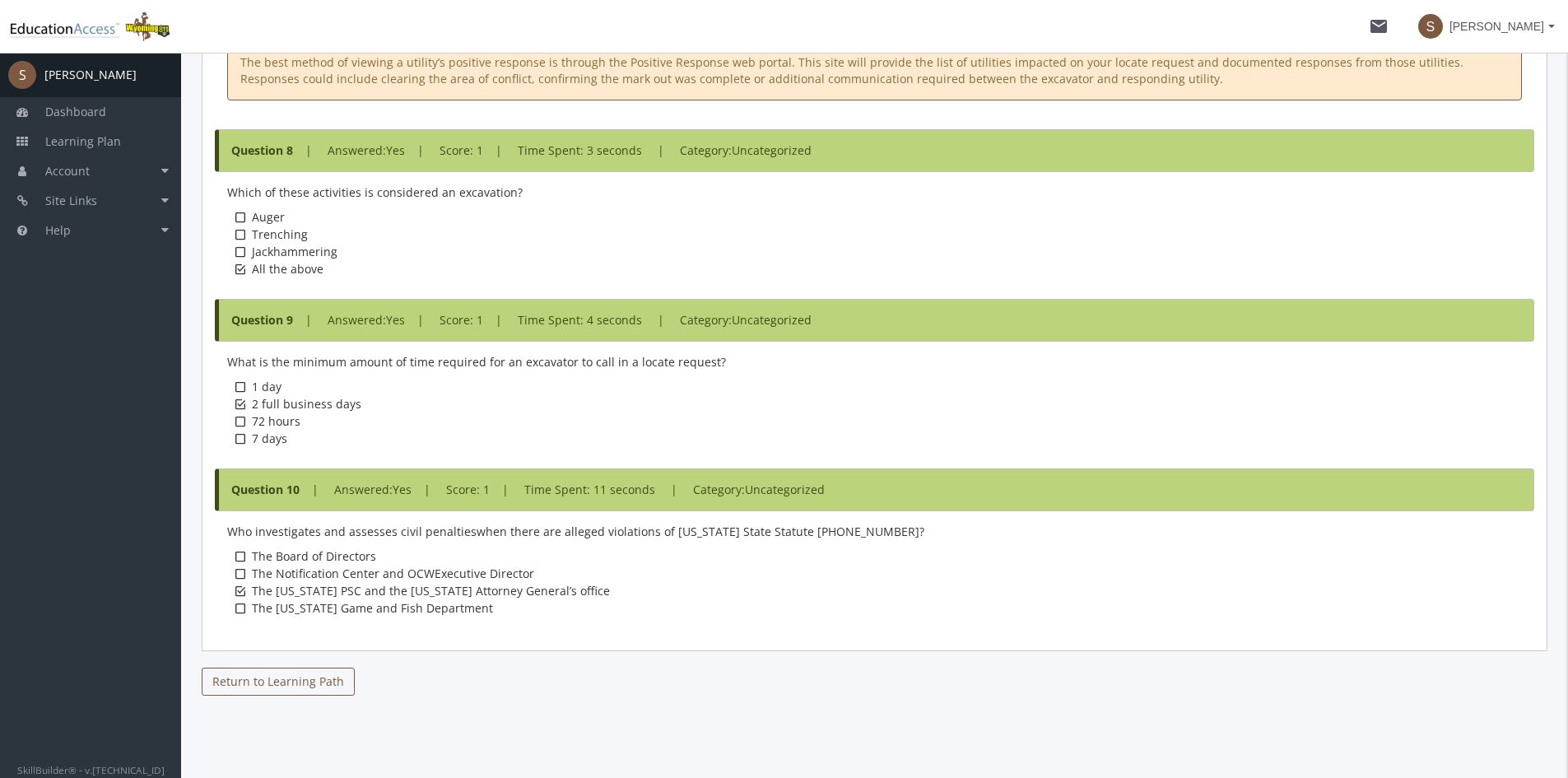
click at [333, 685] on link "Return to Learning Path" at bounding box center [278, 681] width 153 height 28
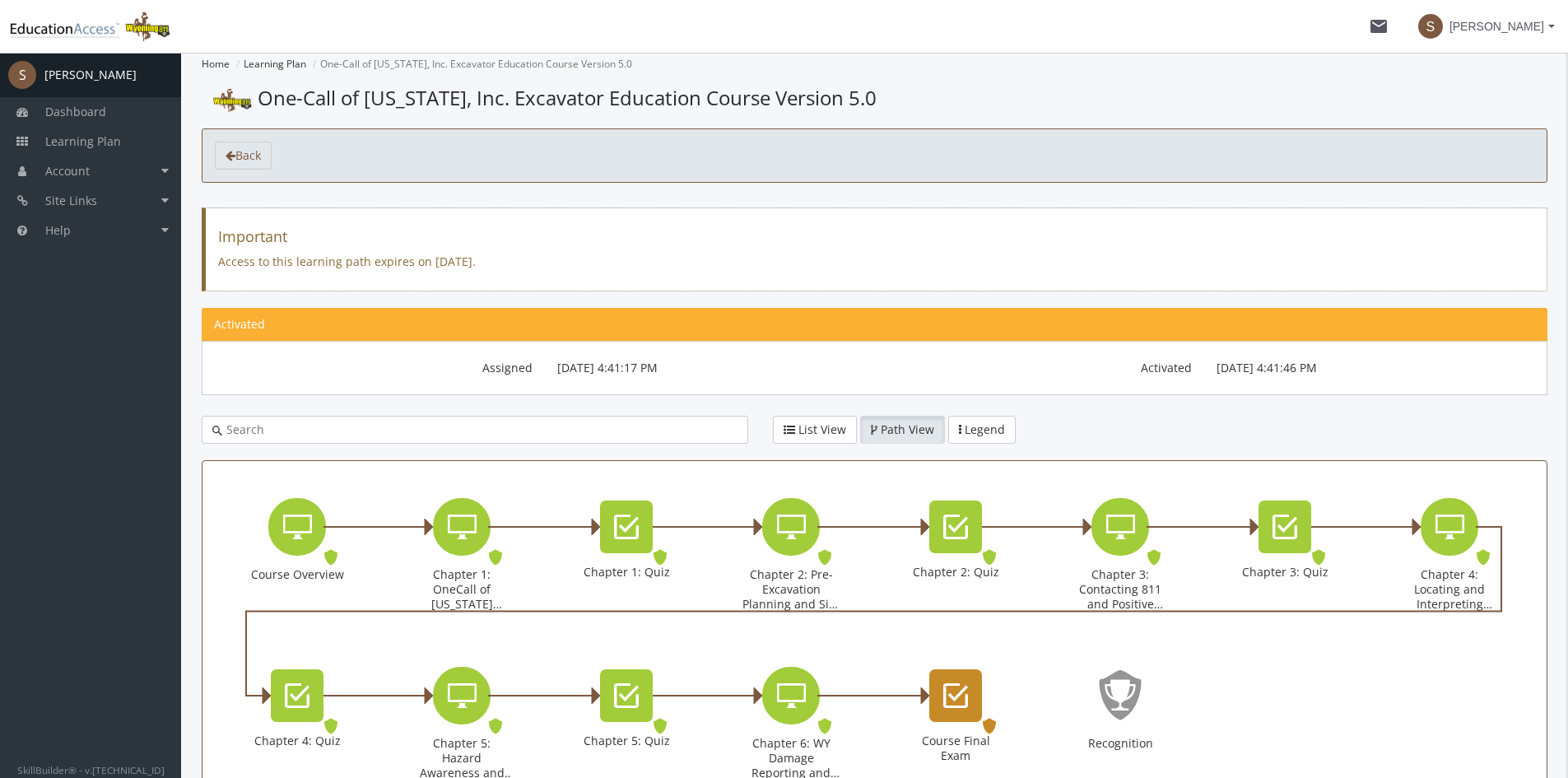
click at [950, 714] on div "Course Final Exam" at bounding box center [956, 695] width 52 height 52
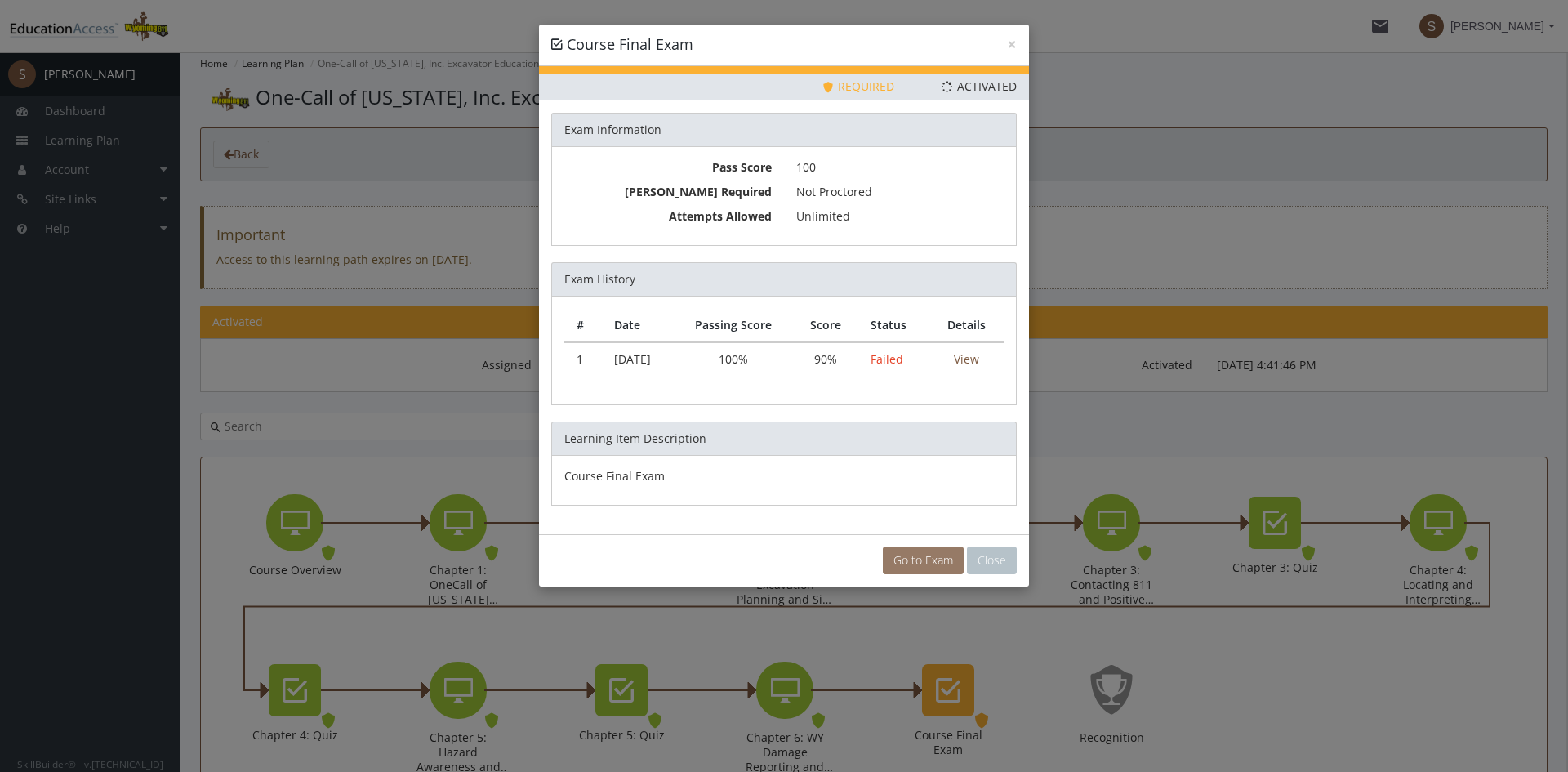
click at [915, 563] on link "Go to Exam" at bounding box center [922, 561] width 81 height 27
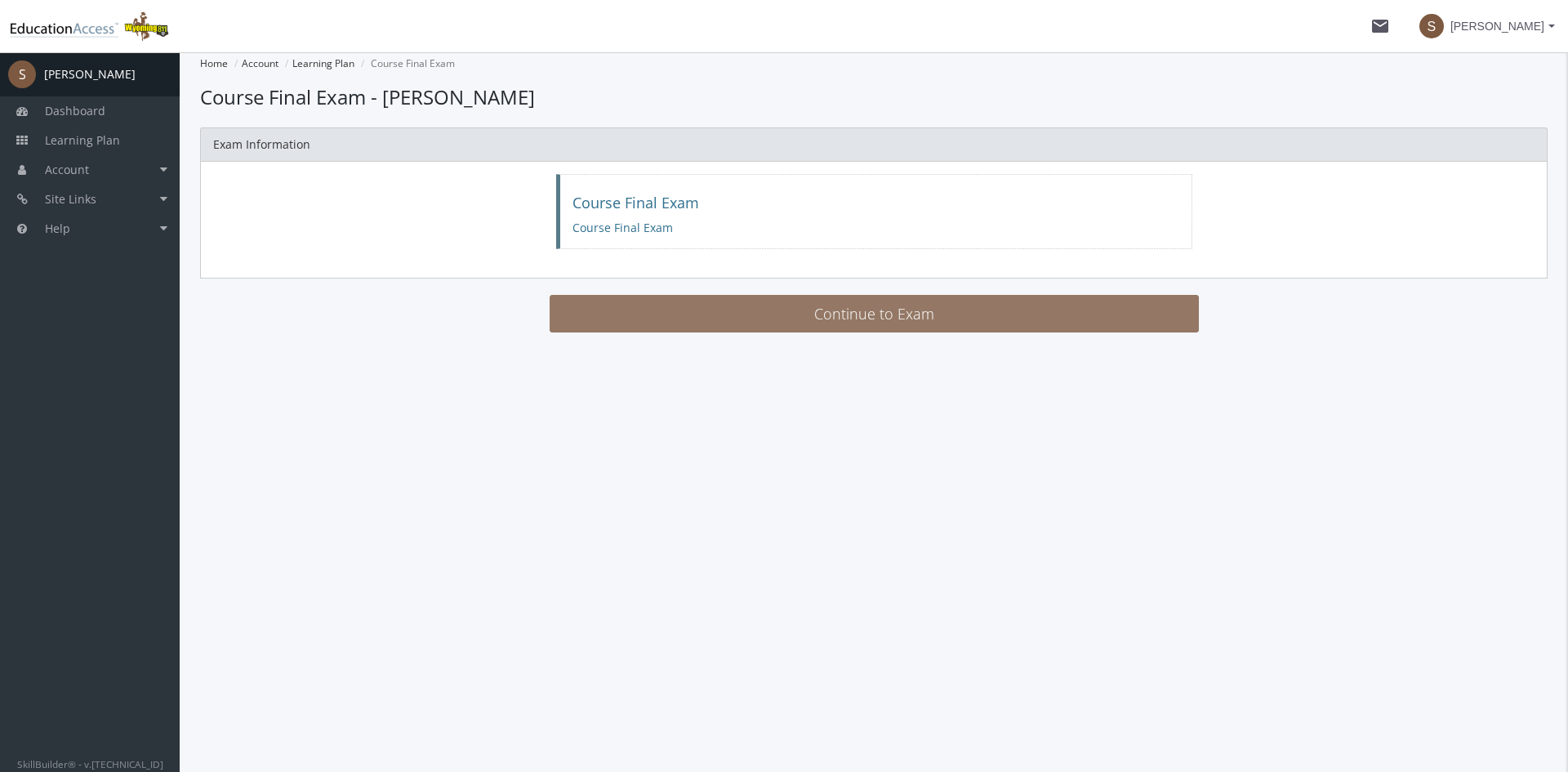
click at [748, 316] on button "Continue to Exam" at bounding box center [874, 313] width 650 height 37
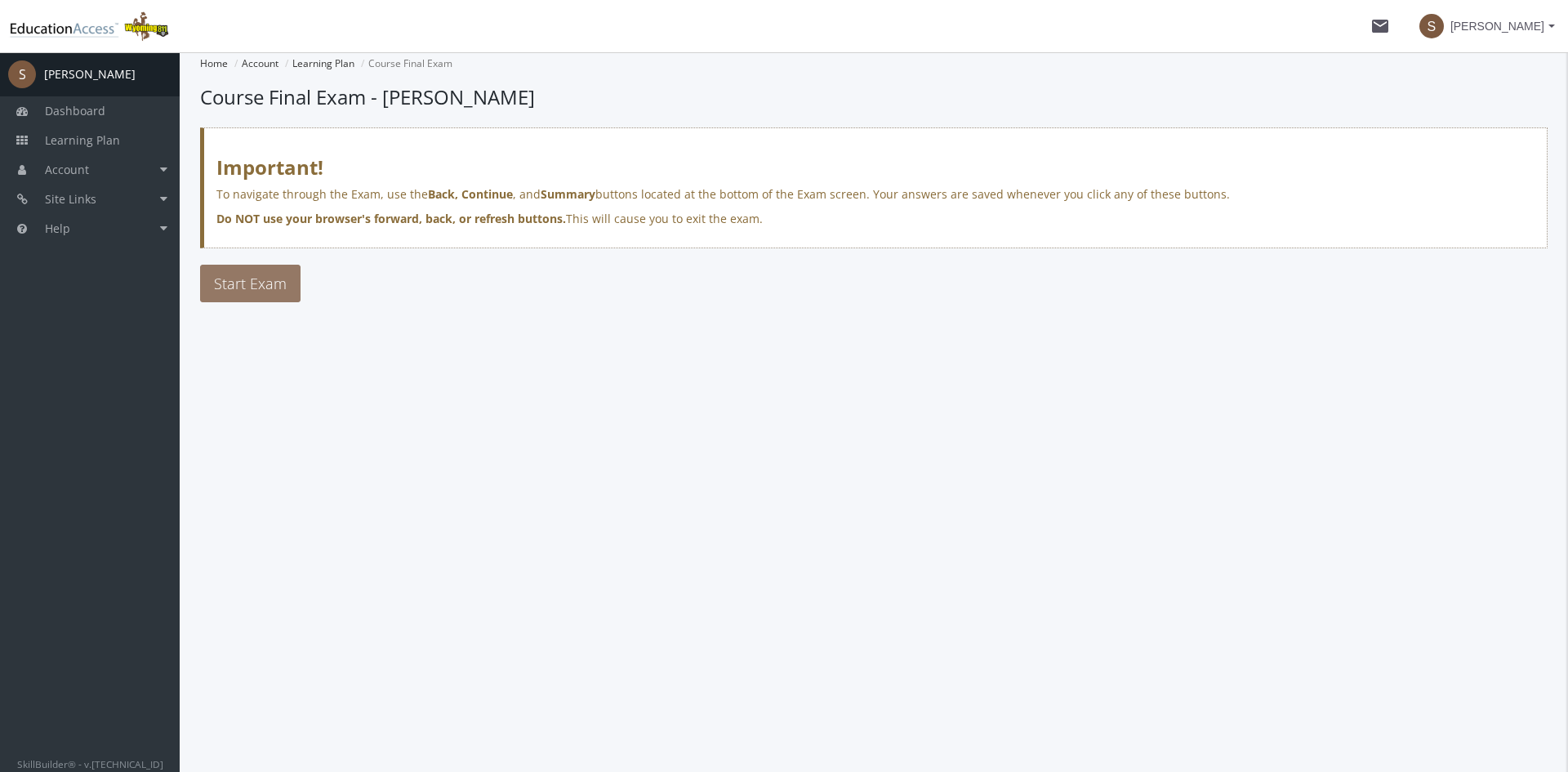
click at [289, 270] on button "Start Exam" at bounding box center [250, 283] width 101 height 37
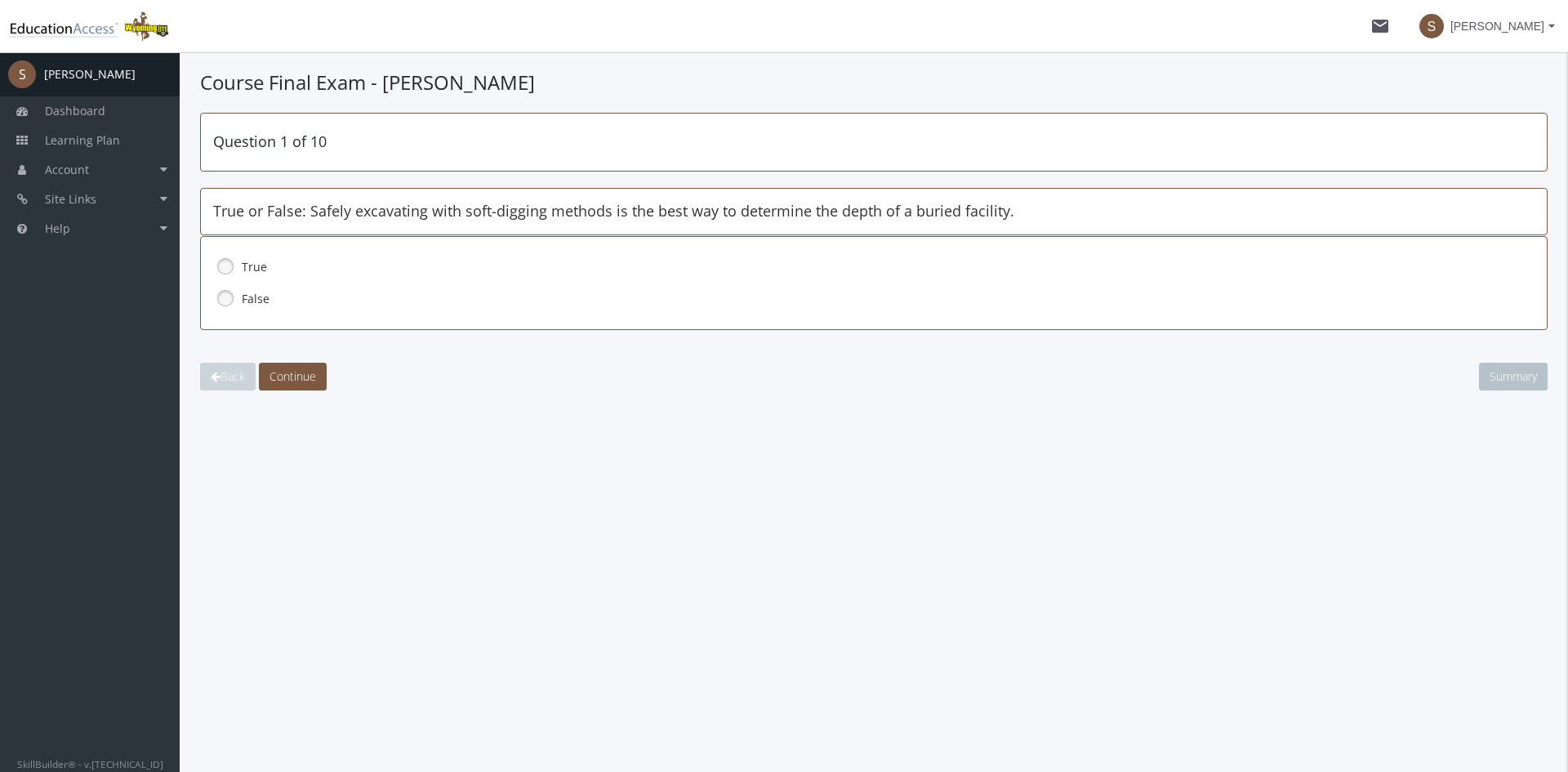
click at [221, 264] on link at bounding box center [225, 266] width 24 height 24
click at [288, 357] on div "Question 1 of 10 True or False: Safely excavating with soft-digging methods is …" at bounding box center [874, 251] width 1347 height 278
click at [292, 369] on span "Continue" at bounding box center [292, 377] width 47 height 16
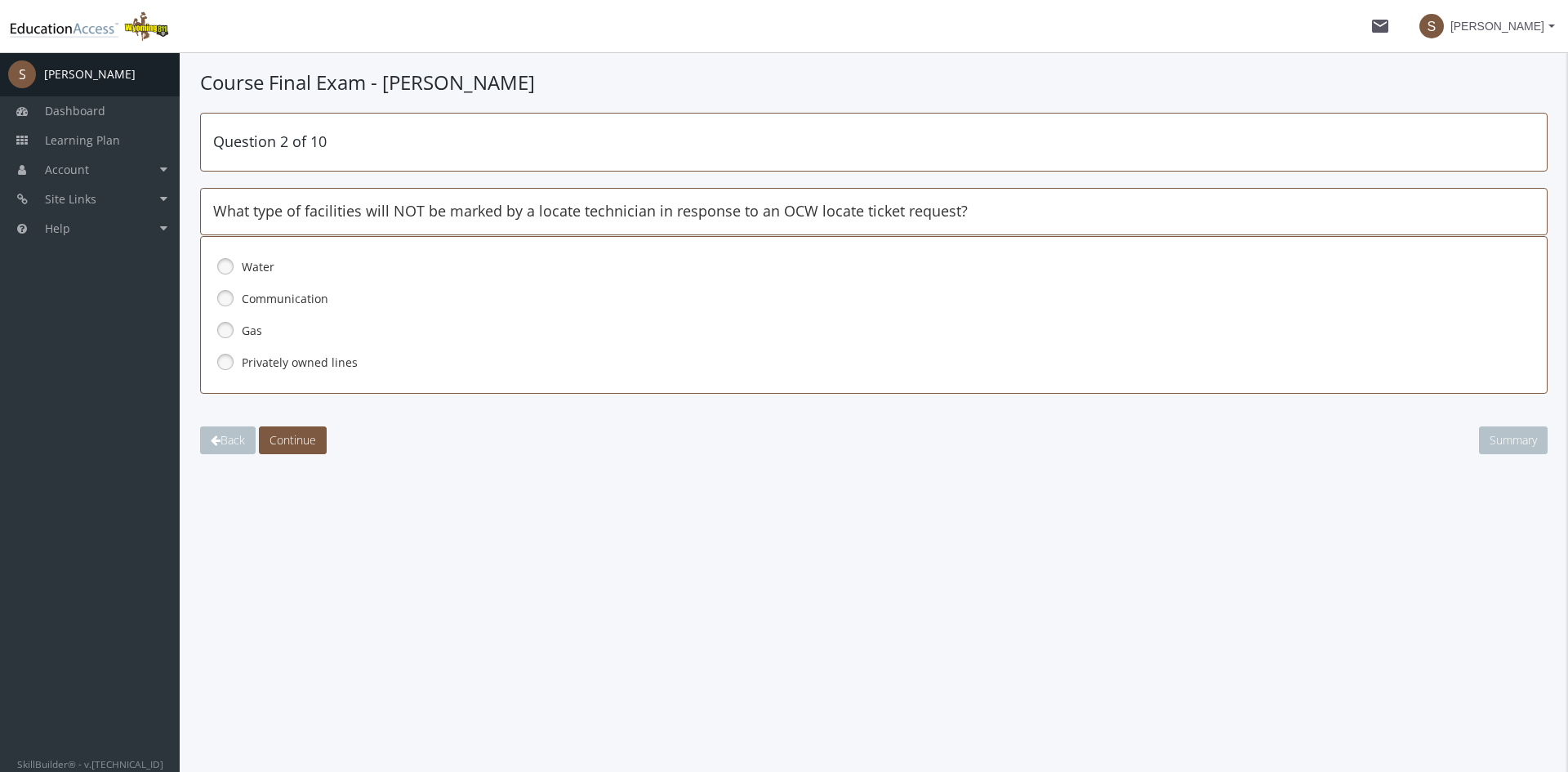
click at [226, 359] on link at bounding box center [225, 361] width 24 height 24
click at [295, 446] on span "Continue" at bounding box center [292, 440] width 47 height 16
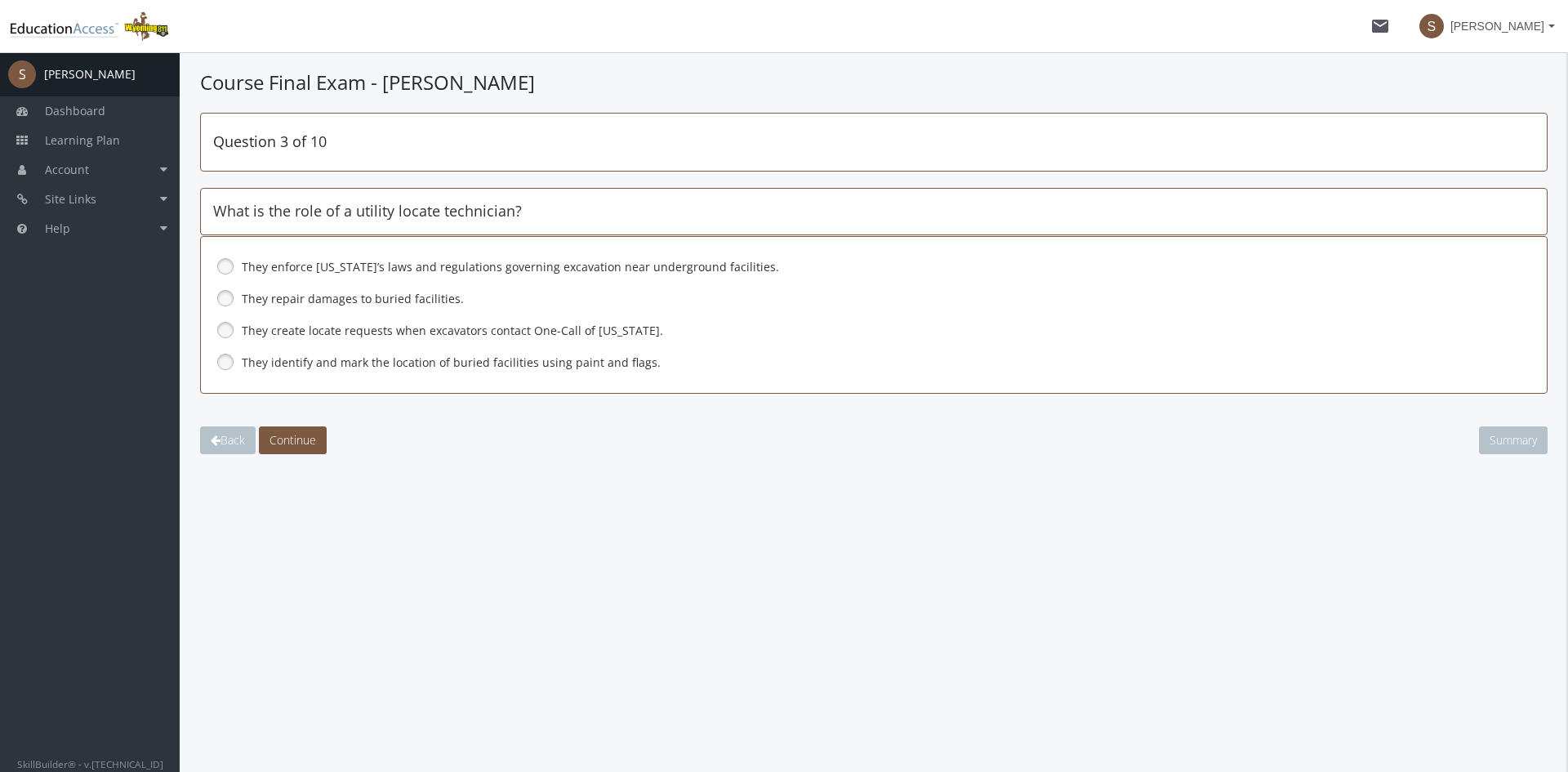
click at [224, 360] on link at bounding box center [225, 361] width 24 height 24
click at [300, 437] on span "Continue" at bounding box center [292, 440] width 47 height 16
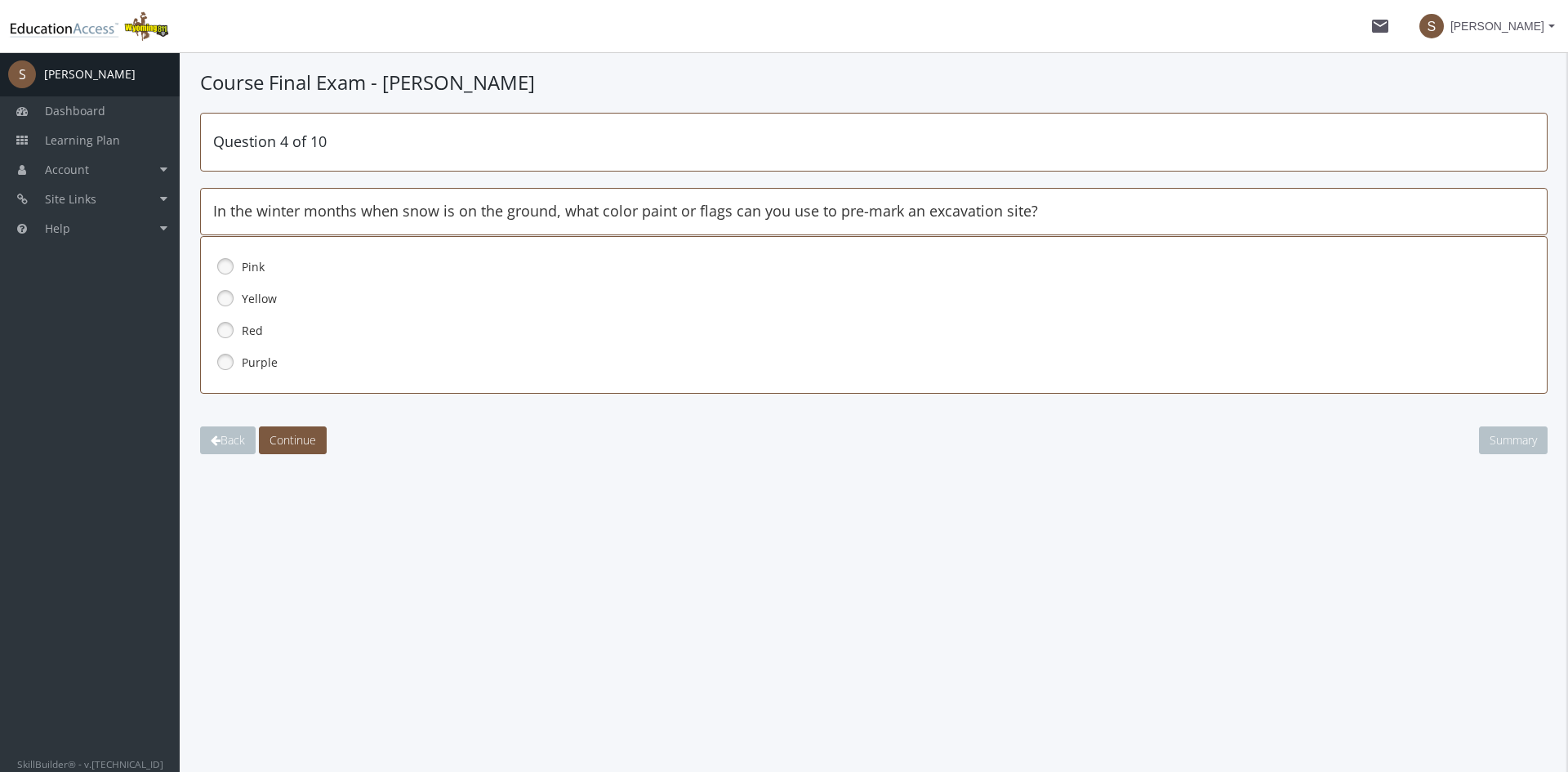
click at [227, 264] on link at bounding box center [225, 266] width 24 height 24
click at [317, 430] on button "Continue" at bounding box center [292, 440] width 67 height 27
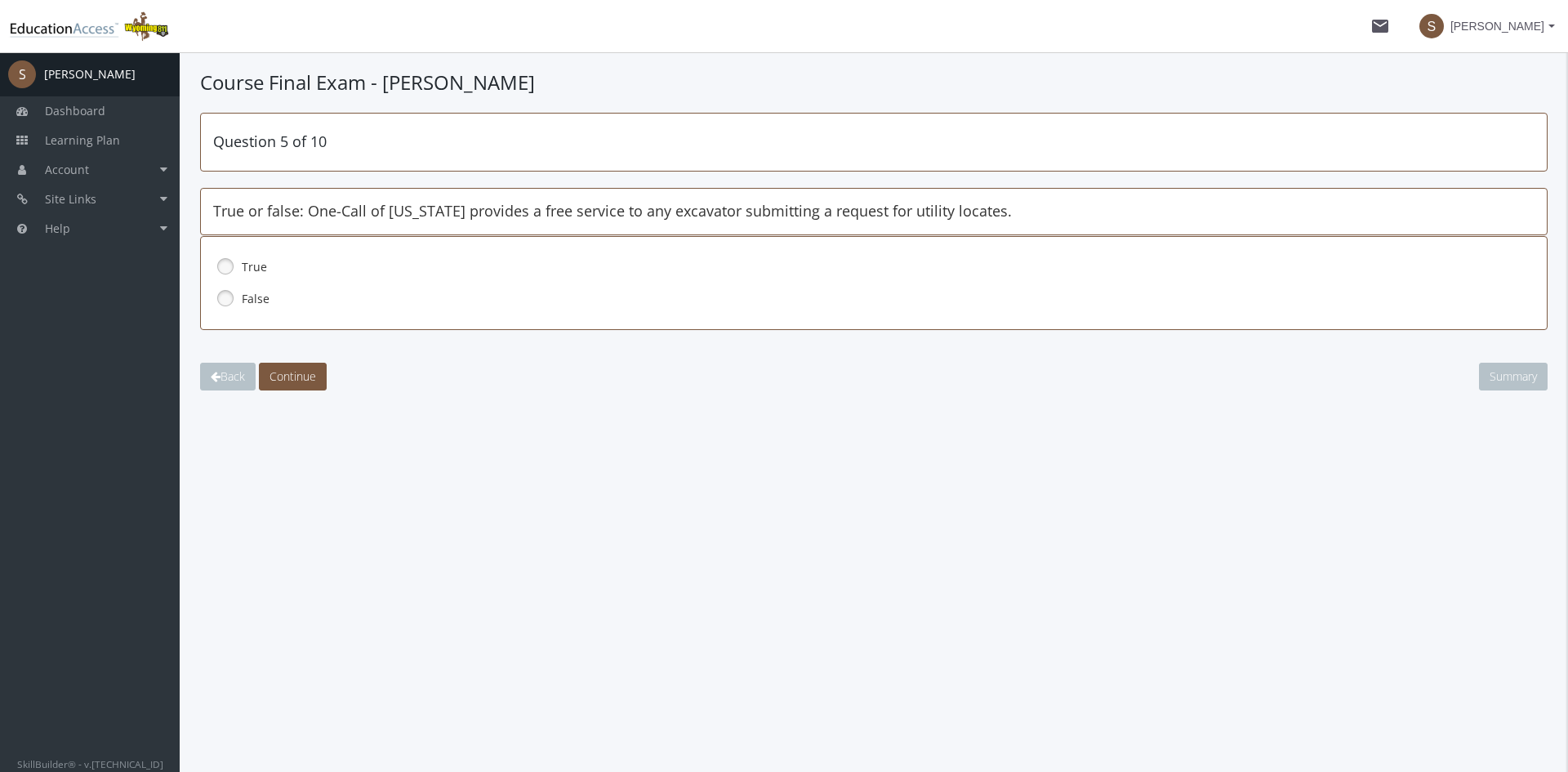
click at [235, 266] on link at bounding box center [225, 266] width 24 height 24
click at [295, 389] on button "Continue" at bounding box center [292, 377] width 67 height 27
click at [236, 295] on link at bounding box center [225, 297] width 24 height 24
click at [288, 377] on span "Continue" at bounding box center [292, 377] width 47 height 16
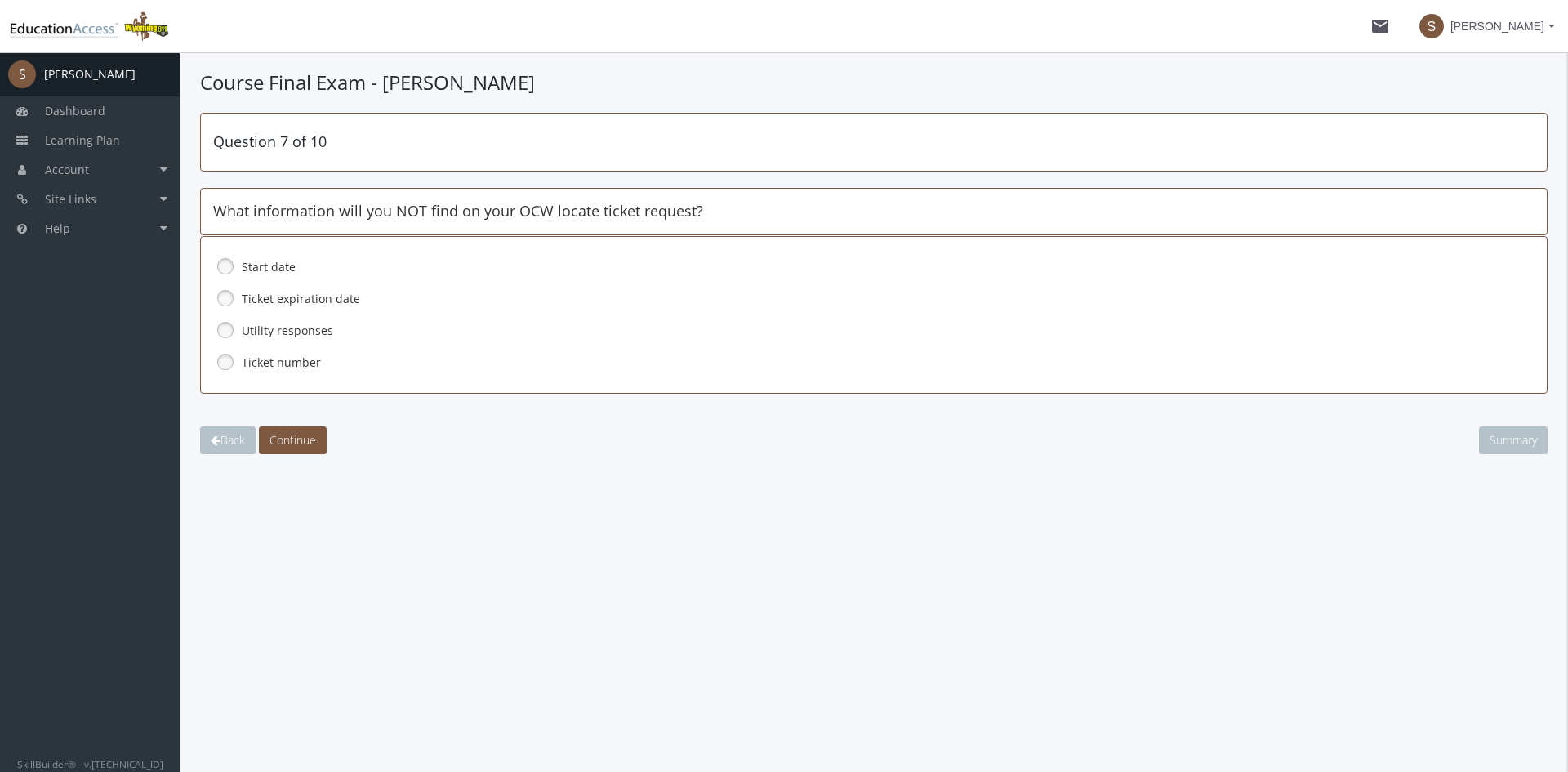
click at [230, 331] on link at bounding box center [225, 330] width 24 height 24
click at [304, 442] on span "Continue" at bounding box center [292, 440] width 47 height 16
click at [224, 358] on link at bounding box center [225, 361] width 24 height 24
click at [294, 444] on span "Continue" at bounding box center [292, 440] width 47 height 16
click at [229, 303] on link at bounding box center [225, 297] width 24 height 24
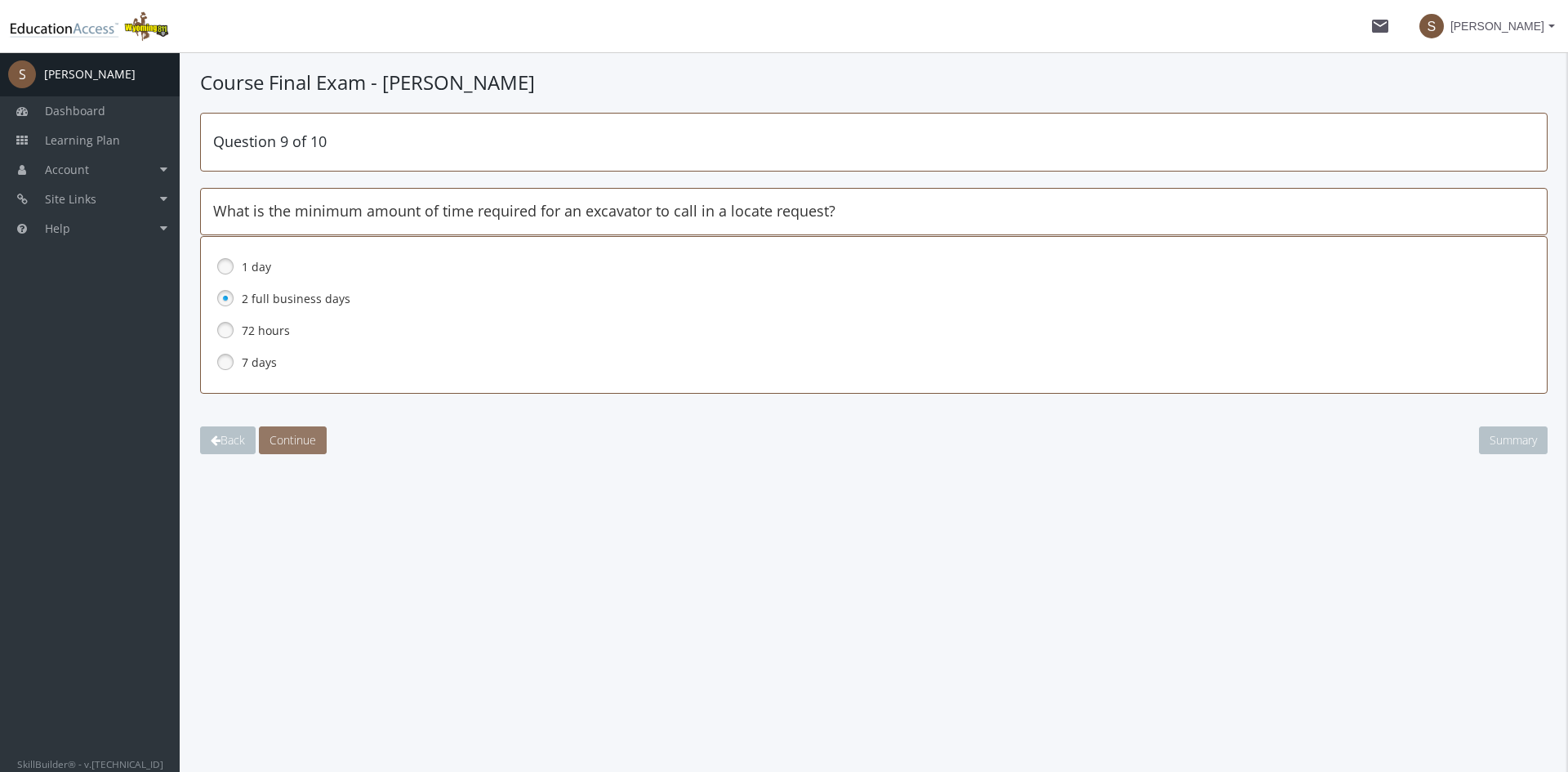
click at [280, 433] on span "Continue" at bounding box center [292, 440] width 47 height 16
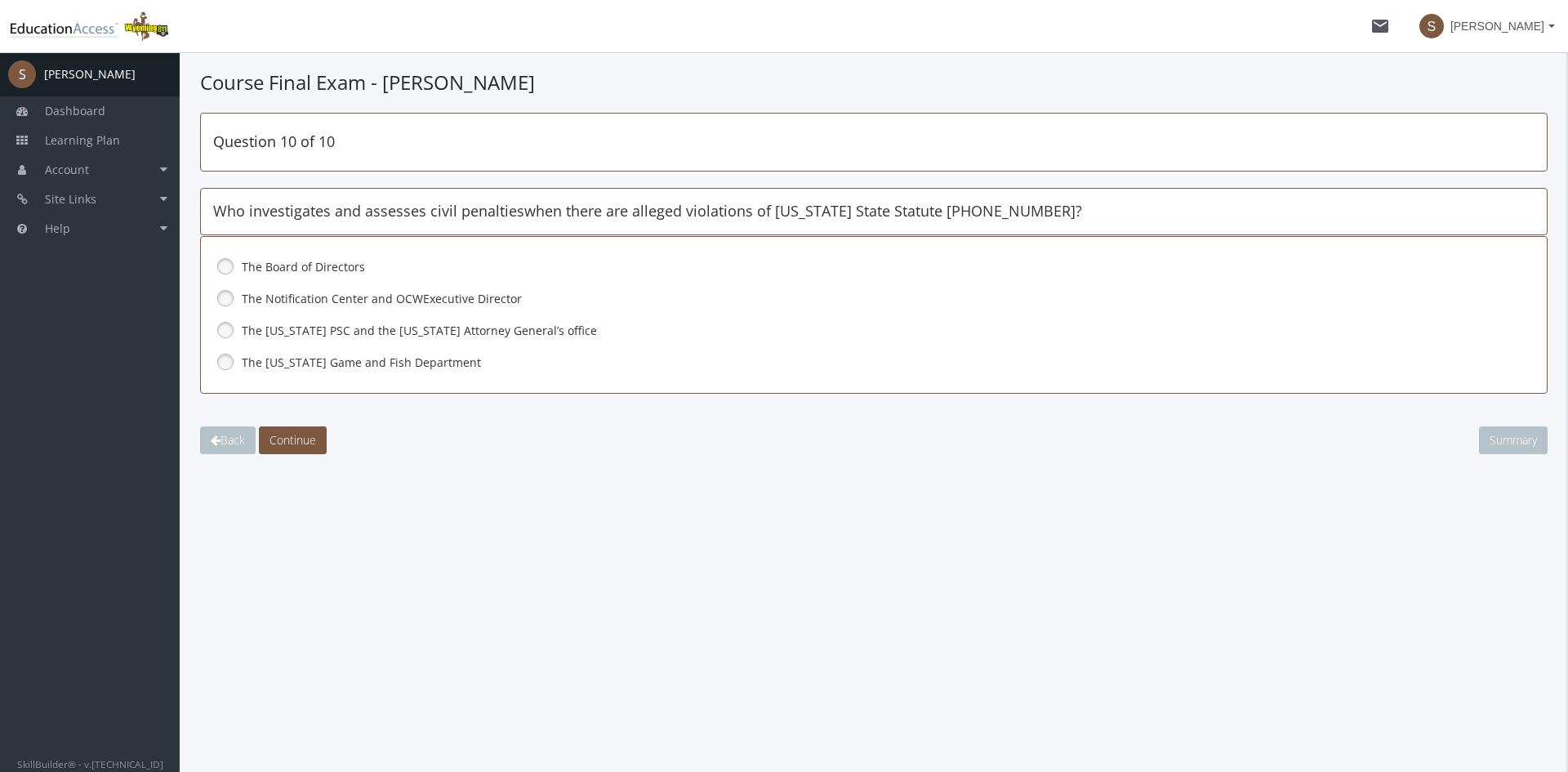
click at [242, 325] on span "The [US_STATE] PSC and the [US_STATE] Attorney General’s office" at bounding box center [419, 331] width 355 height 16
click at [304, 438] on span "Continue" at bounding box center [292, 440] width 47 height 16
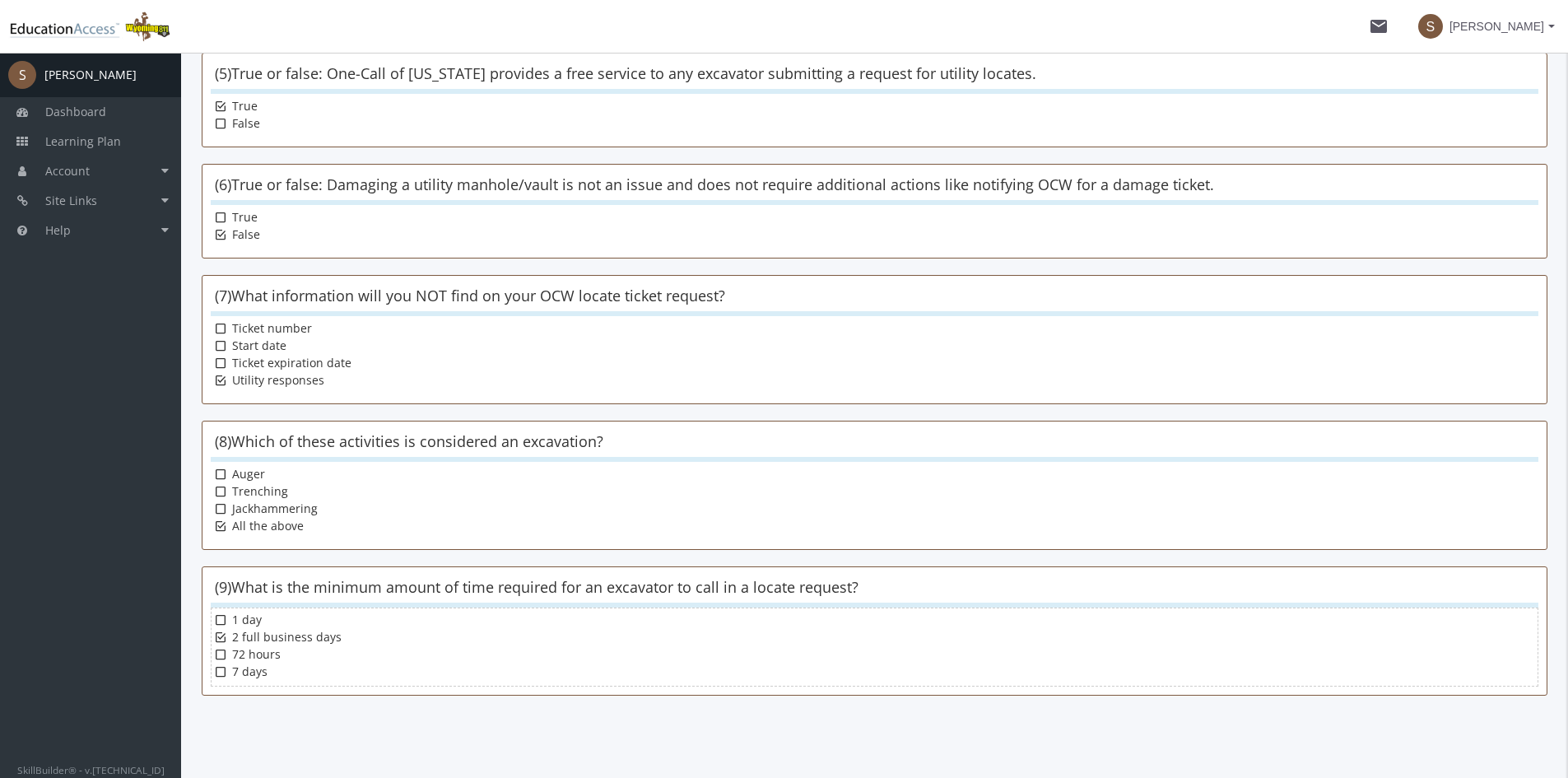
scroll to position [909, 0]
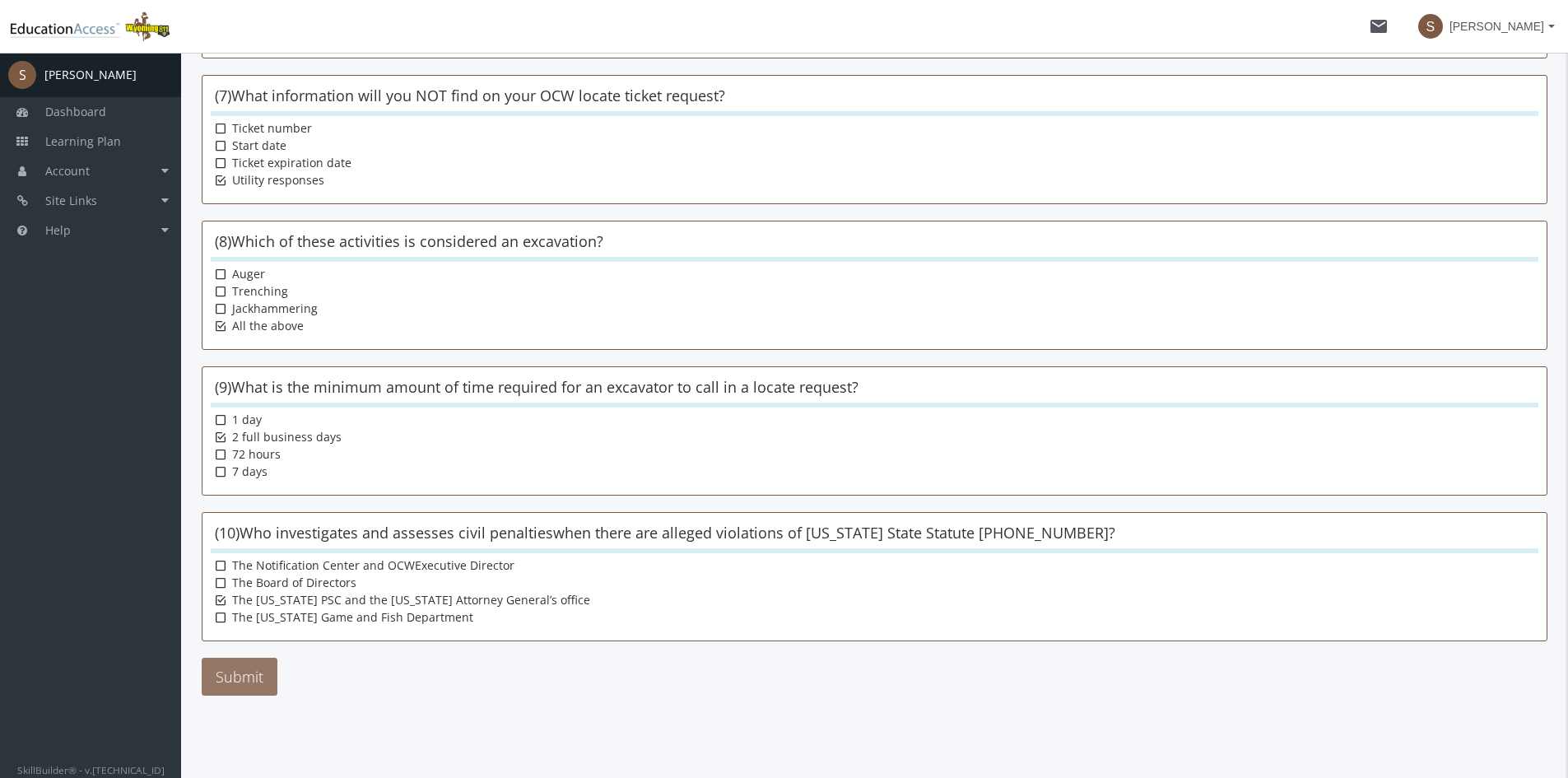
click at [232, 681] on button "Submit" at bounding box center [240, 676] width 76 height 37
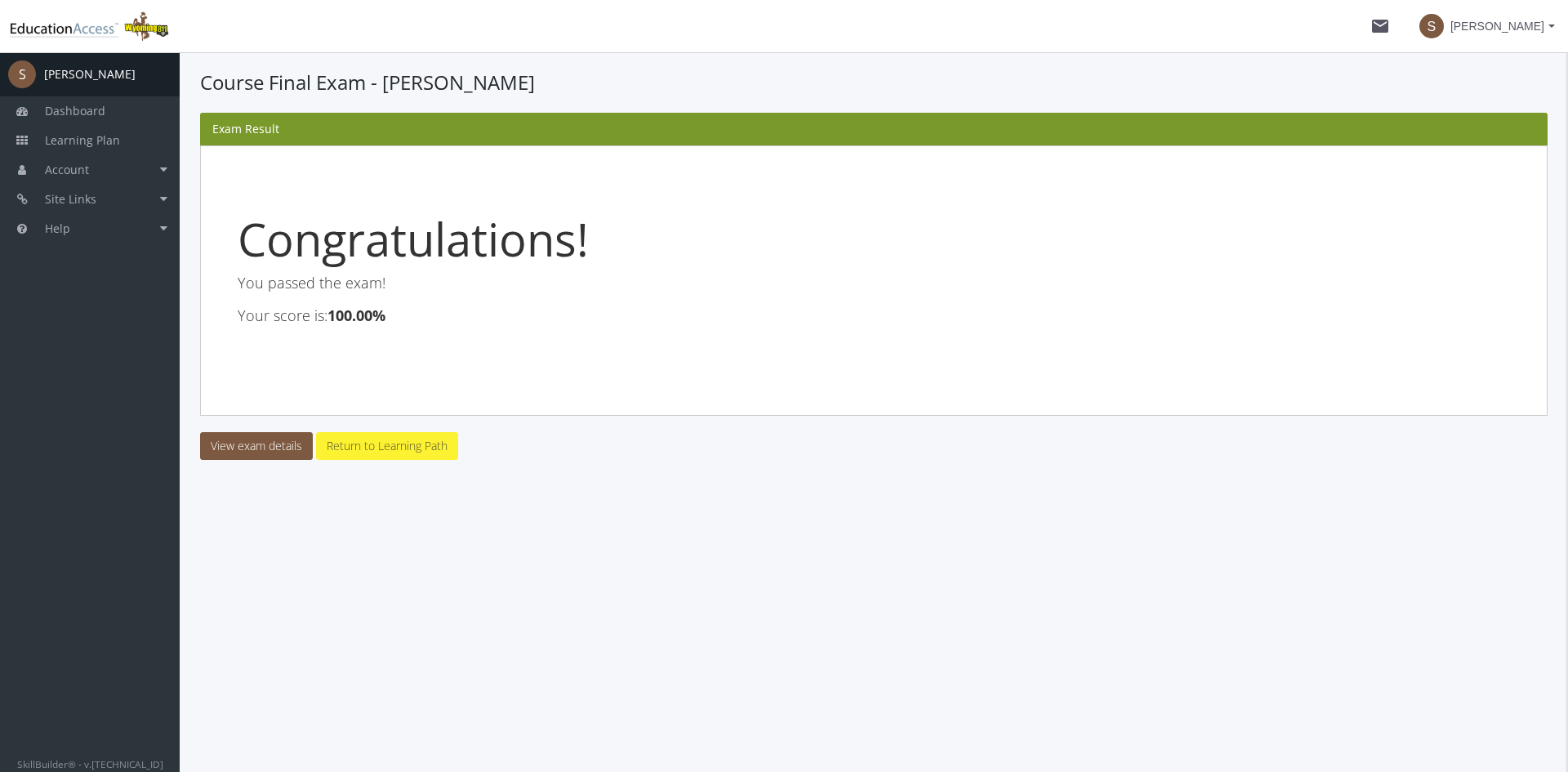
click at [404, 450] on link "Return to Learning Path" at bounding box center [386, 446] width 142 height 27
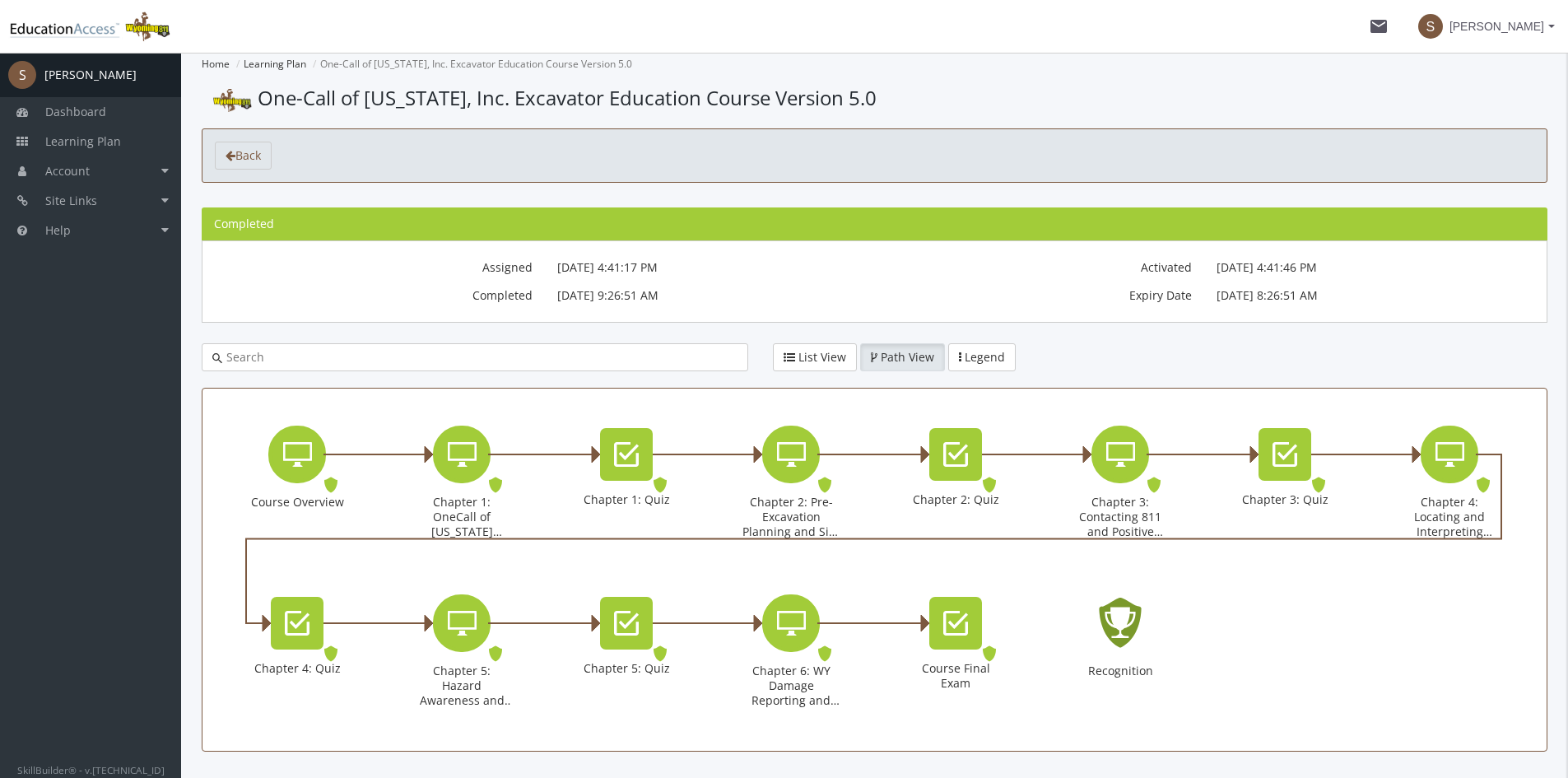
click at [1139, 618] on icon "Recognition - Completed" at bounding box center [1119, 623] width 52 height 75
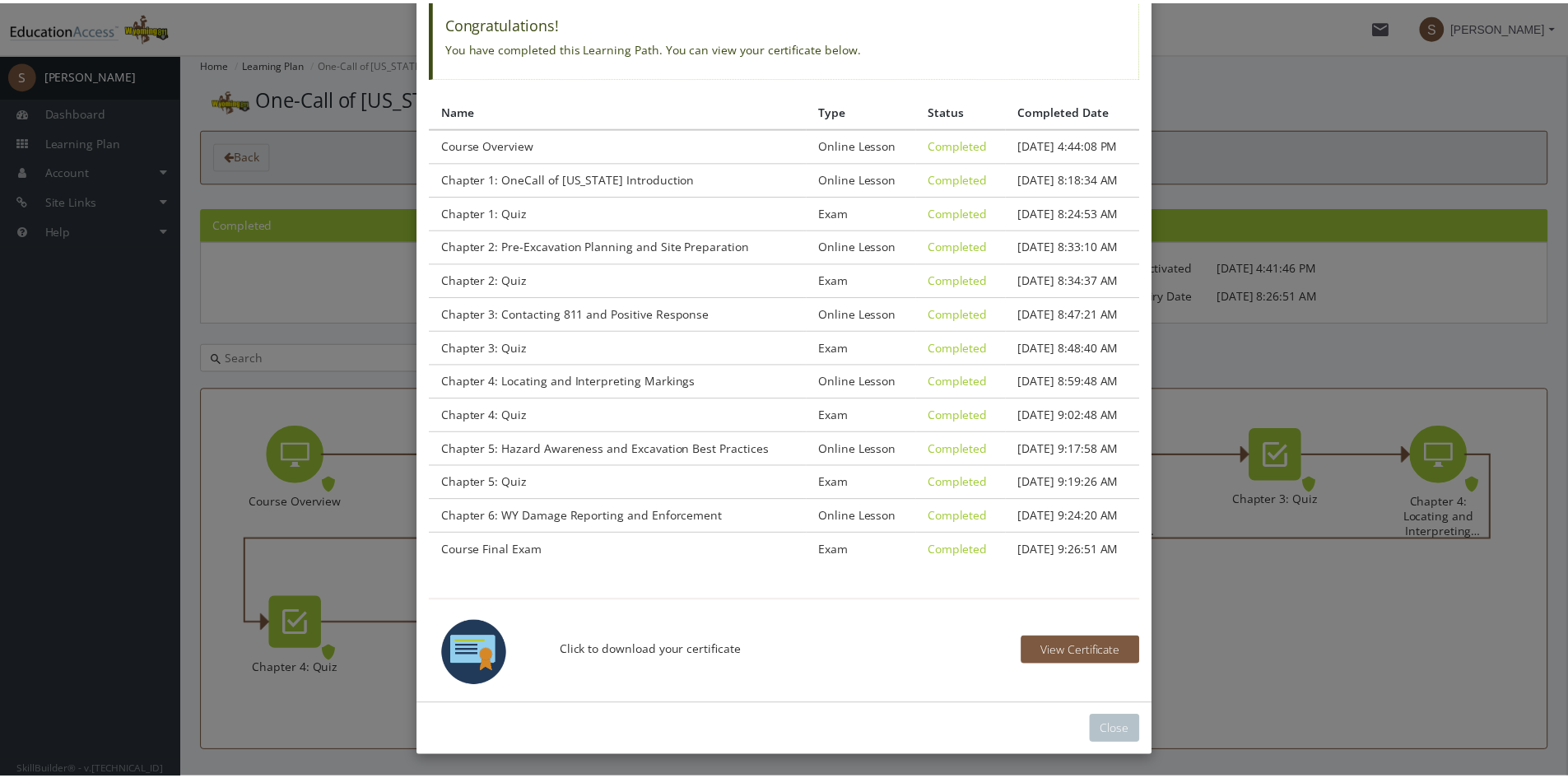
scroll to position [122, 0]
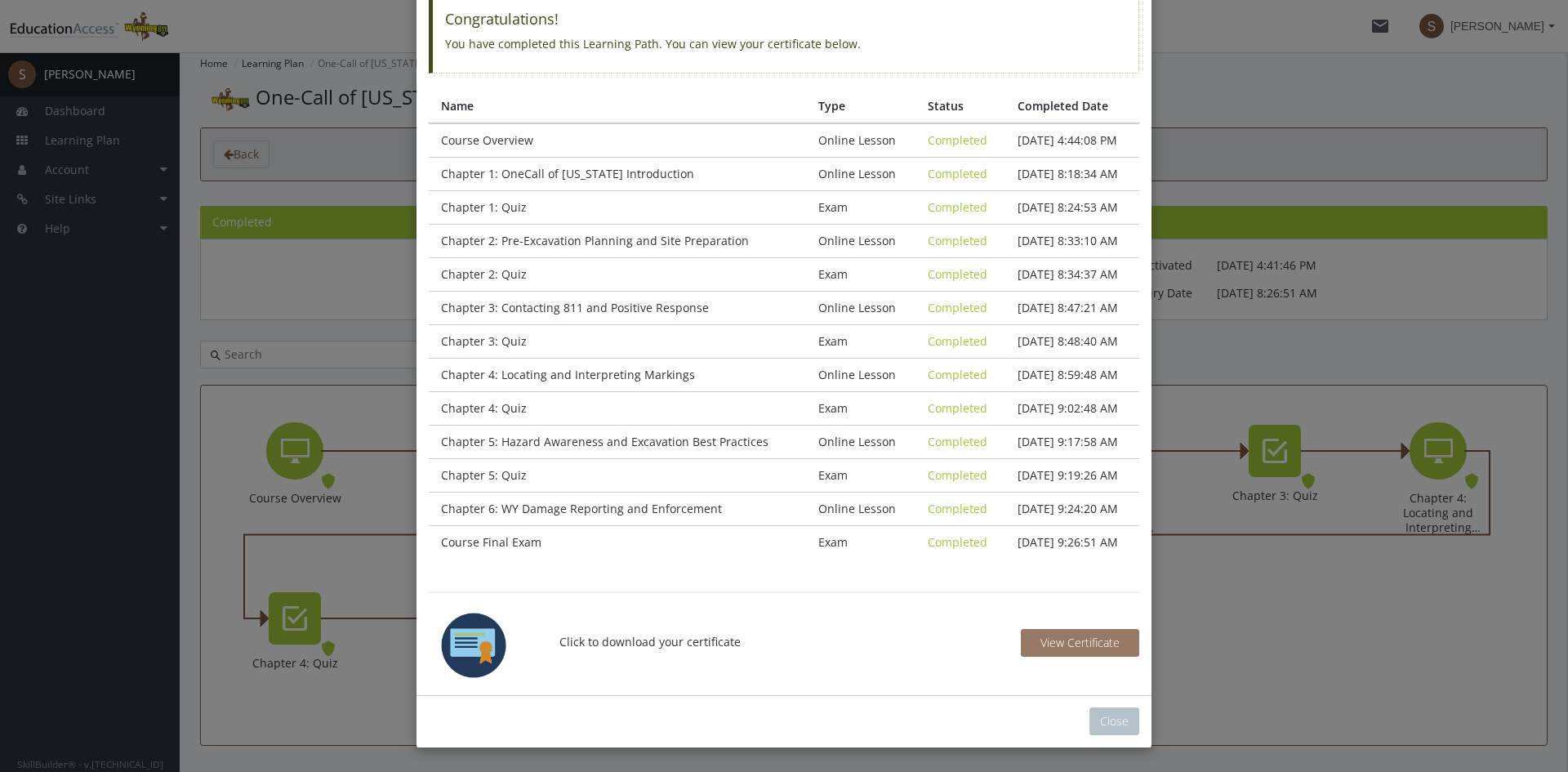
click at [1080, 644] on span "View Certificate" at bounding box center [1080, 643] width 79 height 16
click at [1110, 712] on button "Close" at bounding box center [1114, 721] width 50 height 27
